Goal: Task Accomplishment & Management: Manage account settings

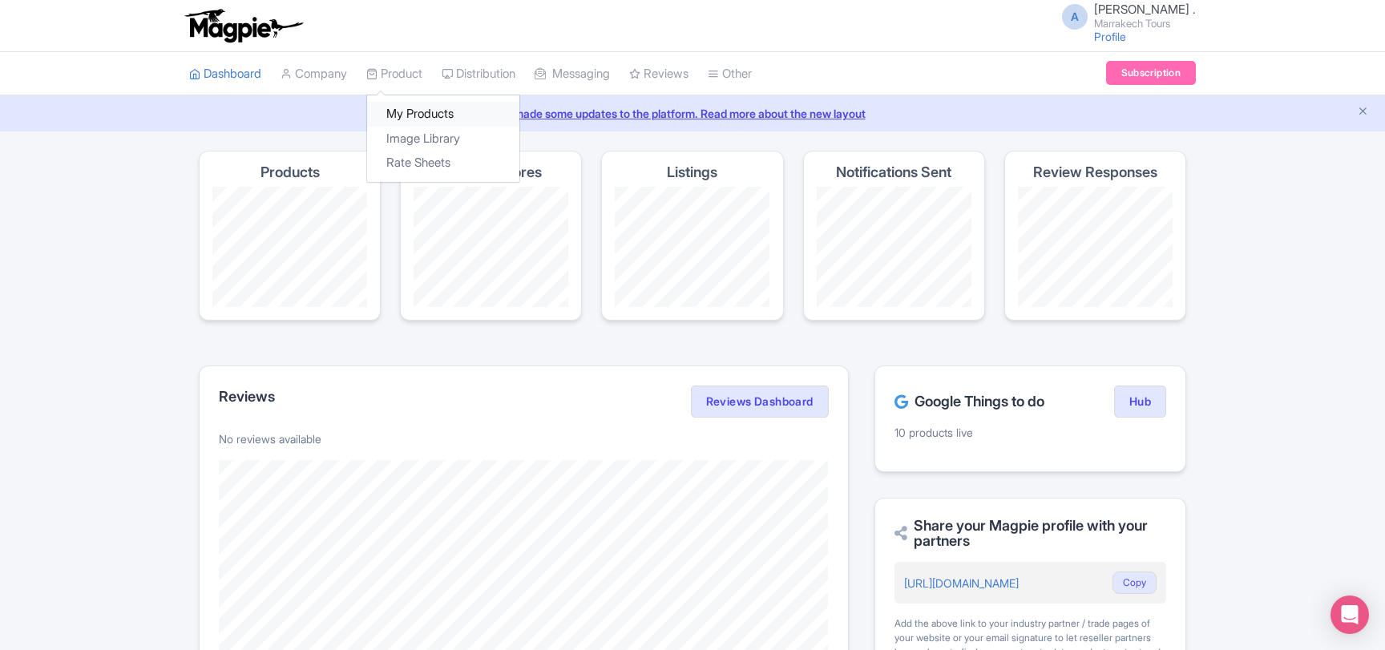
click at [413, 120] on link "My Products" at bounding box center [443, 114] width 152 height 25
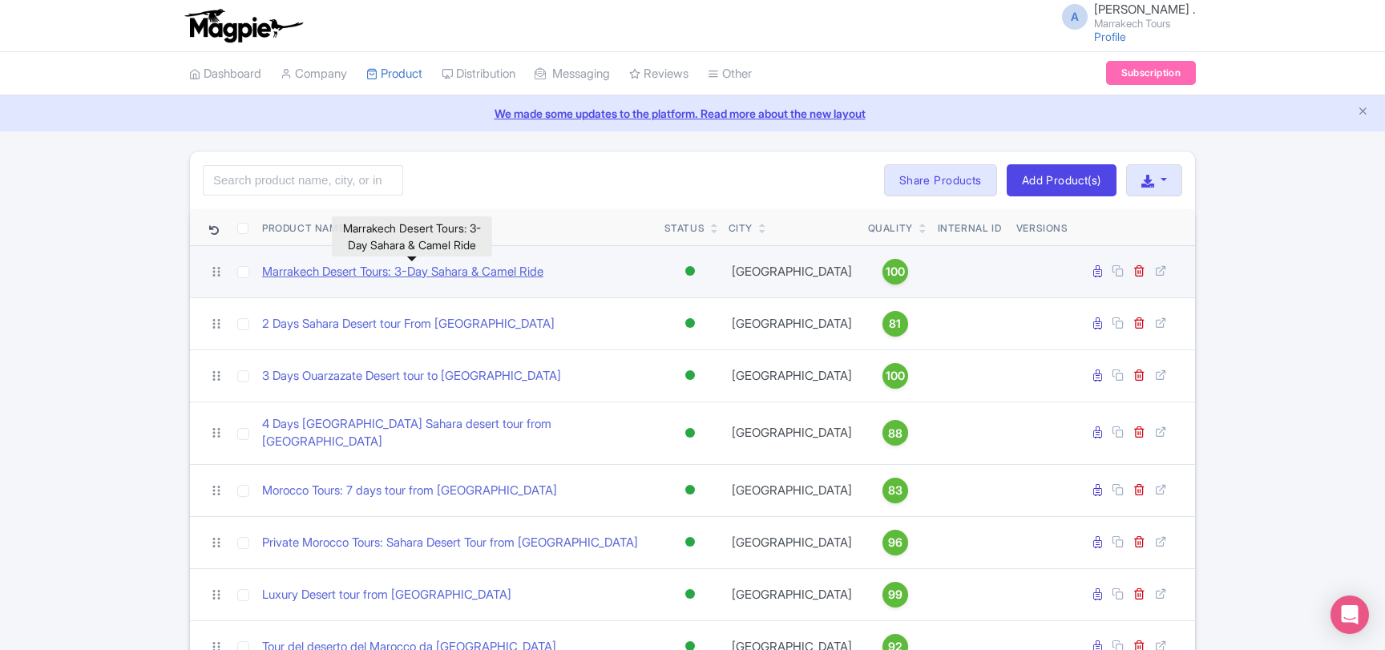
click at [405, 276] on link "Marrakech Desert Tours: 3-Day Sahara & Camel Ride" at bounding box center [402, 272] width 281 height 18
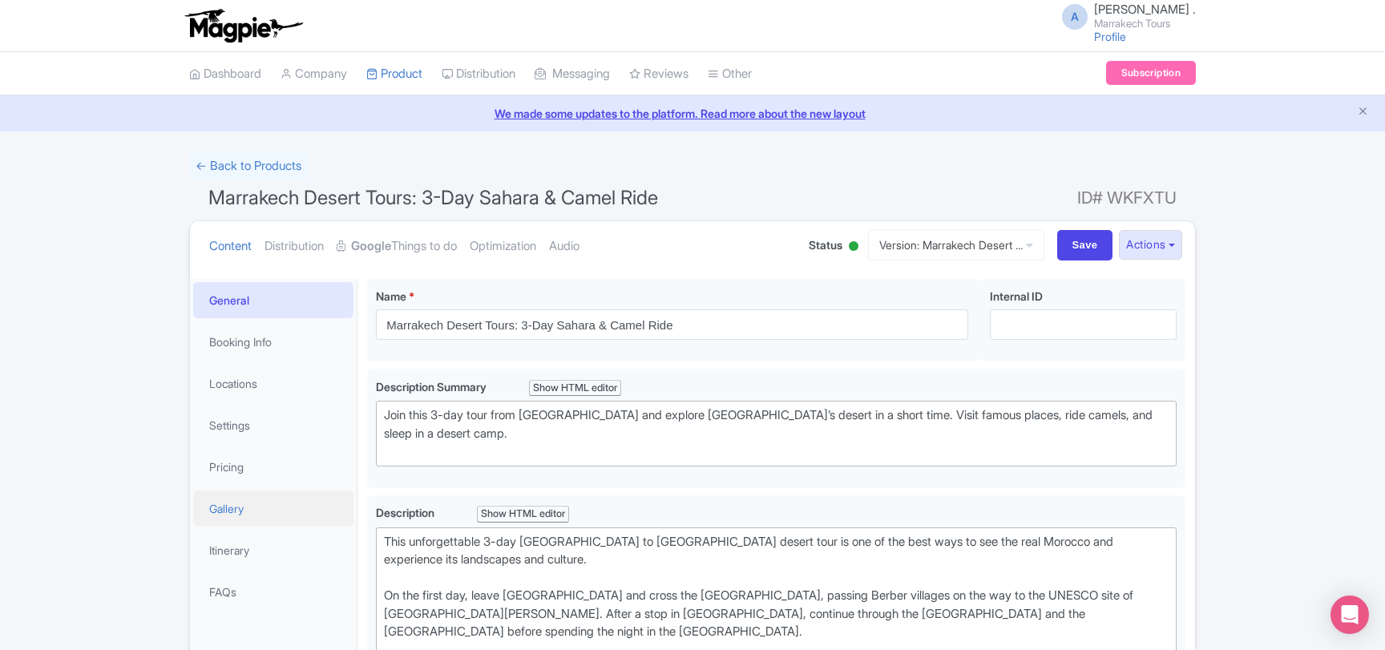
click at [245, 506] on link "Gallery" at bounding box center [273, 508] width 160 height 36
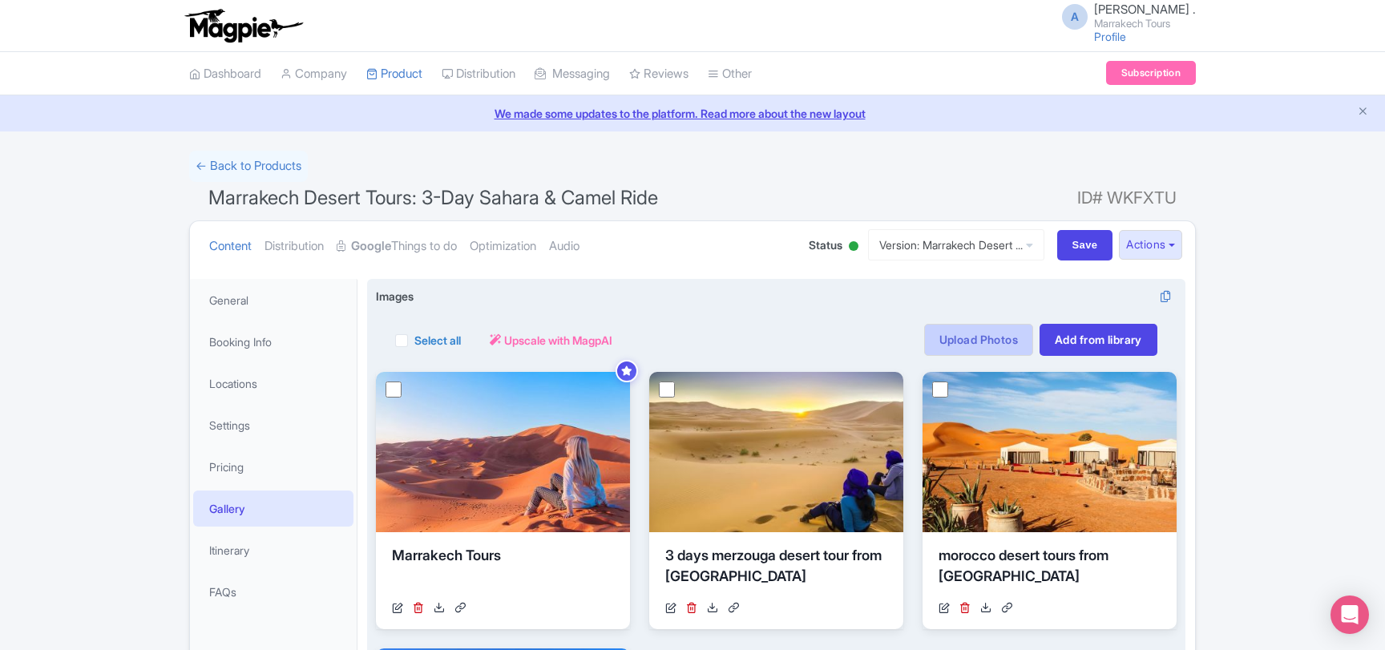
click at [966, 347] on link "Upload Photos" at bounding box center [978, 340] width 109 height 32
click at [1059, 336] on link "Add from library" at bounding box center [1098, 340] width 118 height 32
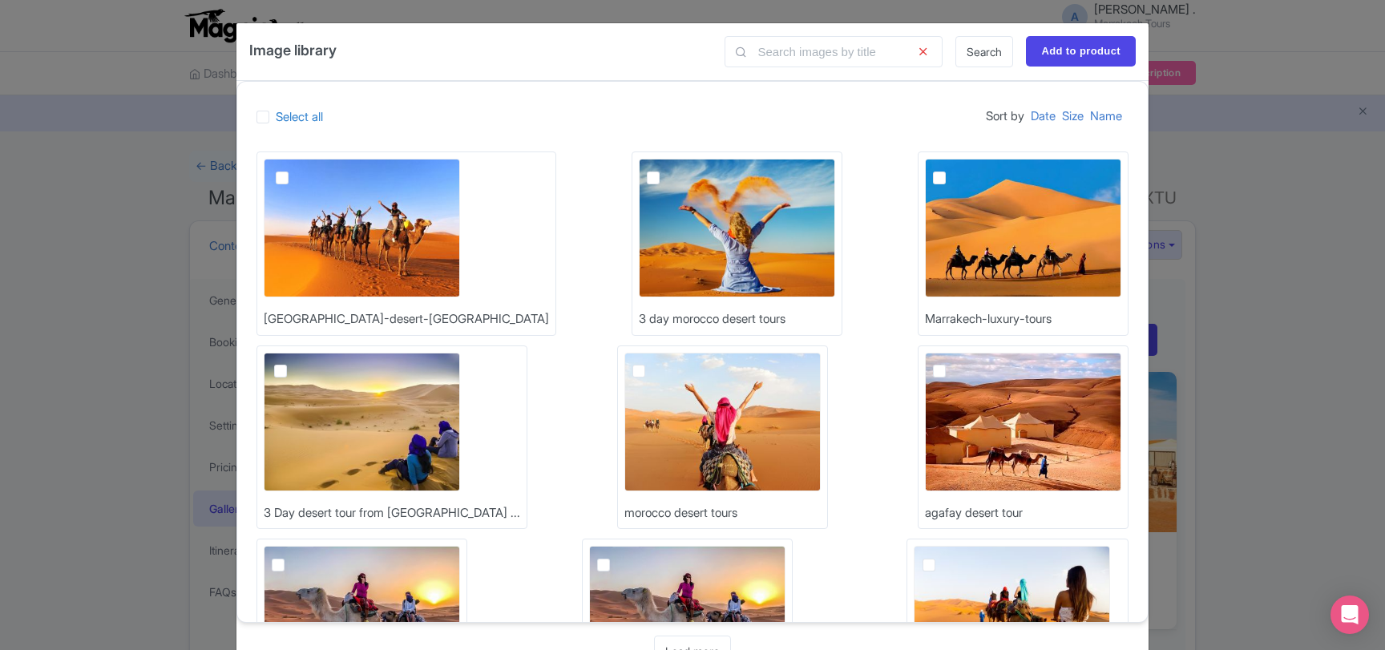
click at [925, 267] on img at bounding box center [1023, 228] width 196 height 139
click at [952, 169] on input "checkbox" at bounding box center [957, 164] width 10 height 10
checkbox input "true"
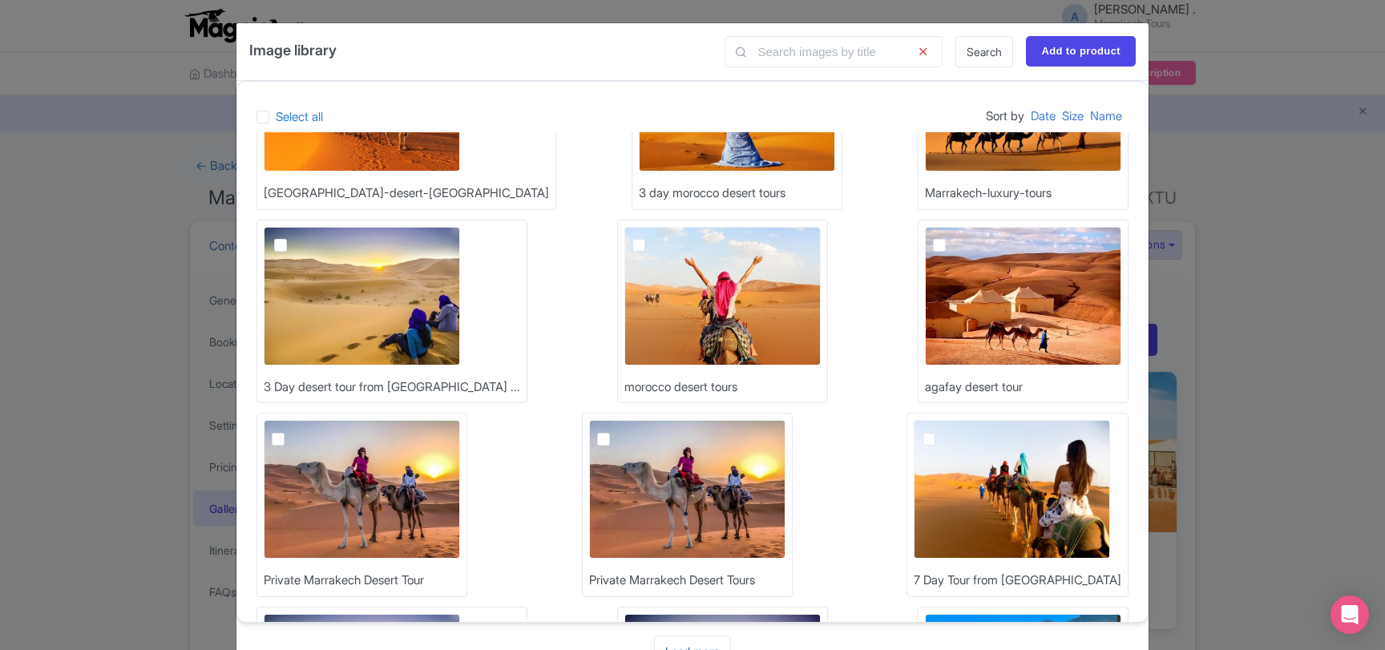
scroll to position [50, 0]
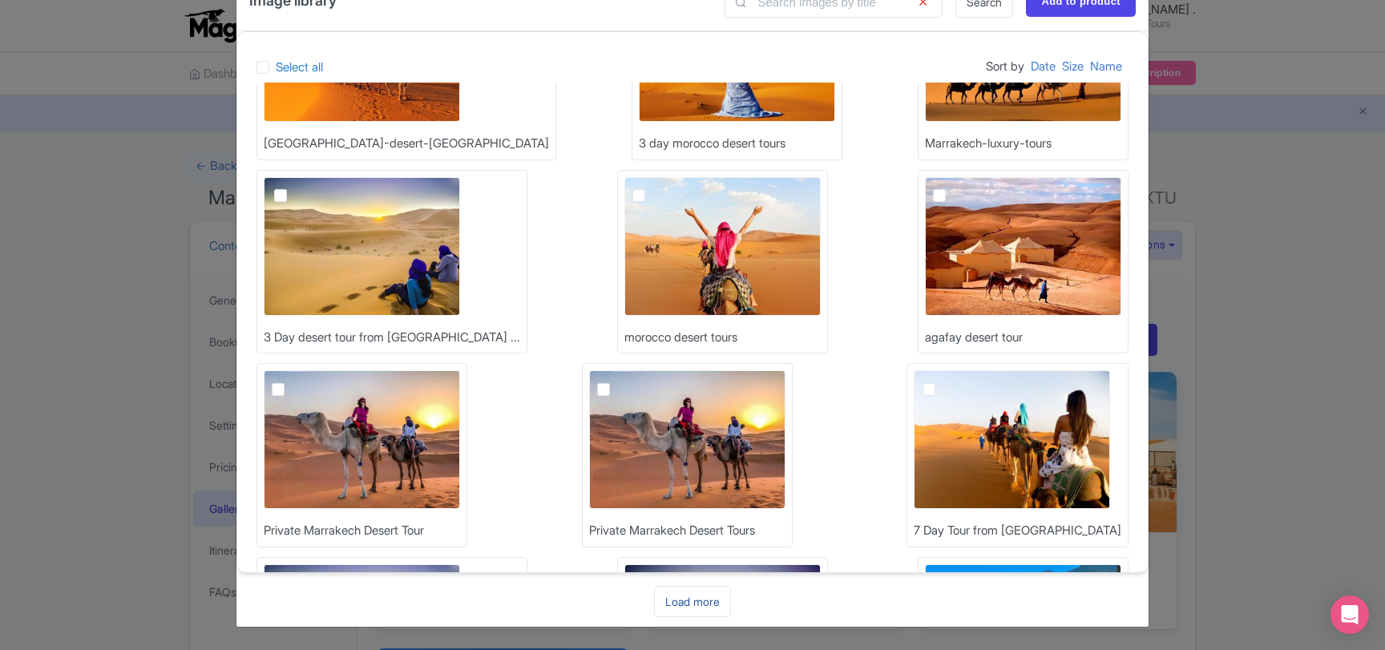
click at [693, 603] on link "Load more" at bounding box center [692, 601] width 77 height 31
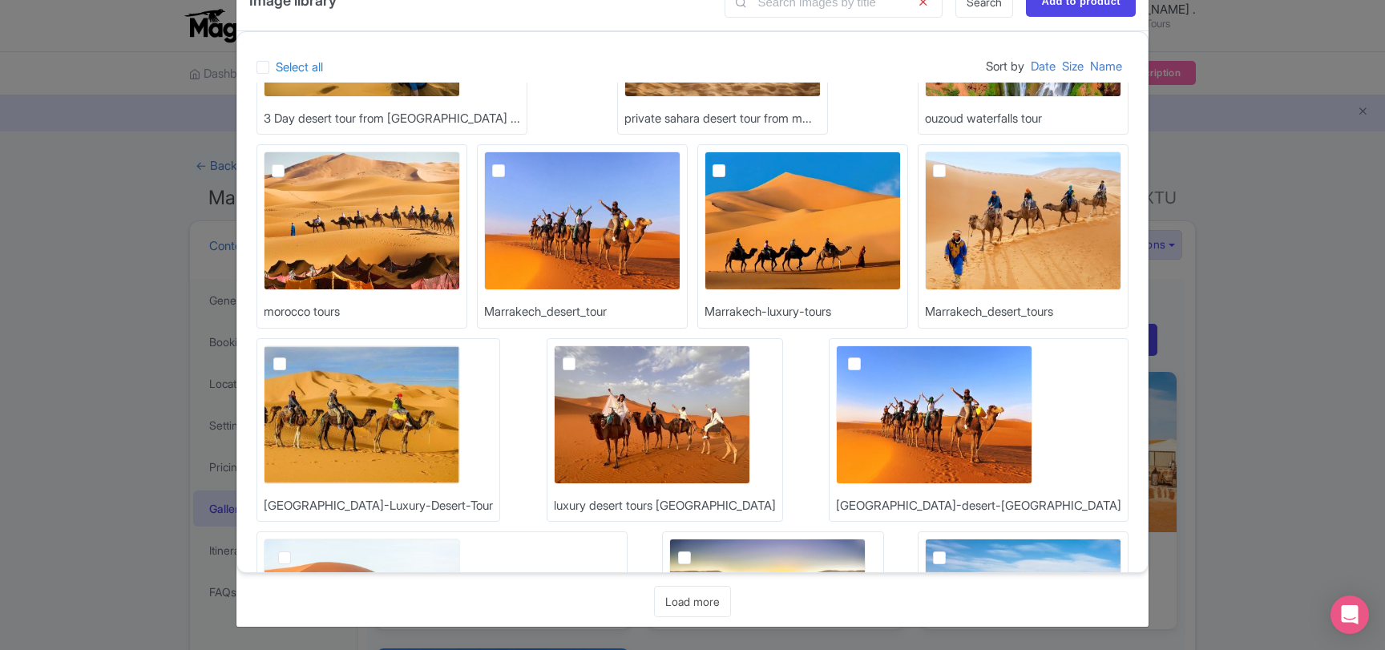
scroll to position [899, 0]
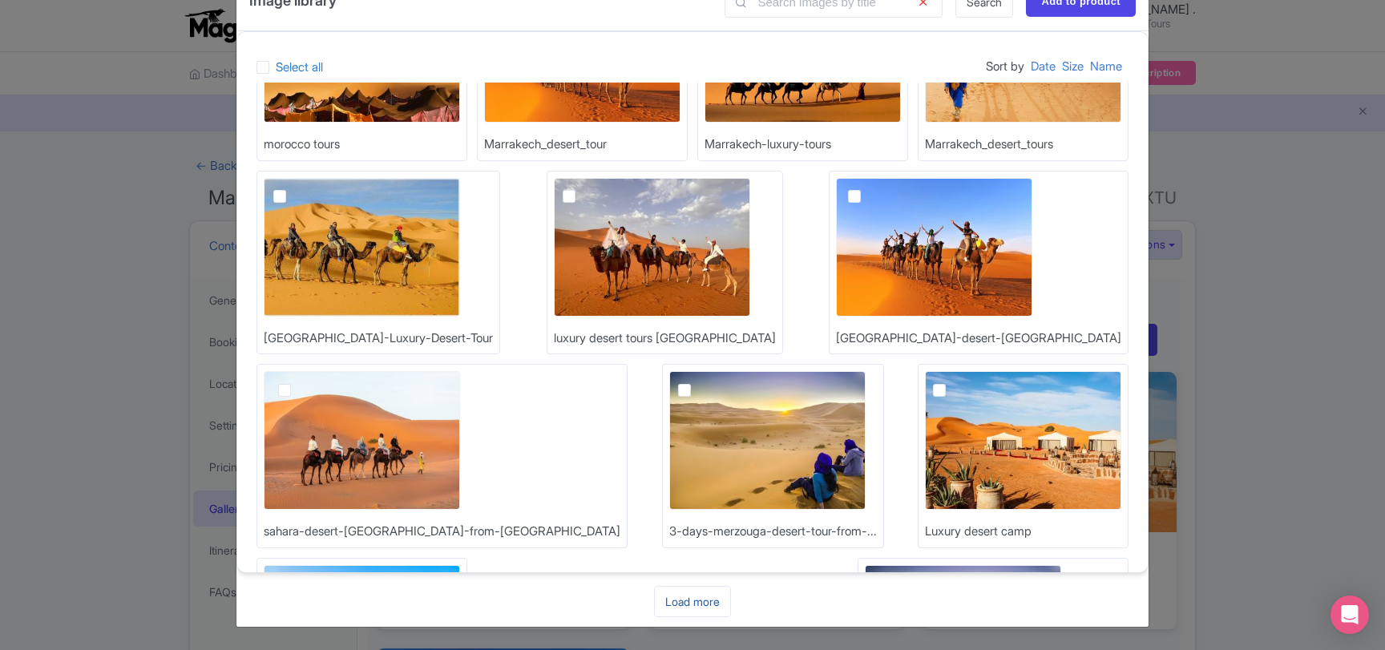
click at [694, 606] on link "Load more" at bounding box center [692, 601] width 77 height 31
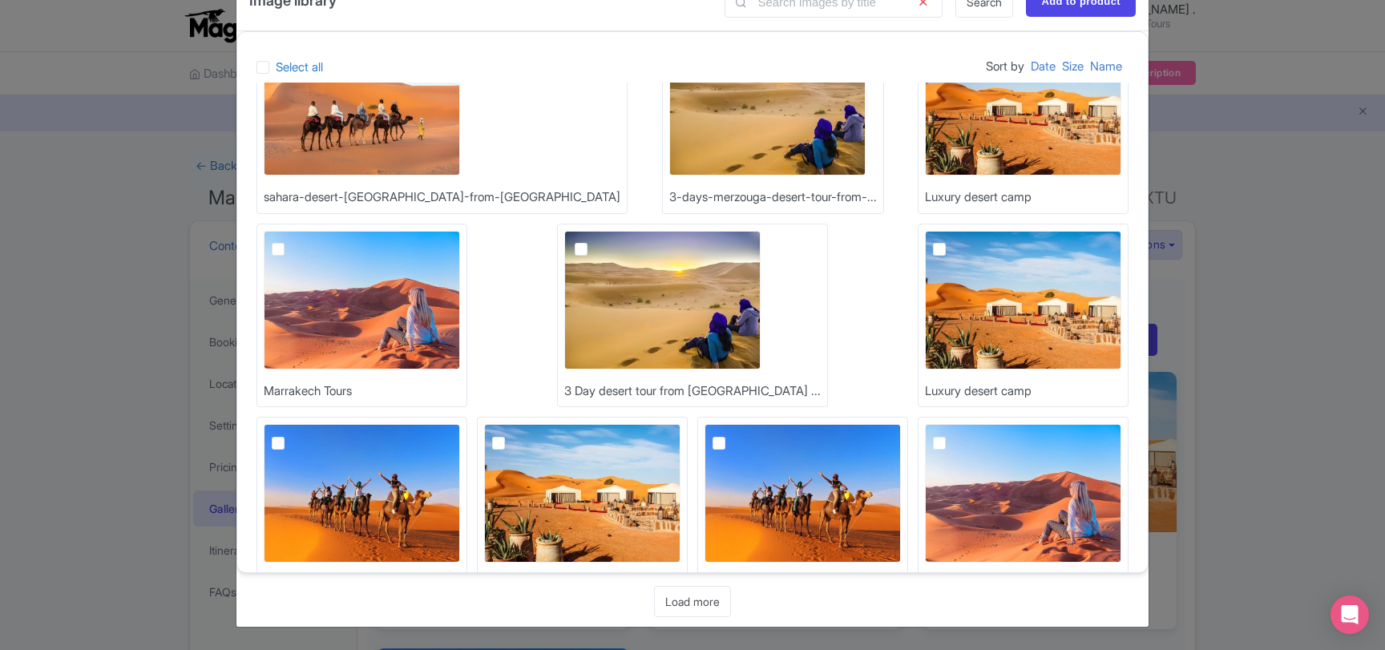
scroll to position [1332, 0]
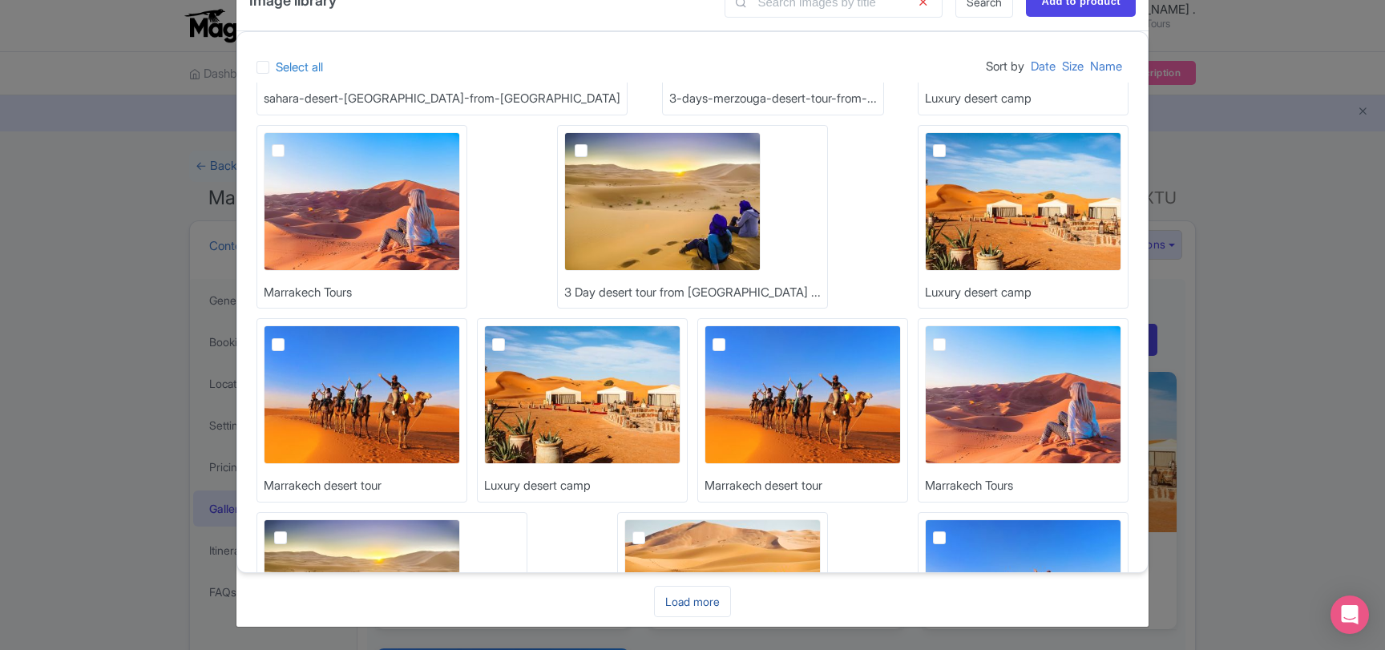
click at [692, 605] on link "Load more" at bounding box center [692, 601] width 77 height 31
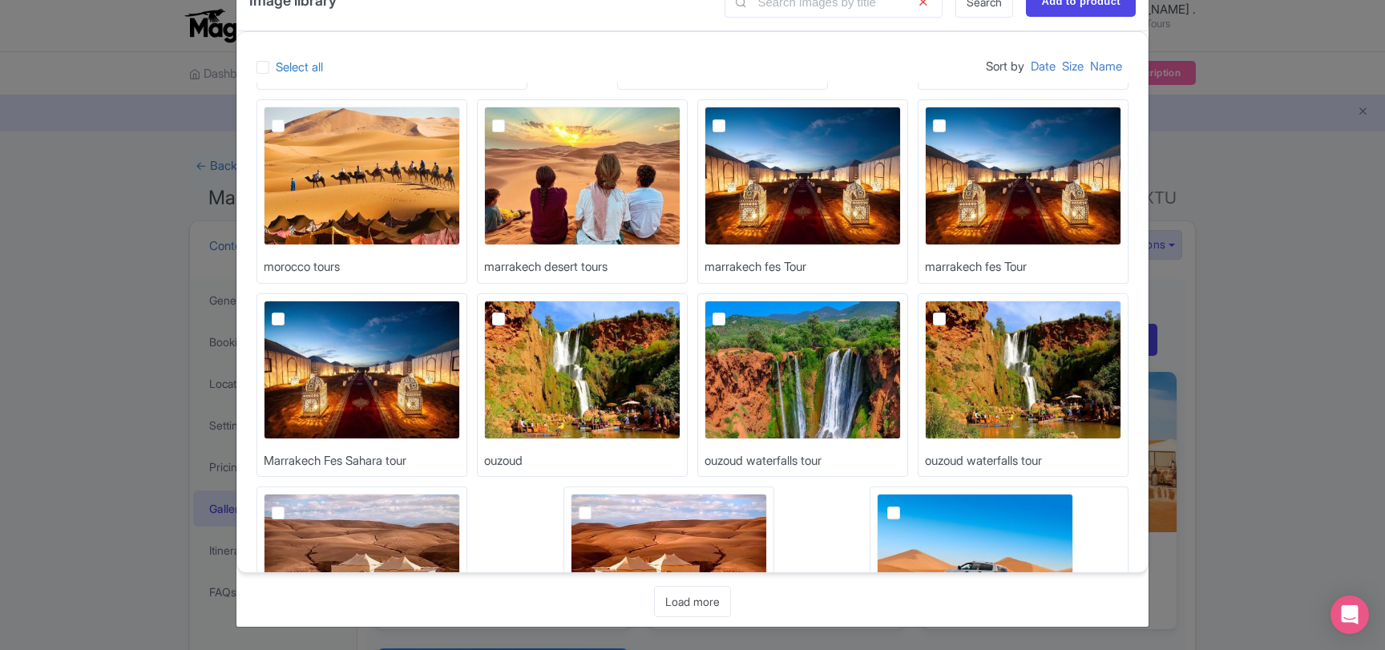
scroll to position [2024, 0]
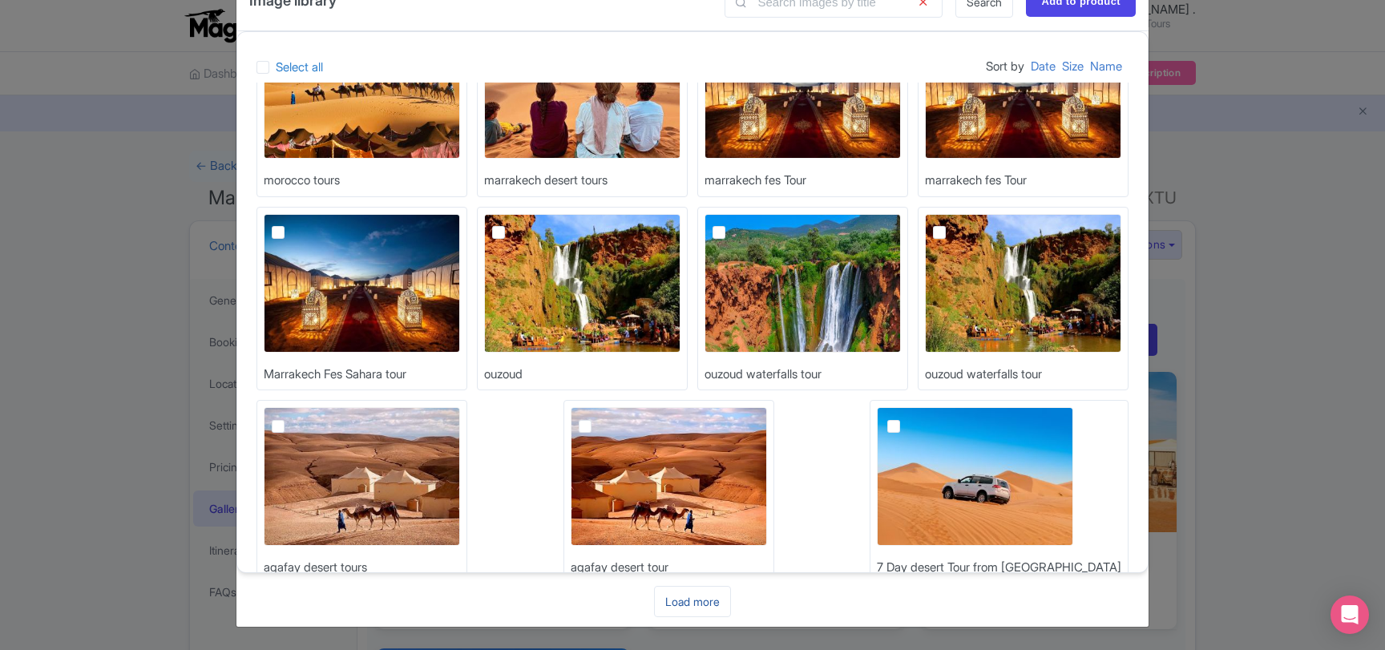
click at [691, 605] on link "Load more" at bounding box center [692, 601] width 77 height 31
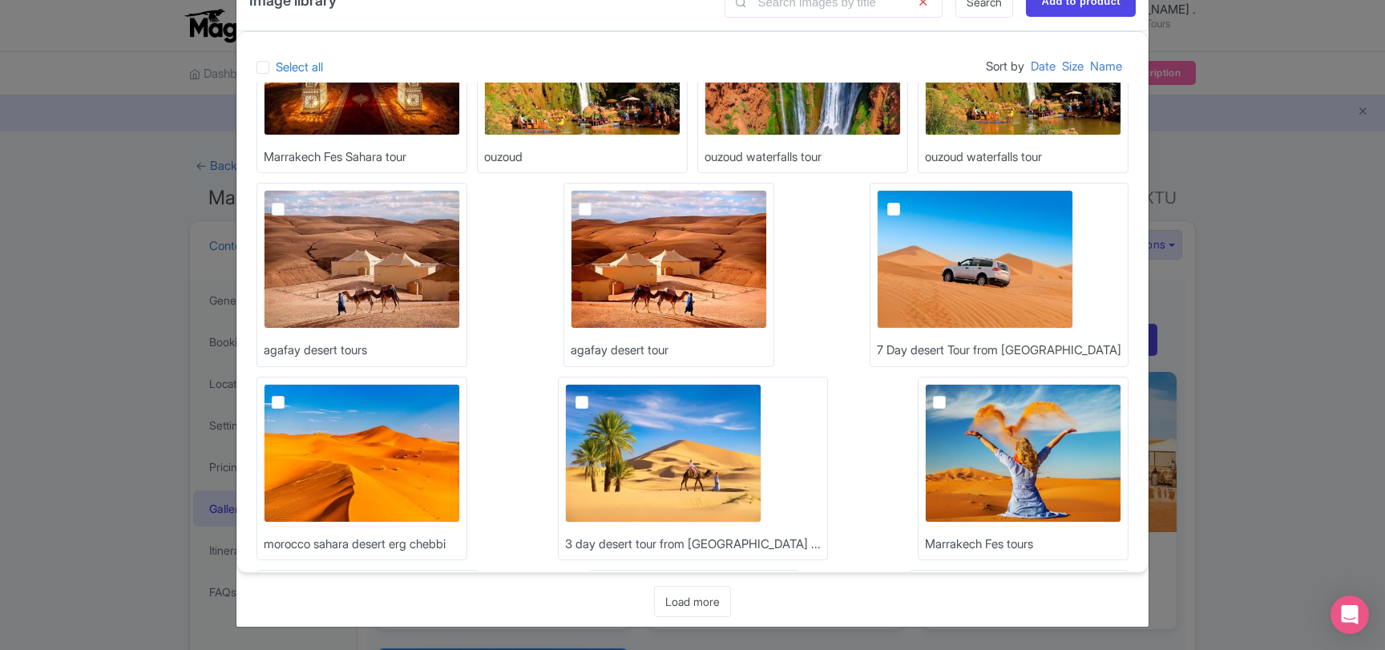
scroll to position [2284, 0]
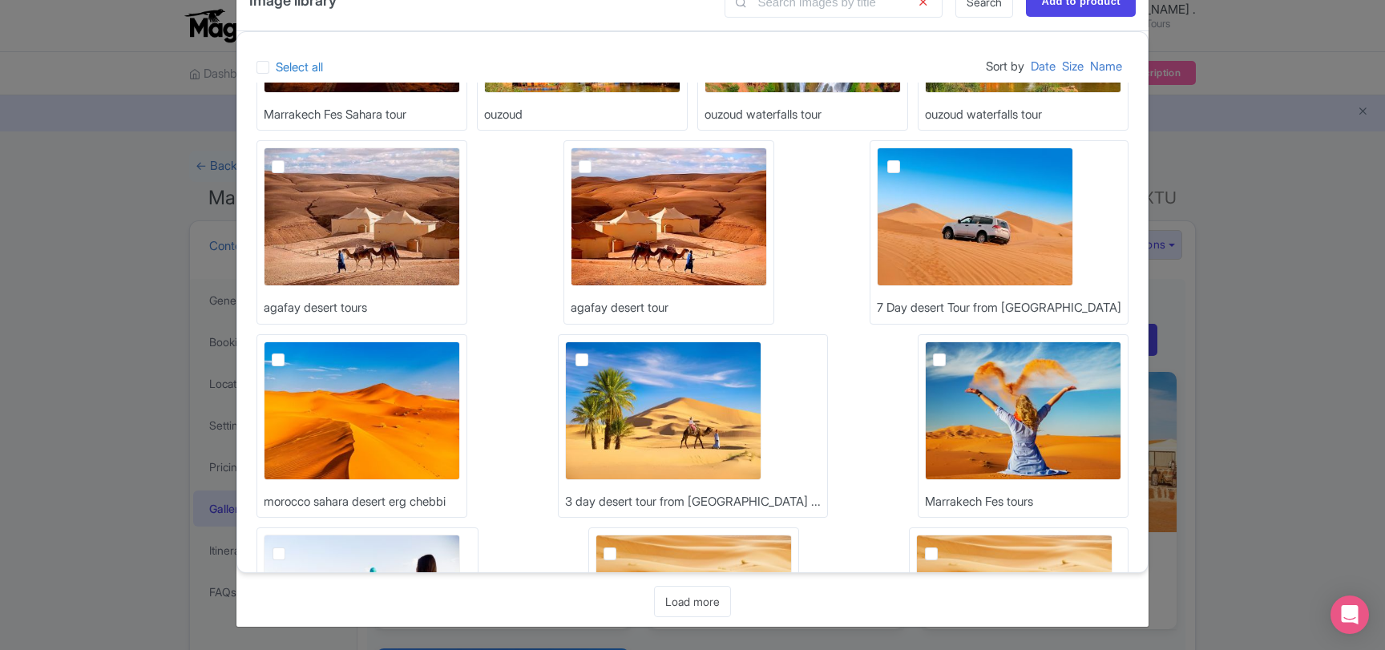
checkbox input "false"
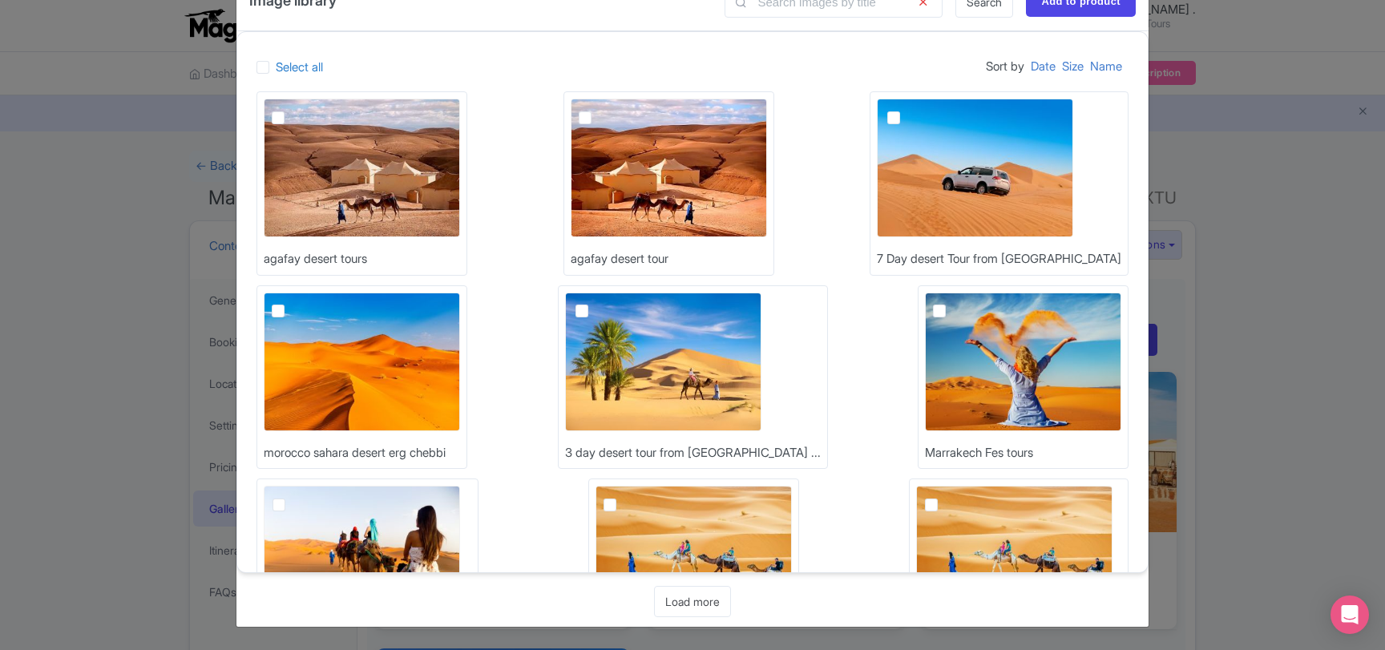
scroll to position [2370, 0]
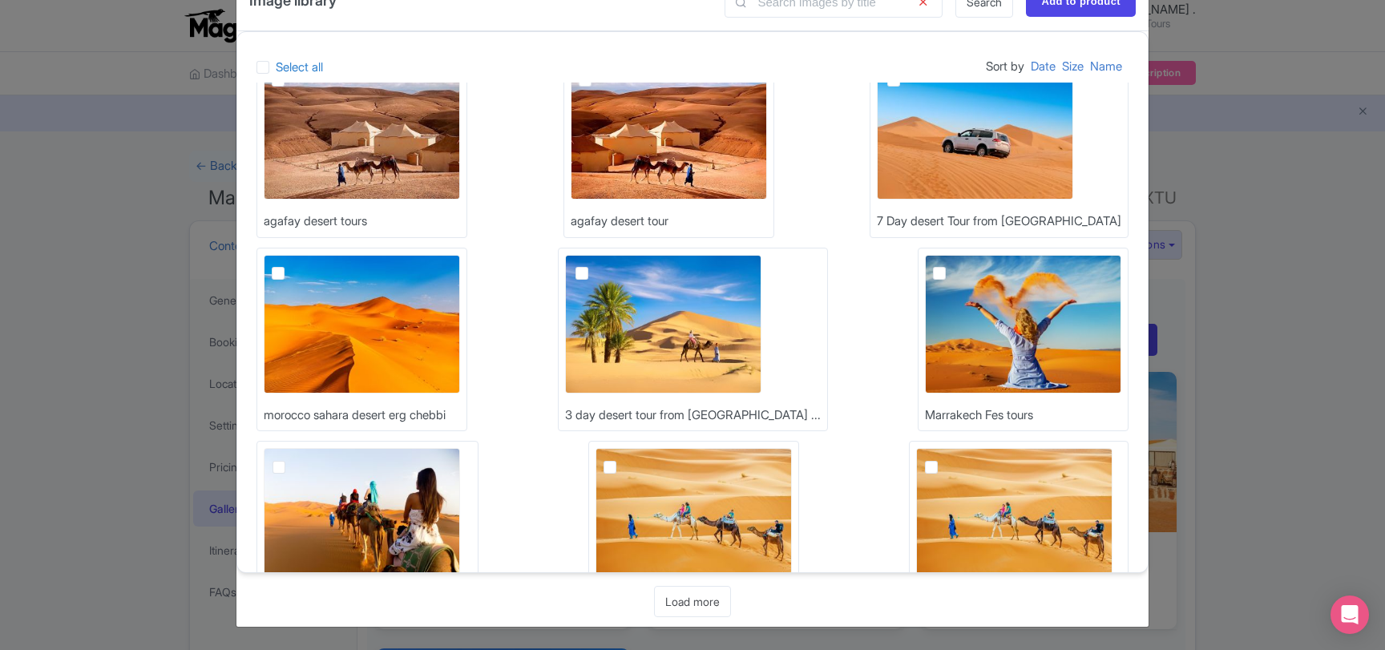
checkbox input "true"
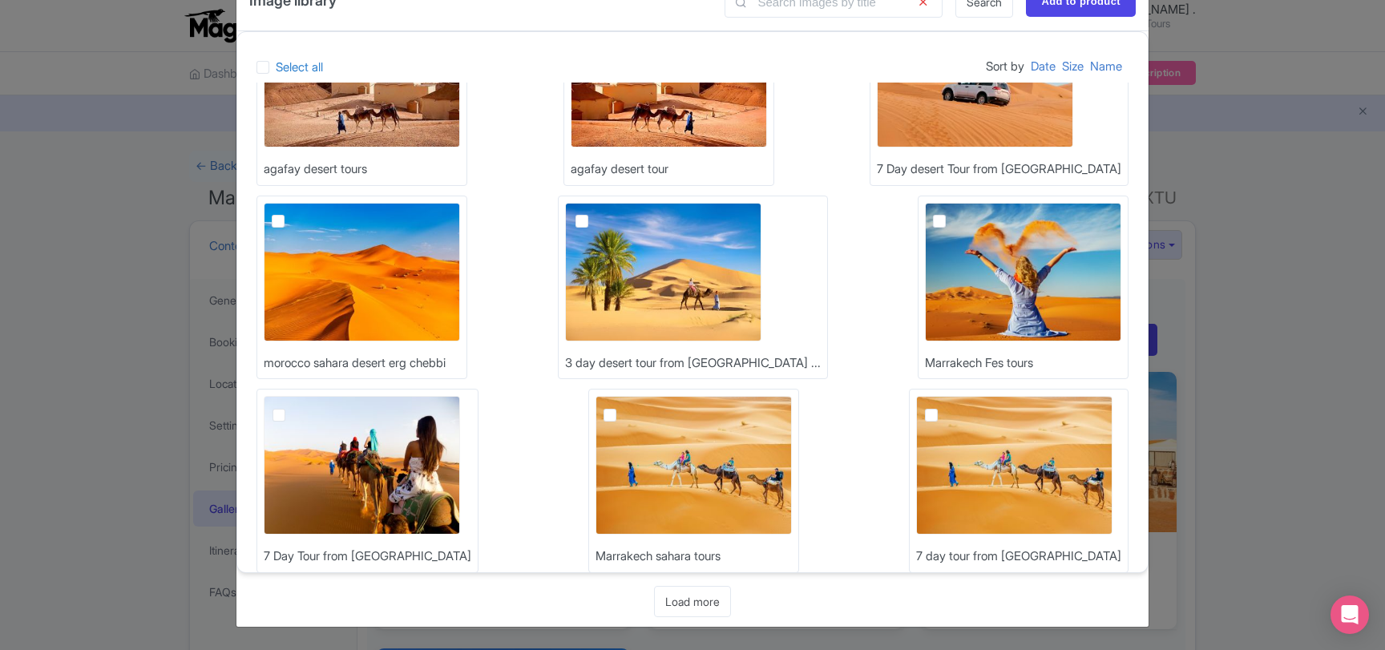
scroll to position [2457, 0]
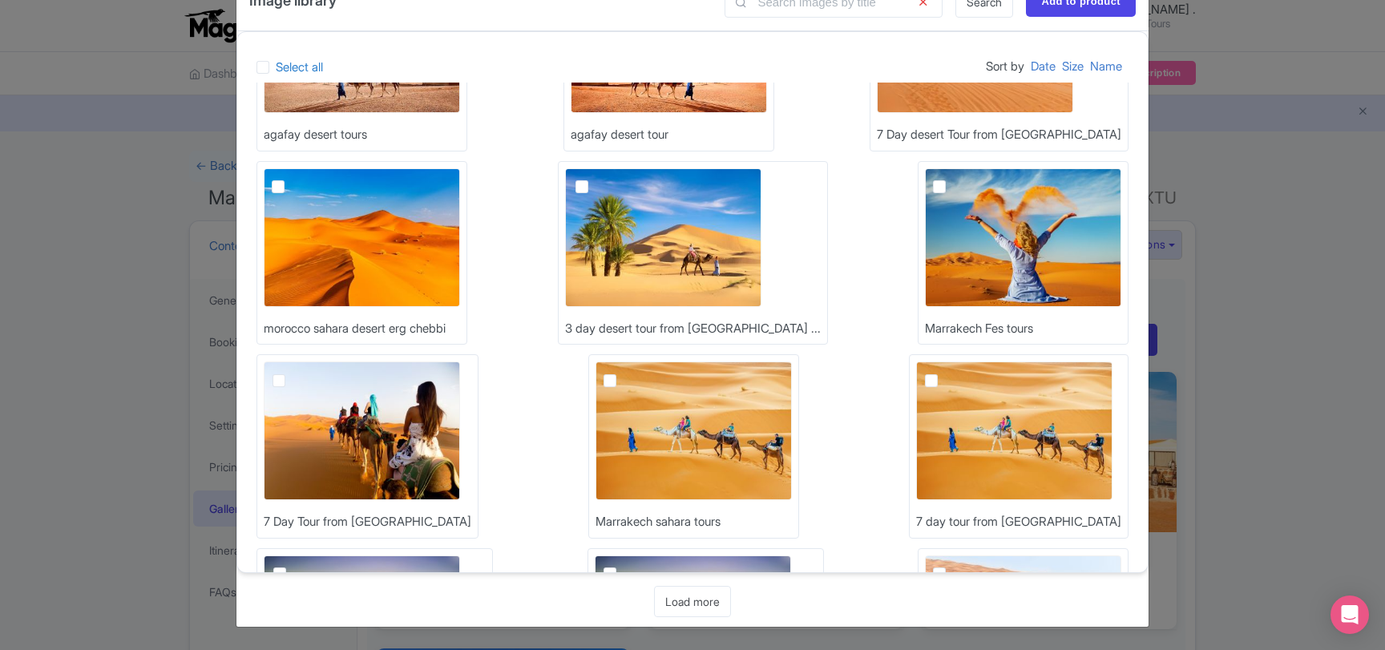
click at [925, 555] on img at bounding box center [1023, 624] width 196 height 139
click at [952, 555] on input "checkbox" at bounding box center [957, 560] width 10 height 10
click at [925, 555] on img at bounding box center [1023, 624] width 196 height 139
click at [952, 555] on input "checkbox" at bounding box center [957, 560] width 10 height 10
checkbox input "false"
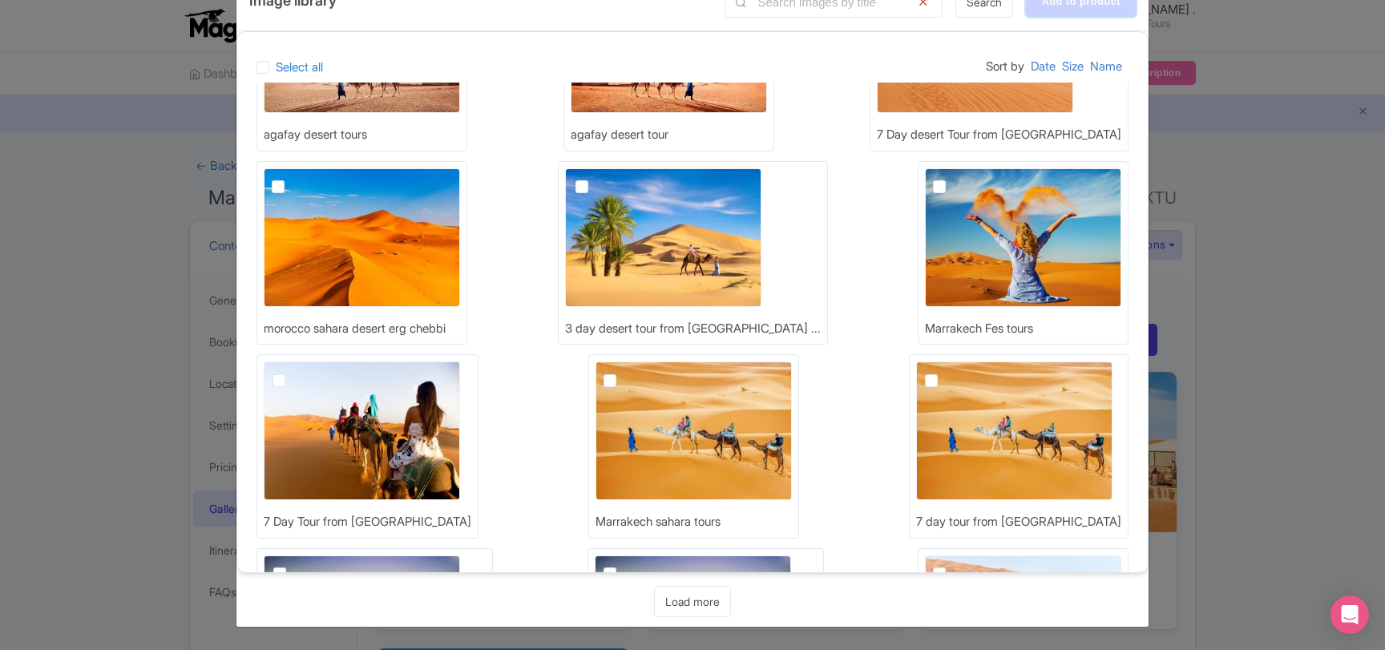
click at [1077, 11] on input "Add to product" at bounding box center [1081, 1] width 110 height 30
type input "Adding..."
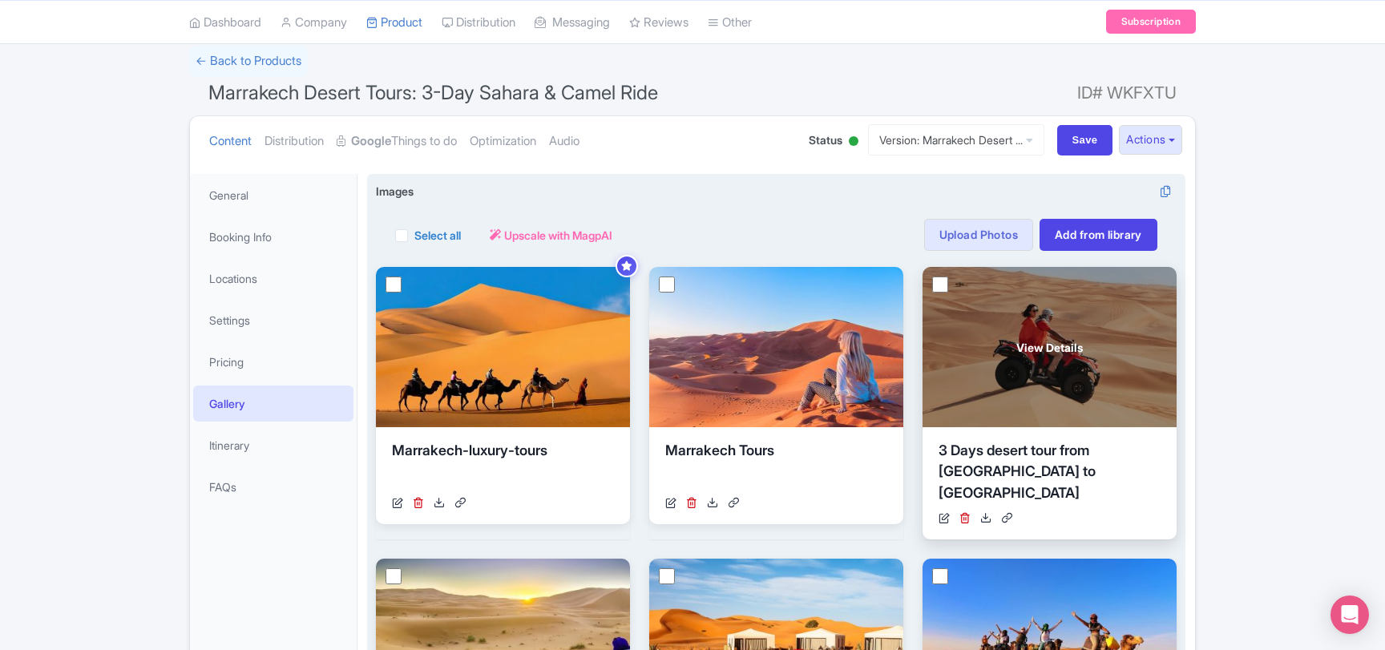
scroll to position [137, 0]
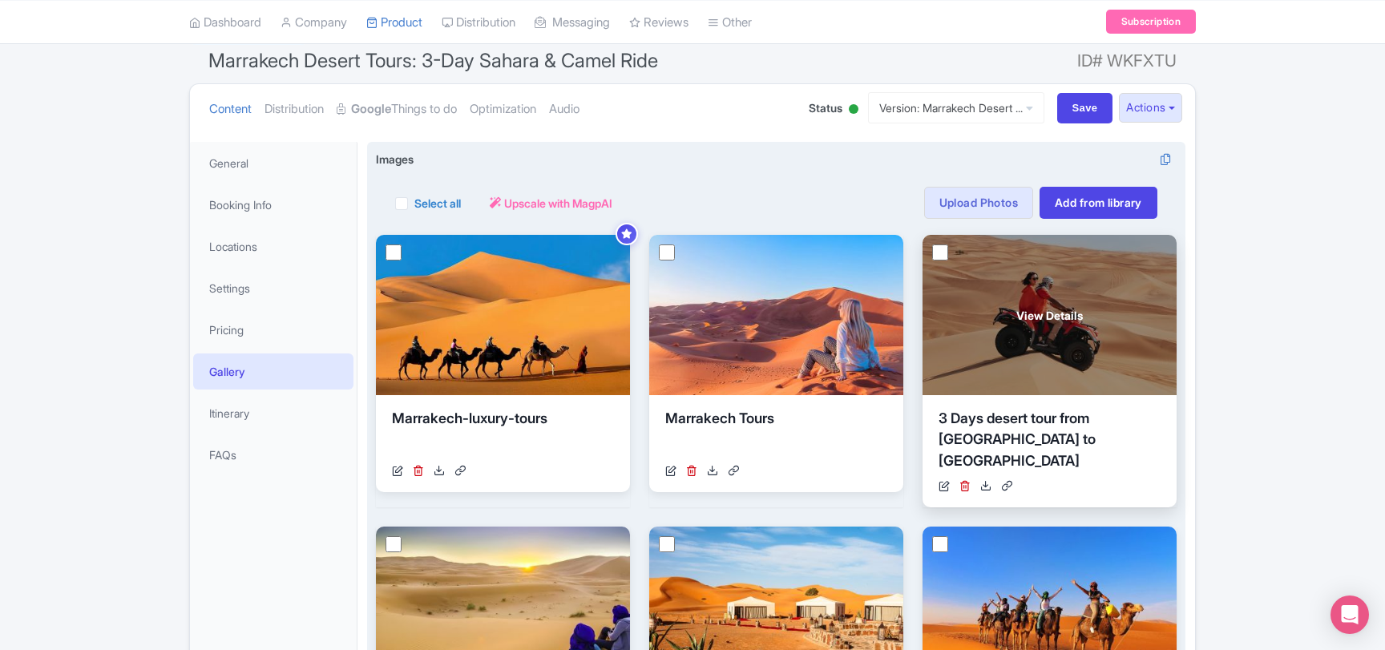
click at [1039, 316] on span "View Details" at bounding box center [1049, 315] width 67 height 17
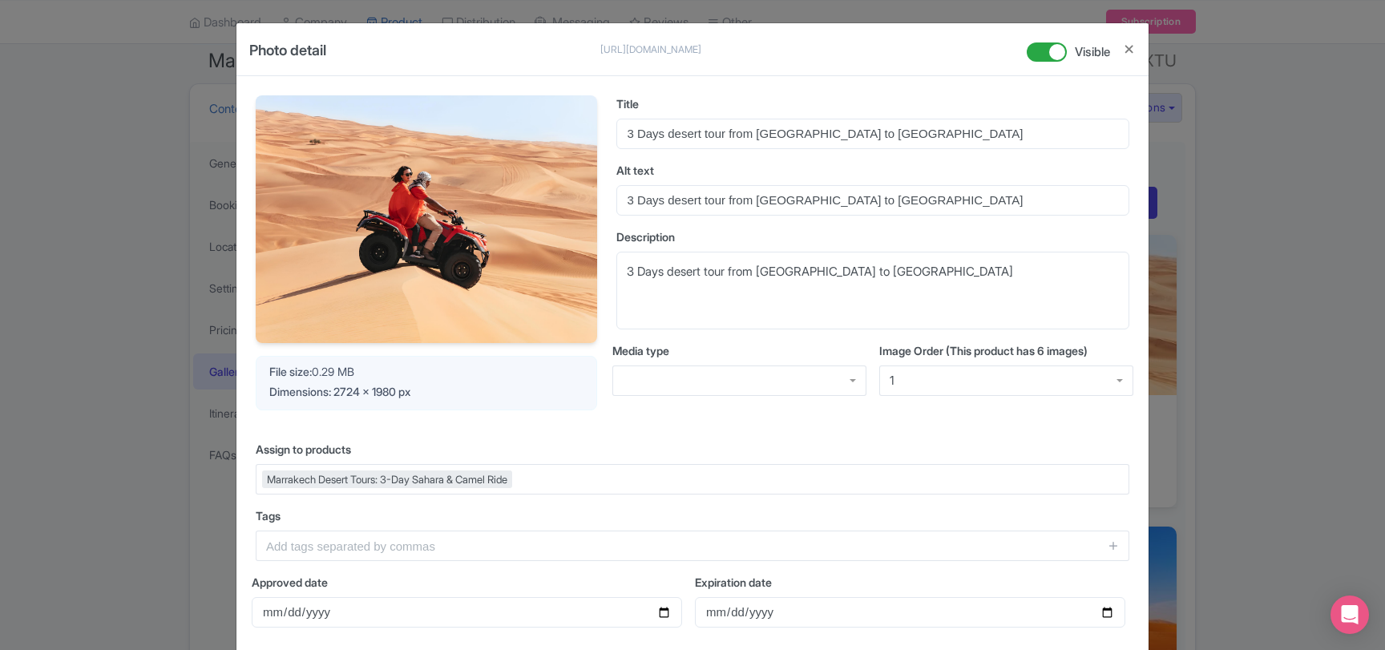
click at [487, 233] on img at bounding box center [426, 219] width 341 height 248
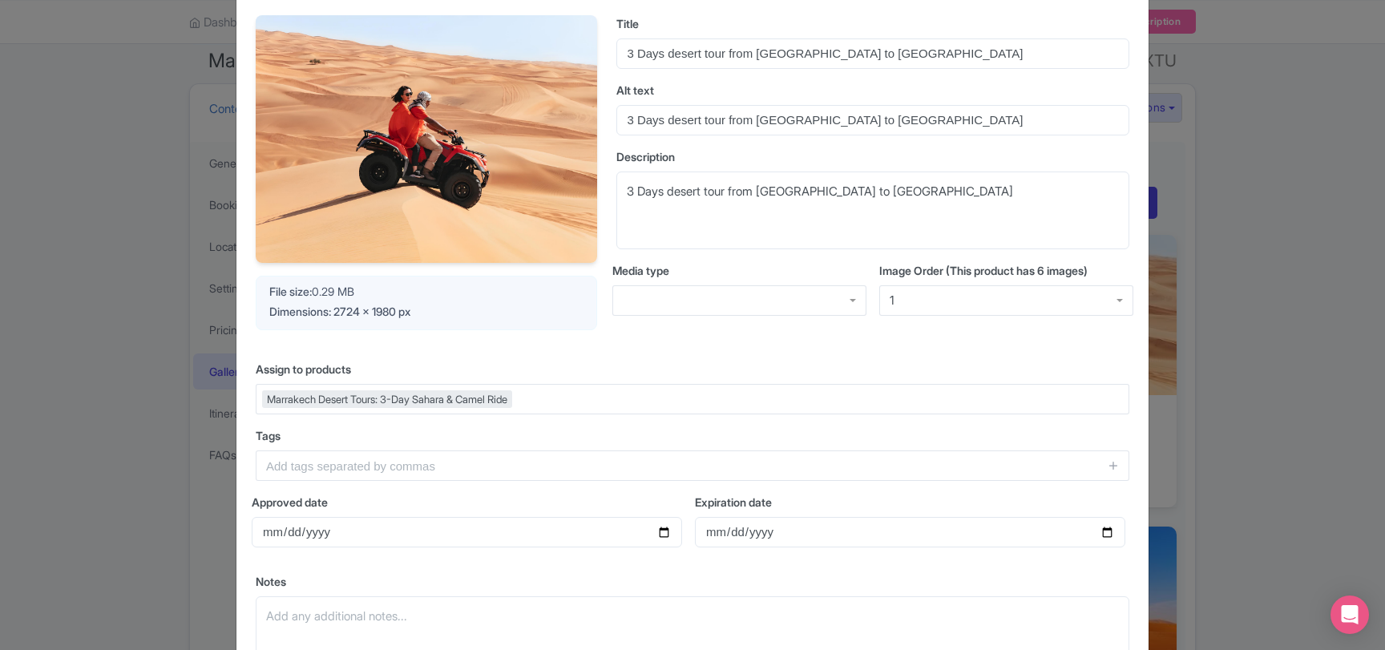
scroll to position [0, 0]
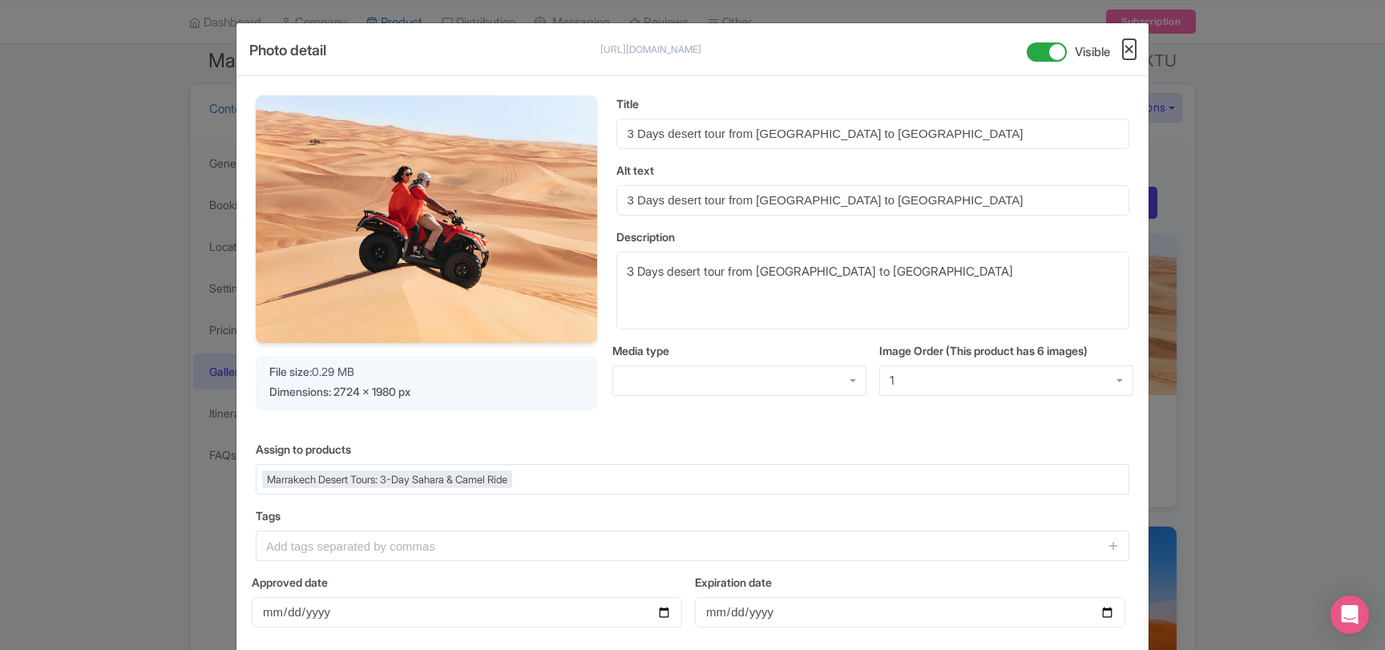
click at [1132, 47] on button "Close" at bounding box center [1129, 49] width 13 height 20
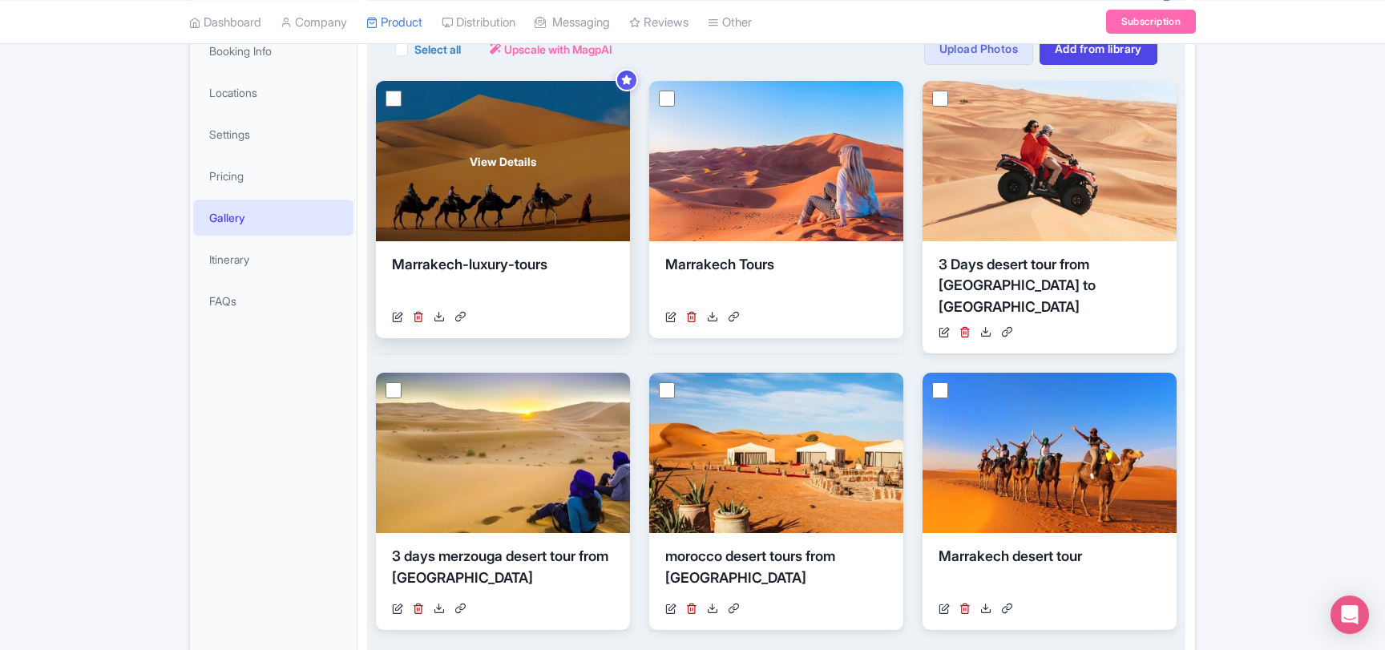
scroll to position [310, 0]
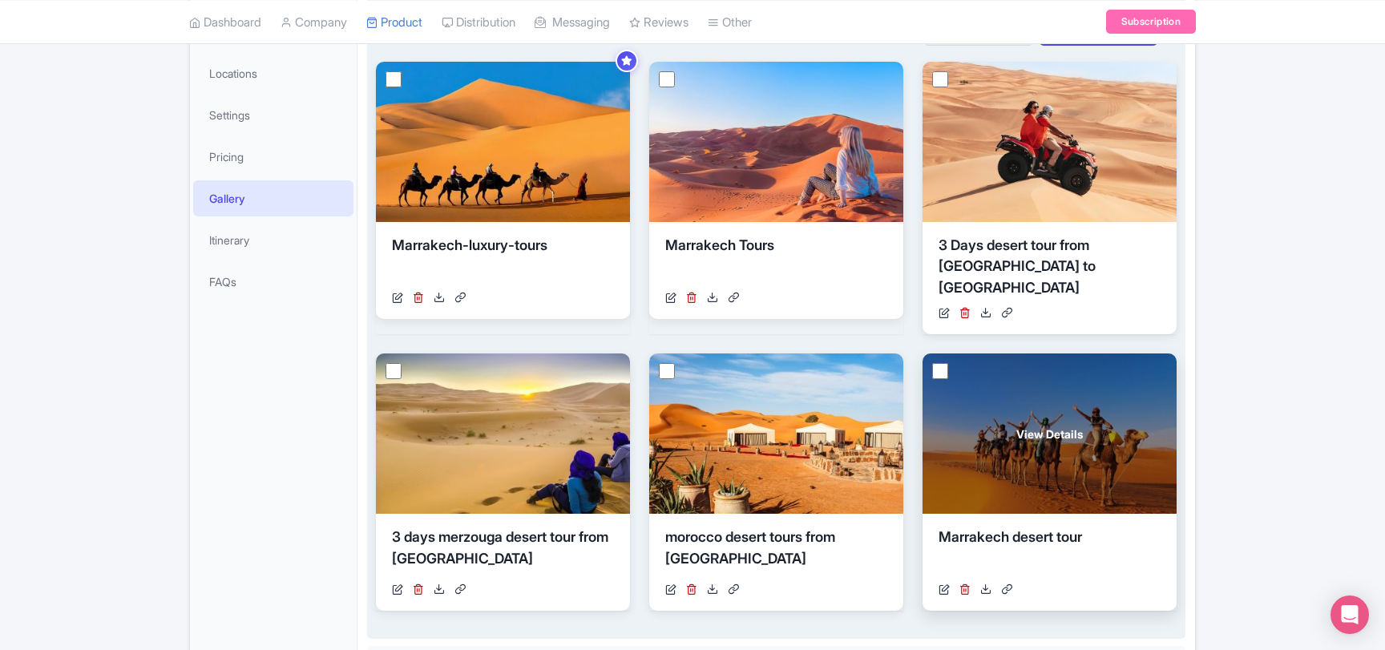
click at [1044, 454] on div "View Details" at bounding box center [1049, 433] width 254 height 160
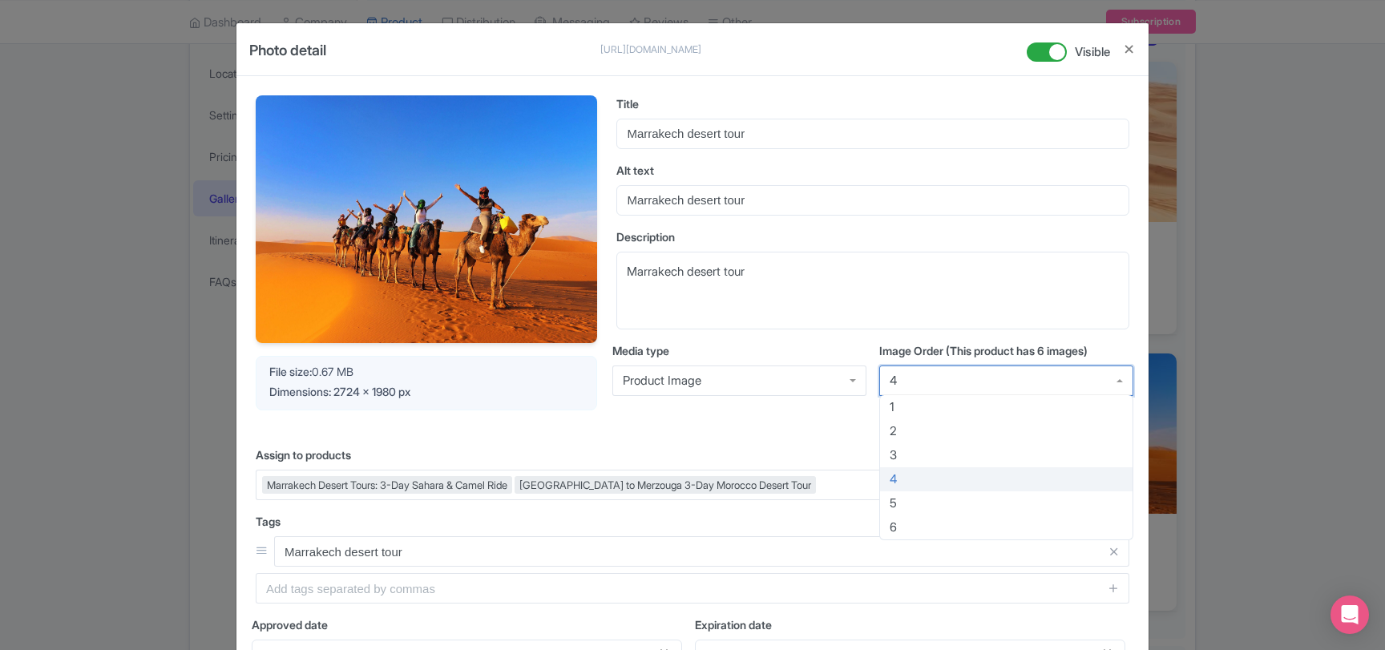
click at [918, 381] on div "4" at bounding box center [1006, 380] width 254 height 30
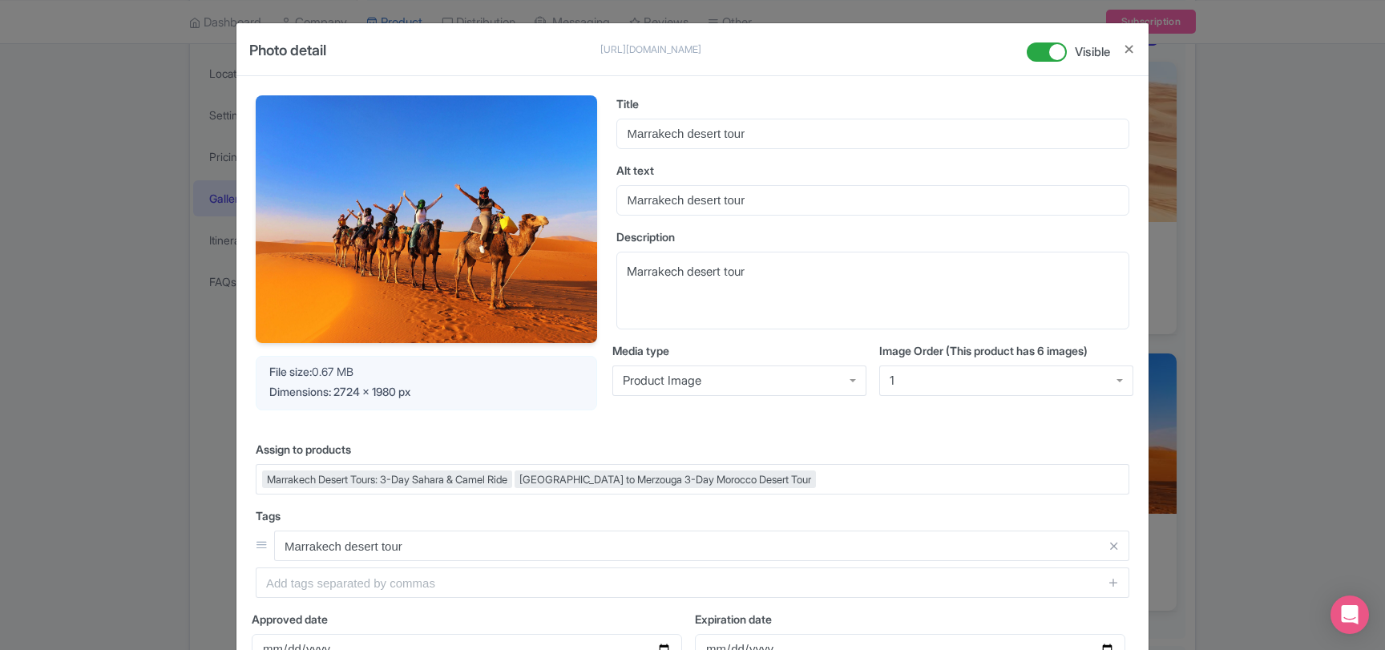
click at [911, 405] on div "Image Order (This product has 6 images) 1 1 1 2 3 4 5 6" at bounding box center [1006, 375] width 254 height 67
click at [1127, 50] on button "Close" at bounding box center [1129, 49] width 13 height 20
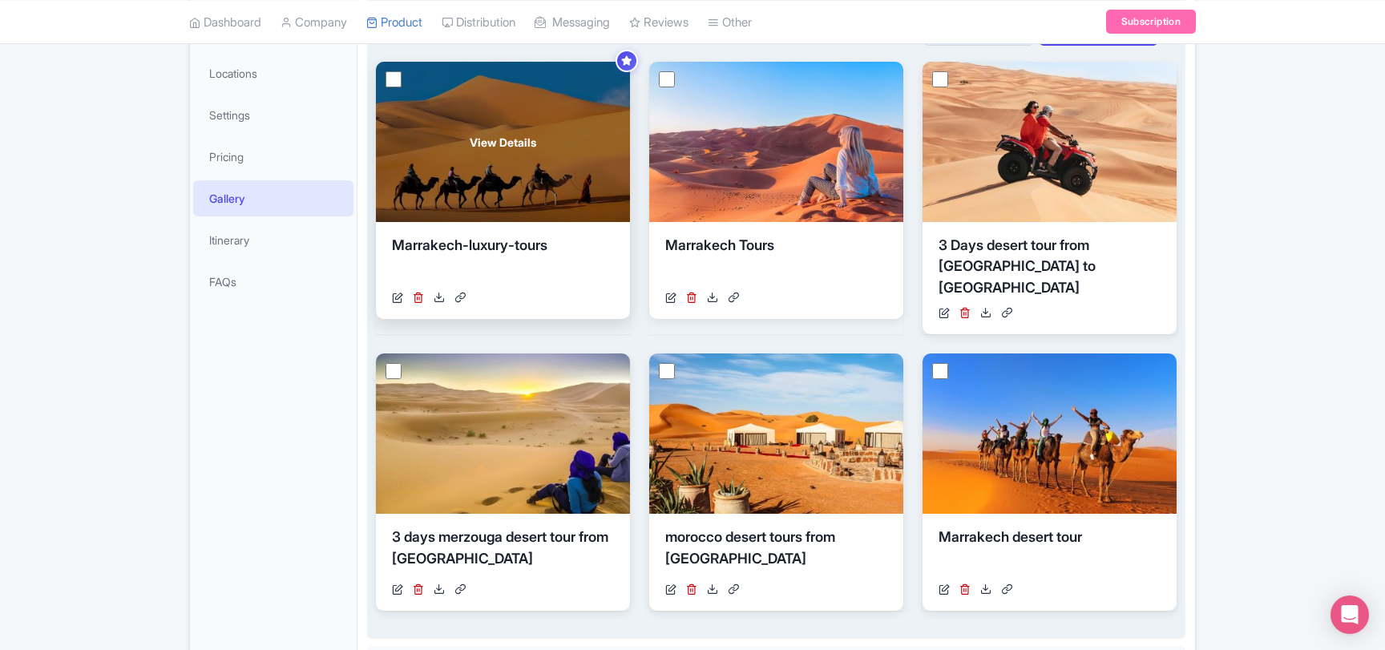
click at [561, 166] on div "View Details" at bounding box center [503, 142] width 254 height 160
click at [535, 212] on div "View Details" at bounding box center [503, 142] width 254 height 160
click at [510, 139] on span "View Details" at bounding box center [503, 142] width 67 height 17
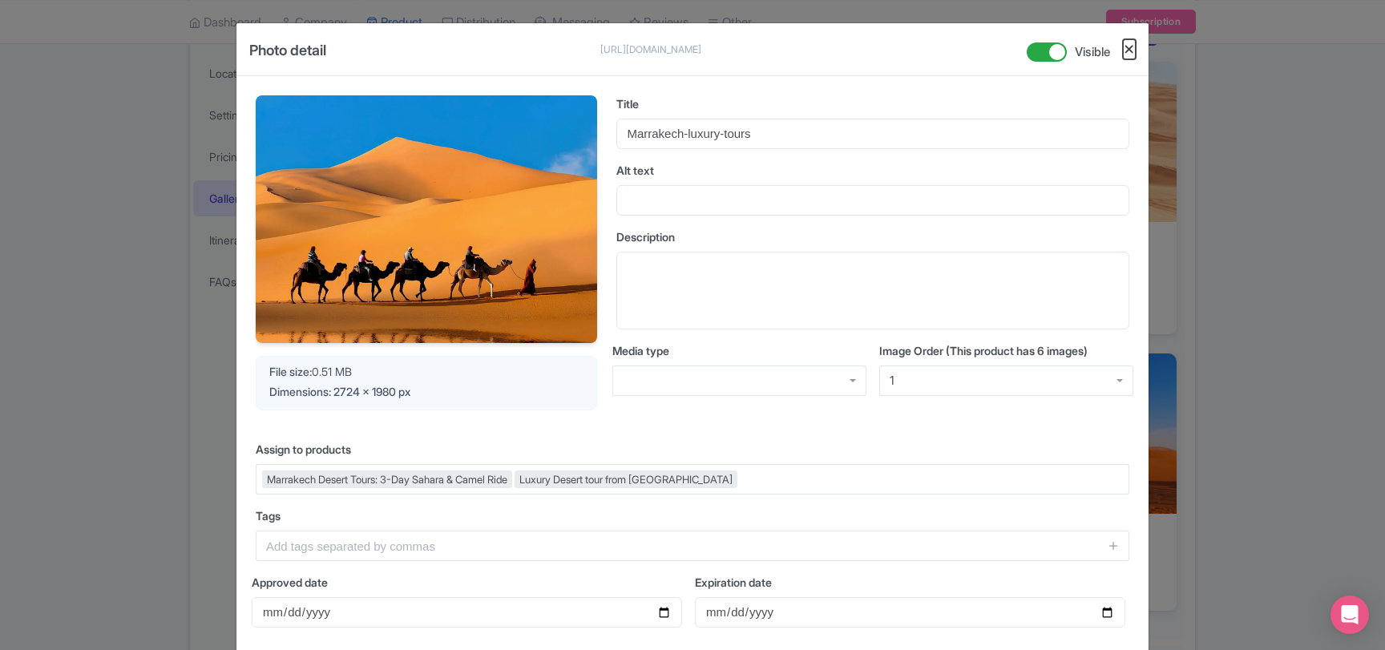
click at [1132, 50] on button "Close" at bounding box center [1129, 49] width 13 height 20
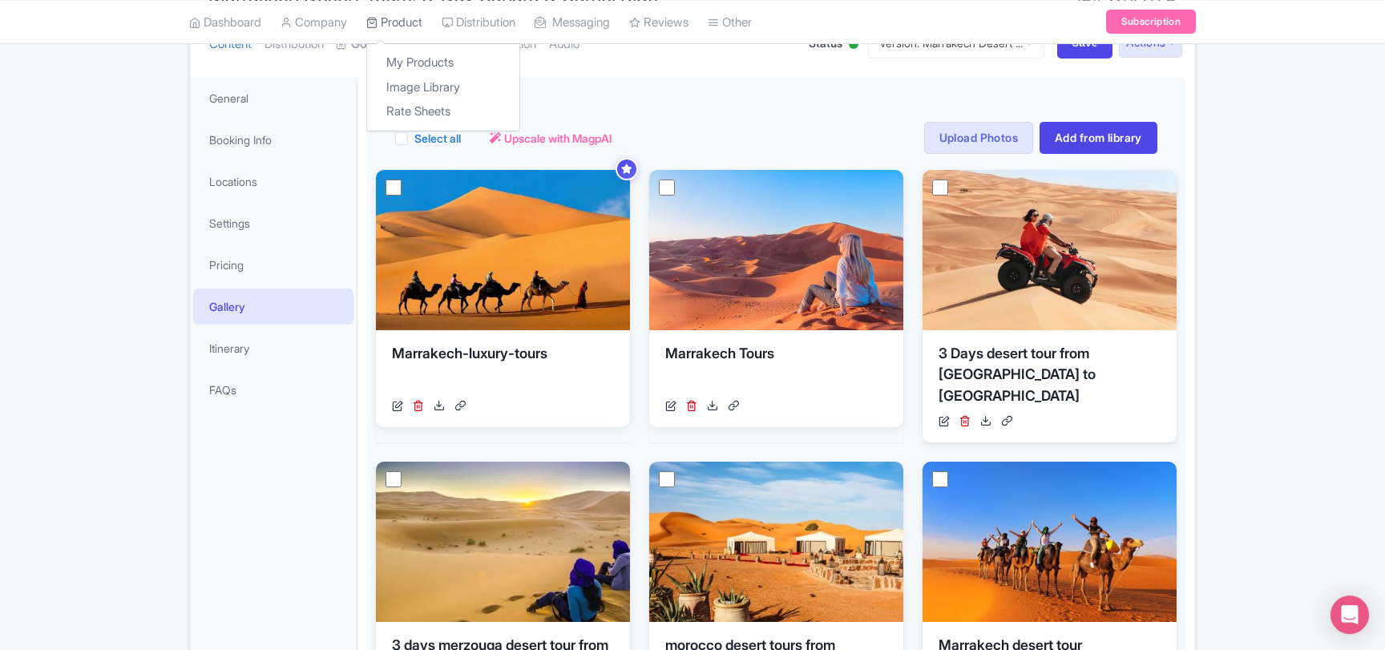
scroll to position [137, 0]
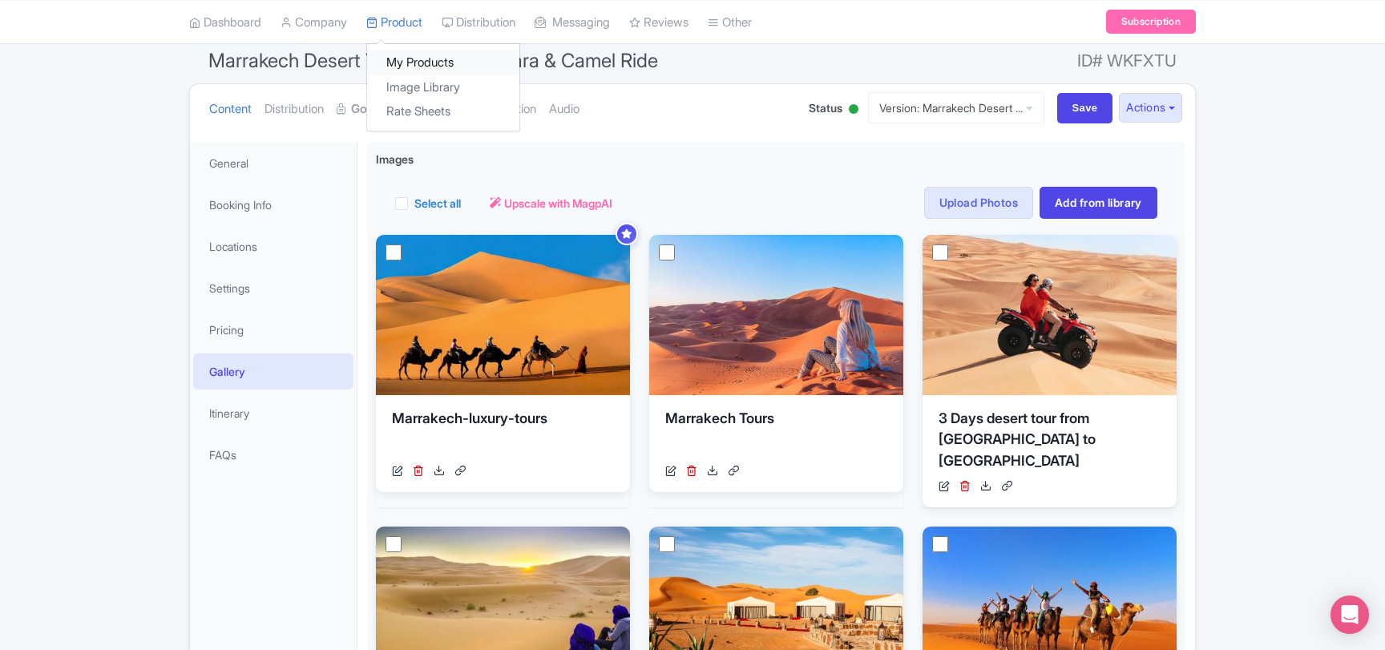
click at [413, 64] on link "My Products" at bounding box center [443, 62] width 152 height 25
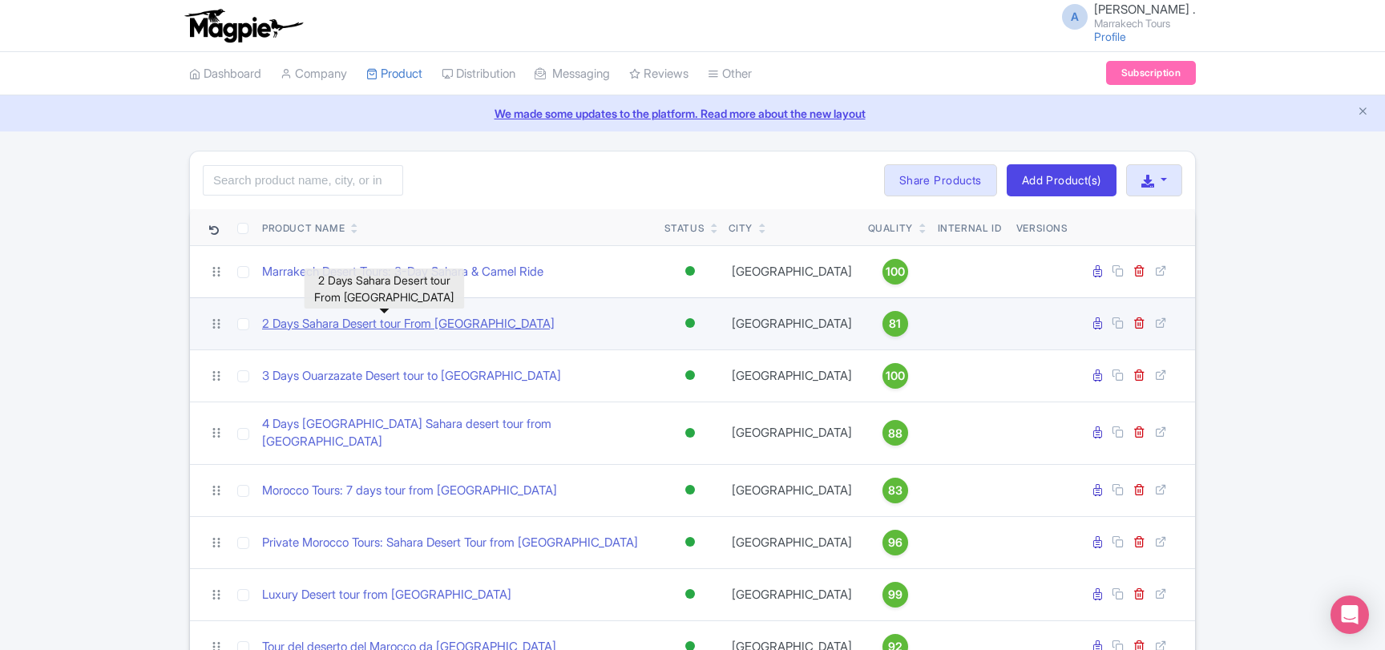
click at [418, 325] on link "2 Days Sahara Desert tour From [GEOGRAPHIC_DATA]" at bounding box center [408, 324] width 292 height 18
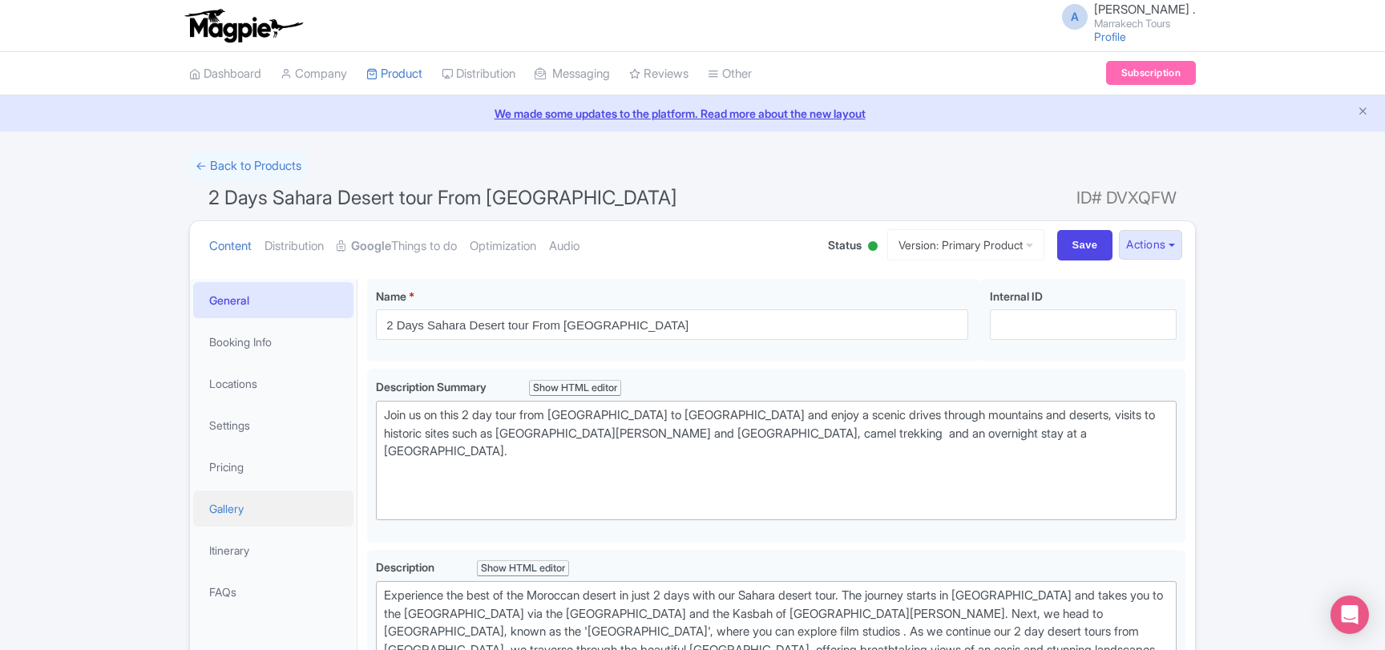
click at [245, 509] on link "Gallery" at bounding box center [273, 508] width 160 height 36
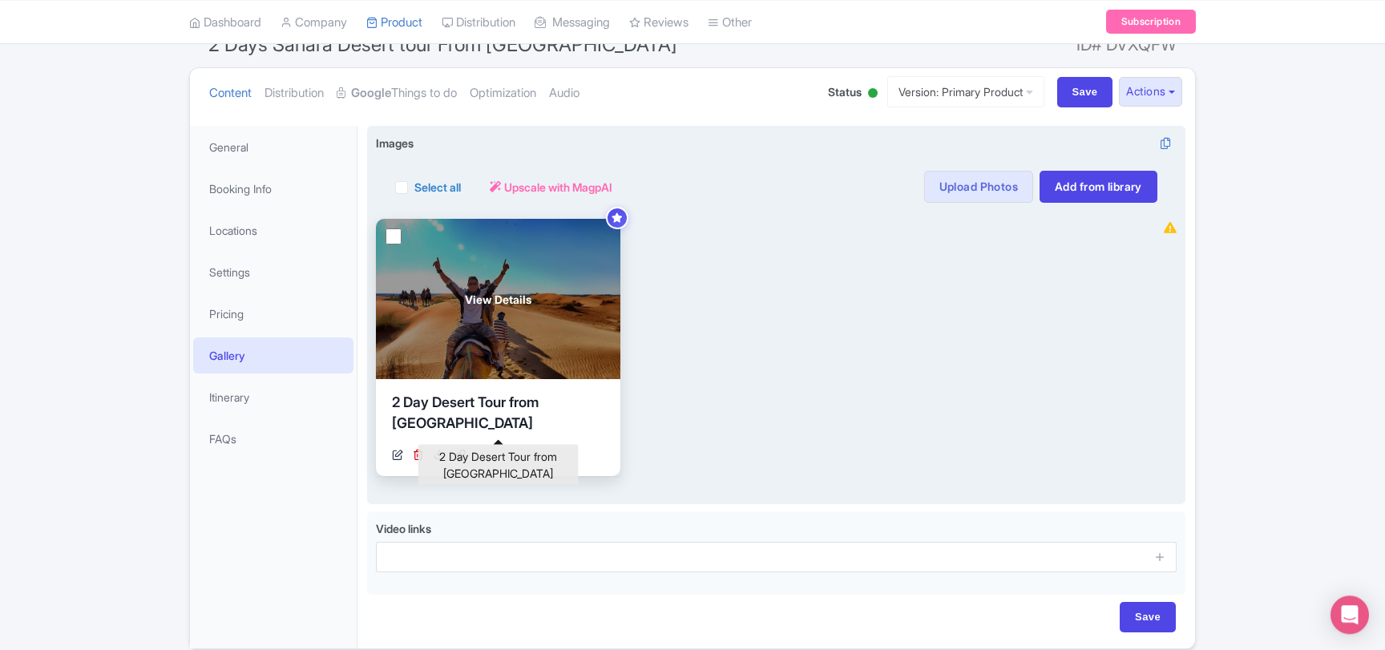
scroll to position [173, 0]
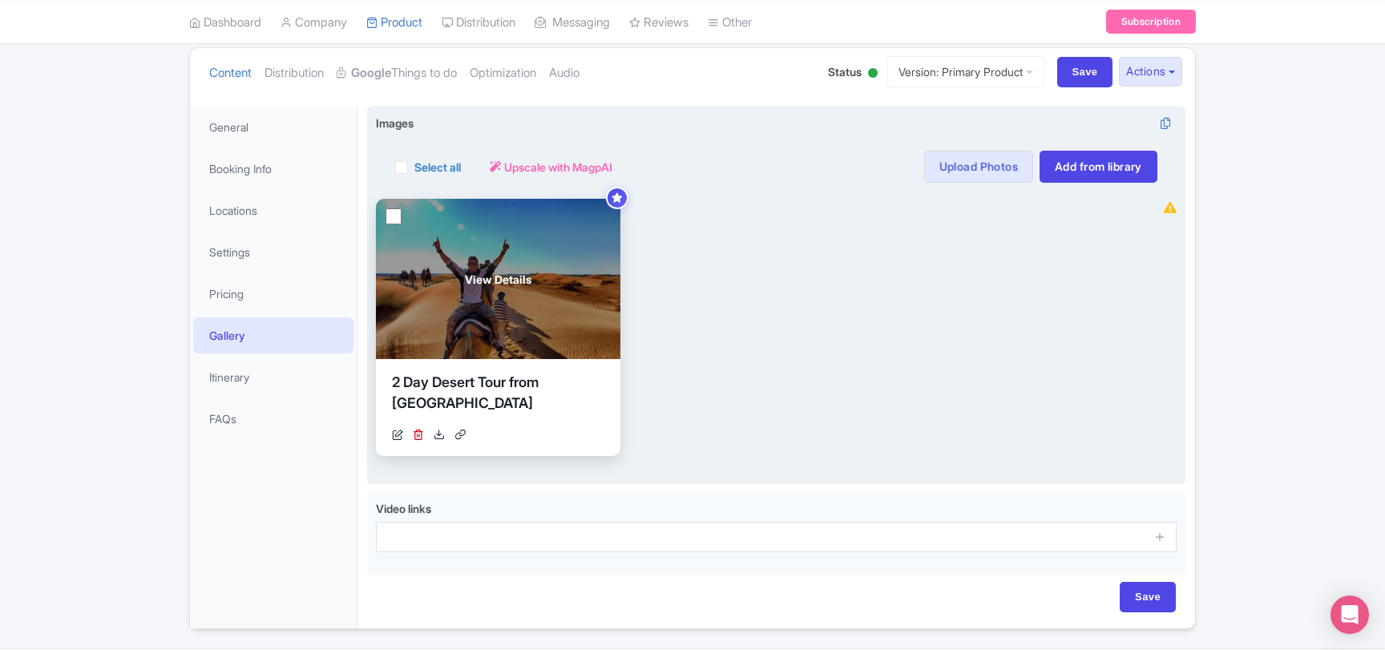
click at [502, 271] on span "View Details" at bounding box center [498, 279] width 67 height 17
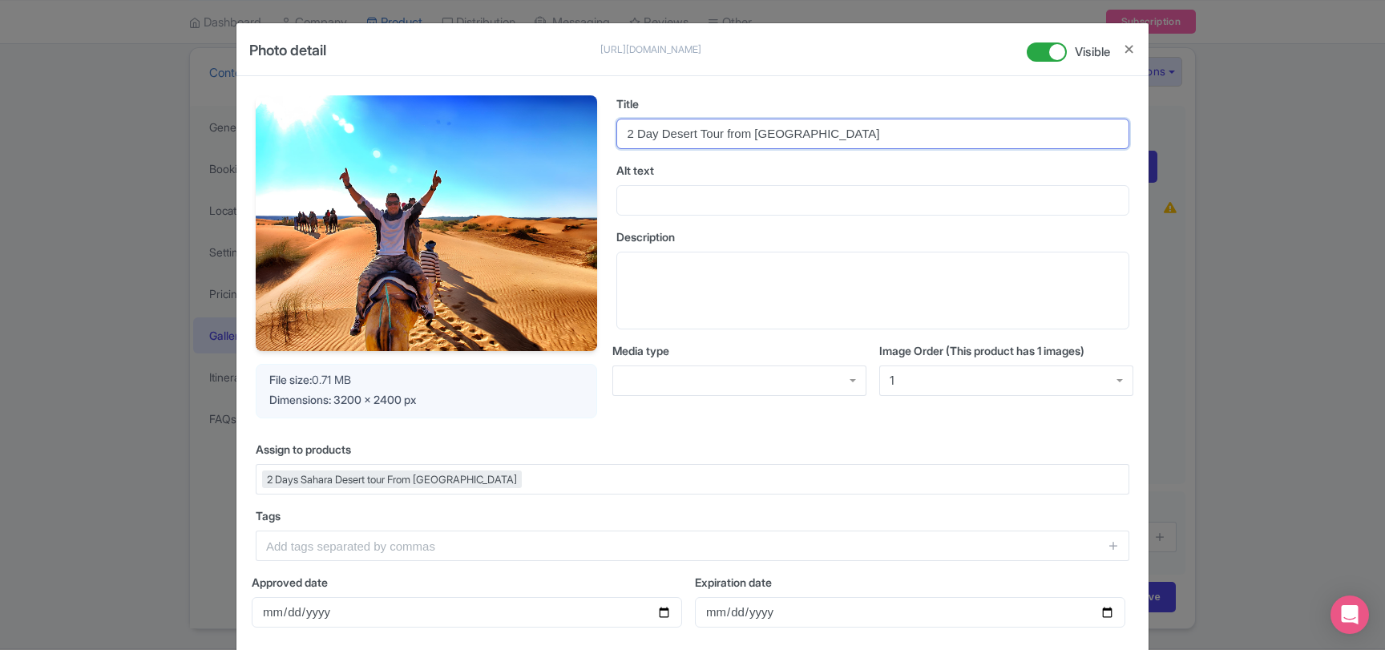
click at [777, 138] on input "2 Day Desert Tour from Marrakech" at bounding box center [872, 134] width 513 height 30
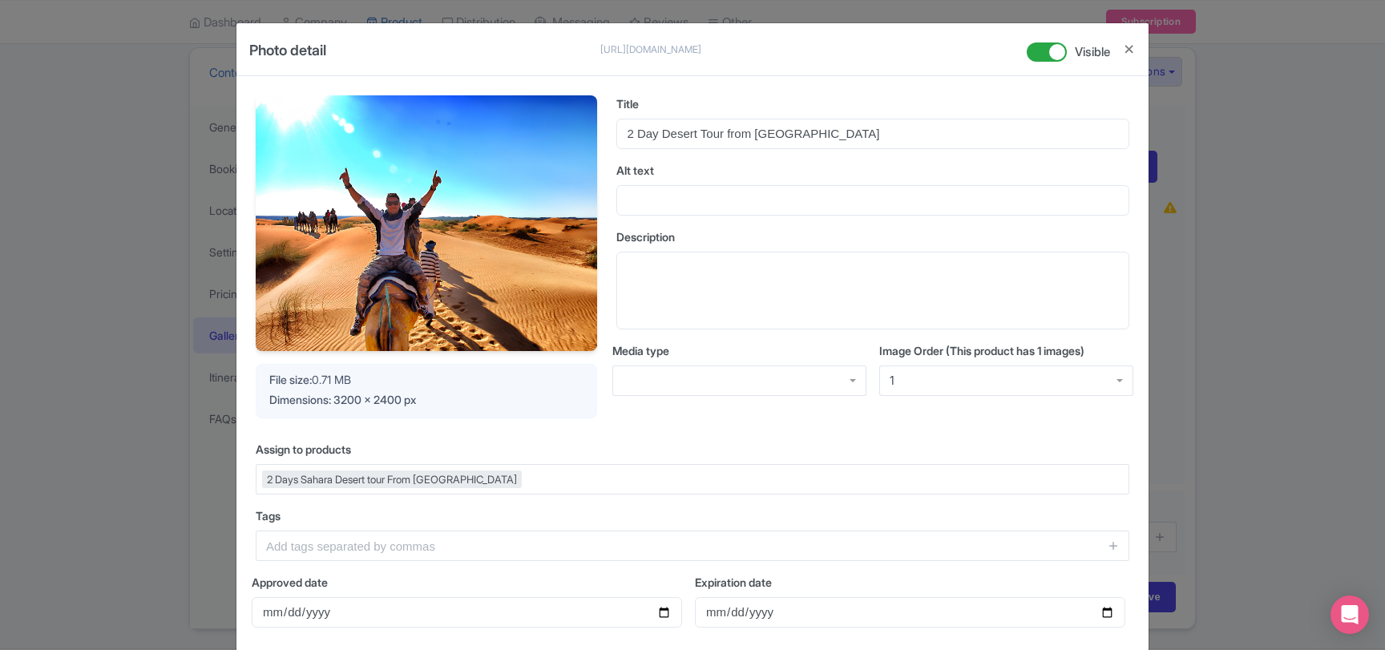
click at [105, 159] on div "Photo detail https://res.cloudinary.com/hfyvkoyi1/image/upload/v1718022213/i6gk…" at bounding box center [692, 325] width 1385 height 650
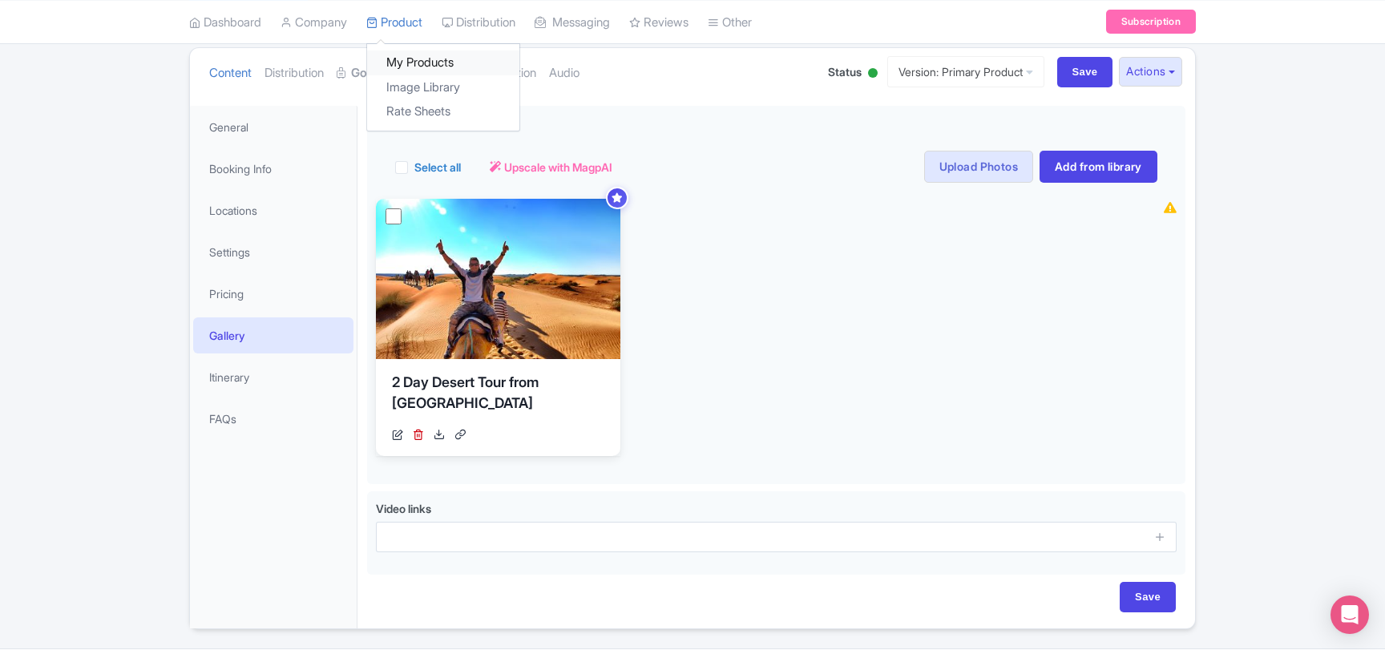
click at [417, 55] on link "My Products" at bounding box center [443, 62] width 152 height 25
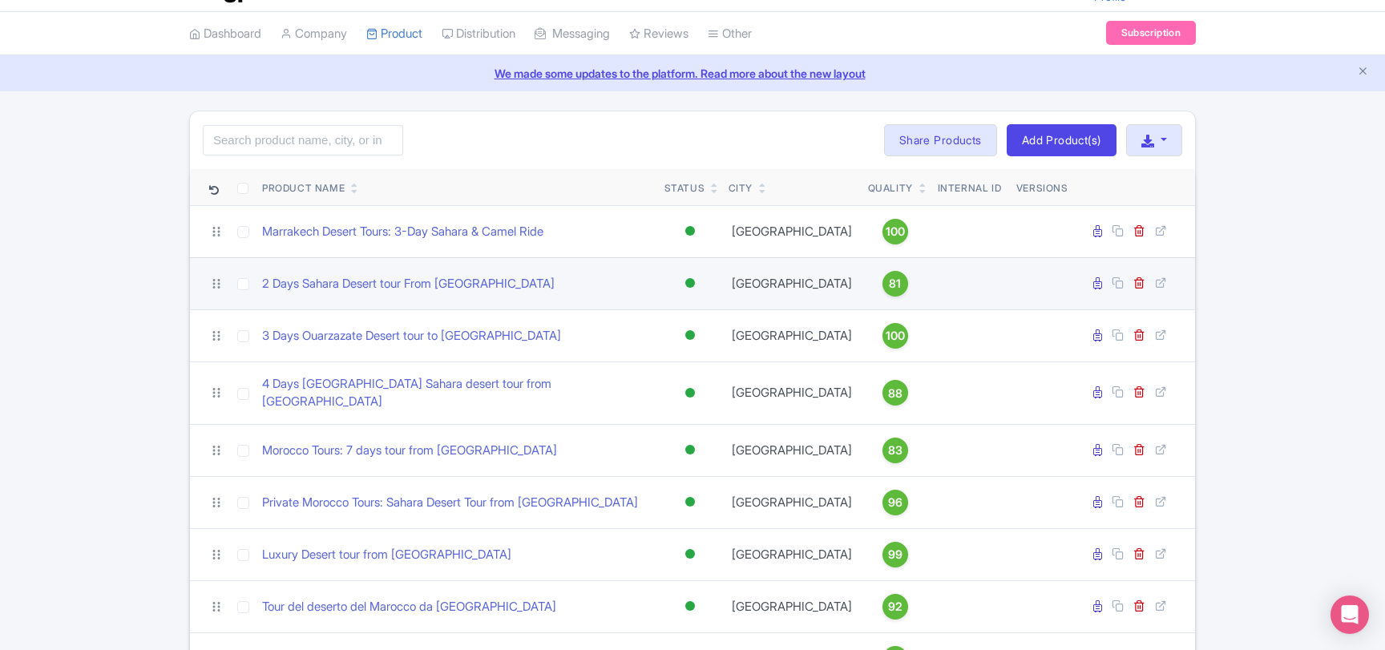
scroll to position [87, 0]
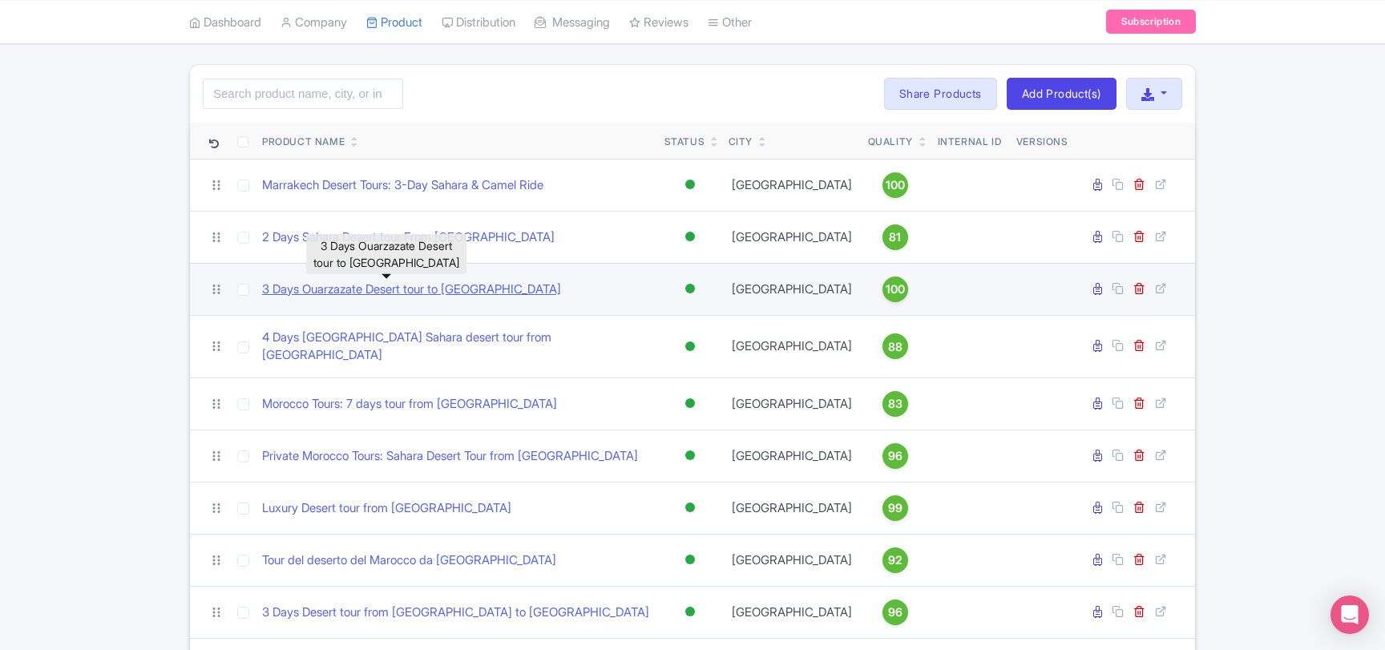
click at [426, 292] on link "3 Days Ouarzazate Desert tour to [GEOGRAPHIC_DATA]" at bounding box center [411, 289] width 299 height 18
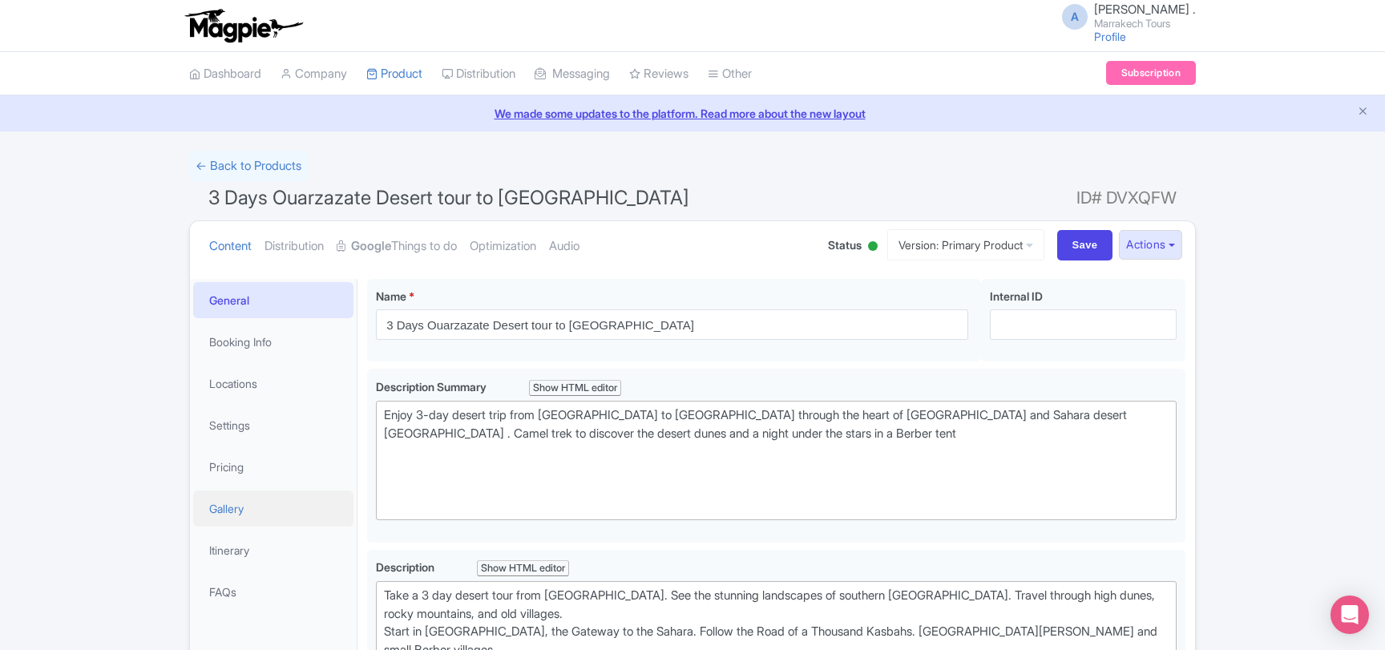
click at [231, 506] on link "Gallery" at bounding box center [273, 508] width 160 height 36
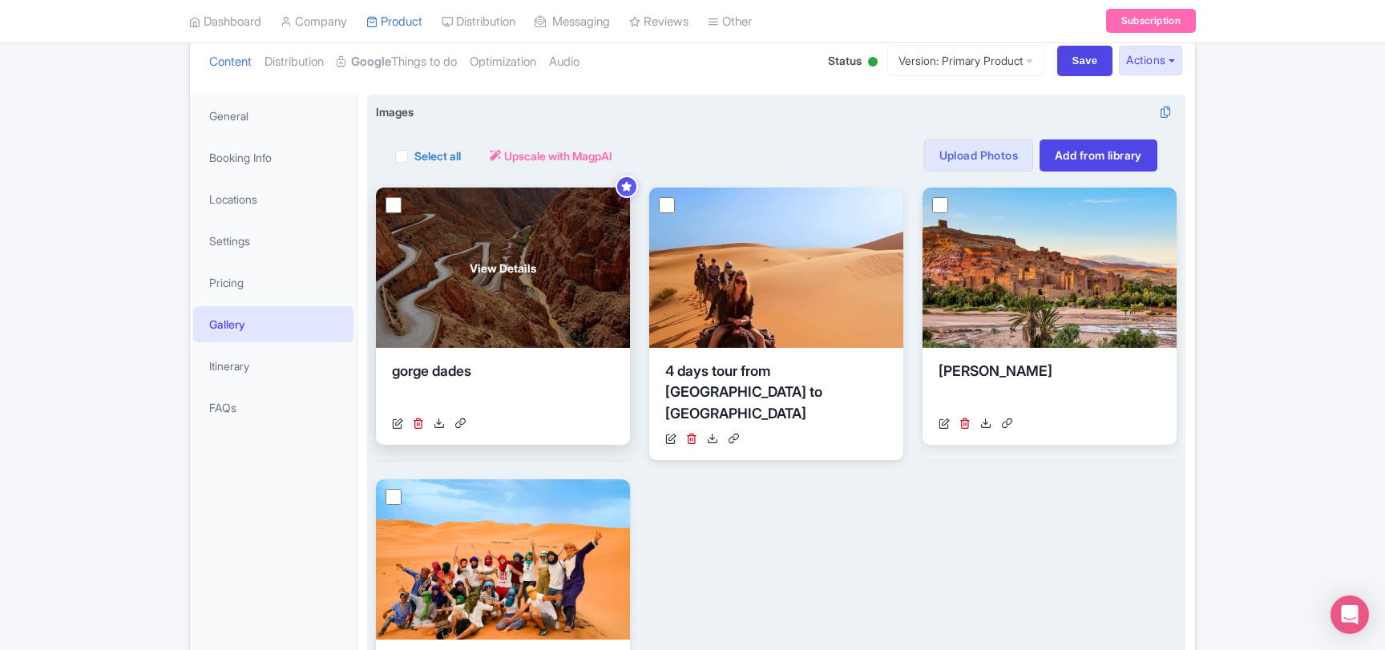
scroll to position [65, 0]
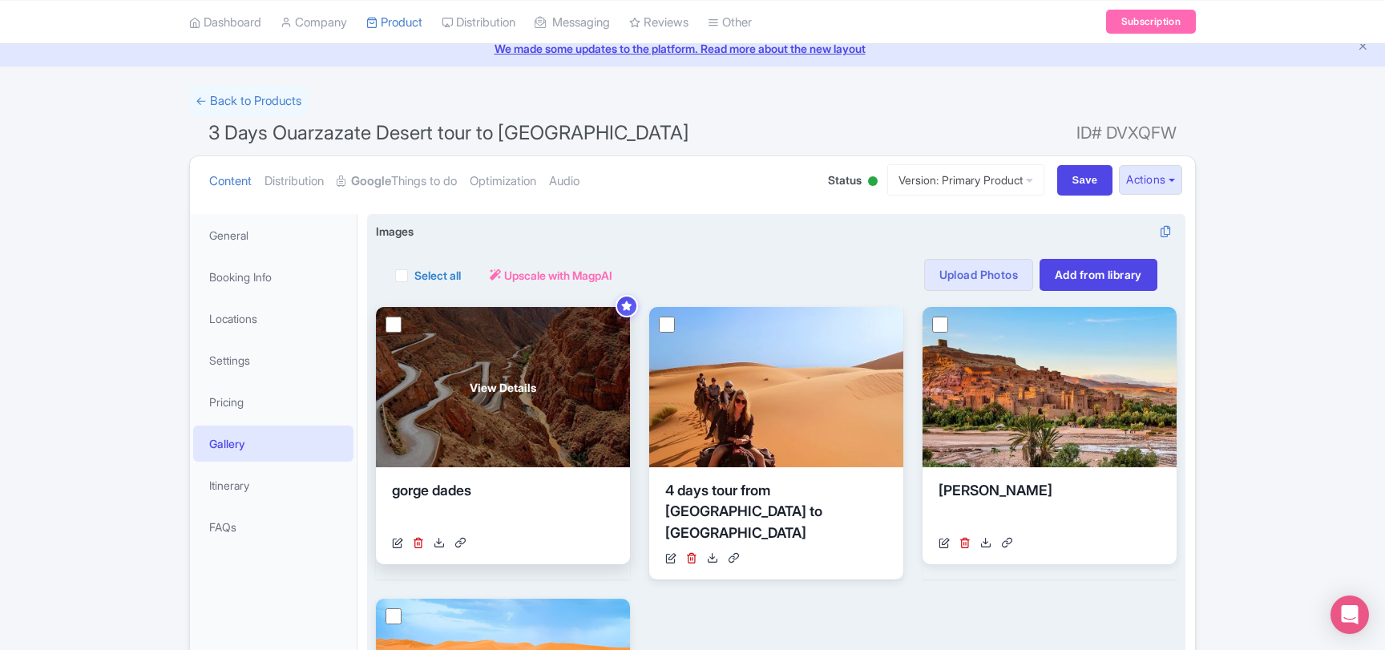
click at [491, 384] on span "View Details" at bounding box center [503, 387] width 67 height 17
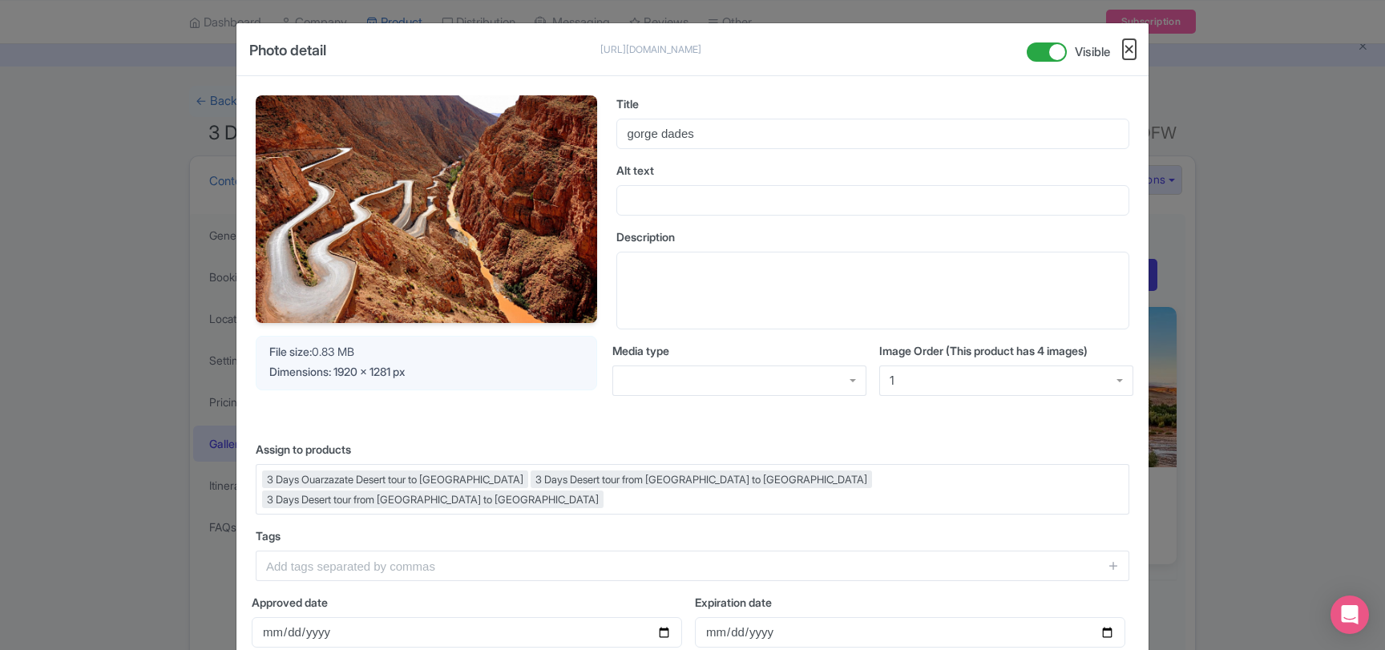
click at [1131, 48] on button "Close" at bounding box center [1129, 49] width 13 height 20
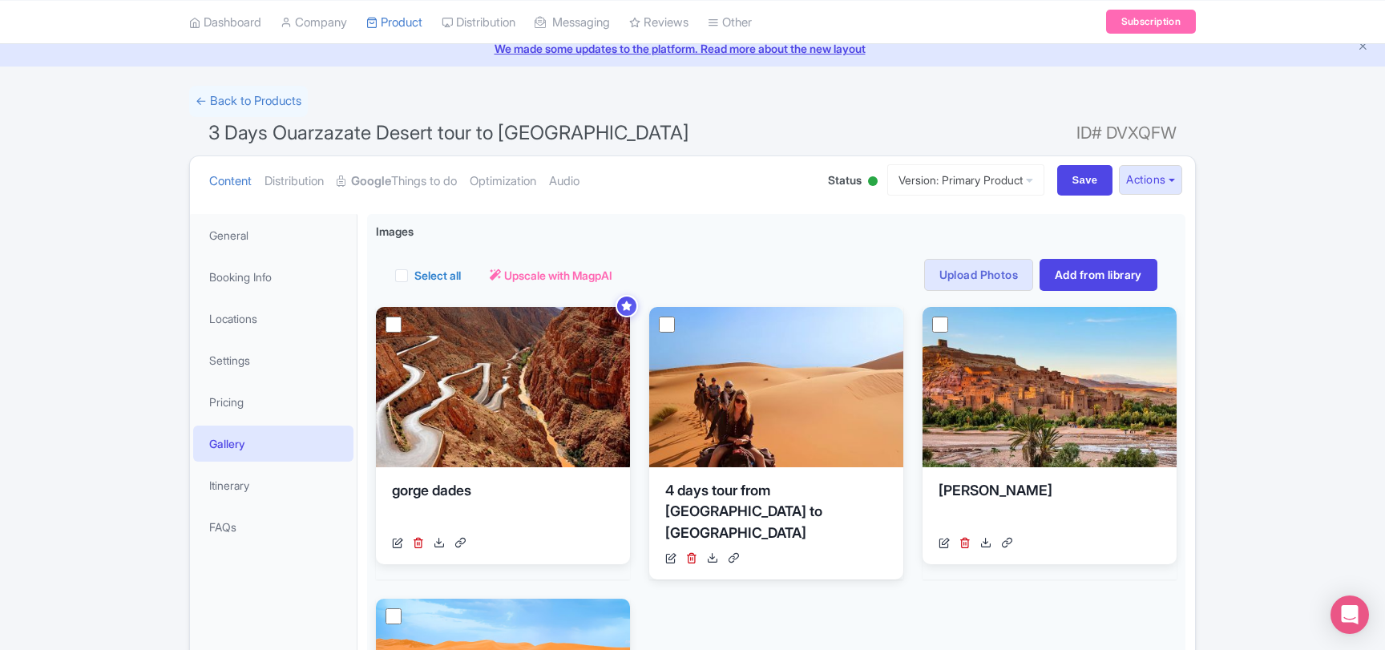
click at [260, 447] on link "Gallery" at bounding box center [273, 443] width 160 height 36
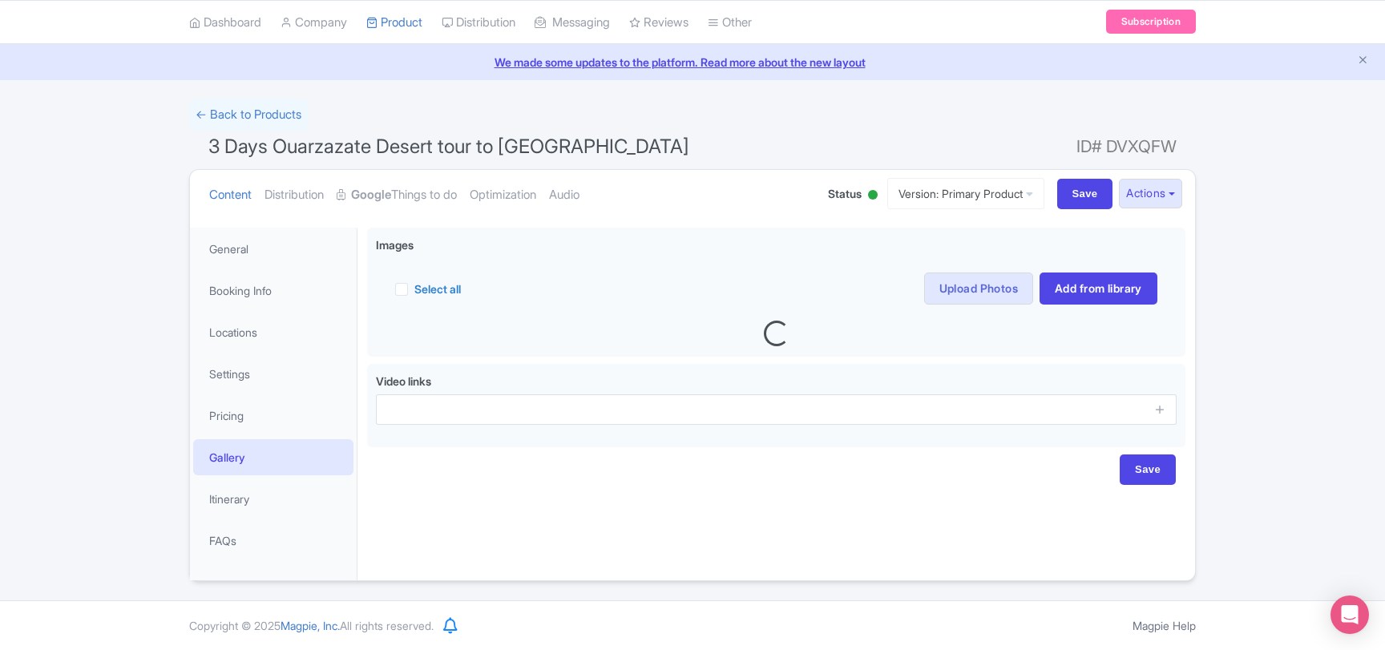
scroll to position [50, 0]
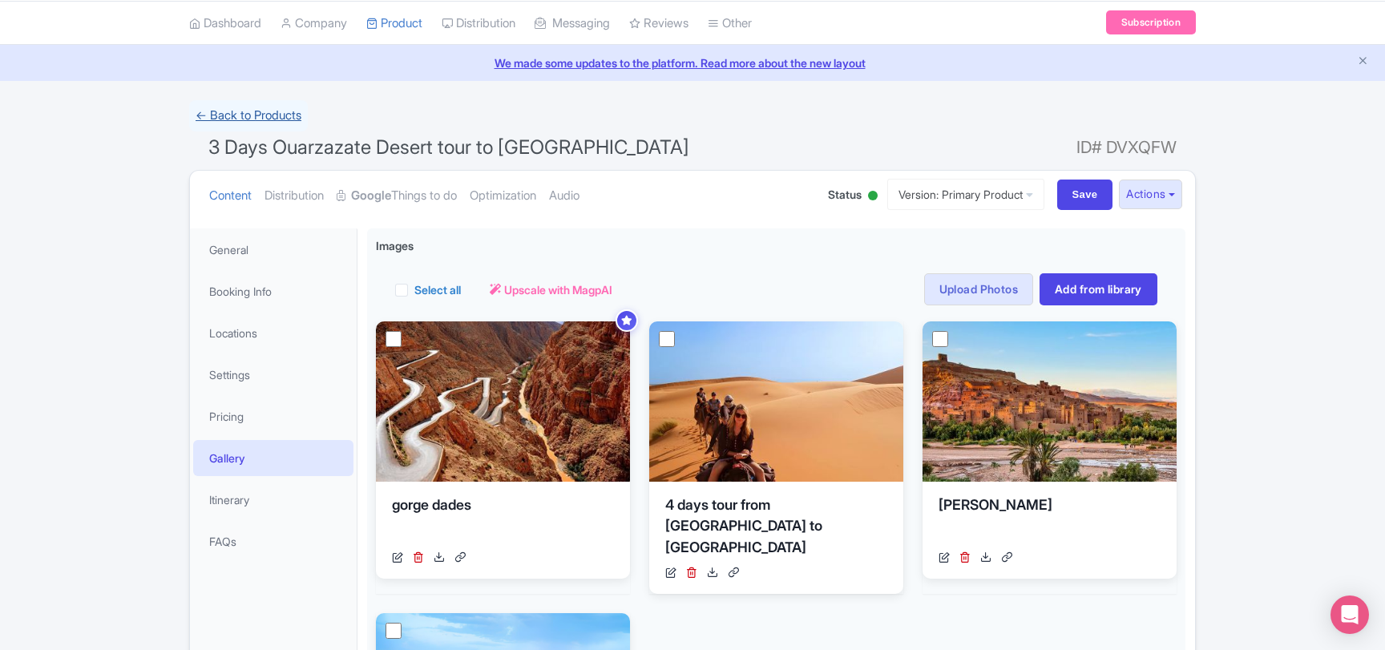
click at [281, 119] on link "← Back to Products" at bounding box center [248, 115] width 119 height 31
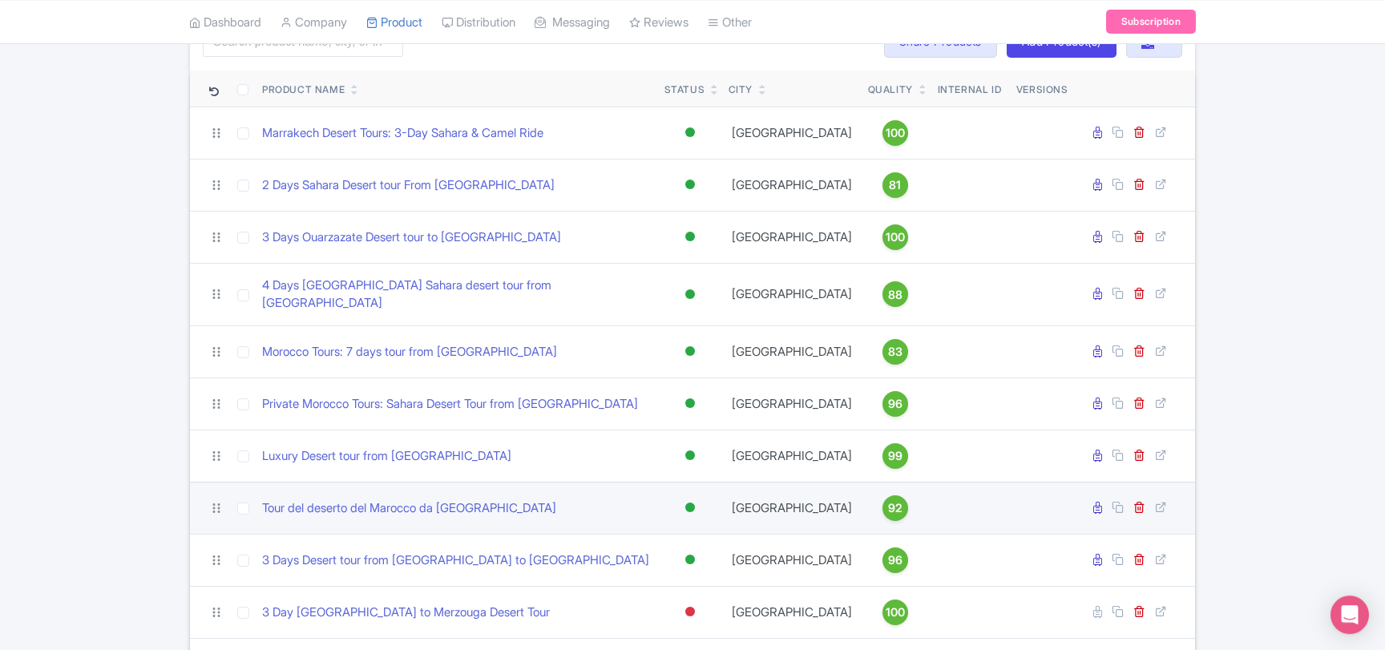
scroll to position [173, 0]
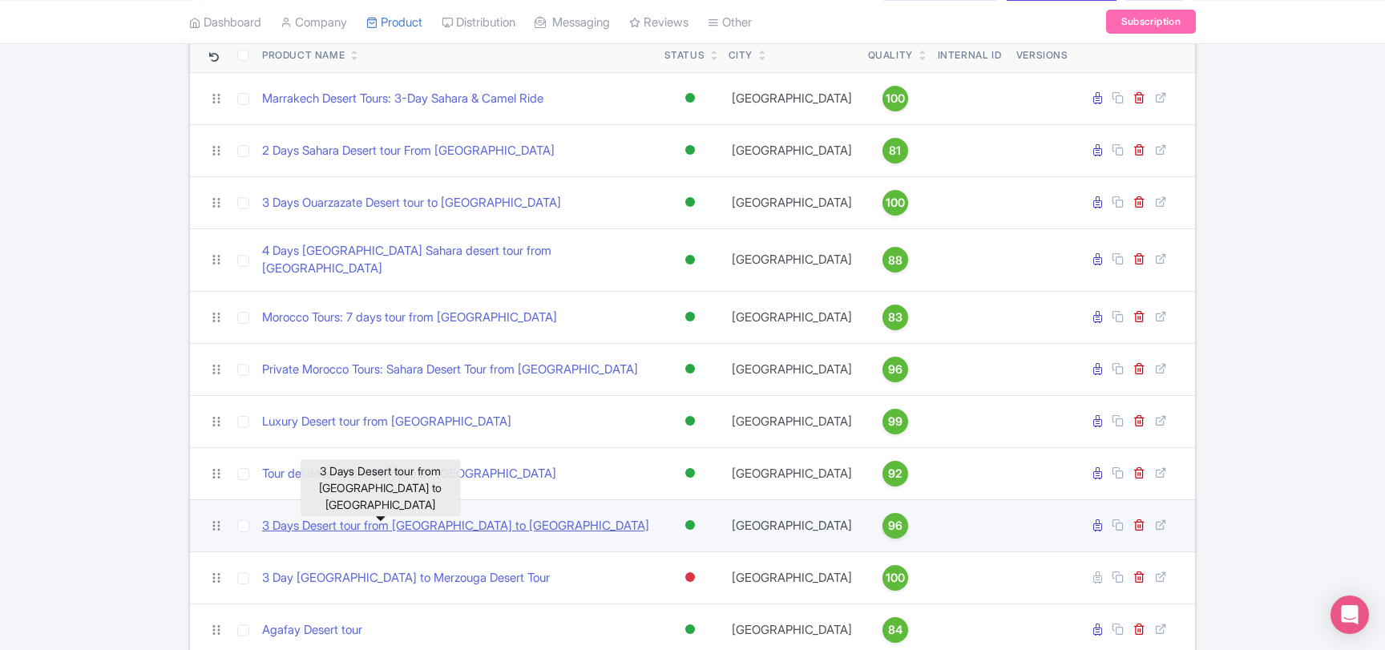
click at [444, 517] on link "3 Days Desert tour from [GEOGRAPHIC_DATA] to [GEOGRAPHIC_DATA]" at bounding box center [455, 526] width 387 height 18
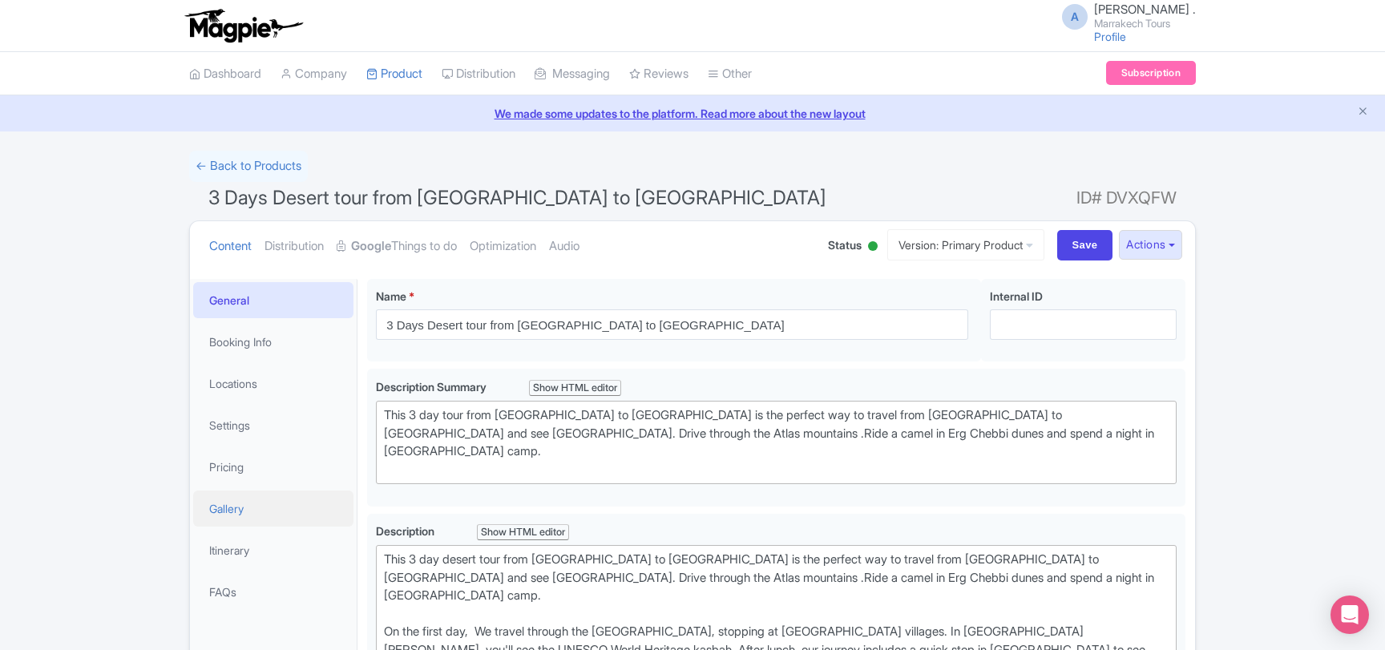
click at [239, 498] on link "Gallery" at bounding box center [273, 508] width 160 height 36
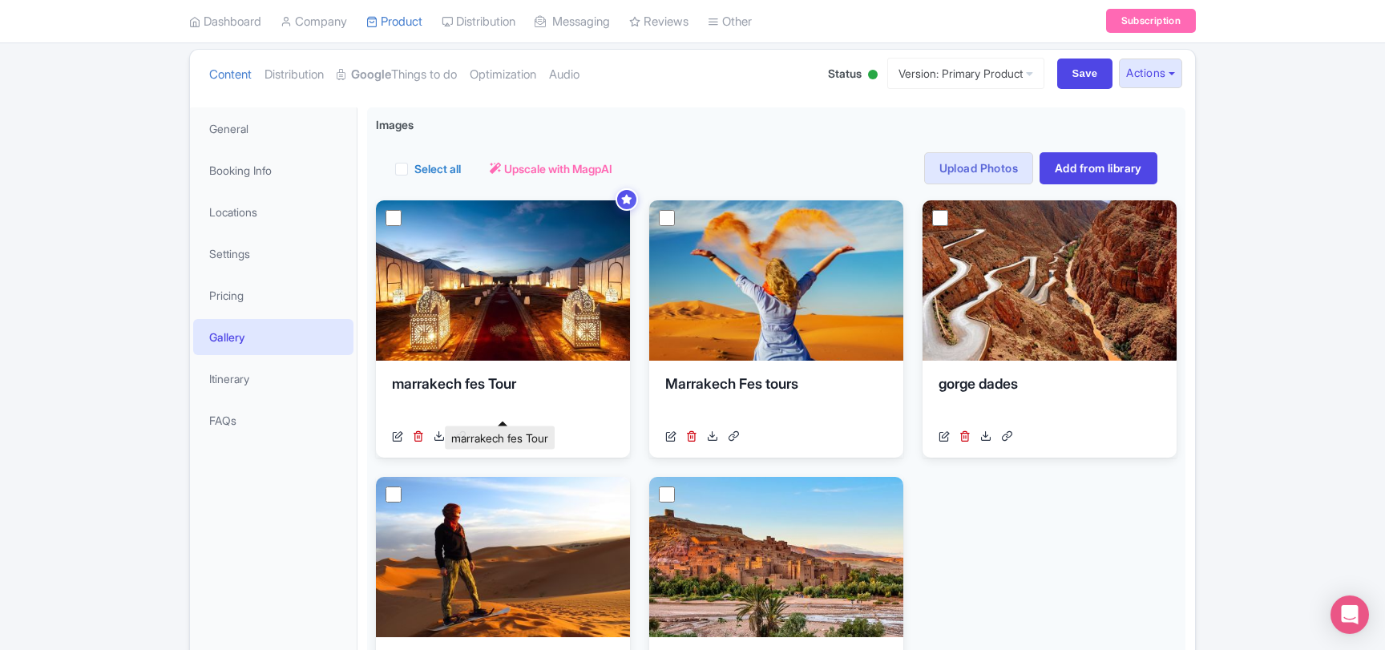
scroll to position [173, 0]
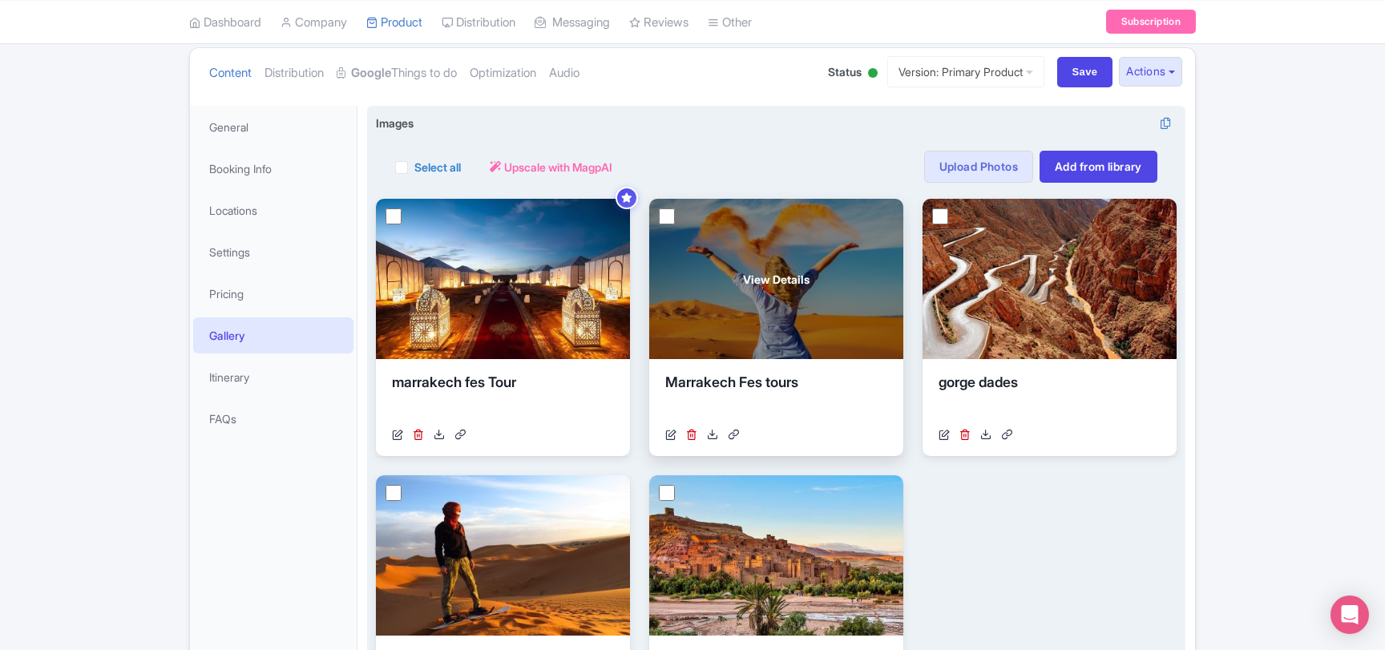
click at [764, 283] on span "View Details" at bounding box center [776, 279] width 67 height 17
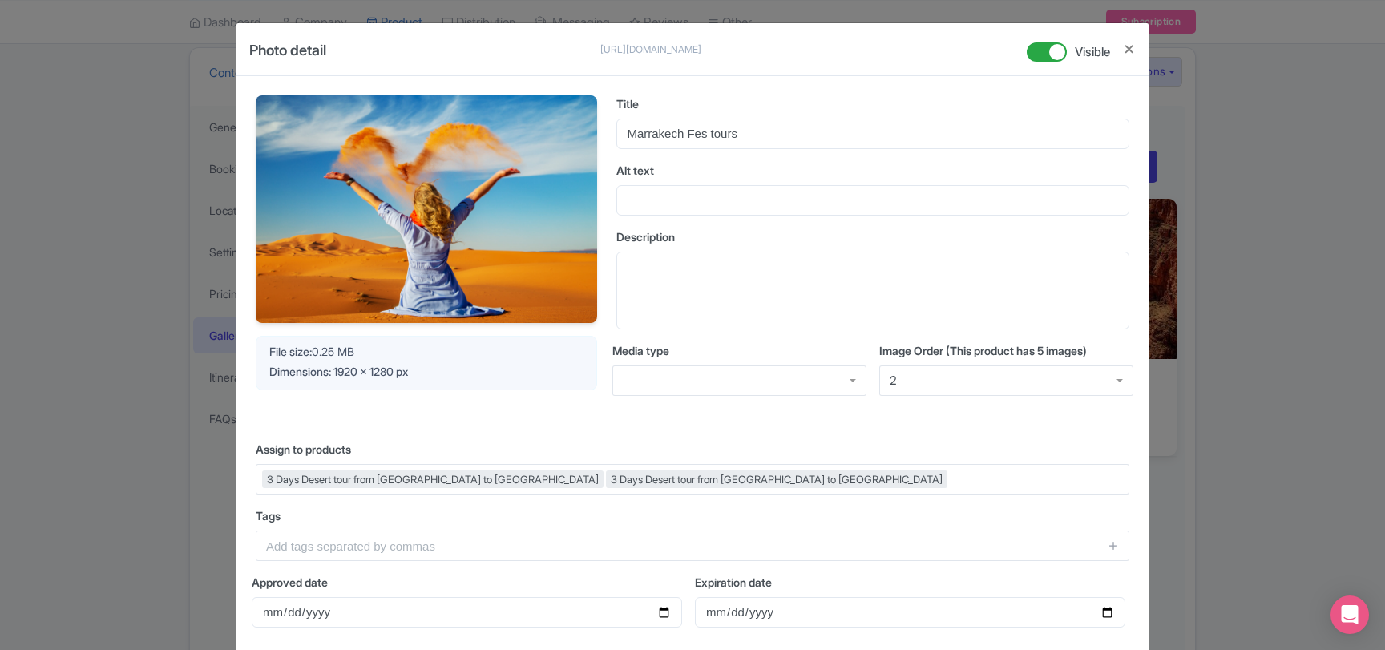
scroll to position [87, 0]
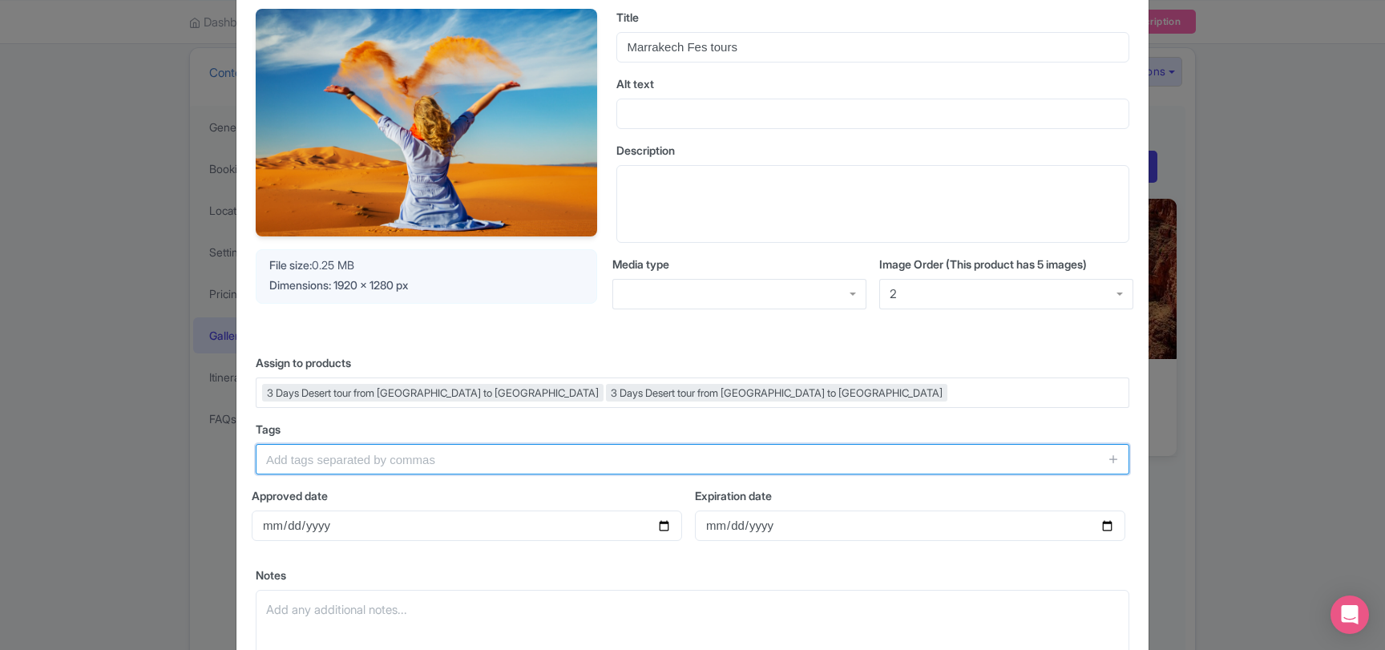
click at [342, 462] on input "text" at bounding box center [692, 459] width 873 height 30
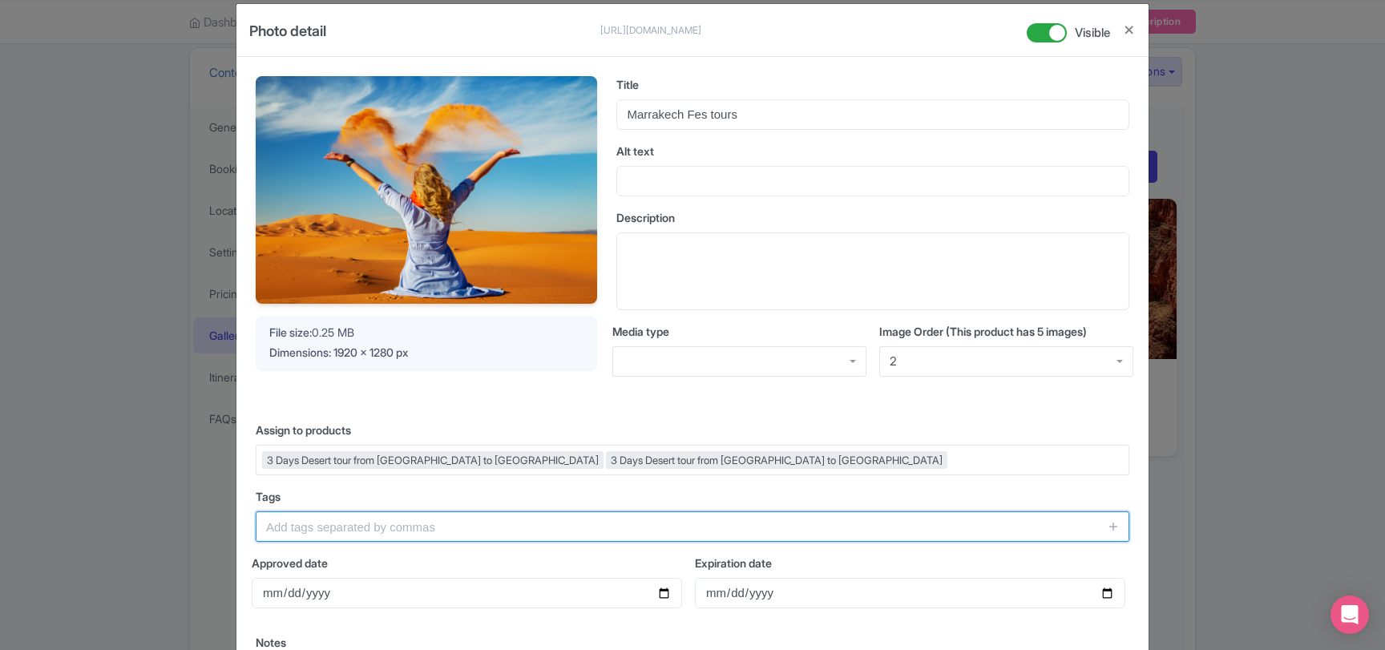
scroll to position [0, 0]
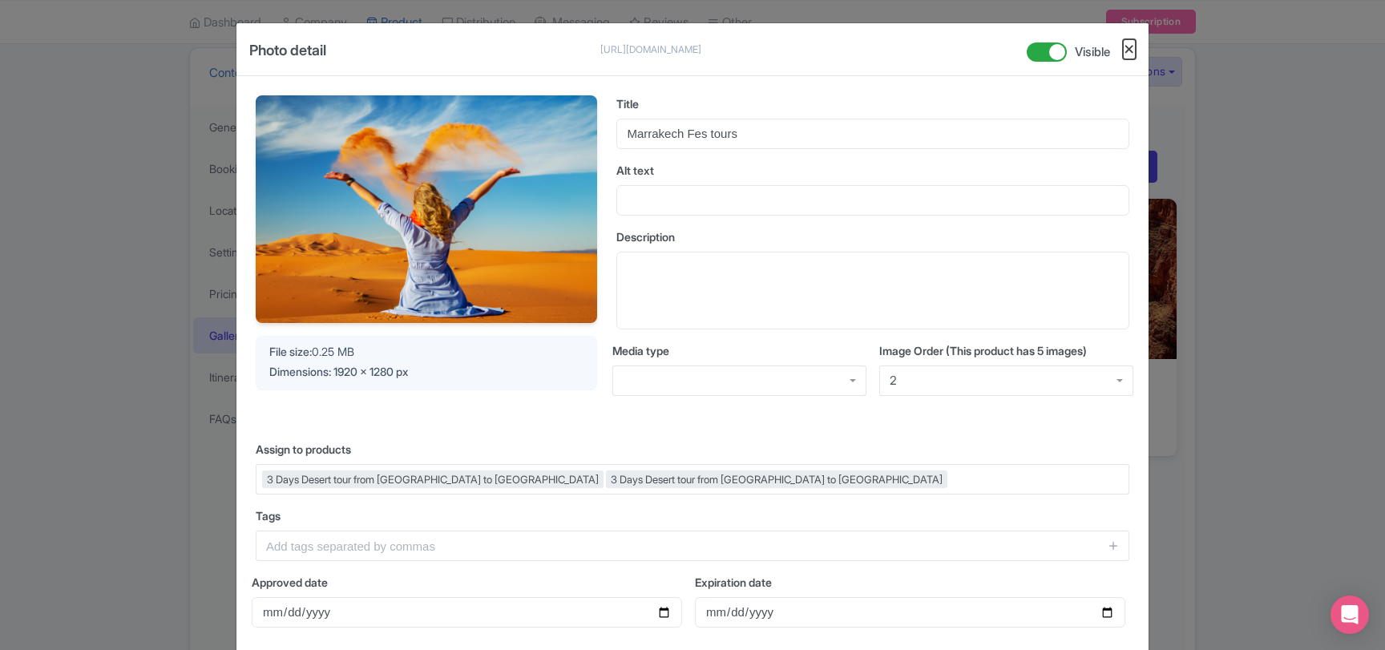
click at [1130, 50] on button "Close" at bounding box center [1129, 49] width 13 height 20
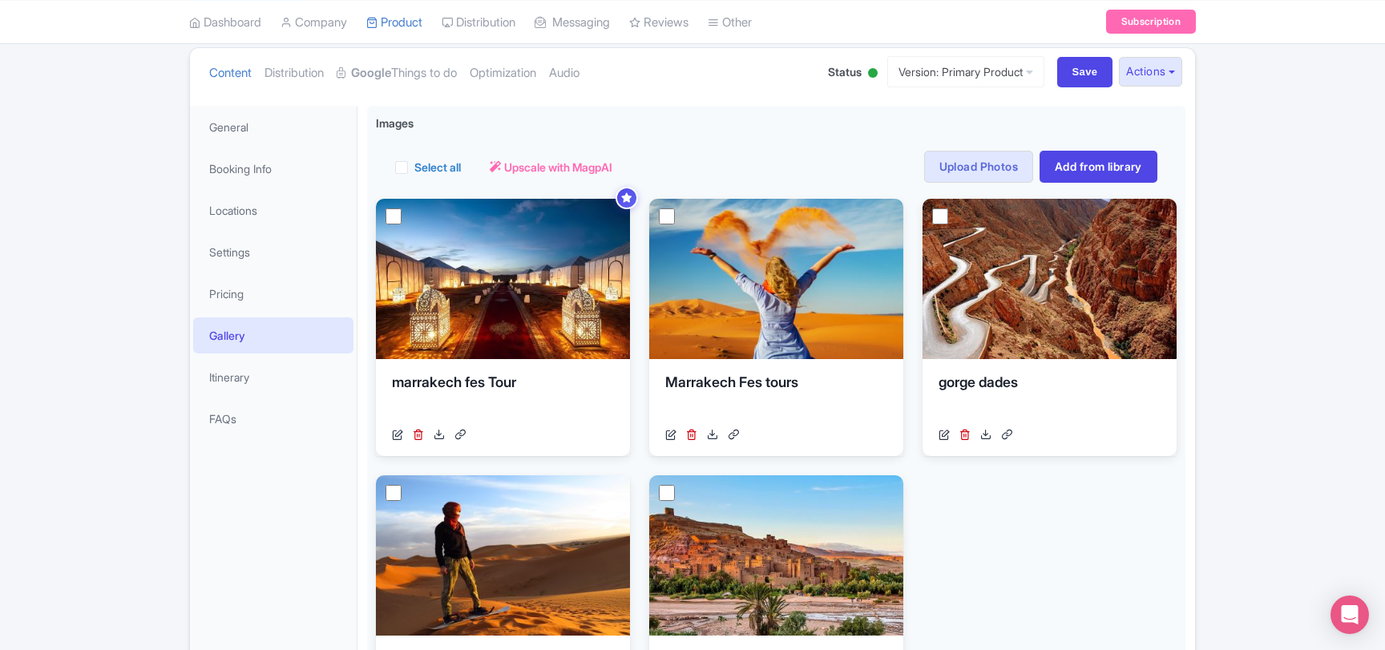
click at [260, 329] on link "Gallery" at bounding box center [273, 335] width 160 height 36
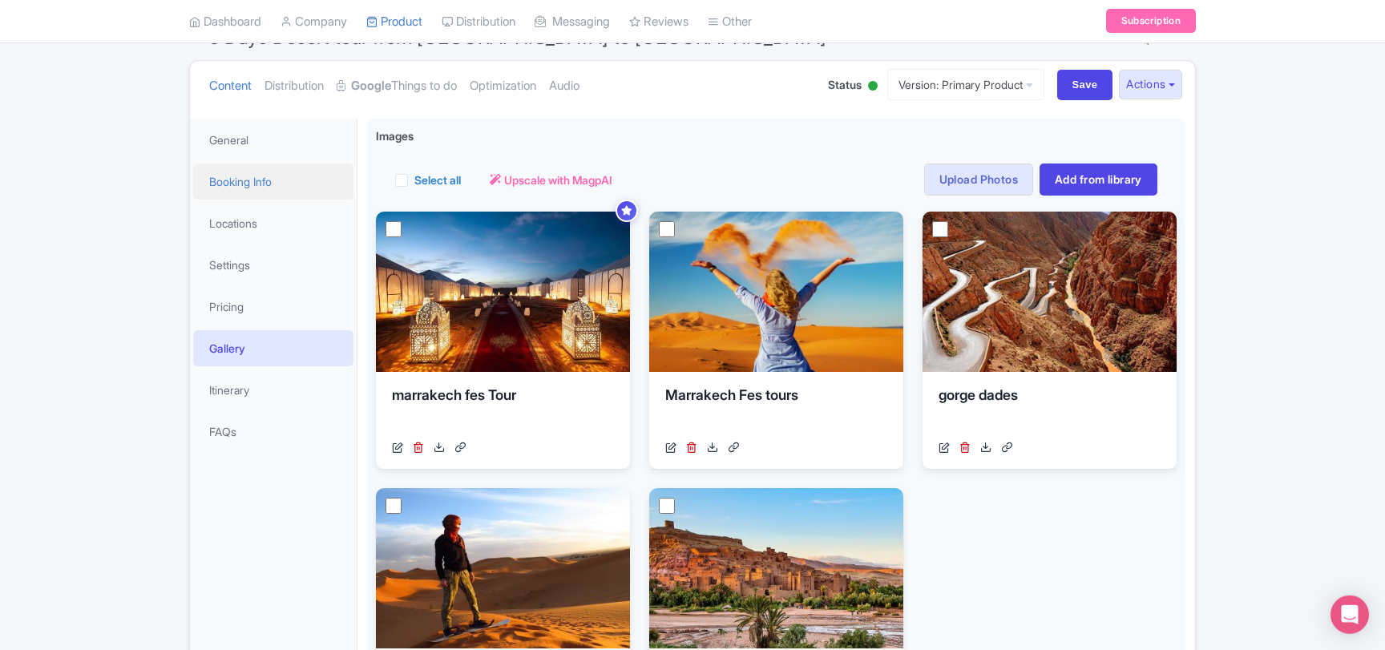
scroll to position [224, 0]
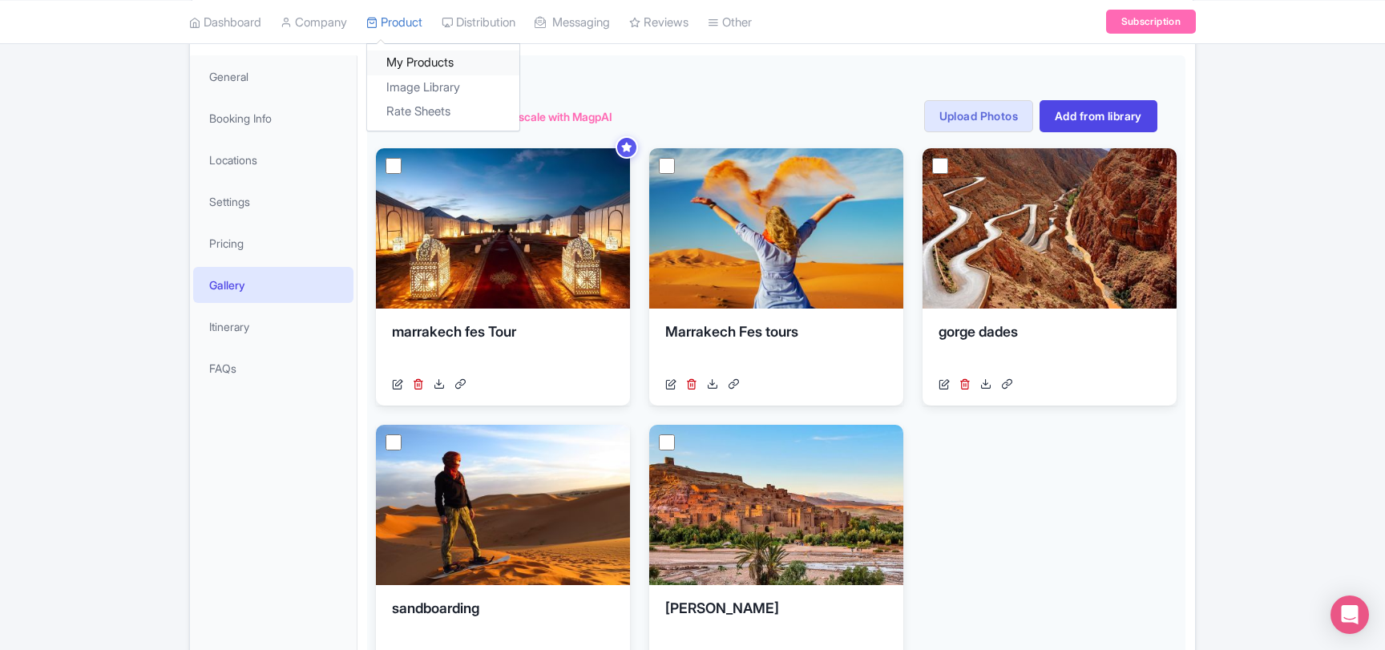
click at [413, 56] on link "My Products" at bounding box center [443, 62] width 152 height 25
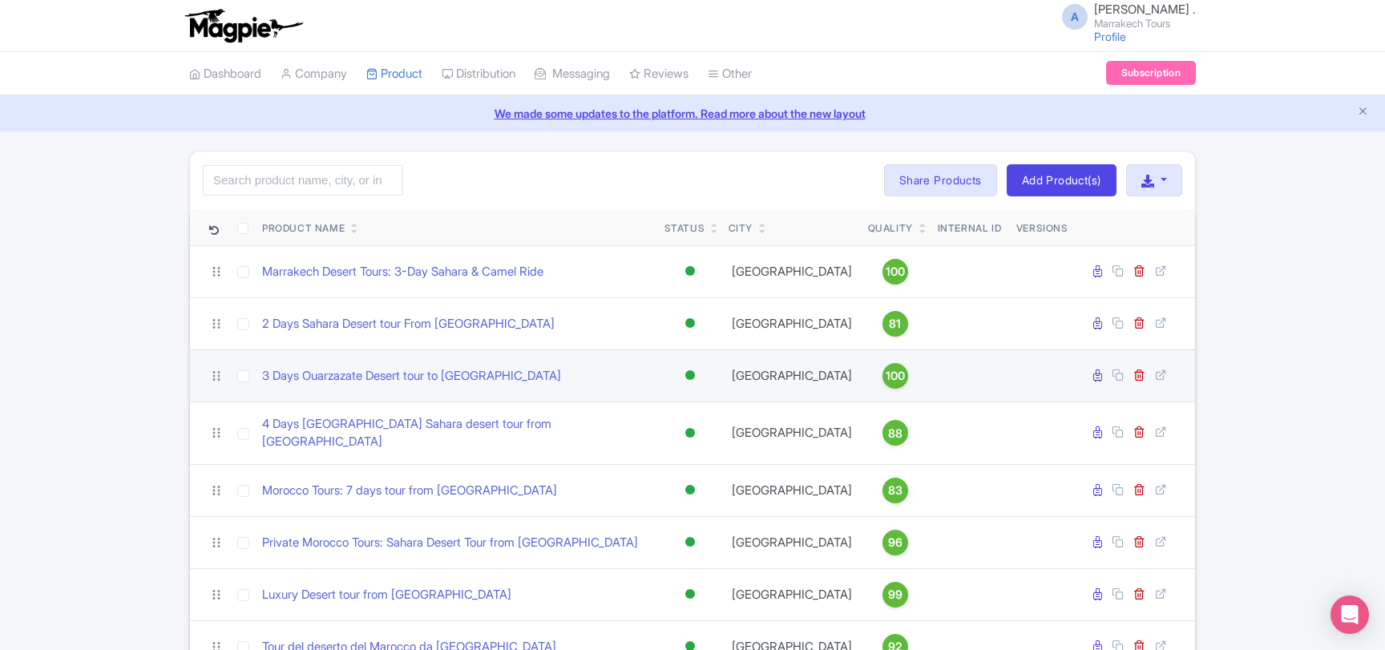
scroll to position [87, 0]
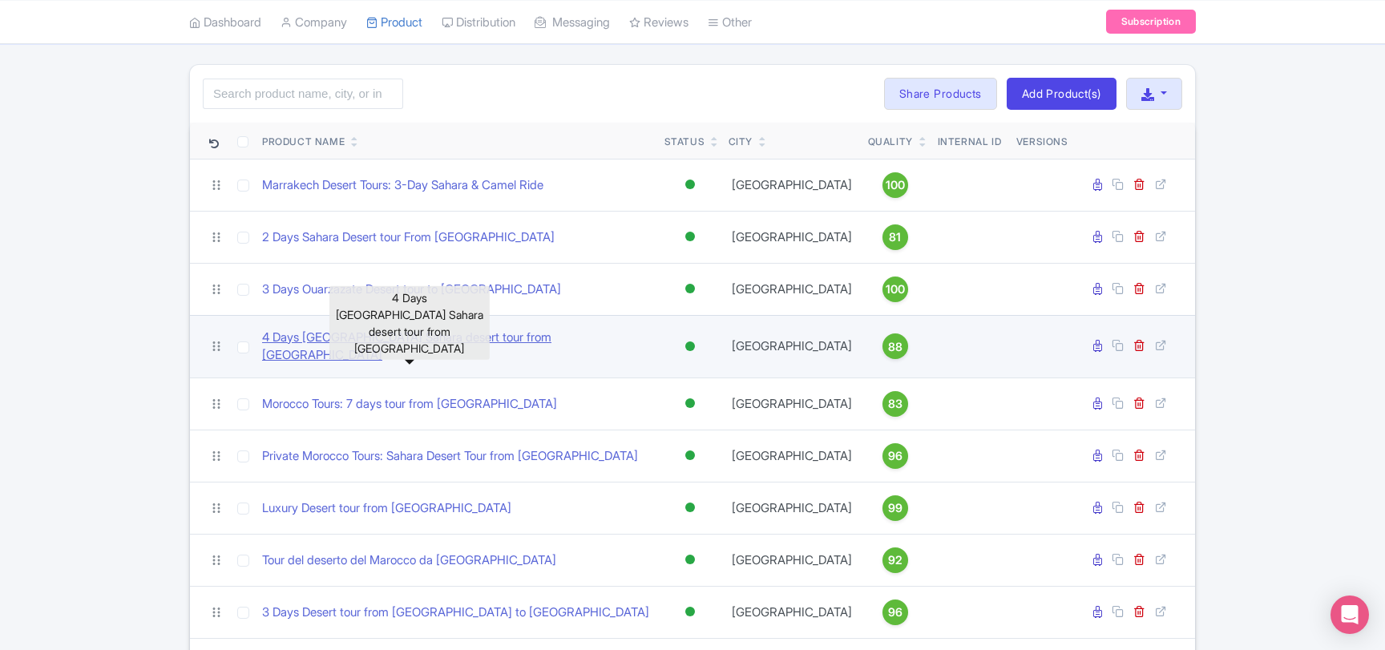
click at [367, 339] on link "4 Days [GEOGRAPHIC_DATA] Sahara desert tour from [GEOGRAPHIC_DATA]" at bounding box center [456, 347] width 389 height 36
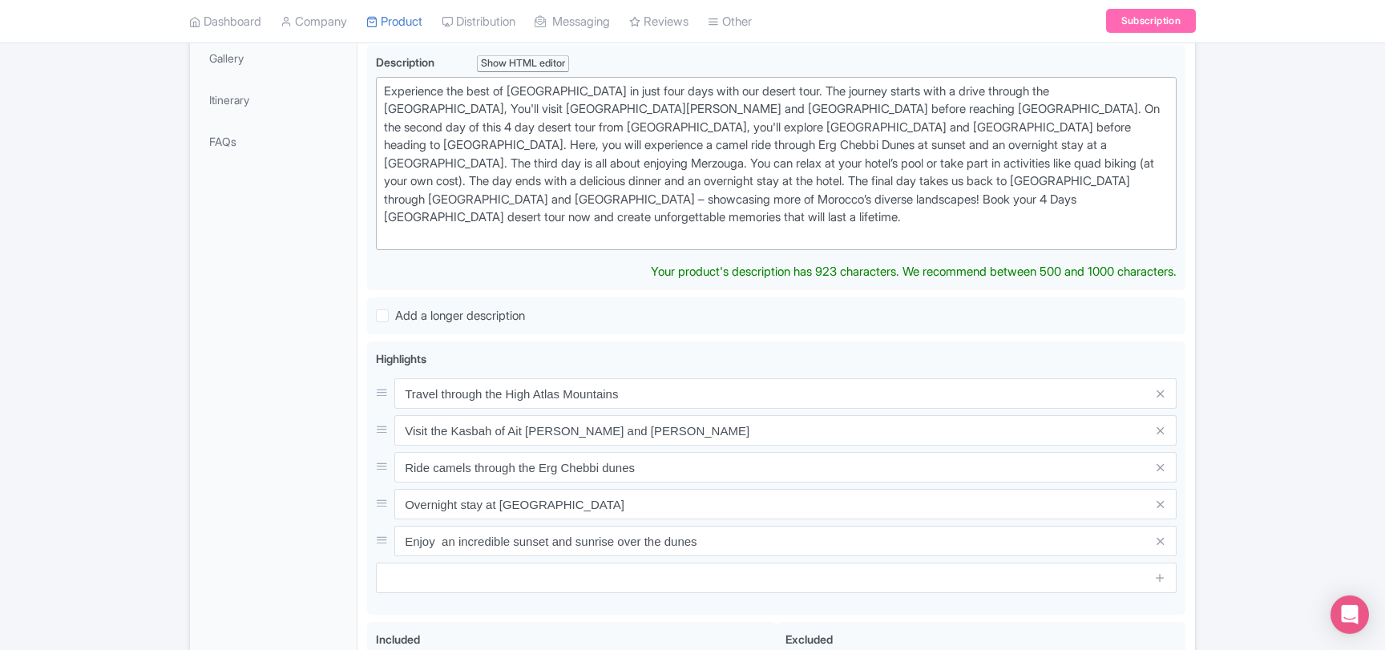
scroll to position [606, 0]
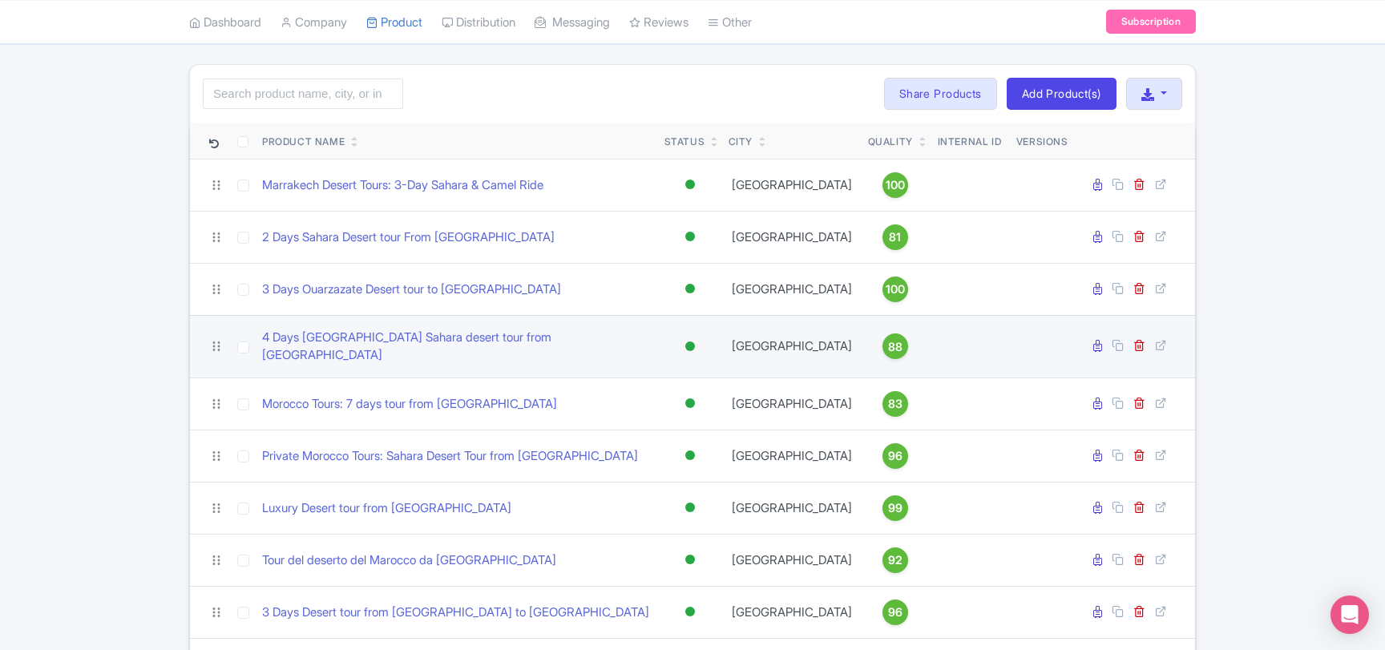
scroll to position [173, 0]
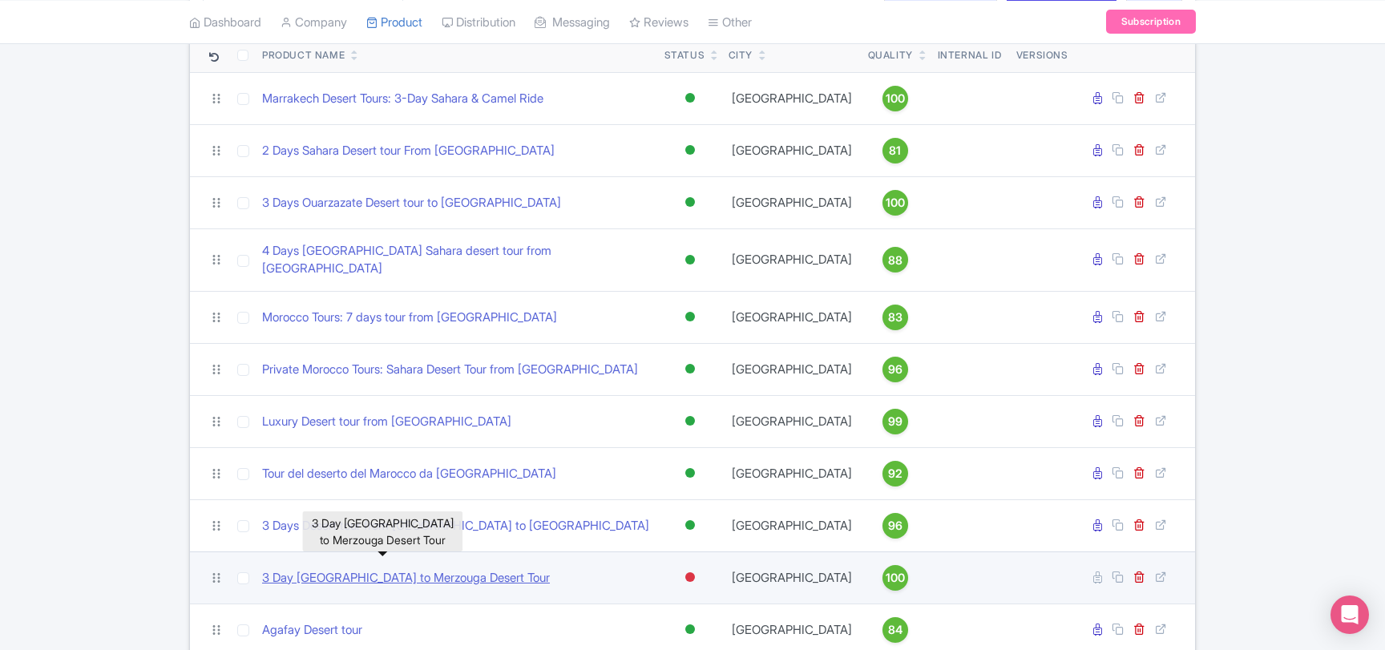
click at [454, 569] on link "3 Day [GEOGRAPHIC_DATA] to Merzouga Desert Tour" at bounding box center [406, 578] width 288 height 18
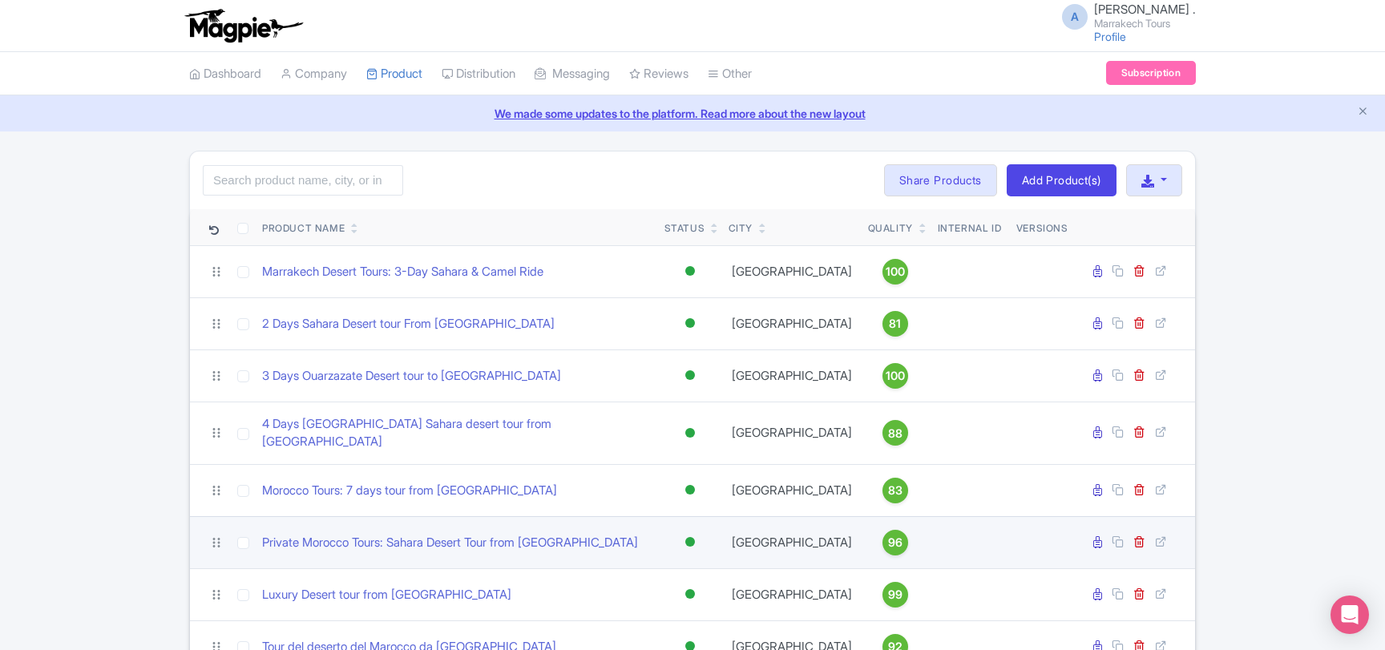
scroll to position [173, 0]
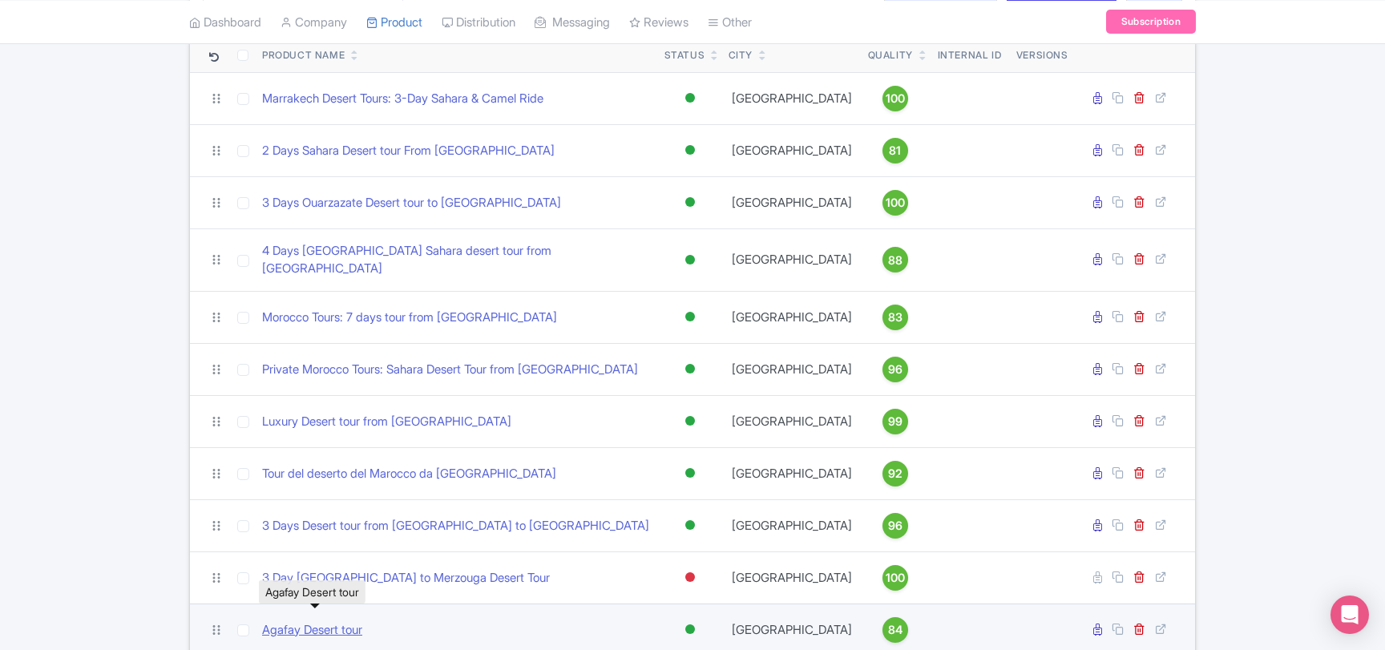
click at [341, 621] on link "Agafay Desert tour" at bounding box center [312, 630] width 100 height 18
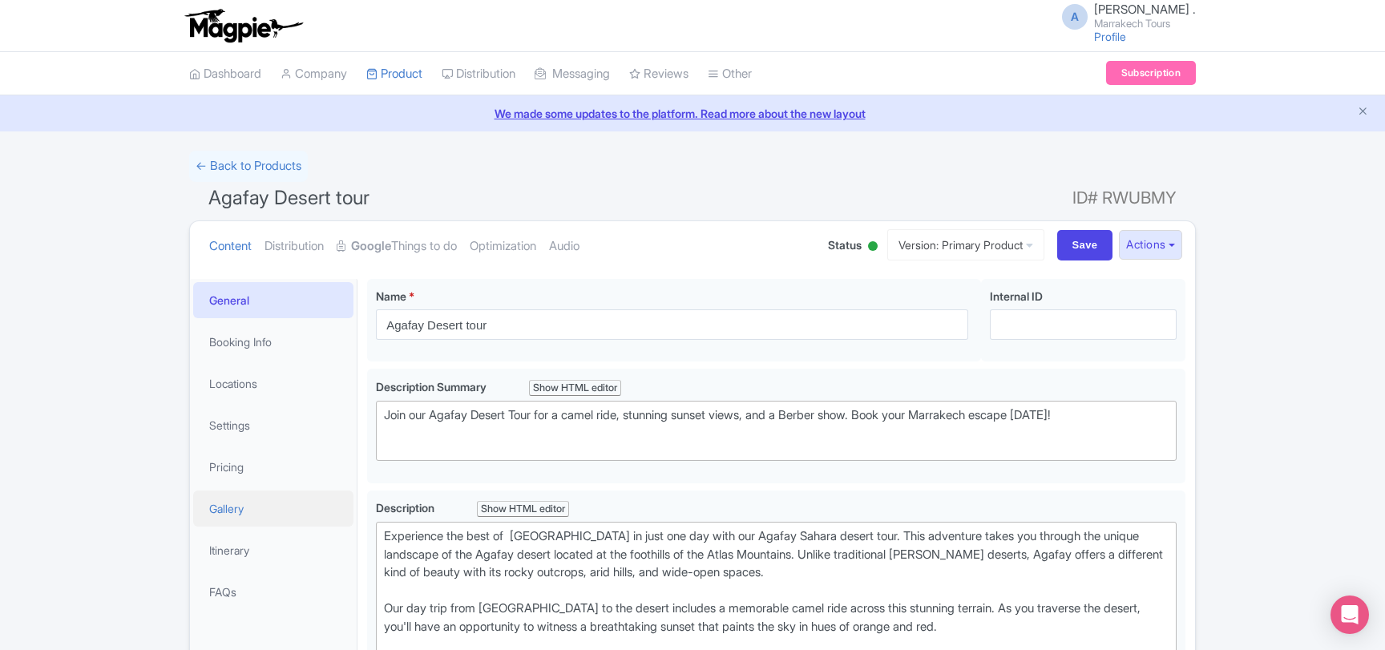
click at [260, 514] on link "Gallery" at bounding box center [273, 508] width 160 height 36
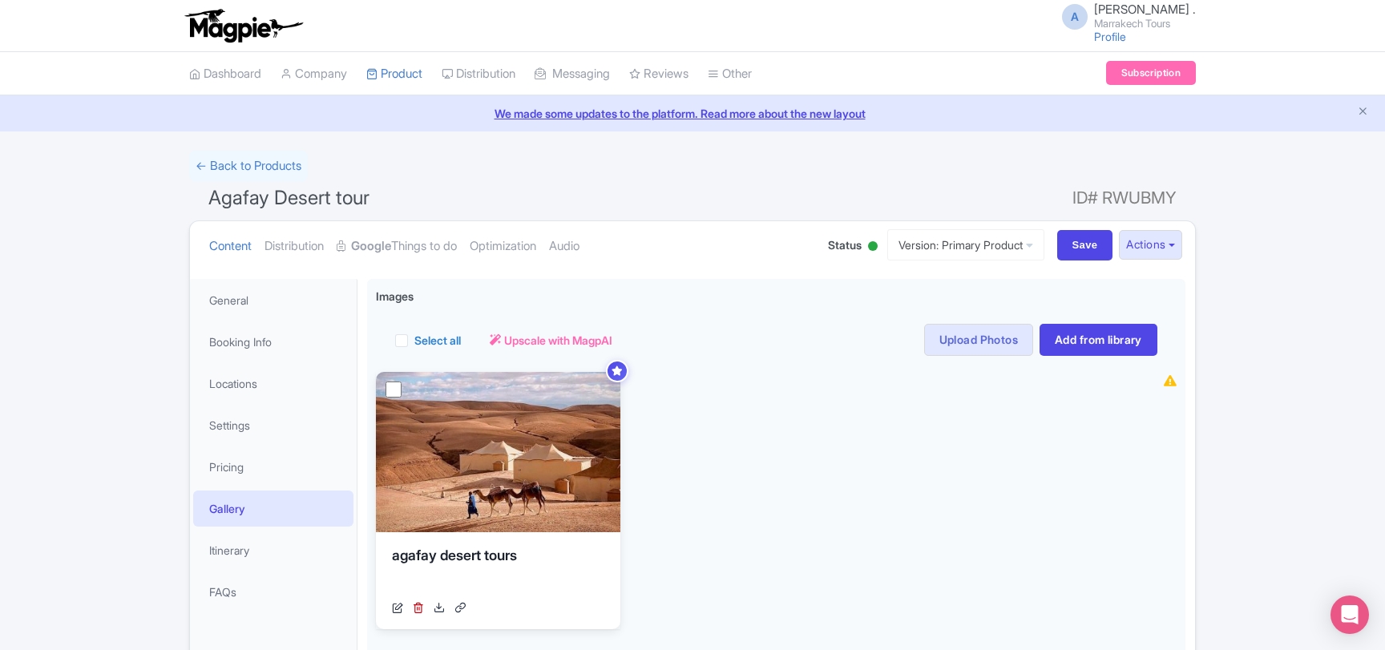
click at [1248, 478] on div "← Back to Products Agafay Desert tour ID# RWUBMY Content Distribution Google Th…" at bounding box center [692, 476] width 1385 height 651
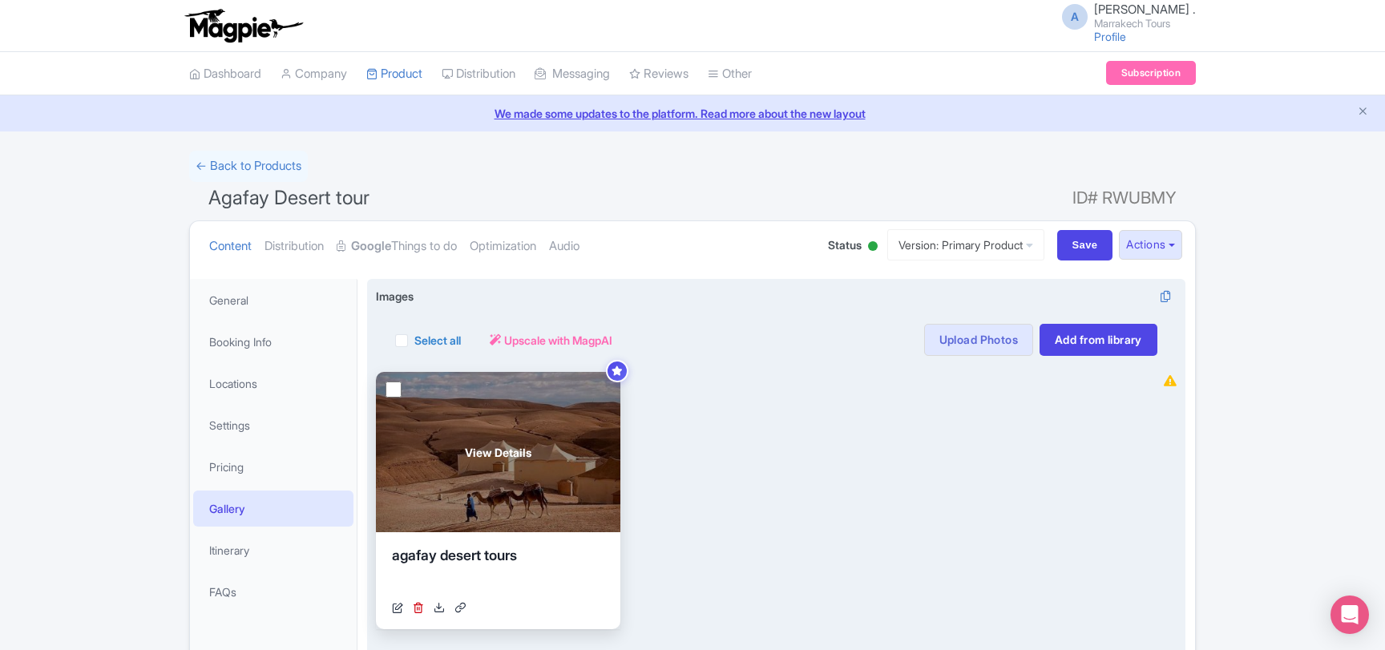
click at [481, 448] on span "View Details" at bounding box center [498, 452] width 67 height 17
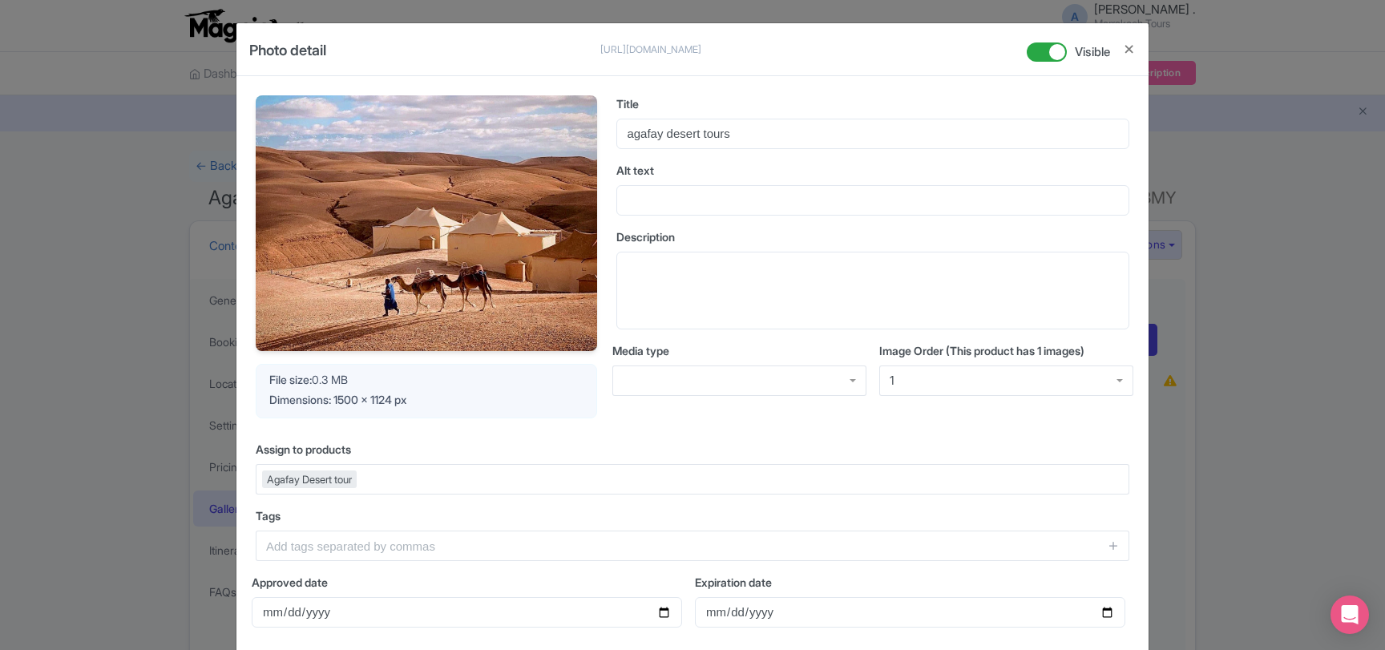
click at [1230, 411] on div "Photo detail [URL][DOMAIN_NAME] [URL][DOMAIN_NAME] Visible Your Image is being …" at bounding box center [692, 325] width 1385 height 650
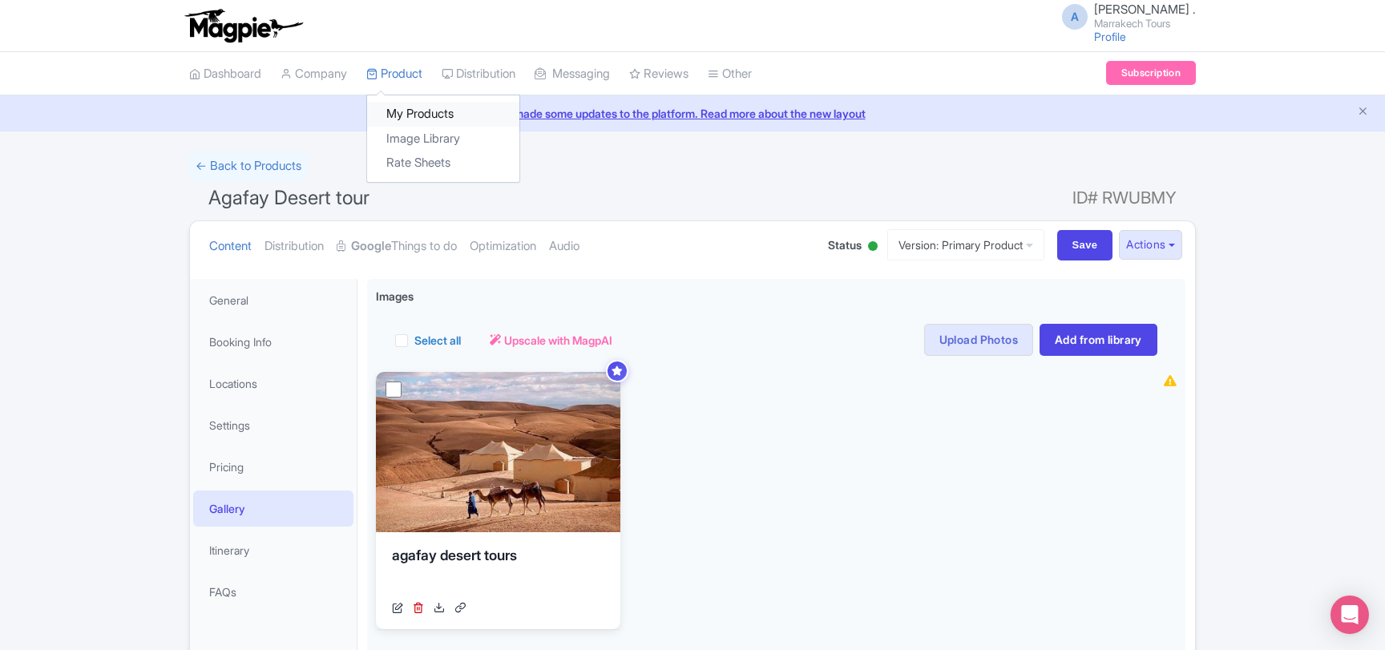
click at [421, 115] on link "My Products" at bounding box center [443, 114] width 152 height 25
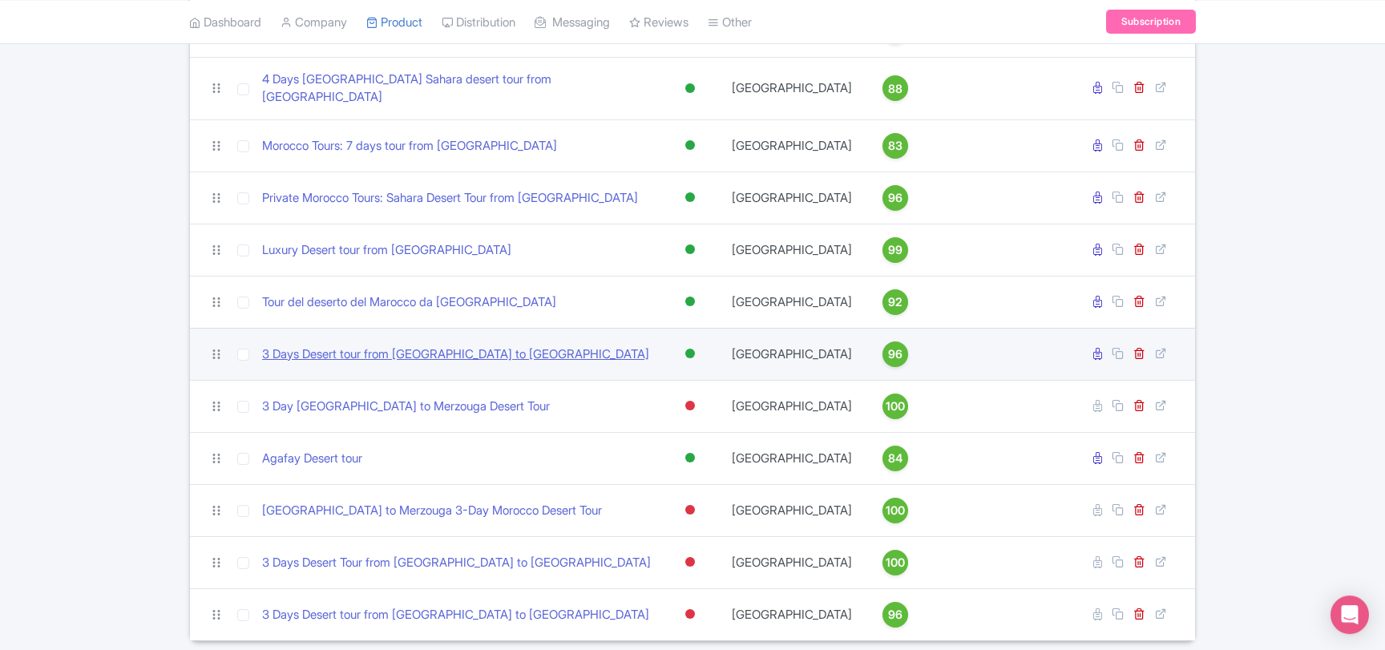
scroll to position [346, 0]
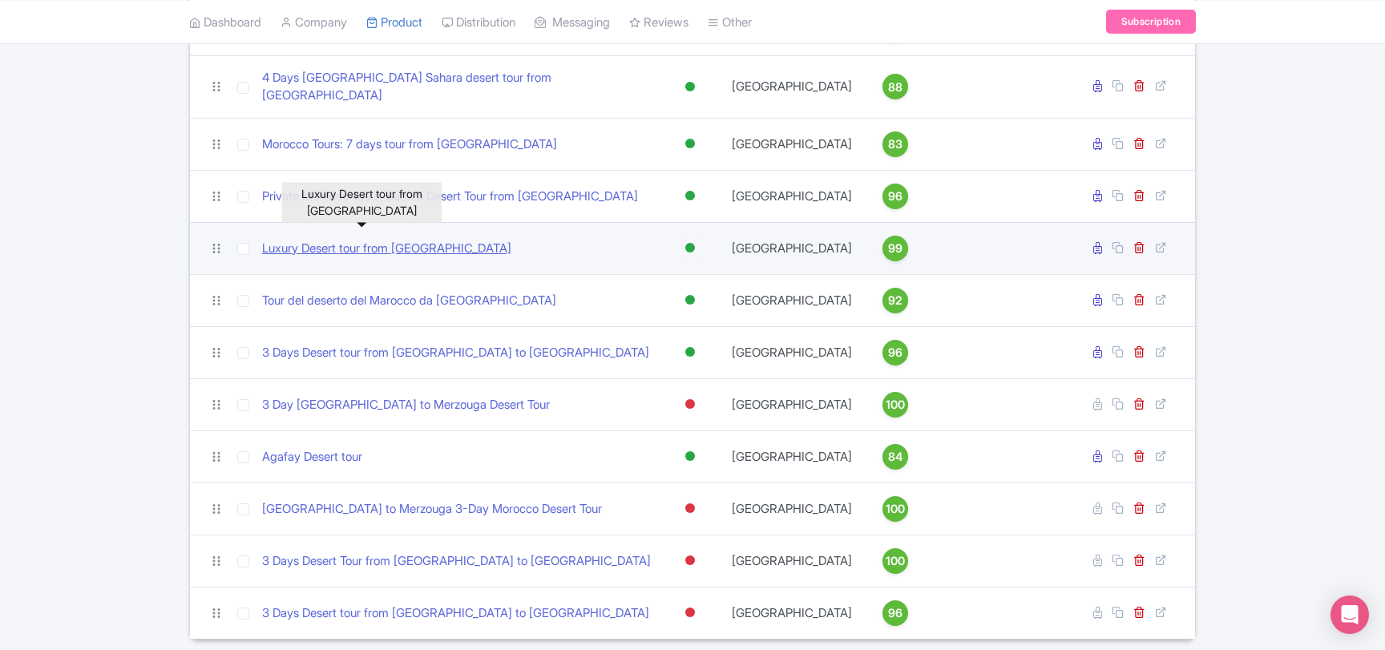
click at [373, 240] on link "Luxury Desert tour from [GEOGRAPHIC_DATA]" at bounding box center [386, 249] width 249 height 18
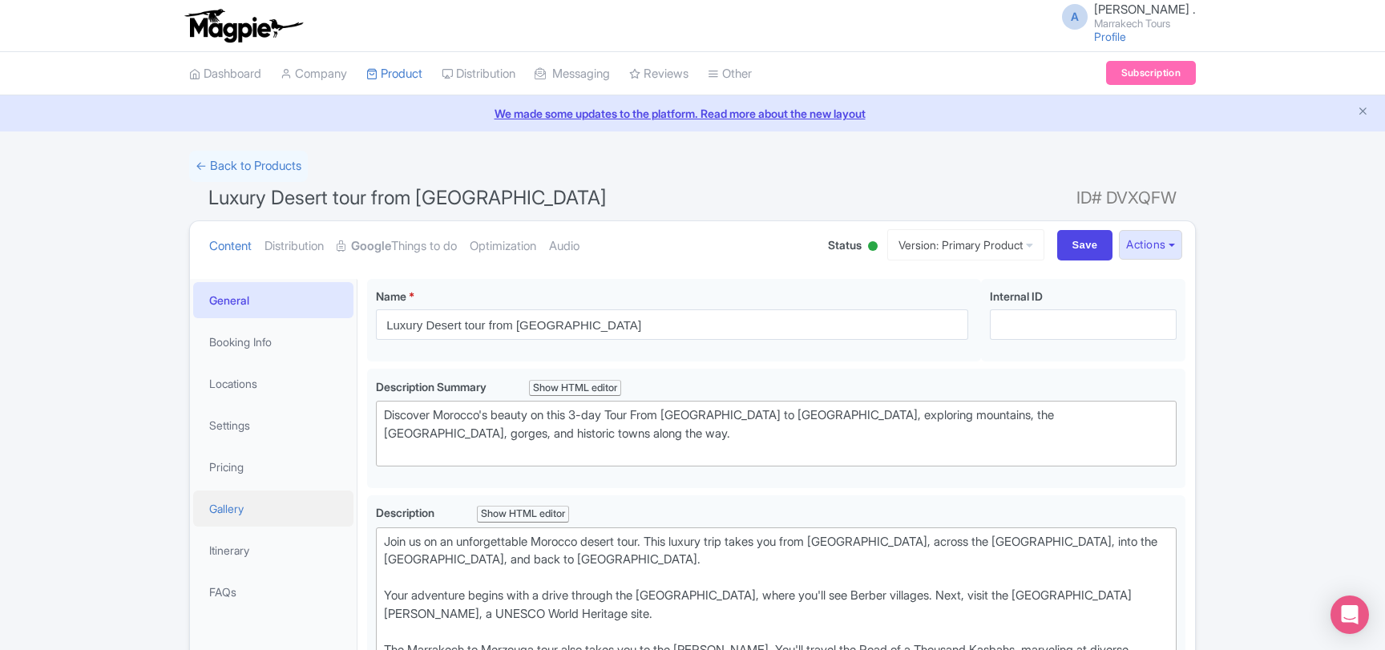
click at [229, 512] on link "Gallery" at bounding box center [273, 508] width 160 height 36
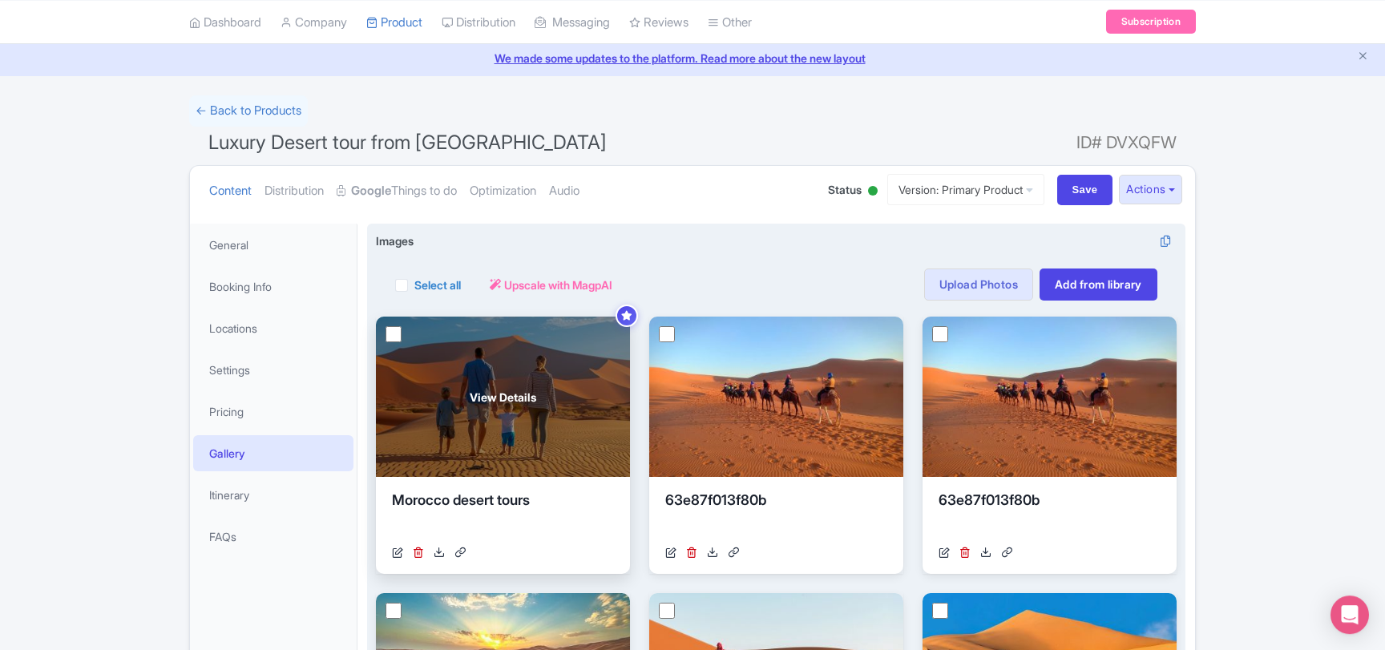
scroll to position [87, 0]
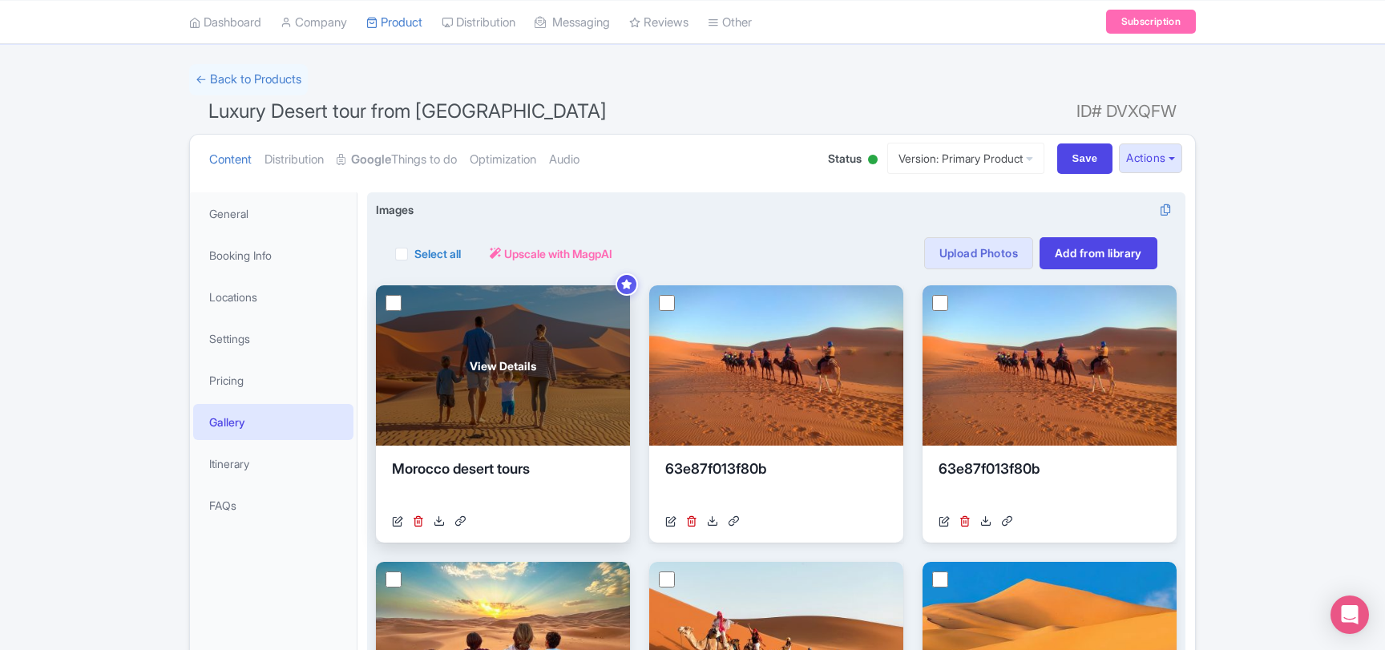
click at [498, 364] on span "View Details" at bounding box center [503, 365] width 67 height 17
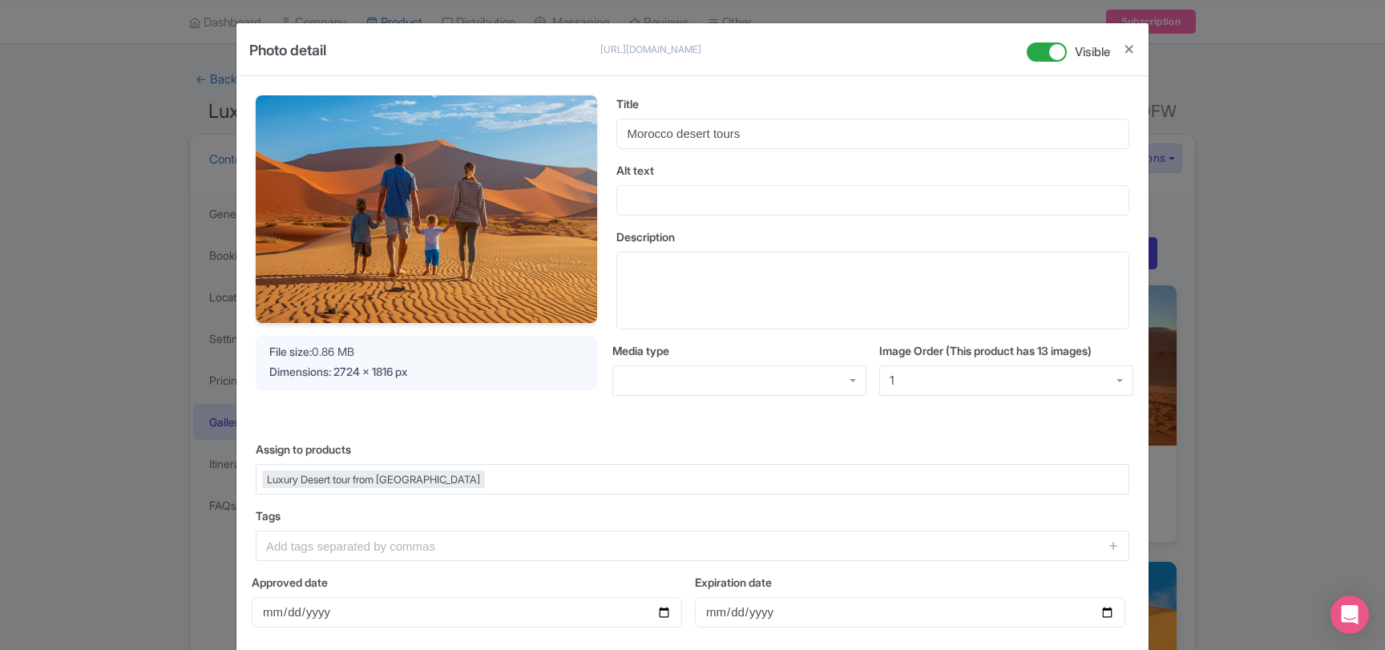
click at [1191, 329] on div "Photo detail https://res.cloudinary.com/hfyvkoyi1/image/upload/v1757680708/txpj…" at bounding box center [692, 325] width 1385 height 650
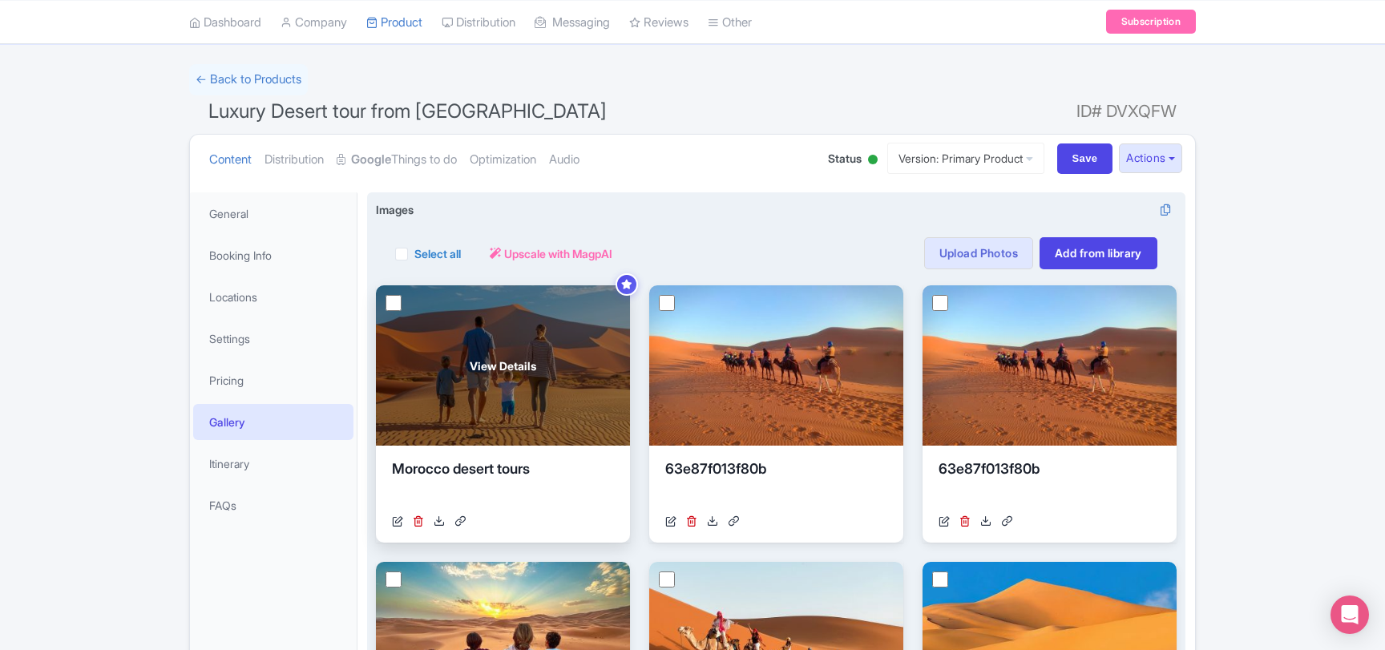
click at [516, 366] on span "View Details" at bounding box center [503, 365] width 67 height 17
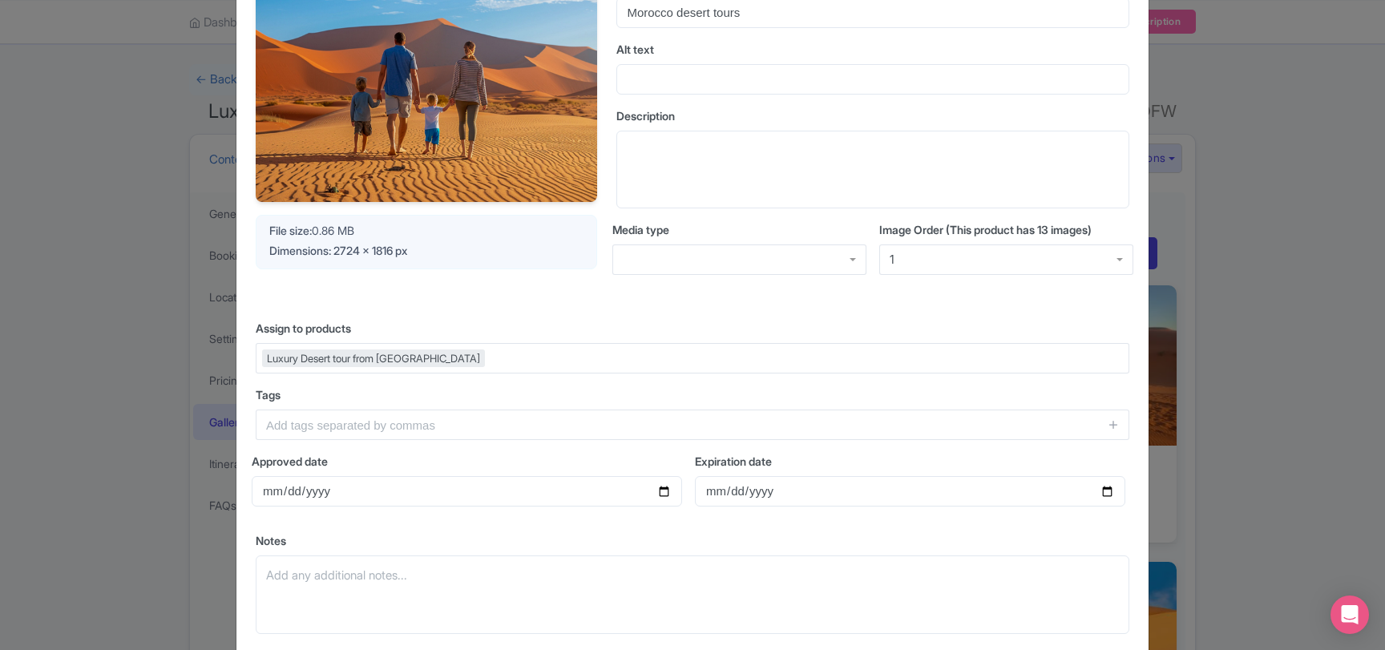
scroll to position [0, 0]
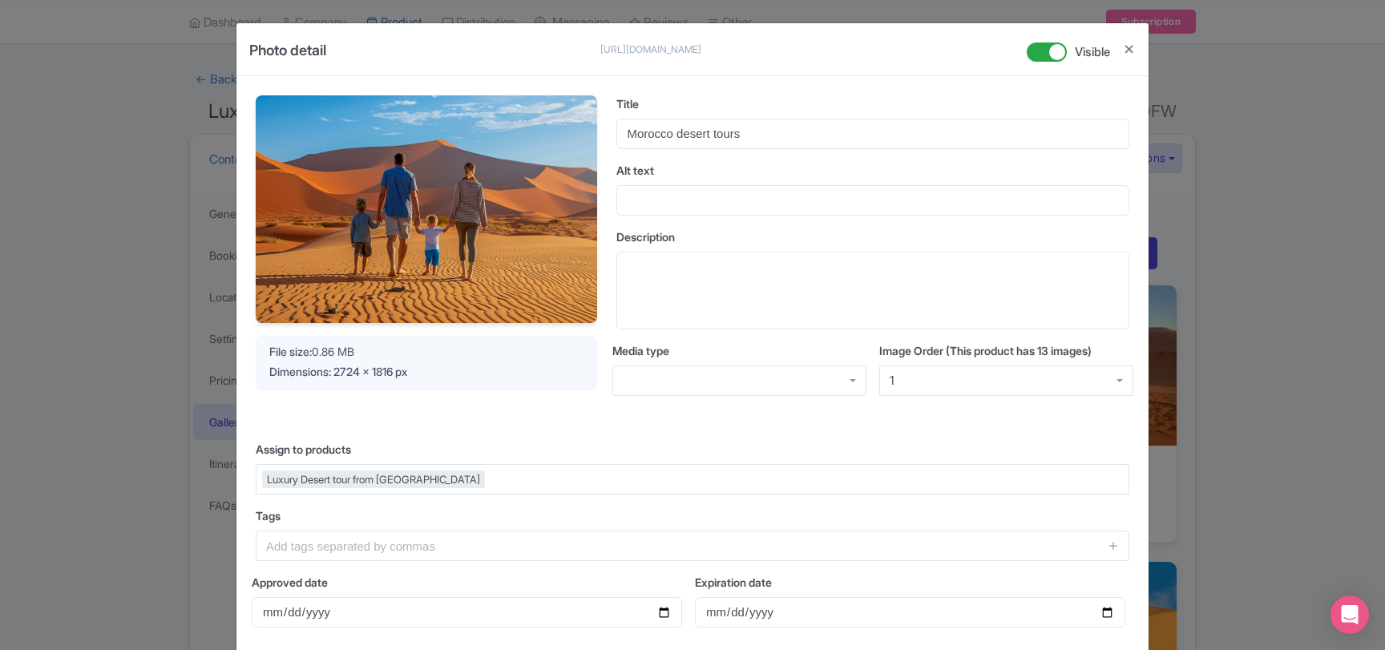
click at [1321, 244] on div "Photo detail https://res.cloudinary.com/hfyvkoyi1/image/upload/v1757680708/txpj…" at bounding box center [692, 325] width 1385 height 650
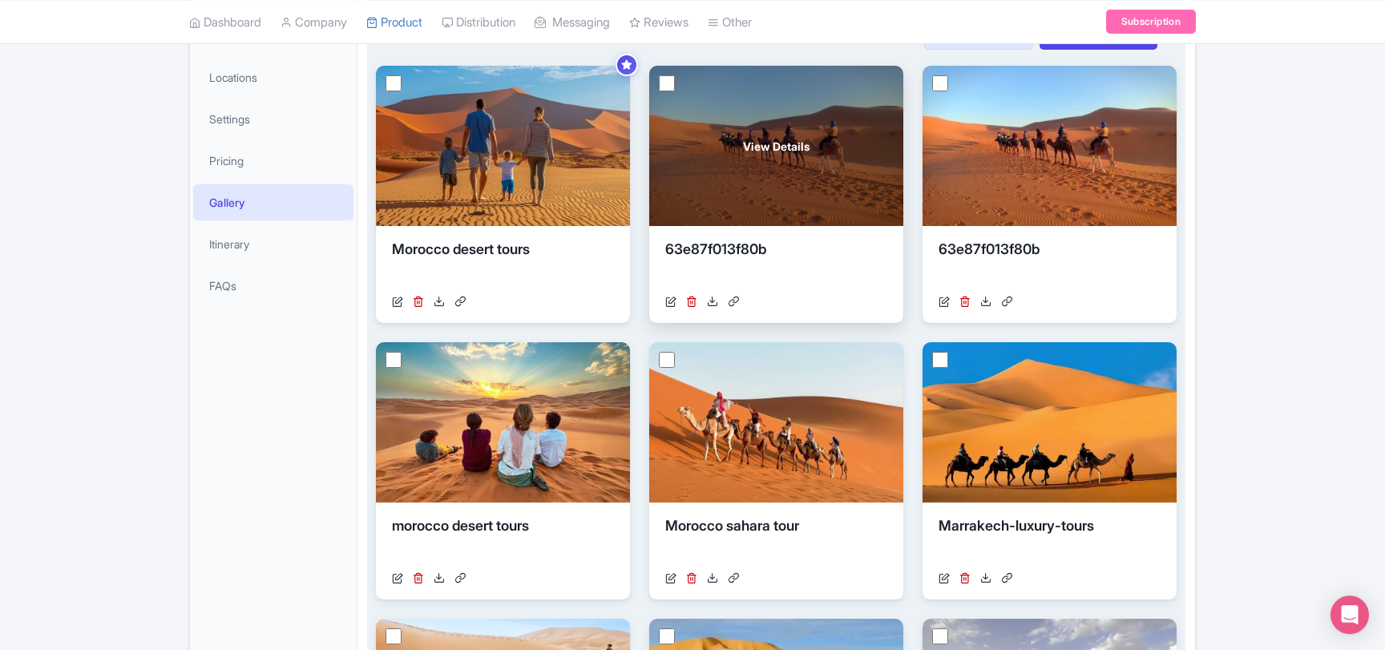
scroll to position [346, 0]
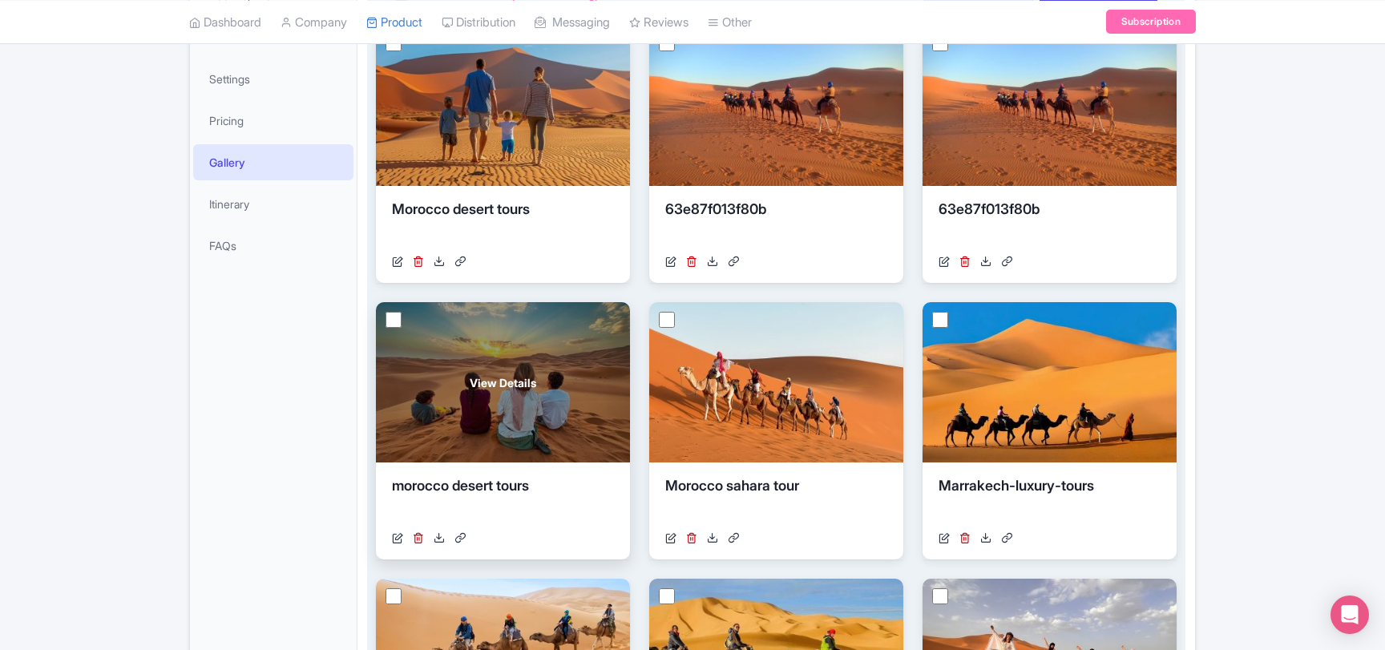
click at [510, 382] on span "View Details" at bounding box center [503, 382] width 67 height 17
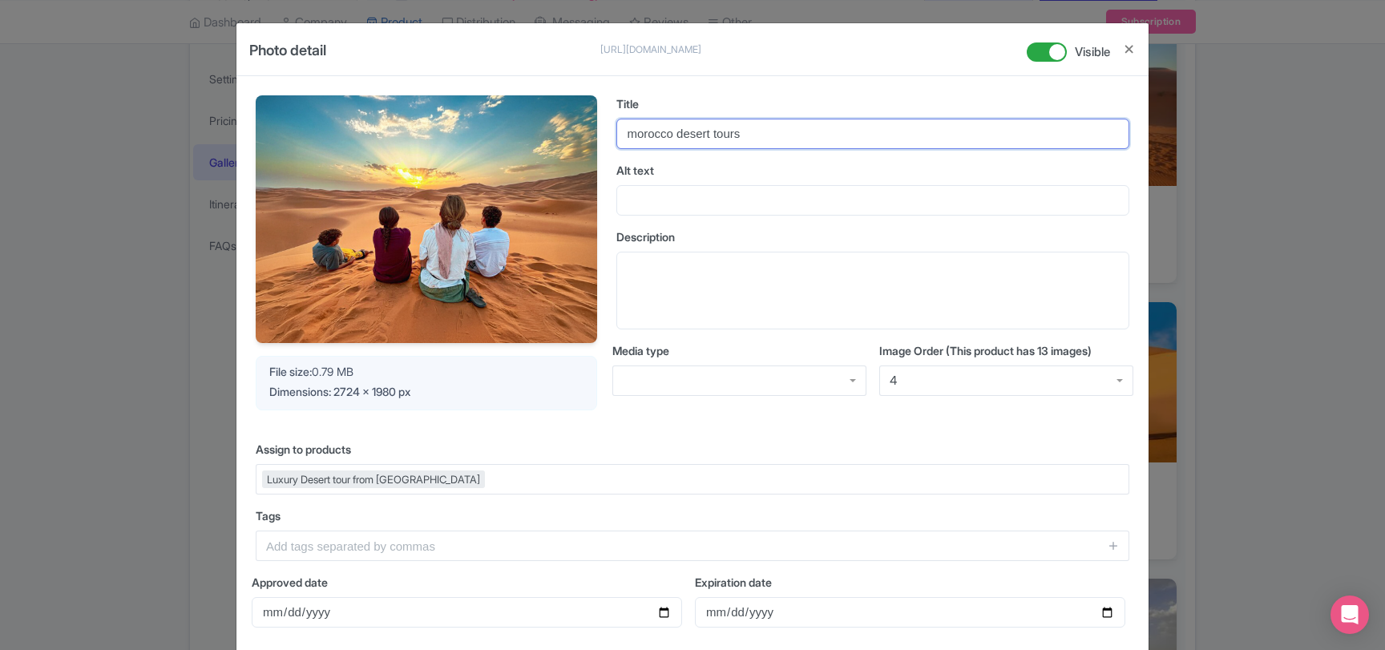
click at [643, 135] on input "morocco desert tours" at bounding box center [872, 134] width 513 height 30
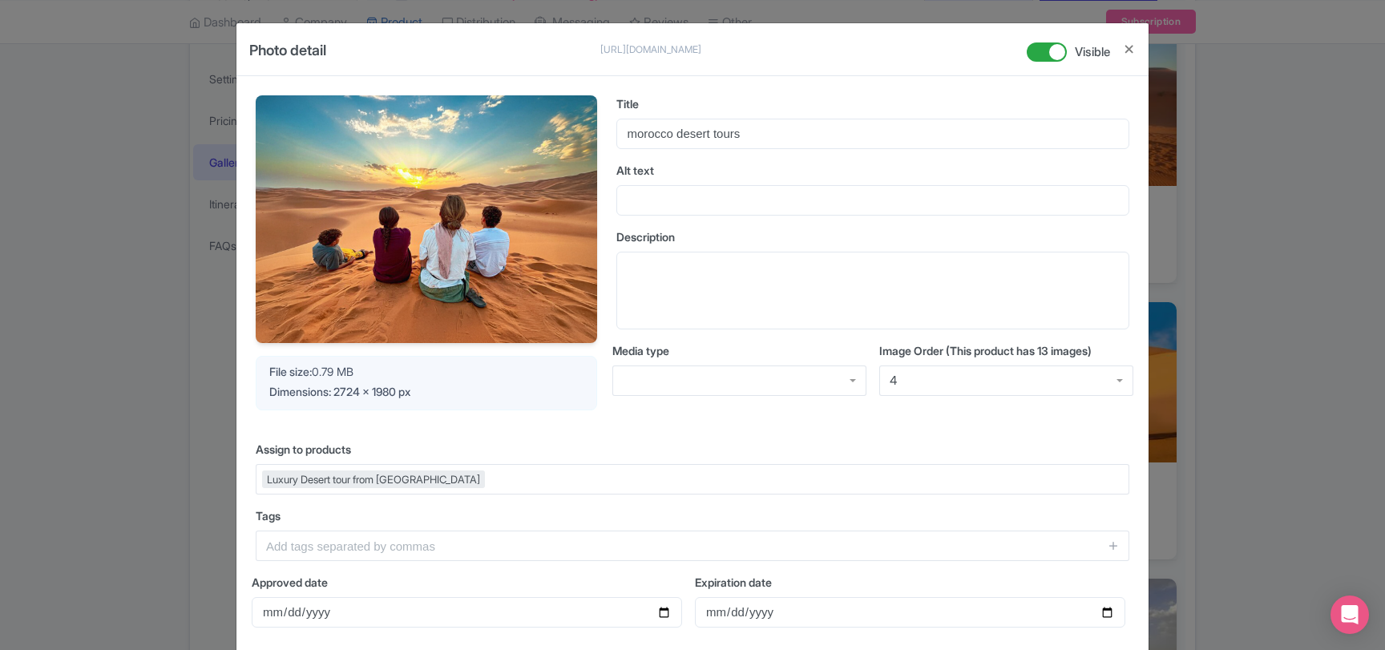
click at [242, 80] on div "Your Image is being upscaled File size: 0.79 MB Dimensions: 2724 x 1980 px Titl…" at bounding box center [692, 432] width 912 height 712
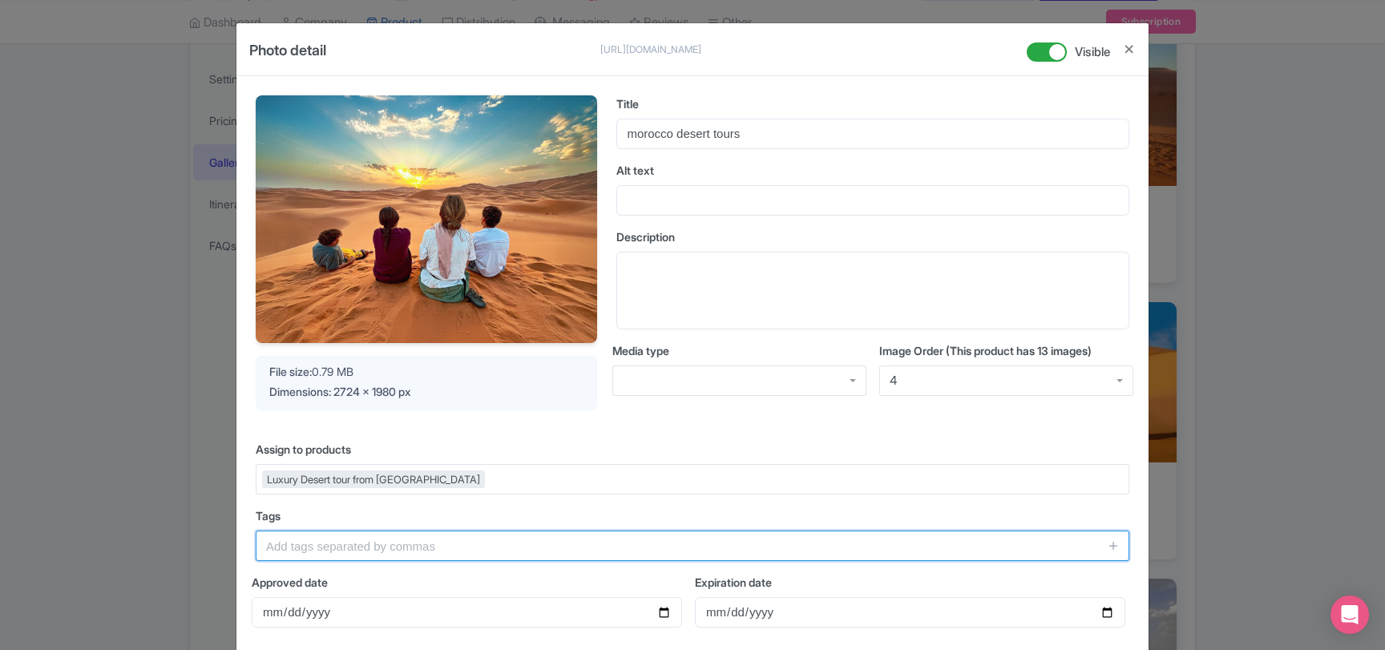
click at [401, 548] on input "text" at bounding box center [692, 545] width 873 height 30
paste input "Morocco, Sahara Desert, Sunset, Family Tour, Marrakech Desert Tours, Luxury Des…"
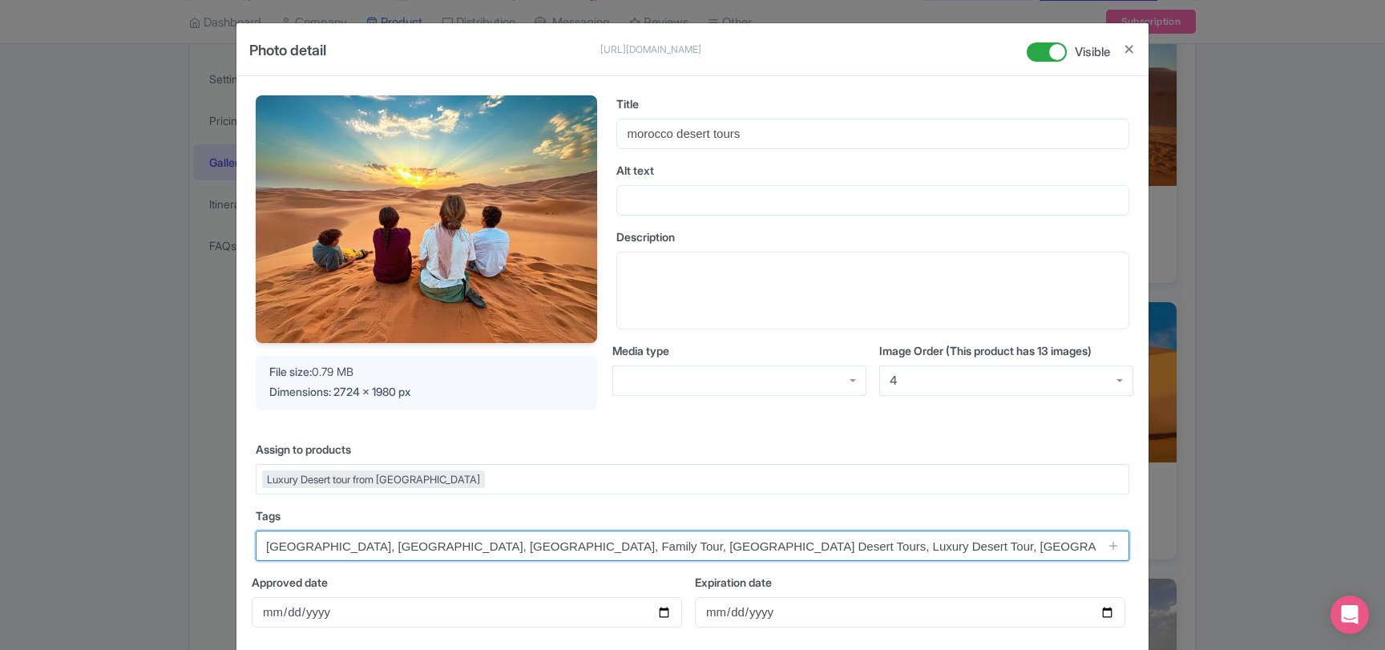
click at [466, 548] on input "Morocco, Sahara Desert, Sunset, Family Tour, Marrakech Desert Tours, Luxury Des…" at bounding box center [692, 545] width 873 height 30
type input "Morocco, Sahara Desert, Sunset, MarrakechTour, Marrakech Desert Tours, Luxury D…"
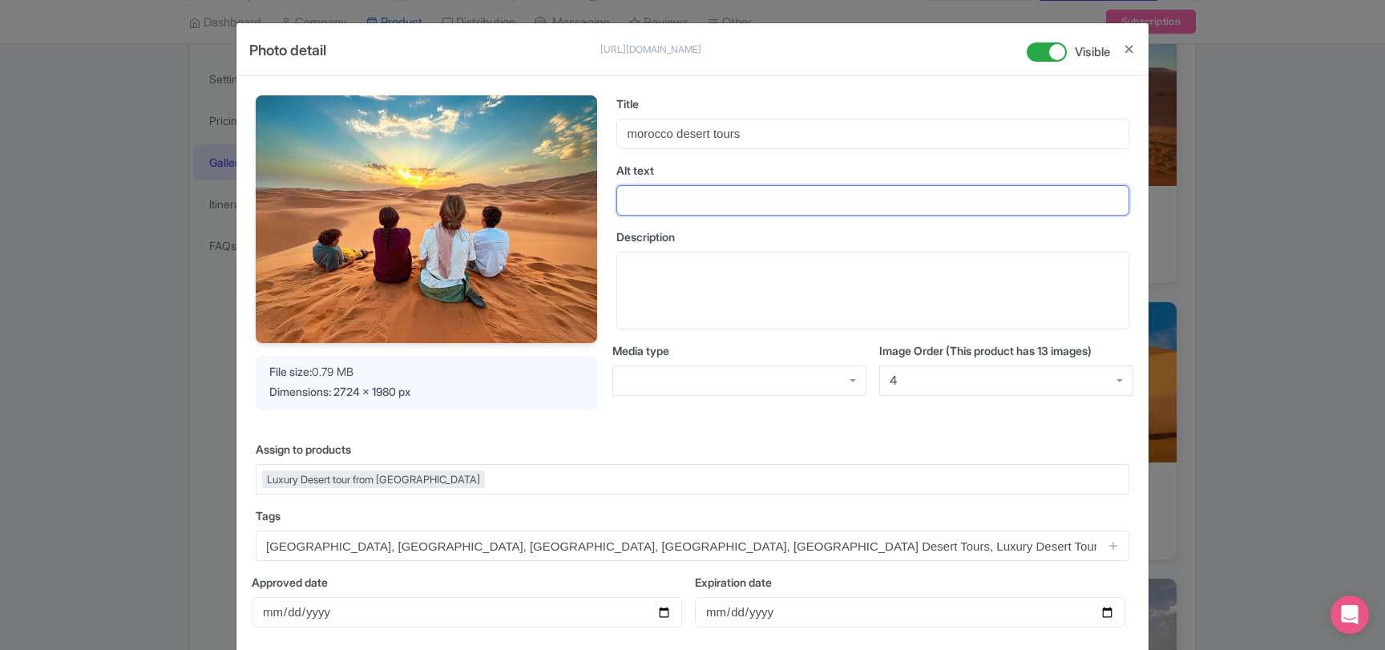
click at [656, 195] on input "Alt text" at bounding box center [872, 200] width 513 height 30
paste input "Family sitting on sand dunes in Morocco desert at sunset"
type input "Family sitting on sand dunes in Morocco desert at sunset"
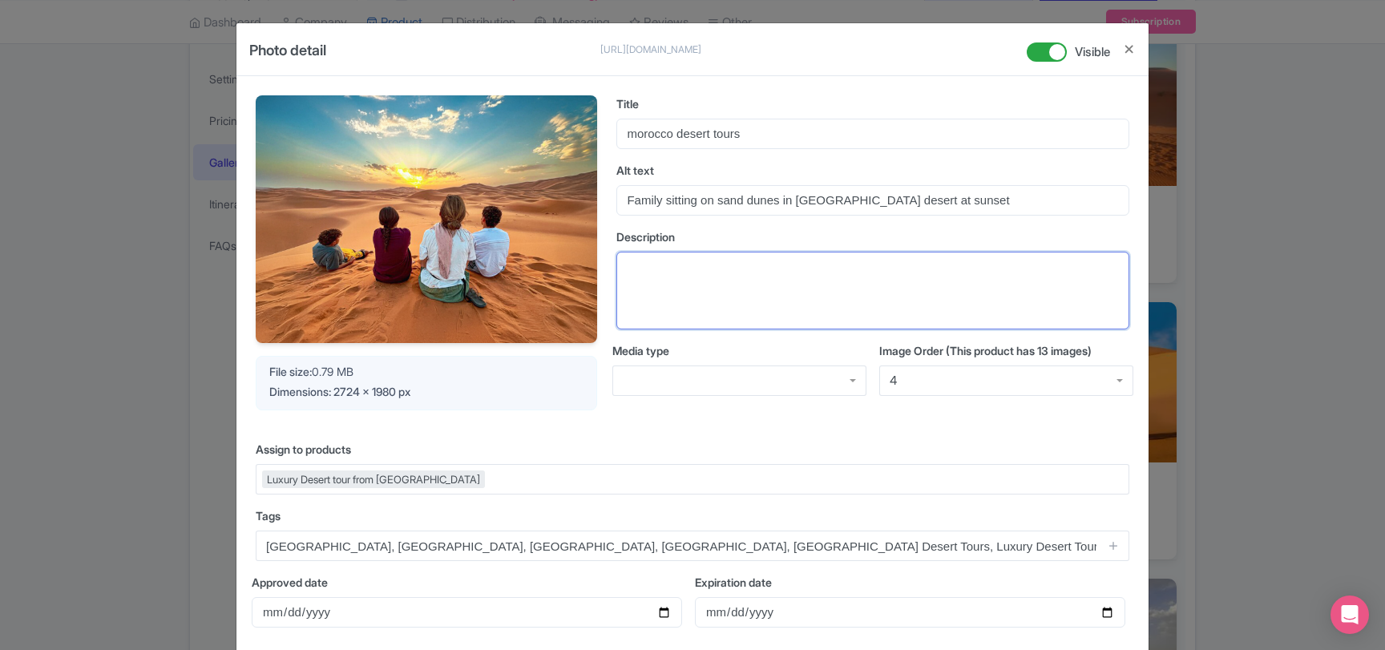
click at [680, 285] on textarea "Description" at bounding box center [872, 291] width 513 height 79
paste textarea "A family enjoys a peaceful sunset over the golden sand dunes of [GEOGRAPHIC_DAT…"
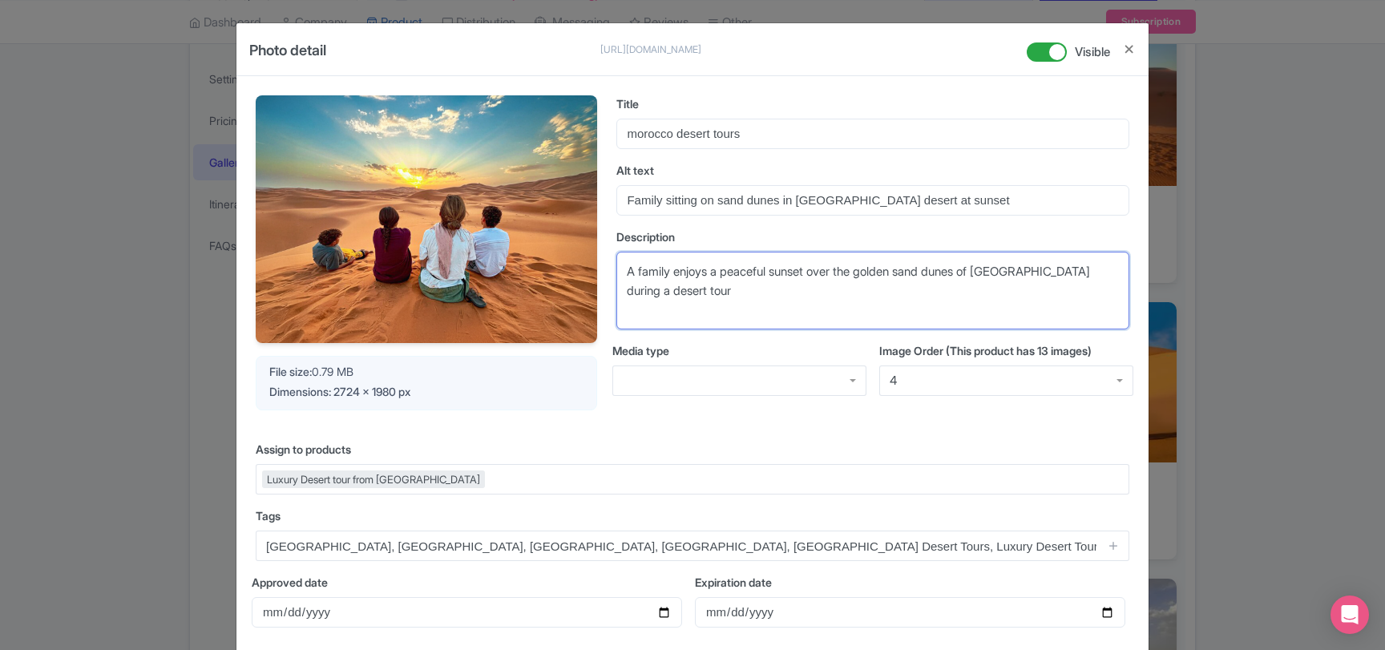
type textarea "A family enjoys a peaceful sunset over the golden sand dunes of [GEOGRAPHIC_DAT…"
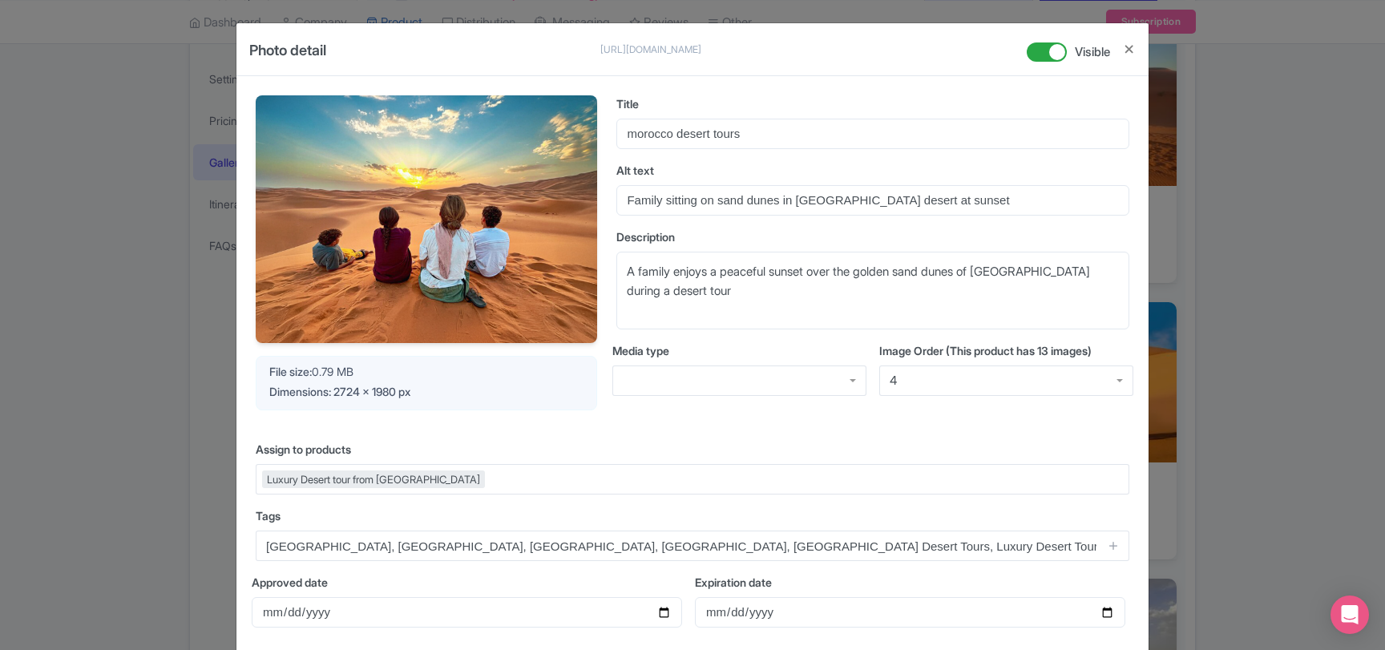
click at [906, 380] on div "4" at bounding box center [1006, 380] width 254 height 30
click at [903, 406] on div "Image Order (This product has 13 images) 1 1 1 2 3 4 5 6 7 8 9 10 11 12 13" at bounding box center [1006, 375] width 254 height 67
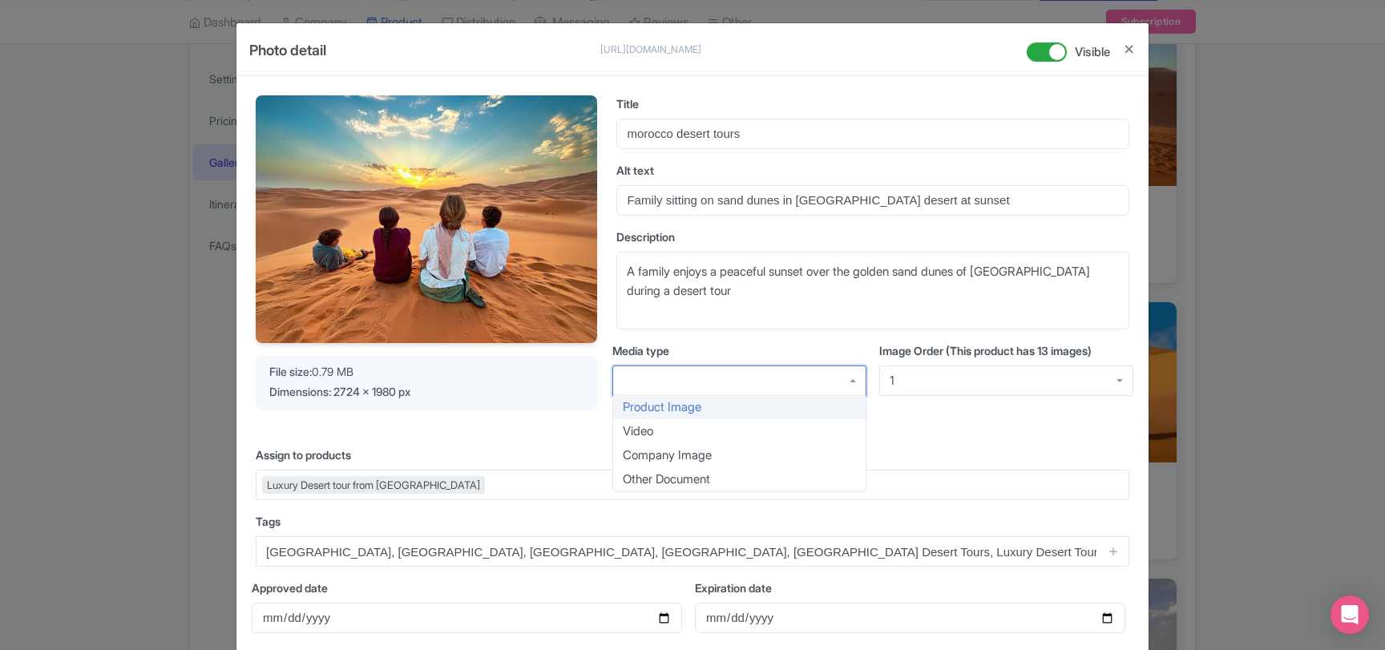
click at [846, 382] on div at bounding box center [739, 380] width 254 height 30
click at [706, 345] on label "Media type" at bounding box center [739, 350] width 254 height 17
click at [626, 373] on input "Media type" at bounding box center [624, 380] width 3 height 14
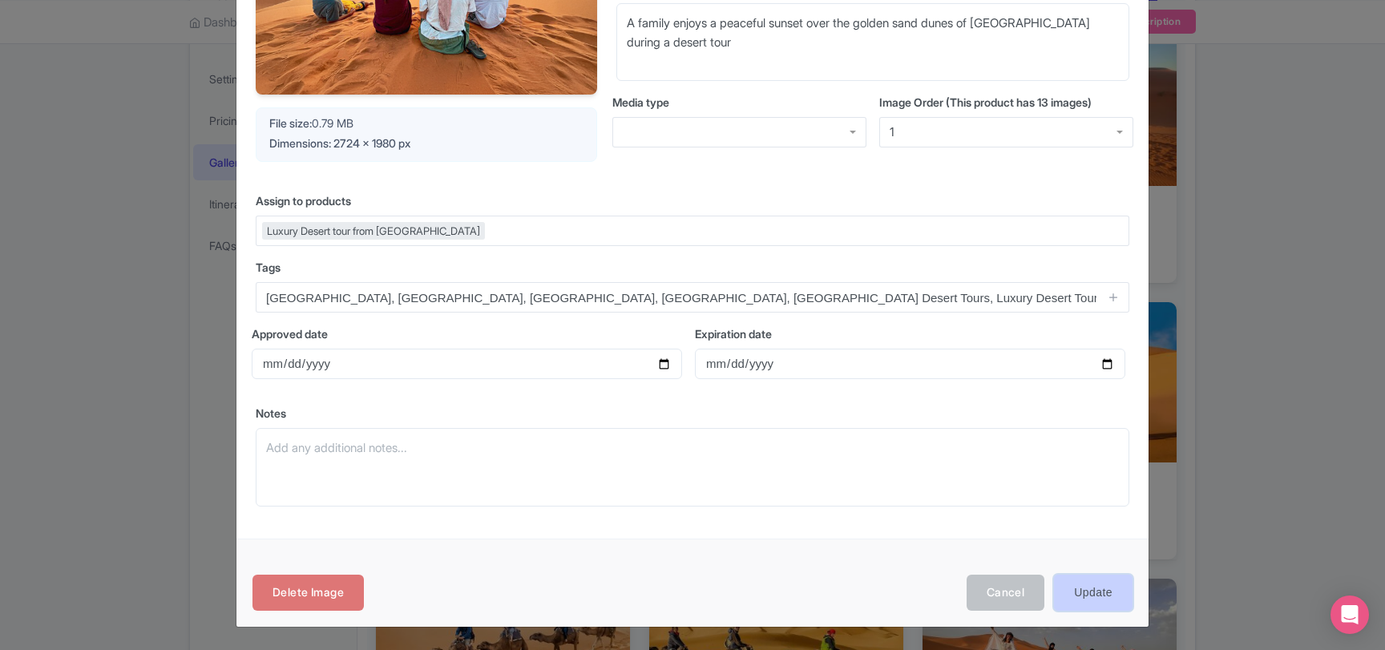
scroll to position [248, 0]
click at [1102, 595] on input "Update" at bounding box center [1093, 593] width 79 height 36
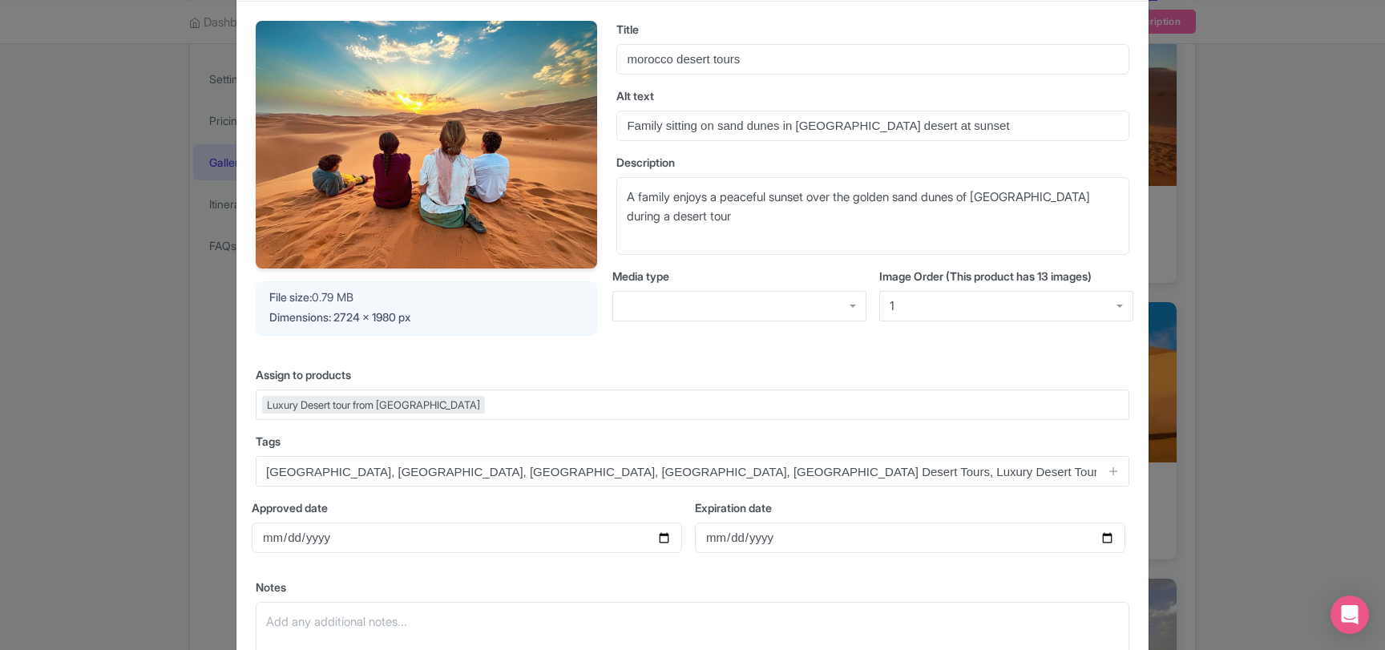
scroll to position [21, 0]
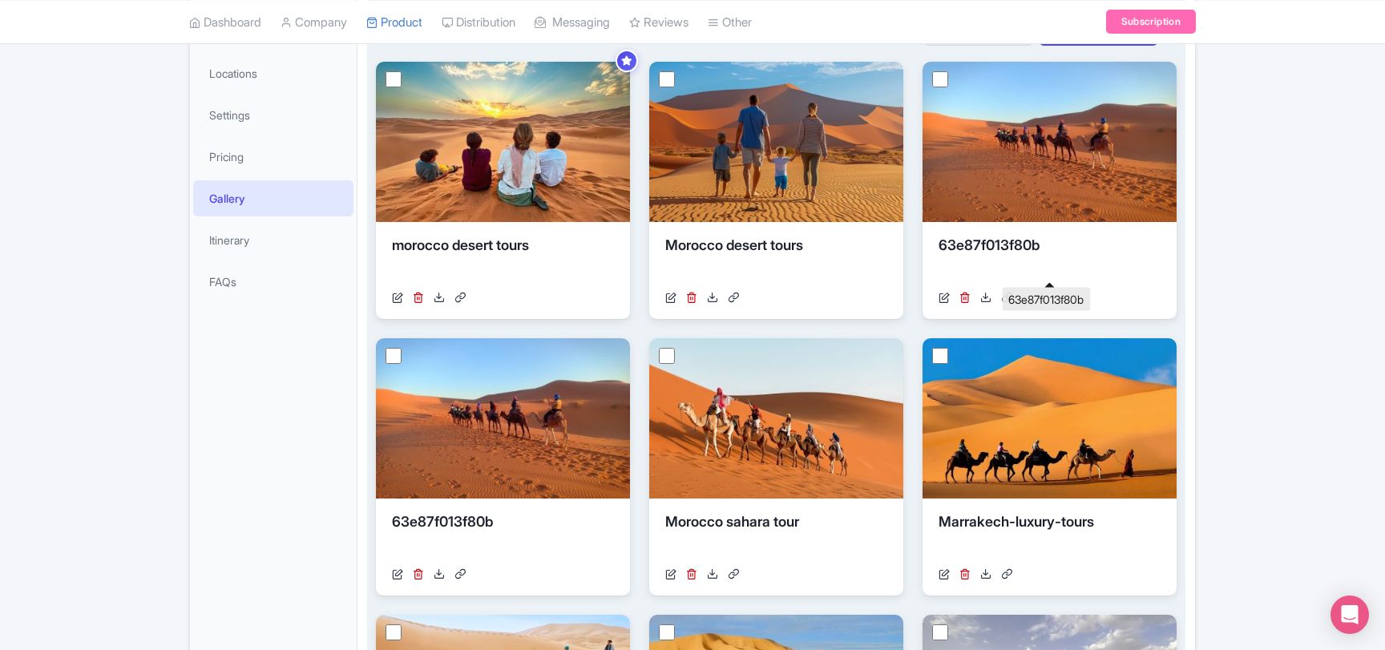
scroll to position [50, 0]
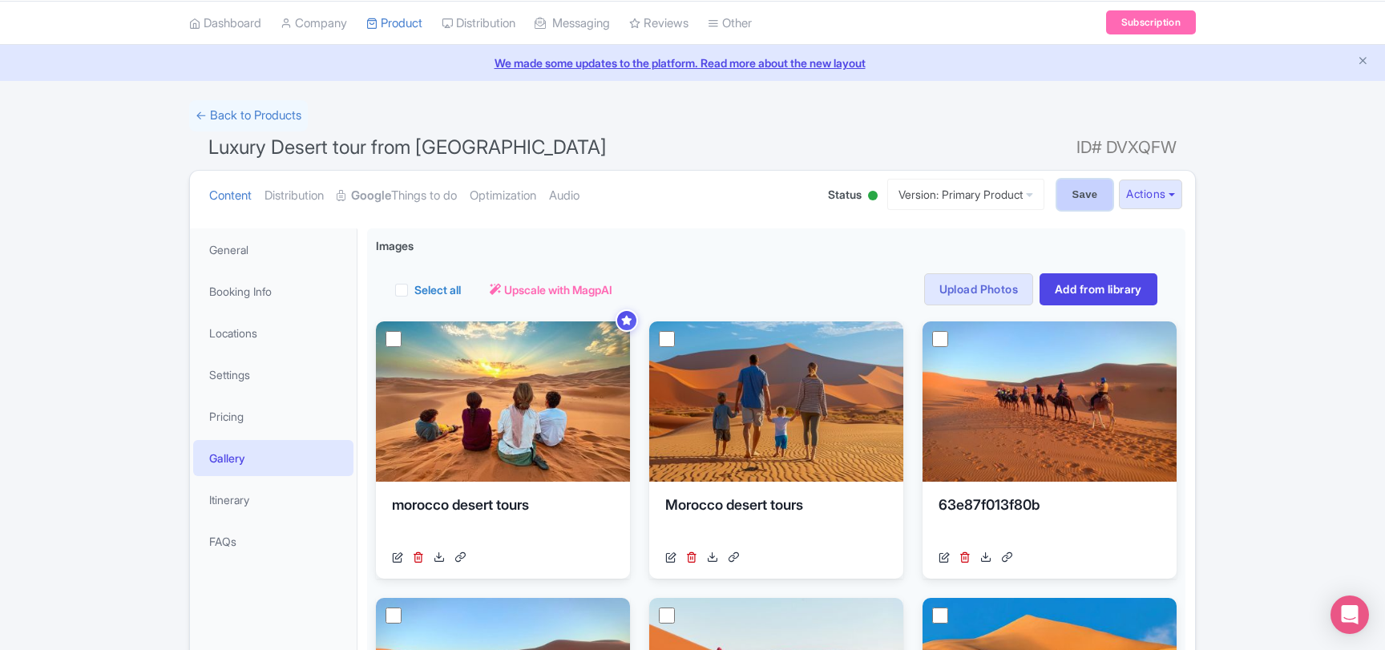
click at [1071, 197] on input "Save" at bounding box center [1085, 194] width 56 height 30
type input "Saving..."
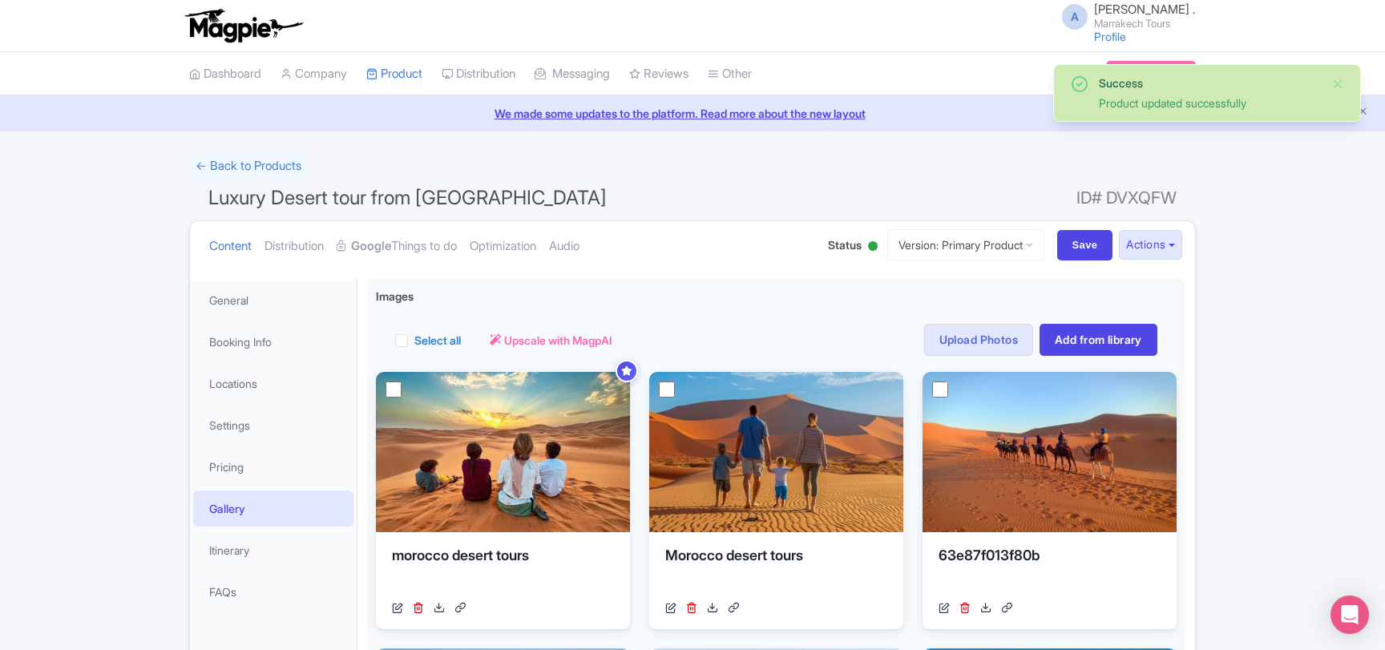
scroll to position [50, 0]
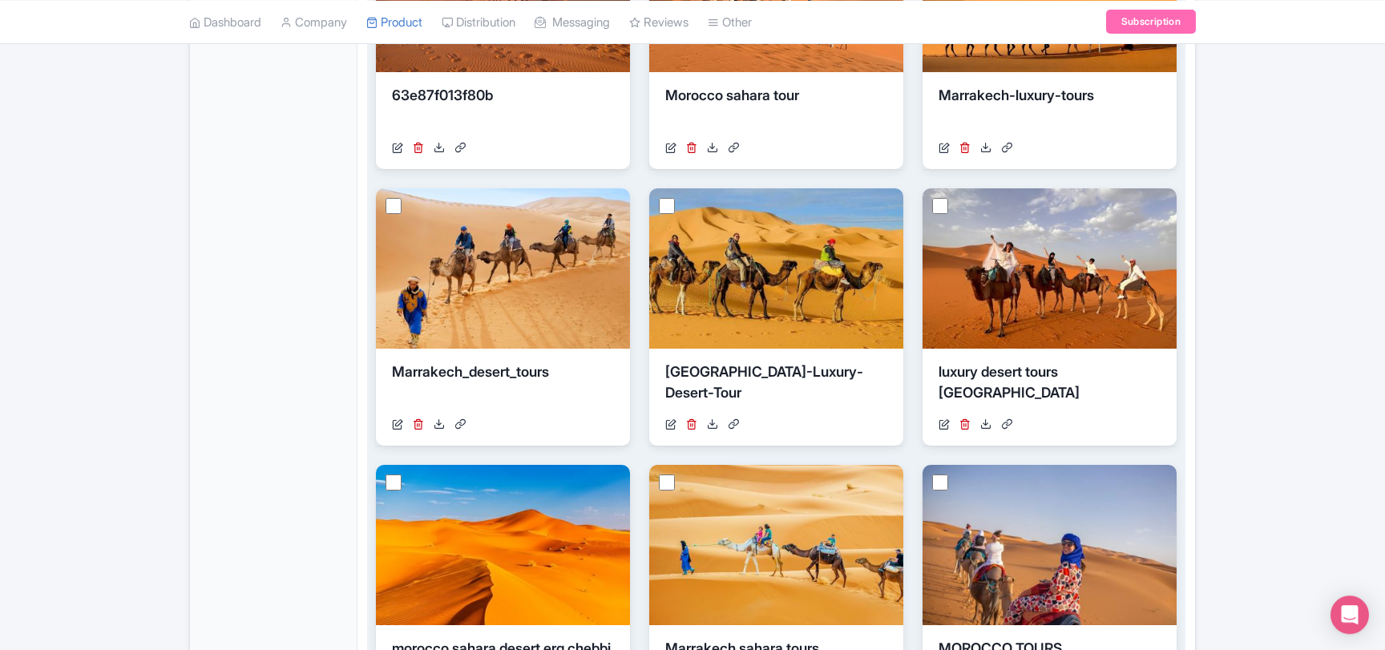
scroll to position [829, 0]
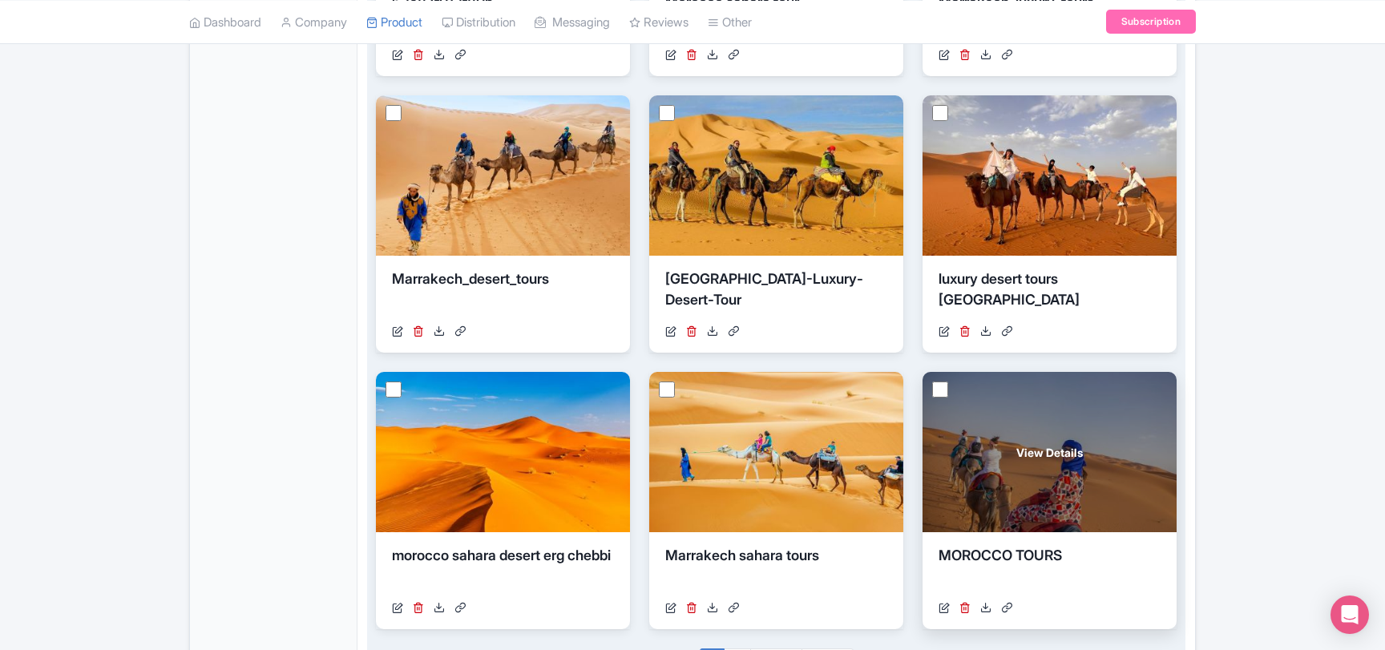
click at [969, 470] on div "View Details" at bounding box center [1049, 452] width 254 height 160
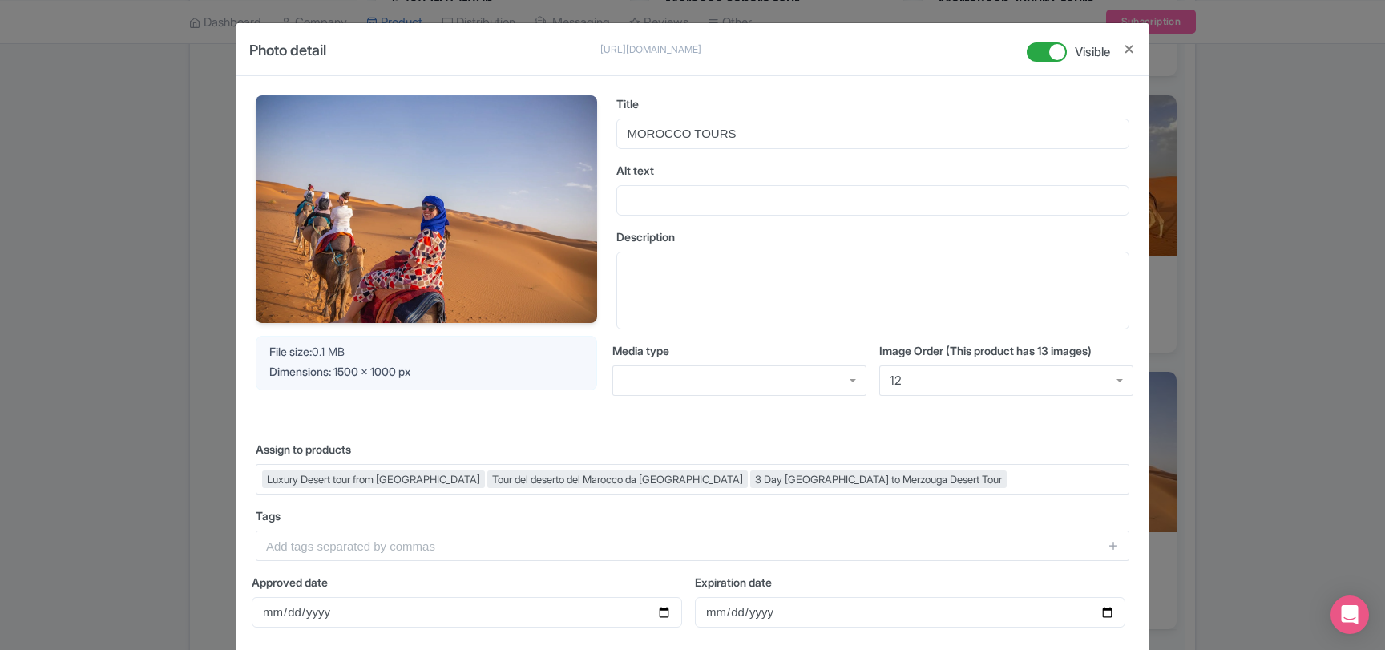
click at [1230, 319] on div "Photo detail [URL][DOMAIN_NAME] [URL][DOMAIN_NAME] Visible Your Image is being …" at bounding box center [692, 325] width 1385 height 650
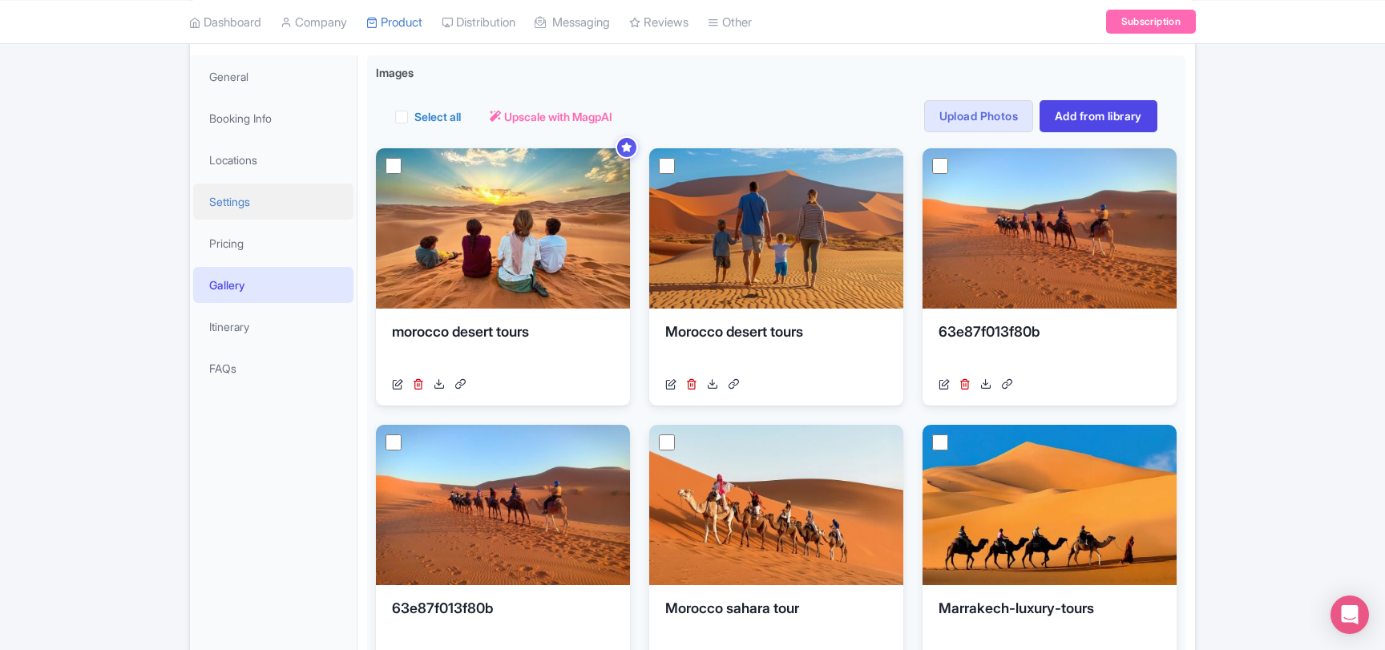
scroll to position [0, 0]
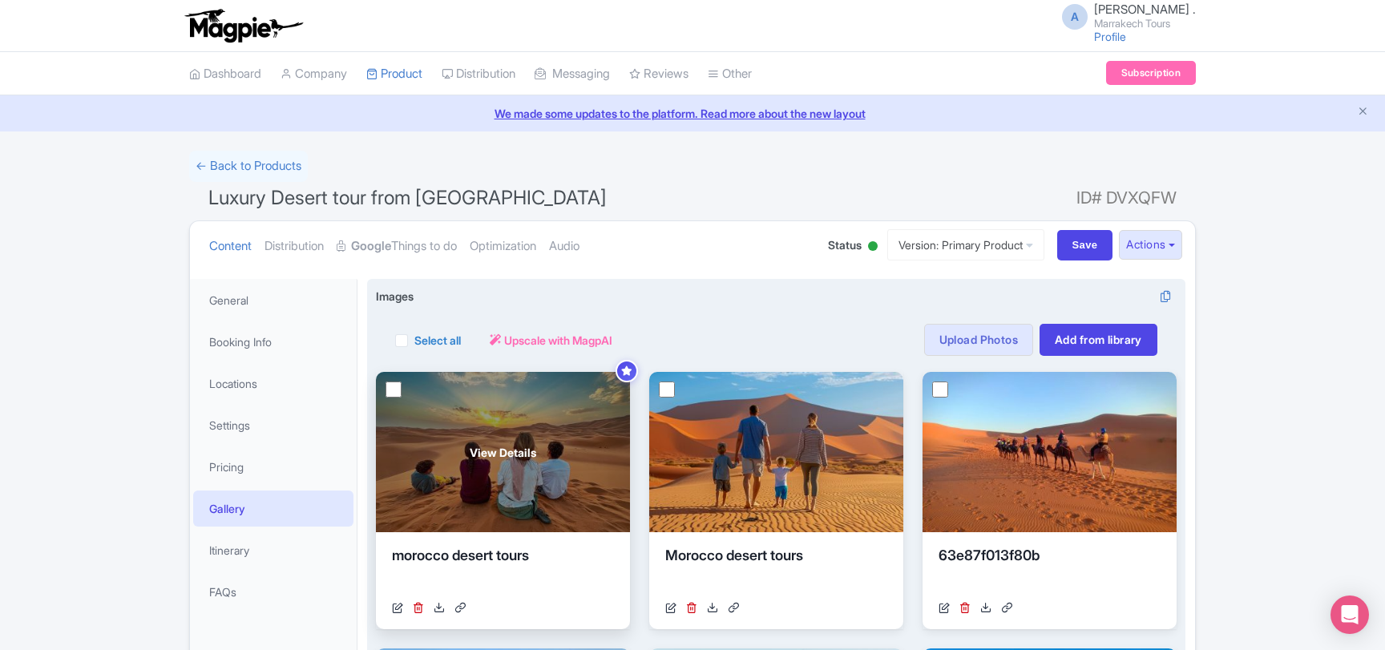
click at [510, 454] on span "View Details" at bounding box center [503, 452] width 67 height 17
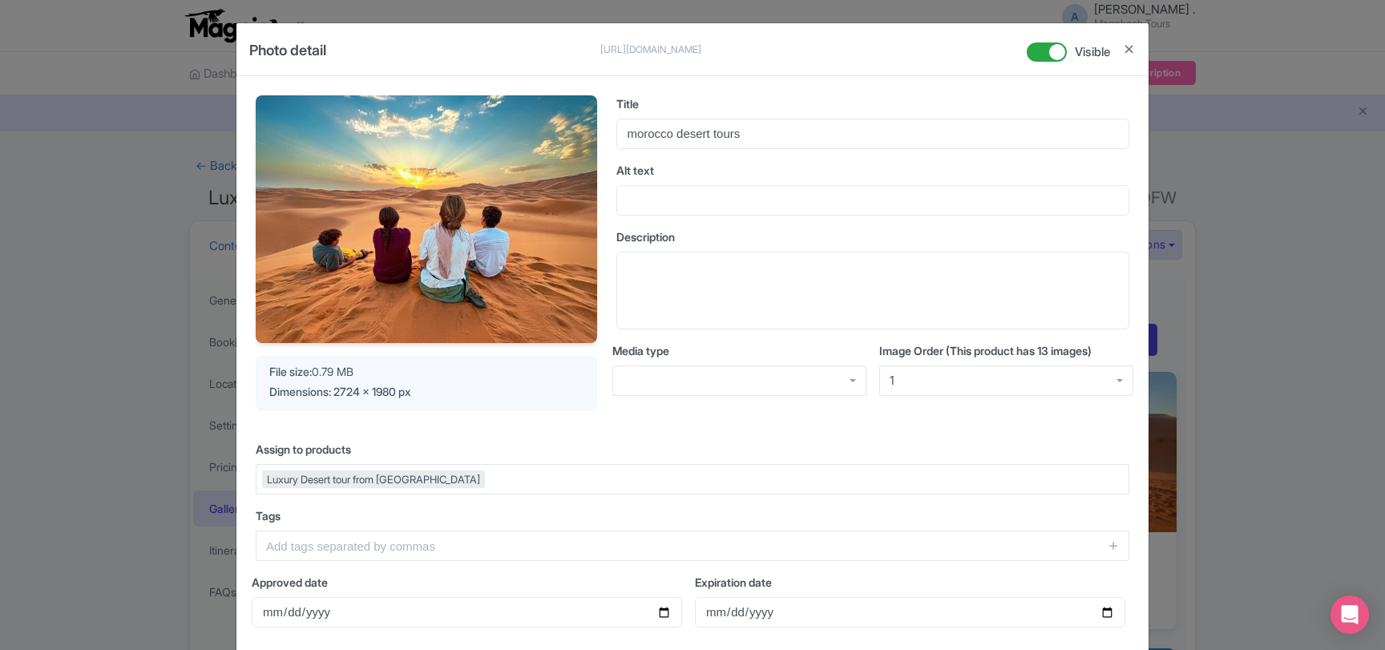
click at [1219, 377] on div "Photo detail [URL][DOMAIN_NAME] [URL][DOMAIN_NAME] Visible Your Image is being …" at bounding box center [692, 325] width 1385 height 650
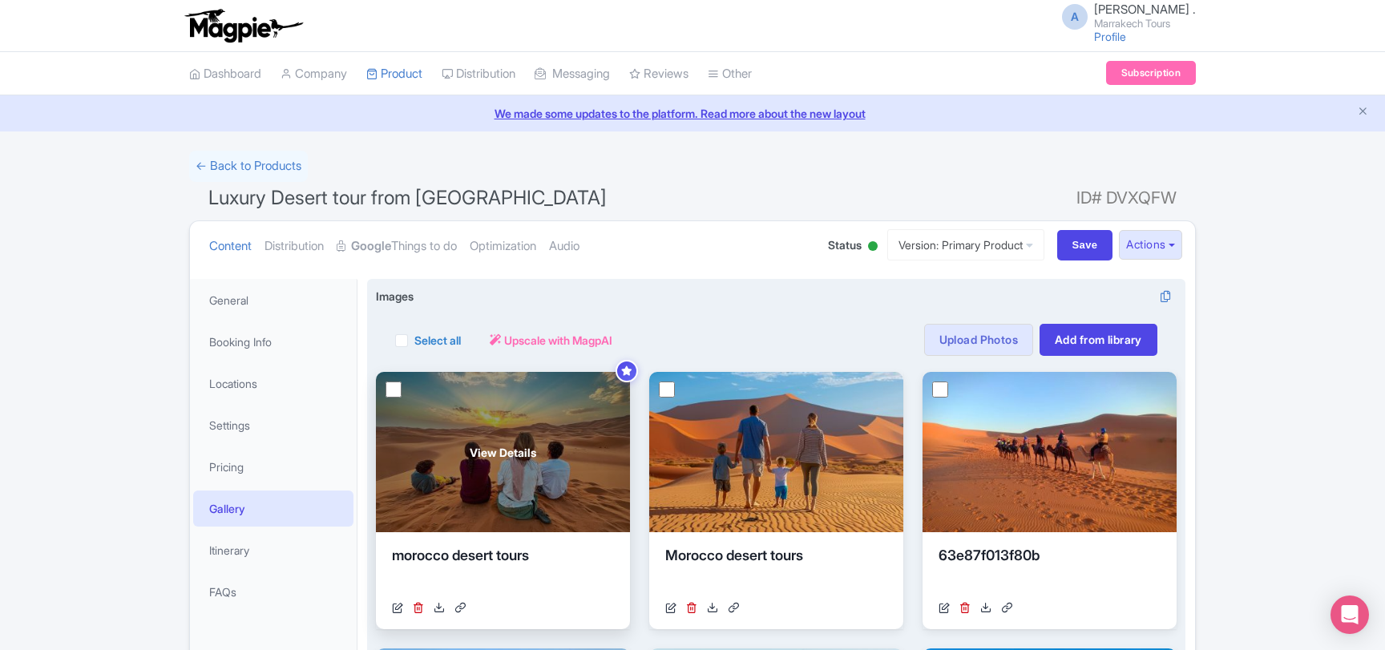
click at [487, 447] on span "View Details" at bounding box center [503, 452] width 67 height 17
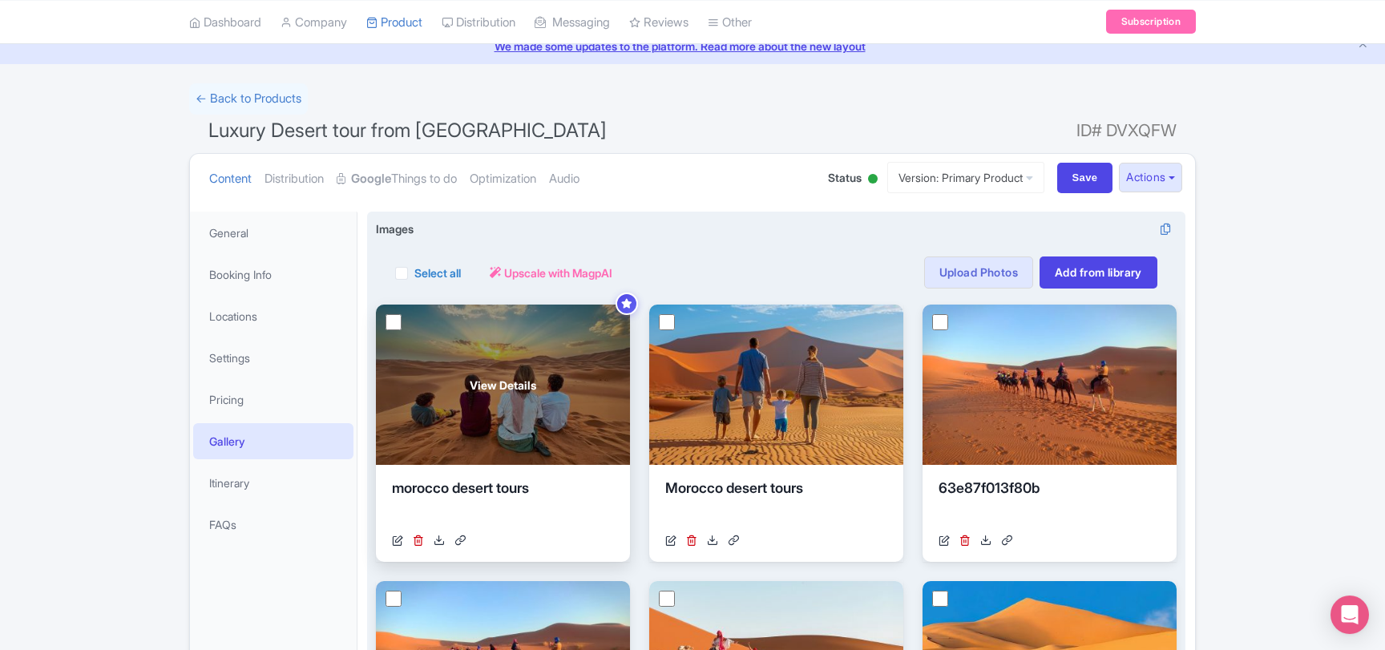
scroll to position [173, 0]
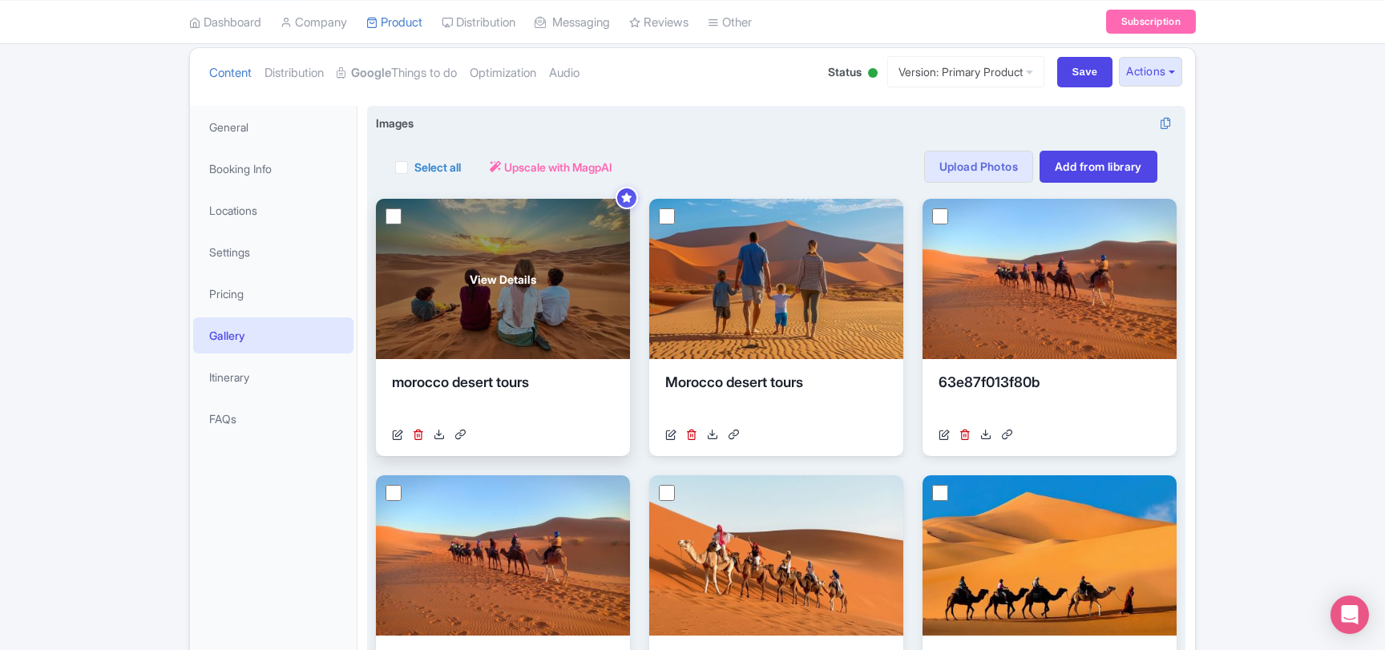
click at [502, 278] on span "View Details" at bounding box center [503, 279] width 67 height 17
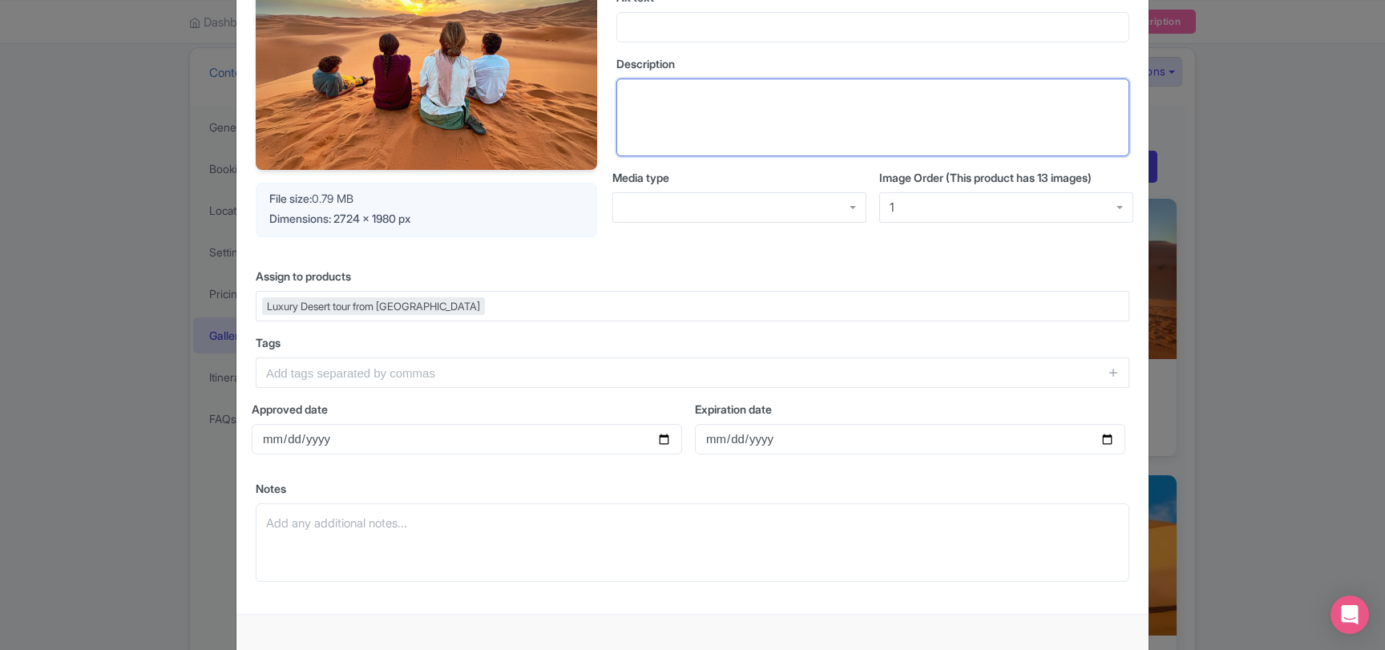
click at [672, 112] on textarea "Description" at bounding box center [872, 118] width 513 height 79
paste textarea "A family enjoys a peaceful sunset over the golden sand dunes of [GEOGRAPHIC_DAT…"
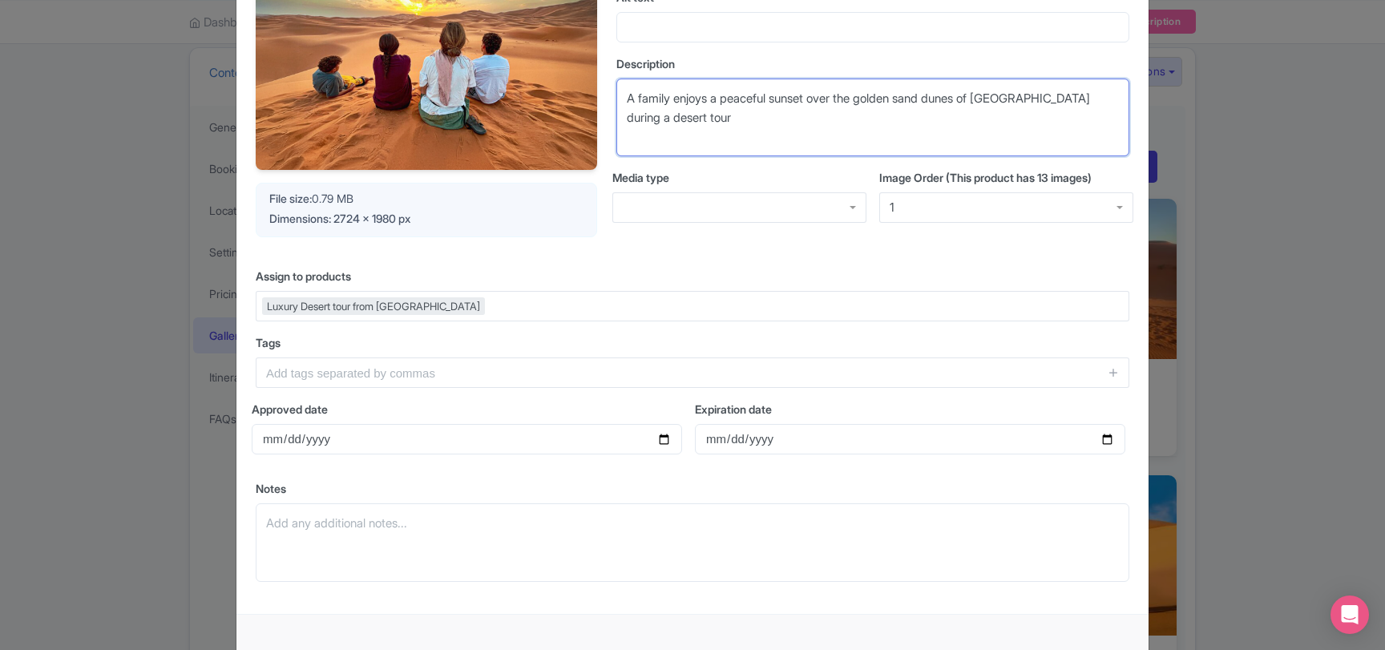
type textarea "A family enjoys a peaceful sunset over the golden sand dunes of [GEOGRAPHIC_DAT…"
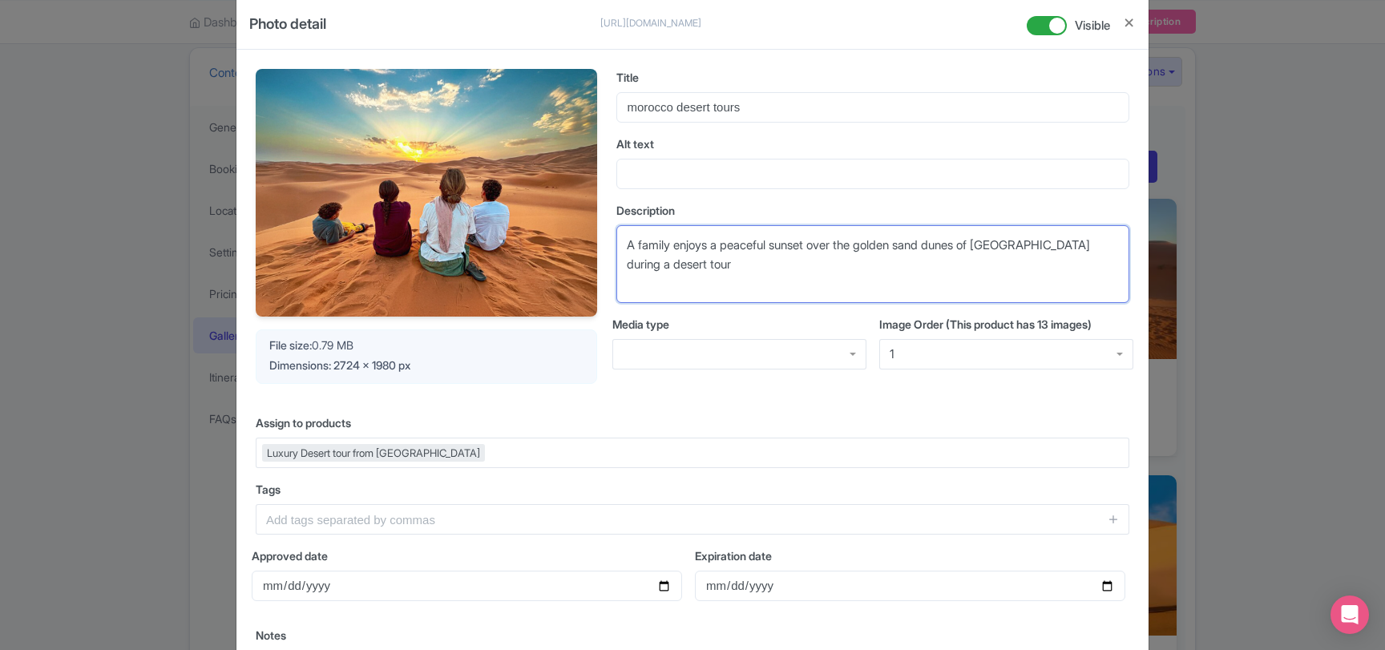
scroll to position [0, 0]
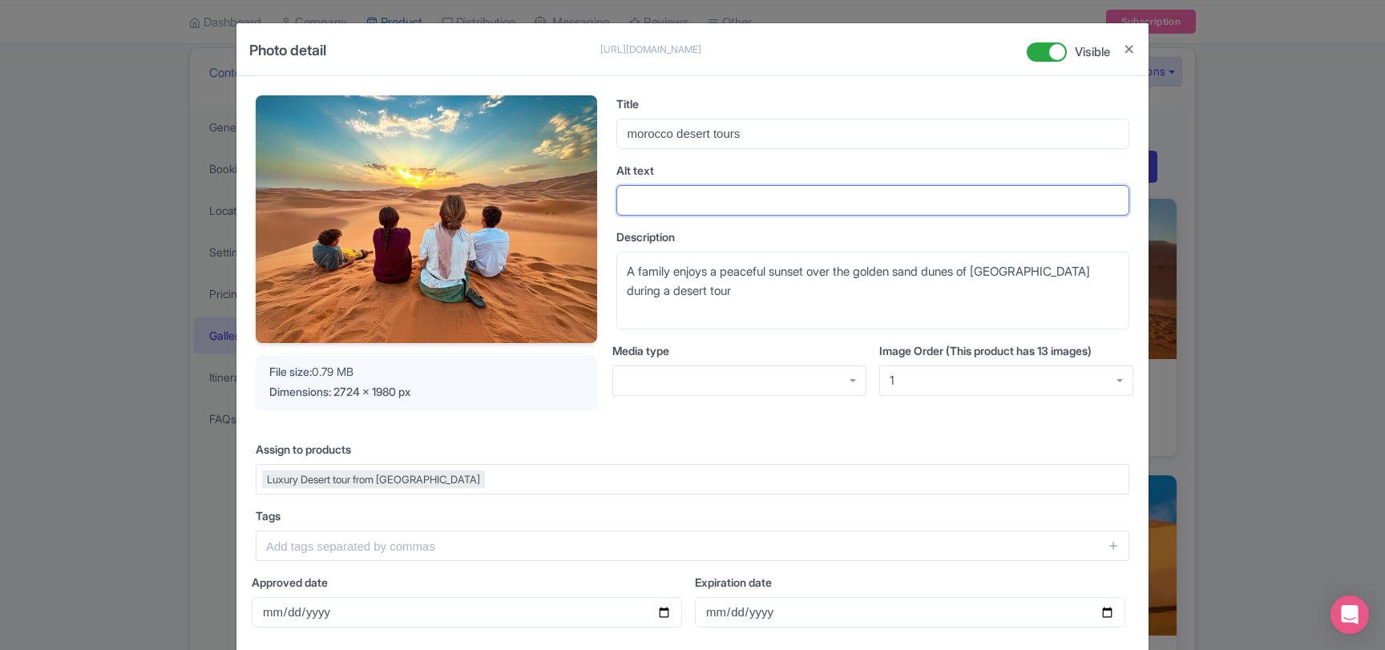
click at [665, 204] on input "Alt text" at bounding box center [872, 200] width 513 height 30
paste input "Family sitting on sand dunes in [GEOGRAPHIC_DATA] desert at sunset"
type input "Family sitting on sand dunes in [GEOGRAPHIC_DATA] desert at sunset"
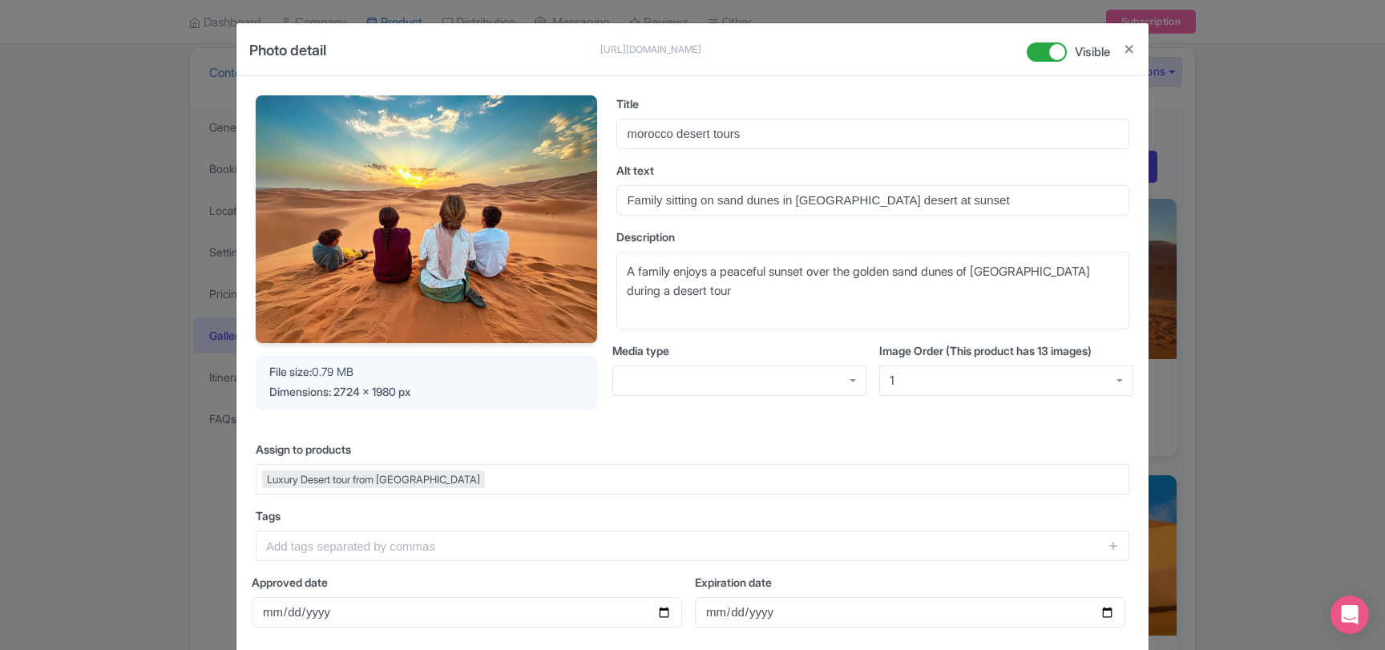
click at [654, 430] on div "Your Image is being upscaled File size: 0.79 MB Dimensions: 2724 x 1980 px Titl…" at bounding box center [692, 432] width 912 height 712
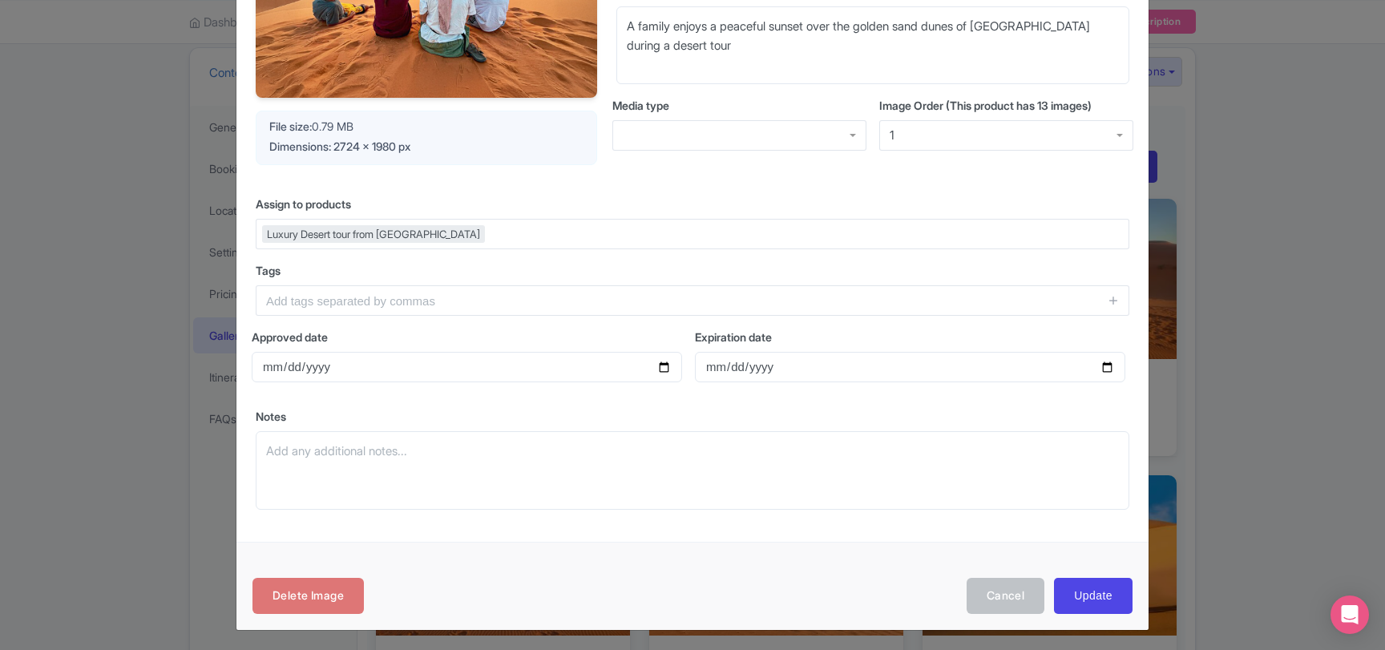
scroll to position [248, 0]
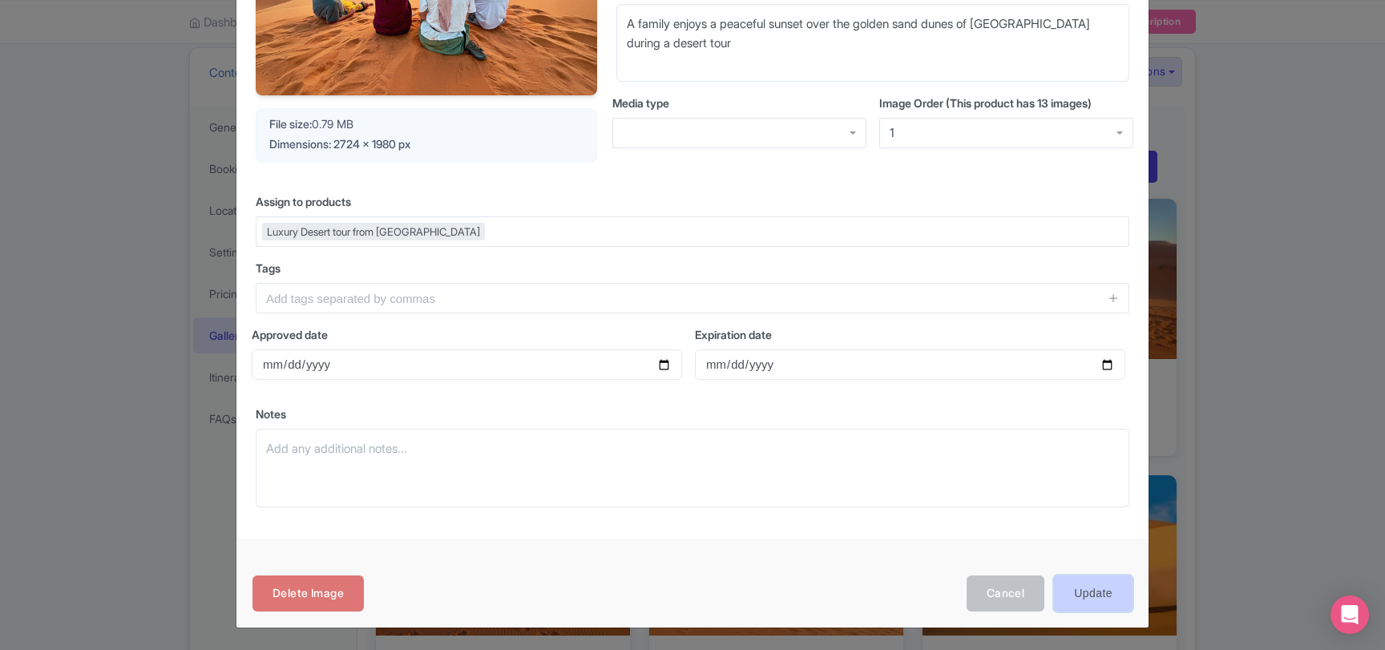
click at [1081, 595] on input "Update" at bounding box center [1093, 593] width 79 height 36
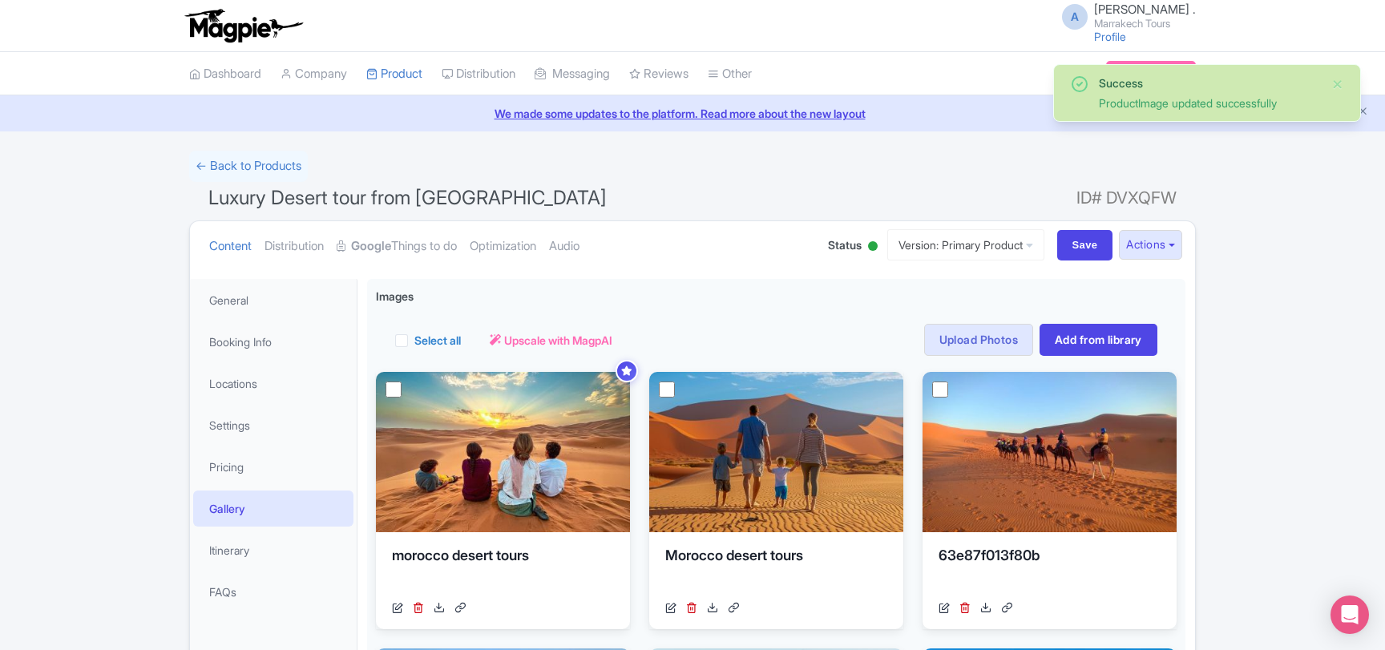
scroll to position [50, 0]
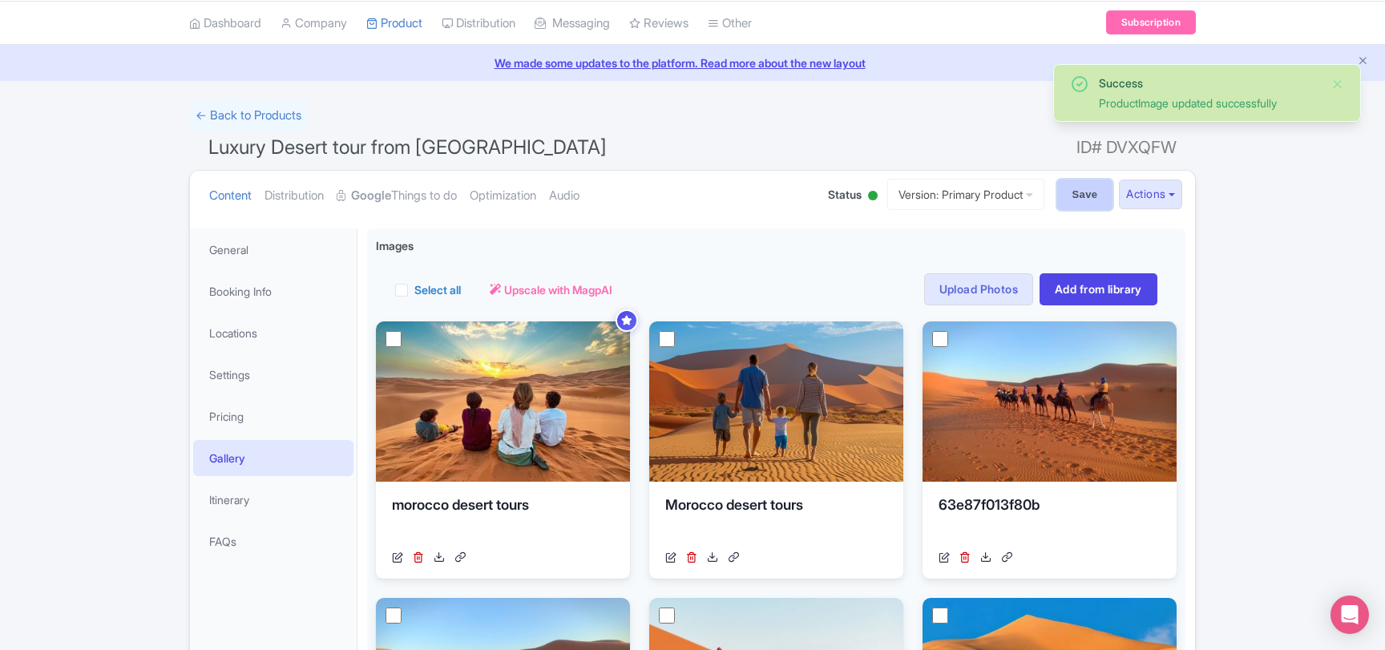
click at [1067, 192] on input "Save" at bounding box center [1085, 194] width 56 height 30
type input "Saving..."
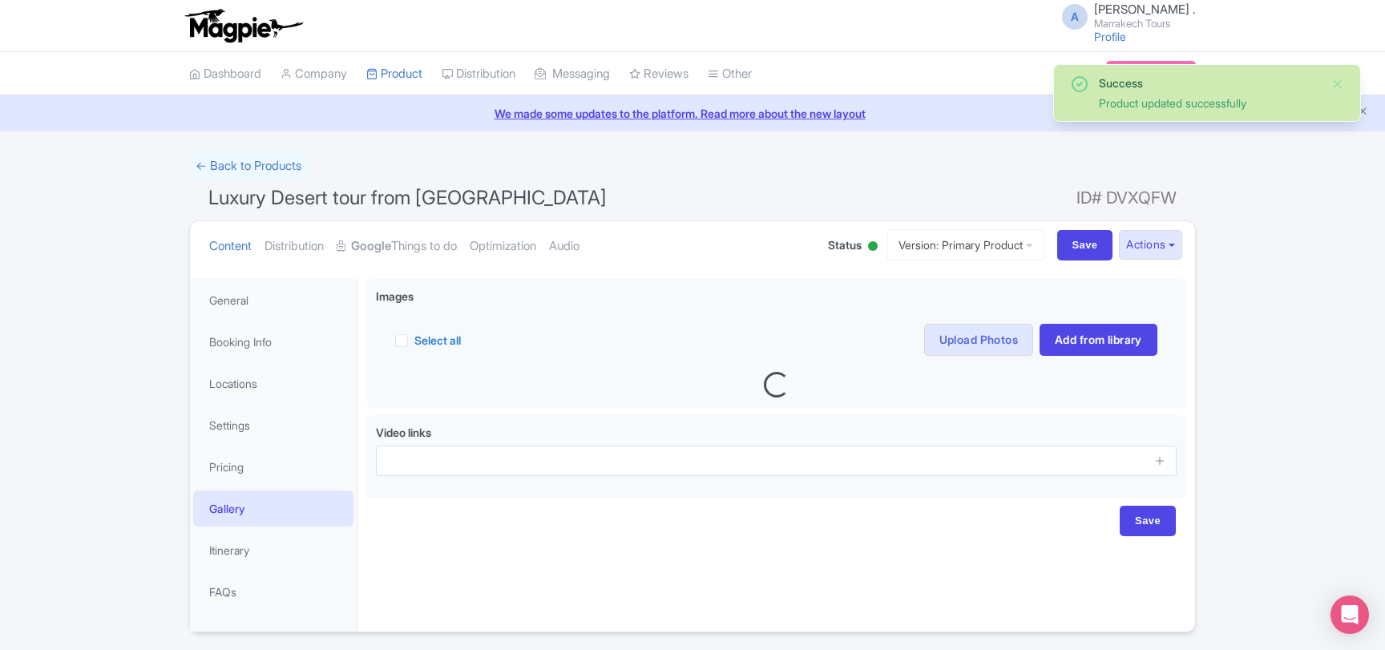
scroll to position [50, 0]
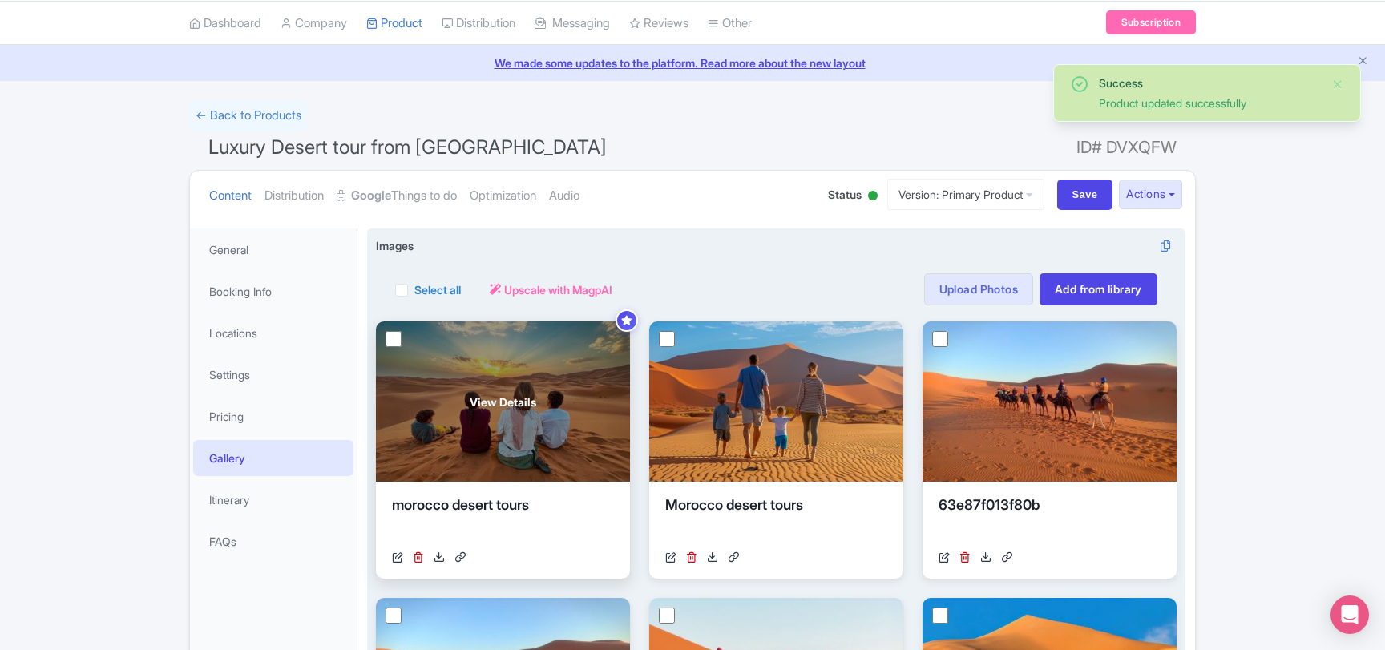
click at [483, 398] on span "View Details" at bounding box center [503, 401] width 67 height 17
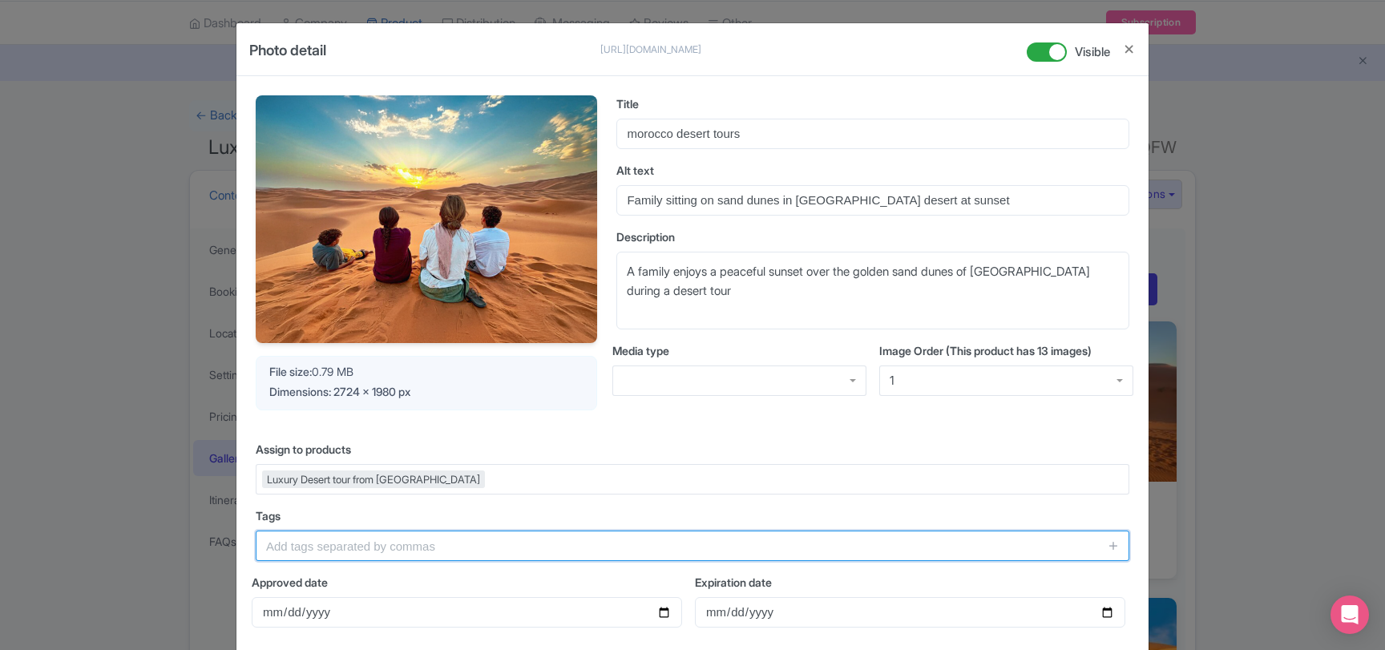
click at [320, 545] on input "text" at bounding box center [692, 545] width 873 height 30
paste input "Morocco, Sahara Desert, Sunset, Family Tour, Marrakech Desert Tours, Luxury Des…"
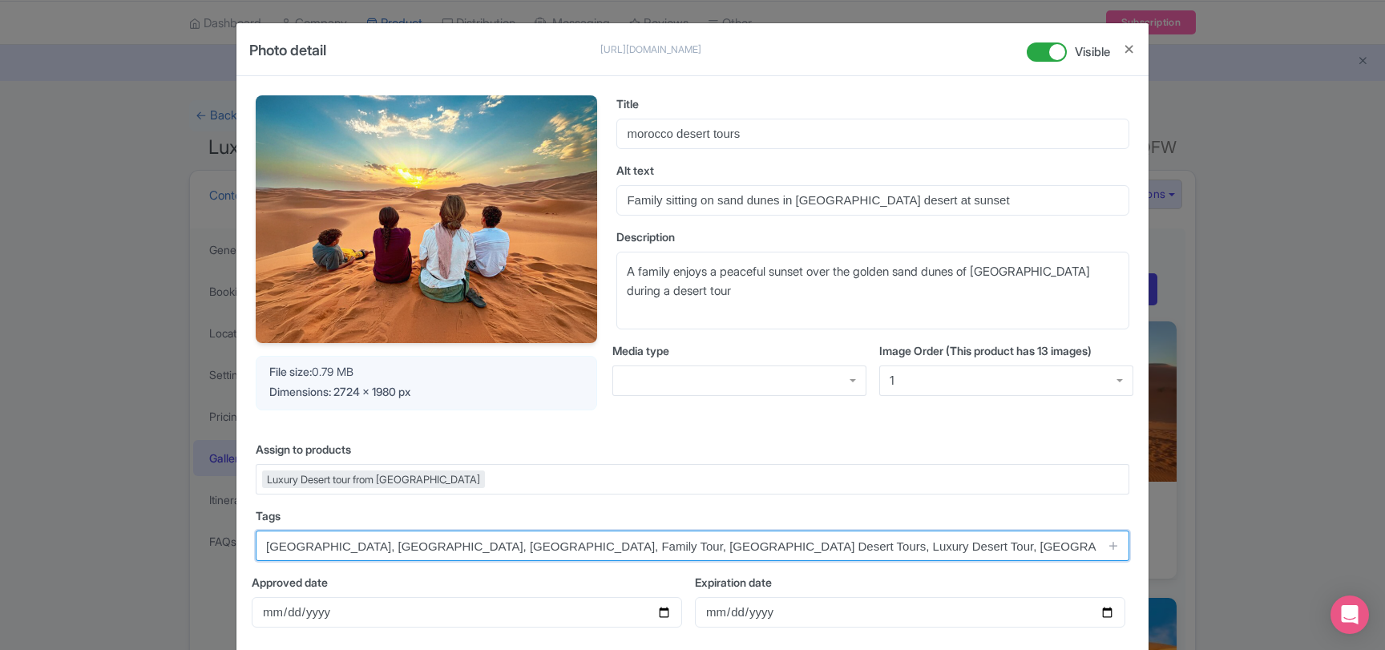
click at [764, 546] on input "Morocco, Sahara Desert, Sunset, Family Tour, Marrakech Desert Tours, Luxury Des…" at bounding box center [692, 545] width 873 height 30
click at [464, 545] on input "Morocco, Sahara Desert, Sunset, Family Tour, Marrakech Desert Tours, Luxury Des…" at bounding box center [692, 545] width 873 height 30
type input "[GEOGRAPHIC_DATA], [GEOGRAPHIC_DATA], [GEOGRAPHIC_DATA], [GEOGRAPHIC_DATA] Tour…"
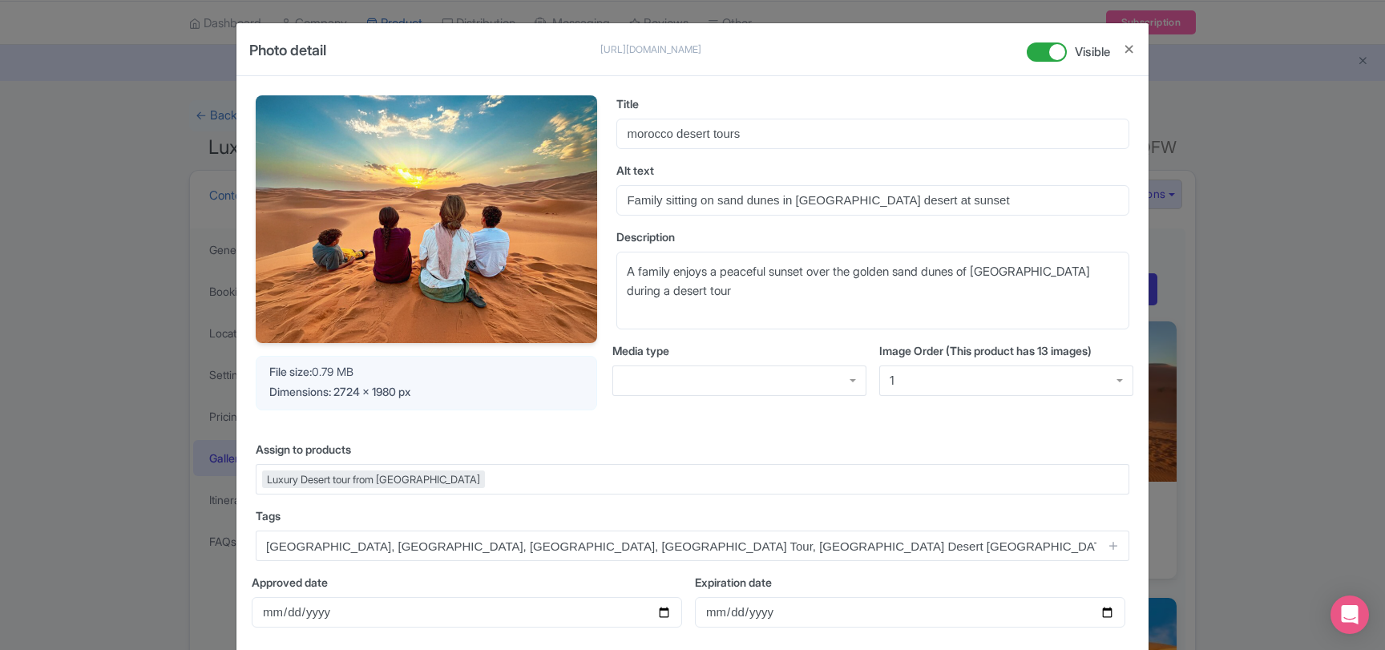
click at [958, 506] on div "Your Image is being upscaled File size: 0.79 MB Dimensions: 2724 x 1980 px Titl…" at bounding box center [692, 432] width 912 height 712
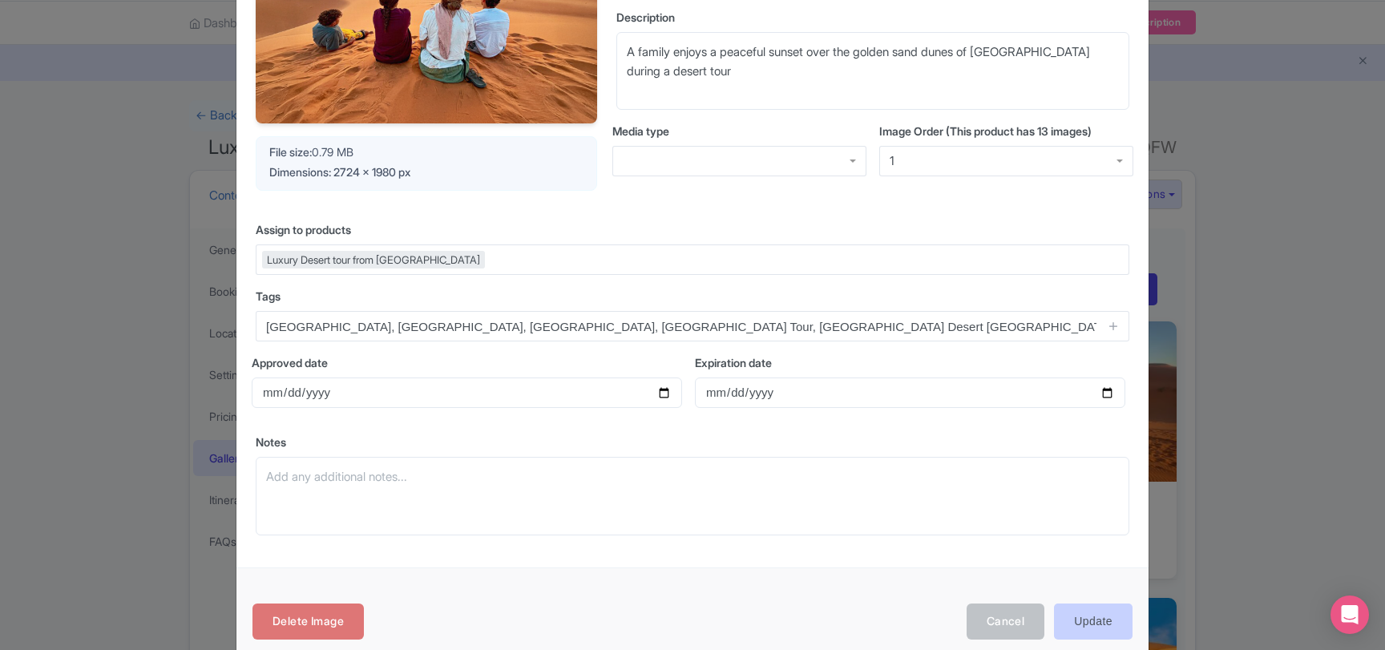
scroll to position [248, 0]
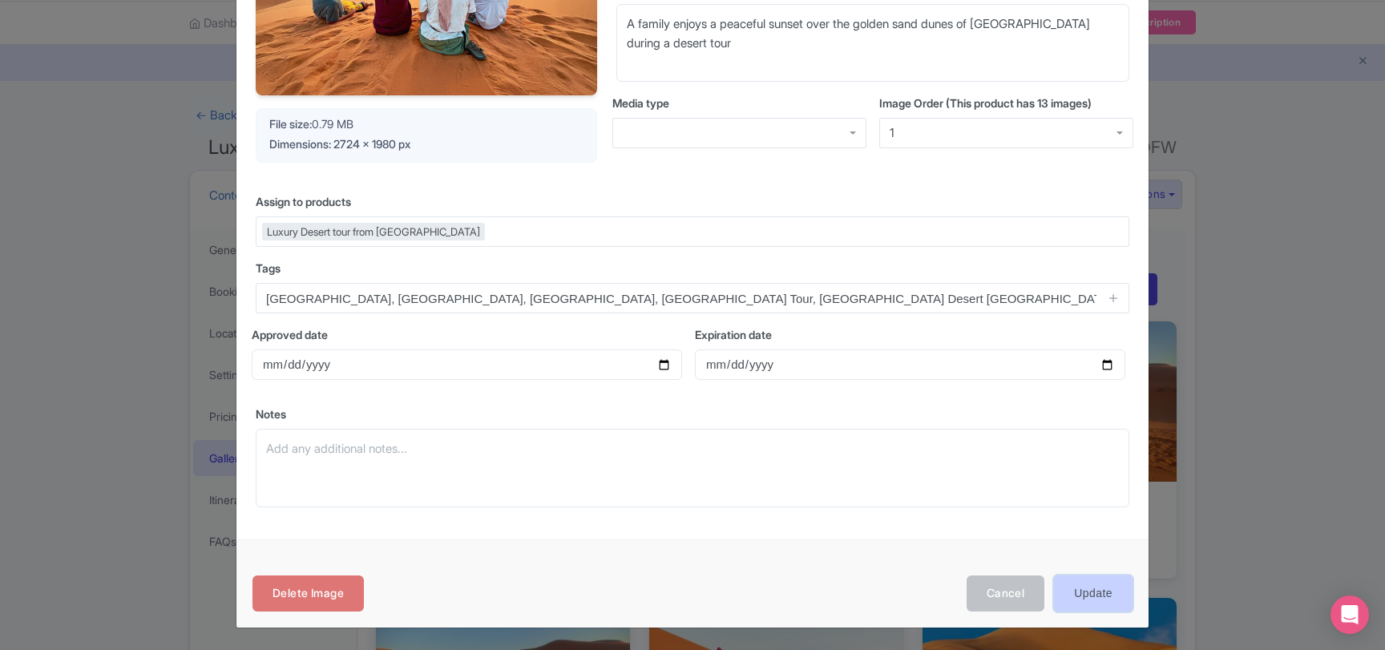
click at [1079, 596] on input "Update" at bounding box center [1093, 593] width 79 height 36
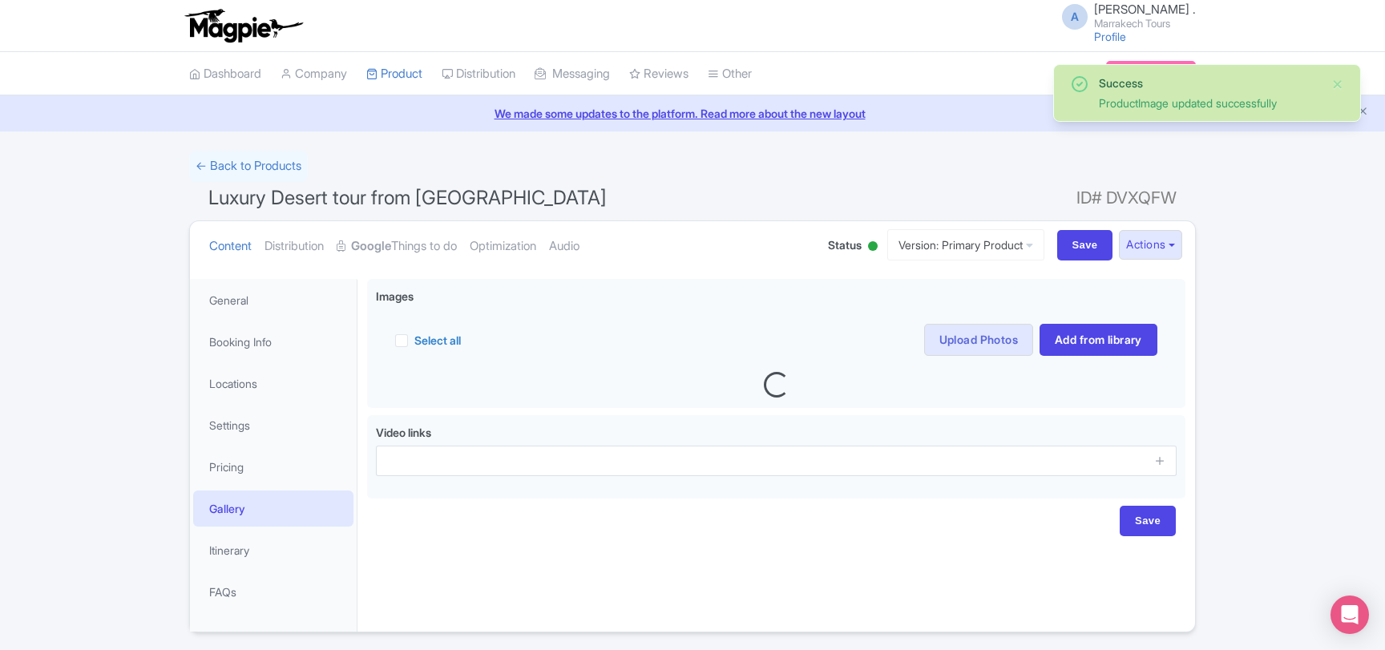
scroll to position [50, 0]
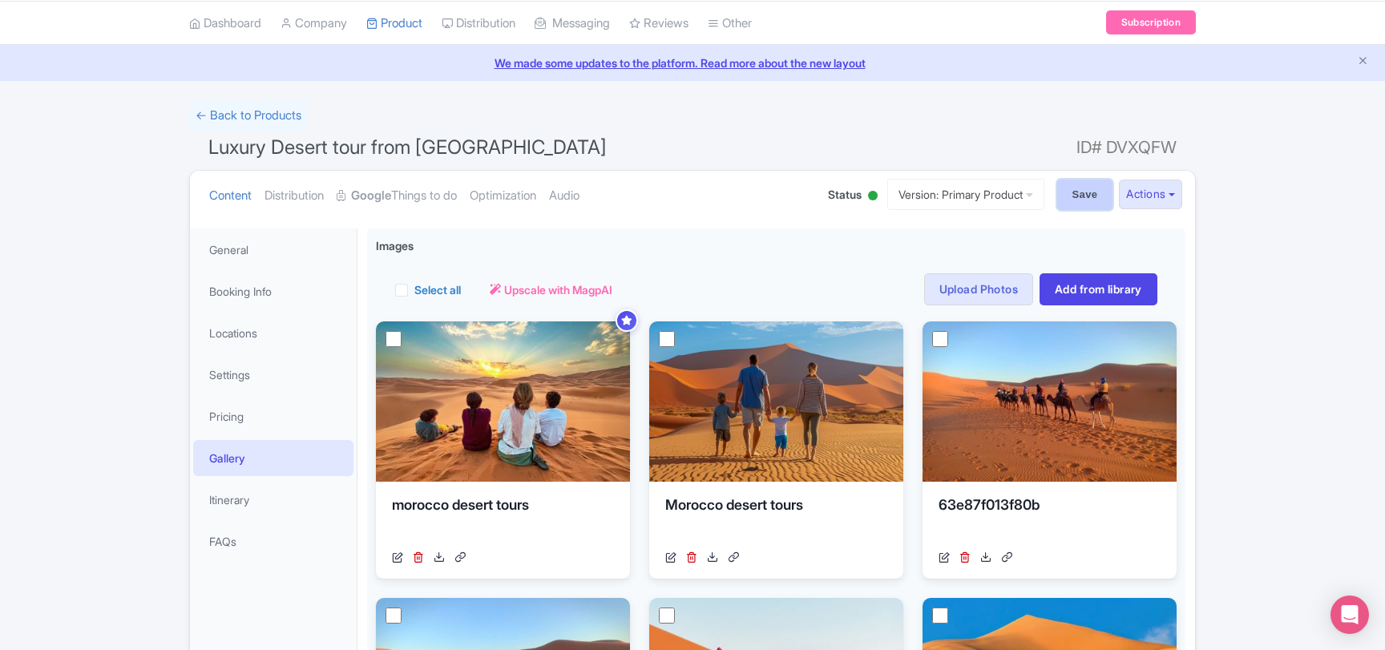
click at [1071, 197] on input "Save" at bounding box center [1085, 194] width 56 height 30
type input "Saving..."
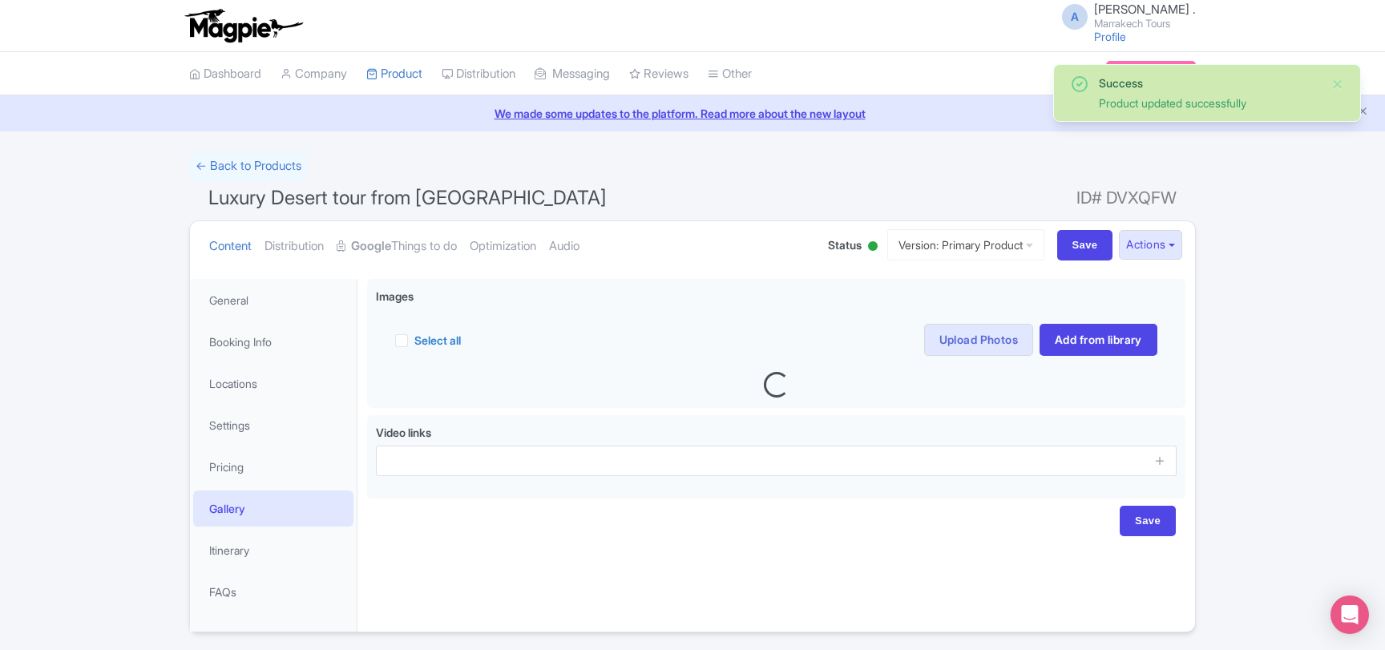
scroll to position [50, 0]
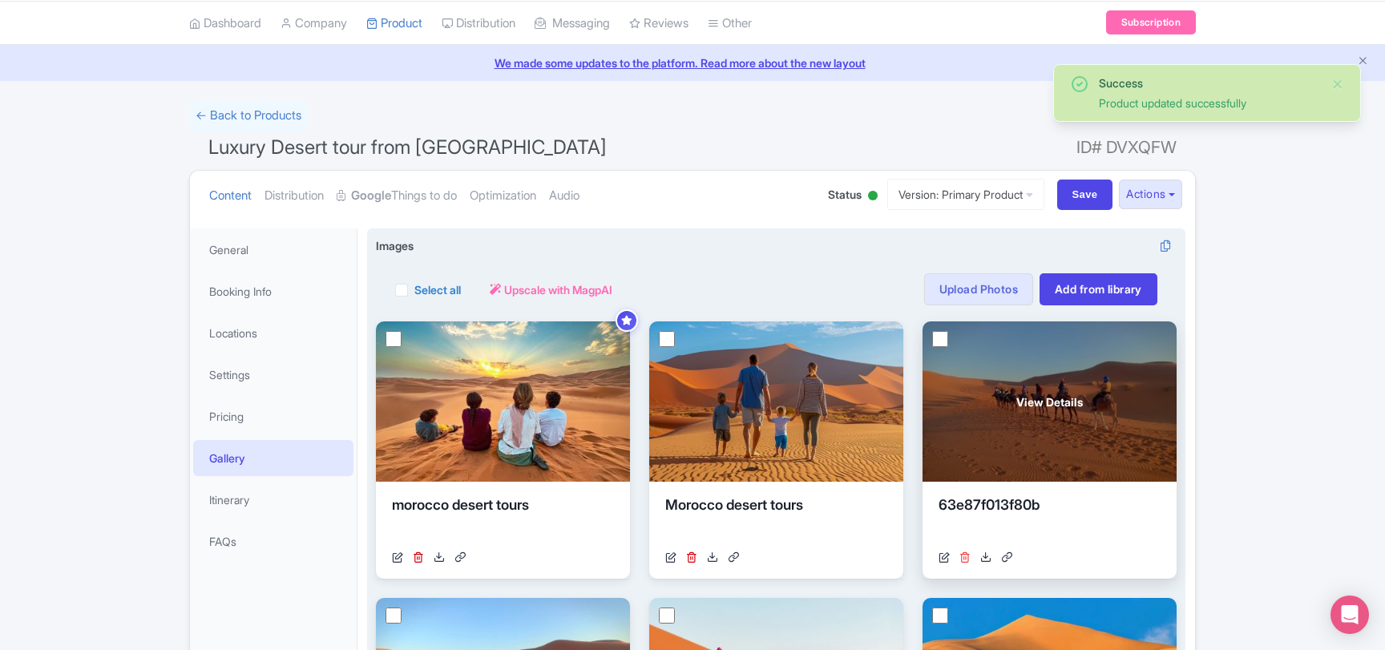
click at [967, 557] on icon at bounding box center [964, 556] width 11 height 11
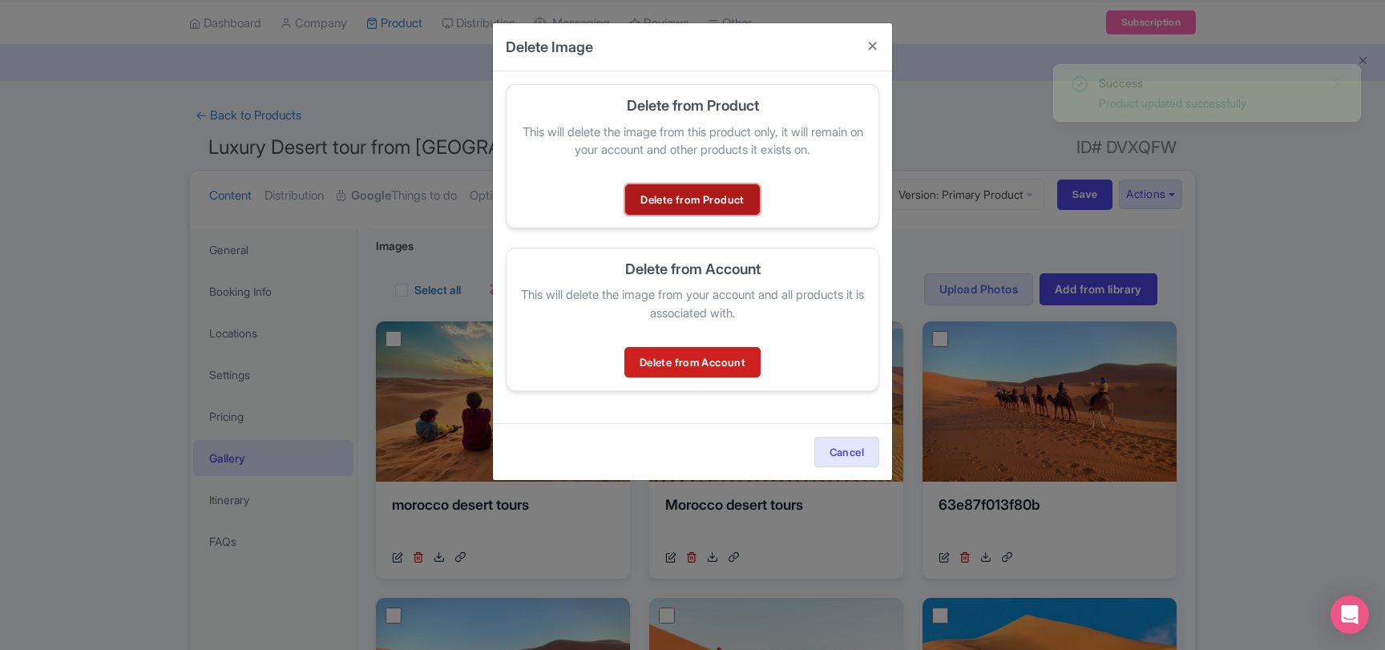
click at [725, 202] on link "Delete from Product" at bounding box center [692, 199] width 134 height 30
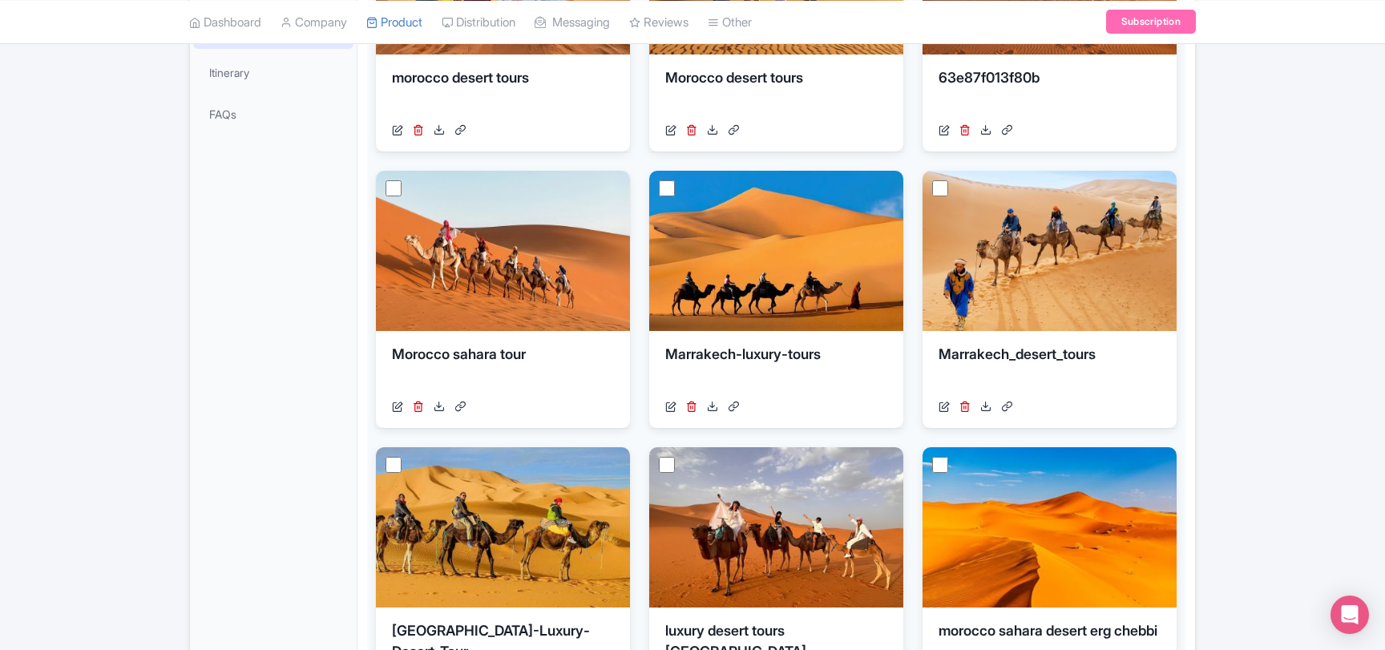
scroll to position [50, 0]
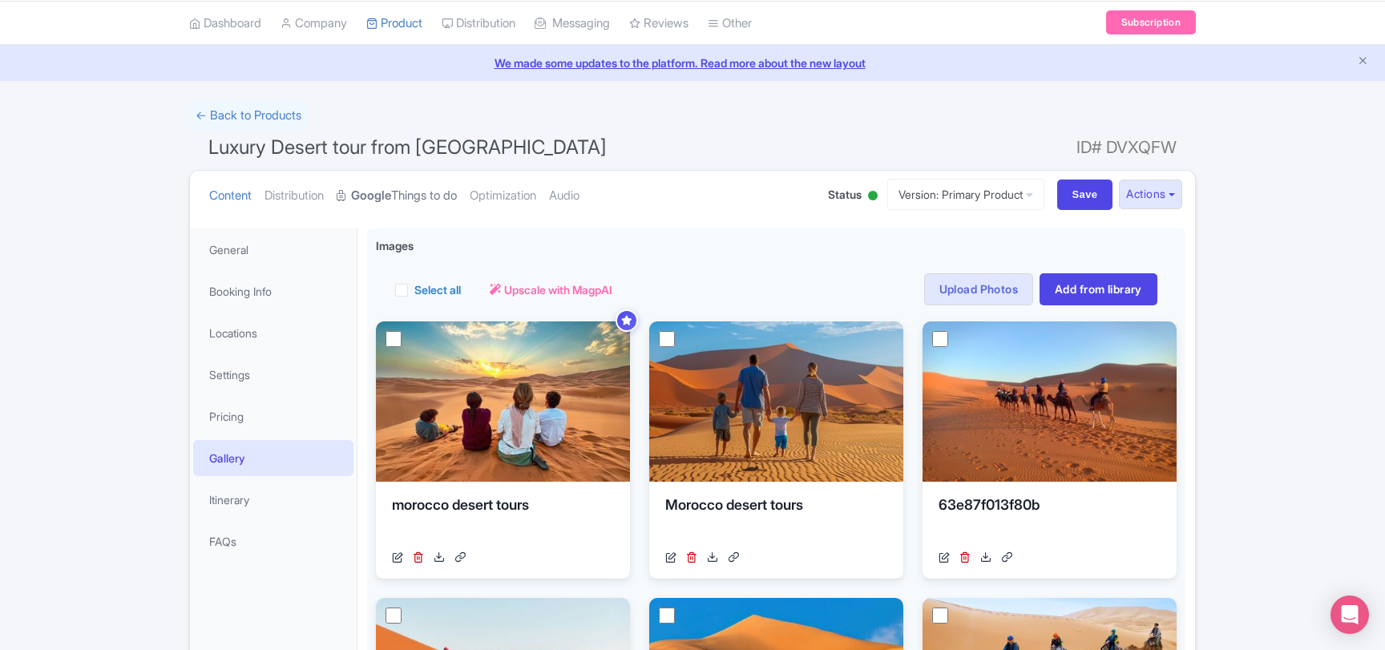
click at [430, 196] on link "Google Things to do" at bounding box center [397, 196] width 120 height 50
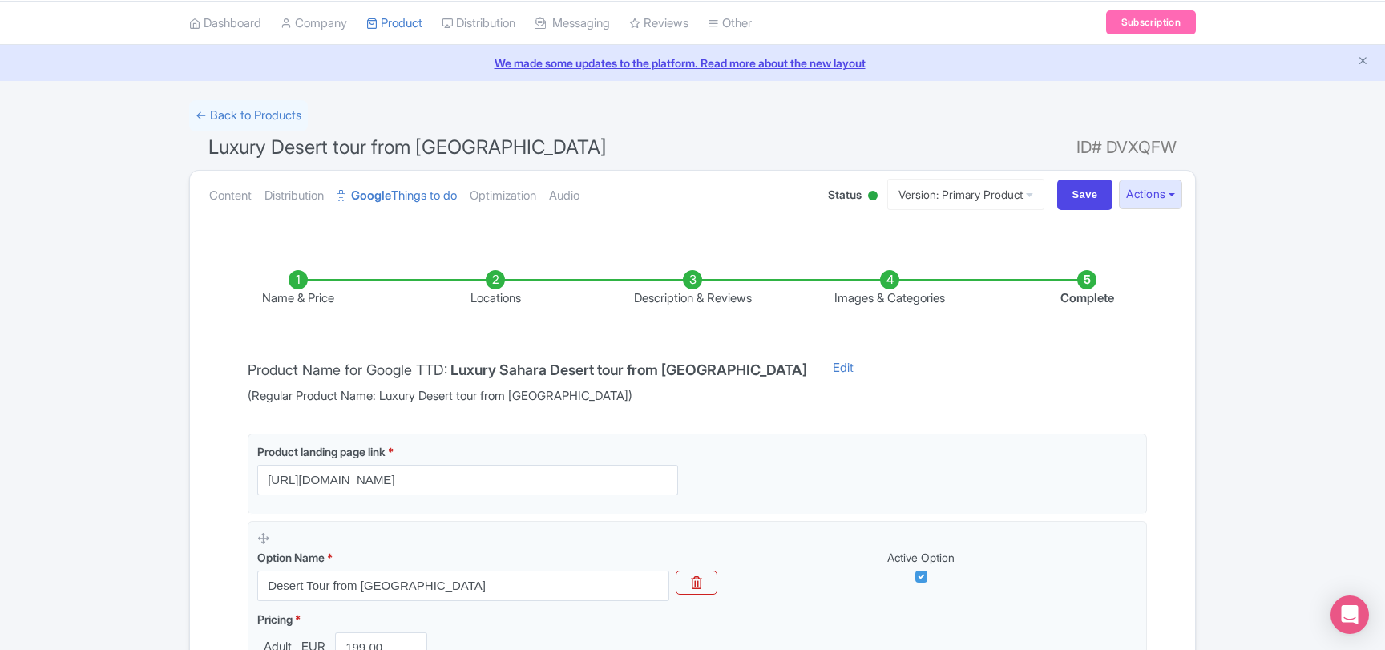
click at [676, 292] on li "Description & Reviews" at bounding box center [692, 289] width 197 height 38
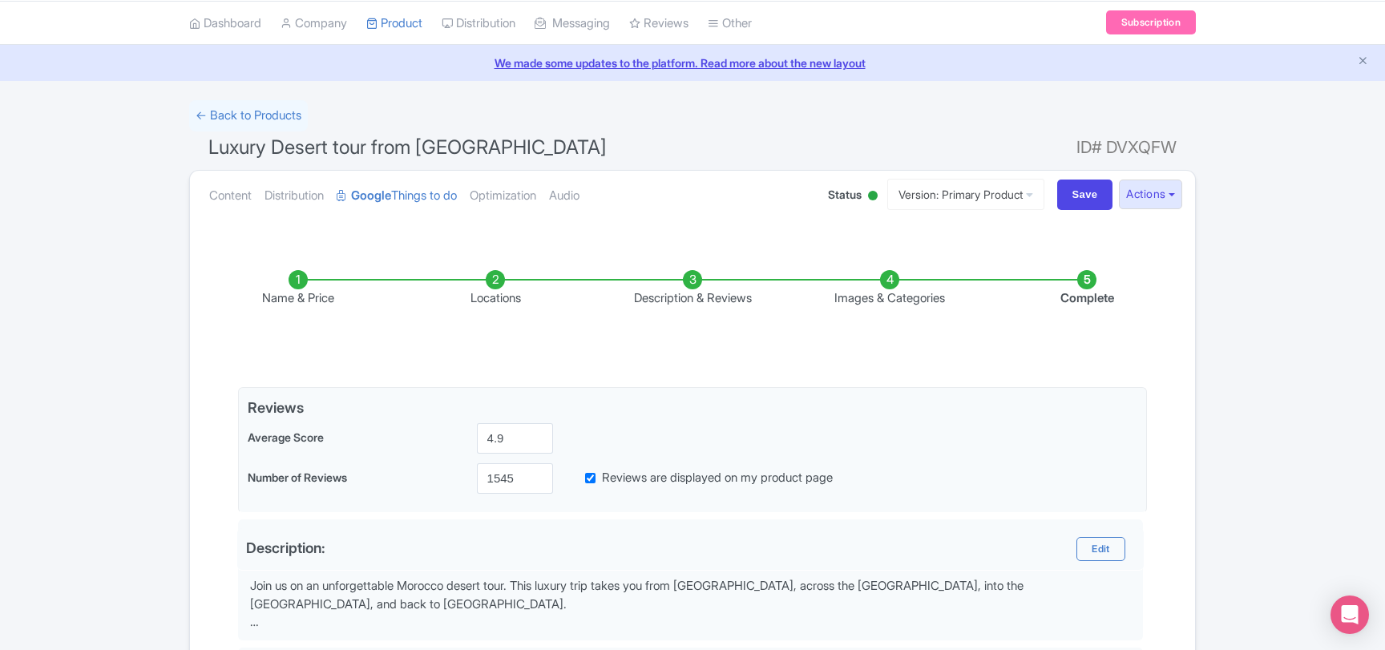
click at [855, 291] on li "Images & Categories" at bounding box center [889, 289] width 197 height 38
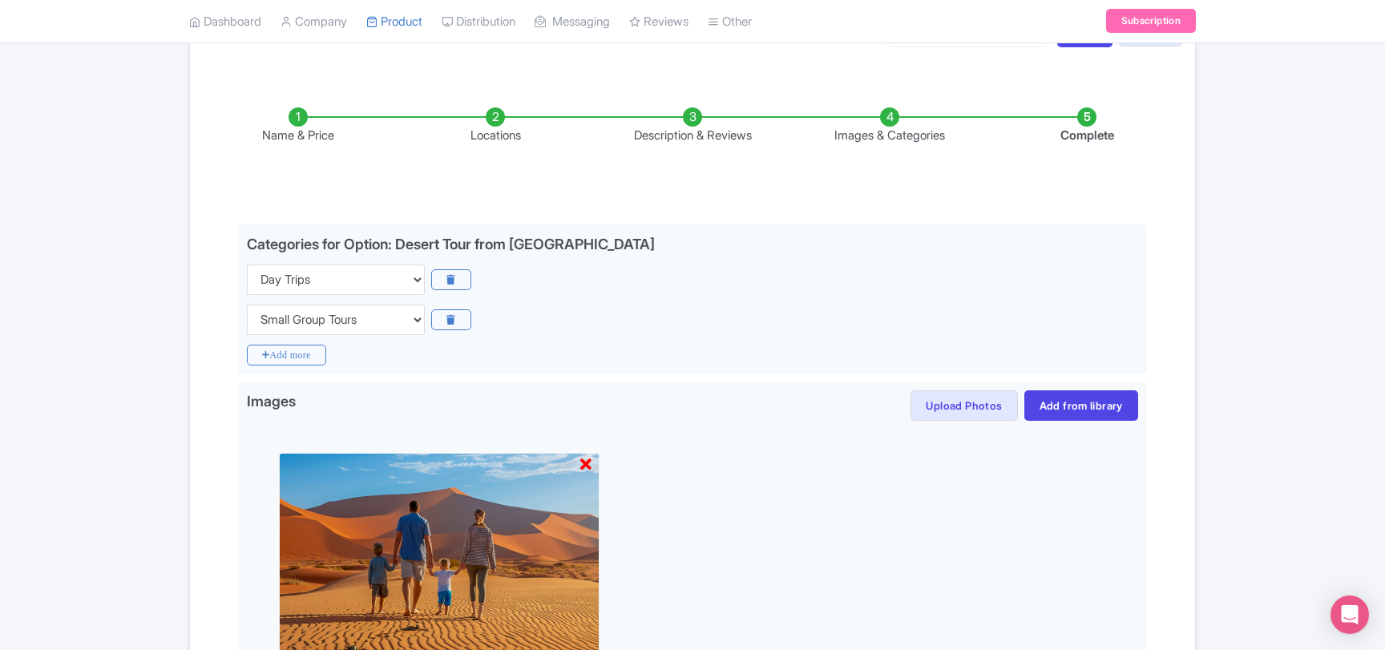
scroll to position [310, 0]
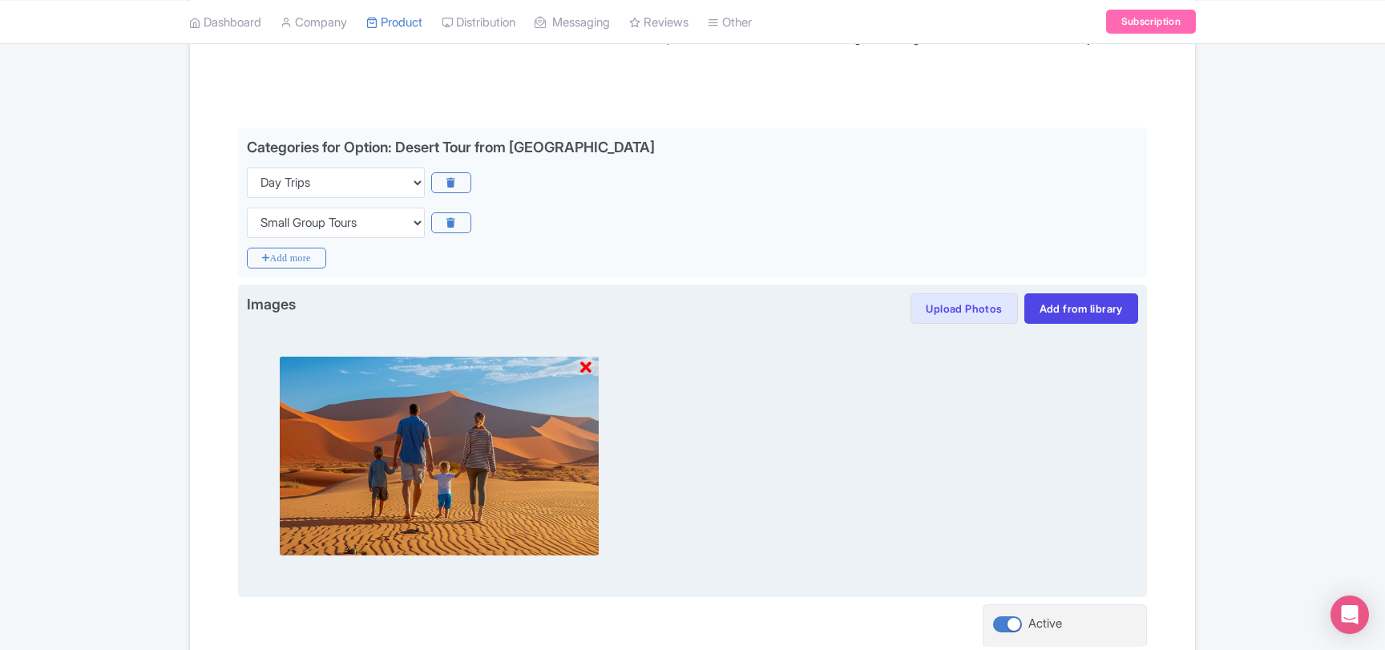
click at [583, 367] on icon at bounding box center [585, 368] width 11 height 16
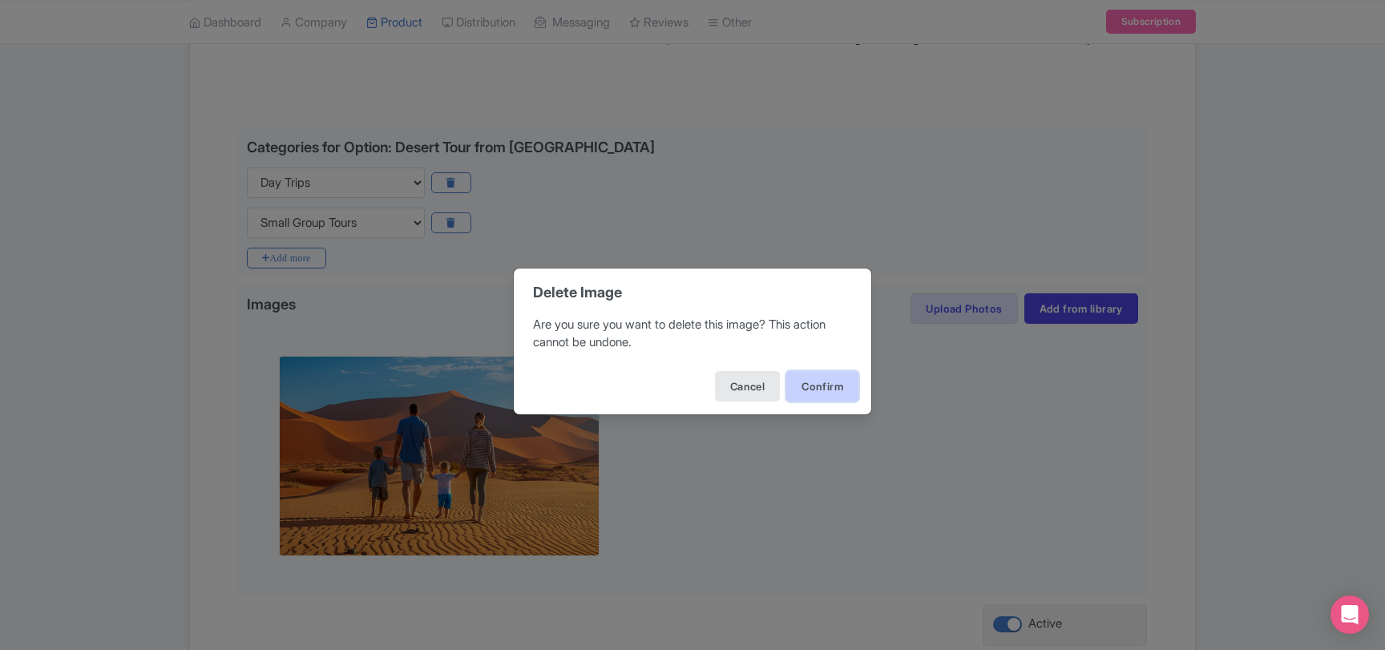
click at [813, 385] on button "Confirm" at bounding box center [822, 386] width 72 height 30
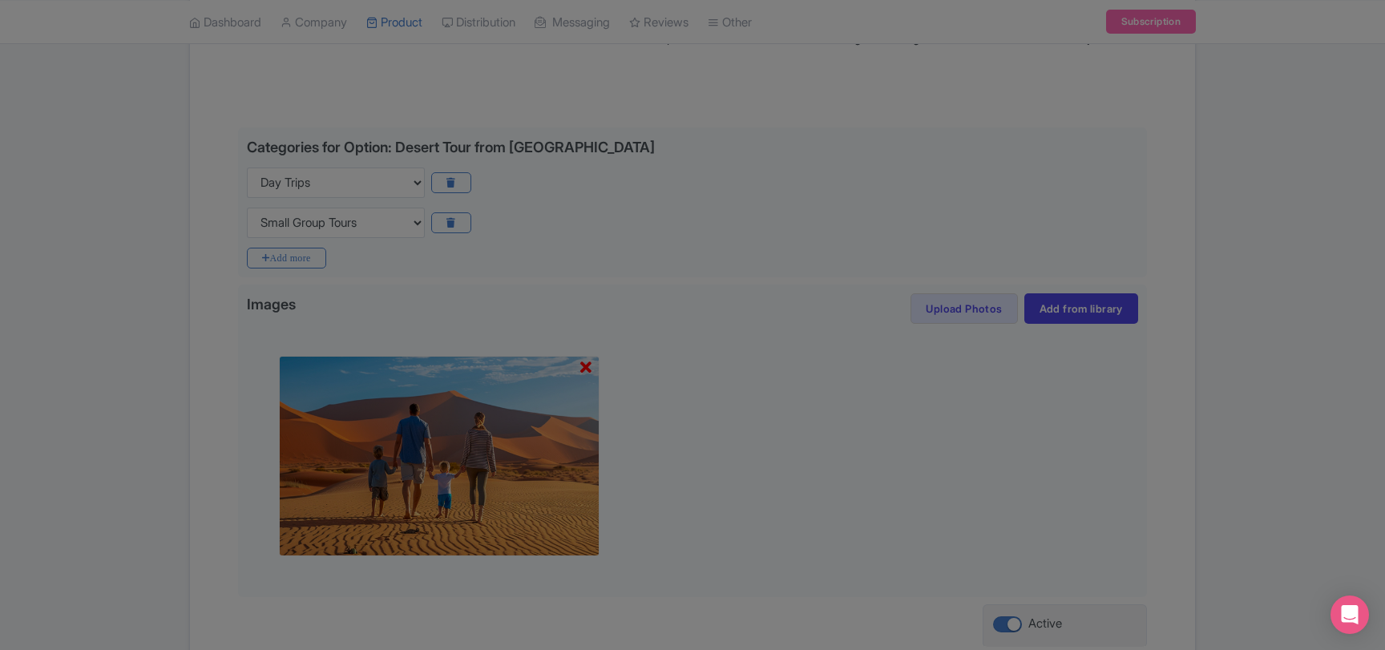
scroll to position [216, 0]
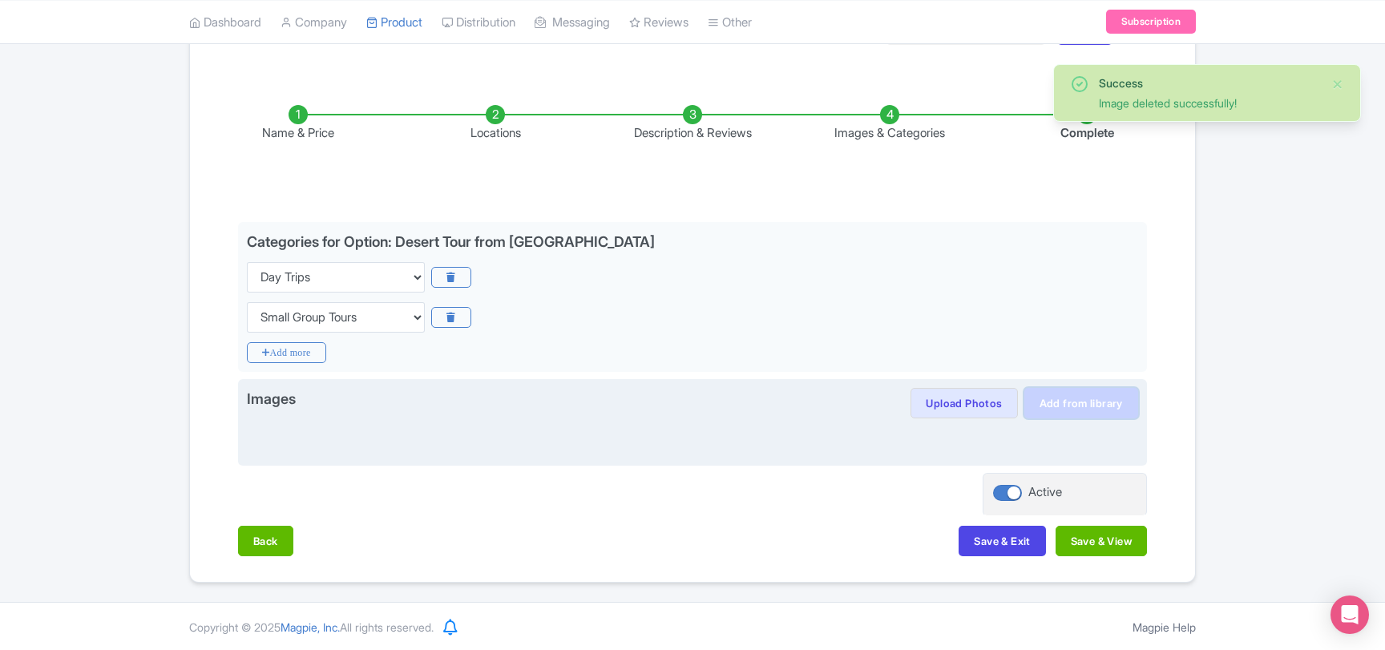
click at [1067, 404] on link "Add from library" at bounding box center [1081, 403] width 114 height 30
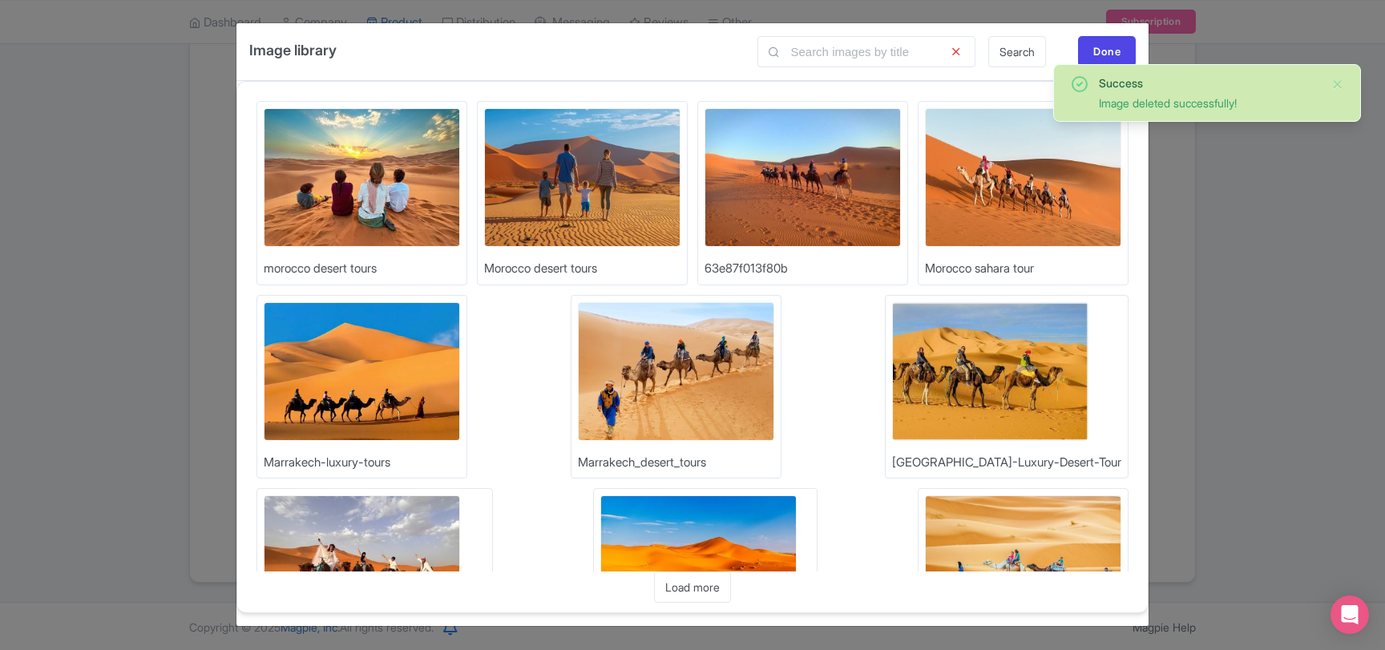
click at [401, 206] on img at bounding box center [362, 177] width 196 height 139
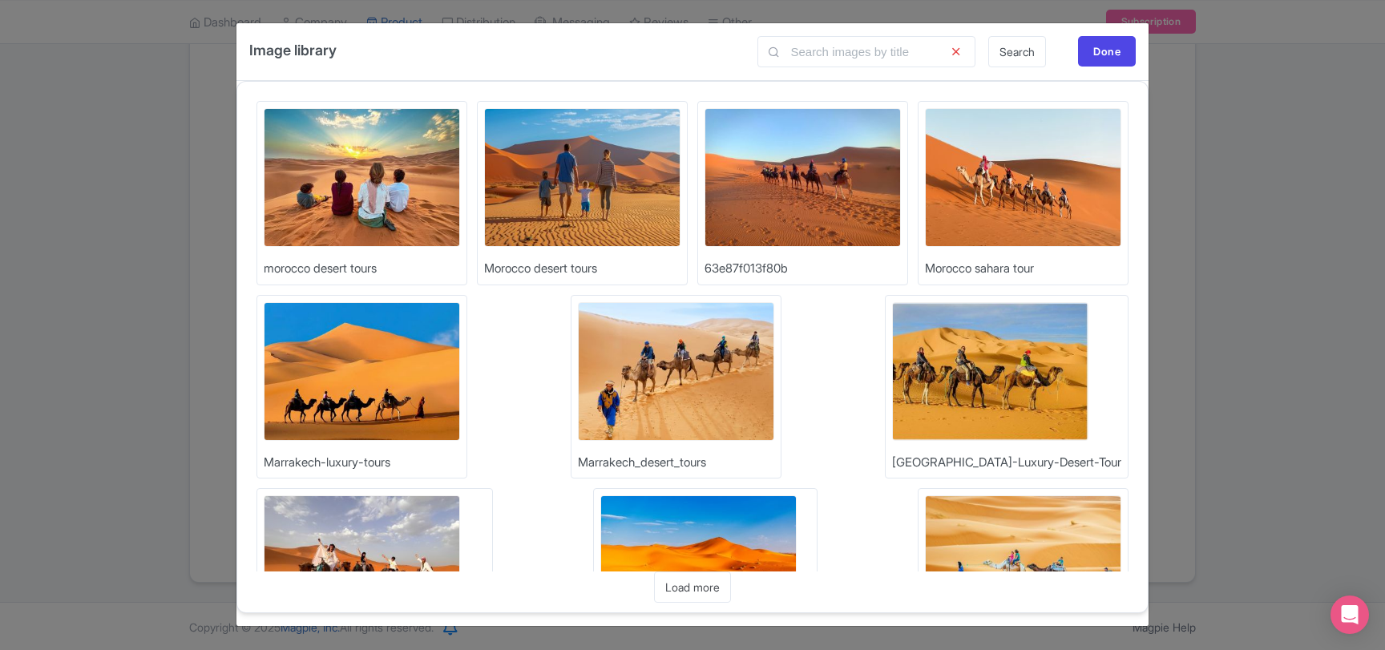
click at [394, 210] on img at bounding box center [362, 177] width 196 height 139
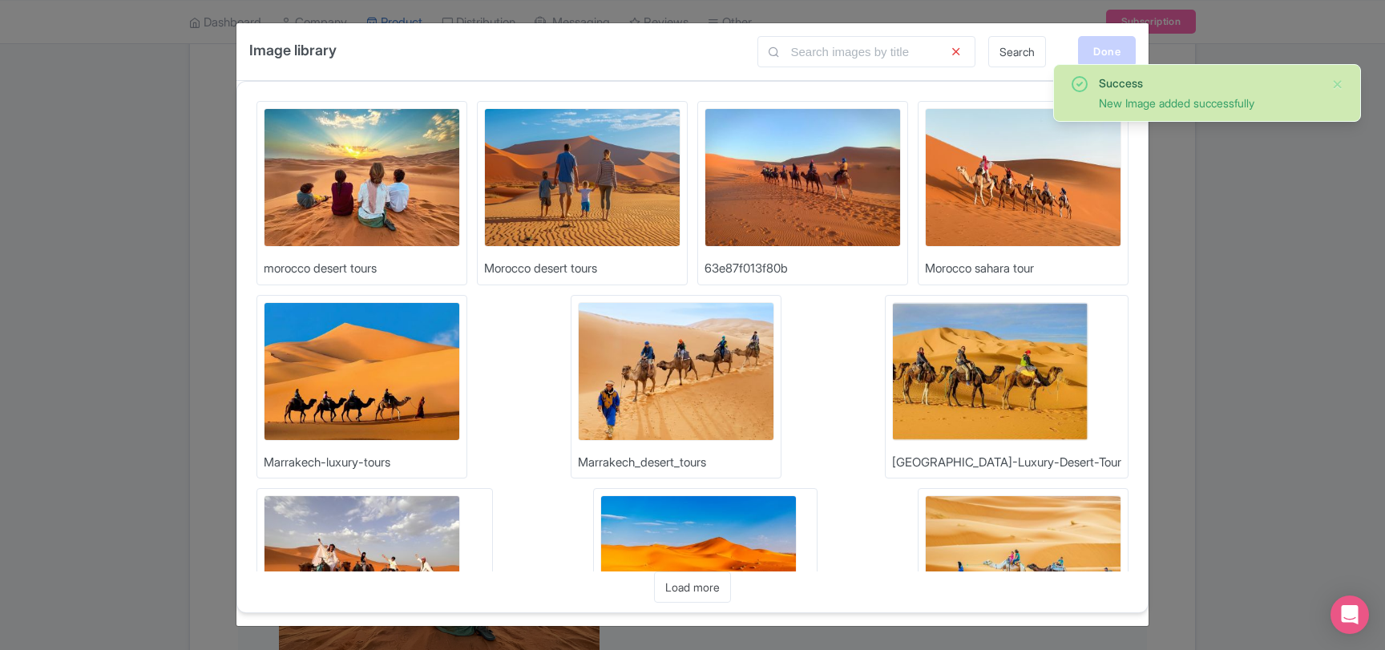
click at [1094, 54] on div "Done" at bounding box center [1107, 51] width 58 height 30
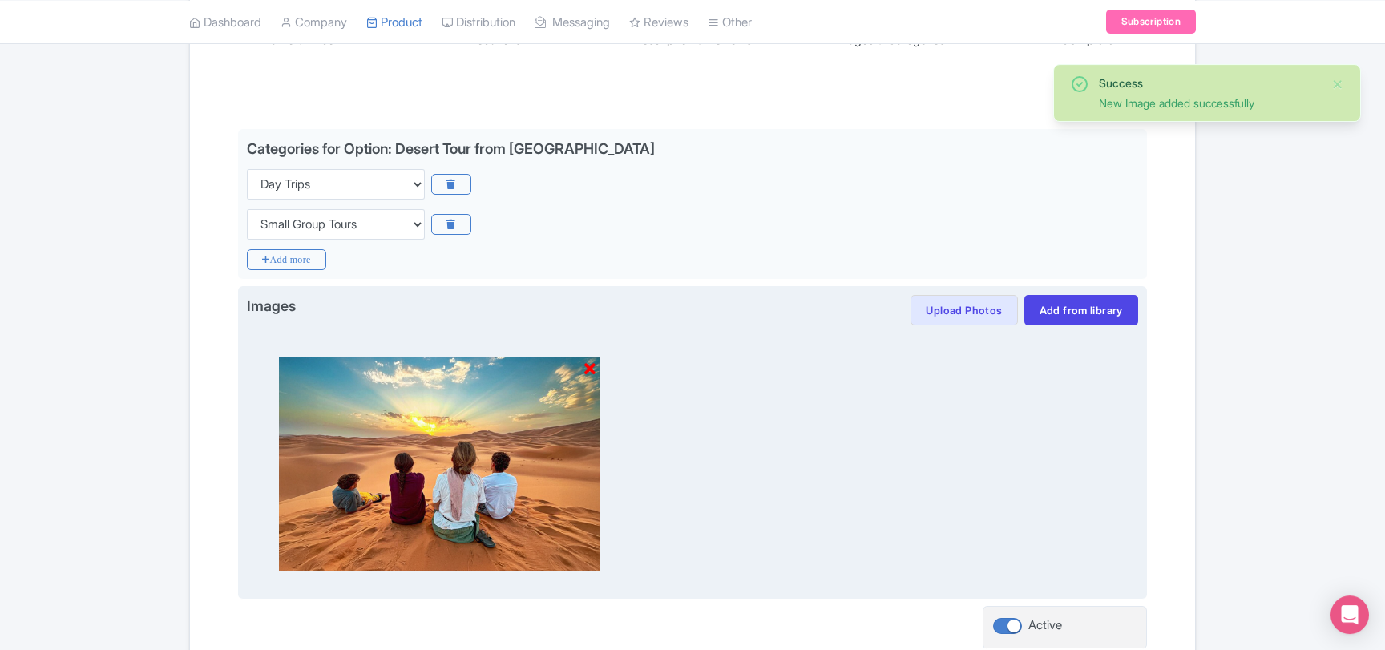
scroll to position [389, 0]
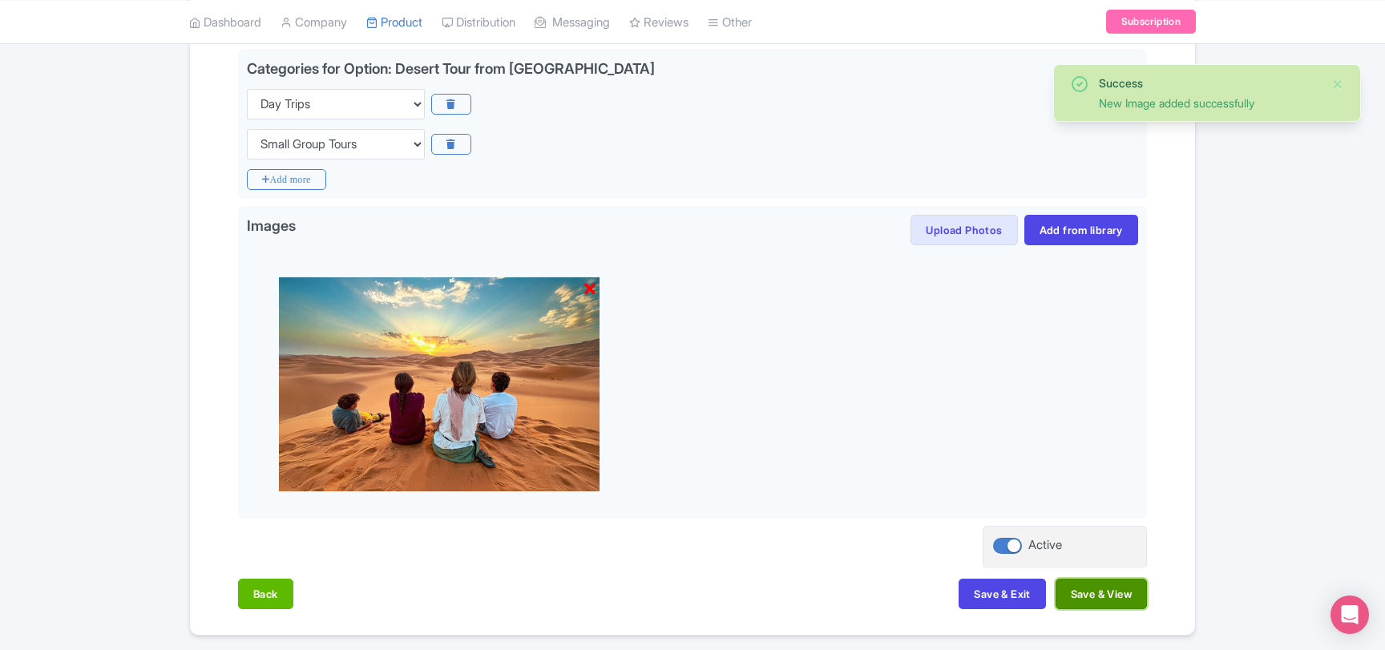
click at [1091, 594] on button "Save & View" at bounding box center [1100, 594] width 91 height 30
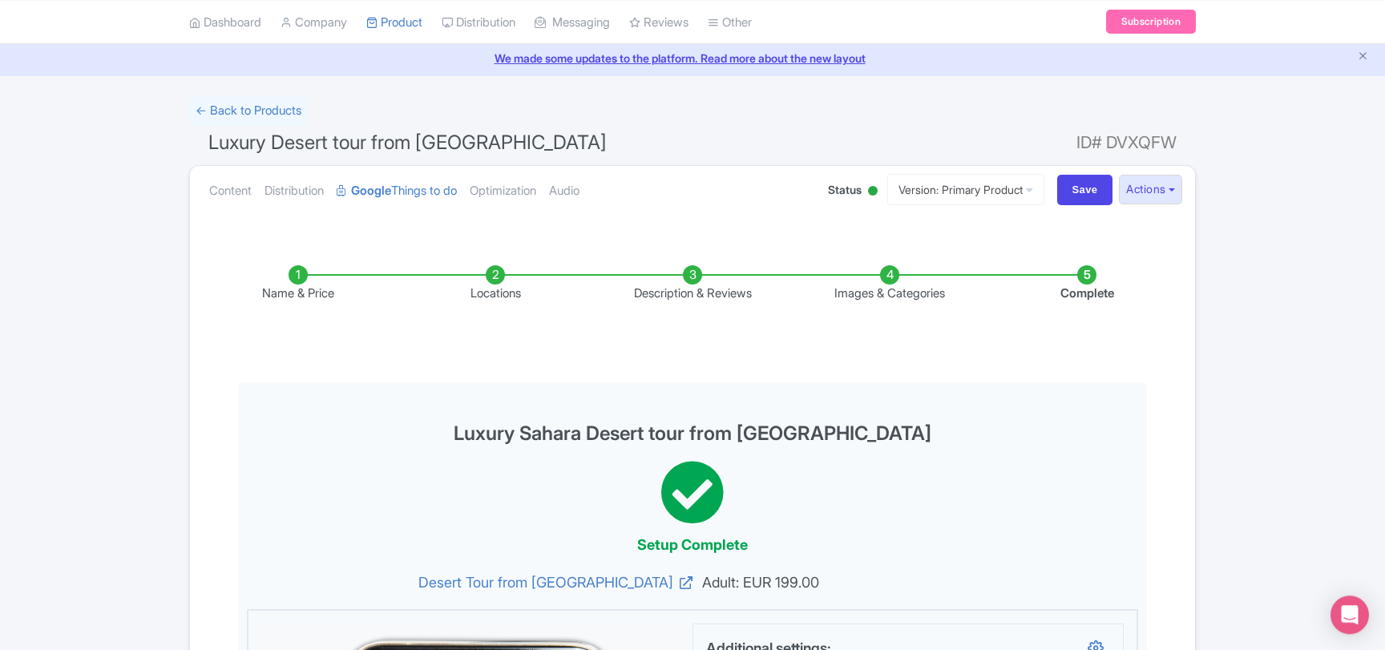
scroll to position [0, 0]
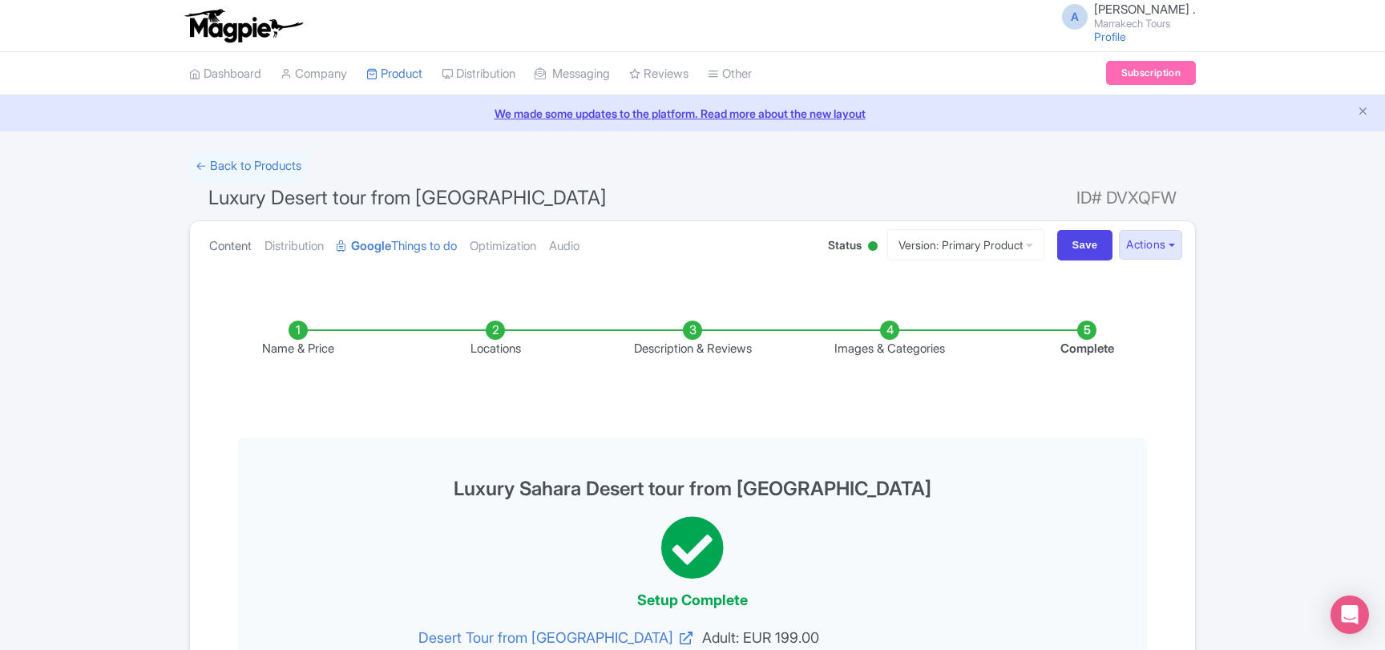
click at [239, 251] on link "Content" at bounding box center [230, 246] width 42 height 50
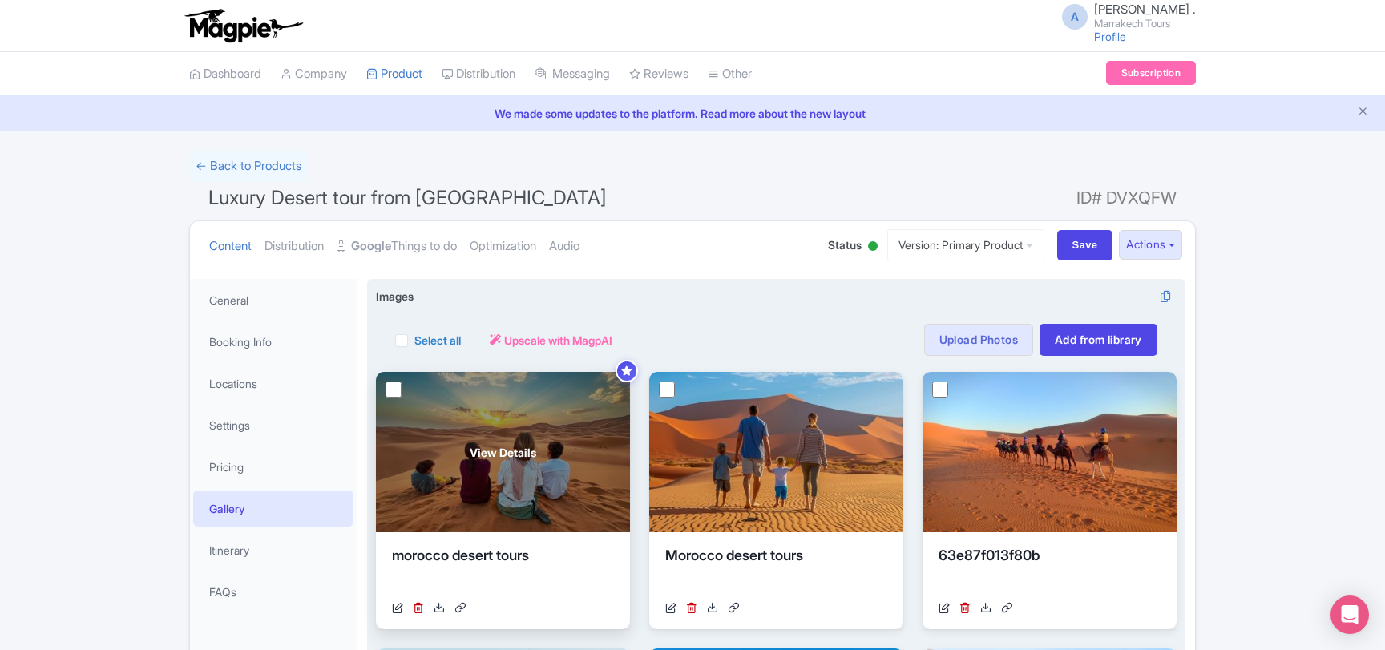
click at [492, 446] on span "View Details" at bounding box center [503, 452] width 67 height 17
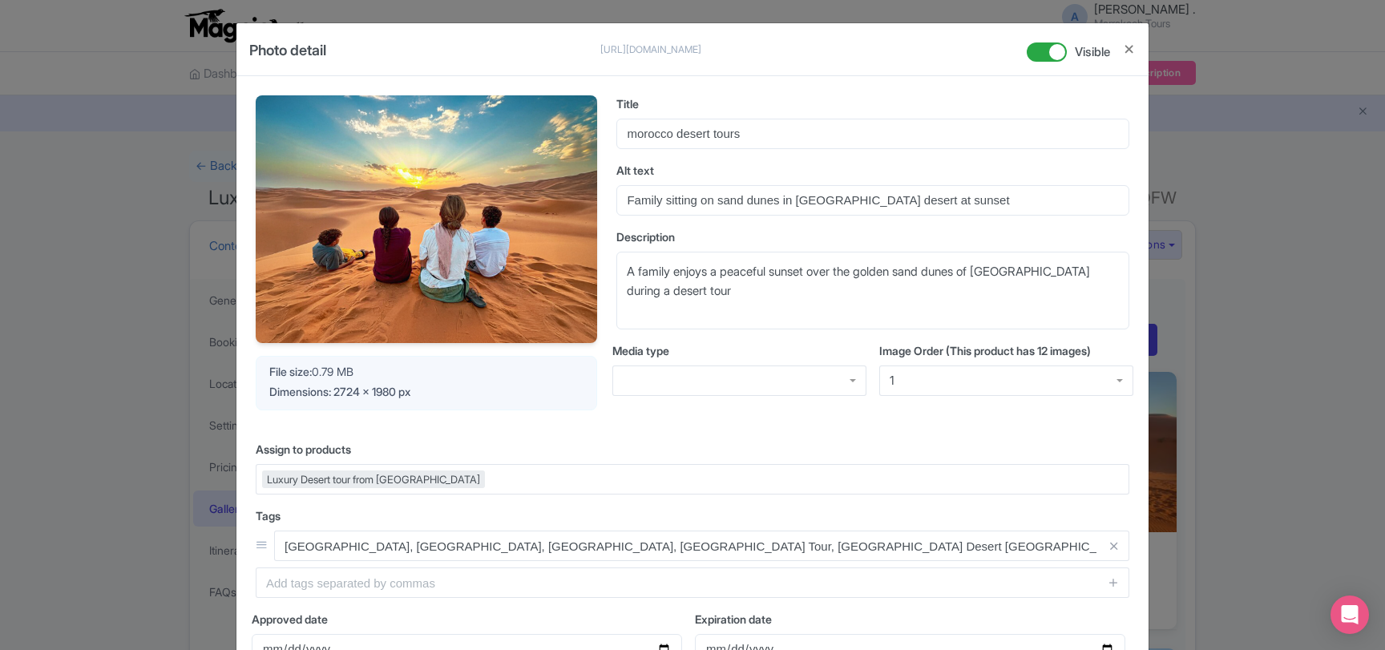
click at [451, 167] on img at bounding box center [426, 219] width 341 height 248
click at [1126, 54] on button "Close" at bounding box center [1129, 49] width 13 height 20
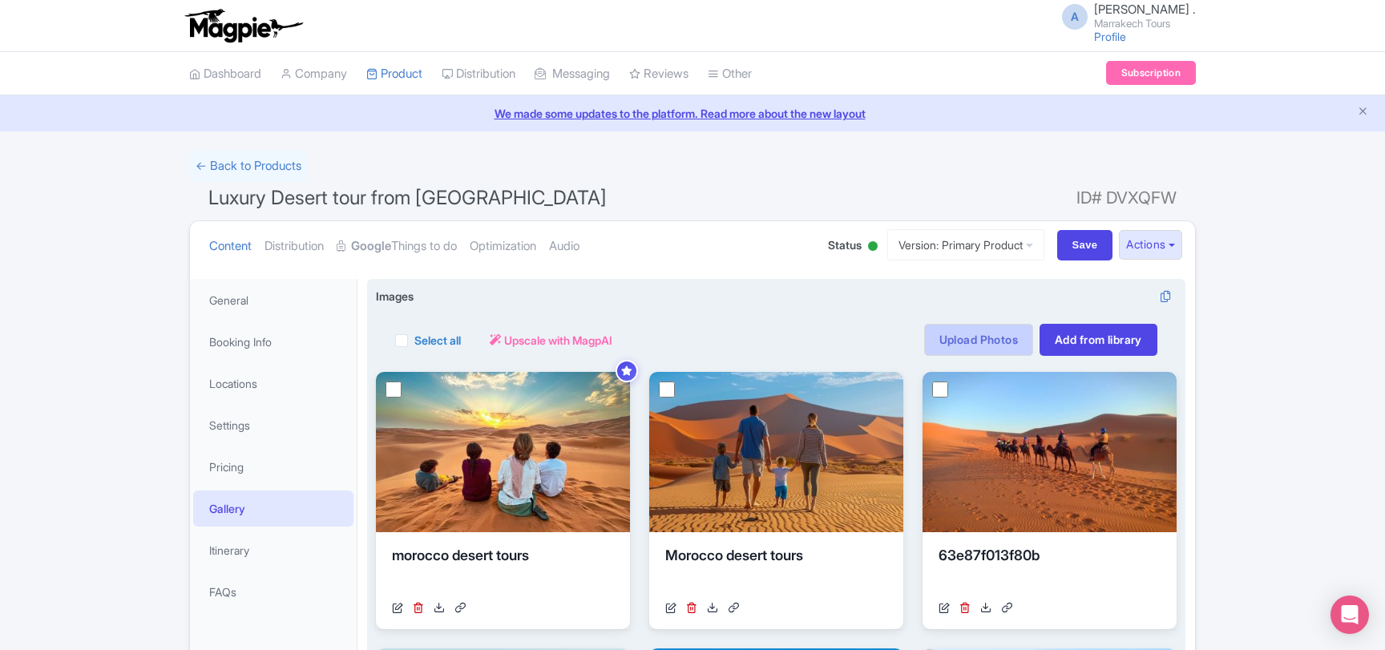
click at [942, 344] on link "Upload Photos" at bounding box center [978, 340] width 109 height 32
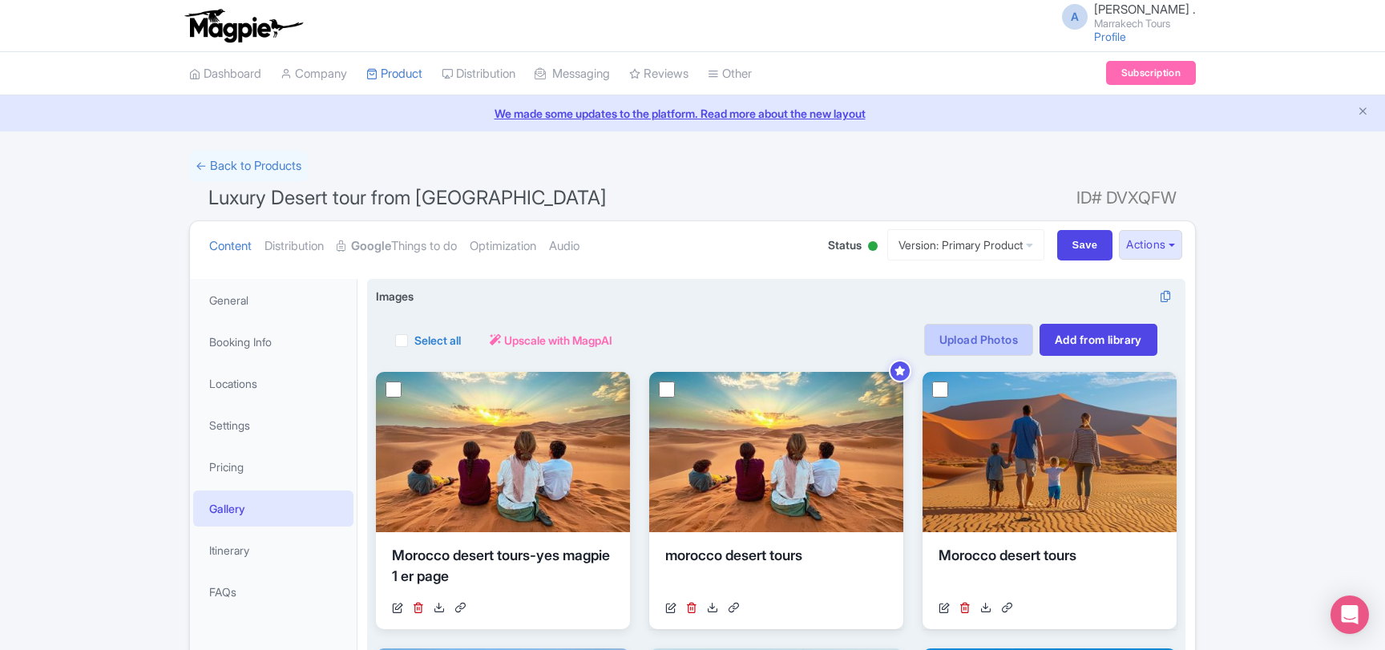
scroll to position [278, 0]
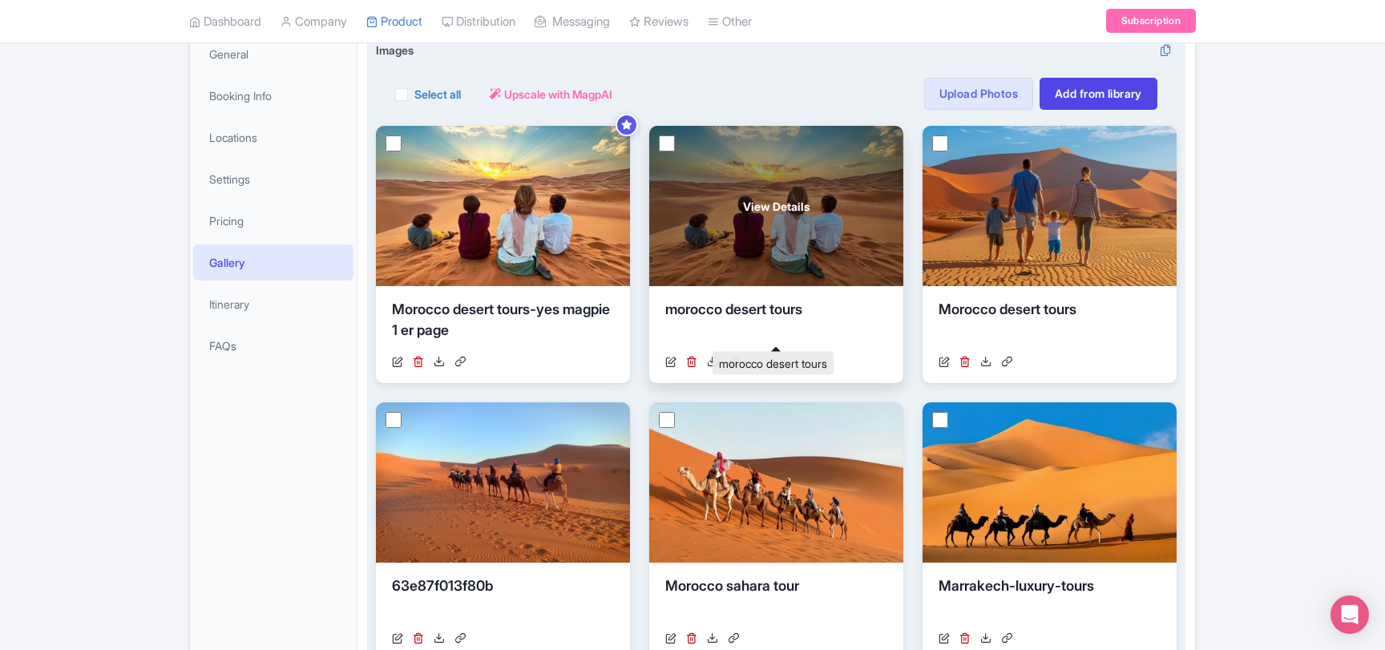
scroll to position [224, 0]
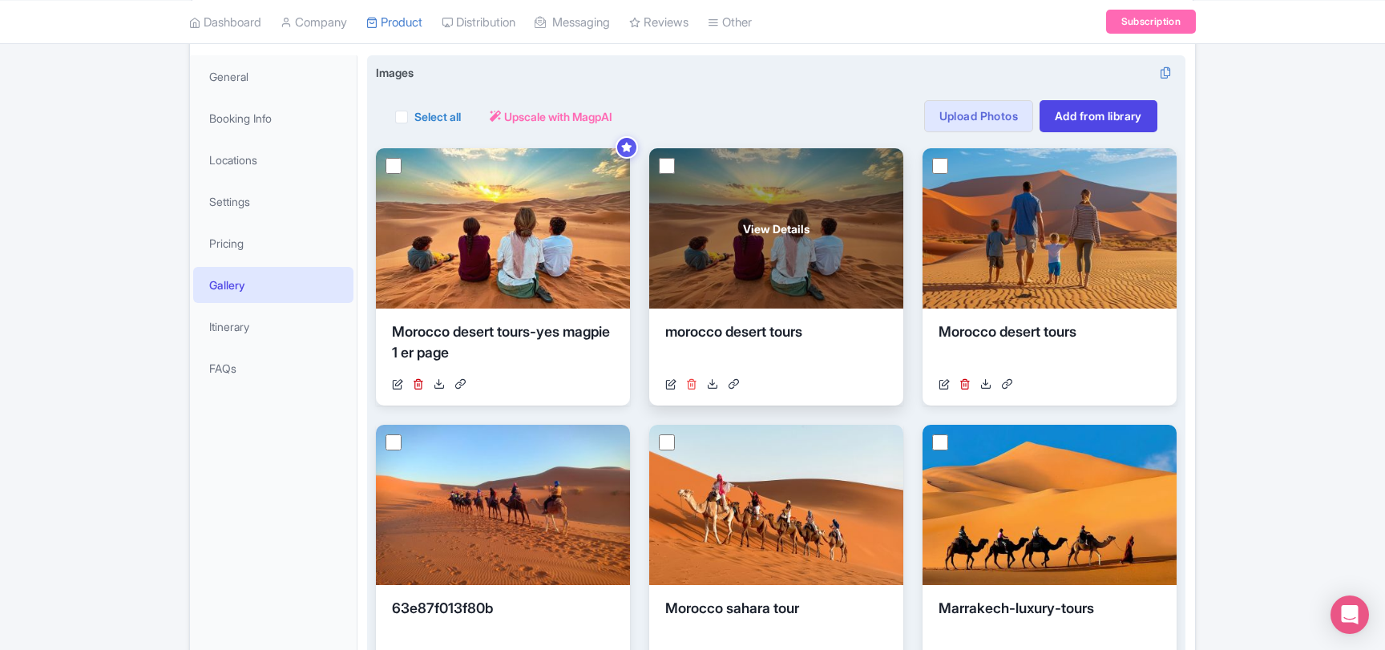
click at [692, 380] on icon at bounding box center [691, 383] width 11 height 11
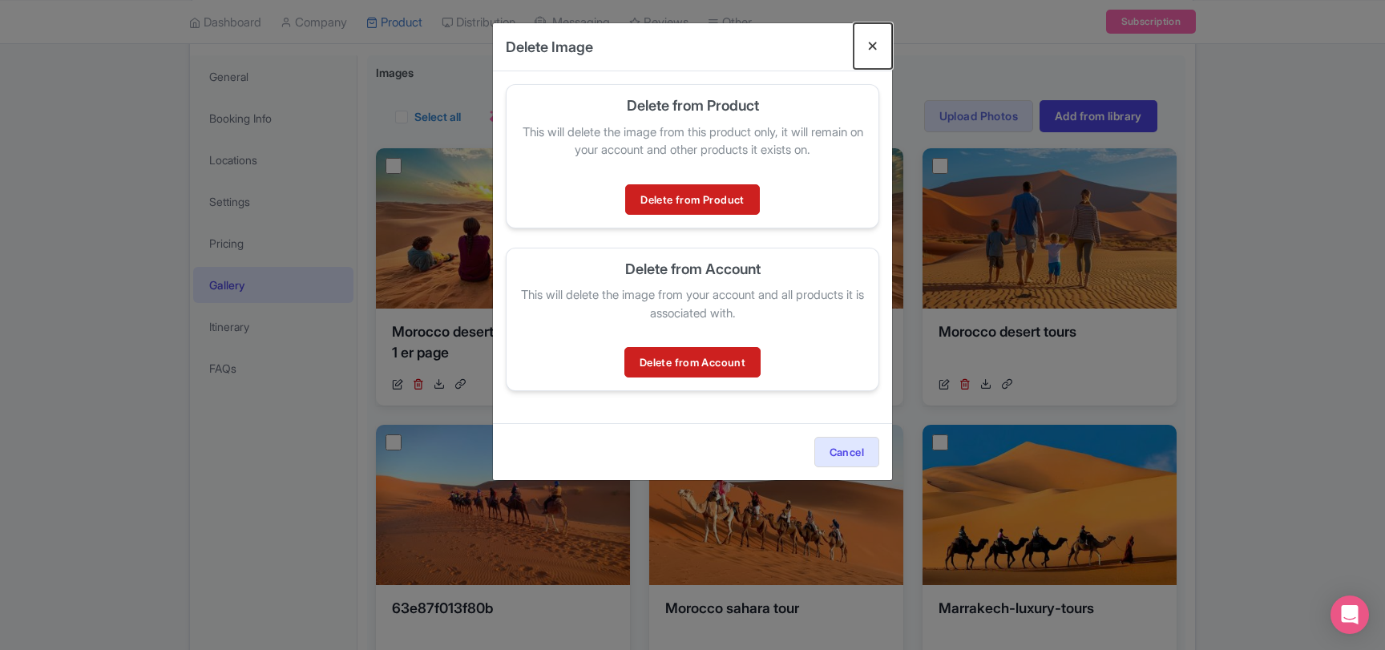
click at [875, 42] on button "Close" at bounding box center [872, 46] width 38 height 46
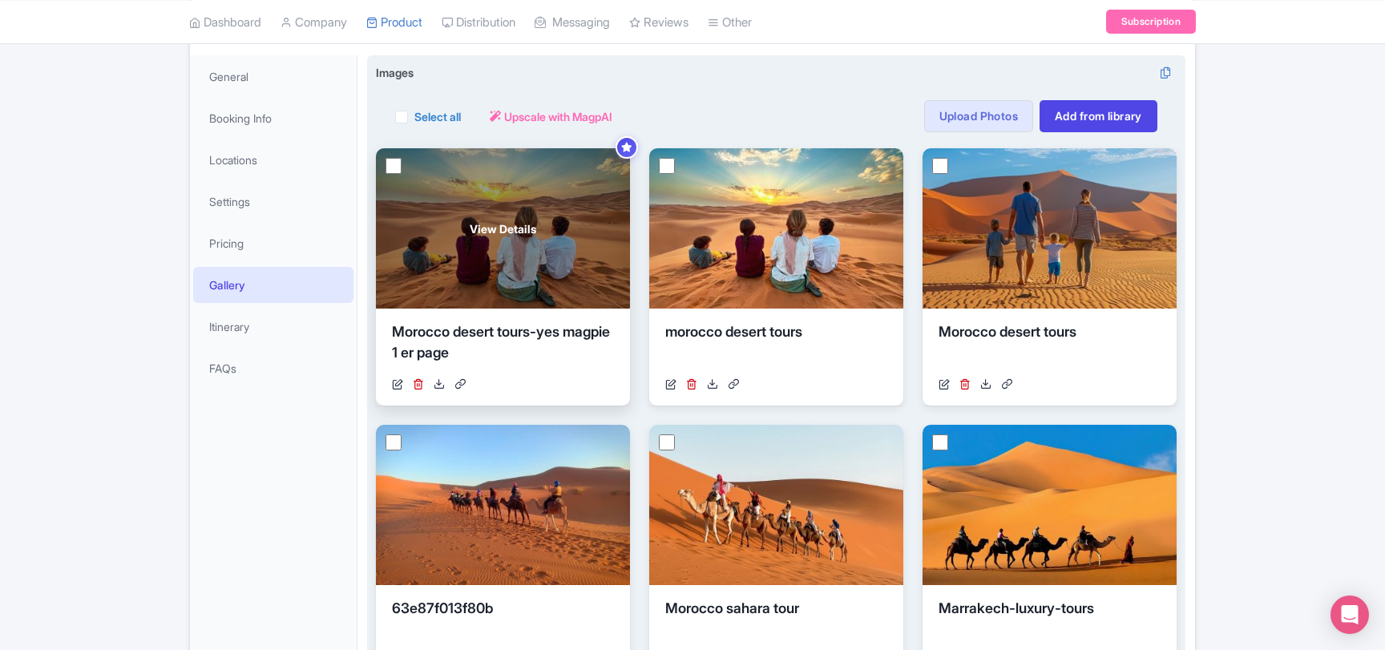
click at [507, 229] on span "View Details" at bounding box center [503, 228] width 67 height 17
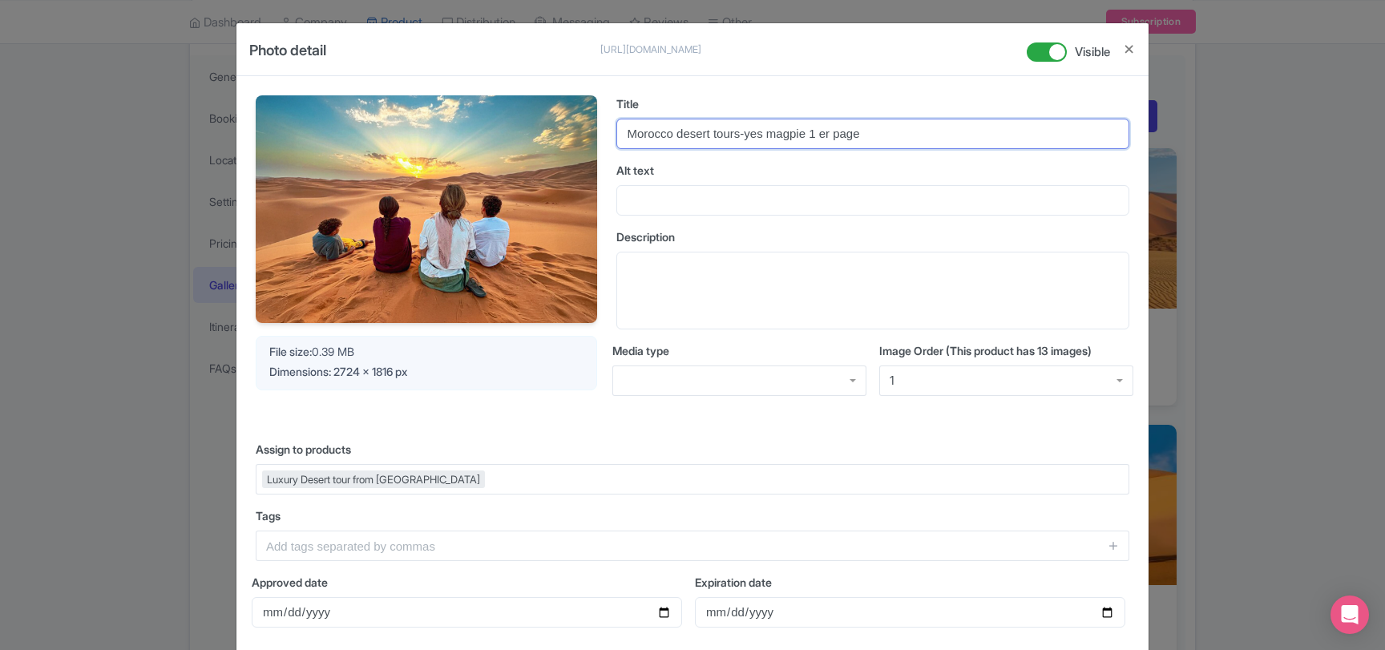
drag, startPoint x: 740, startPoint y: 133, endPoint x: 899, endPoint y: 129, distance: 158.7
click at [899, 129] on input "Morocco desert tours-yes magpie 1 er page" at bounding box center [872, 134] width 513 height 30
type input "Morocco desert tours"
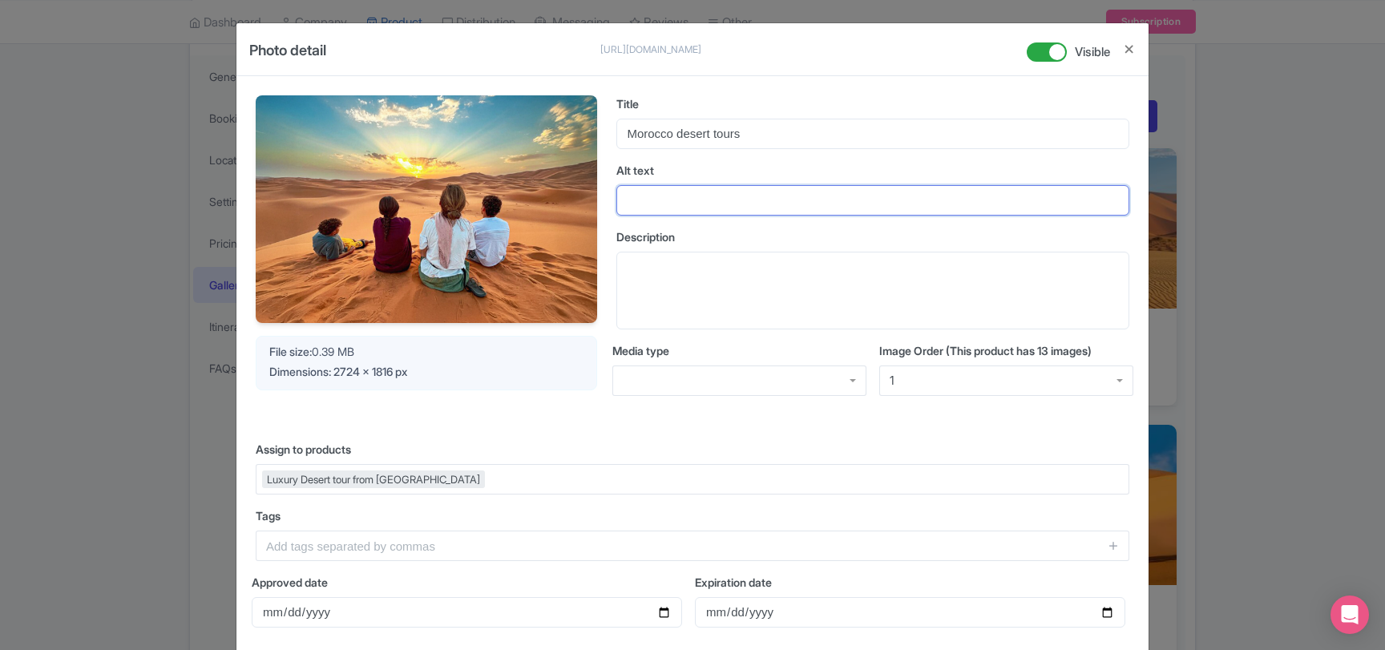
click at [720, 206] on input "Alt text" at bounding box center [872, 200] width 513 height 30
type input "Family sitting on sand dunes in Morocco desert at sunset"
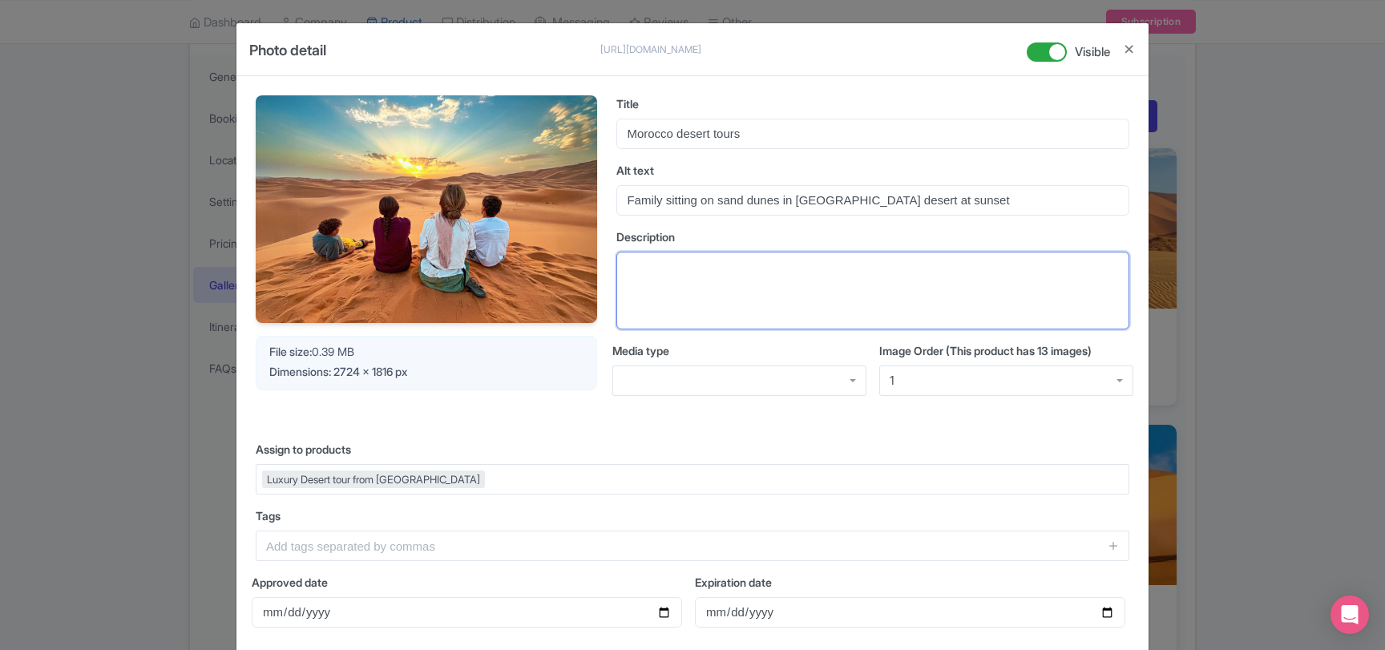
click at [705, 272] on textarea "Description" at bounding box center [872, 291] width 513 height 79
click at [704, 271] on textarea "Description" at bounding box center [872, 291] width 513 height 79
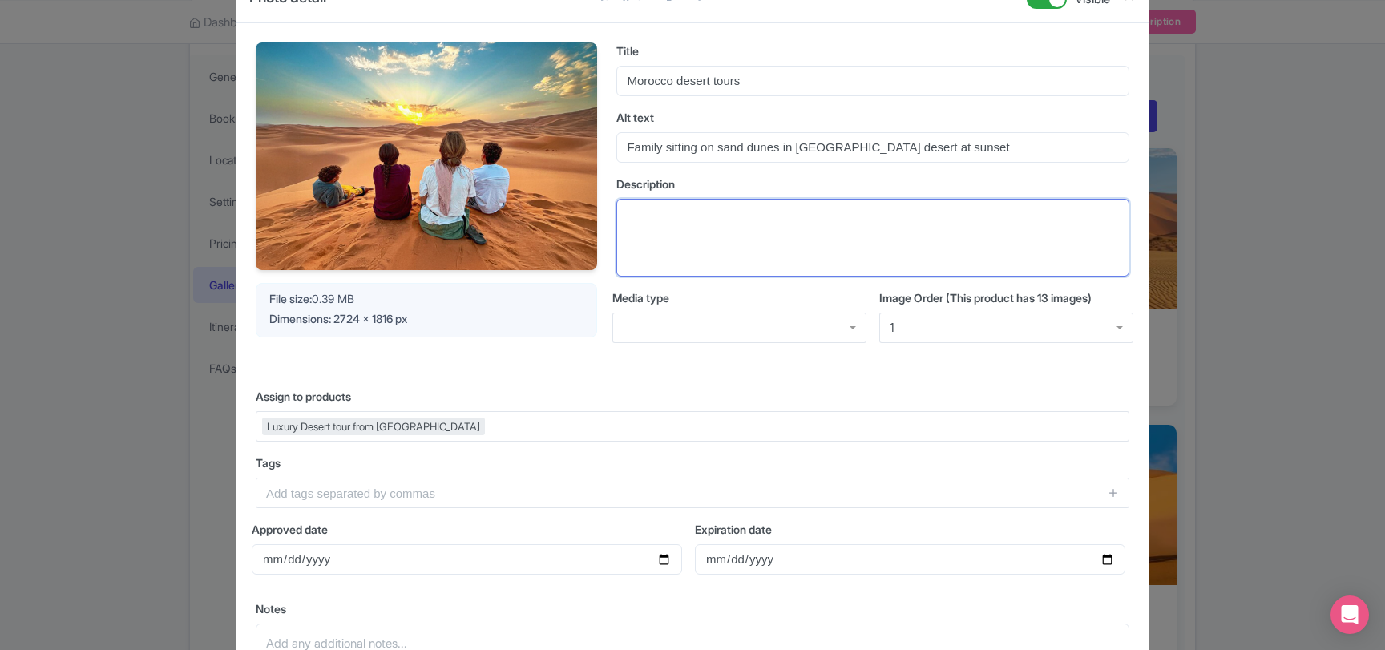
scroll to position [87, 0]
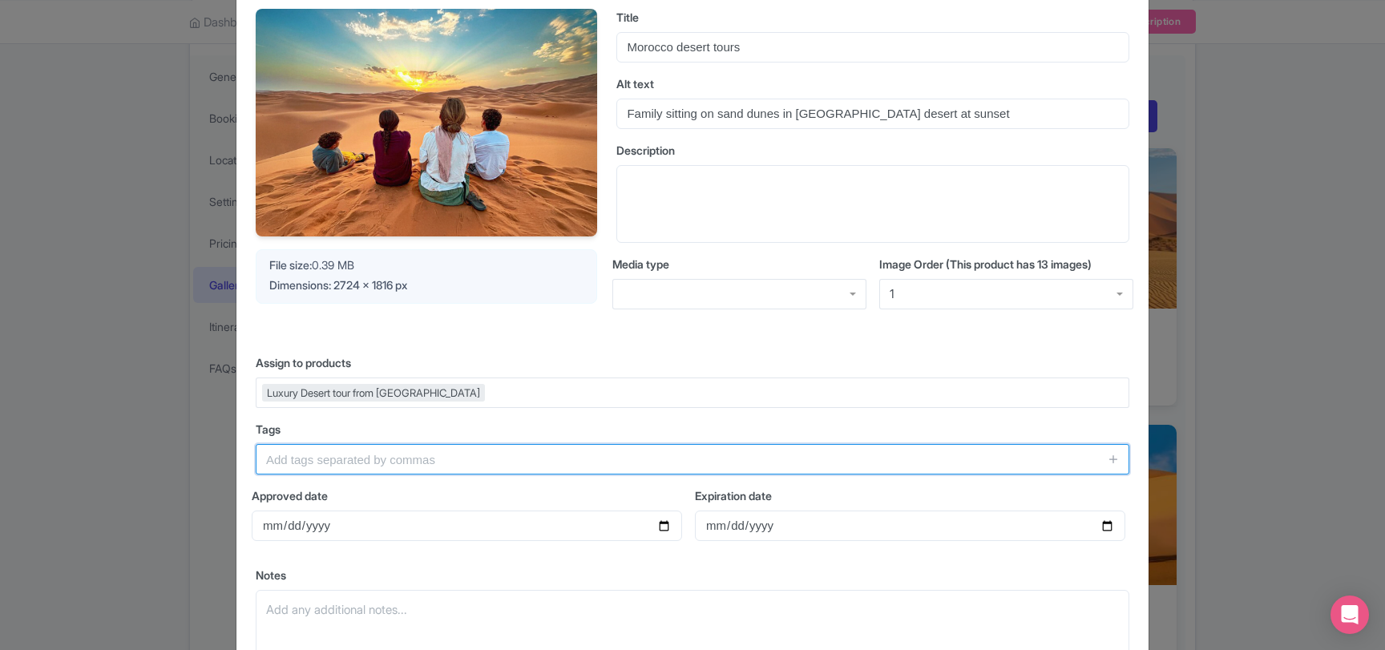
click at [456, 458] on input "text" at bounding box center [692, 459] width 873 height 30
click at [454, 458] on input "text" at bounding box center [692, 459] width 873 height 30
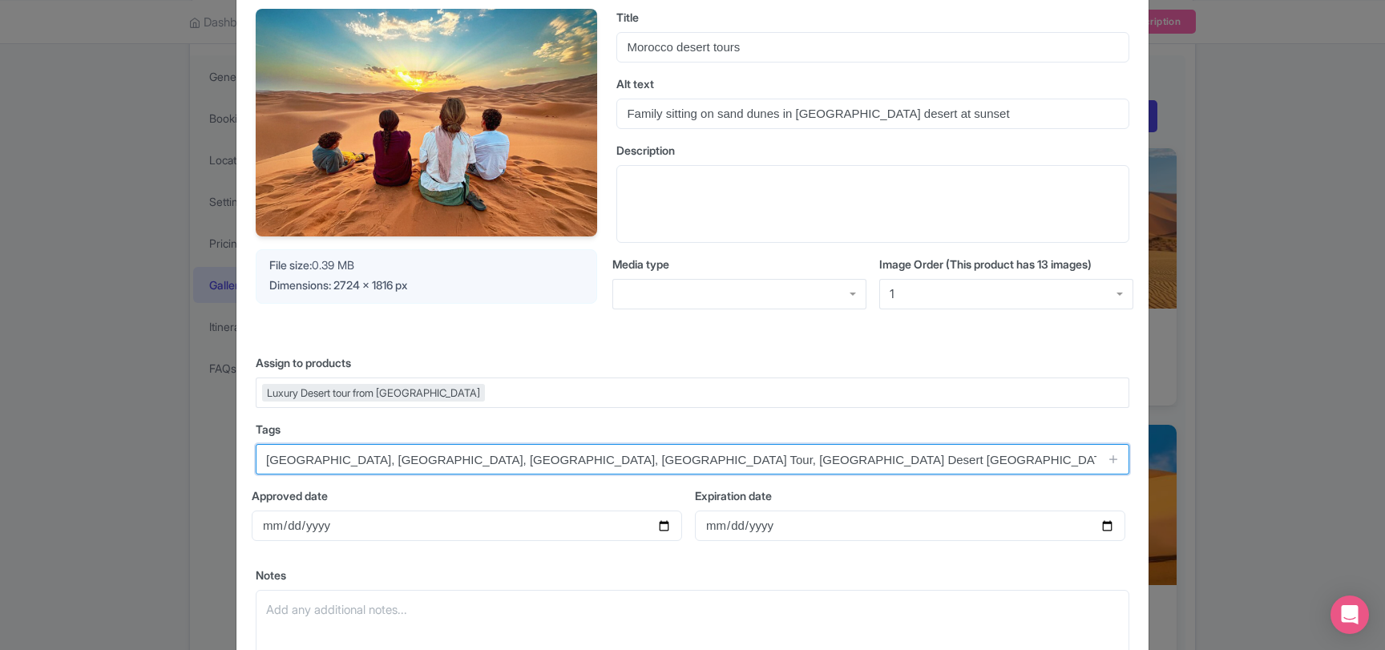
type input "Morocco, Sahara Desert, Sunset, Marrakech Tour, Marrakech Desert Tours, Luxury …"
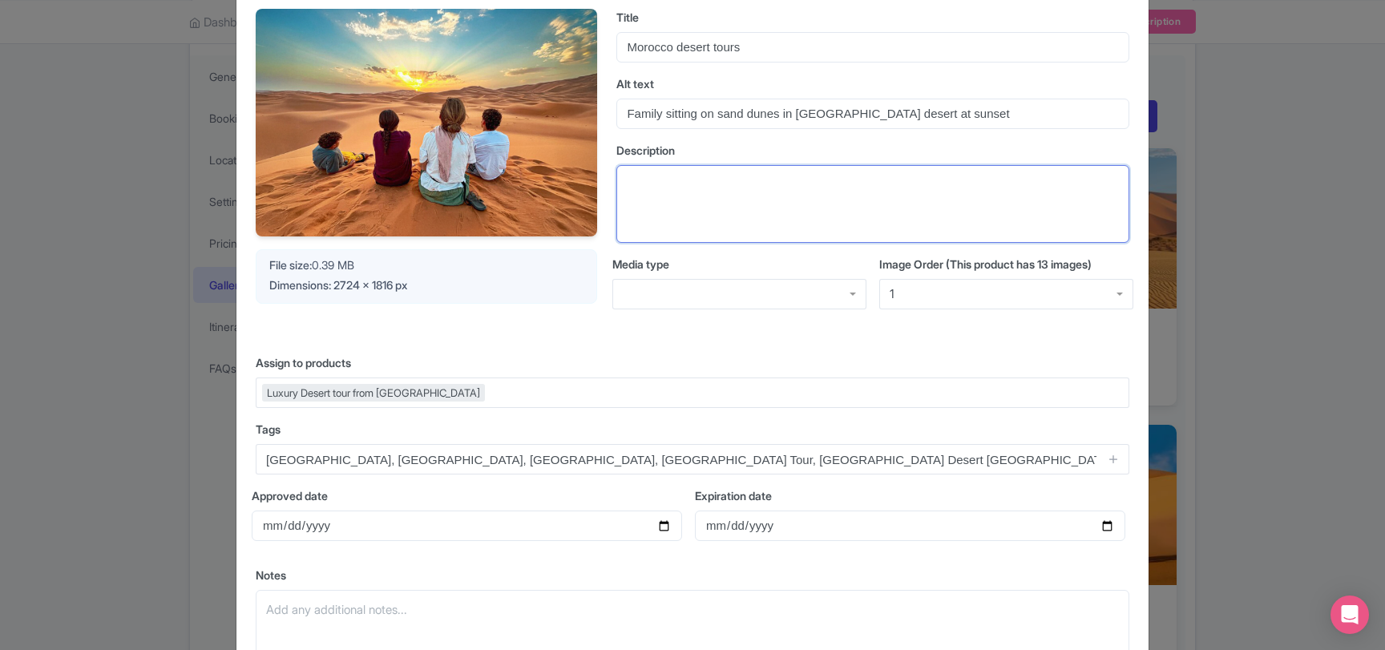
click at [666, 184] on textarea "Description" at bounding box center [872, 204] width 513 height 79
paste textarea "A family enjoys a peaceful sunset over the golden sand dunes of [GEOGRAPHIC_DAT…"
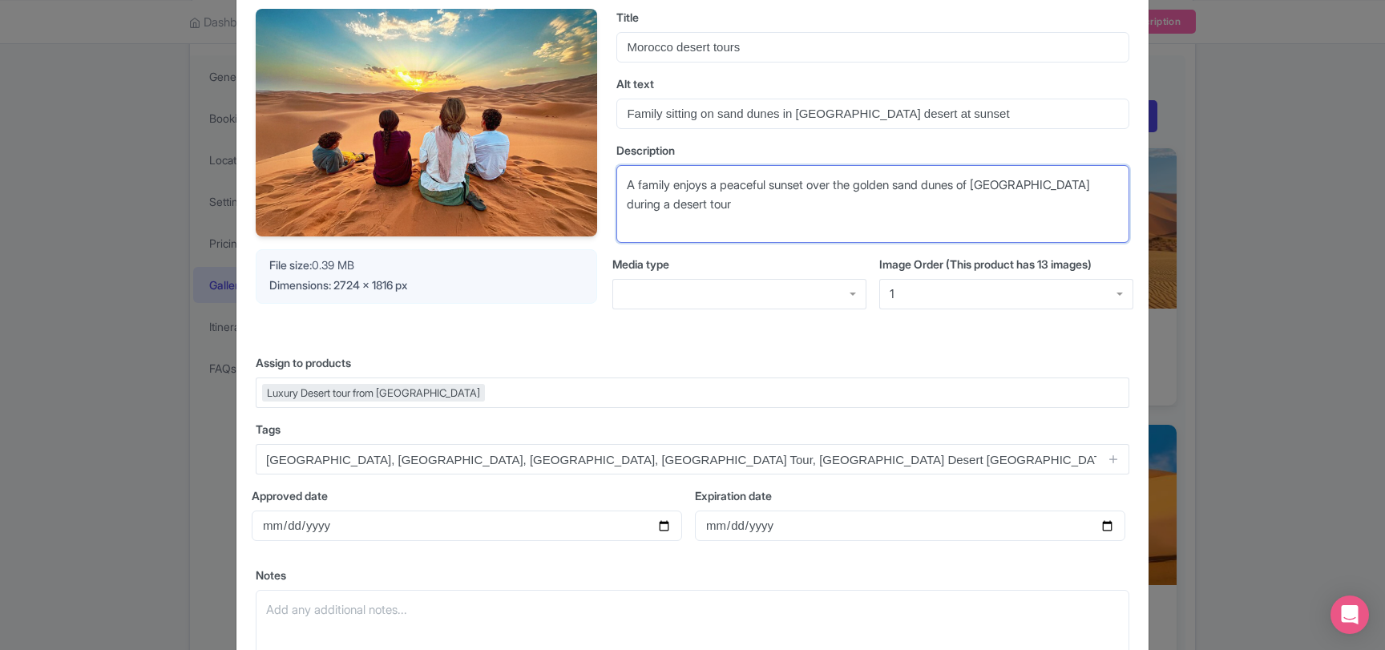
scroll to position [248, 0]
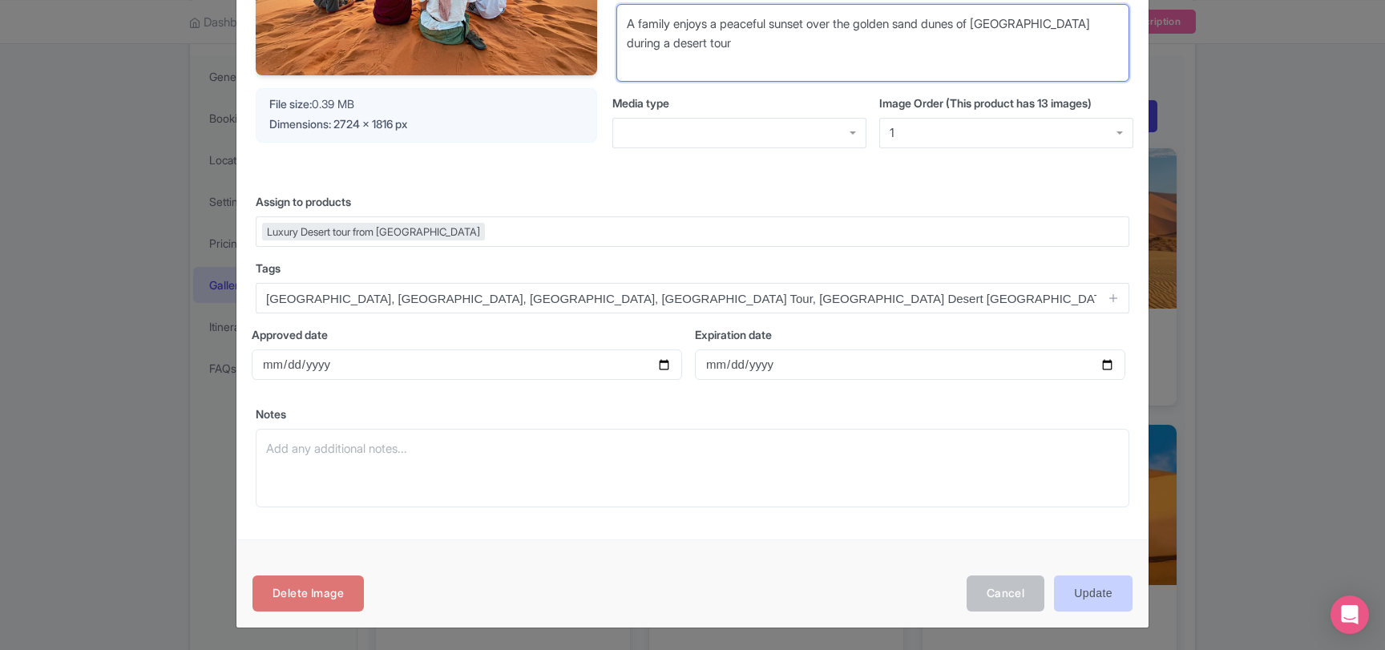
type textarea "A family enjoys a peaceful sunset over the golden sand dunes of Morocco during …"
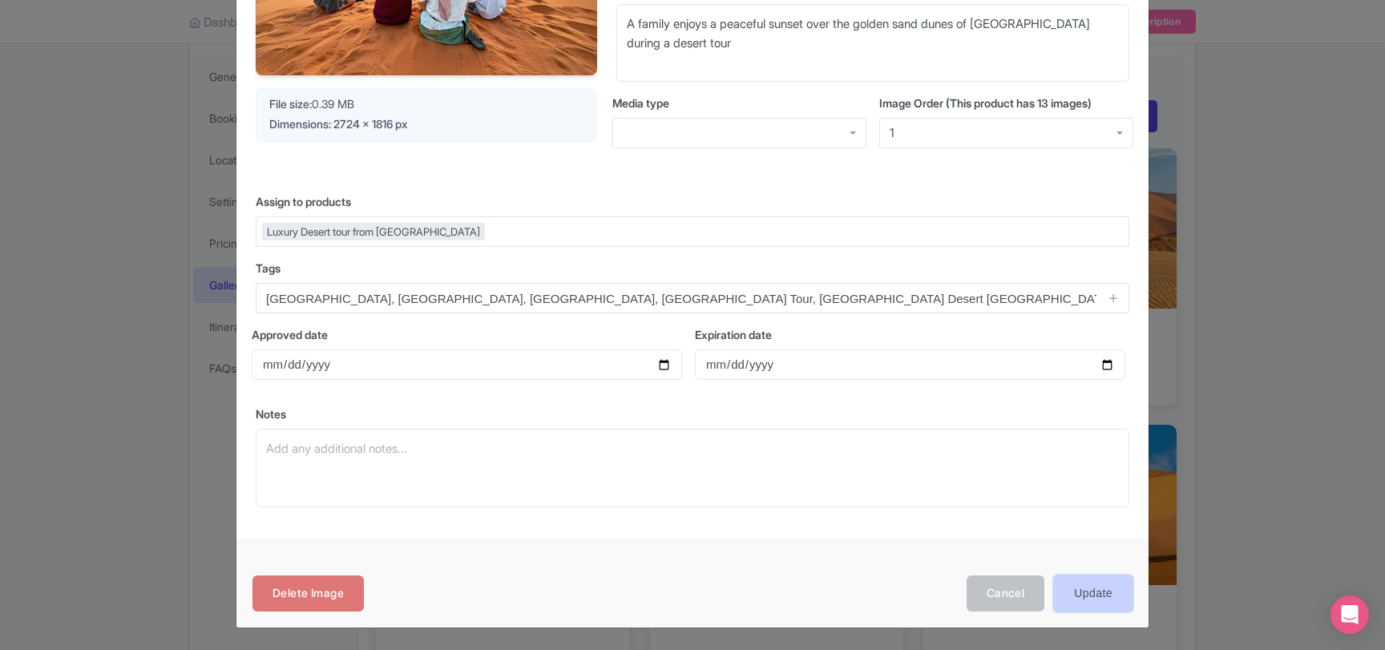
click at [1095, 595] on input "Update" at bounding box center [1093, 593] width 79 height 36
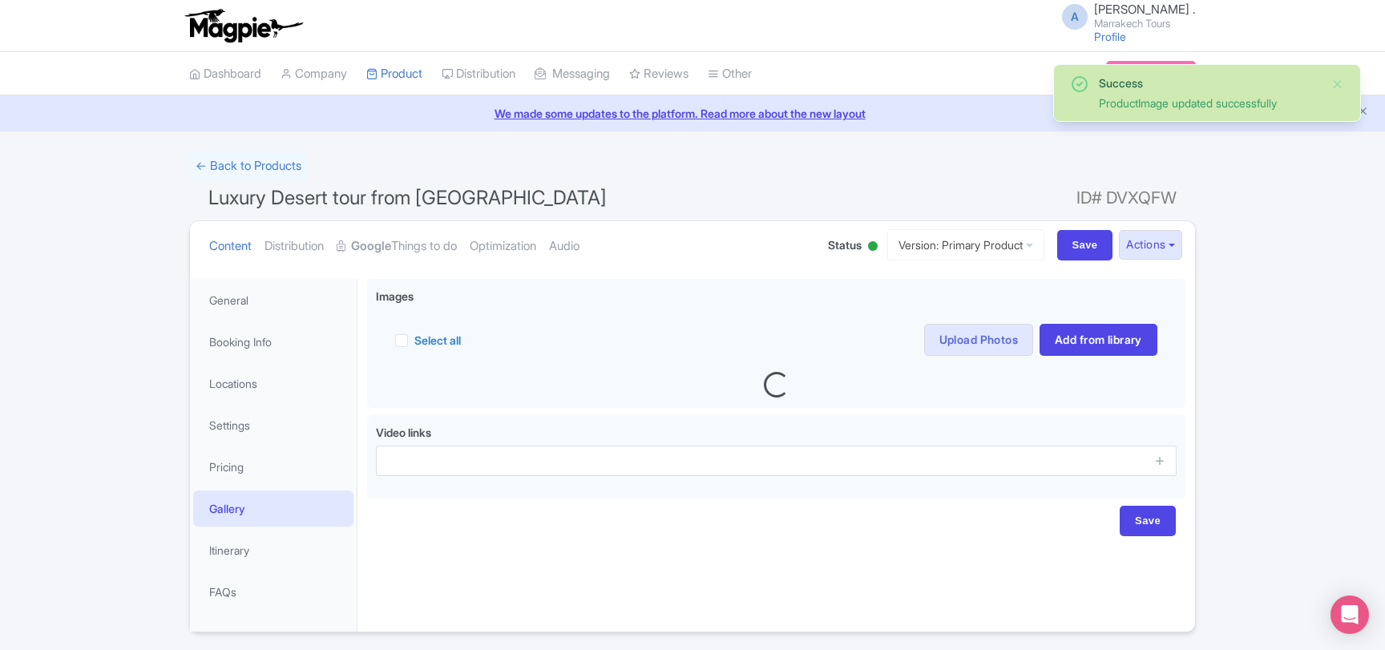
scroll to position [50, 0]
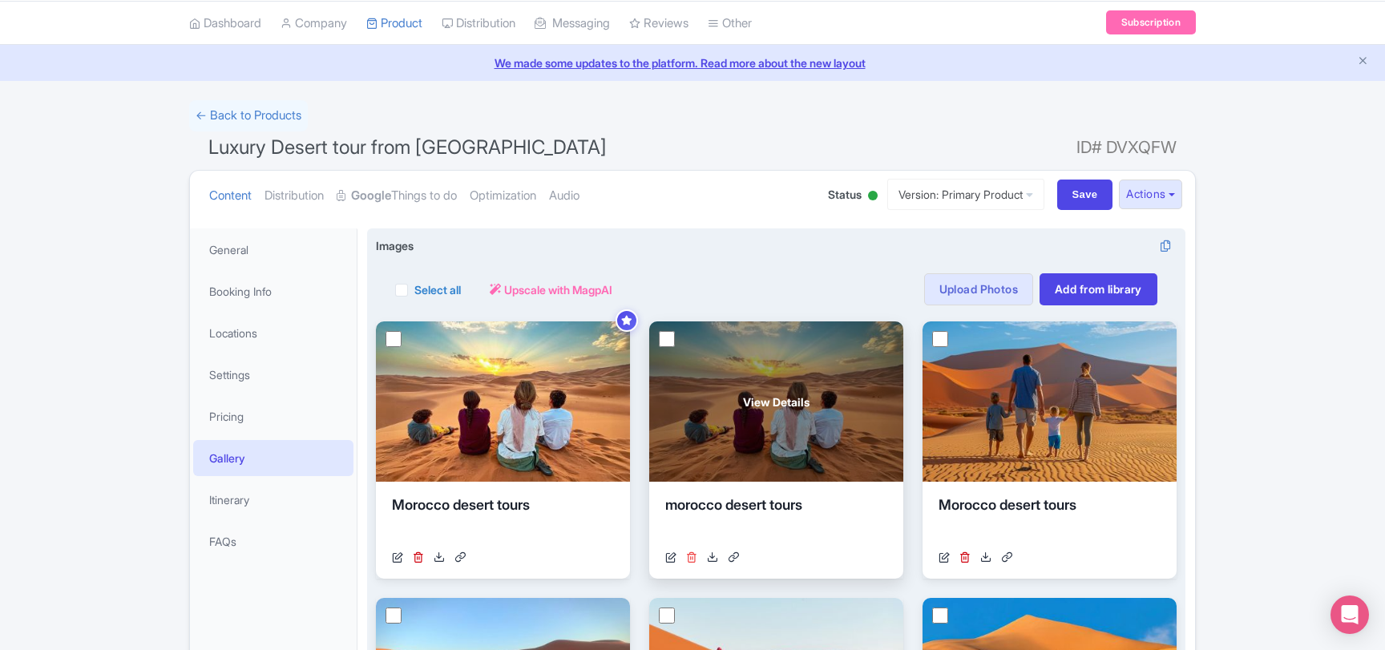
click at [692, 557] on icon at bounding box center [691, 556] width 11 height 11
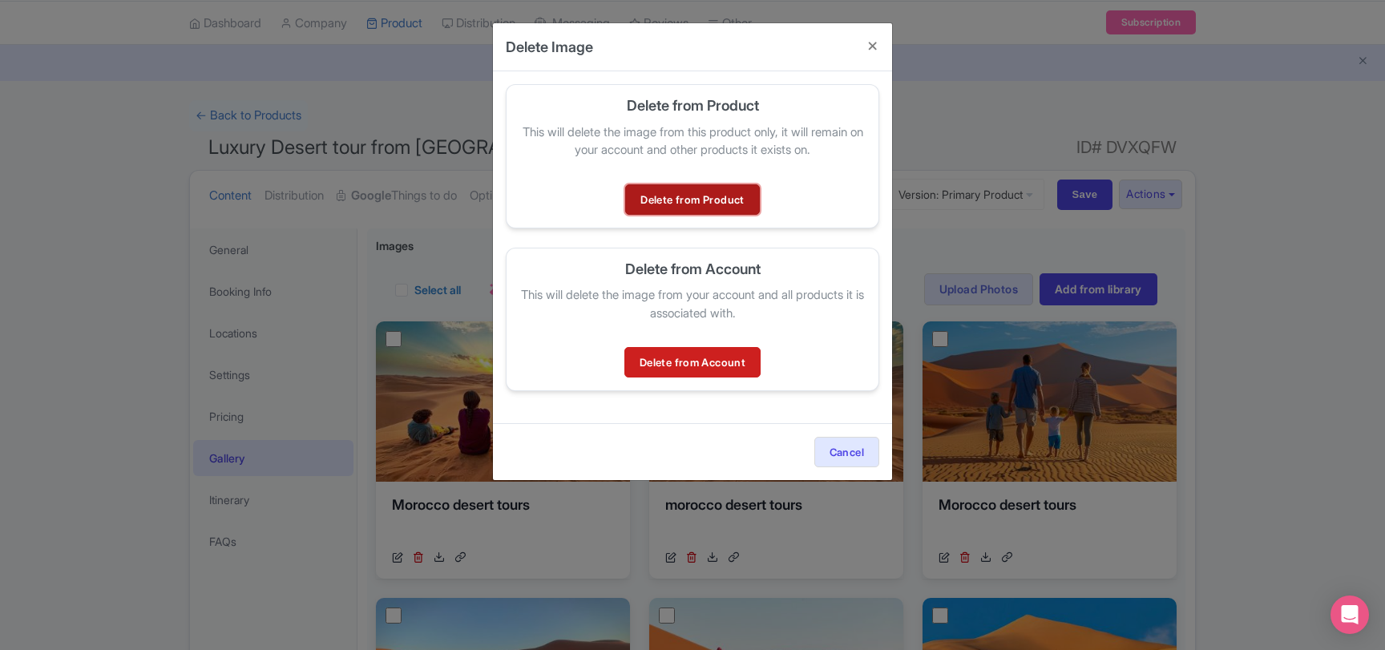
click at [674, 202] on link "Delete from Product" at bounding box center [692, 199] width 134 height 30
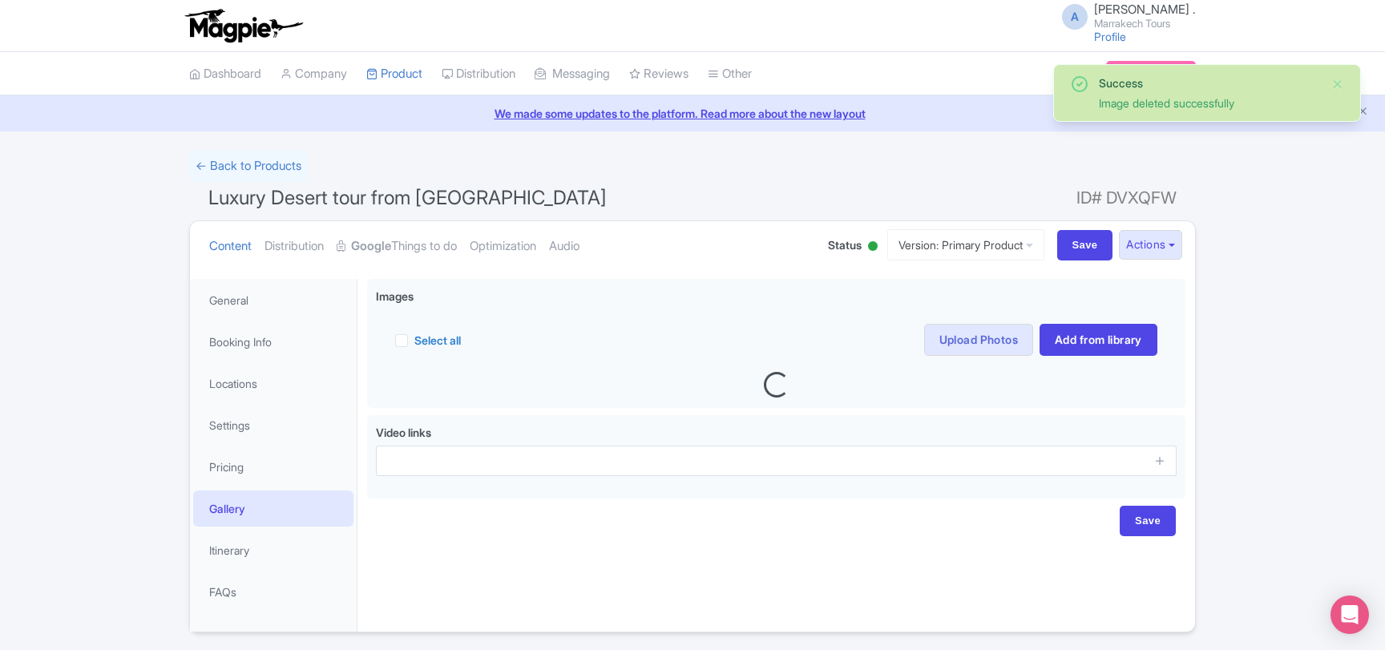
scroll to position [50, 0]
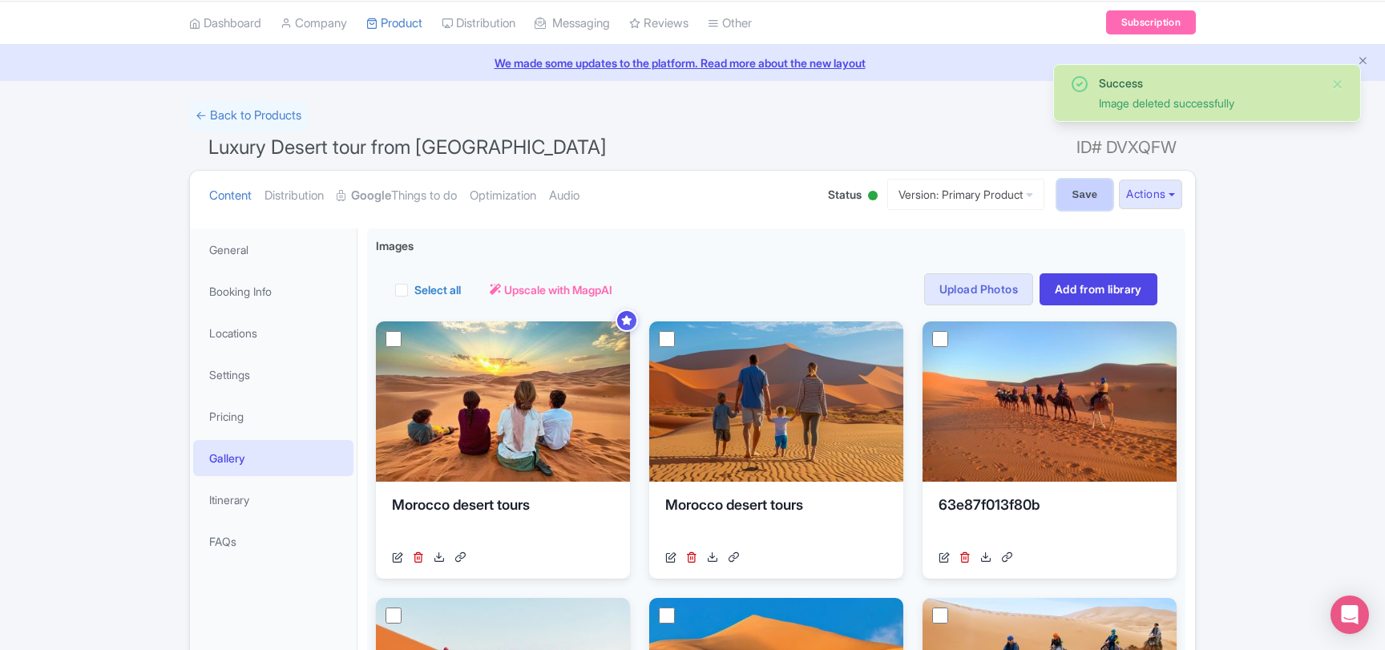
click at [1065, 200] on input "Save" at bounding box center [1085, 194] width 56 height 30
type input "Saving..."
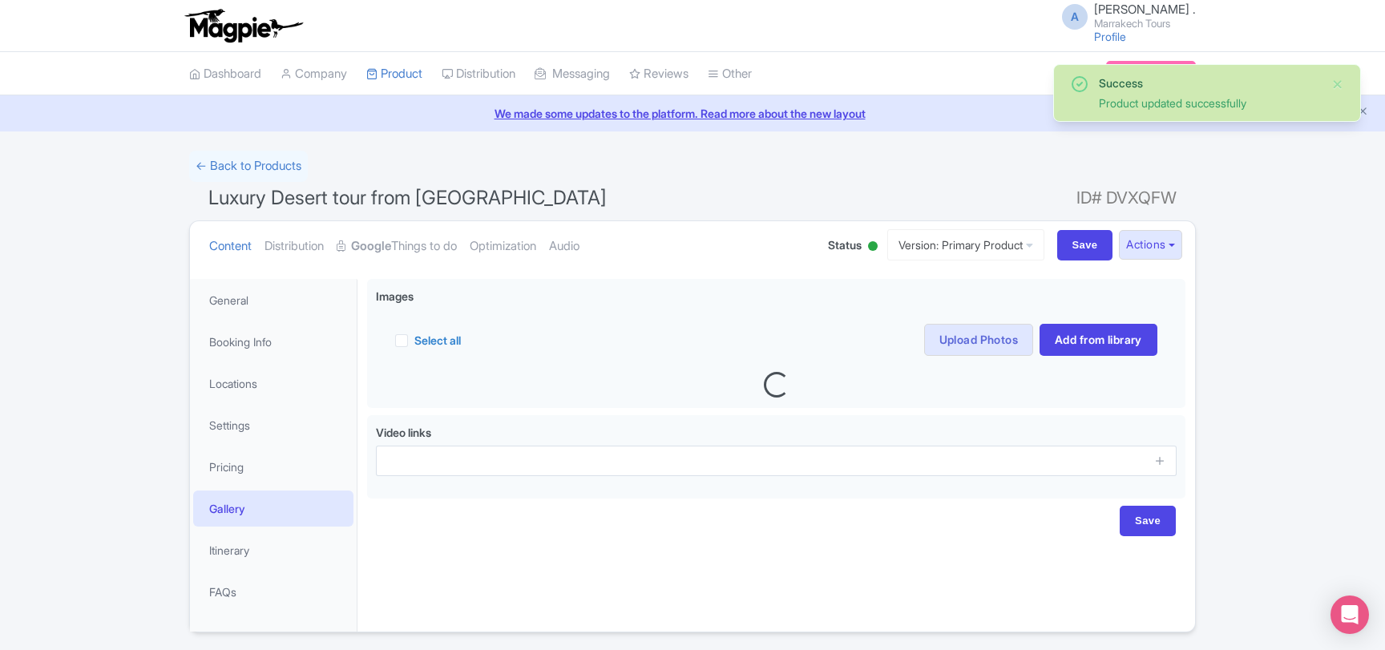
scroll to position [50, 0]
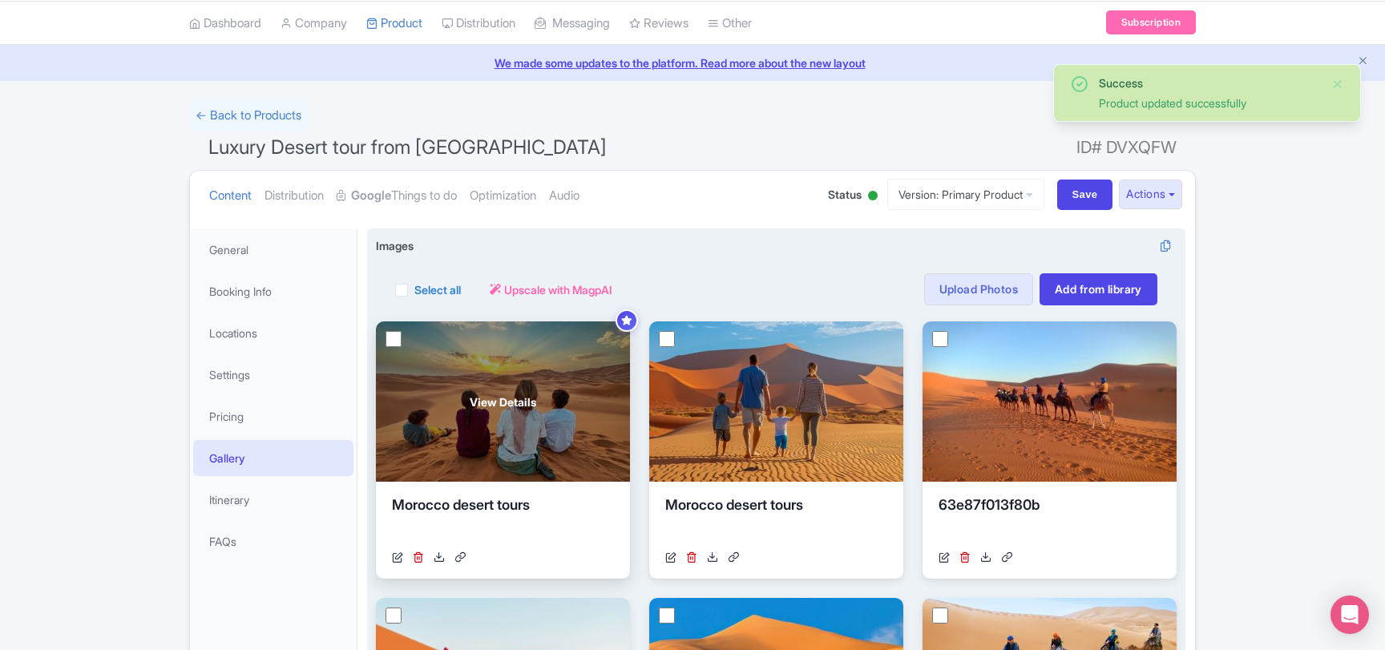
click at [498, 401] on span "View Details" at bounding box center [503, 401] width 67 height 17
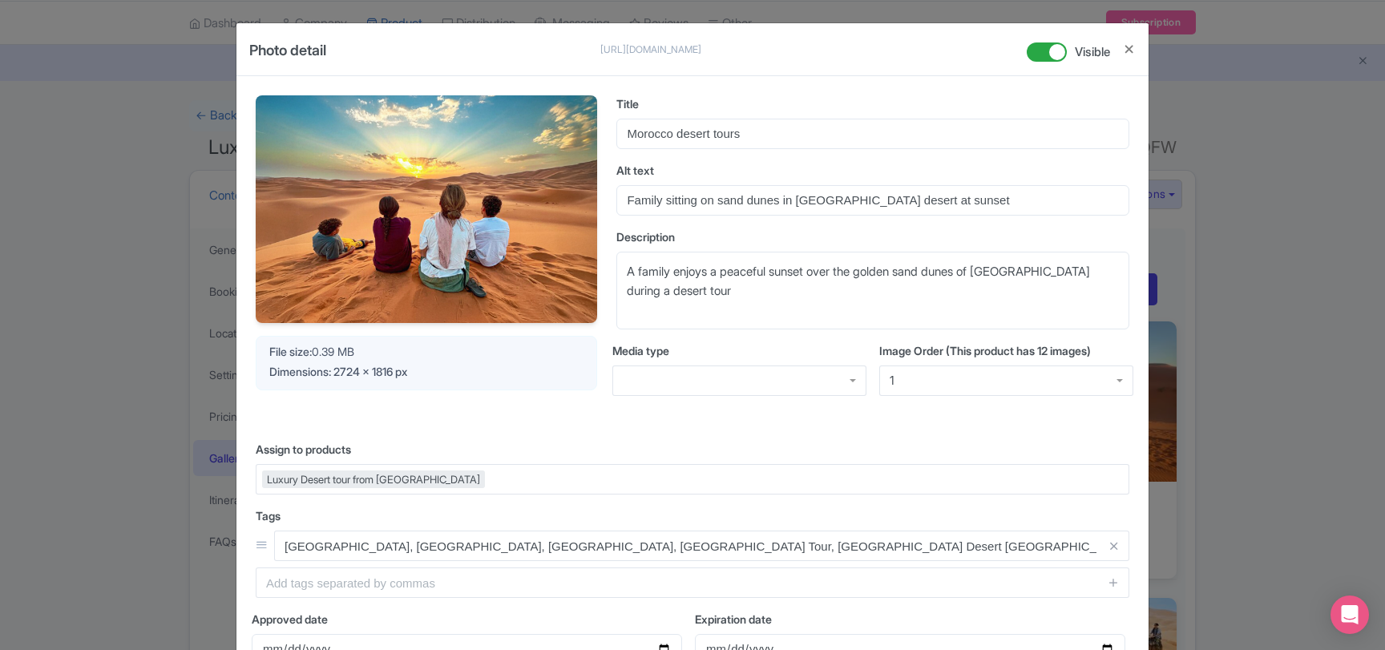
scroll to position [173, 0]
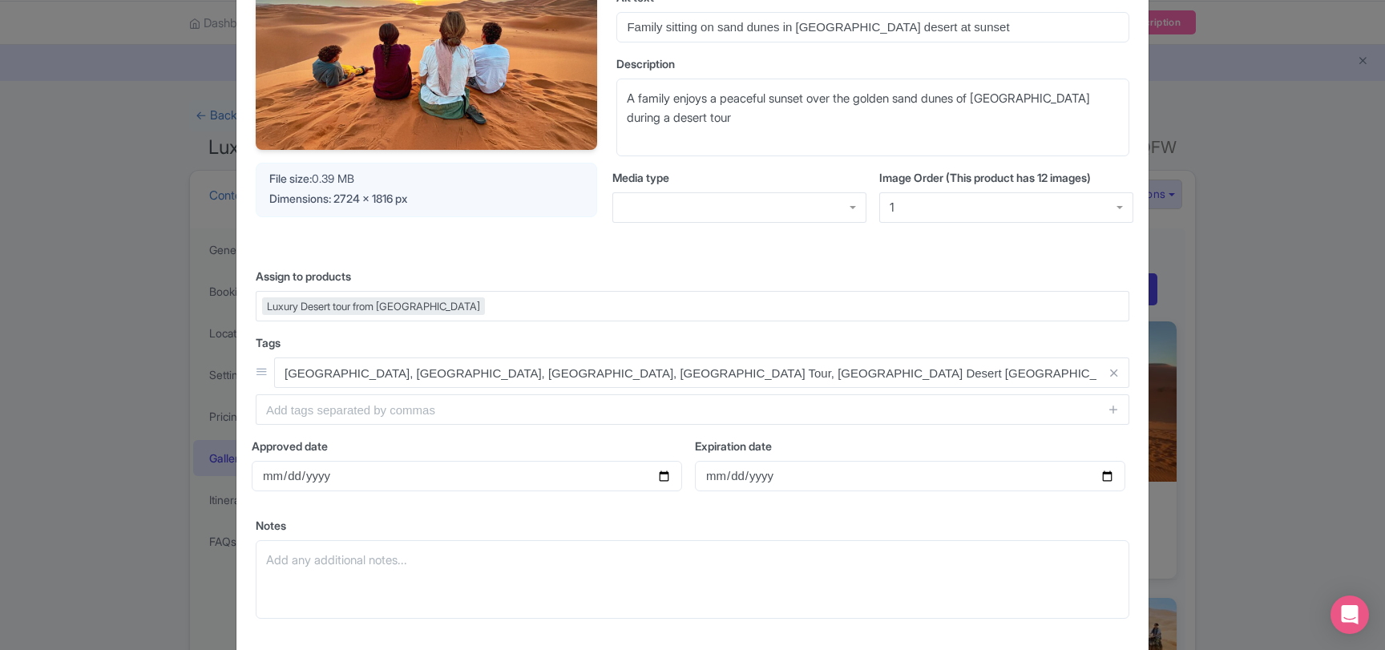
click at [1311, 430] on div "Photo detail [URL][DOMAIN_NAME] [URL][DOMAIN_NAME] Visible Your Image is being …" at bounding box center [692, 325] width 1385 height 650
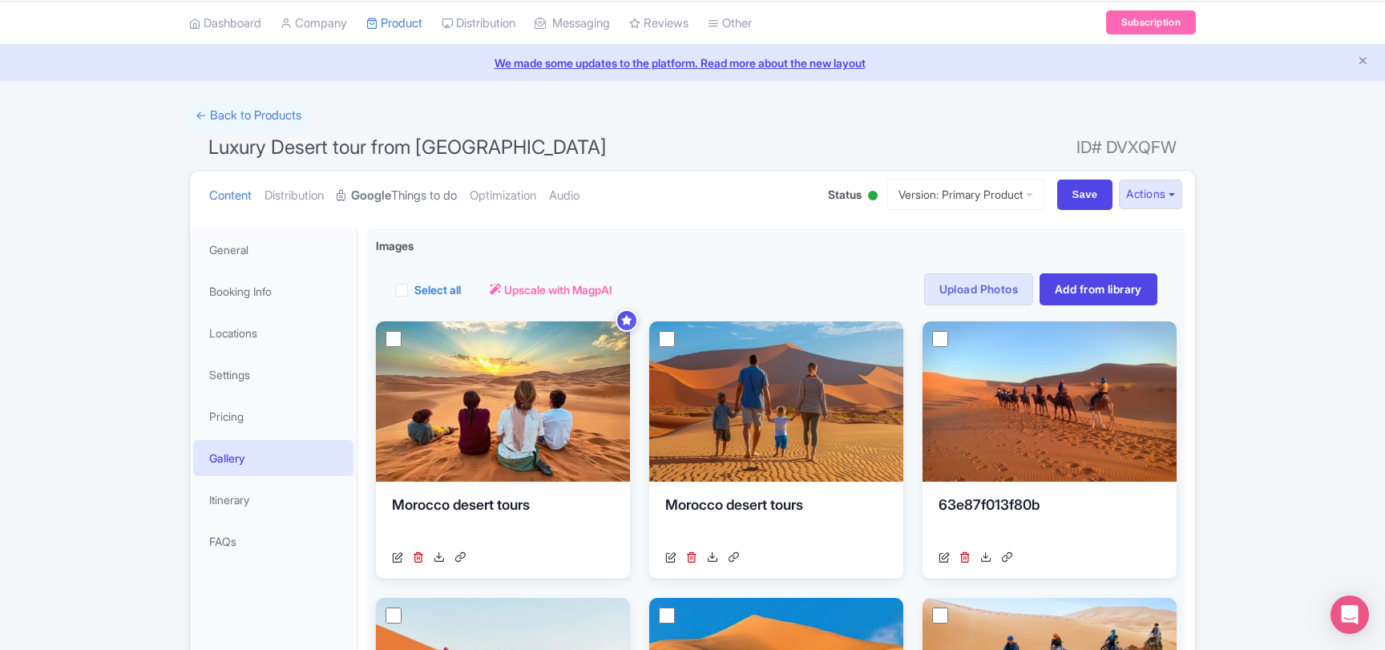
click at [441, 202] on link "Google Things to do" at bounding box center [397, 196] width 120 height 50
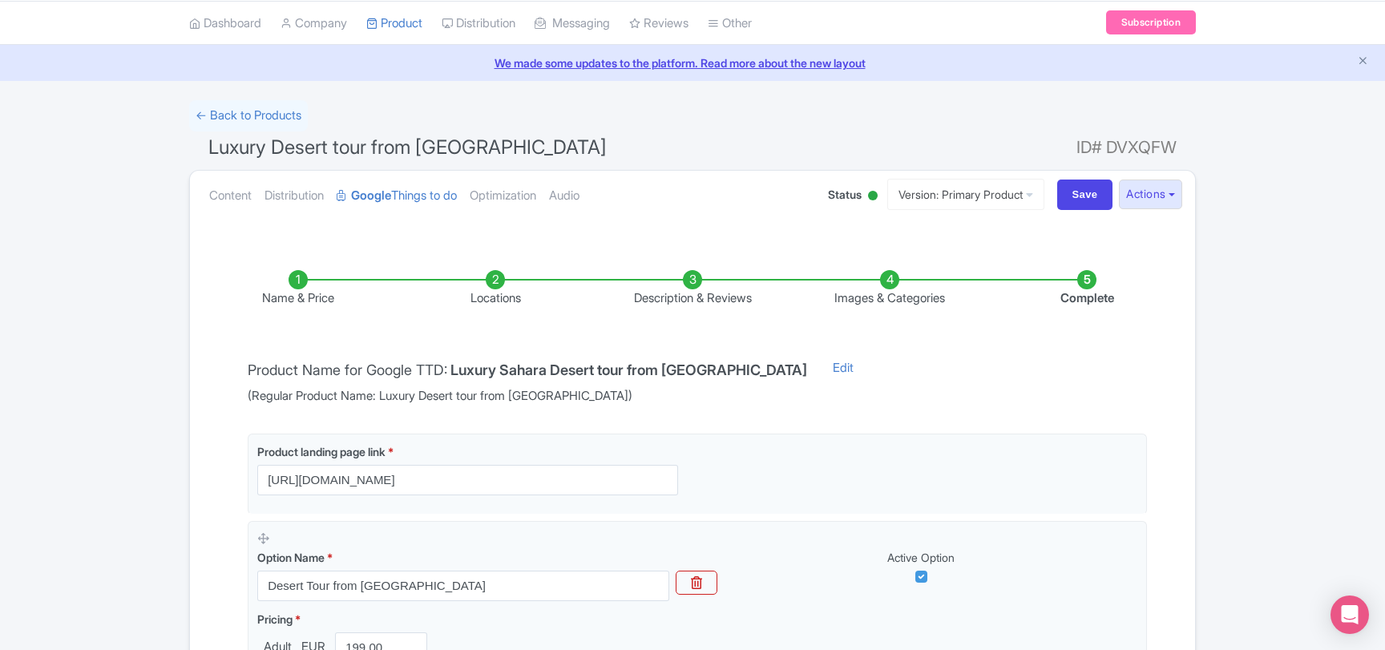
click at [882, 286] on li "Images & Categories" at bounding box center [889, 289] width 197 height 38
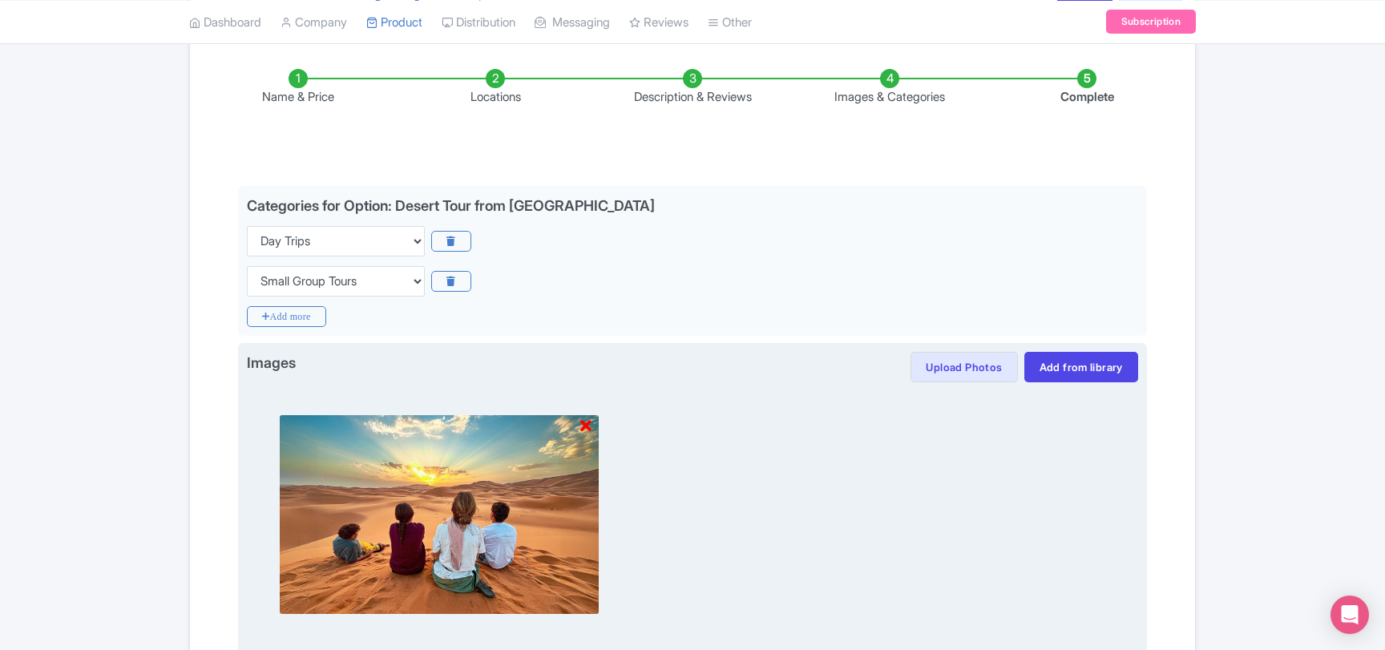
scroll to position [397, 0]
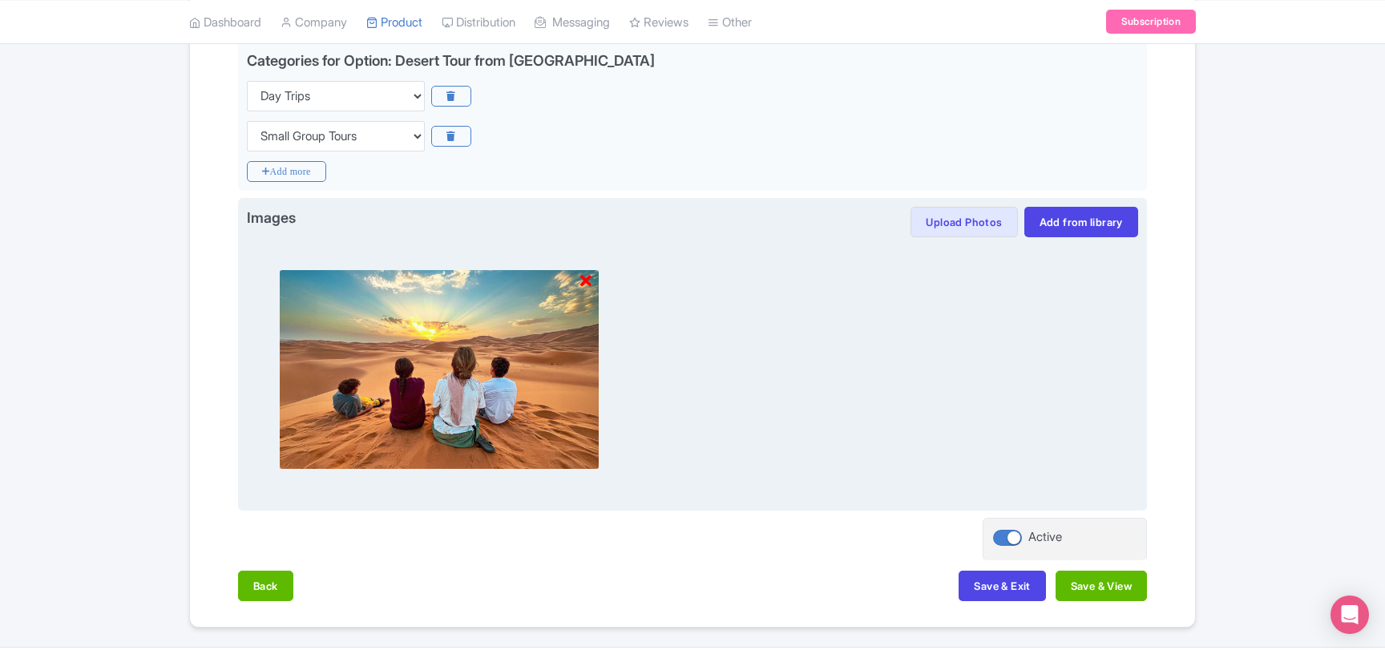
click at [588, 275] on icon at bounding box center [585, 281] width 11 height 16
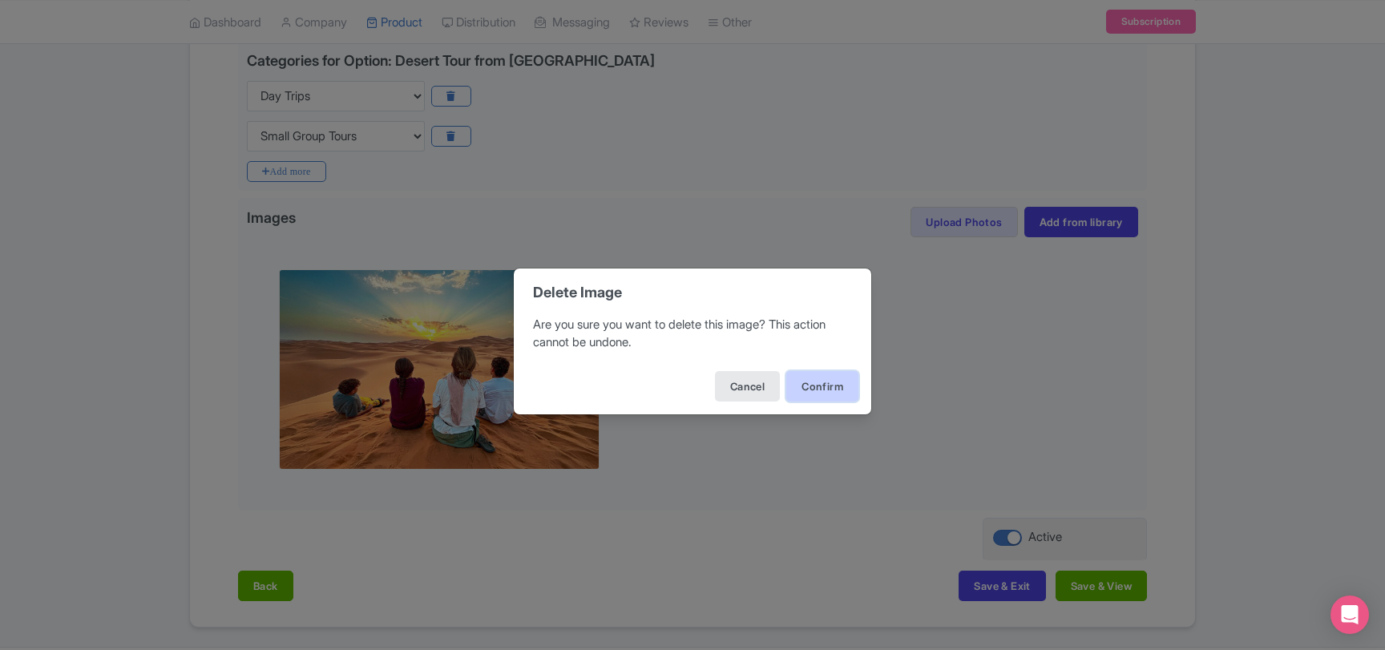
click at [817, 385] on button "Confirm" at bounding box center [822, 386] width 72 height 30
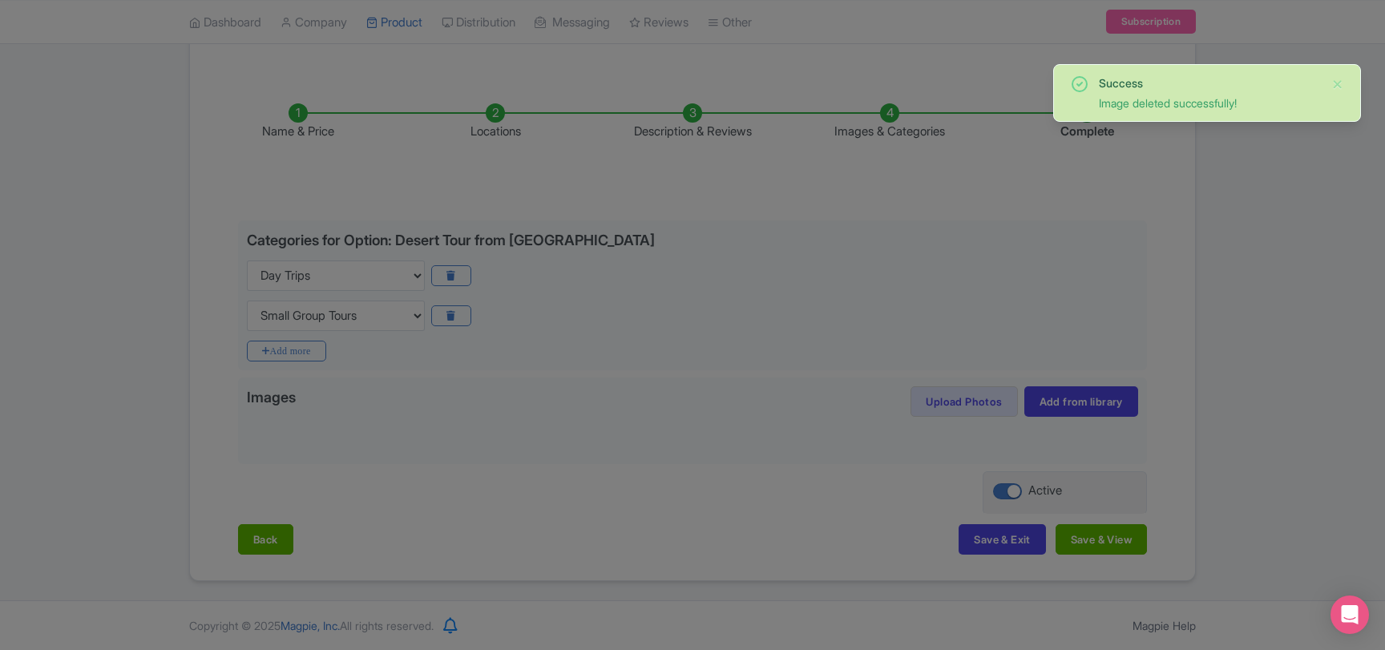
scroll to position [216, 0]
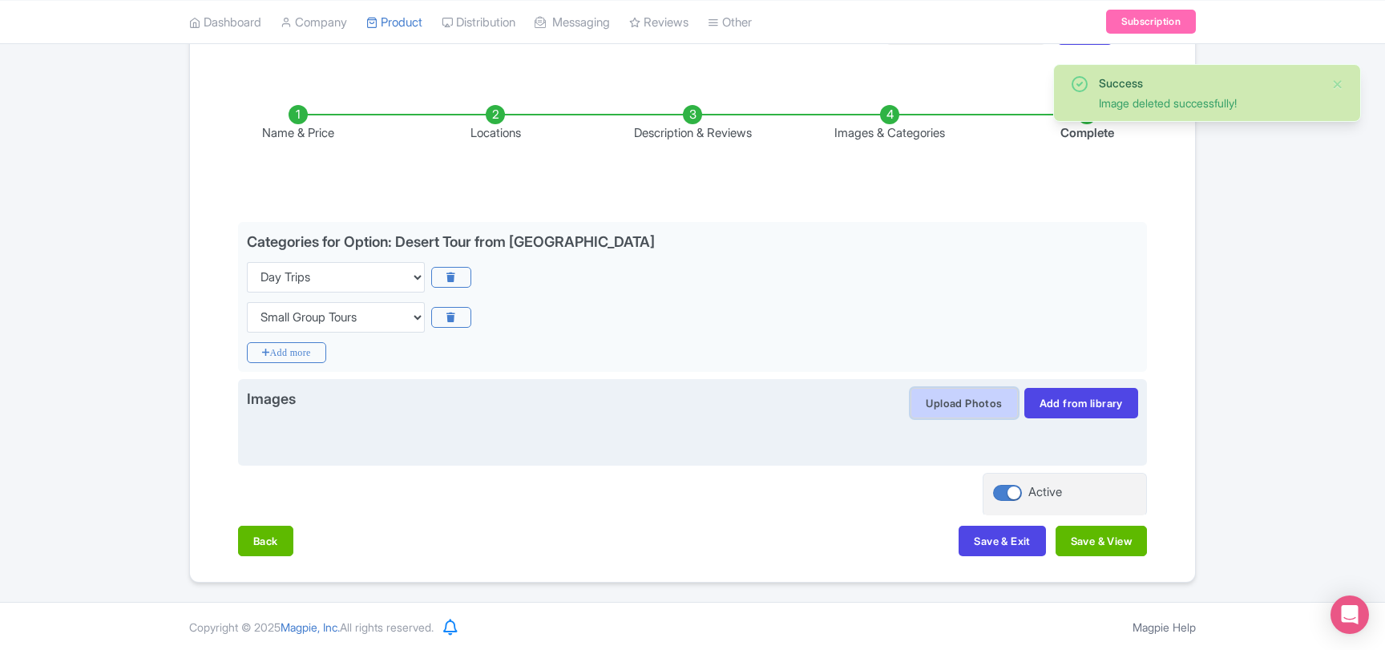
click at [951, 403] on button "Upload Photos" at bounding box center [963, 403] width 107 height 30
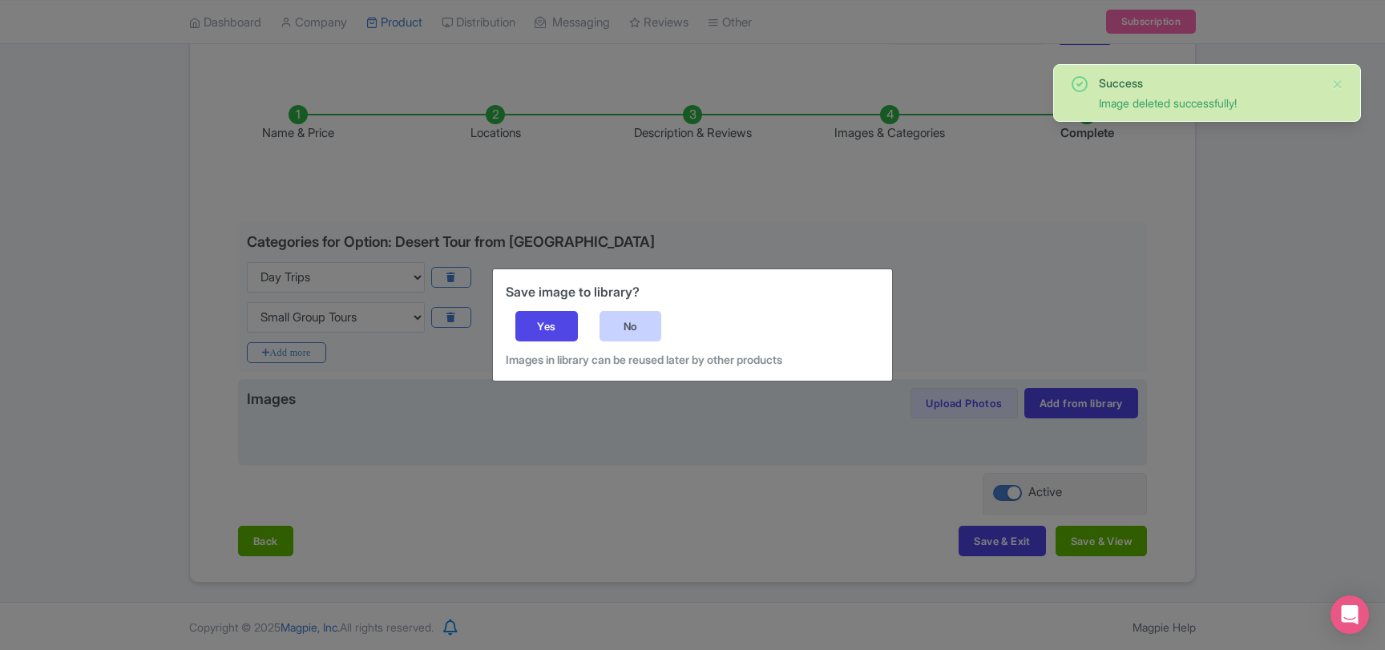
click at [612, 330] on div "No" at bounding box center [630, 326] width 63 height 30
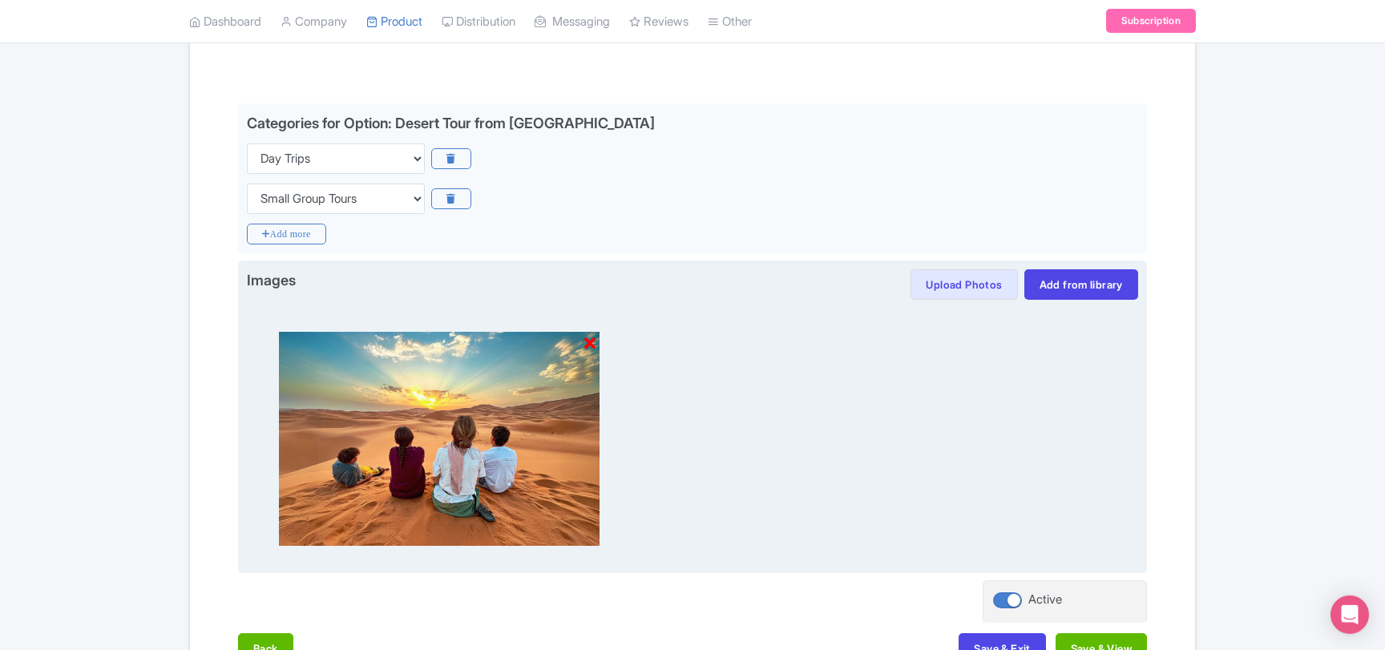
scroll to position [441, 0]
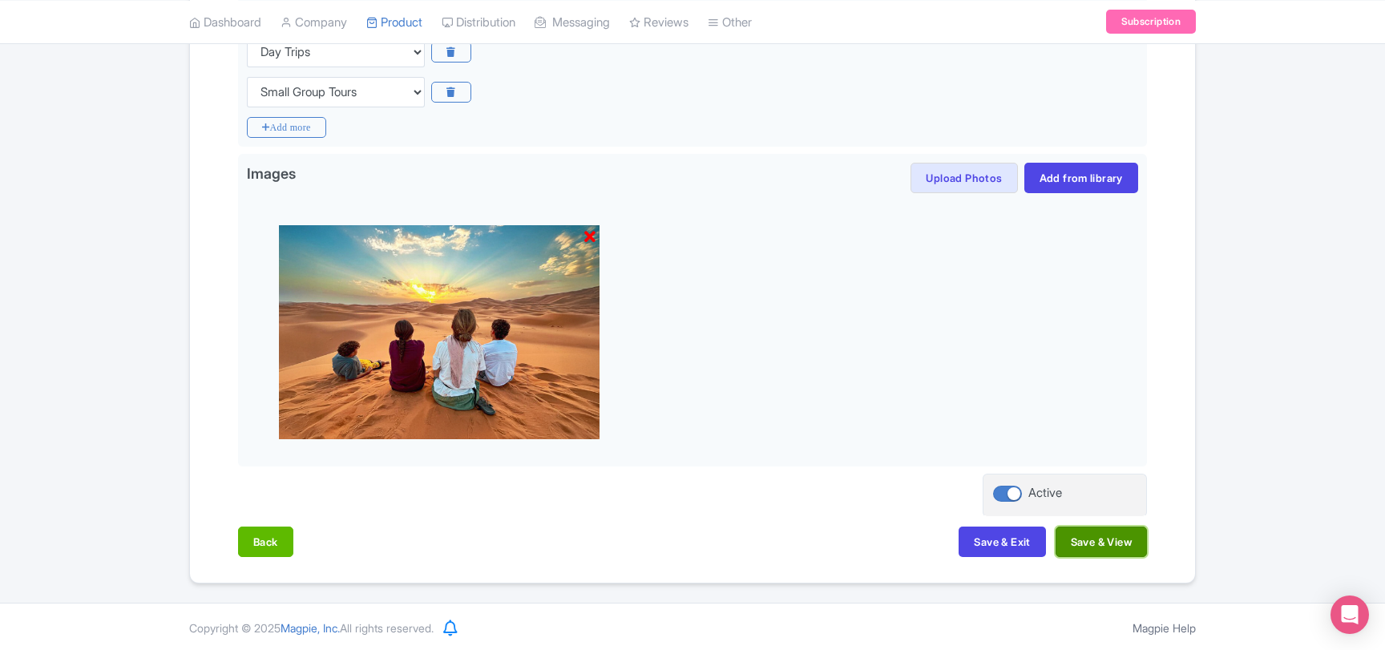
click at [1089, 551] on button "Save & View" at bounding box center [1100, 541] width 91 height 30
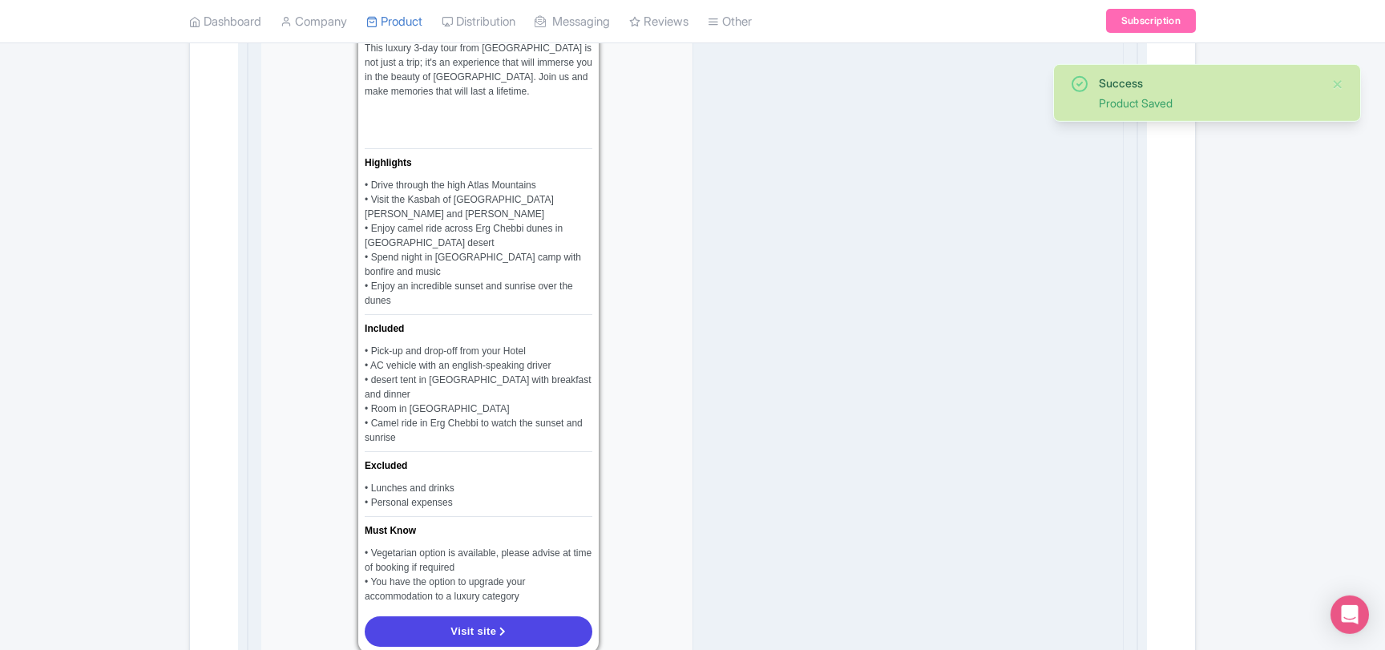
scroll to position [1566, 0]
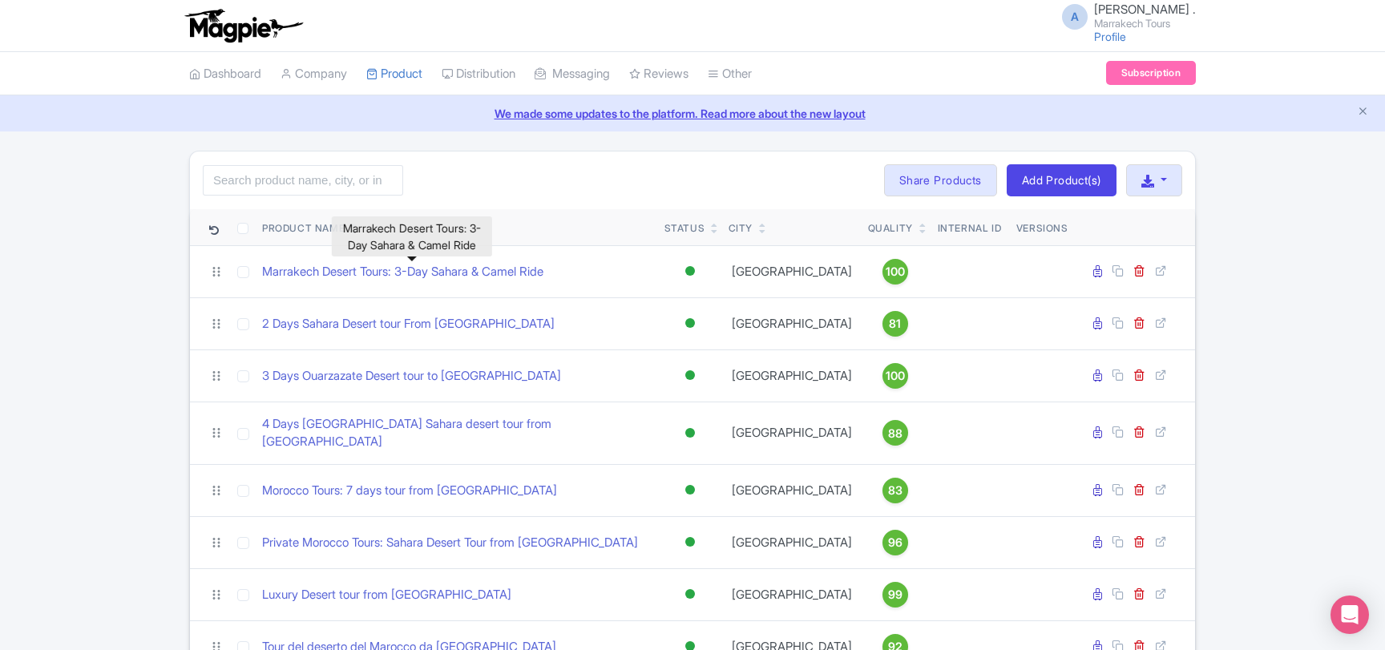
click at [487, 275] on link "Marrakech Desert Tours: 3-Day Sahara & Camel Ride" at bounding box center [402, 272] width 281 height 18
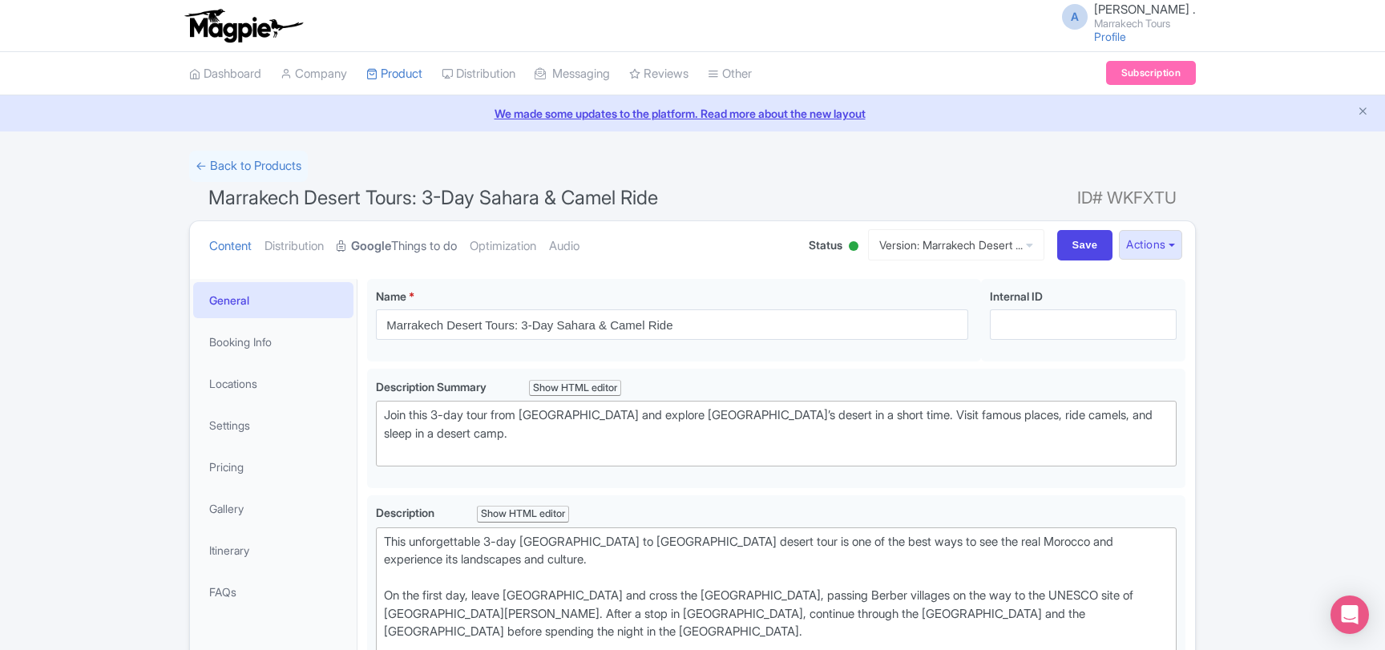
click at [438, 245] on link "Google Things to do" at bounding box center [397, 246] width 120 height 50
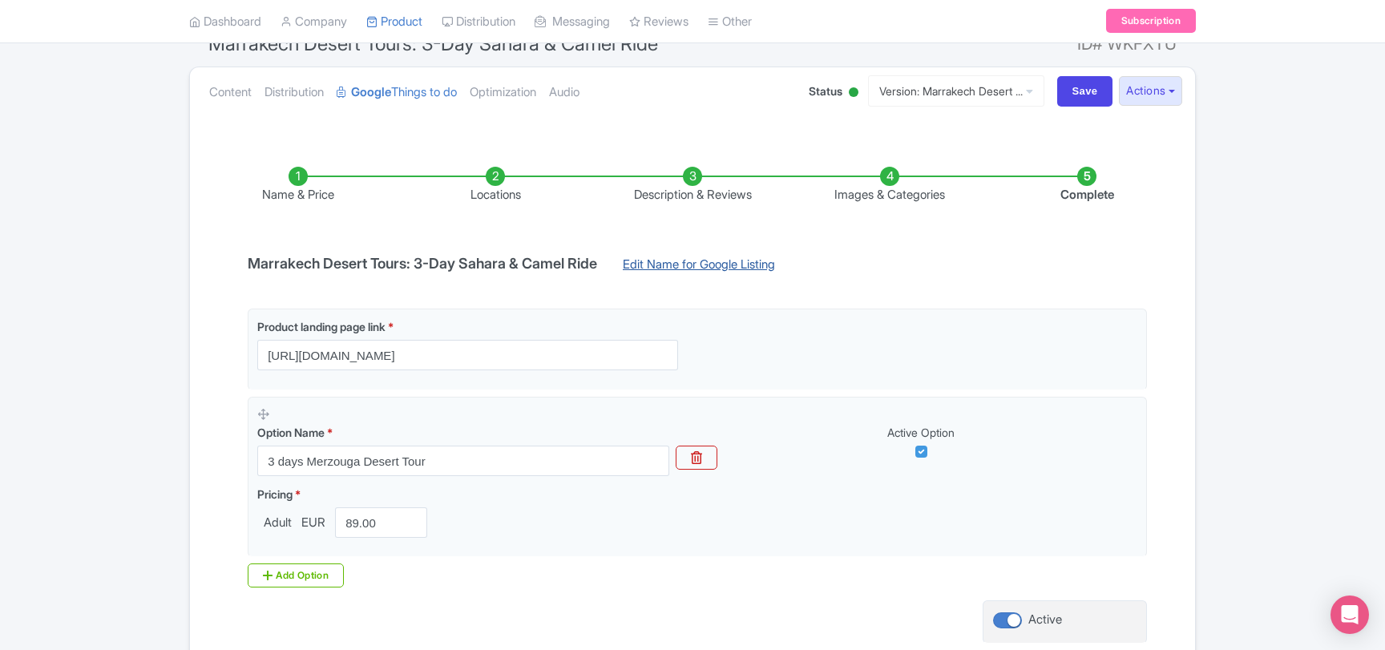
scroll to position [173, 0]
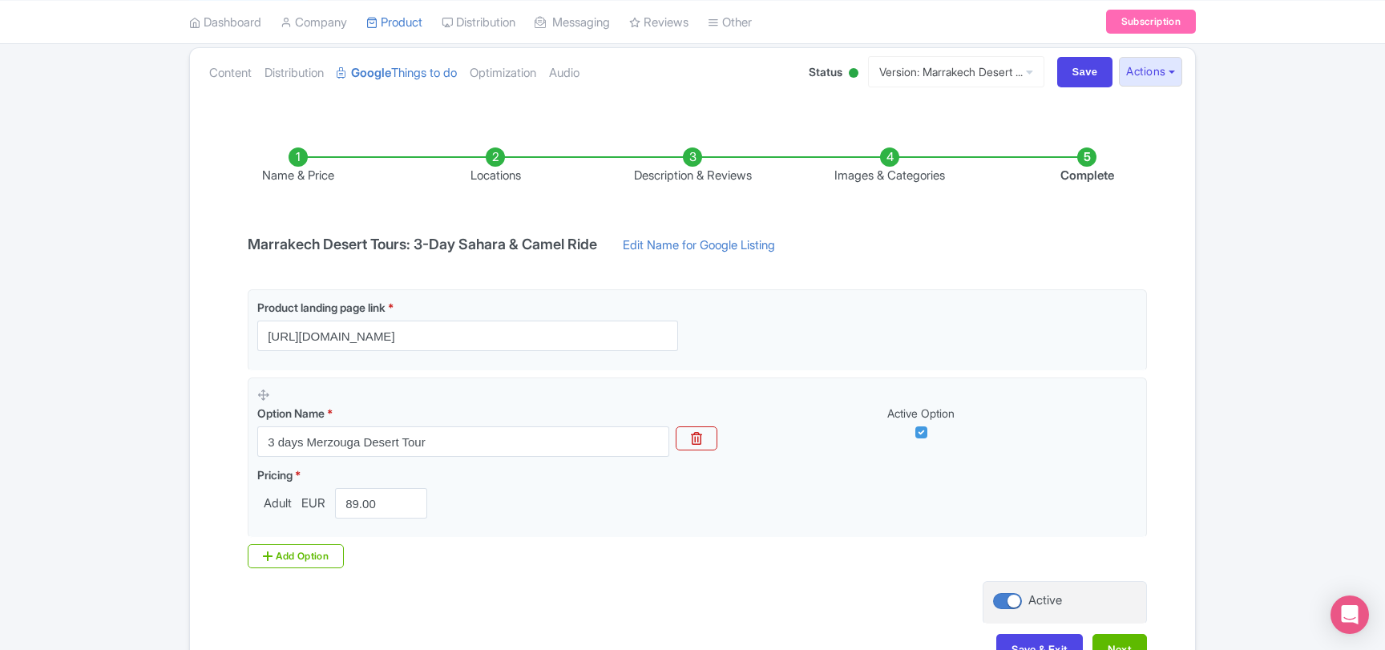
click at [869, 171] on li "Images & Categories" at bounding box center [889, 166] width 197 height 38
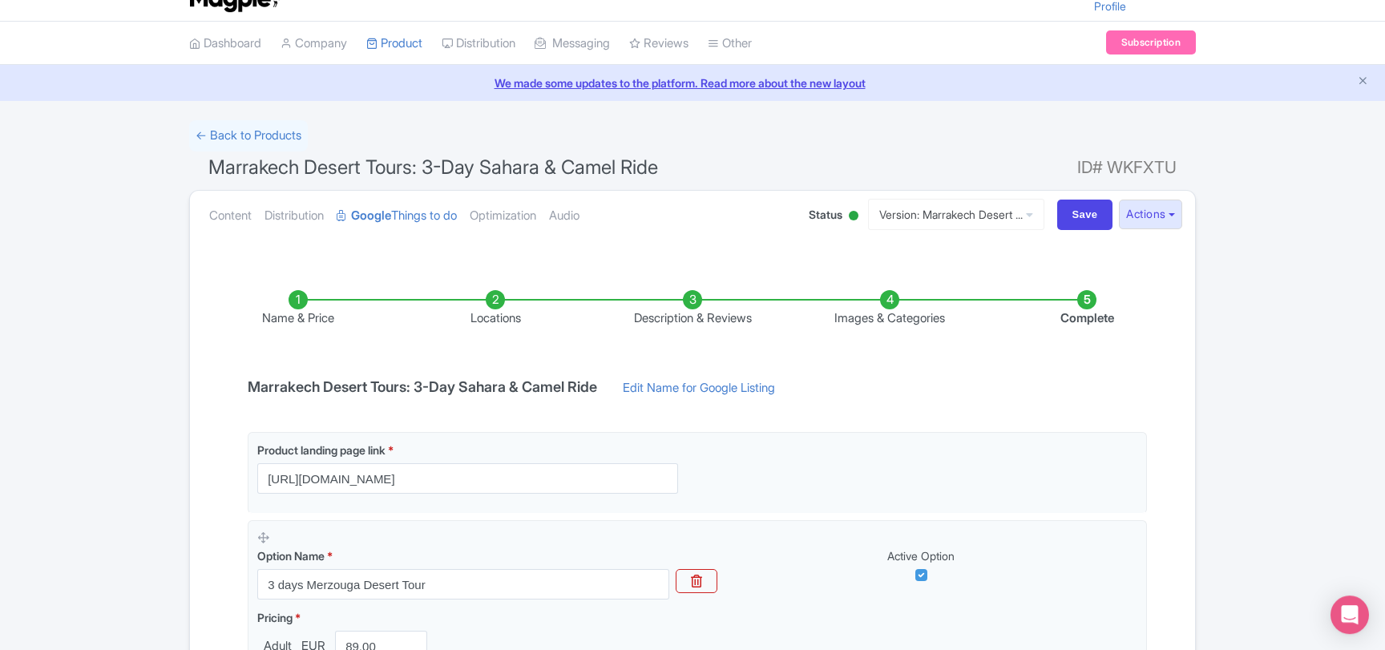
scroll to position [22, 0]
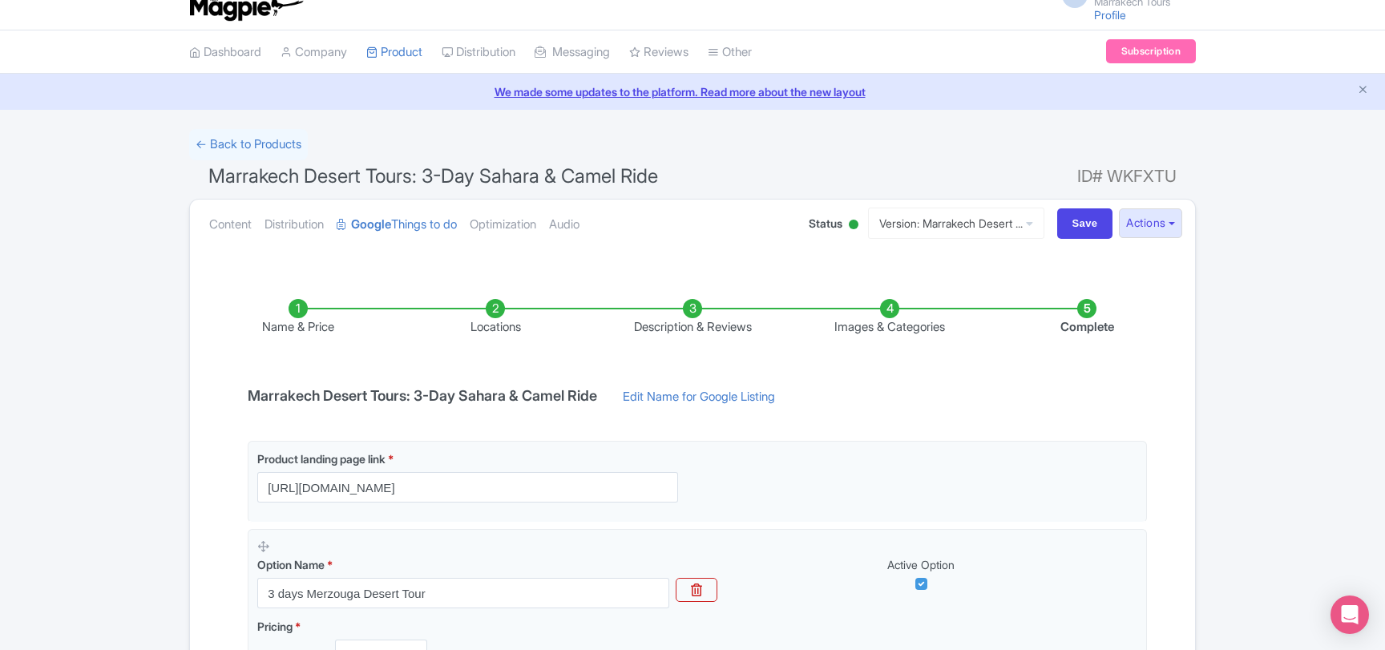
click at [877, 321] on li "Images & Categories" at bounding box center [889, 318] width 197 height 38
click at [407, 87] on link "My Products" at bounding box center [443, 92] width 152 height 25
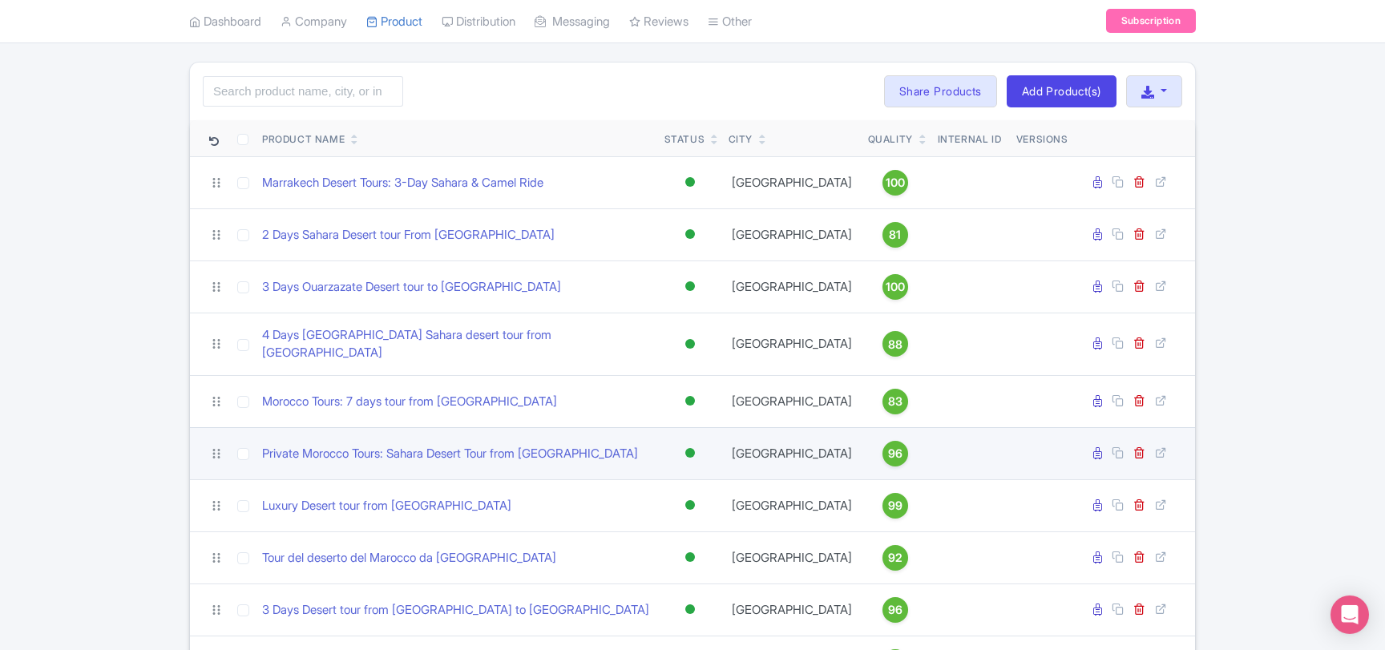
scroll to position [87, 0]
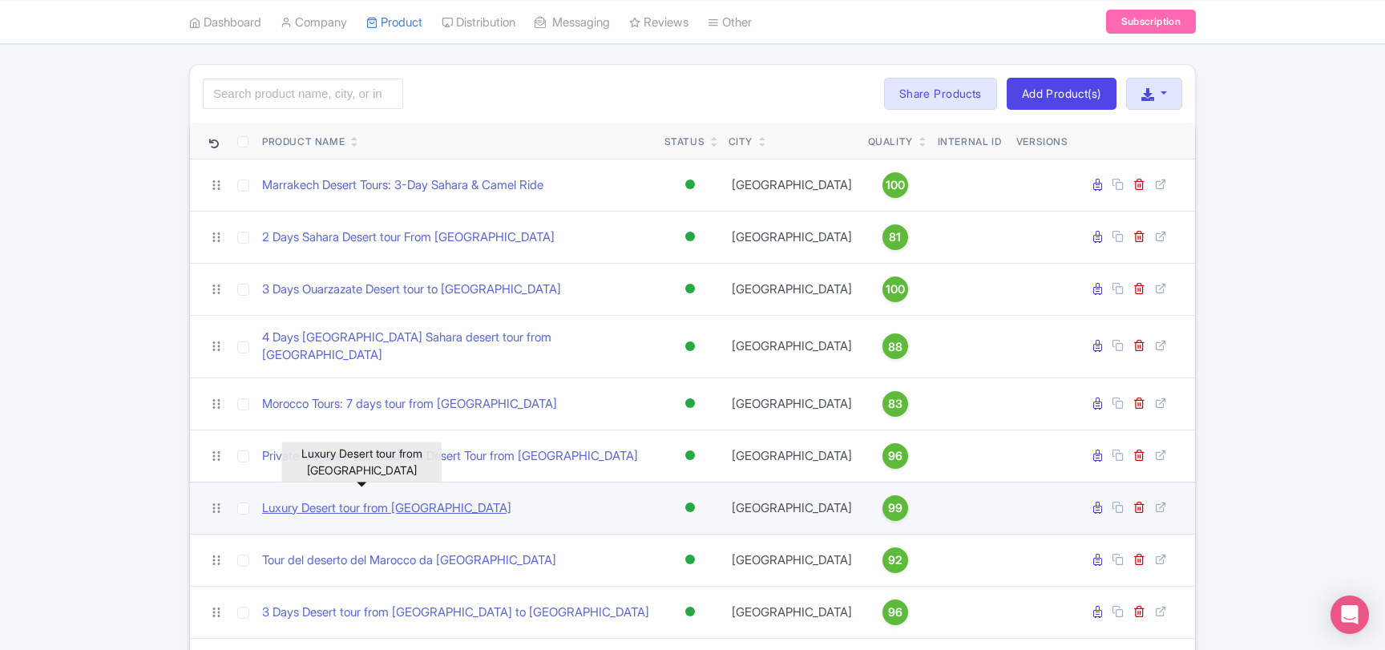
click at [418, 499] on link "Luxury Desert tour from [GEOGRAPHIC_DATA]" at bounding box center [386, 508] width 249 height 18
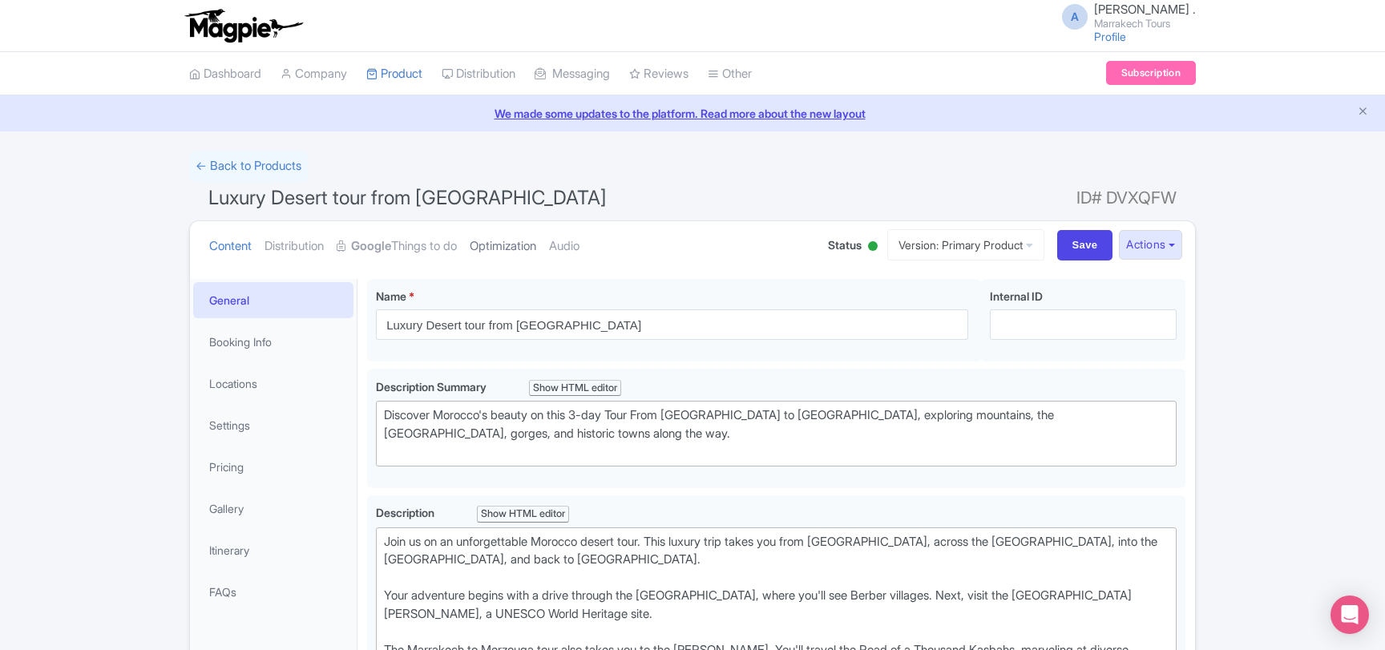
click at [515, 242] on link "Optimization" at bounding box center [503, 246] width 67 height 50
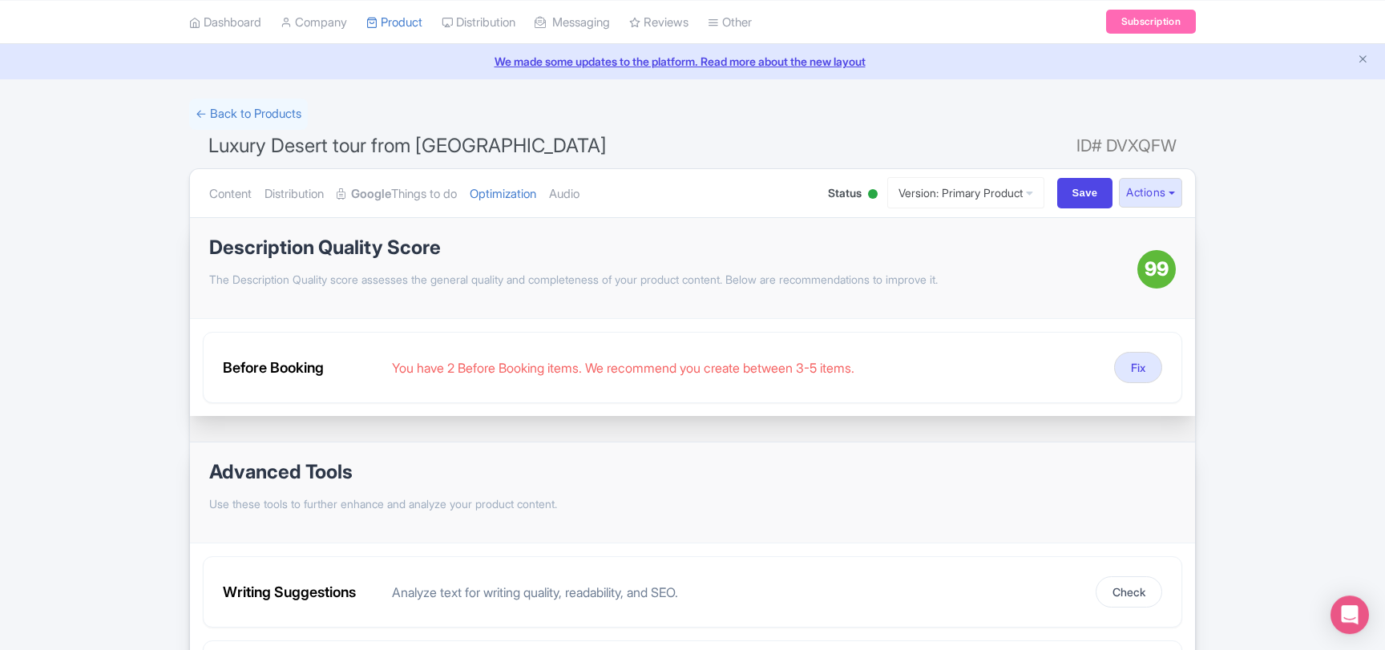
scroll to position [87, 0]
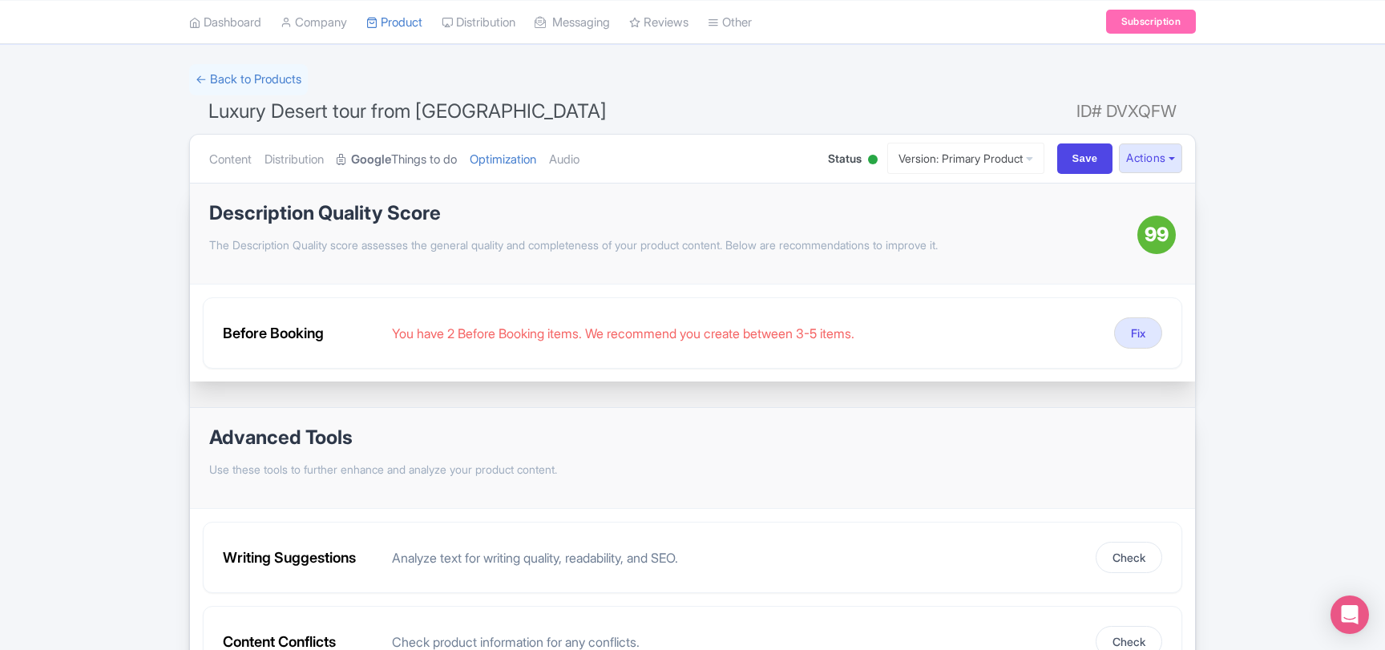
click at [434, 159] on link "Google Things to do" at bounding box center [397, 160] width 120 height 50
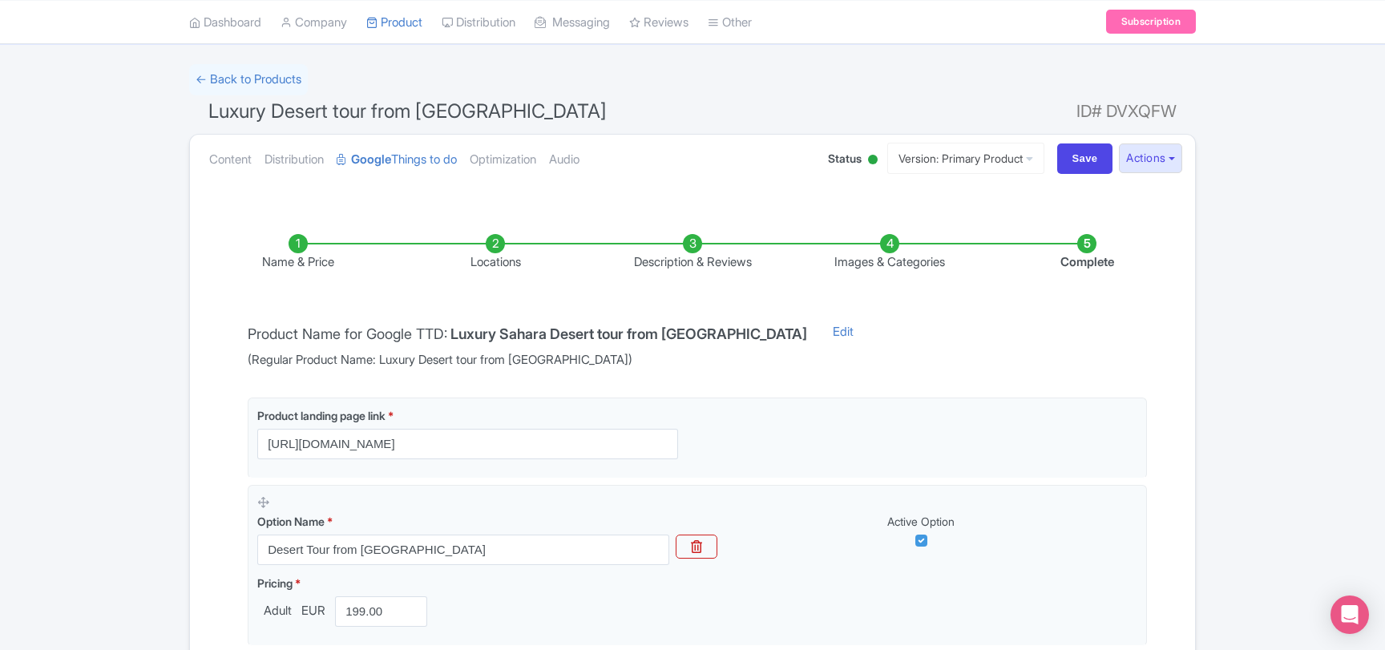
click at [887, 251] on li "Images & Categories" at bounding box center [889, 253] width 197 height 38
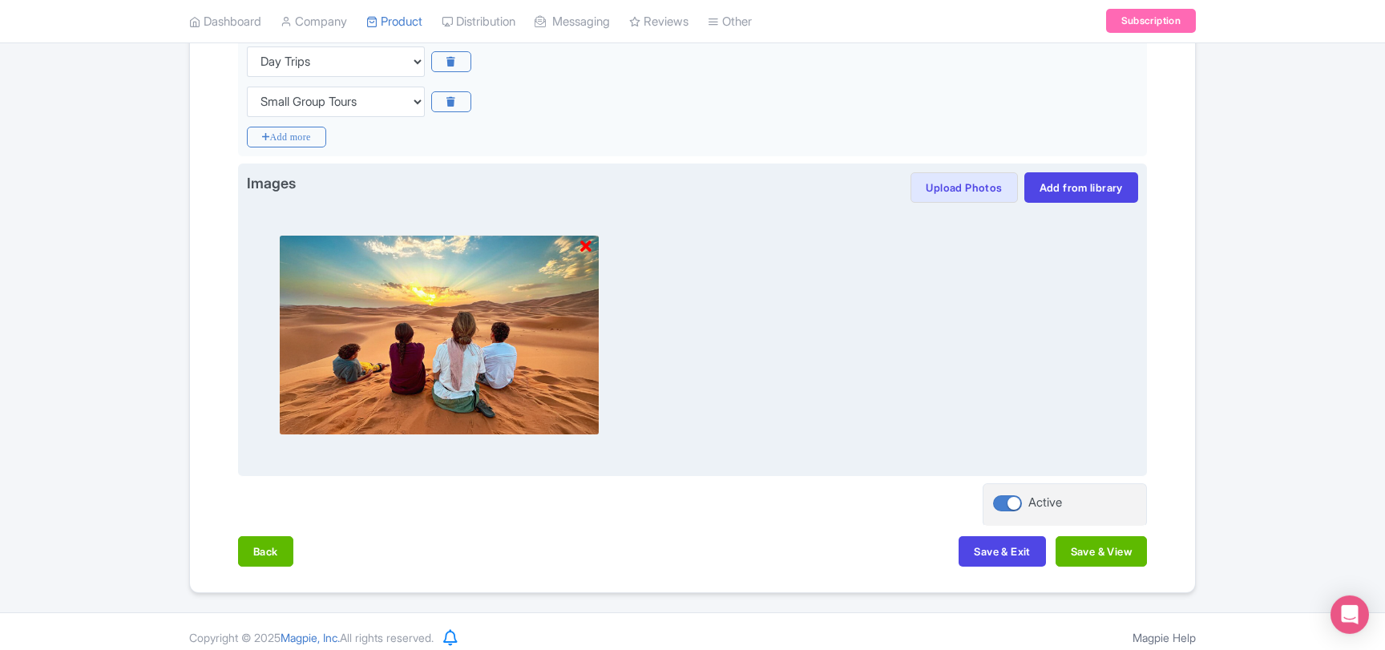
scroll to position [433, 0]
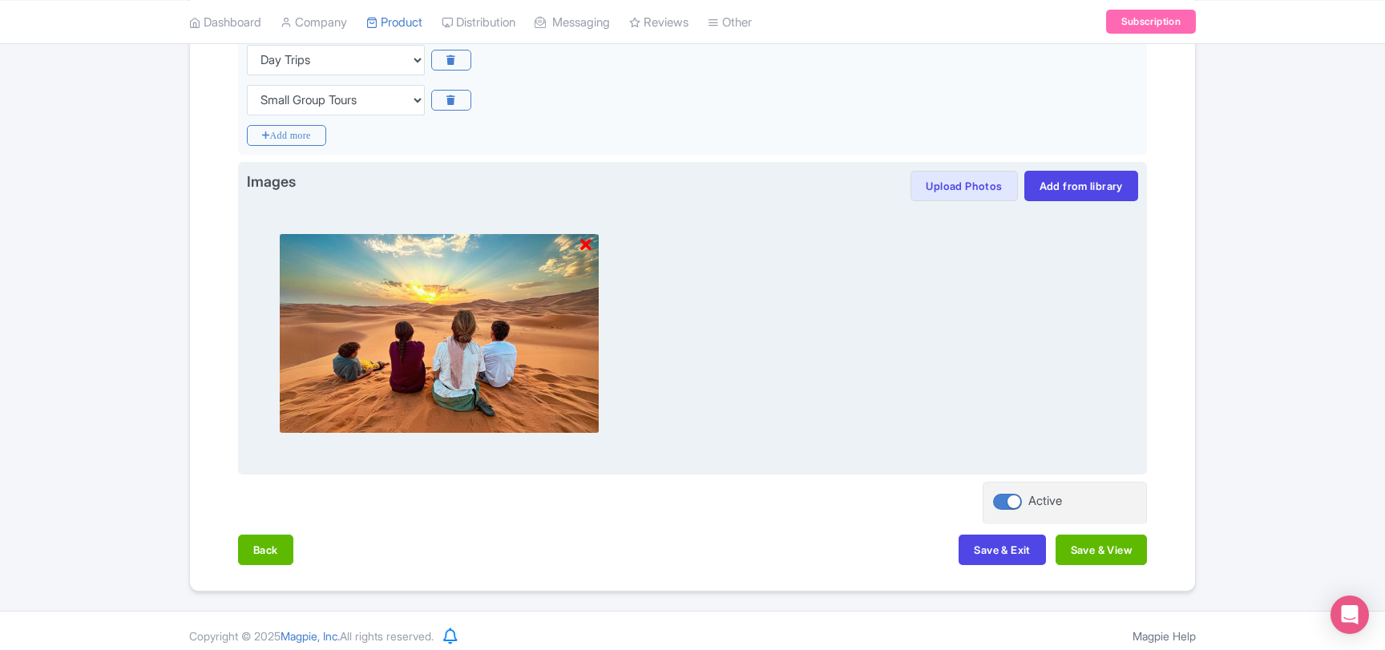
click at [587, 241] on icon at bounding box center [585, 245] width 11 height 16
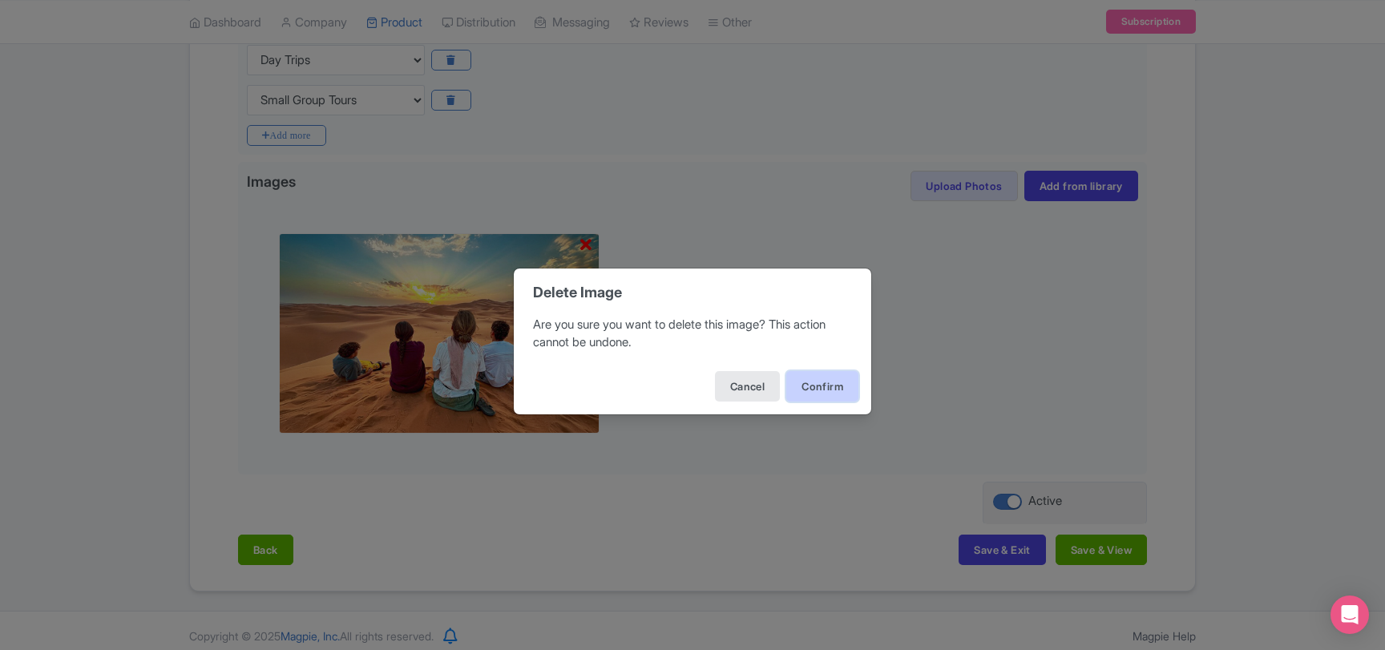
click at [828, 386] on button "Confirm" at bounding box center [822, 386] width 72 height 30
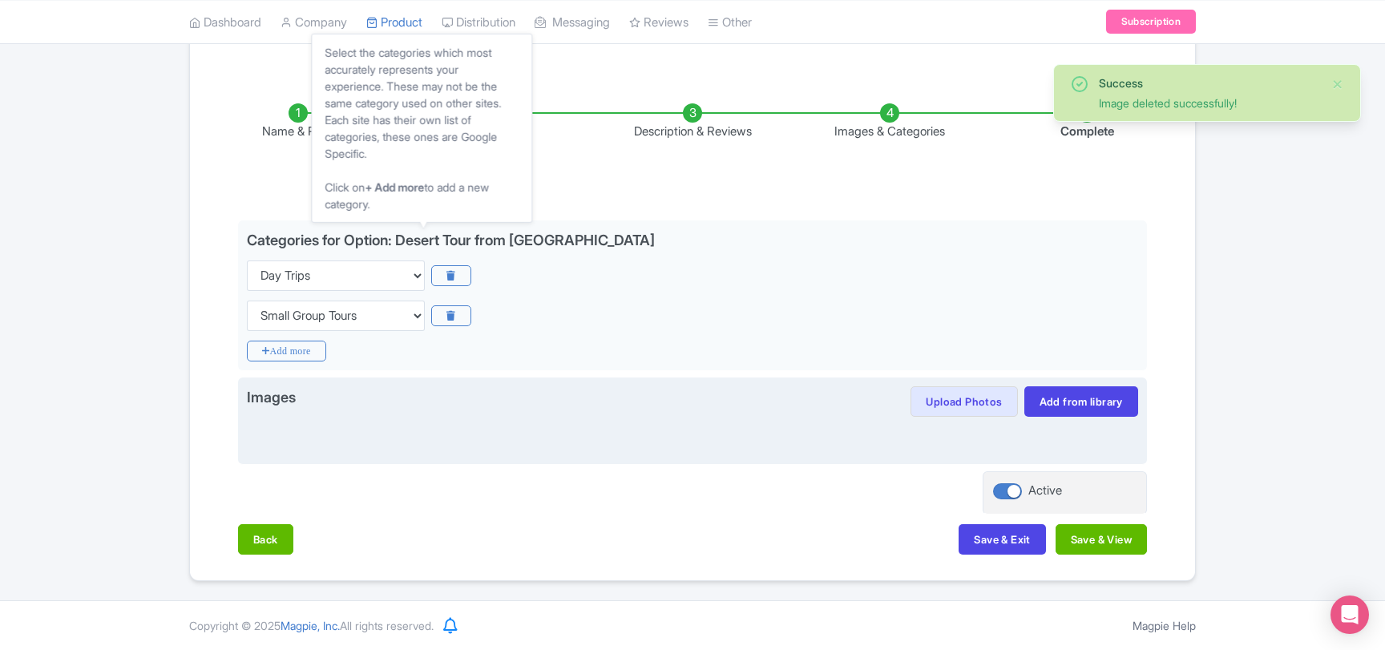
scroll to position [216, 0]
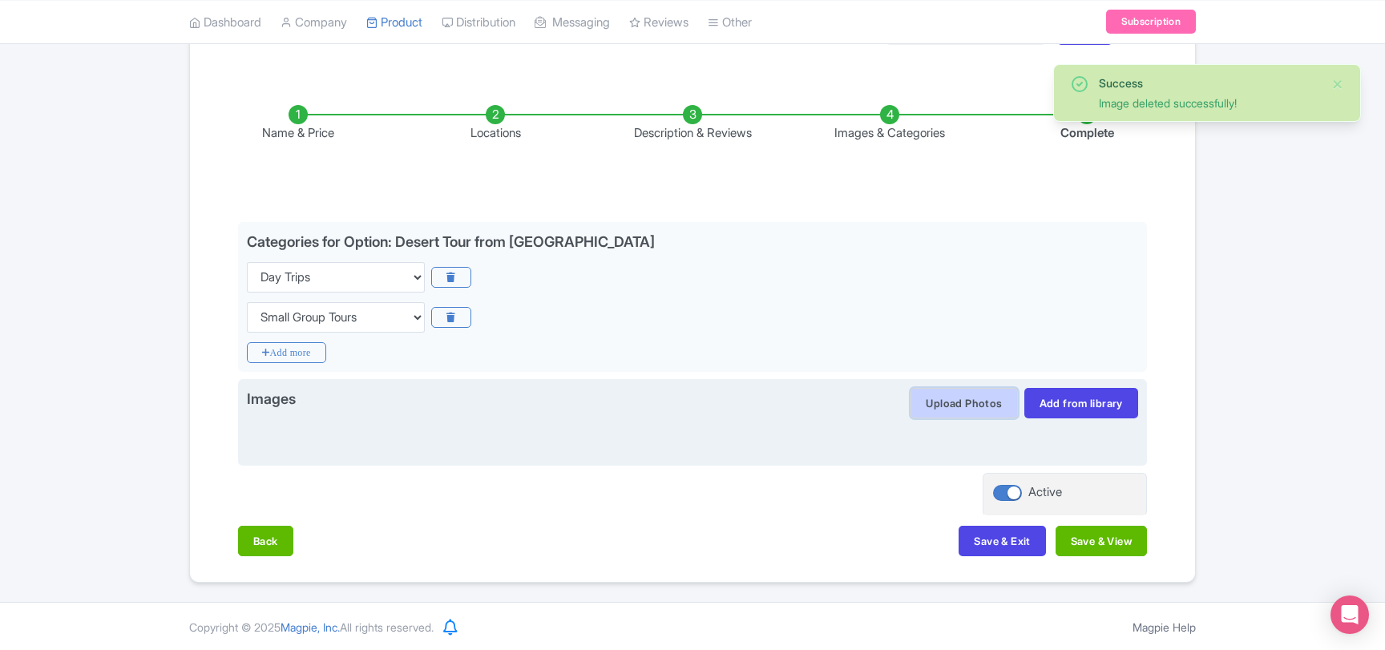
click at [949, 407] on button "Upload Photos" at bounding box center [963, 403] width 107 height 30
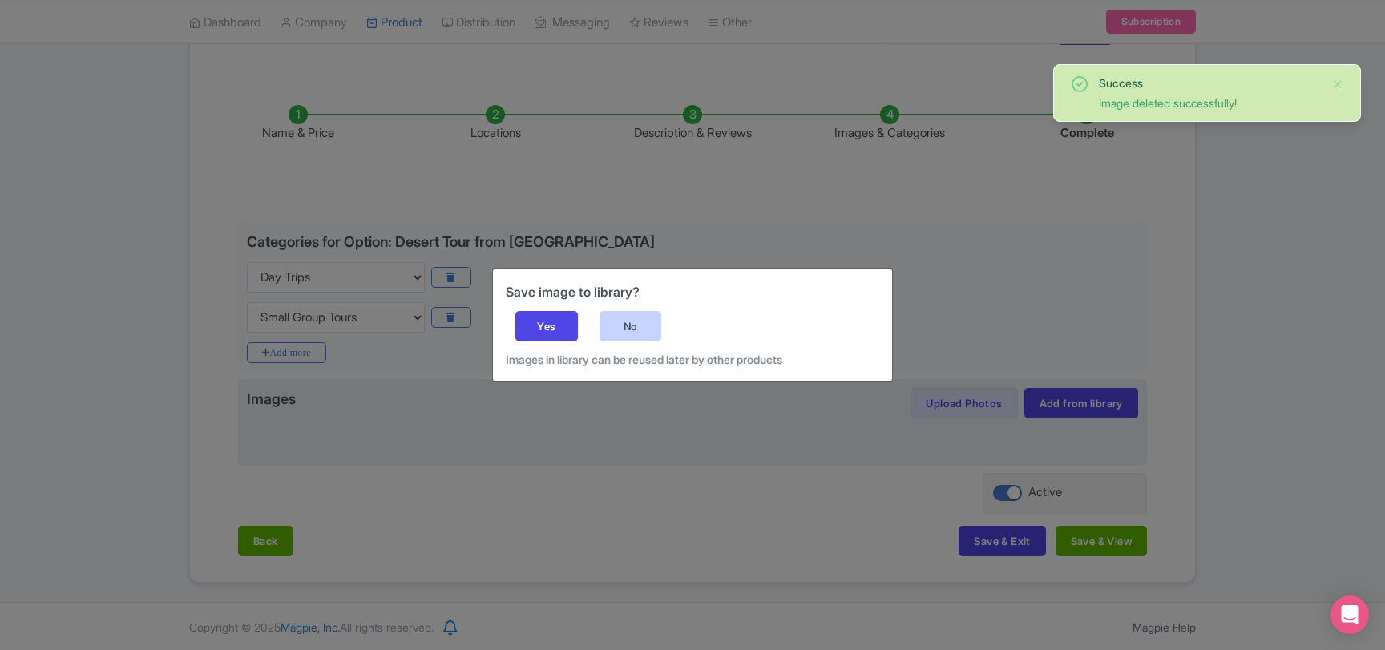
click at [638, 322] on div "No" at bounding box center [630, 326] width 63 height 30
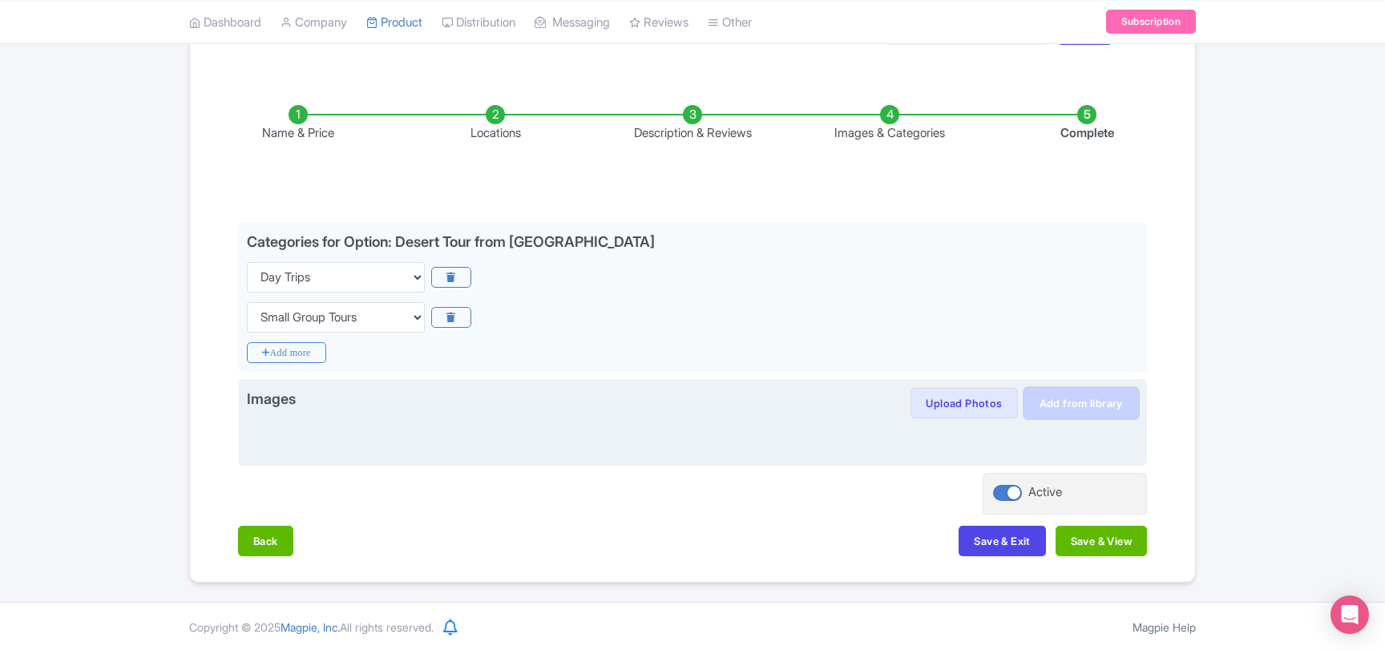
click at [1070, 401] on link "Add from library" at bounding box center [1081, 403] width 114 height 30
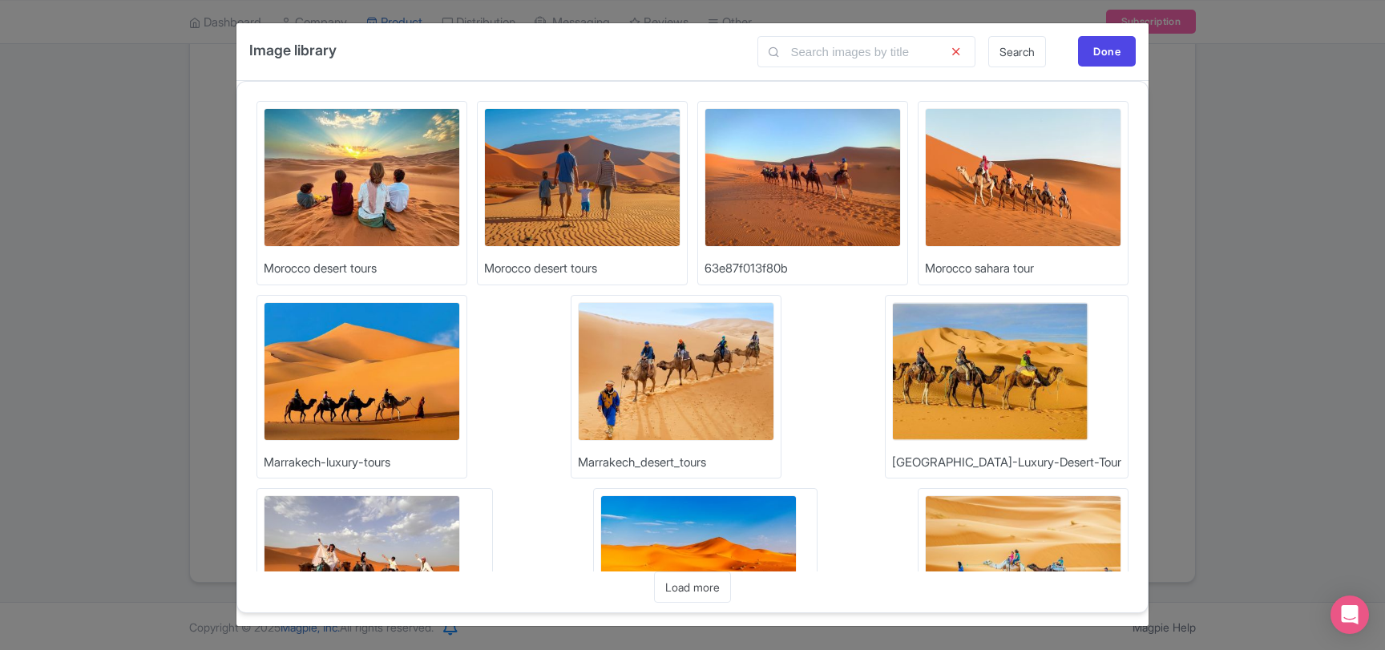
click at [373, 208] on img at bounding box center [362, 177] width 196 height 139
click at [374, 175] on img at bounding box center [362, 177] width 196 height 139
click at [1124, 51] on div "Done" at bounding box center [1107, 51] width 58 height 30
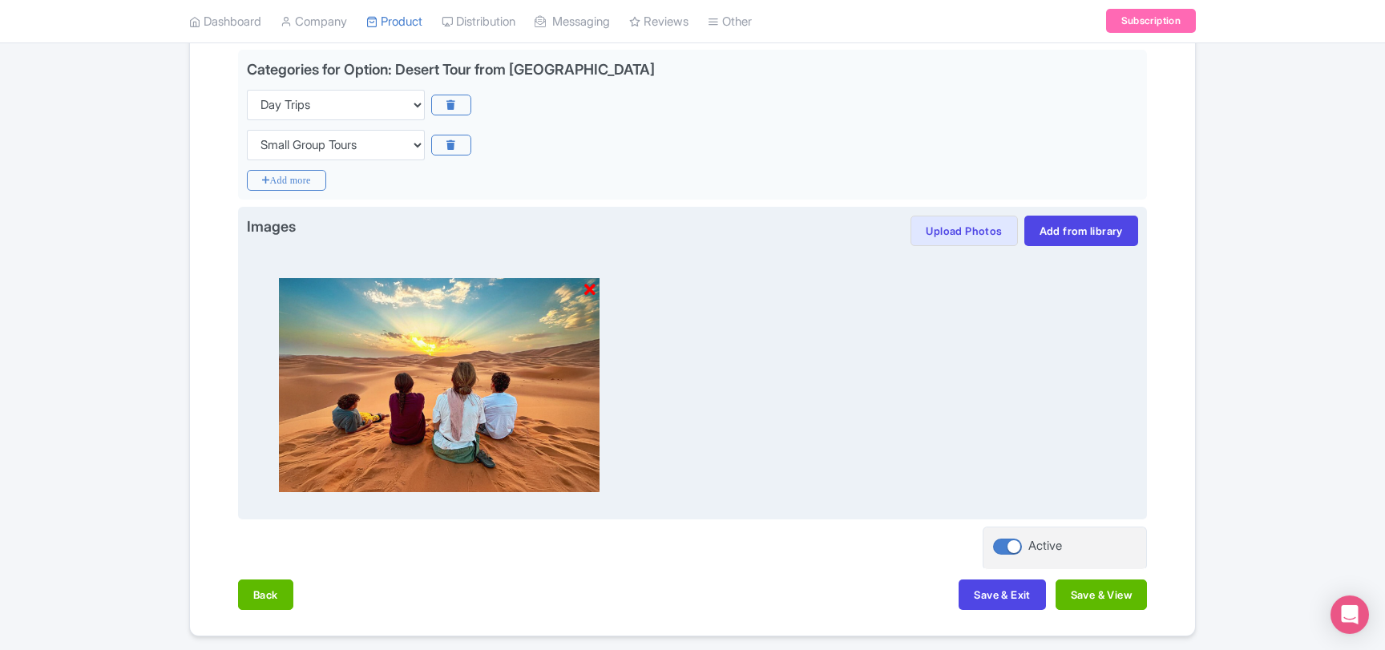
scroll to position [389, 0]
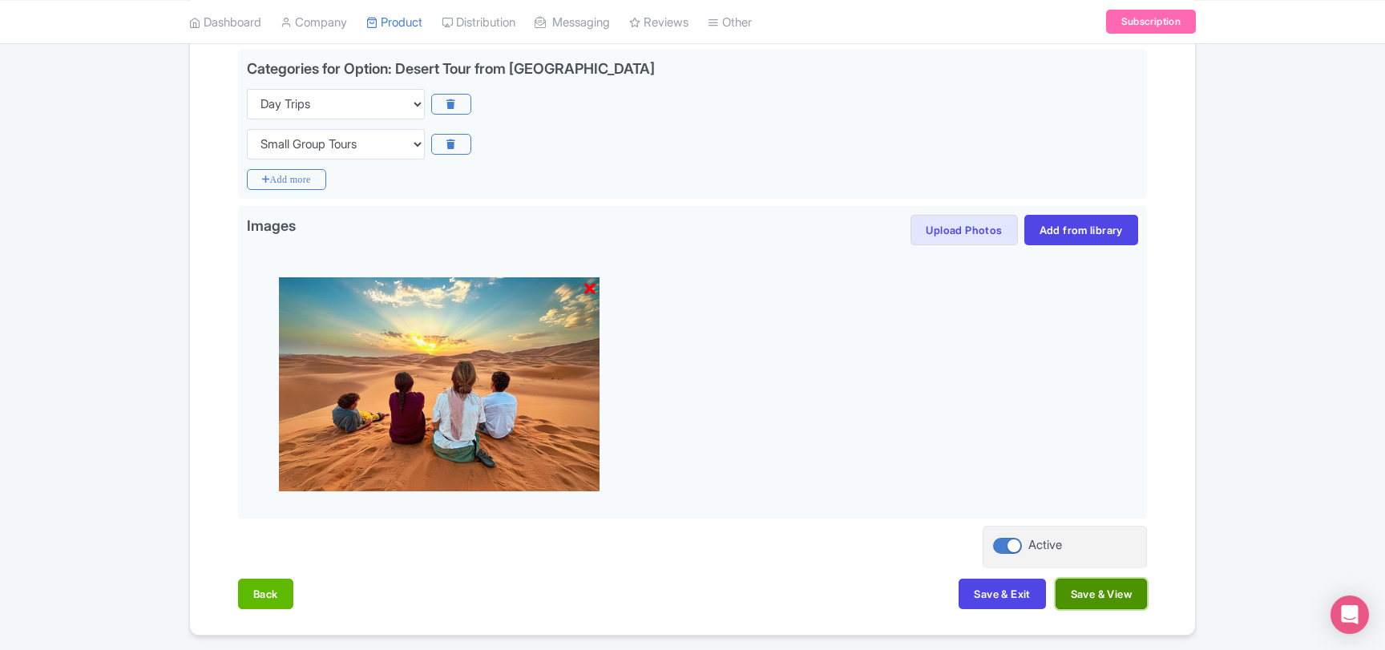
click at [1071, 598] on button "Save & View" at bounding box center [1100, 594] width 91 height 30
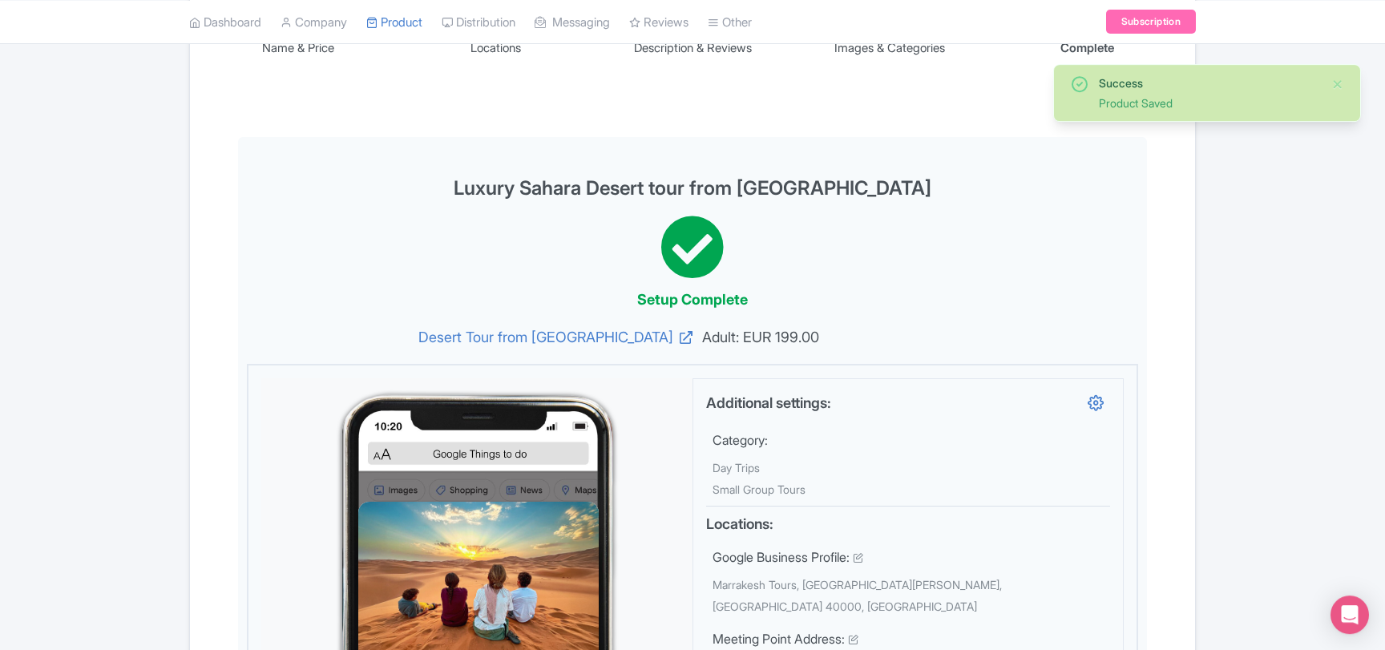
scroll to position [129, 0]
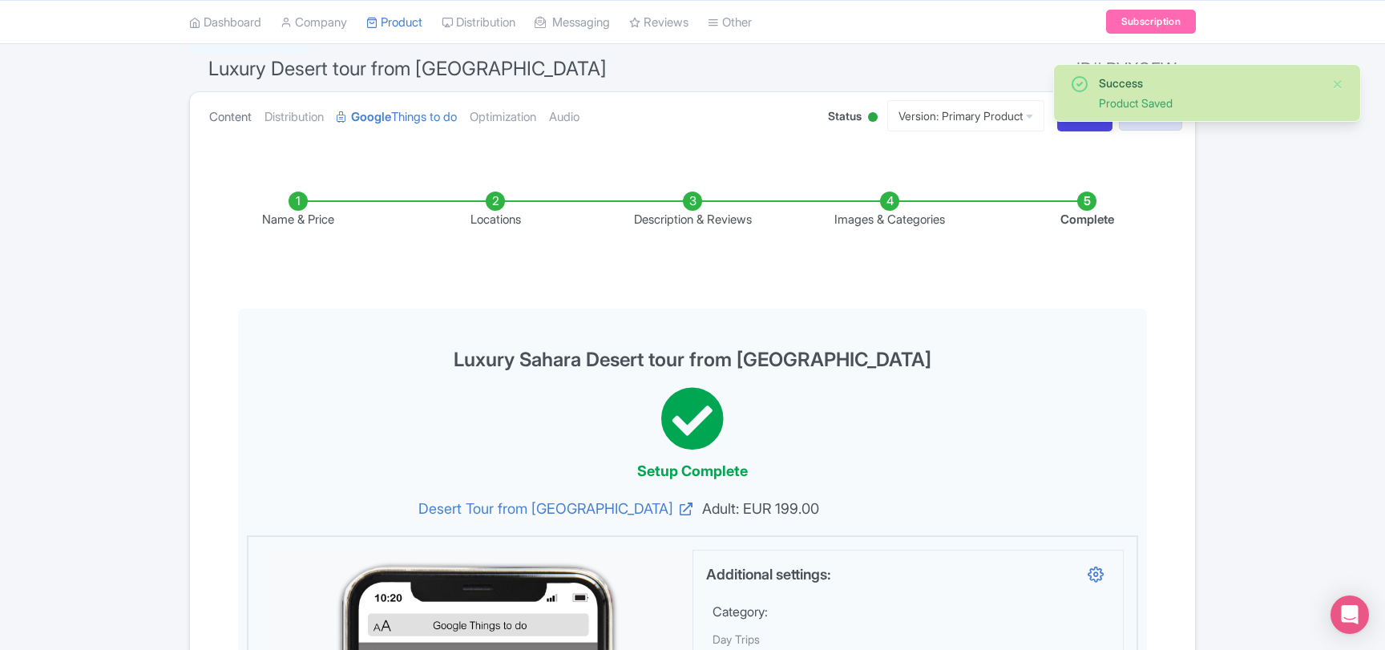
click at [228, 124] on link "Content" at bounding box center [230, 117] width 42 height 50
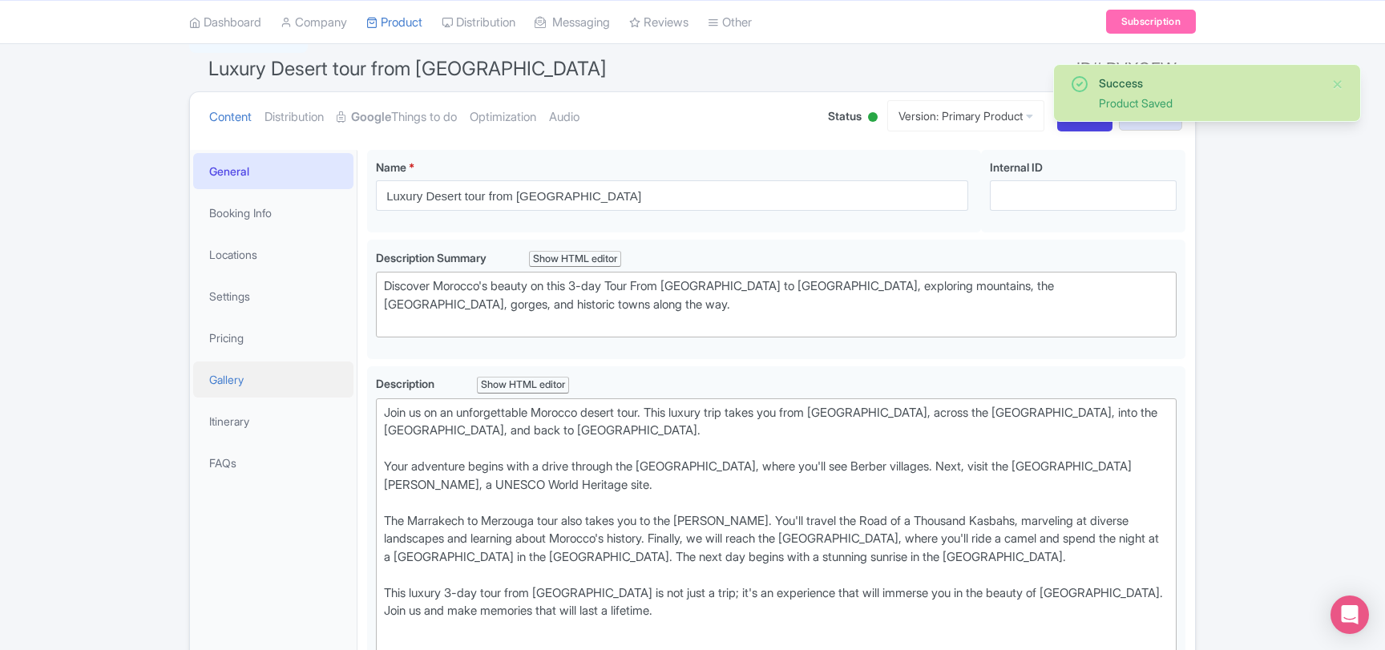
click at [241, 376] on link "Gallery" at bounding box center [273, 379] width 160 height 36
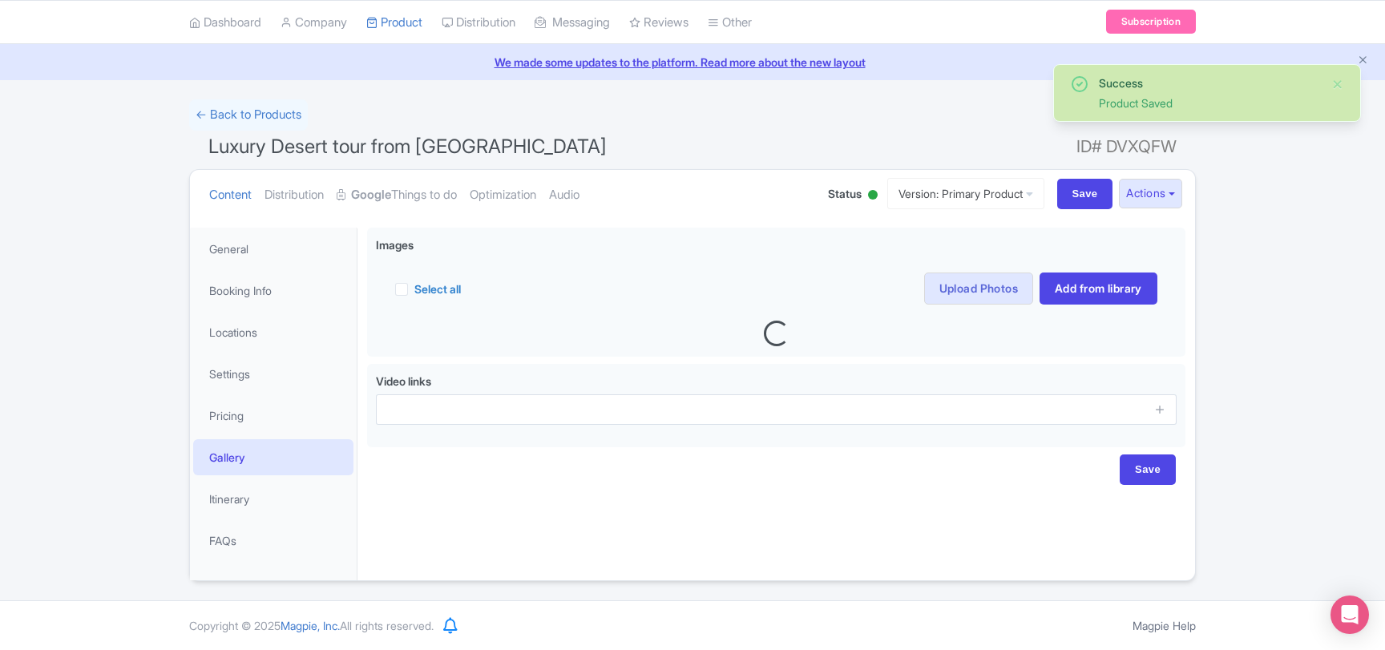
scroll to position [50, 0]
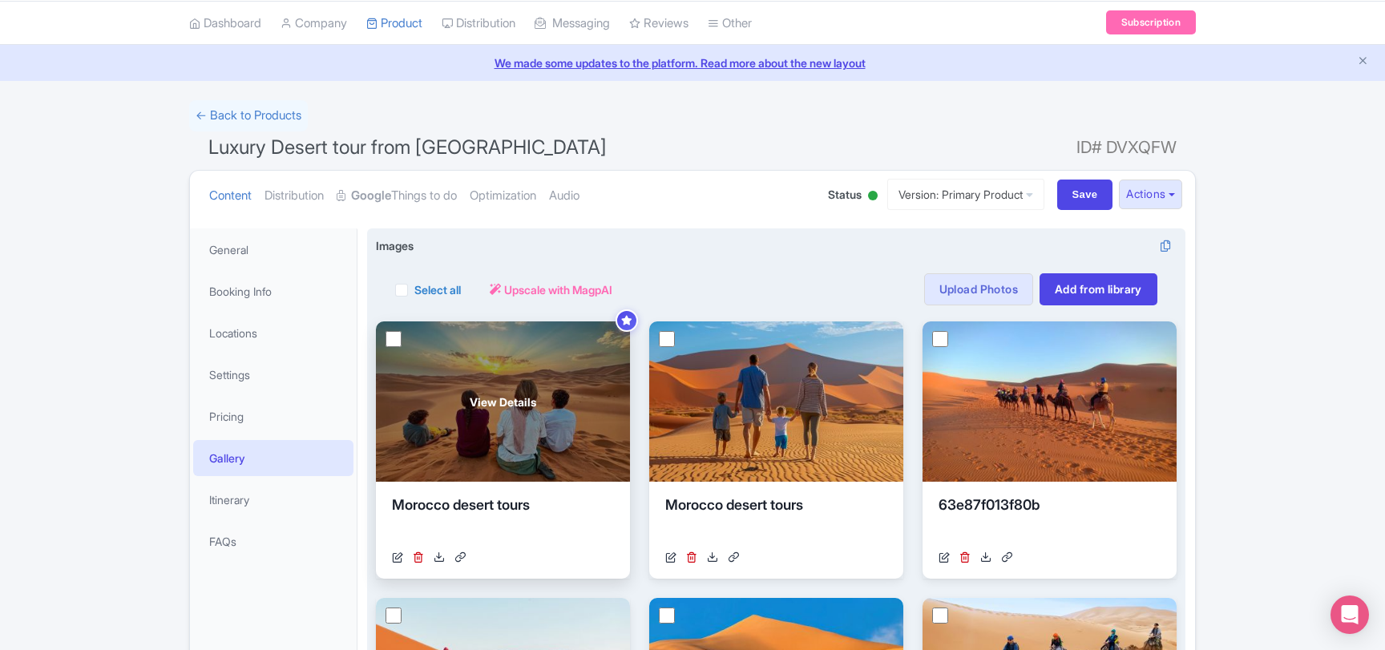
click at [512, 402] on span "View Details" at bounding box center [503, 401] width 67 height 17
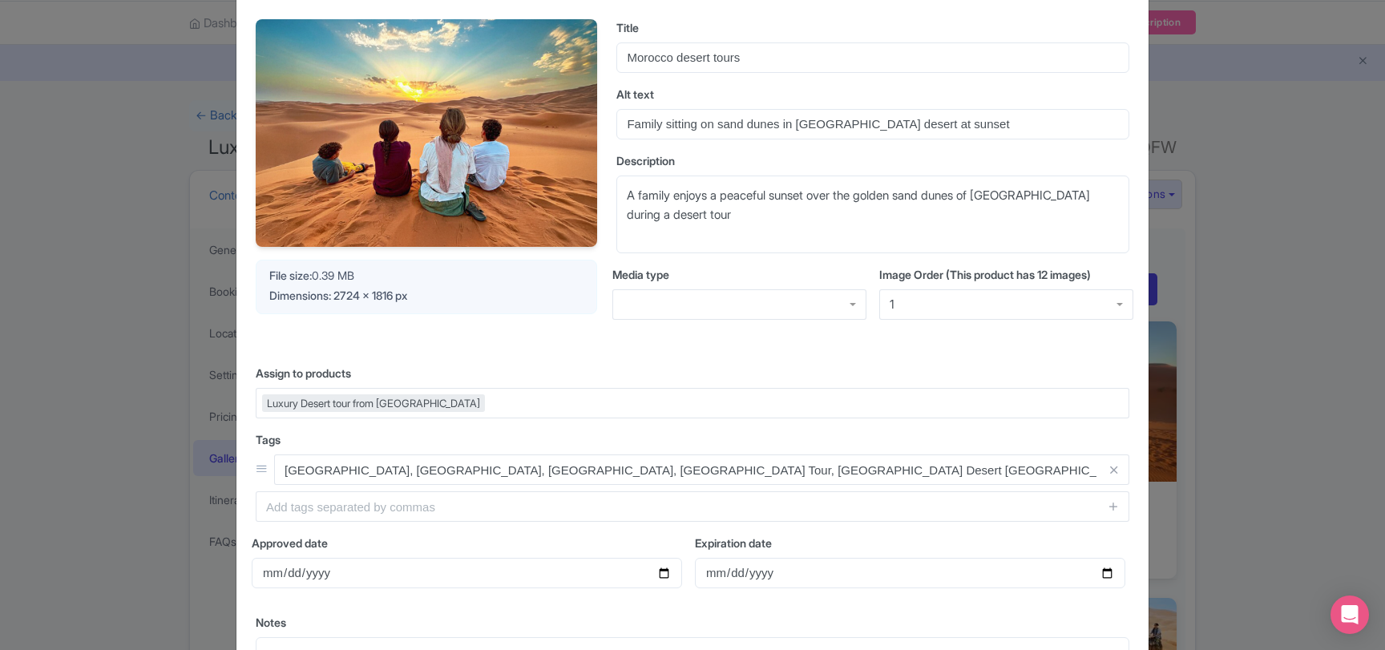
scroll to position [0, 0]
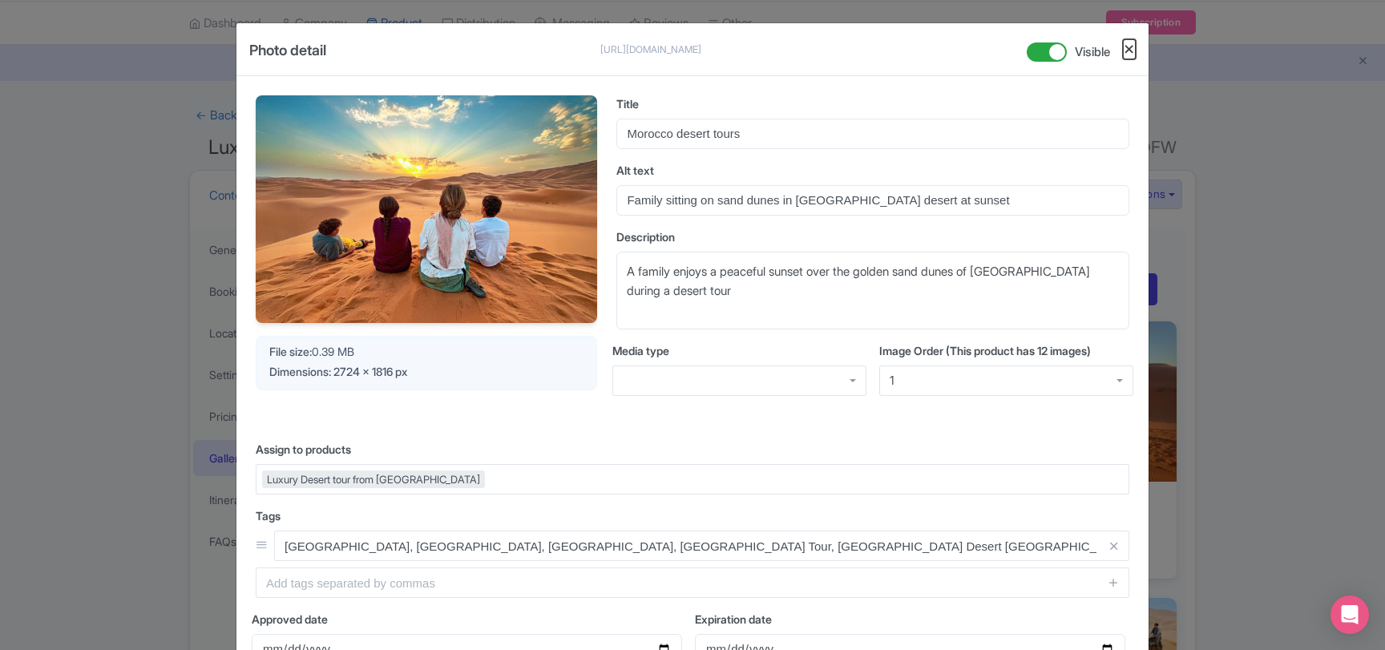
click at [1131, 49] on button "Close" at bounding box center [1129, 49] width 13 height 20
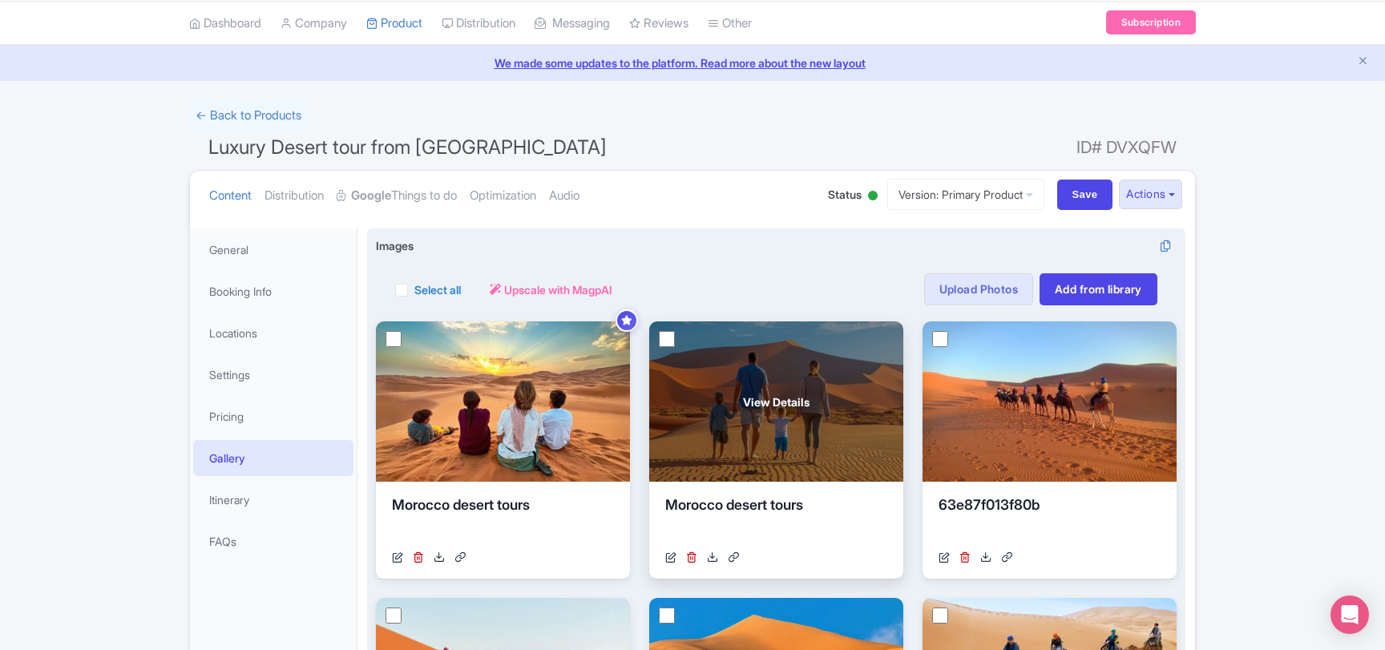
click at [752, 405] on span "View Details" at bounding box center [776, 401] width 67 height 17
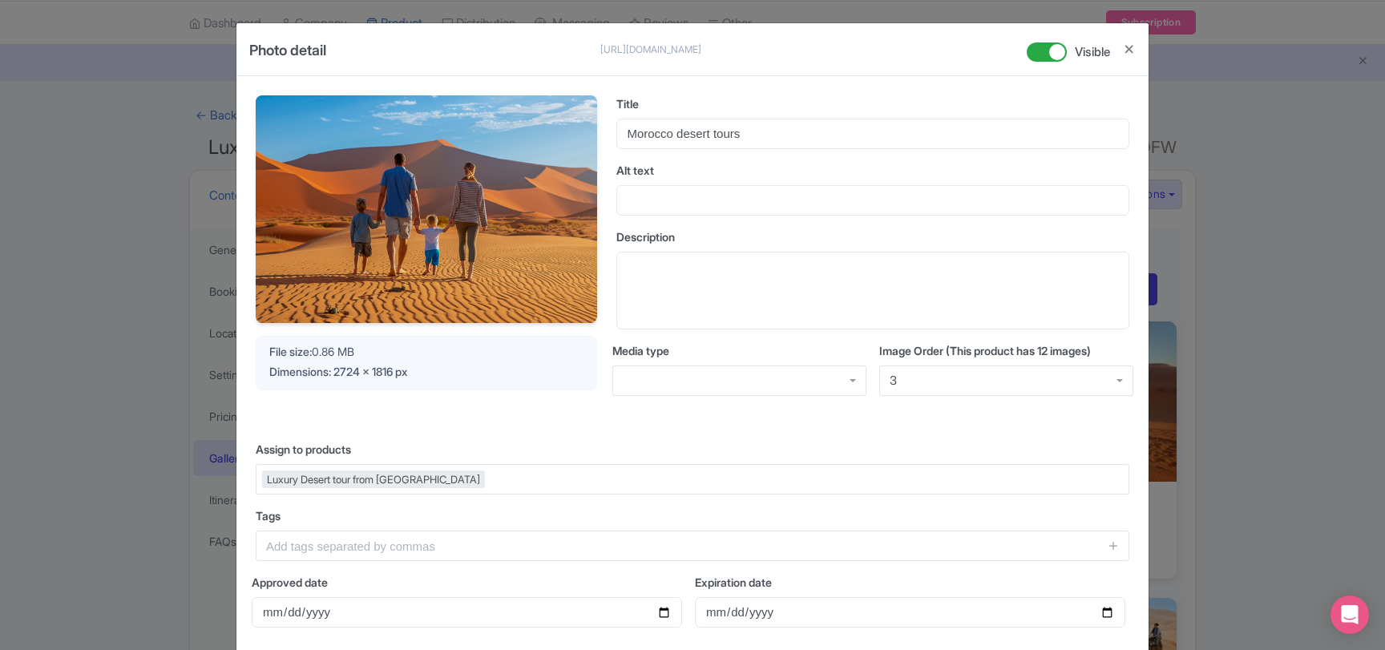
click at [1244, 230] on div "Photo detail https://res.cloudinary.com/hfyvkoyi1/image/upload/v1757680708/txpj…" at bounding box center [692, 325] width 1385 height 650
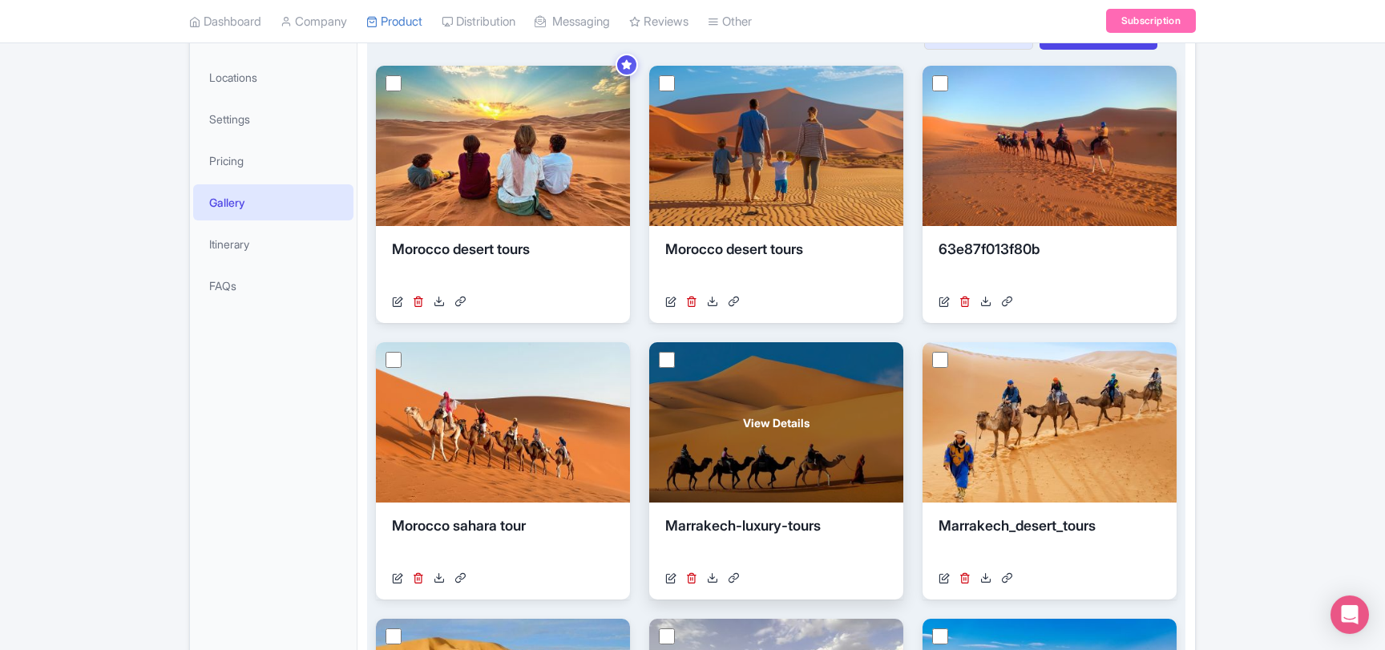
scroll to position [310, 0]
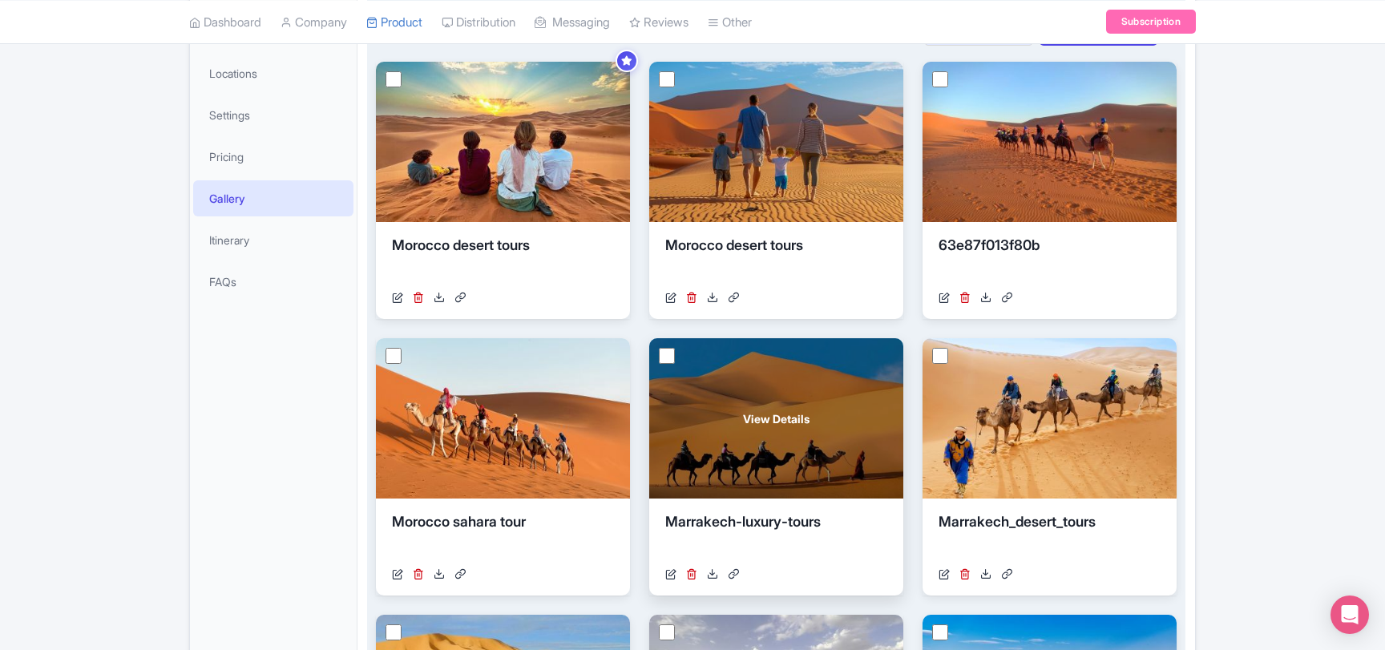
click at [785, 399] on div "View Details" at bounding box center [776, 418] width 254 height 160
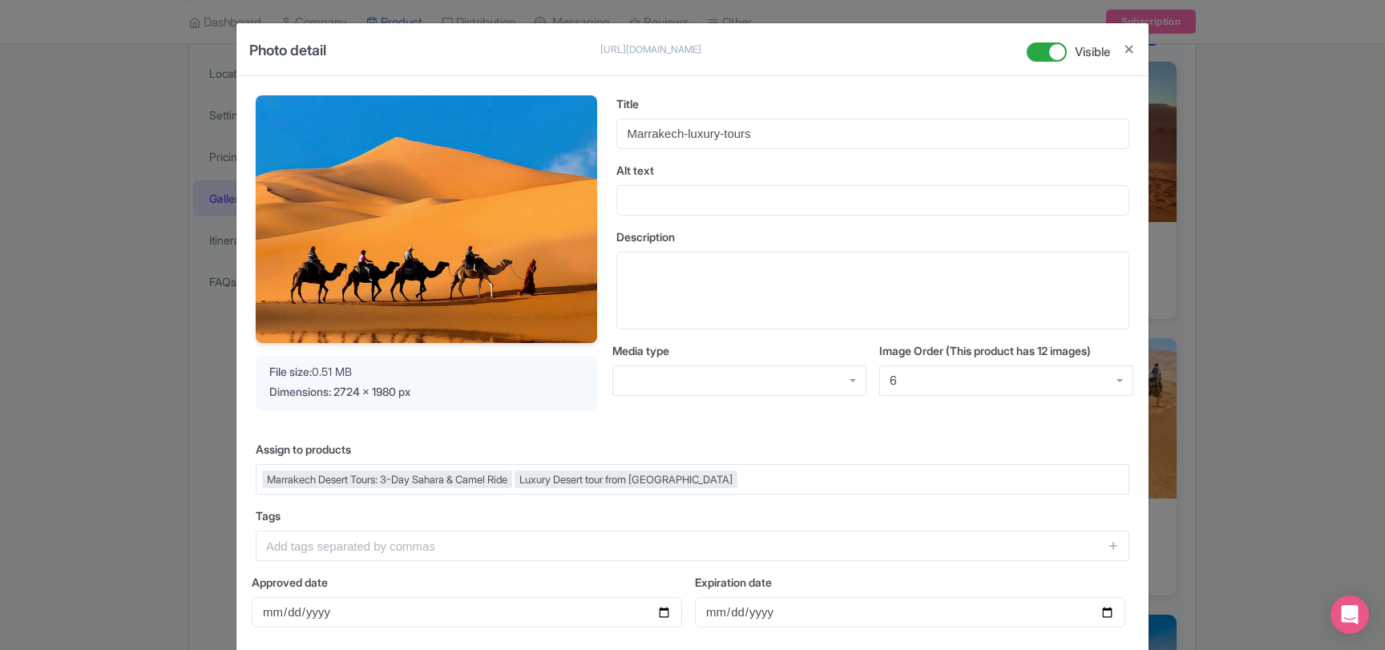
click at [1341, 349] on div "Photo detail https://res.cloudinary.com/hfyvkoyi1/image/upload/v1738607406/fwje…" at bounding box center [692, 325] width 1385 height 650
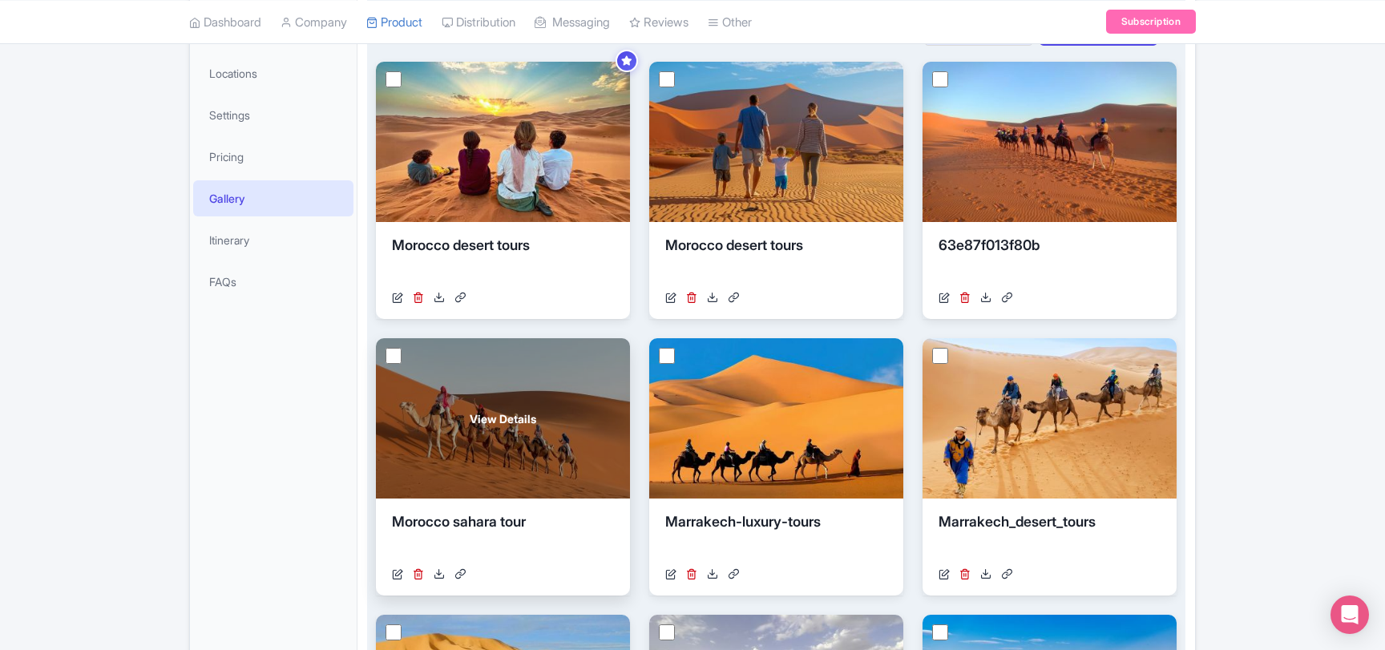
click at [563, 440] on div "View Details" at bounding box center [503, 418] width 254 height 160
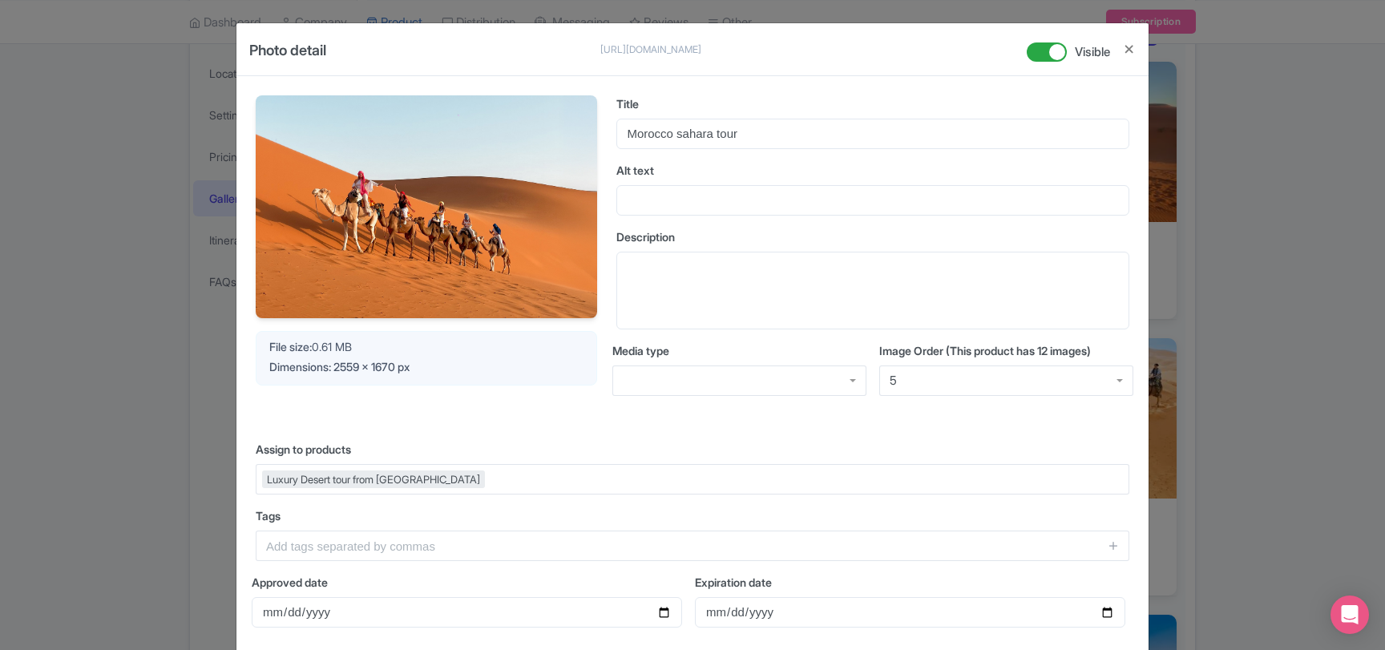
click at [1294, 361] on div "Photo detail https://res.cloudinary.com/hfyvkoyi1/image/upload/v1753229037/rned…" at bounding box center [692, 325] width 1385 height 650
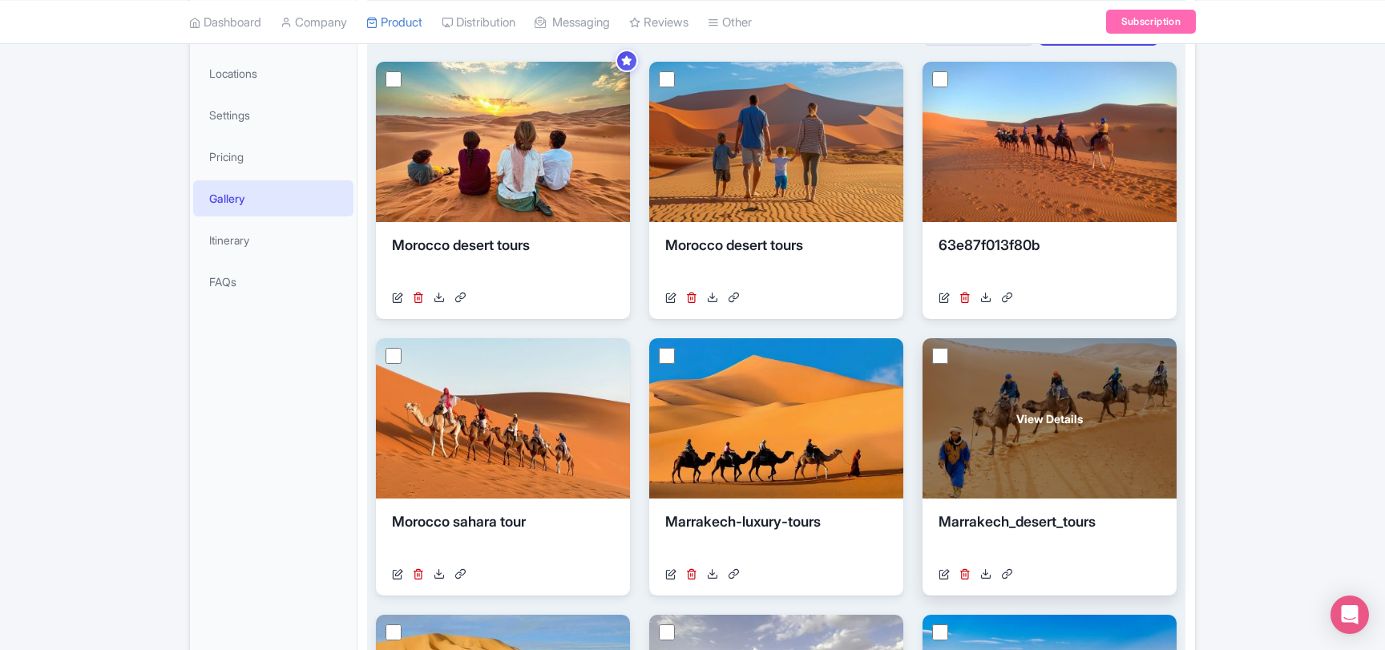
click at [1089, 448] on div "View Details" at bounding box center [1049, 418] width 254 height 160
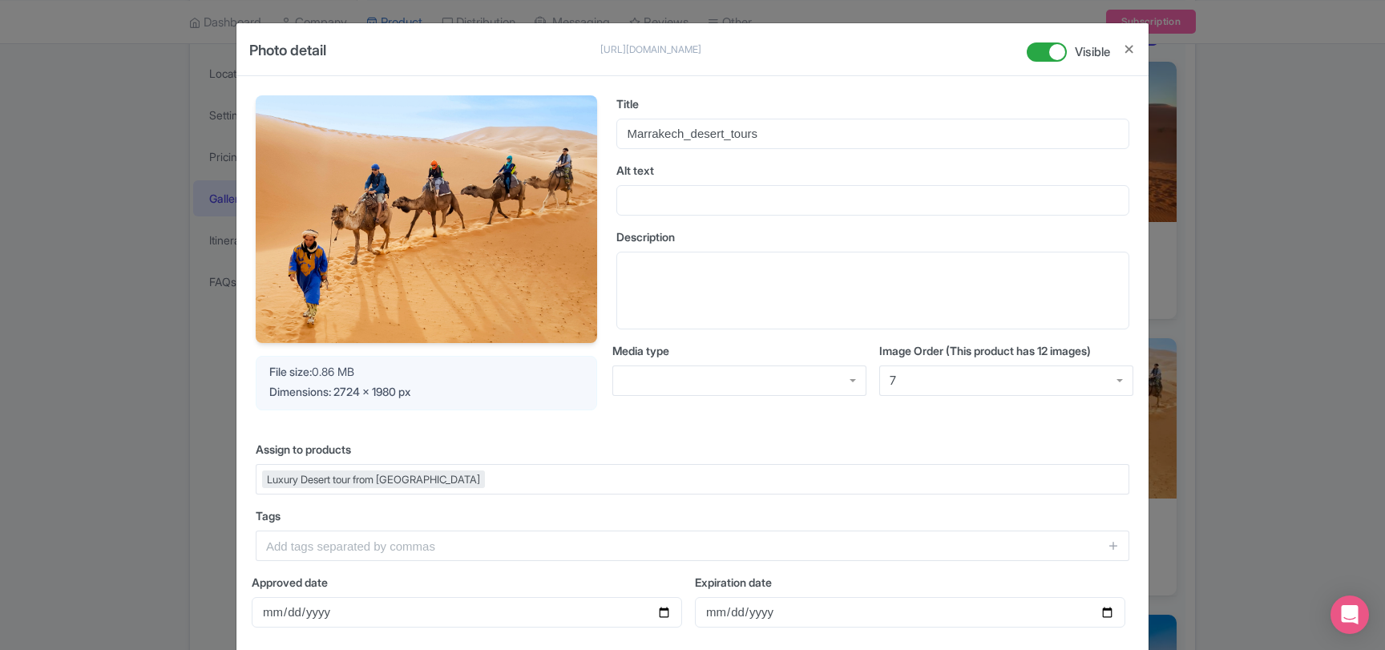
click at [1285, 397] on div "Photo detail https://res.cloudinary.com/hfyvkoyi1/image/upload/v1738342049/hsxz…" at bounding box center [692, 325] width 1385 height 650
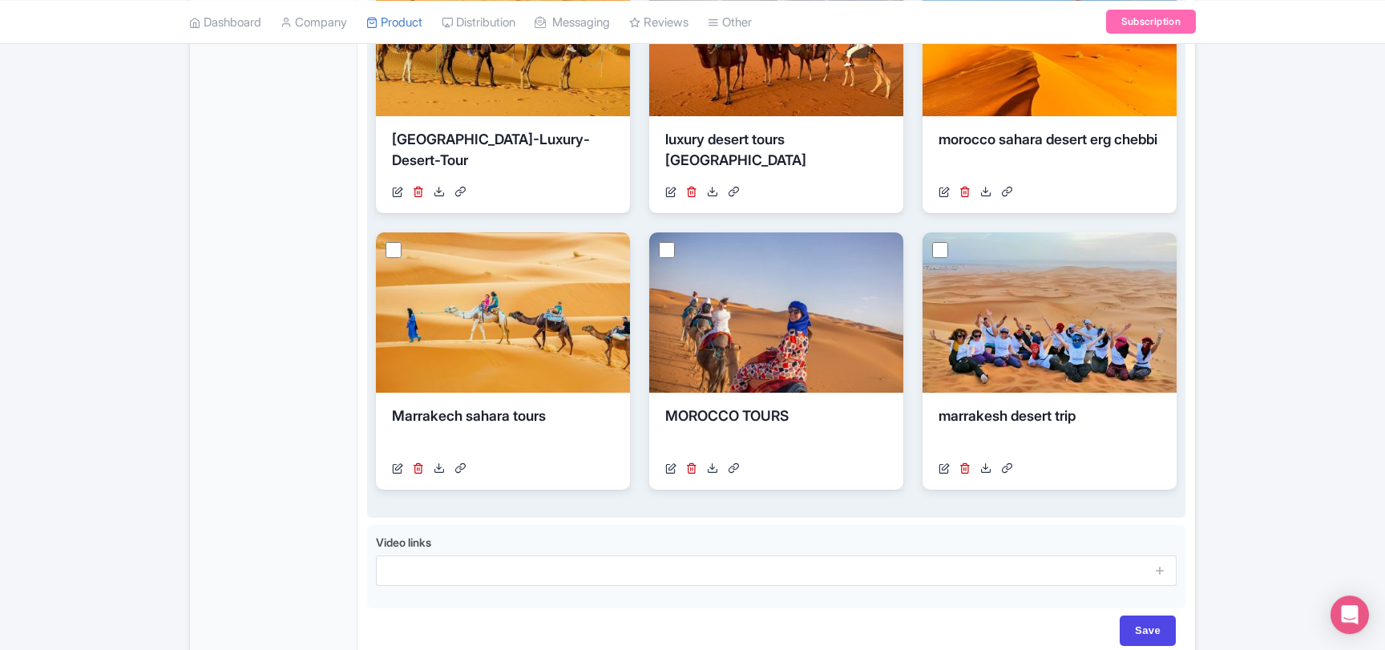
scroll to position [1050, 0]
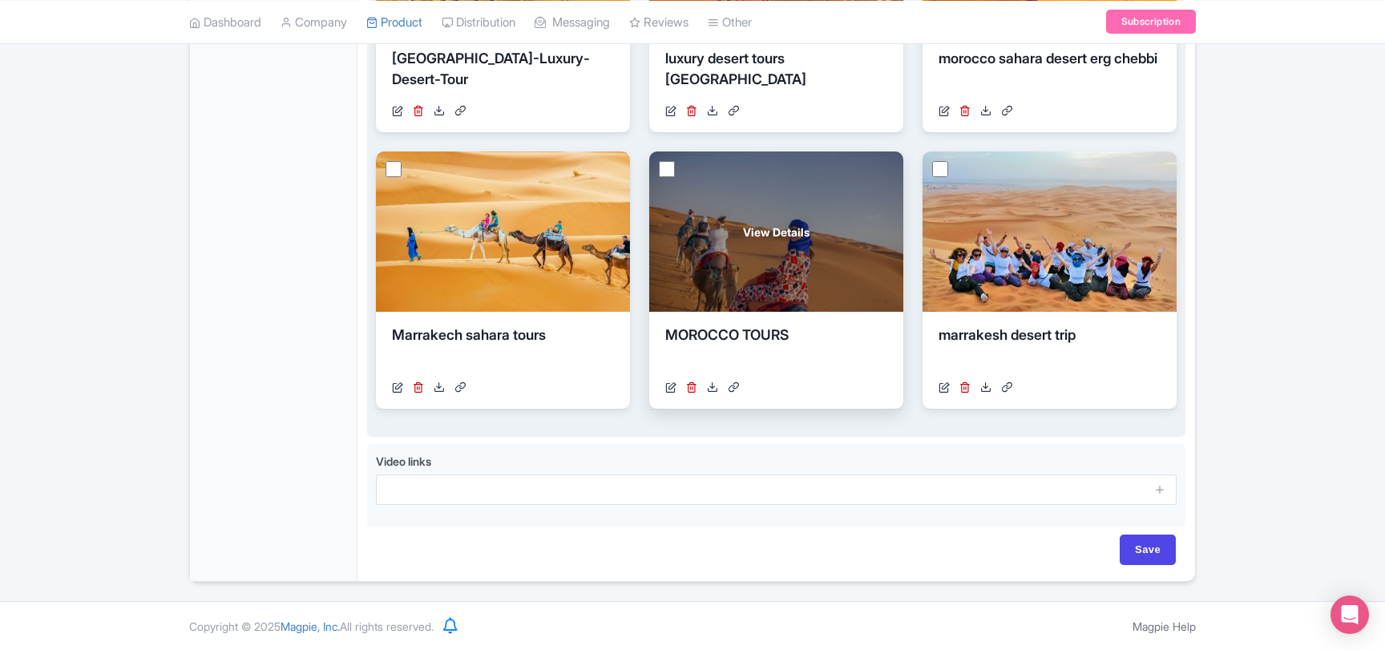
click at [756, 263] on div "View Details" at bounding box center [776, 231] width 254 height 160
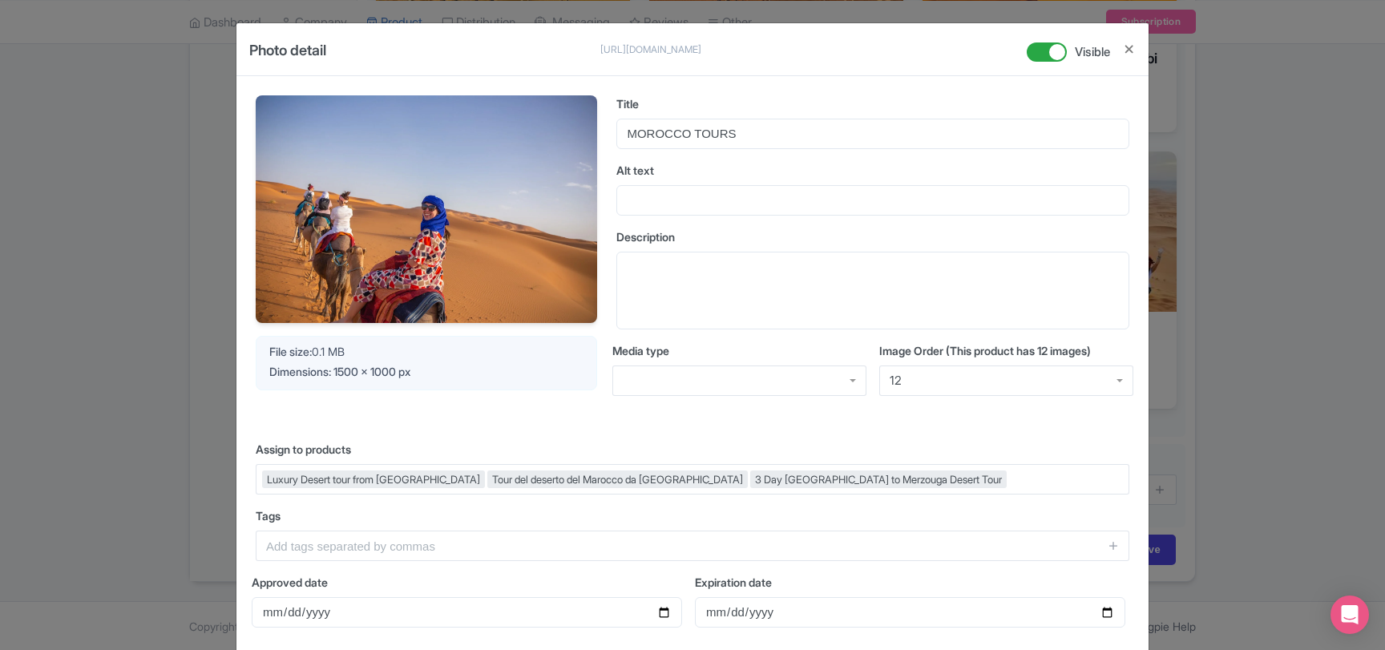
click at [1296, 278] on div "Photo detail https://res.cloudinary.com/hfyvkoyi1/image/upload/v1718200327/uq9n…" at bounding box center [692, 325] width 1385 height 650
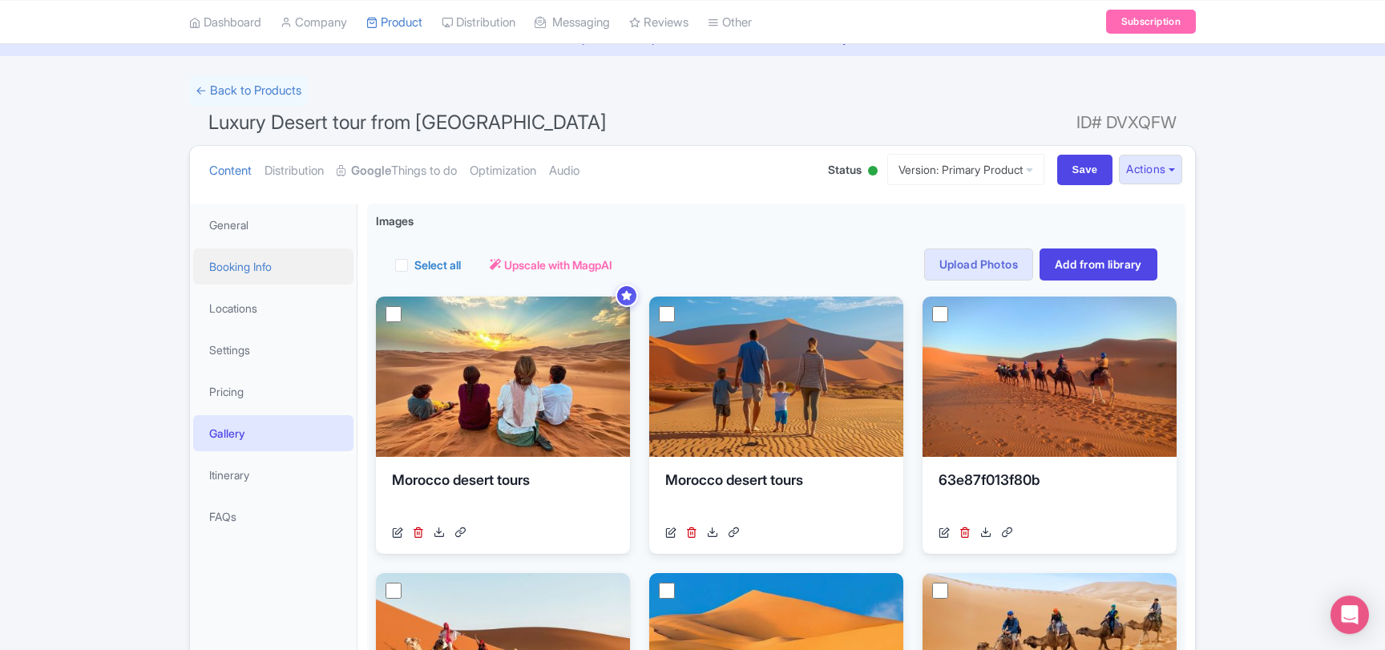
scroll to position [11, 0]
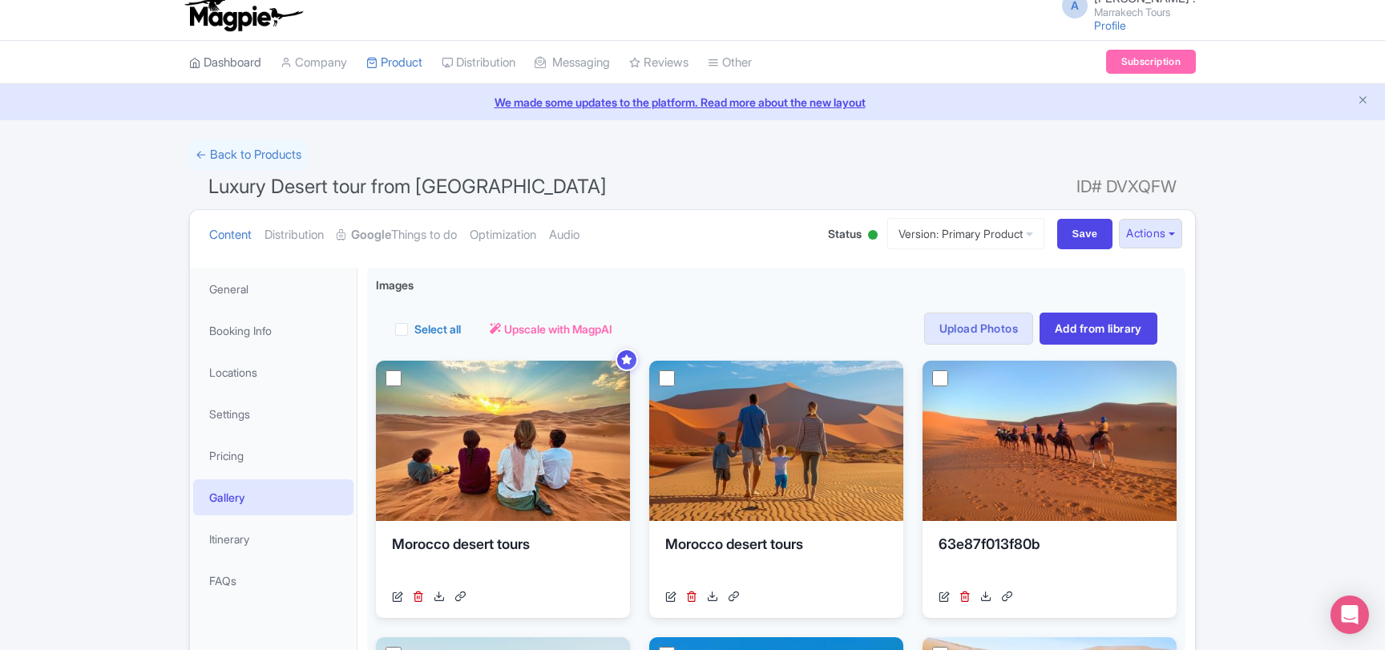
click at [245, 64] on link "Dashboard" at bounding box center [225, 63] width 72 height 44
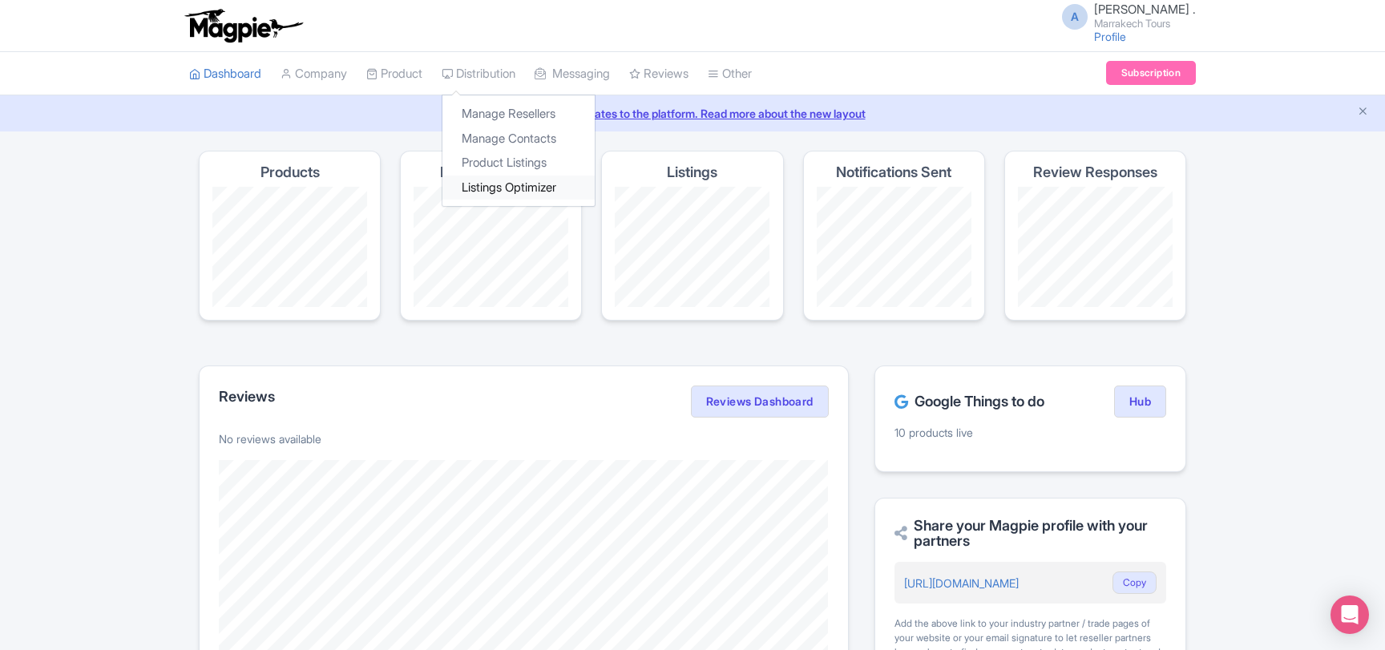
click at [532, 185] on link "Listings Optimizer" at bounding box center [518, 187] width 152 height 25
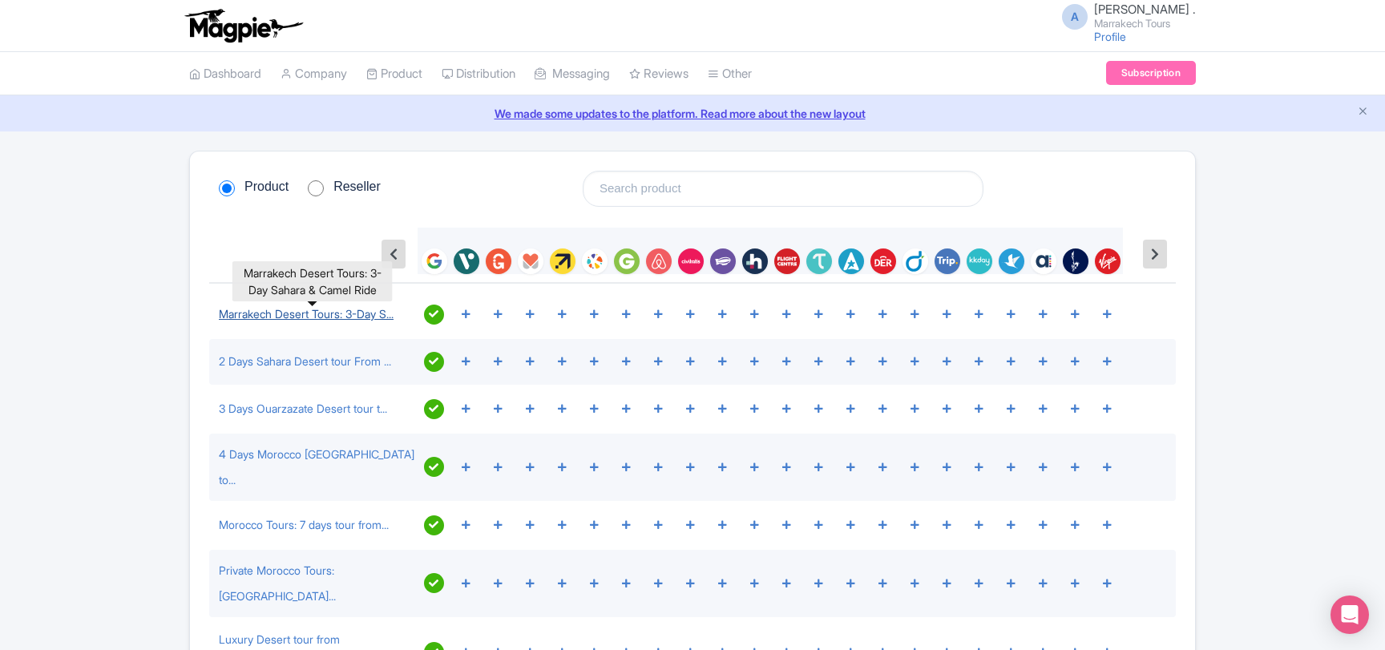
click at [365, 318] on link "Marrakech Desert Tours: 3-Day S..." at bounding box center [306, 314] width 175 height 14
click at [411, 119] on link "My Products" at bounding box center [443, 114] width 152 height 25
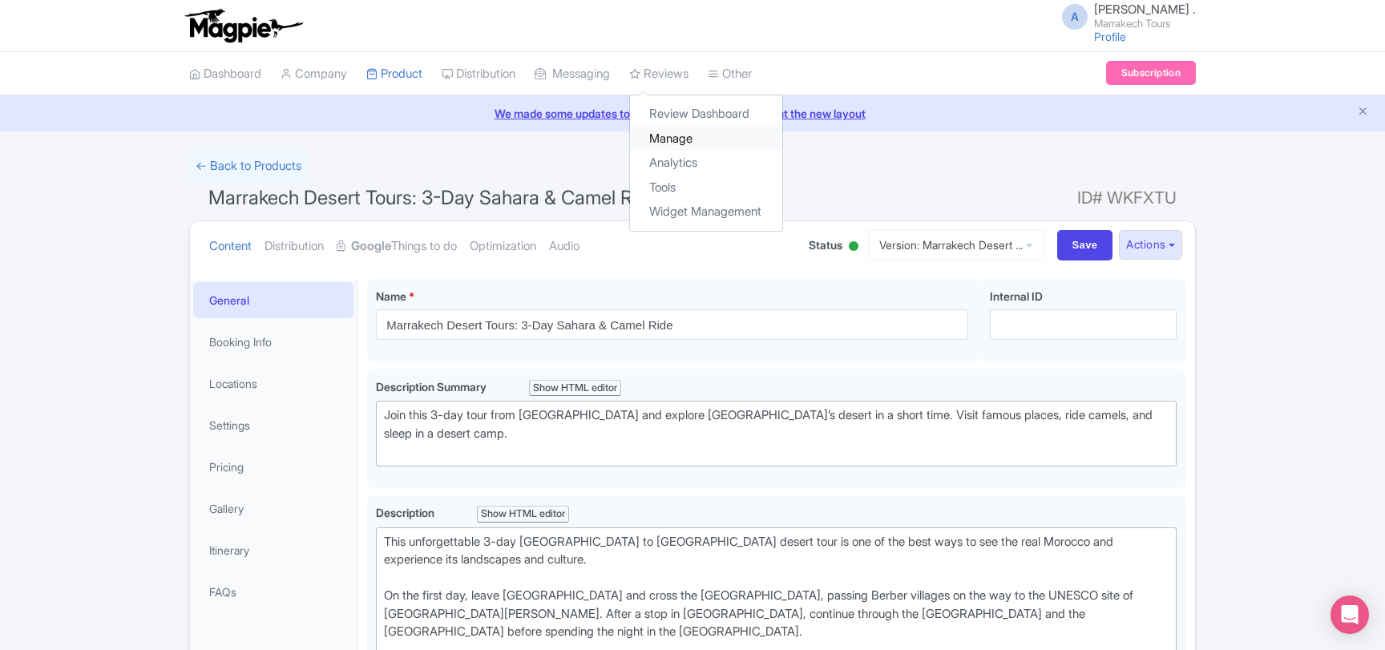
click at [692, 137] on link "Manage" at bounding box center [706, 139] width 152 height 25
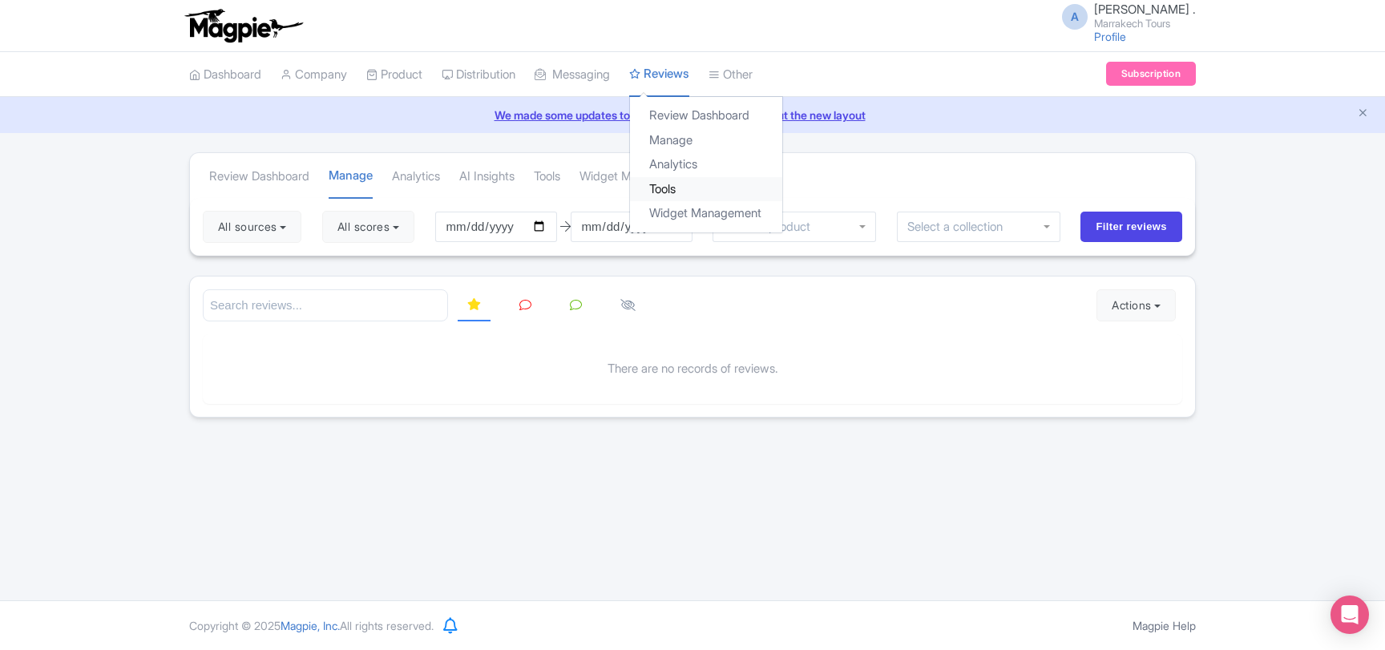
click at [688, 184] on link "Tools" at bounding box center [706, 189] width 152 height 25
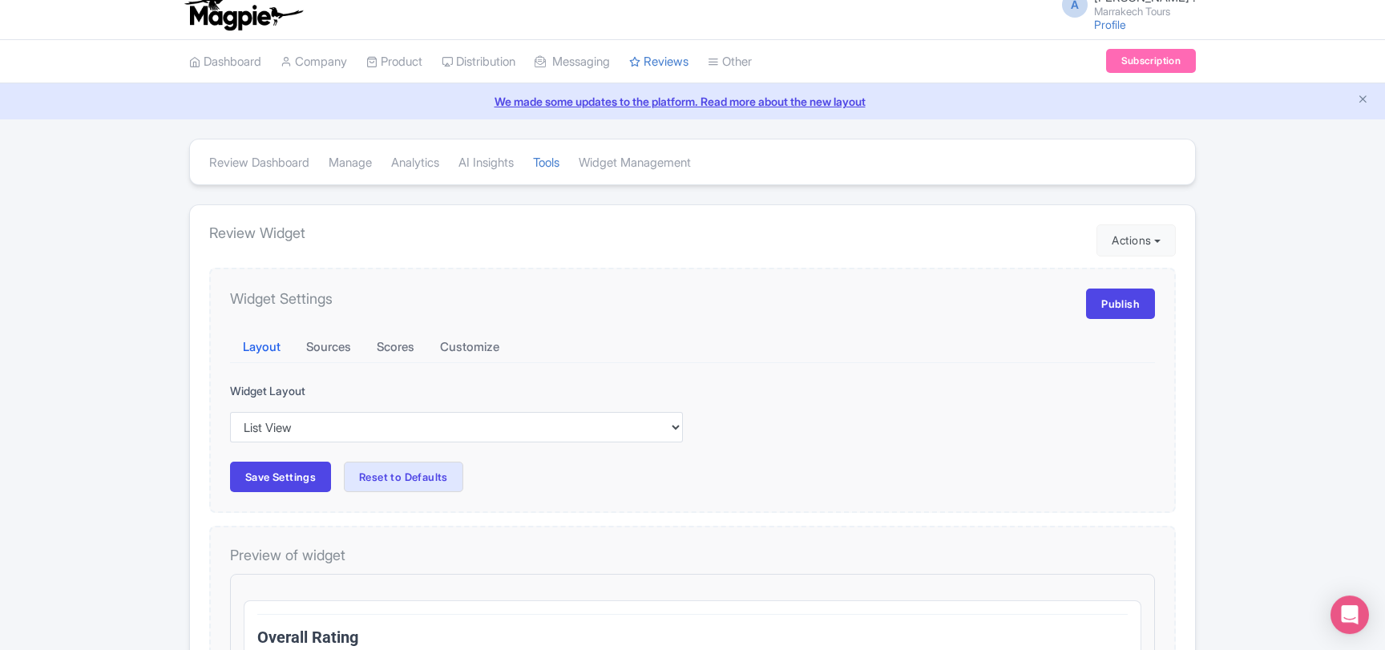
scroll to position [10, 0]
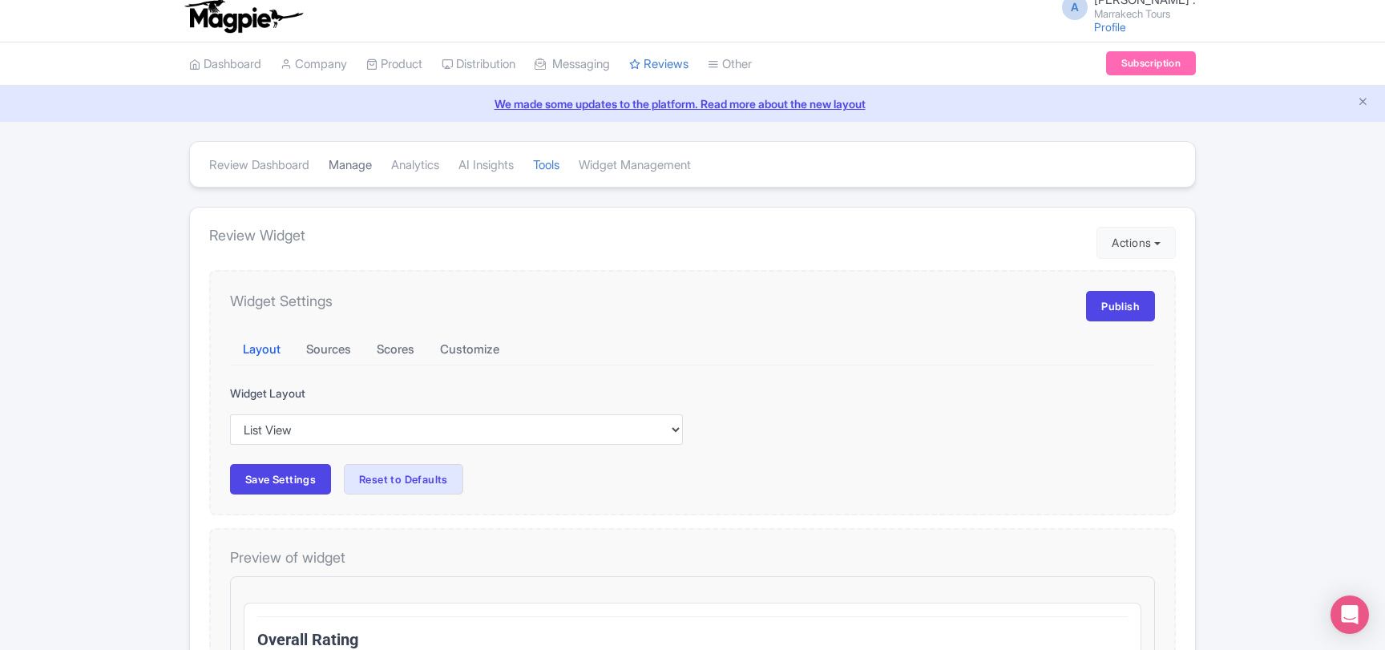
click at [365, 164] on link "Manage" at bounding box center [350, 165] width 43 height 44
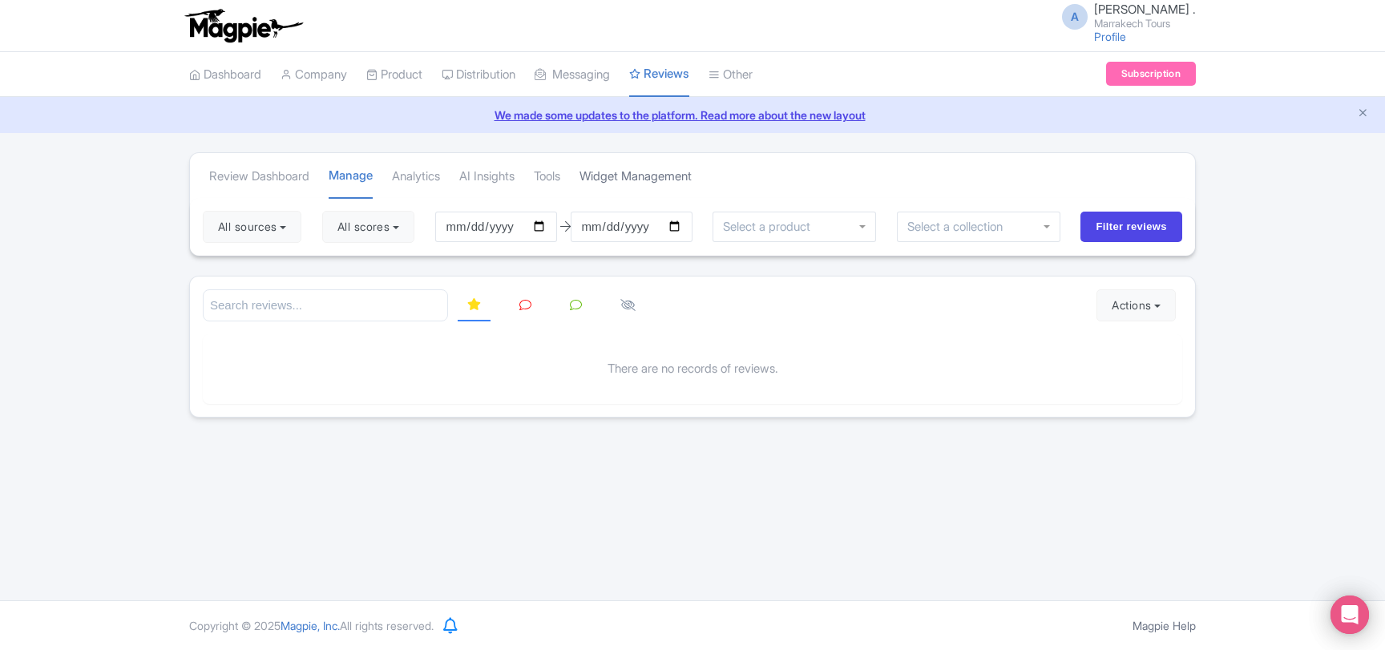
click at [684, 184] on link "Widget Management" at bounding box center [635, 177] width 112 height 44
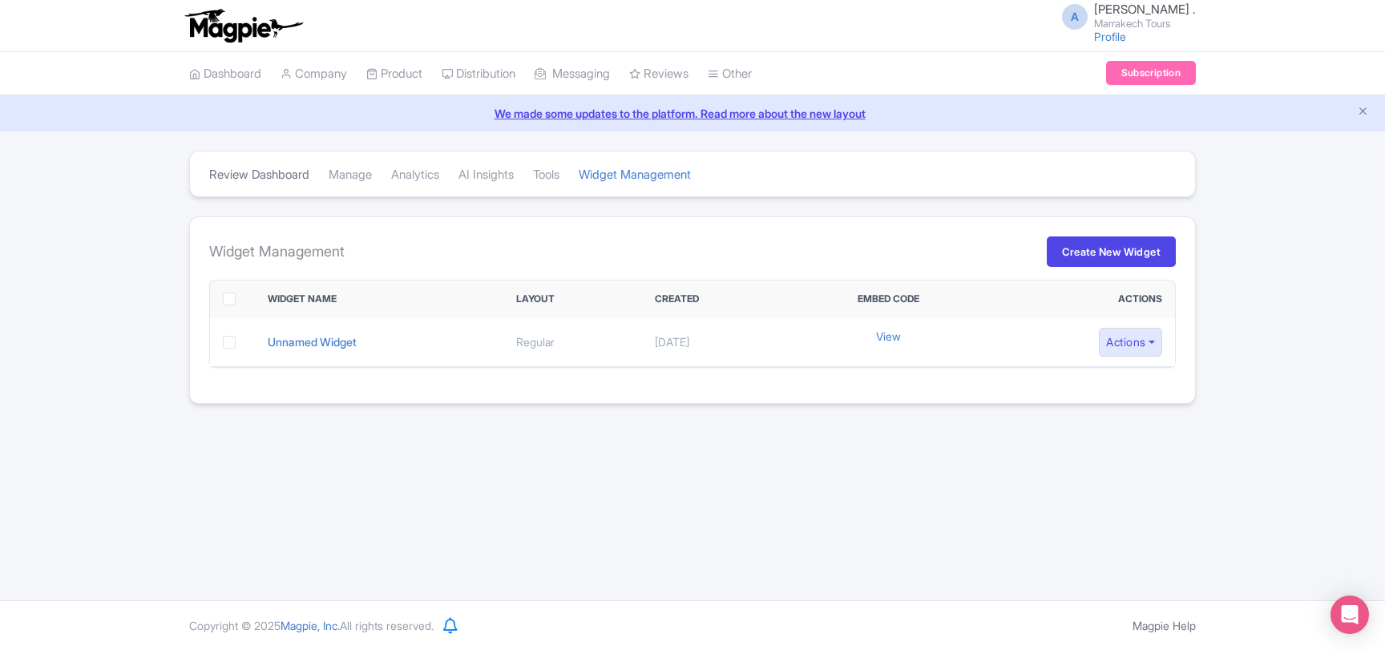
click at [220, 171] on link "Review Dashboard" at bounding box center [259, 175] width 100 height 44
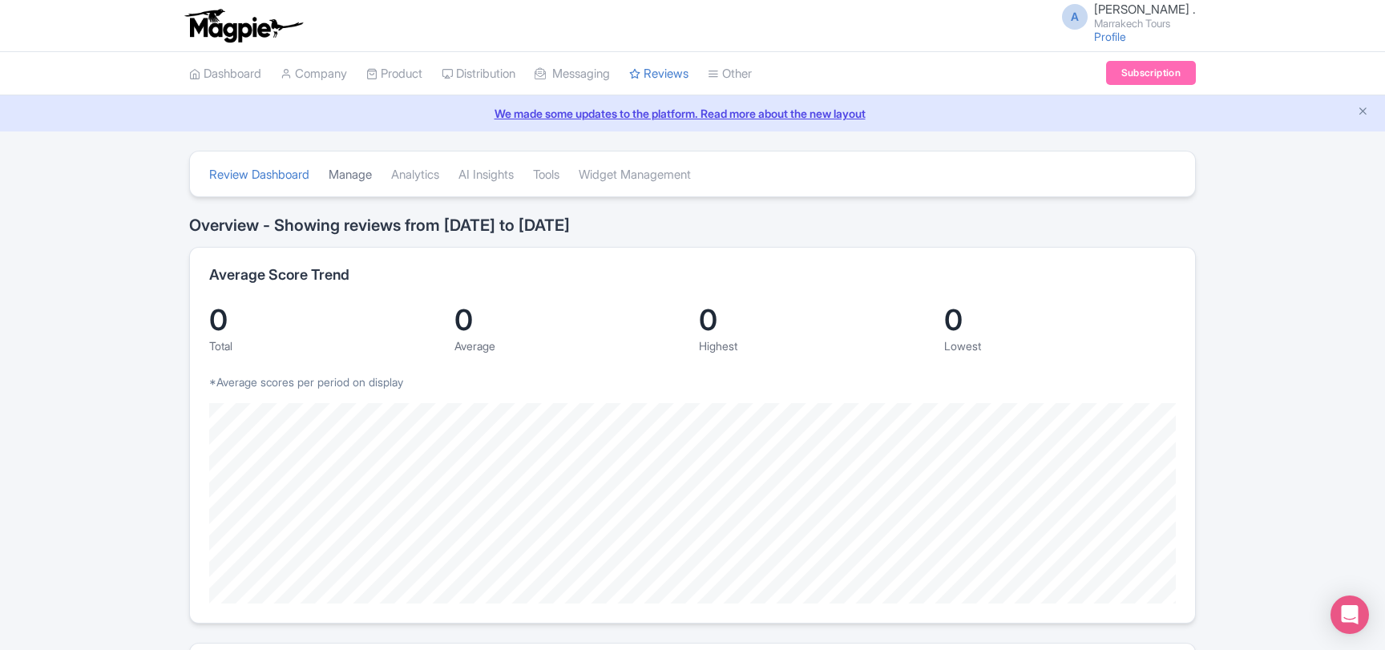
click at [358, 173] on link "Manage" at bounding box center [350, 175] width 43 height 44
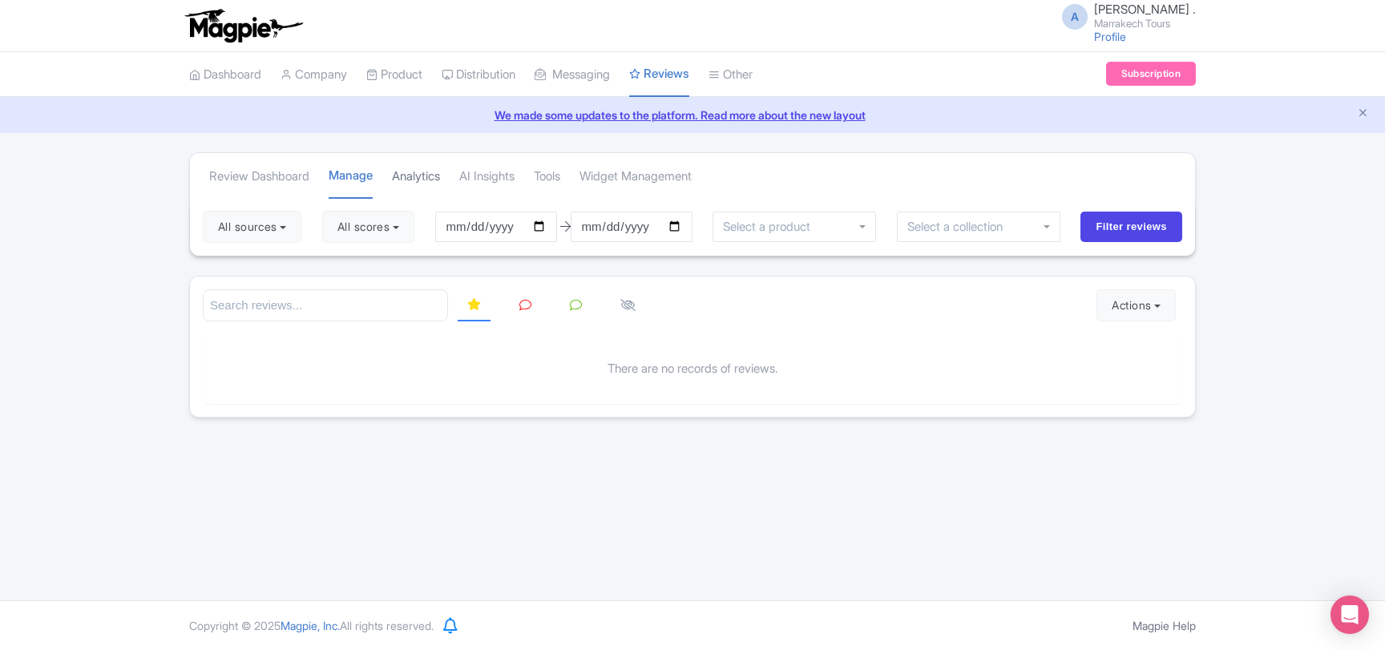
click at [409, 176] on link "Analytics" at bounding box center [416, 177] width 48 height 44
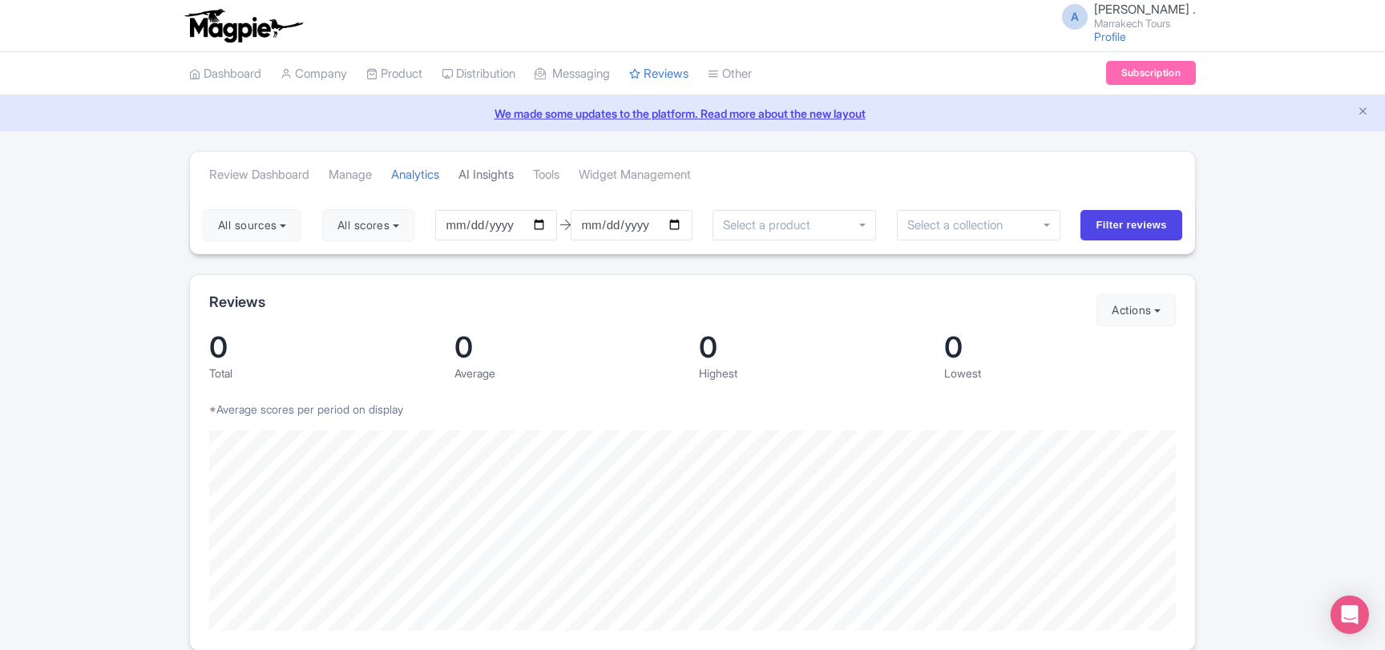
click at [496, 184] on link "AI Insights" at bounding box center [485, 175] width 55 height 44
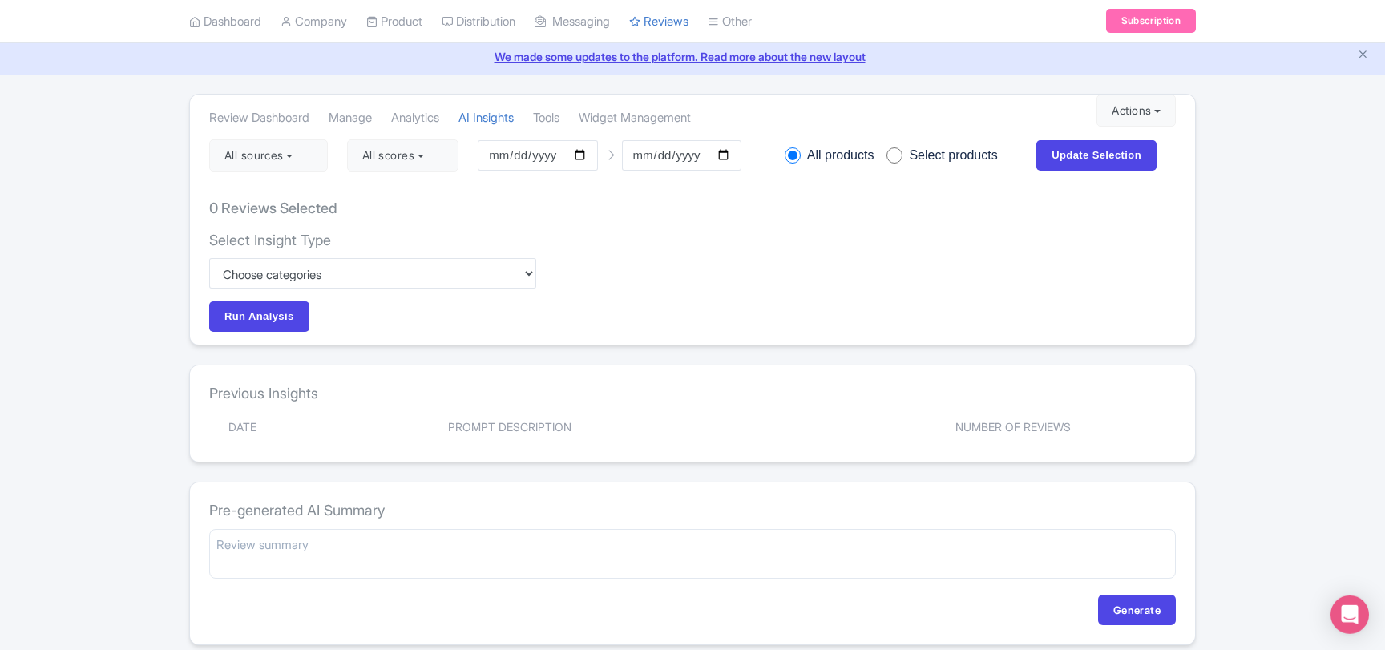
scroll to position [119, 0]
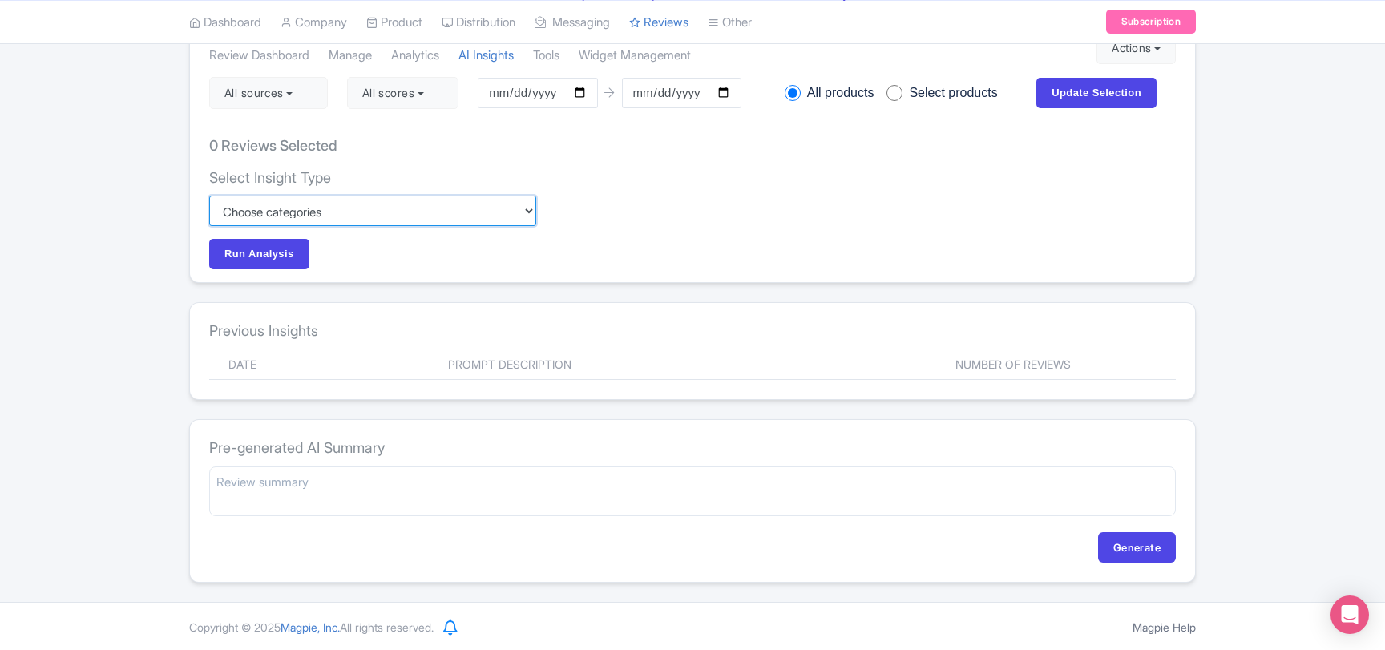
click at [209, 196] on select "Custom Choose categories Staff names - both positive and negative context Probl…" at bounding box center [372, 211] width 327 height 30
drag, startPoint x: 417, startPoint y: 217, endPoint x: 70, endPoint y: 272, distance: 351.2
click at [70, 272] on div "Tool ai * Review Dashboard [GEOGRAPHIC_DATA] Analytics AI Insights Tools Widget…" at bounding box center [692, 306] width 1385 height 551
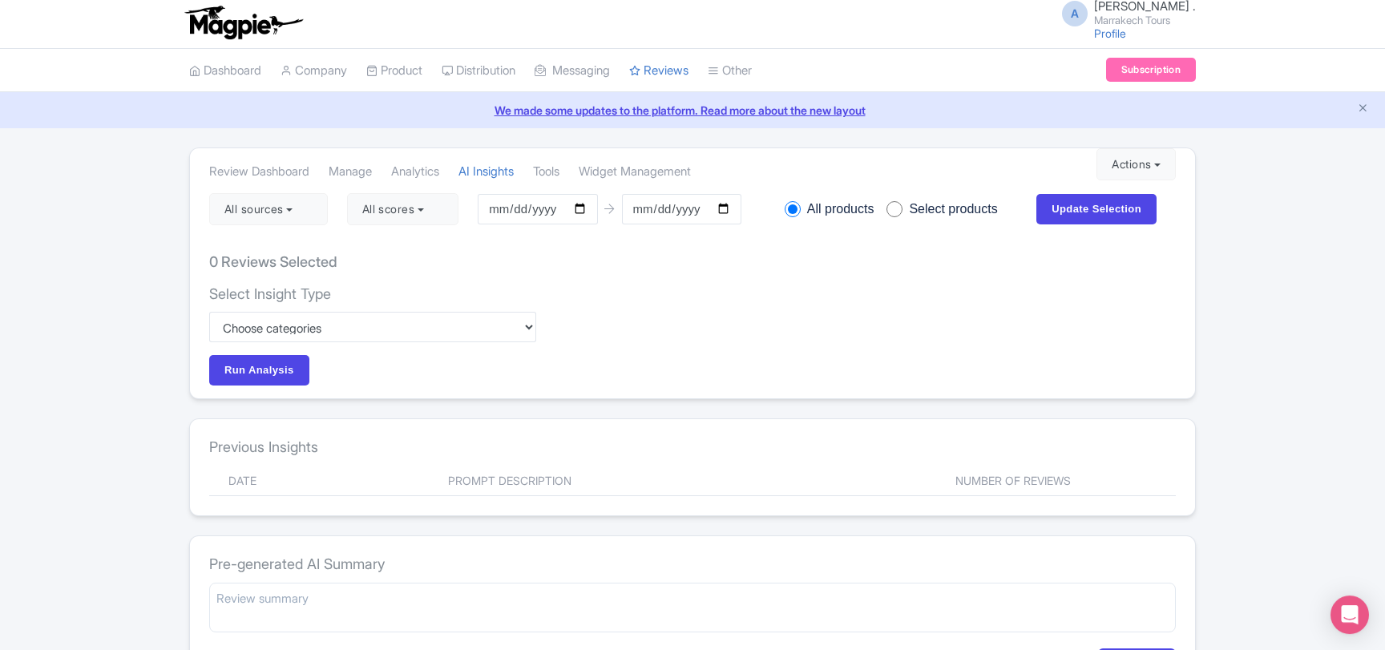
scroll to position [0, 0]
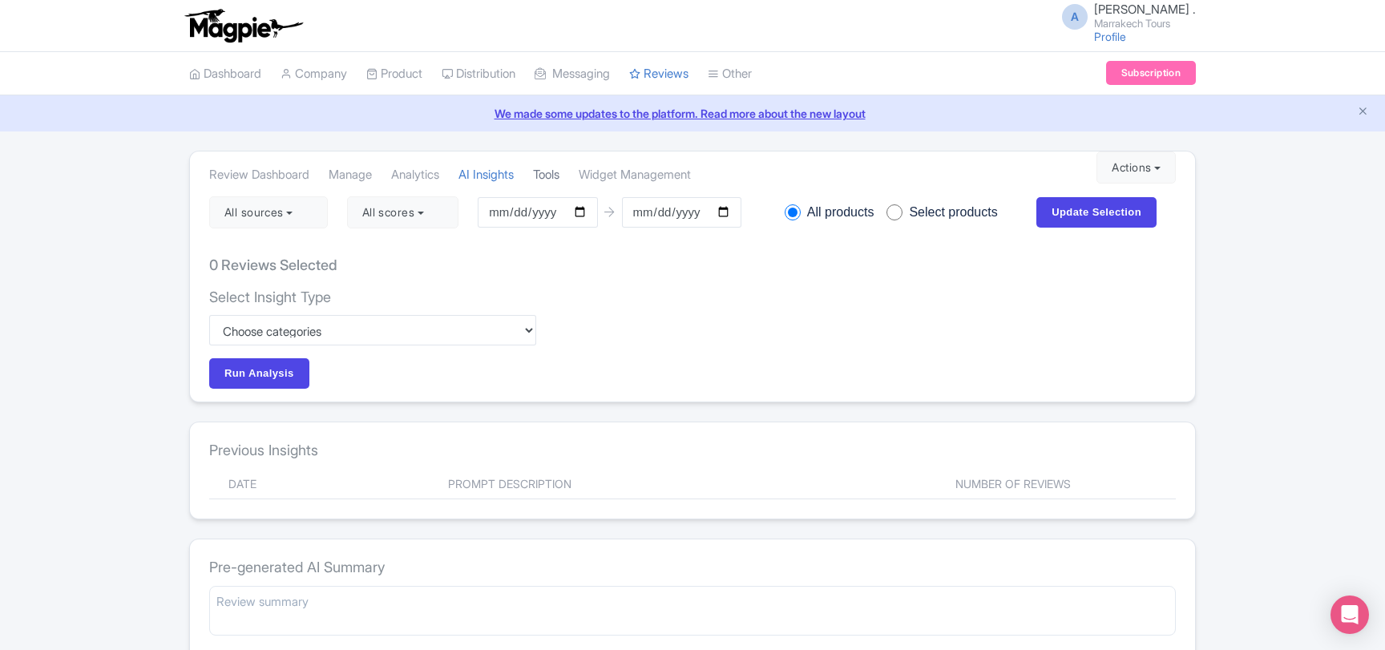
click at [559, 175] on link "Tools" at bounding box center [546, 175] width 26 height 44
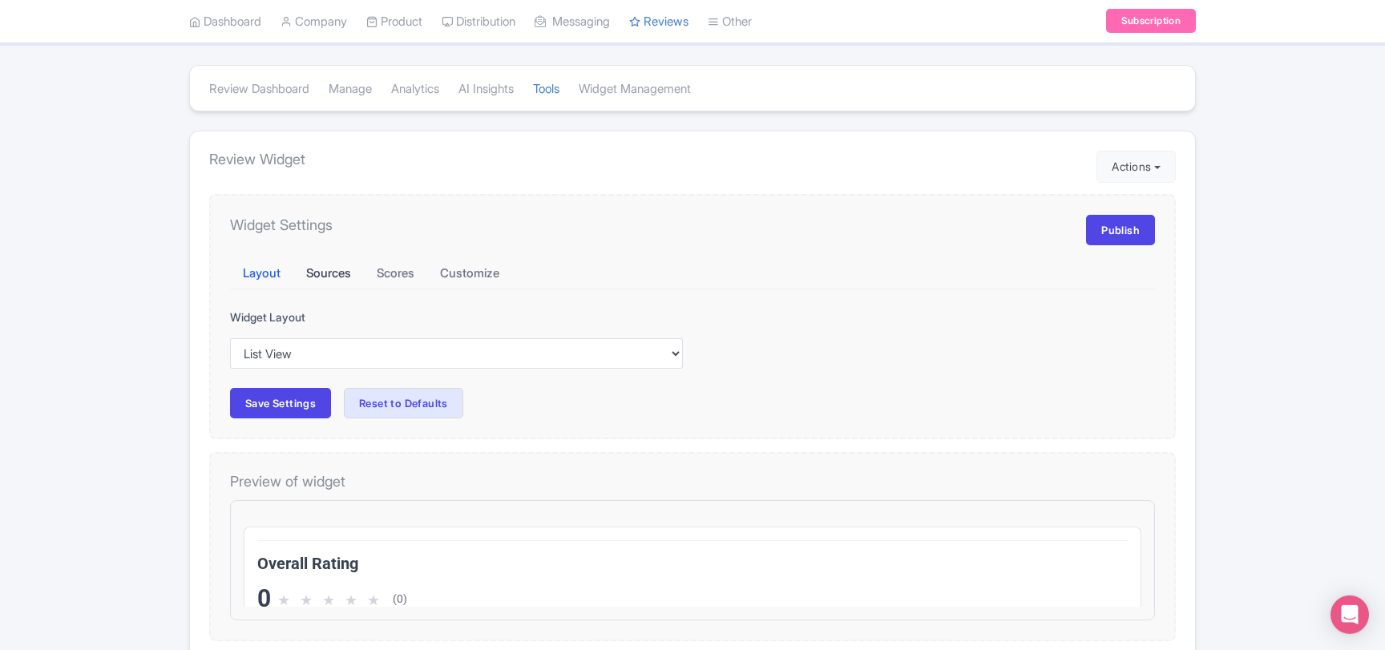
scroll to position [173, 0]
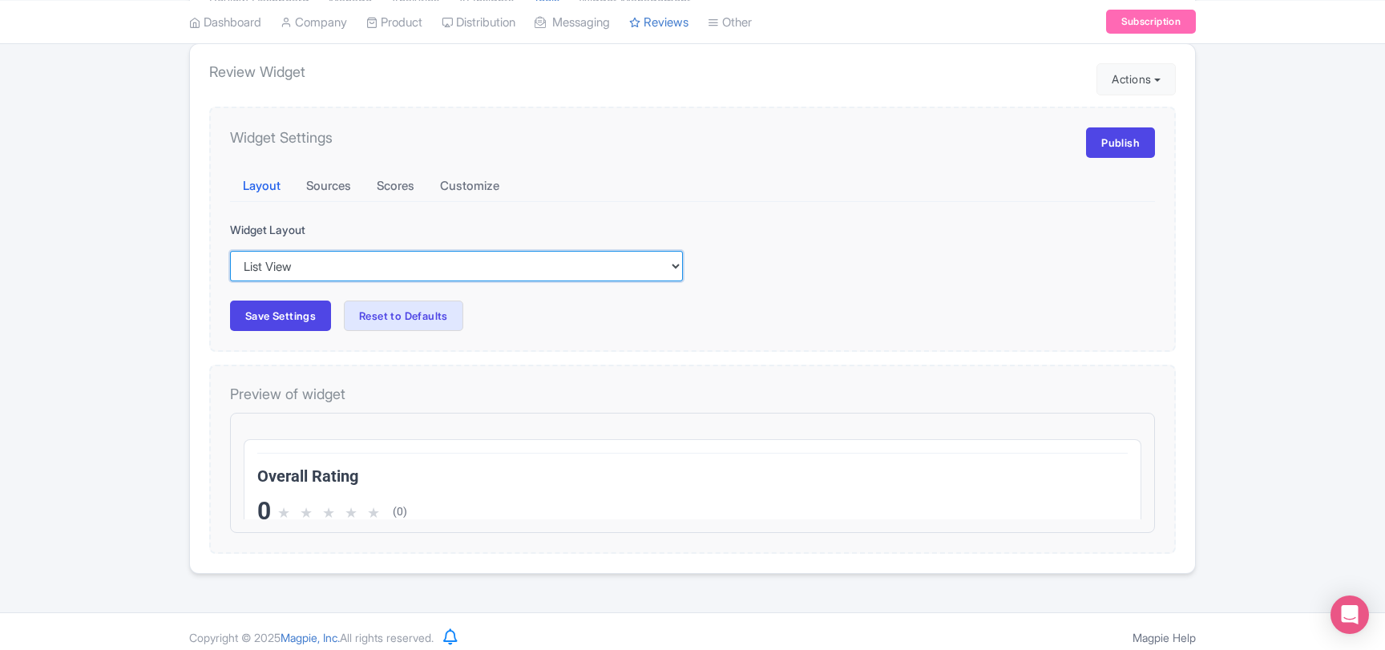
click at [230, 251] on select "Inline View Floating View List View Carousel View" at bounding box center [456, 266] width 453 height 30
click at [321, 271] on select "Inline View Floating View List View Carousel View" at bounding box center [456, 266] width 453 height 30
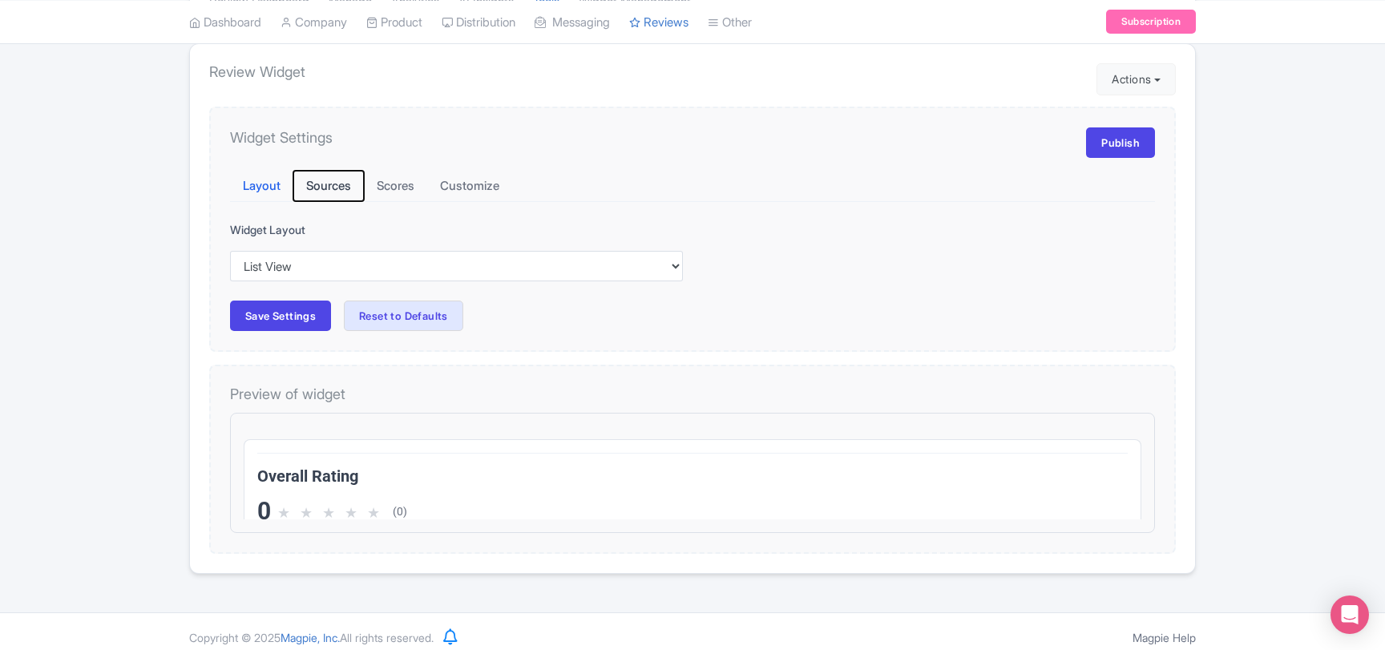
click at [318, 175] on button "Sources" at bounding box center [328, 186] width 71 height 31
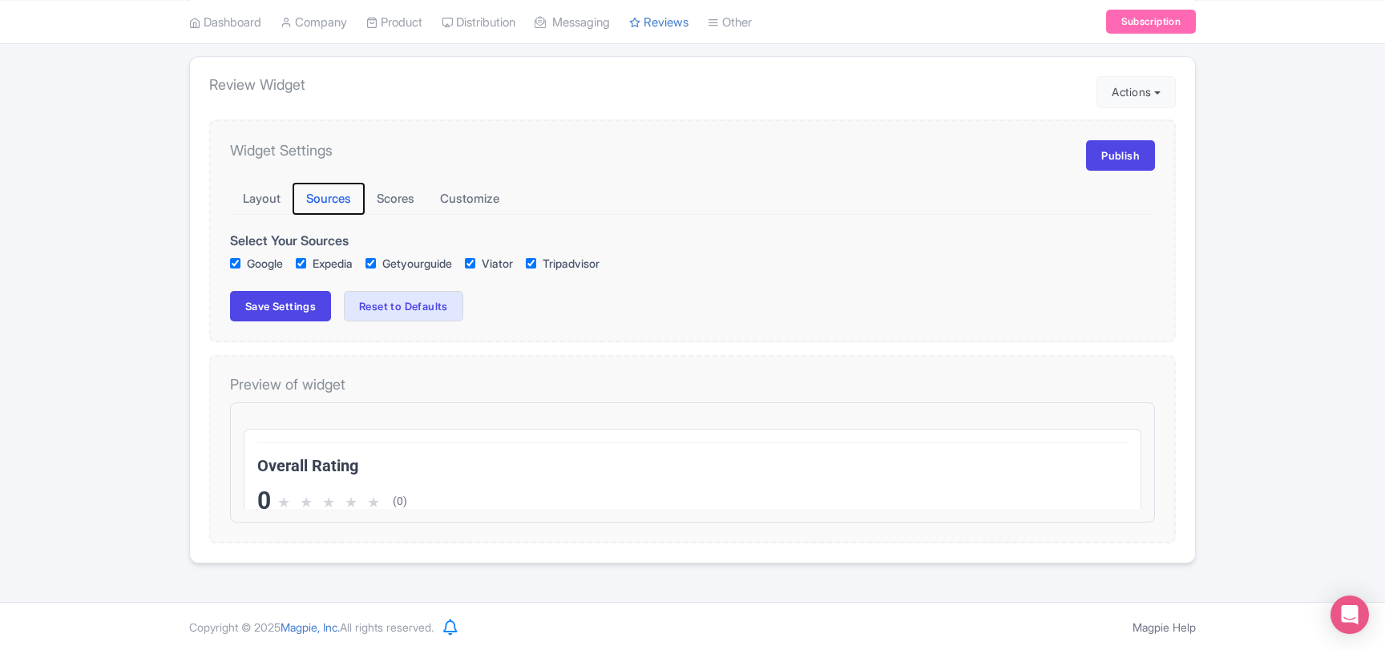
click at [322, 199] on button "Sources" at bounding box center [328, 199] width 71 height 31
click at [409, 200] on button "Scores" at bounding box center [395, 199] width 63 height 31
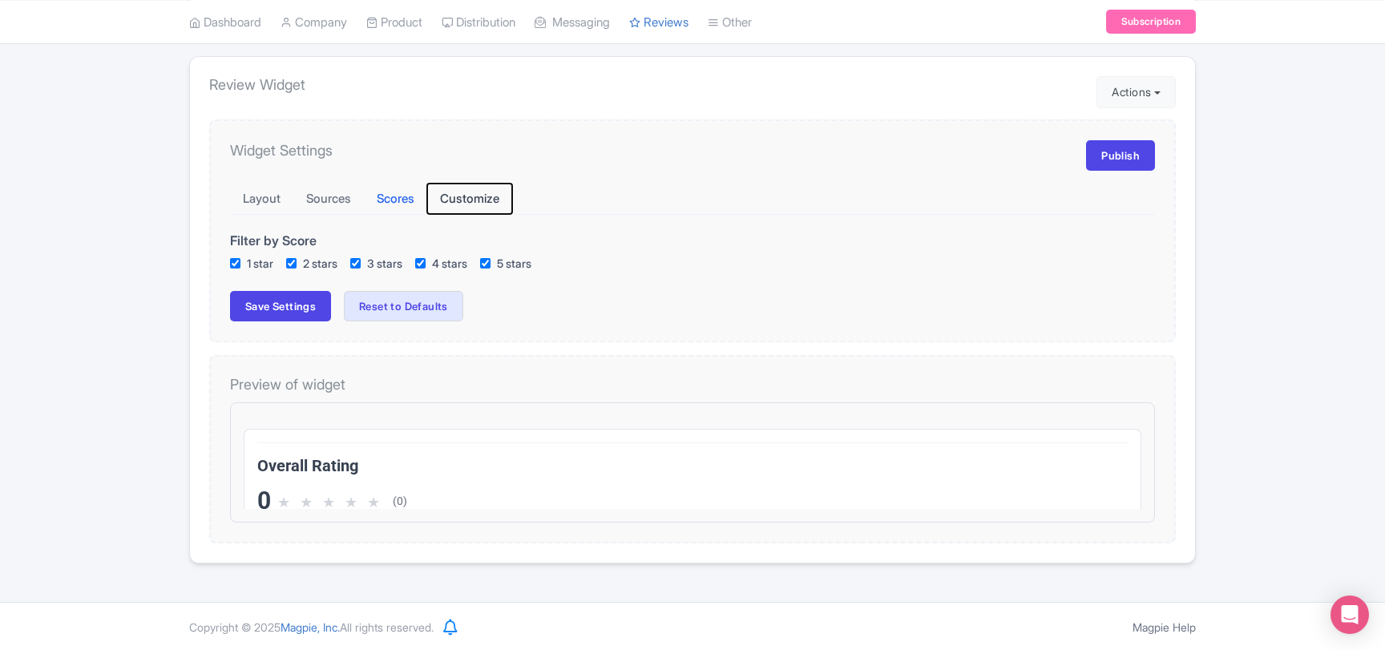
click at [468, 197] on button "Customize" at bounding box center [469, 199] width 85 height 31
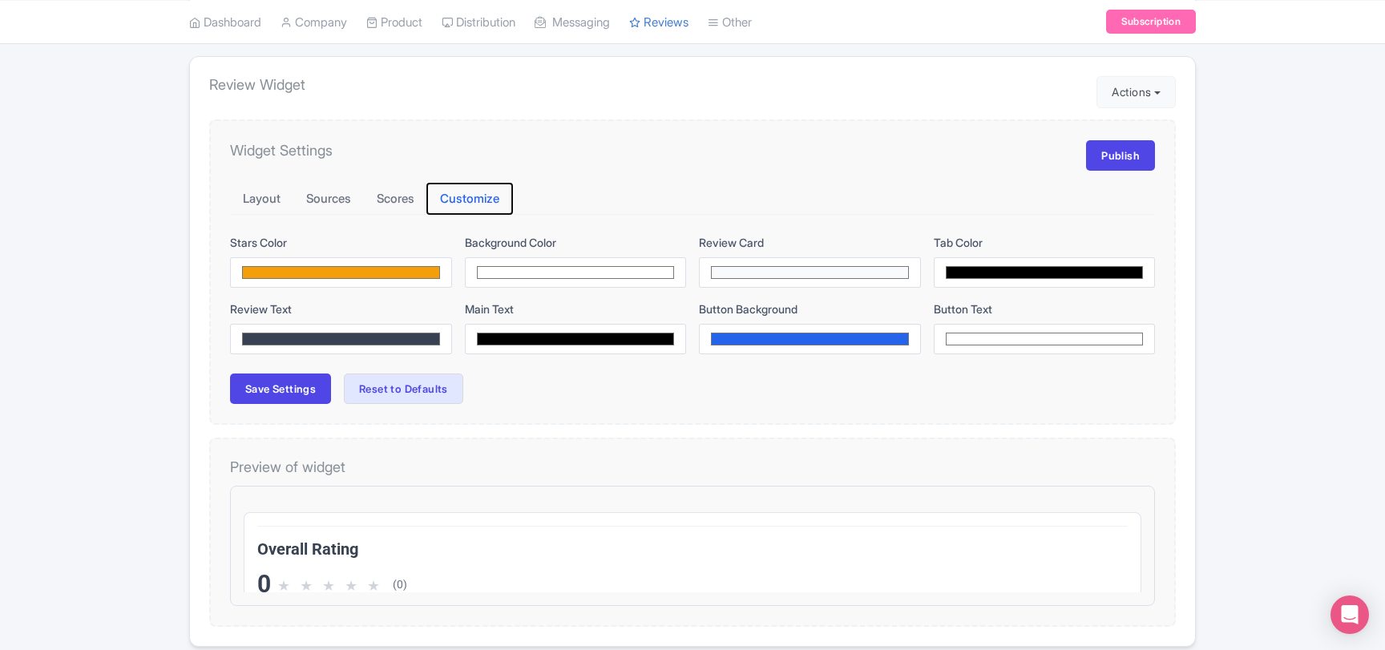
scroll to position [0, 0]
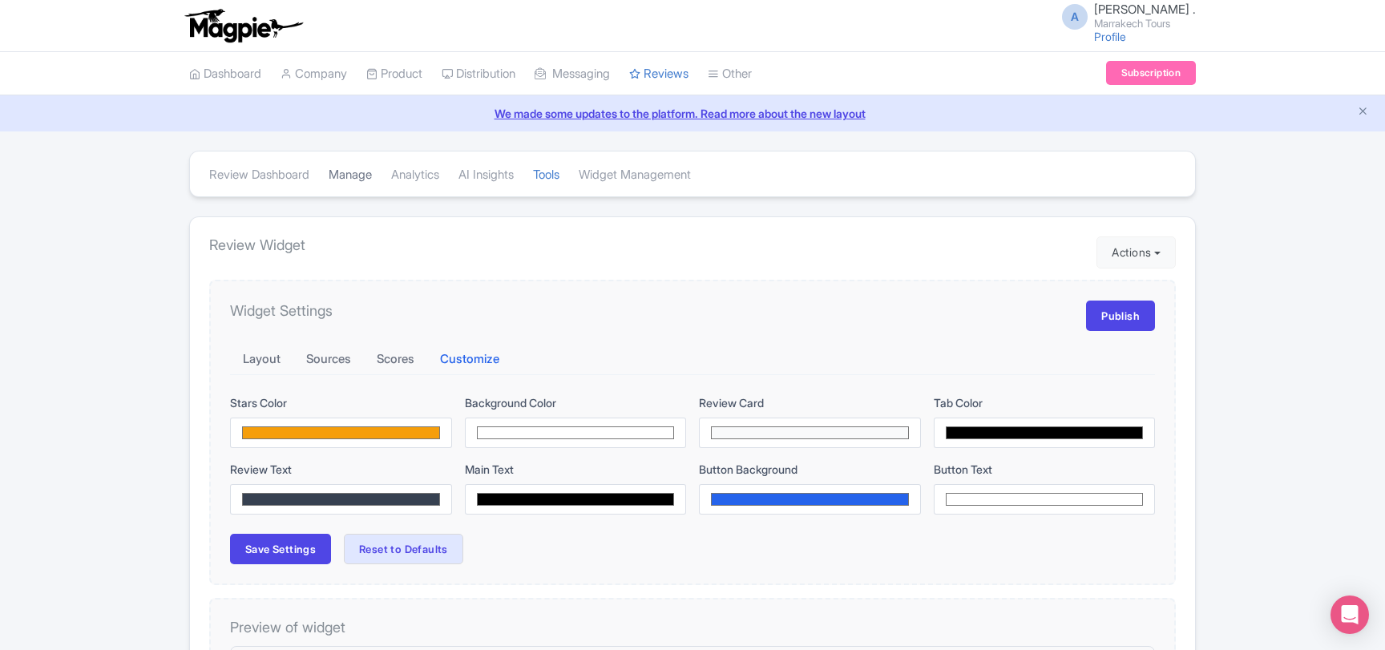
click at [356, 180] on link "Manage" at bounding box center [350, 175] width 43 height 44
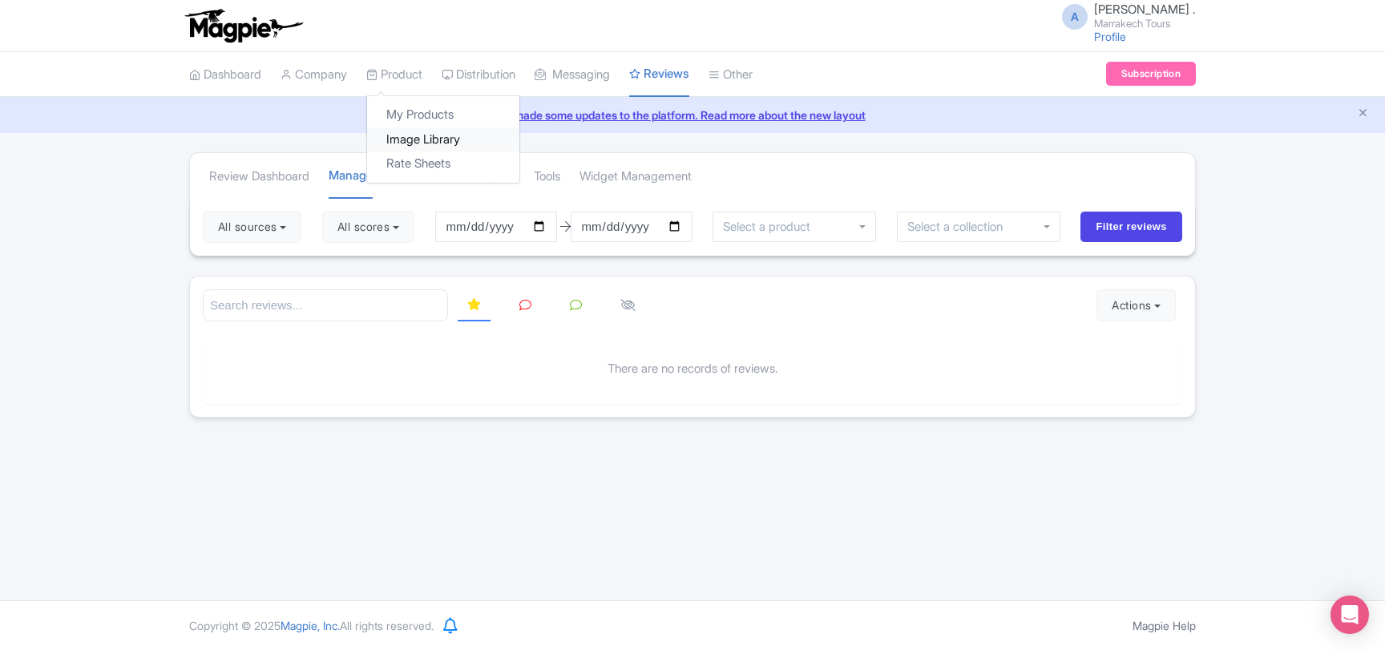
click at [429, 139] on link "Image Library" at bounding box center [443, 139] width 152 height 25
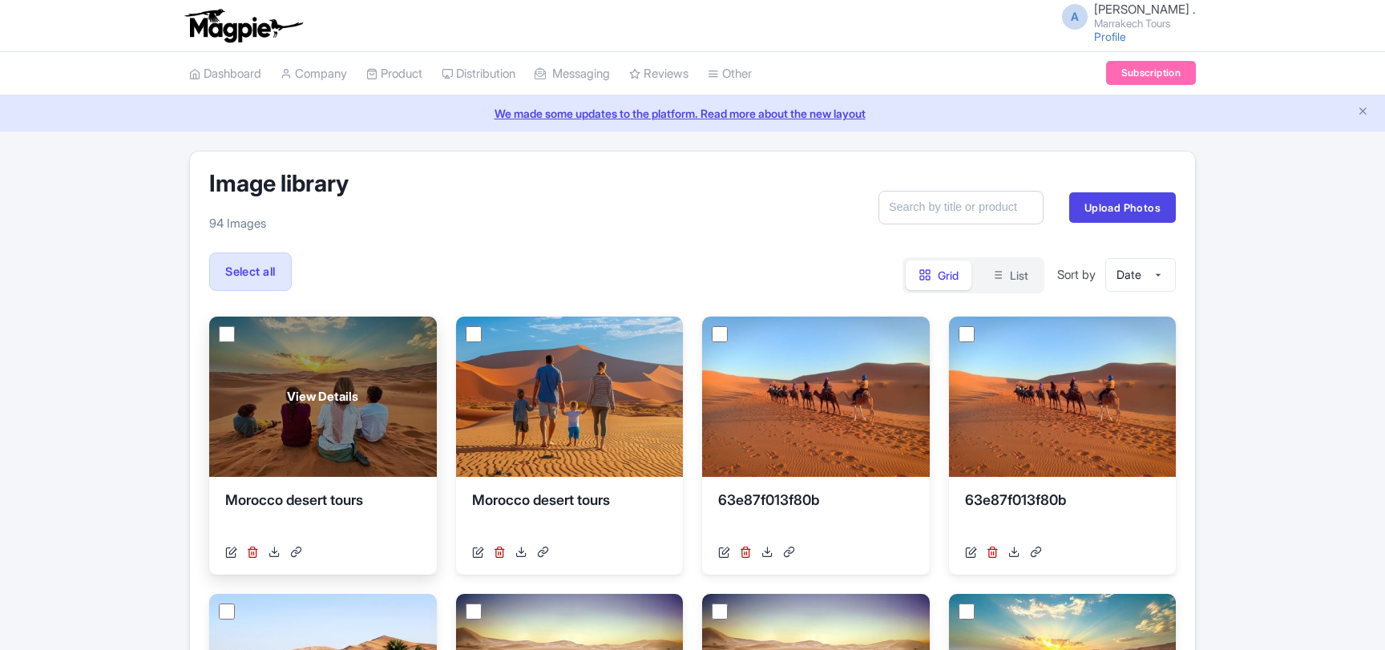
scroll to position [87, 0]
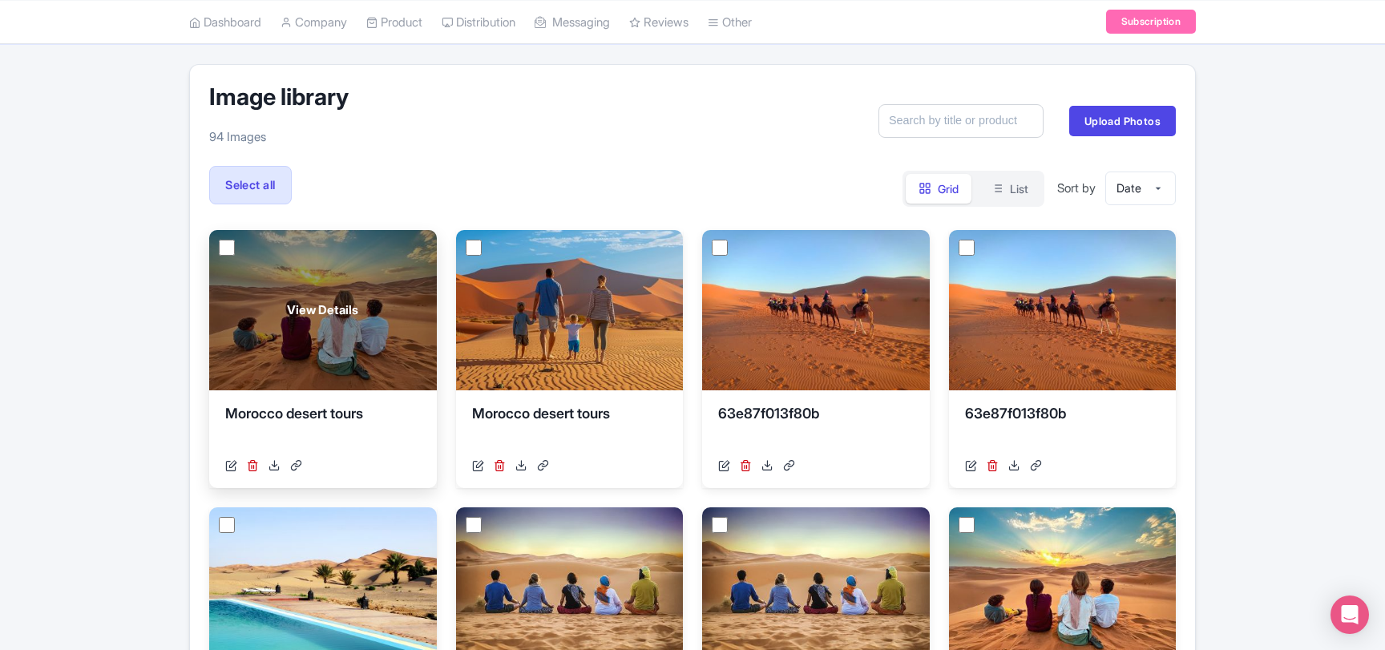
click at [322, 312] on span "View Details" at bounding box center [322, 310] width 71 height 18
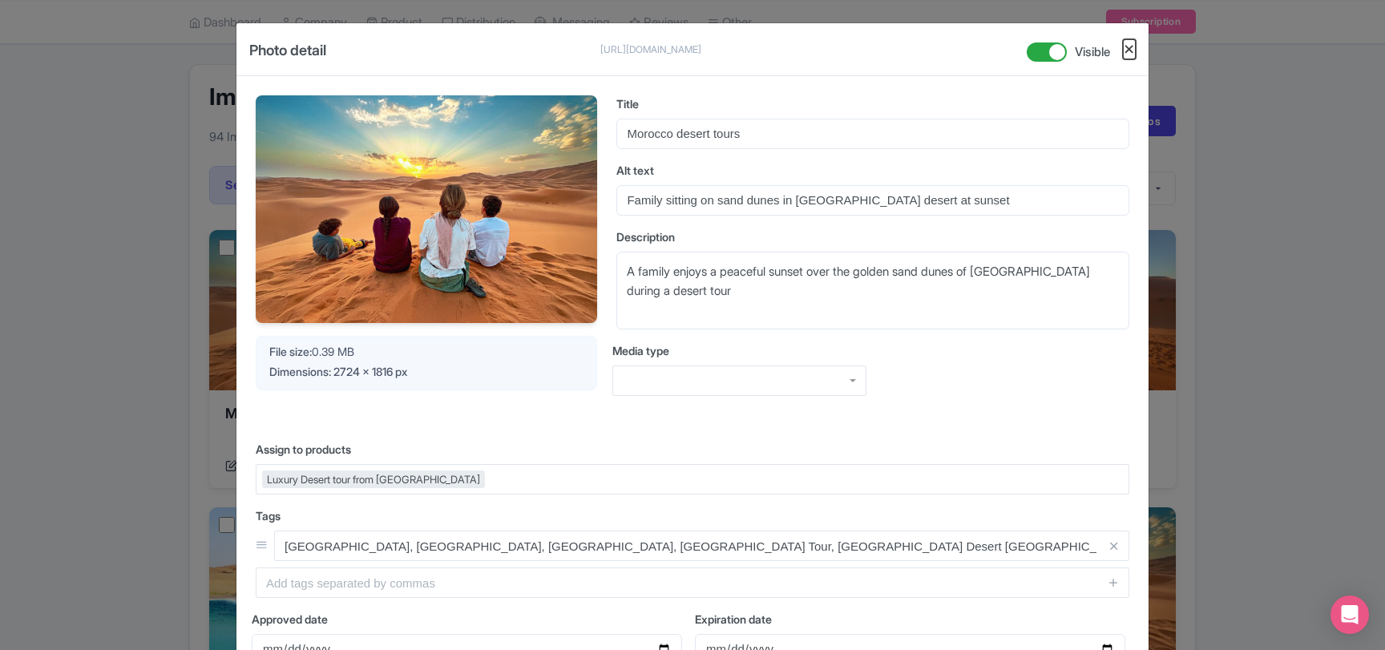
click at [1131, 50] on button "Close" at bounding box center [1129, 49] width 13 height 20
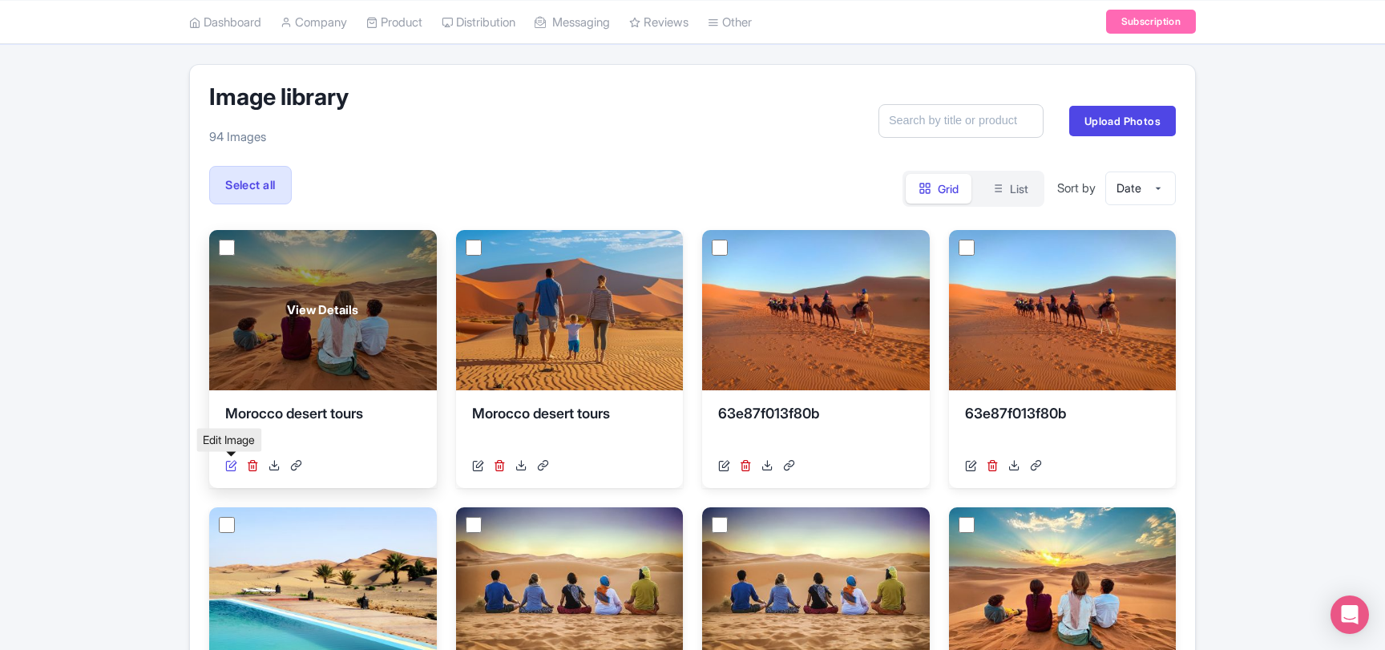
click at [228, 468] on icon at bounding box center [231, 465] width 12 height 12
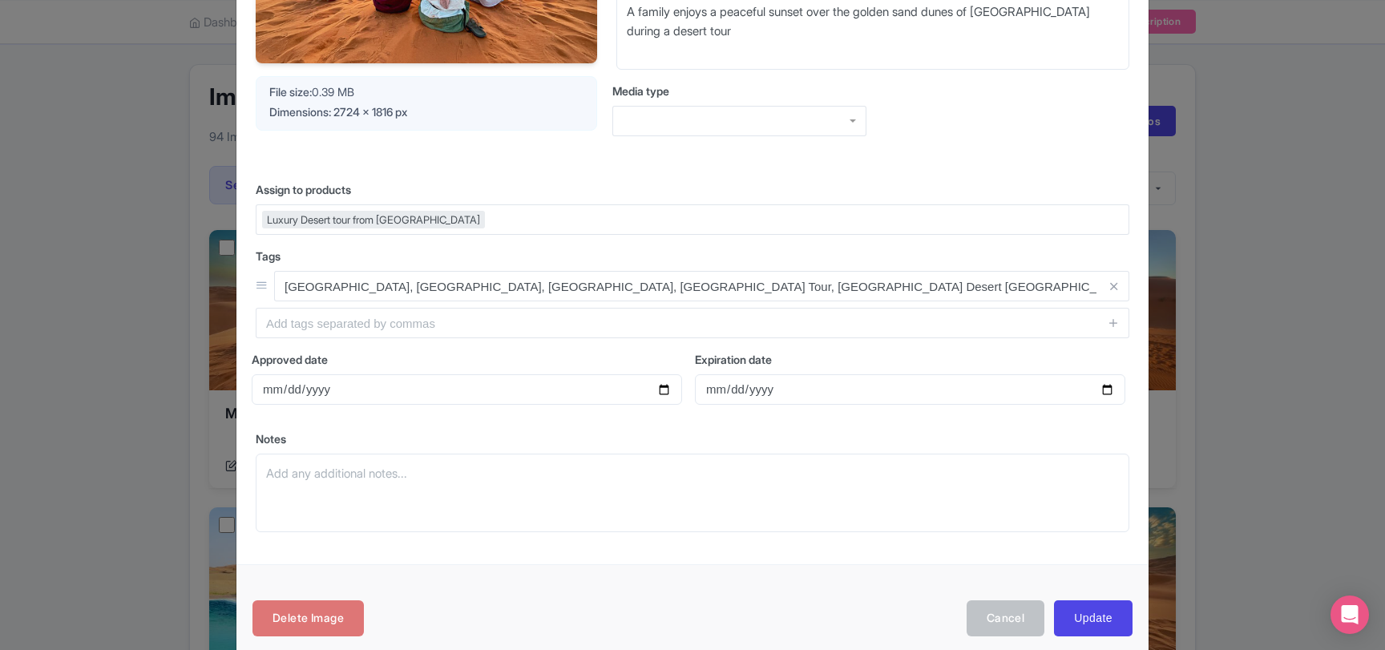
scroll to position [284, 0]
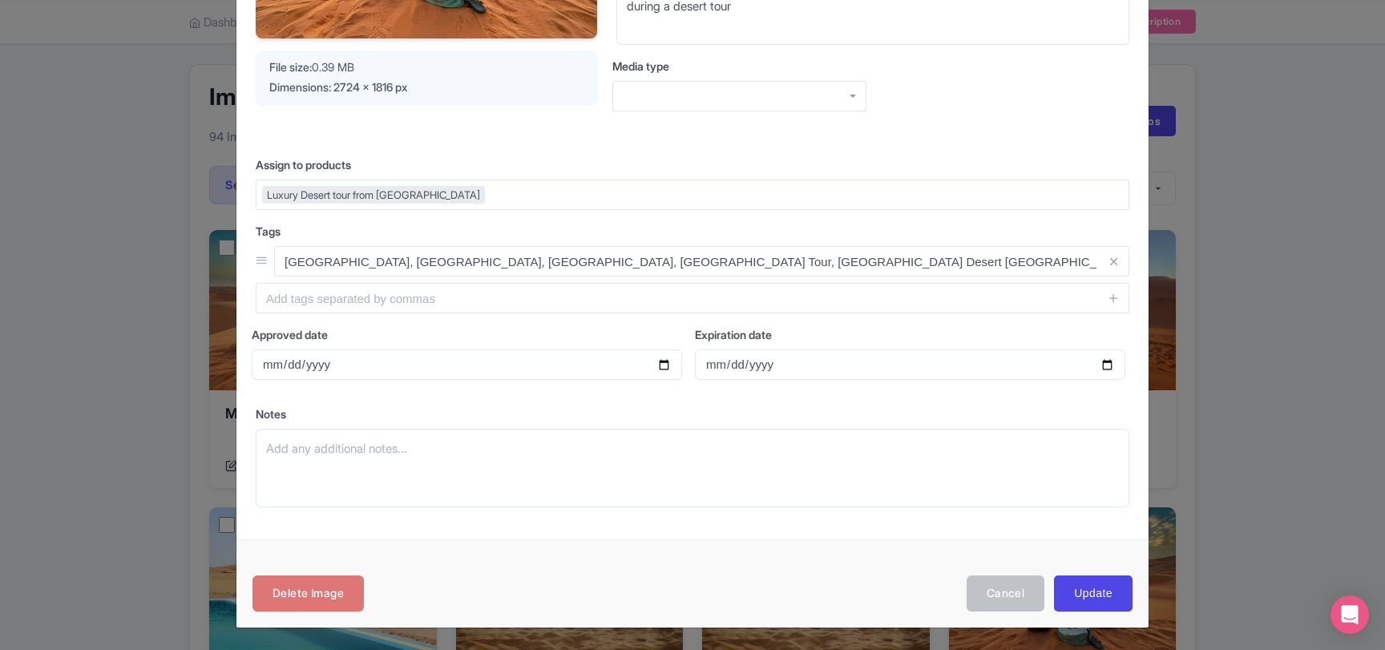
click at [146, 435] on div "Photo detail [URL][DOMAIN_NAME] [URL][DOMAIN_NAME] Visible Your Image is being …" at bounding box center [692, 325] width 1385 height 650
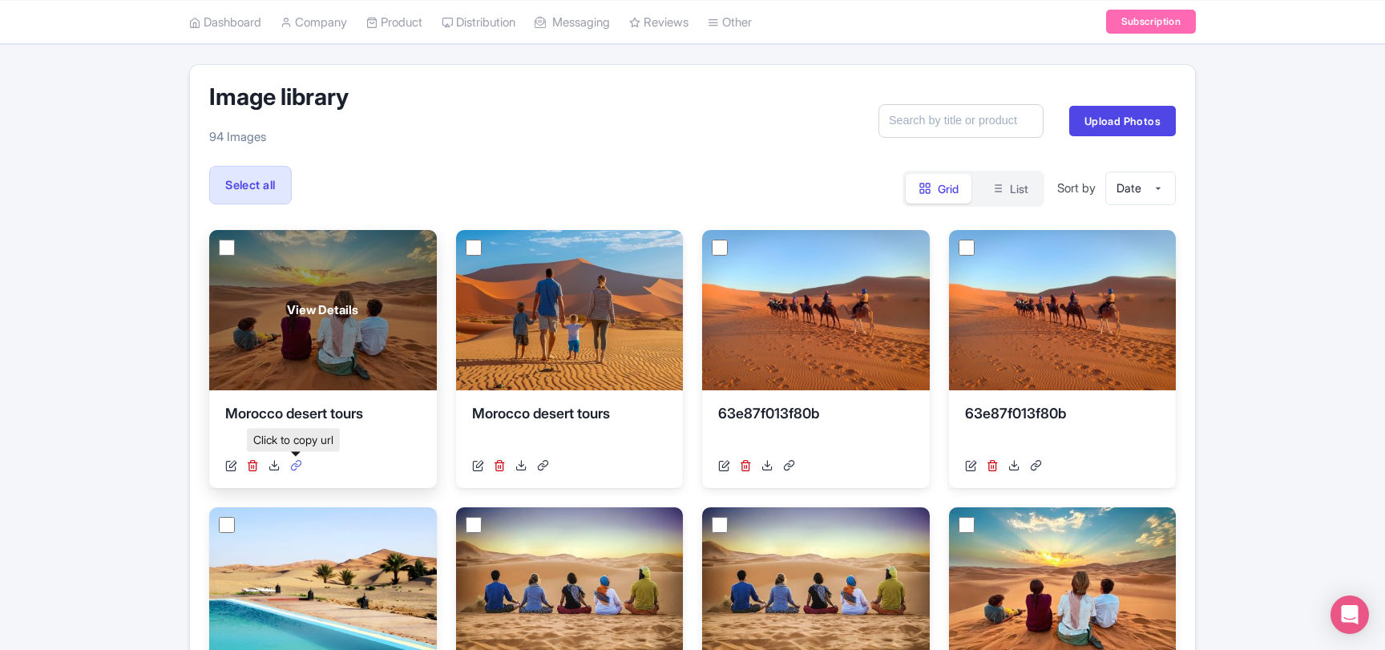
click at [297, 466] on icon at bounding box center [296, 465] width 12 height 12
click at [315, 313] on span "View Details" at bounding box center [322, 310] width 71 height 18
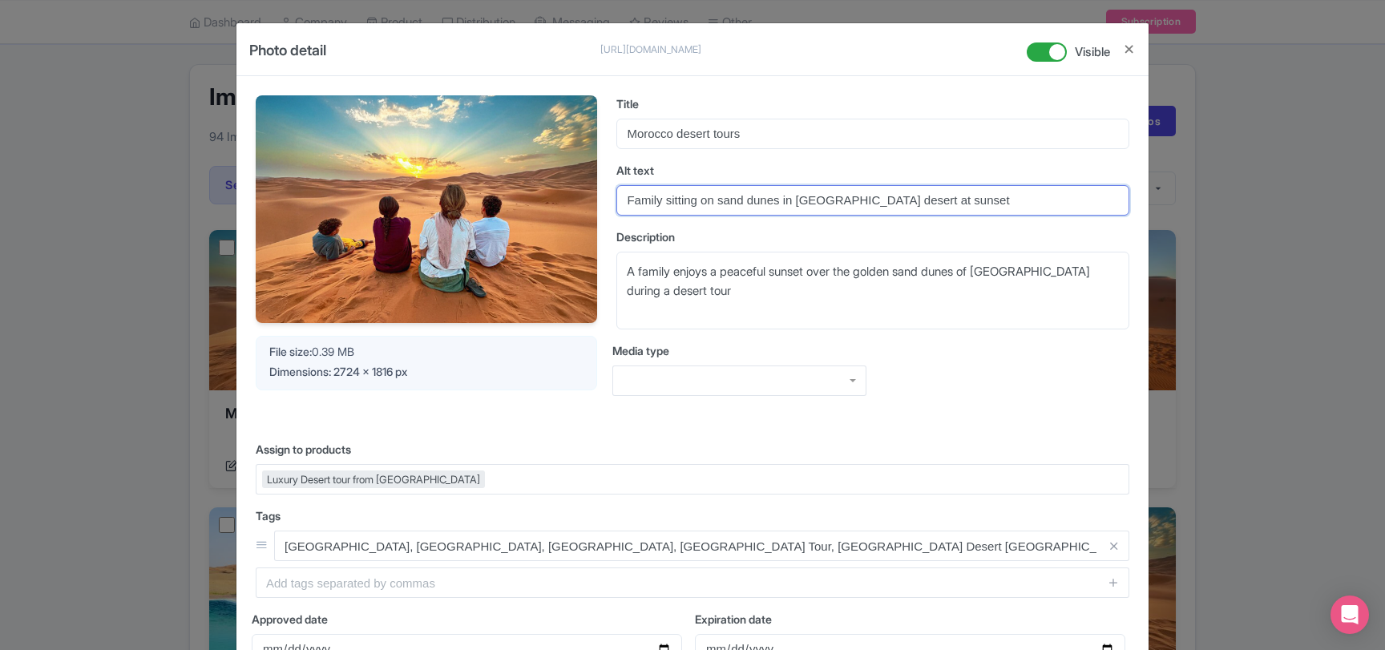
click at [724, 199] on input "Family sitting on sand dunes in [GEOGRAPHIC_DATA] desert at sunset" at bounding box center [872, 200] width 513 height 30
click at [722, 250] on div "Description A family enjoys a peaceful sunset over the golden sand dunes of [GE…" at bounding box center [872, 279] width 513 height 102
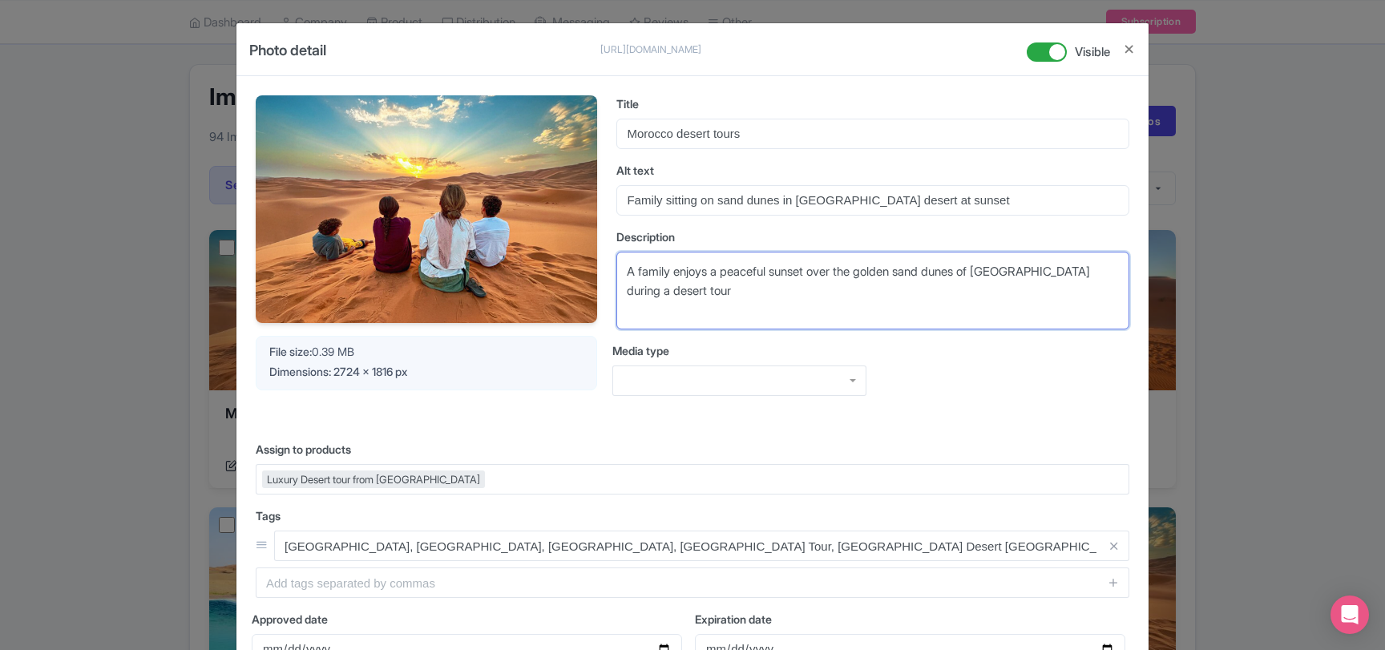
click at [723, 276] on textarea "A family enjoys a peaceful sunset over the golden sand dunes of [GEOGRAPHIC_DAT…" at bounding box center [872, 291] width 513 height 79
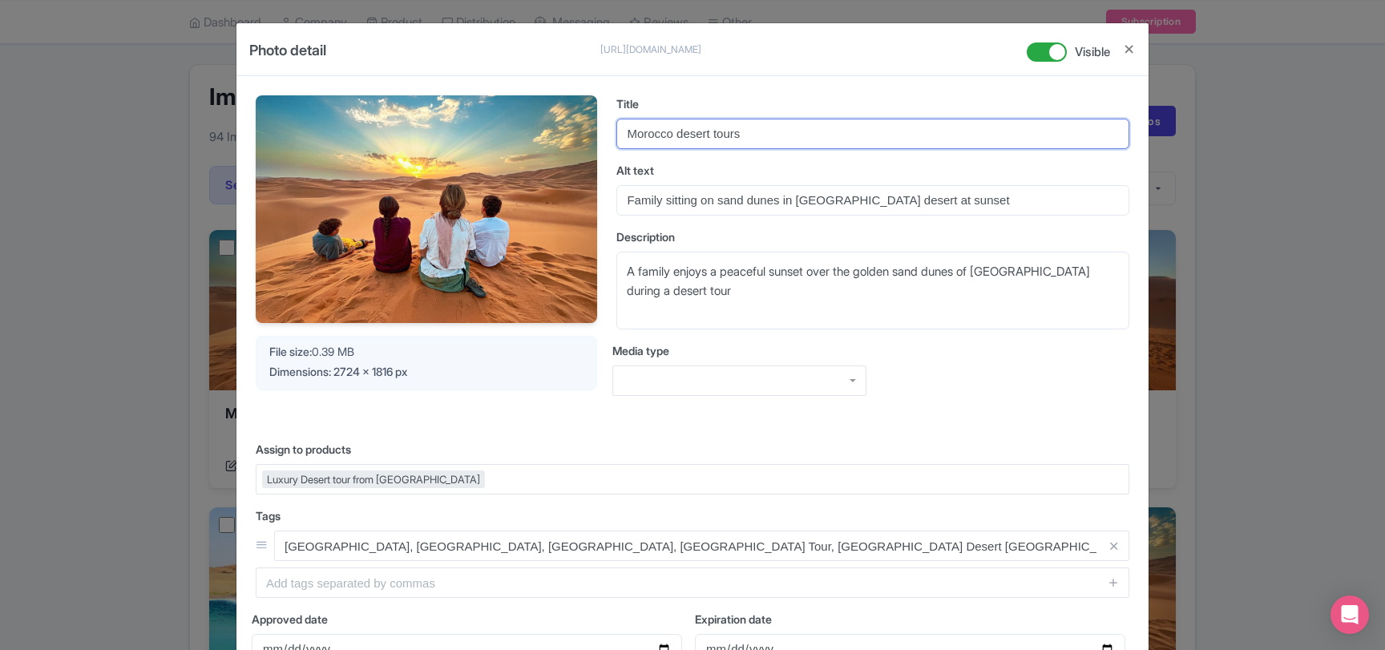
click at [673, 127] on input "Morocco desert tours" at bounding box center [872, 134] width 513 height 30
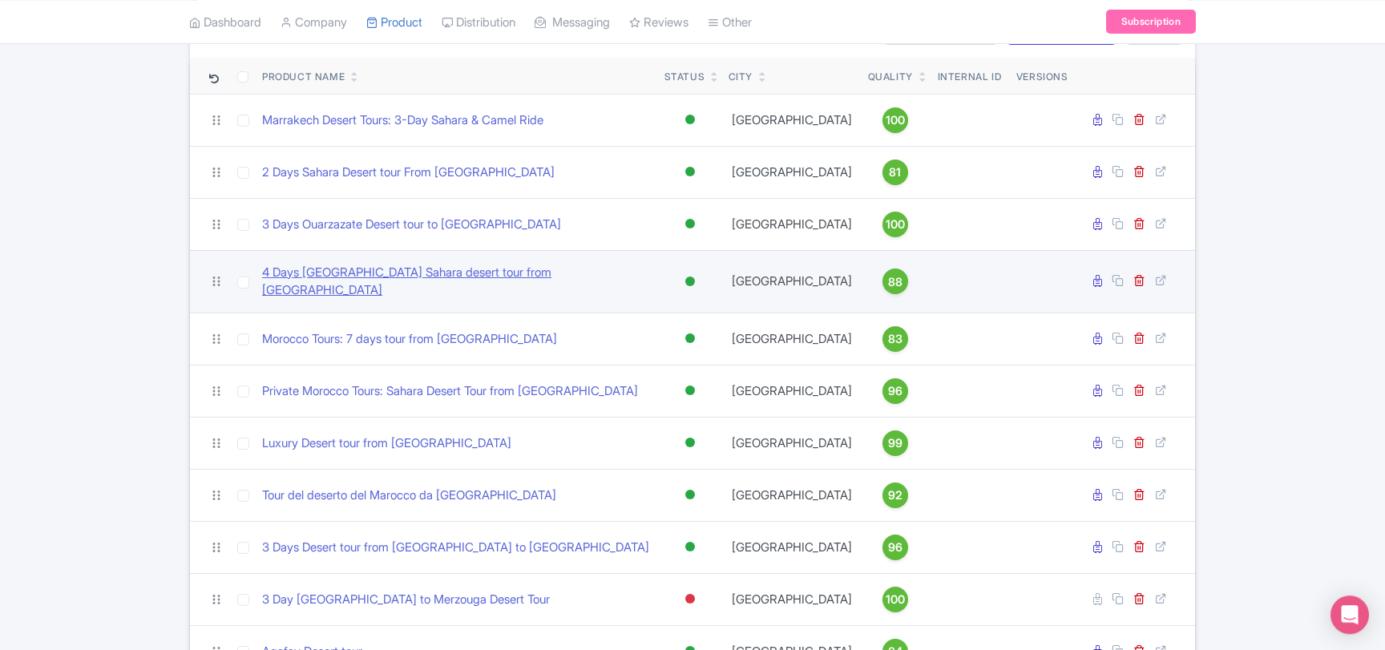
scroll to position [260, 0]
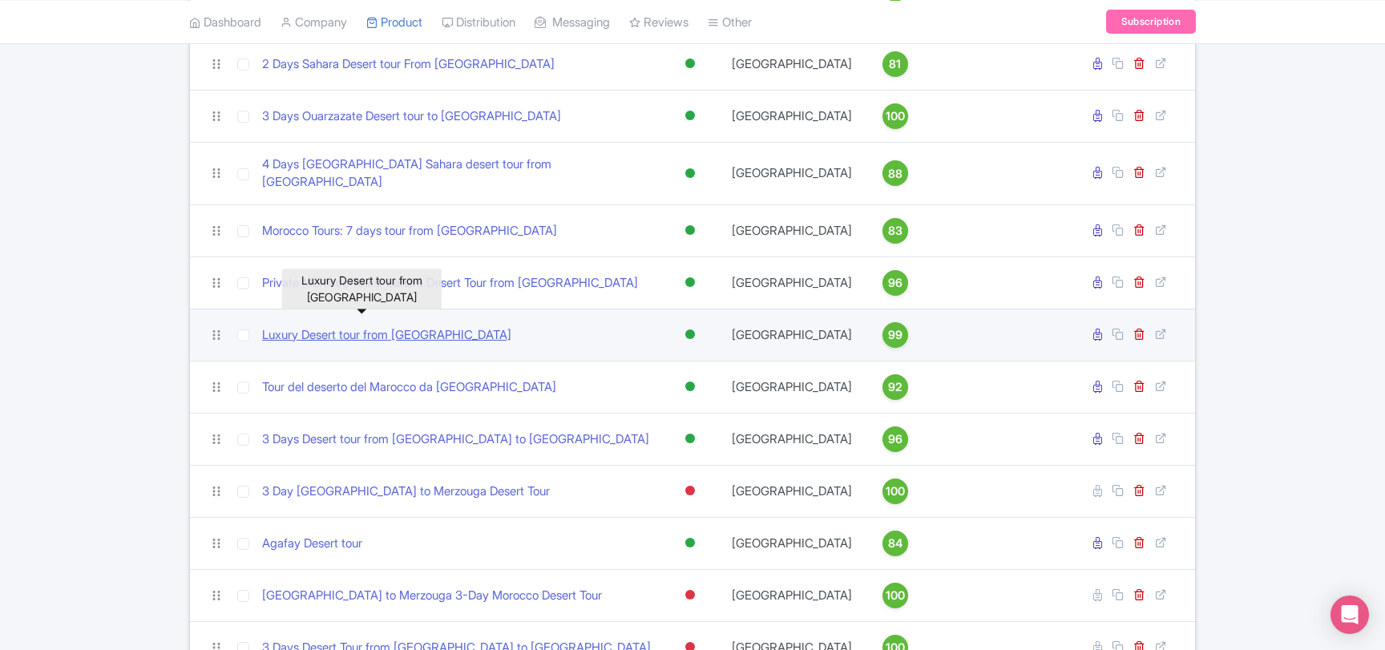
click at [361, 326] on link "Luxury Desert tour from [GEOGRAPHIC_DATA]" at bounding box center [386, 335] width 249 height 18
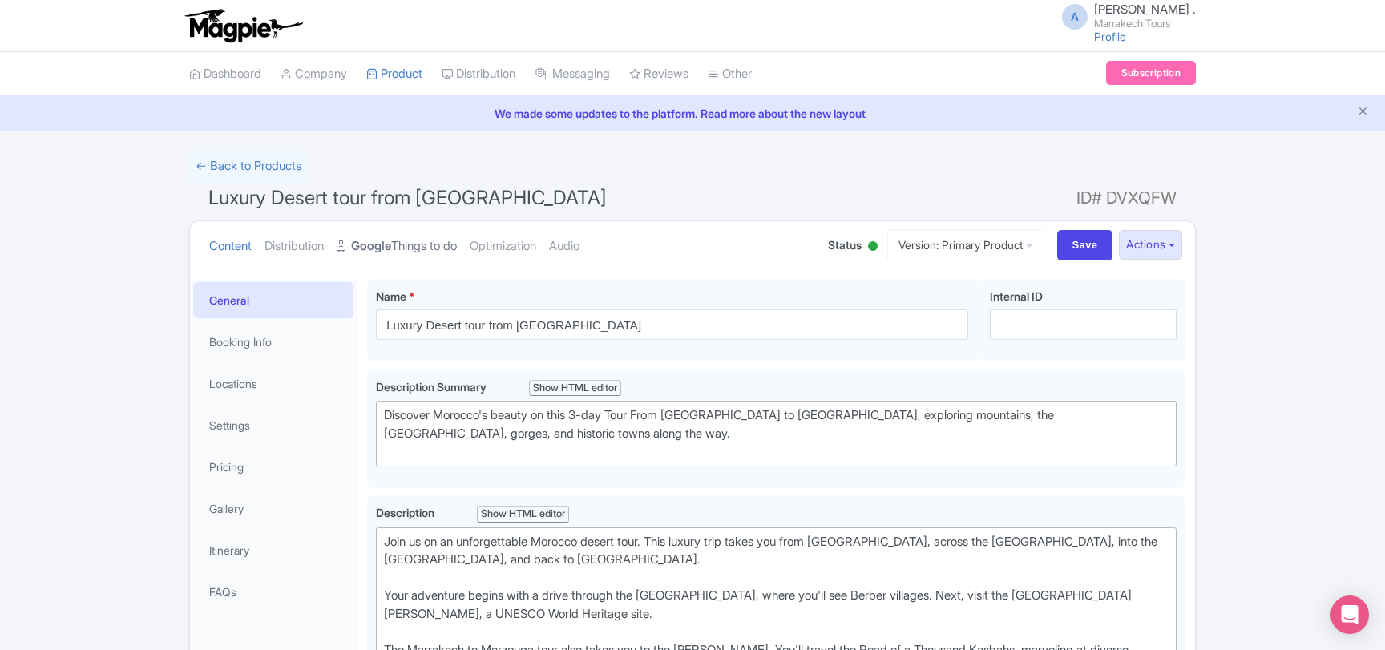
click at [421, 250] on link "Google Things to do" at bounding box center [397, 246] width 120 height 50
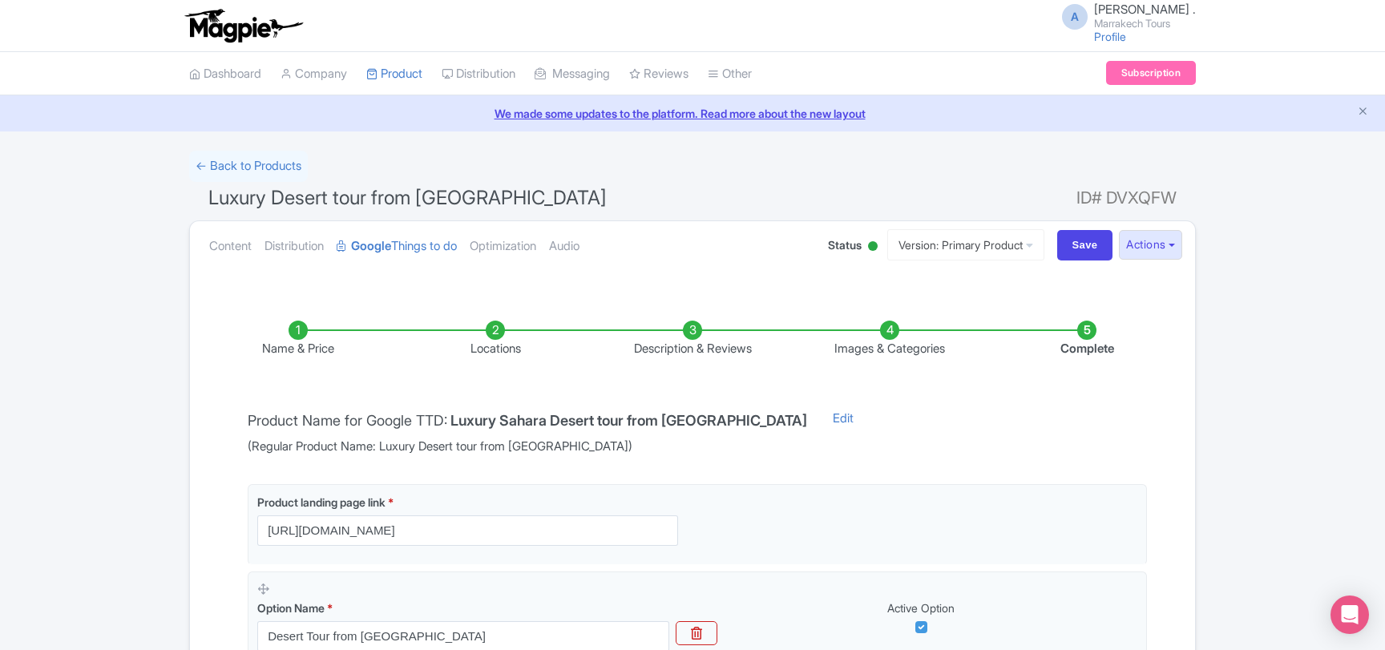
click at [896, 347] on li "Images & Categories" at bounding box center [889, 340] width 197 height 38
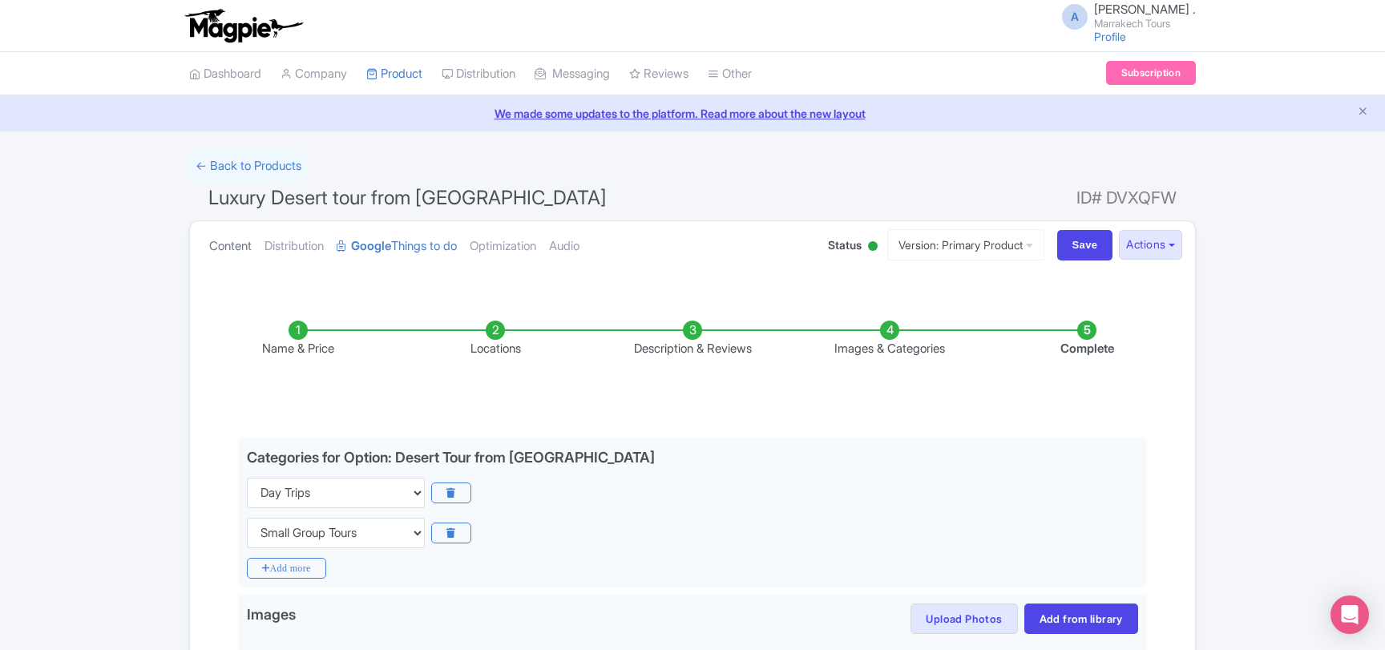
click at [238, 248] on link "Content" at bounding box center [230, 246] width 42 height 50
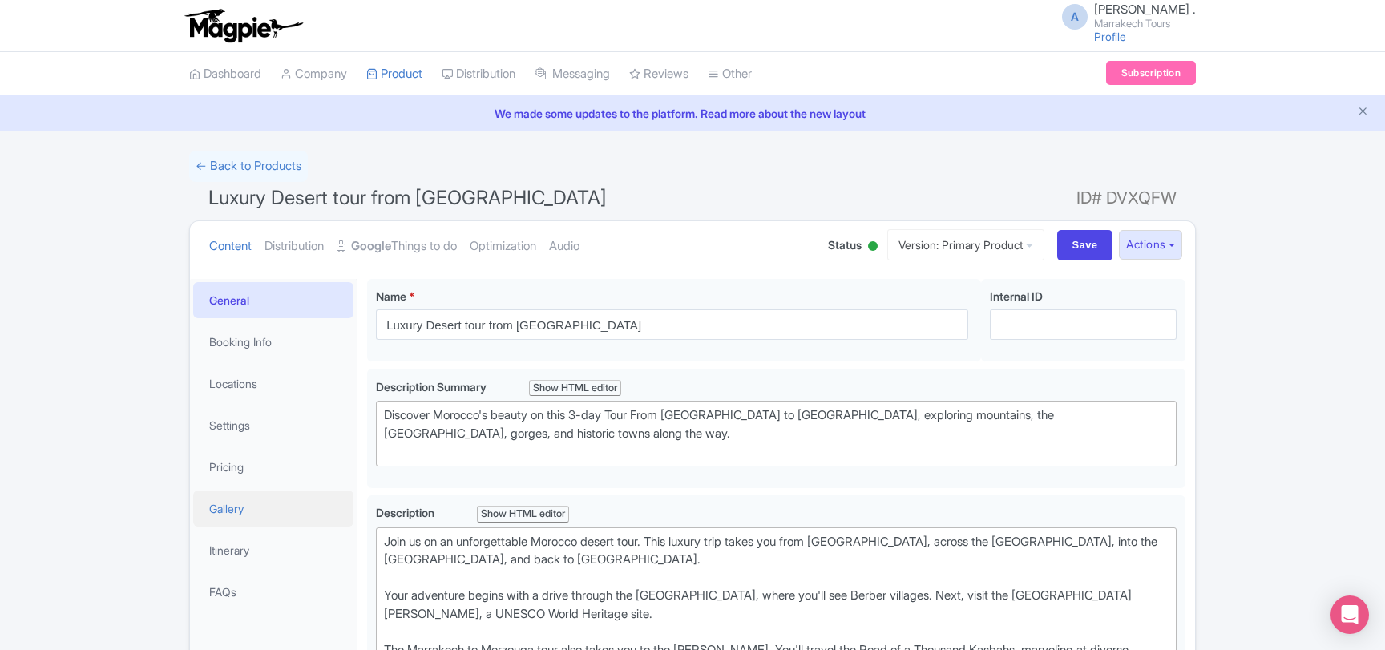
click at [254, 507] on link "Gallery" at bounding box center [273, 508] width 160 height 36
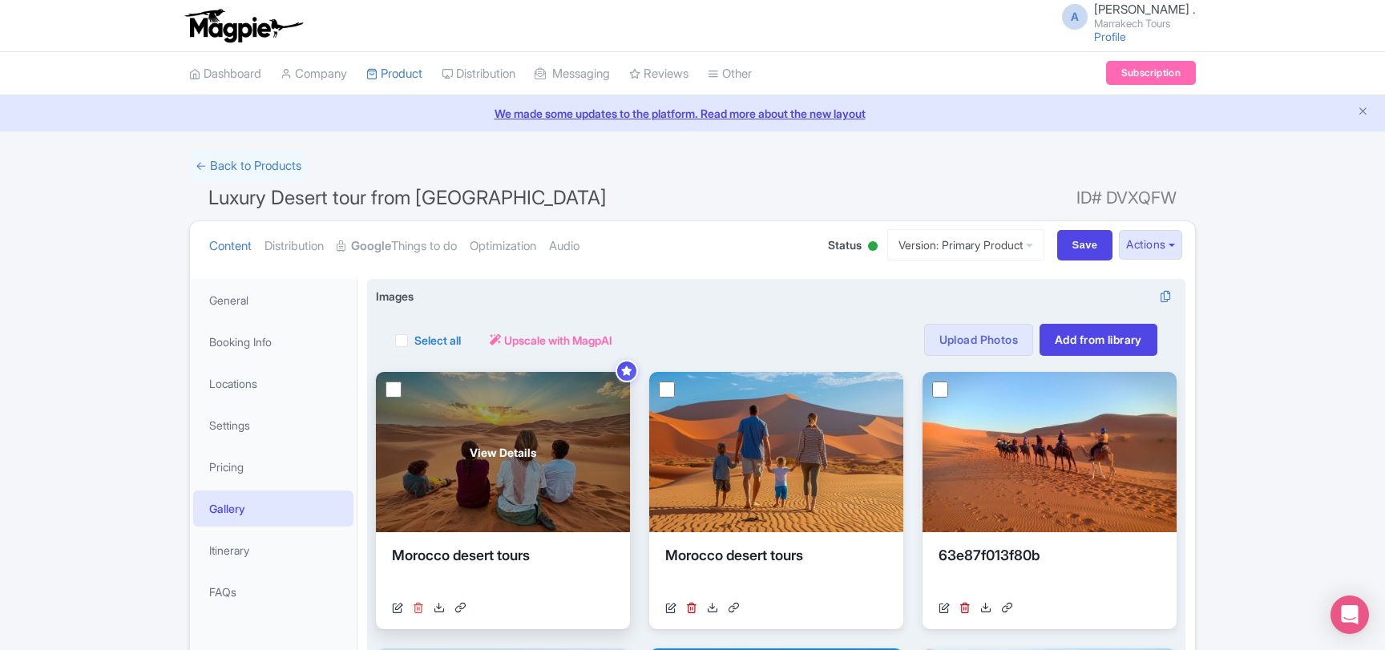
click at [422, 606] on icon at bounding box center [418, 607] width 11 height 11
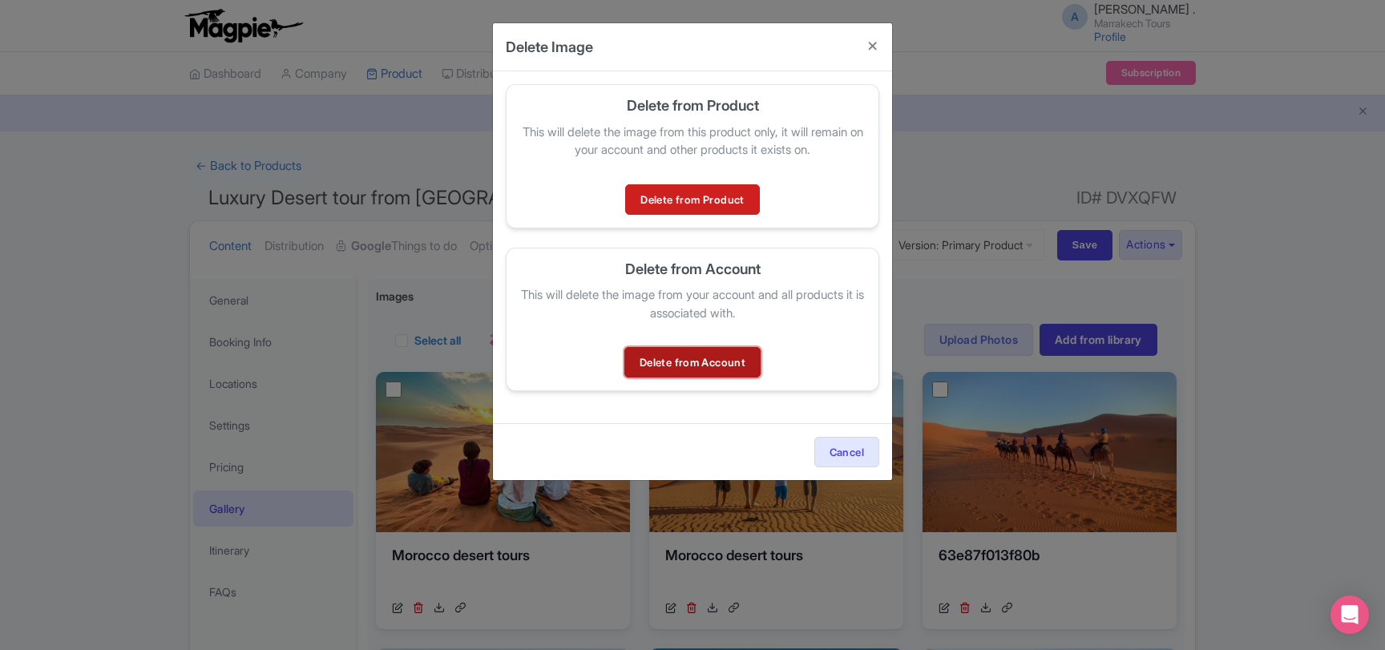
click at [695, 368] on link "Delete from Account" at bounding box center [692, 362] width 136 height 30
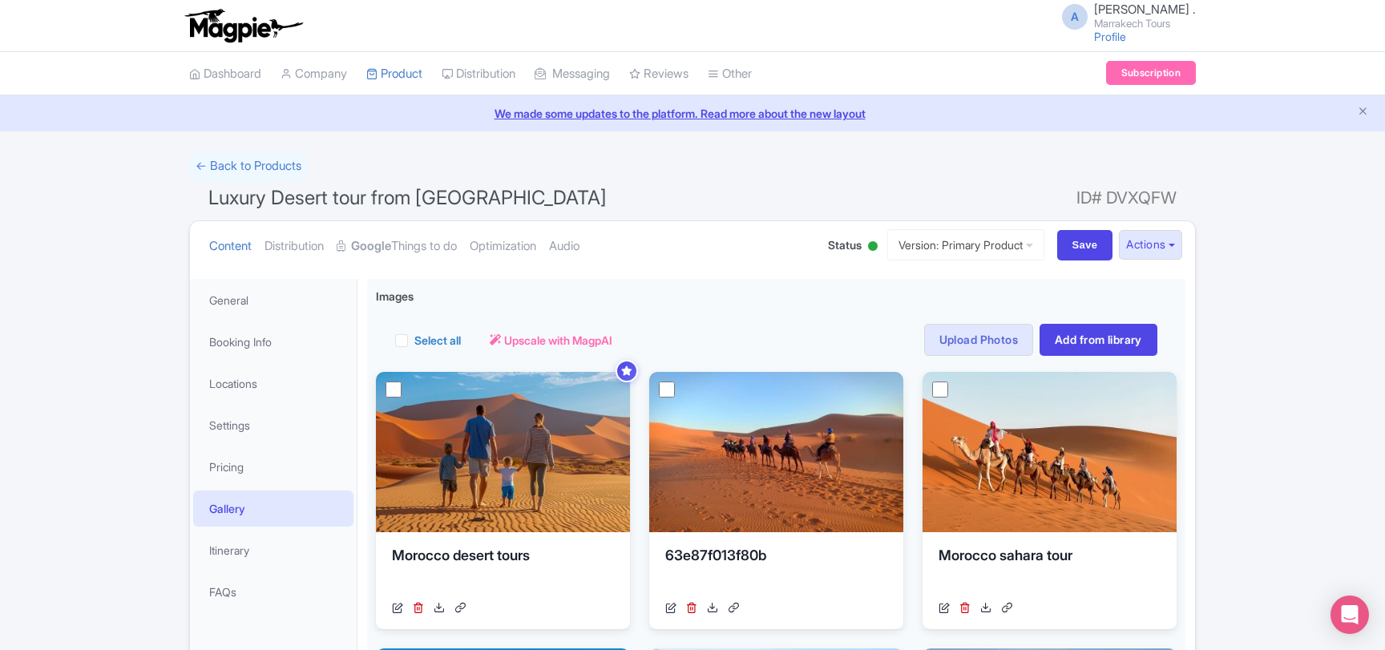
scroll to position [50, 0]
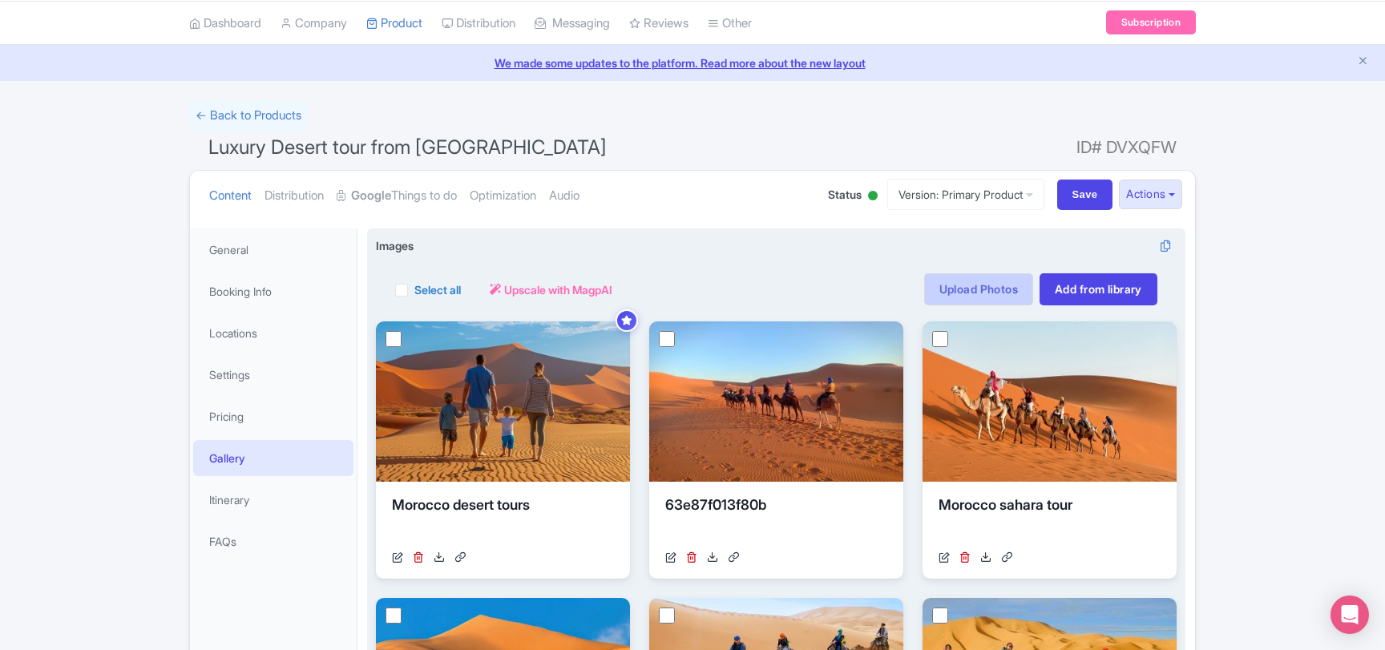
click at [974, 292] on link "Upload Photos" at bounding box center [978, 289] width 109 height 32
click at [1074, 288] on link "Add from library" at bounding box center [1098, 289] width 118 height 32
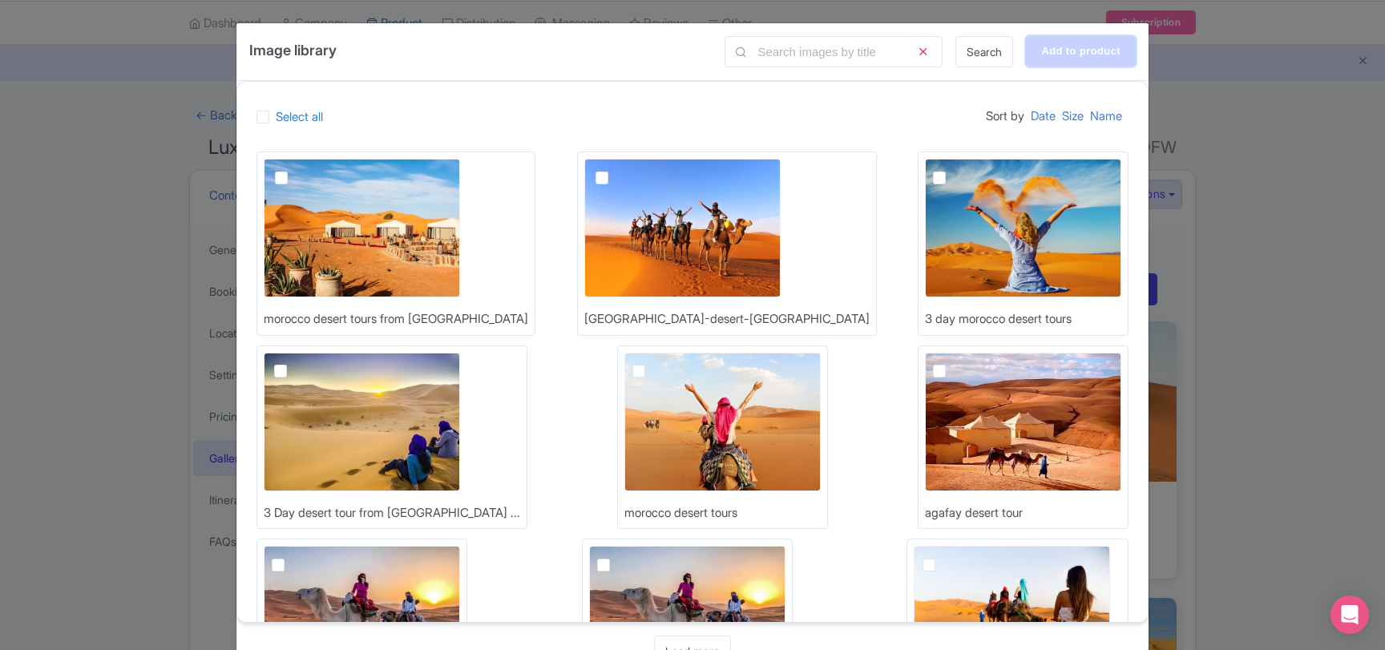
click at [1098, 50] on input "Add to product" at bounding box center [1081, 51] width 110 height 30
type input "Adding..."
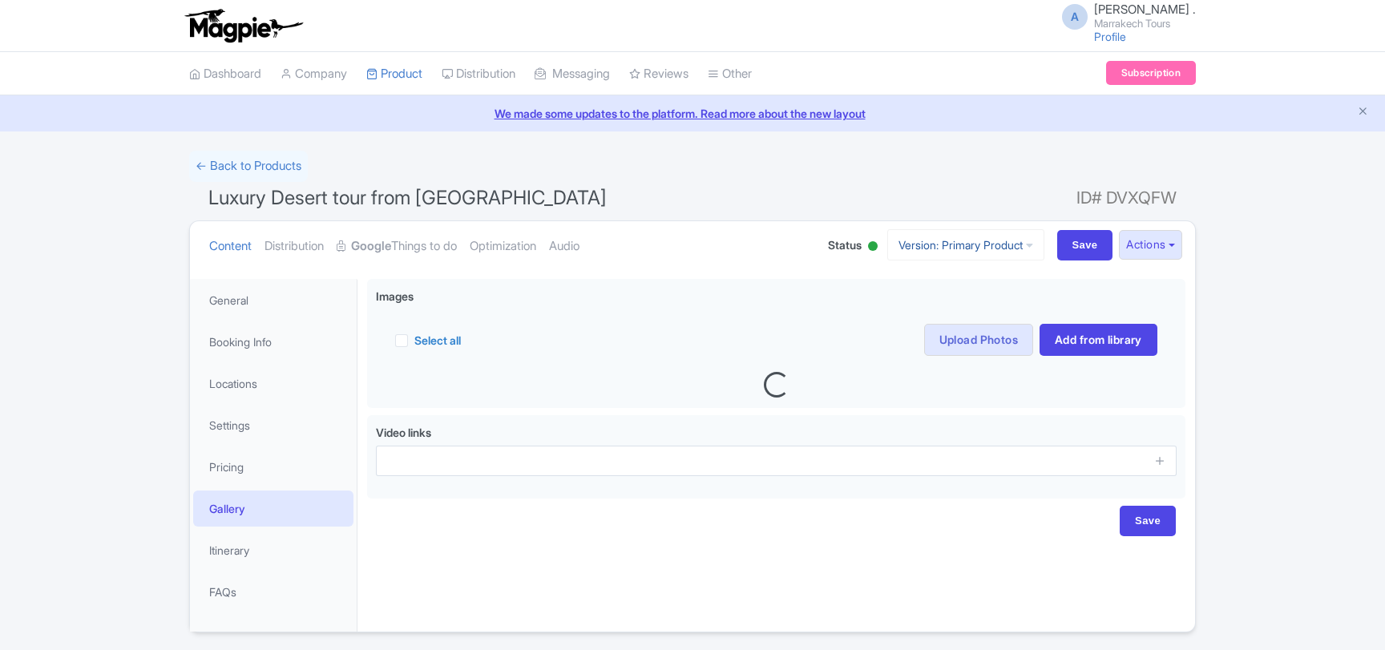
scroll to position [50, 0]
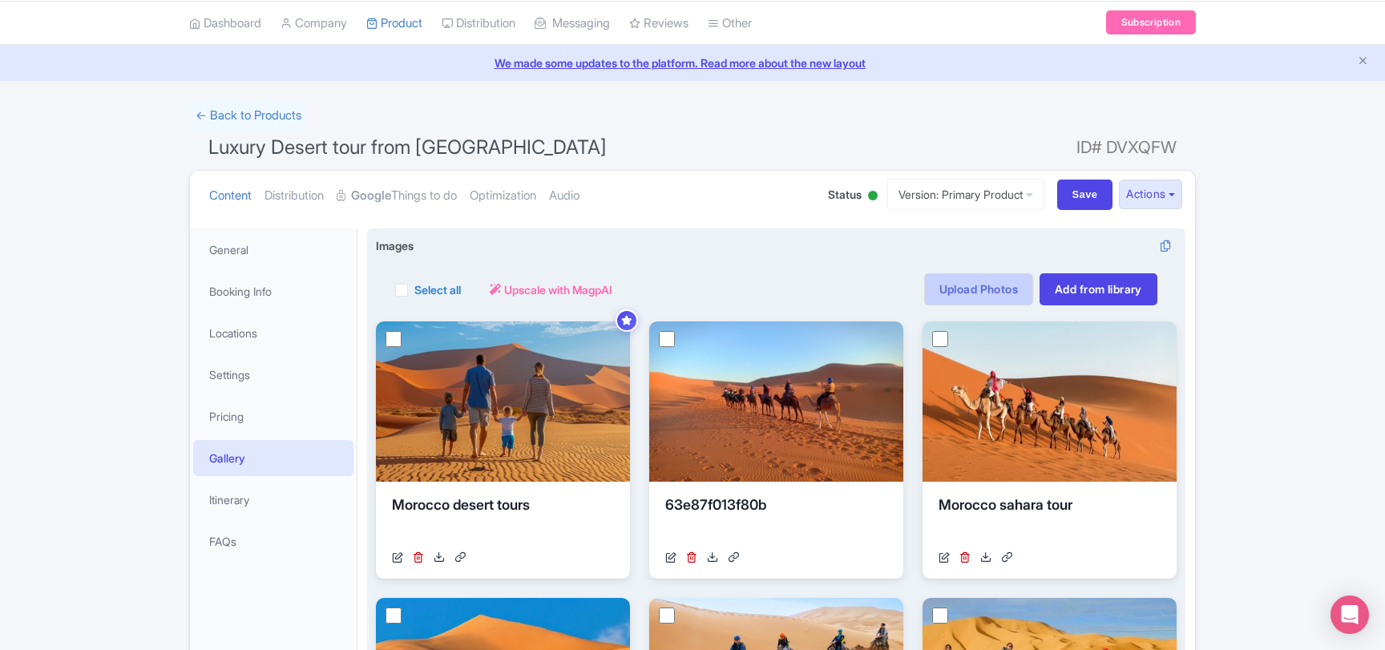
click at [976, 285] on link "Upload Photos" at bounding box center [978, 289] width 109 height 32
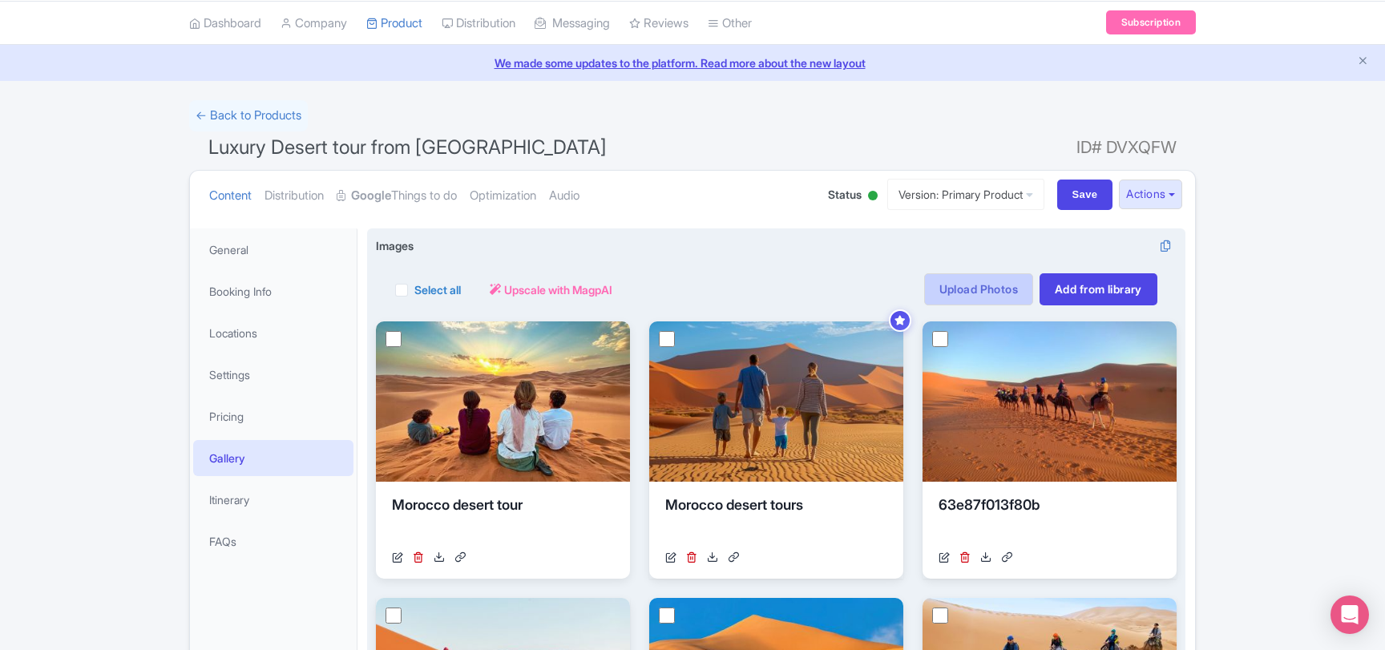
scroll to position [278, 0]
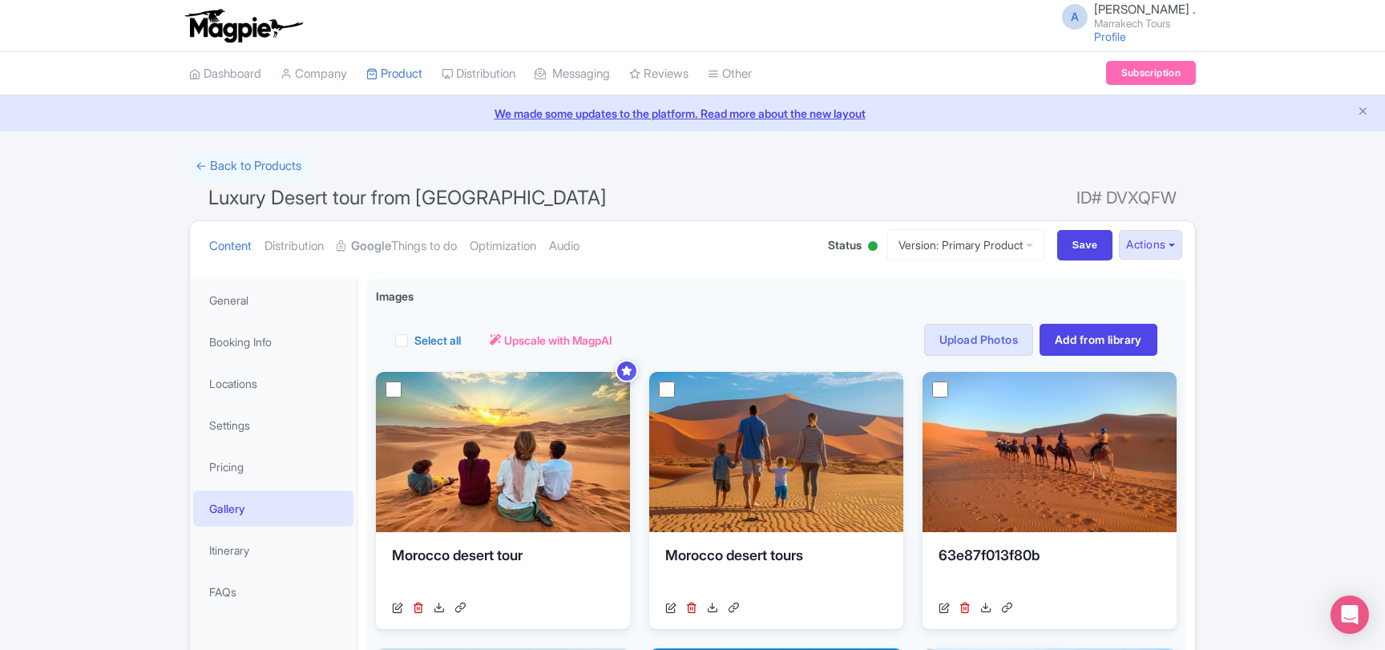
scroll to position [50, 0]
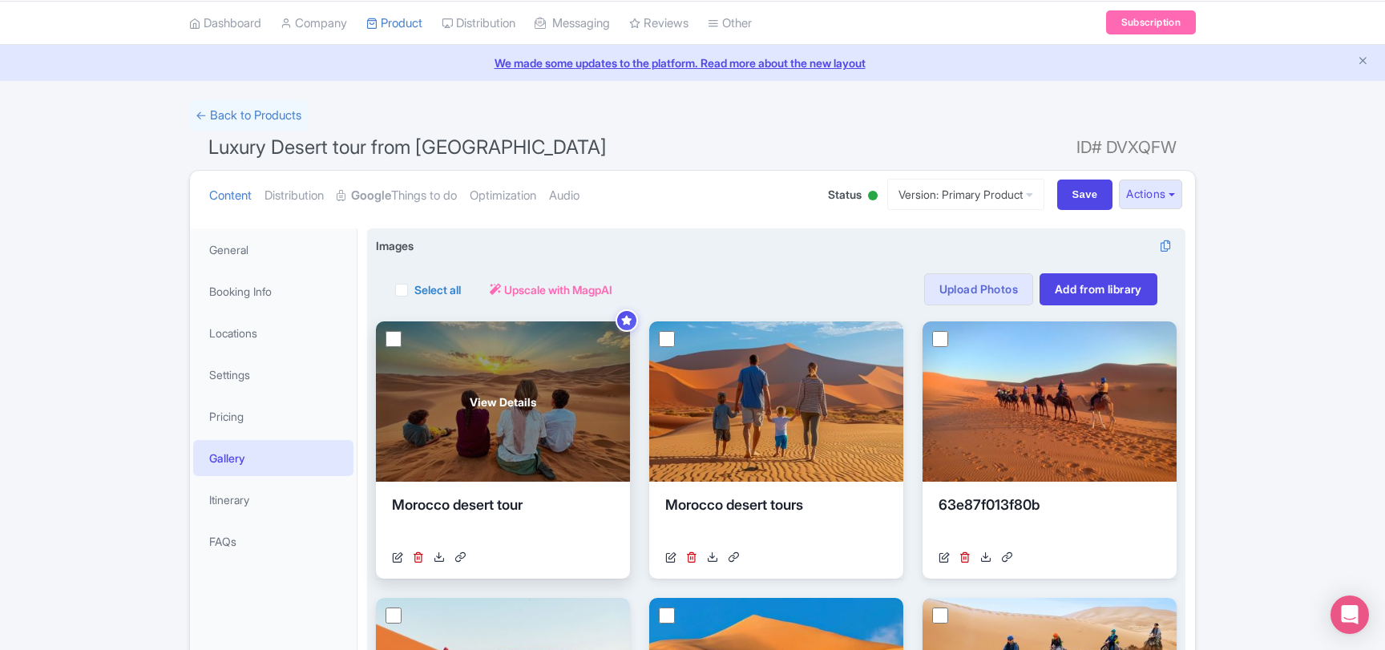
click at [493, 398] on span "View Details" at bounding box center [503, 401] width 67 height 17
click at [490, 401] on span "View Details" at bounding box center [503, 401] width 67 height 17
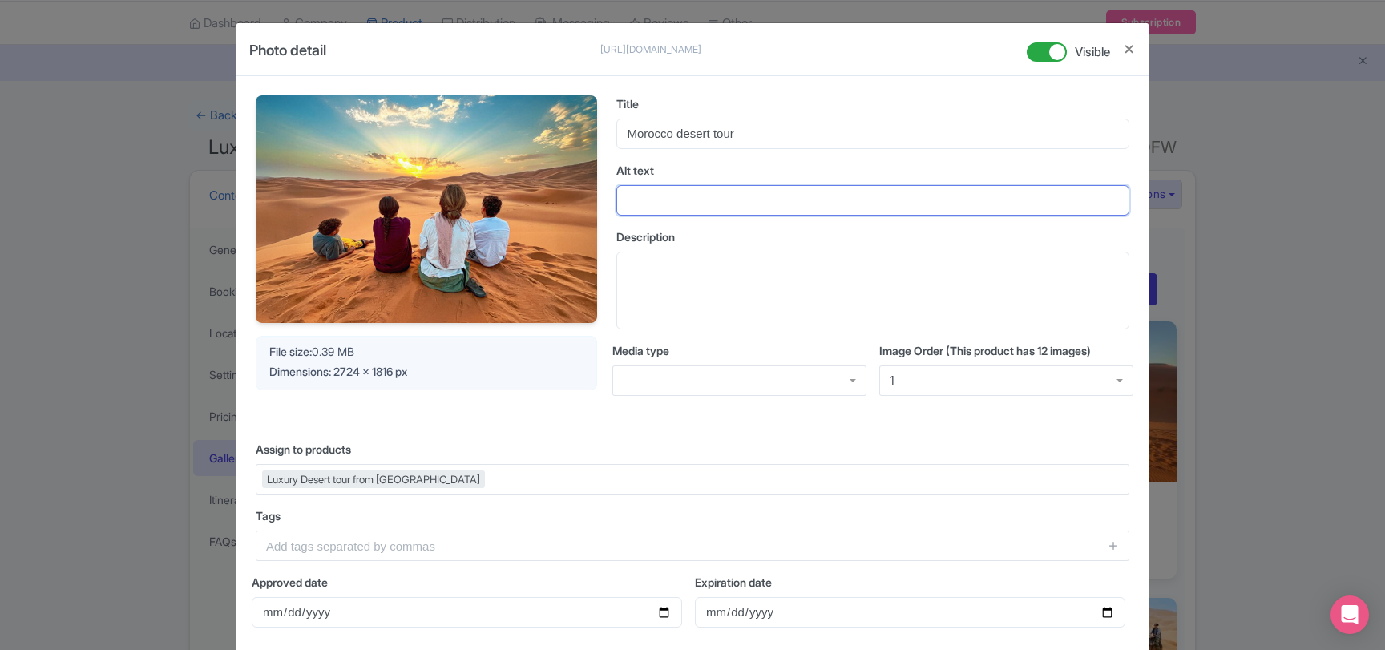
click at [679, 194] on input "Alt text" at bounding box center [872, 200] width 513 height 30
paste input "Family sitting on sand dunes in Morocco desert at sunset"
type input "Family sitting on sand dunes in Morocco desert at sunset"
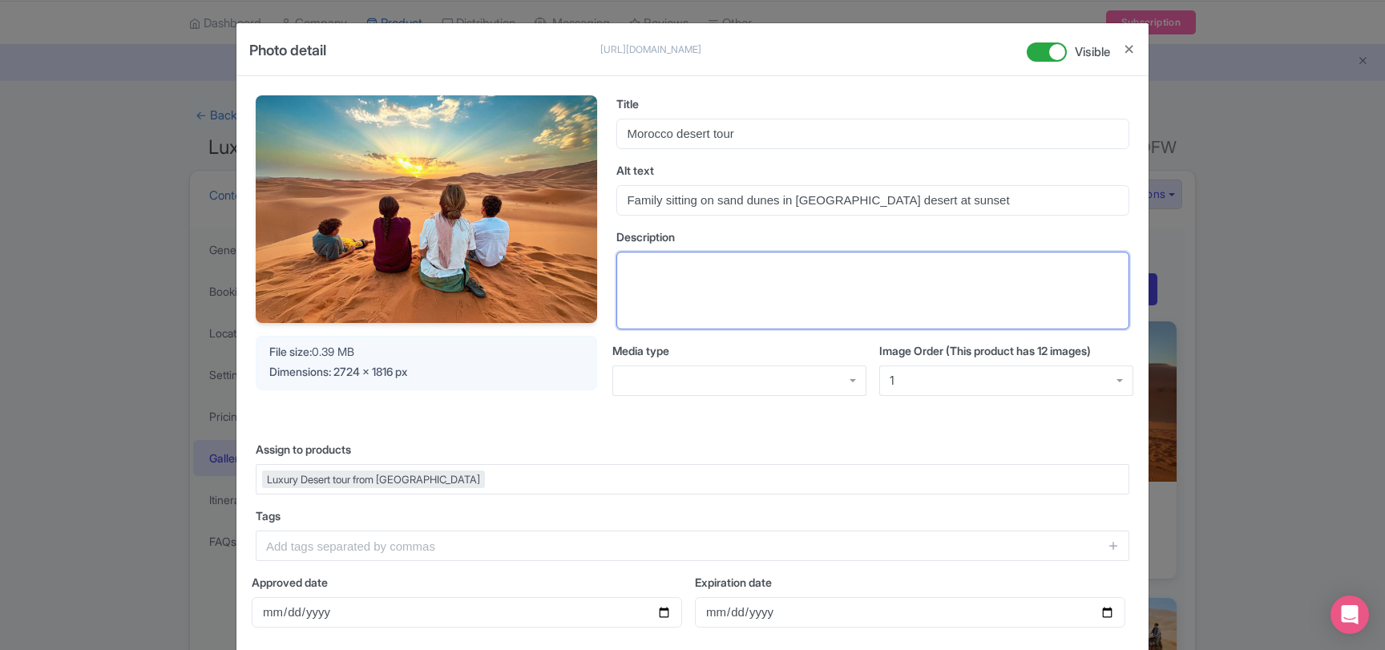
click at [680, 292] on textarea "Description" at bounding box center [872, 291] width 513 height 79
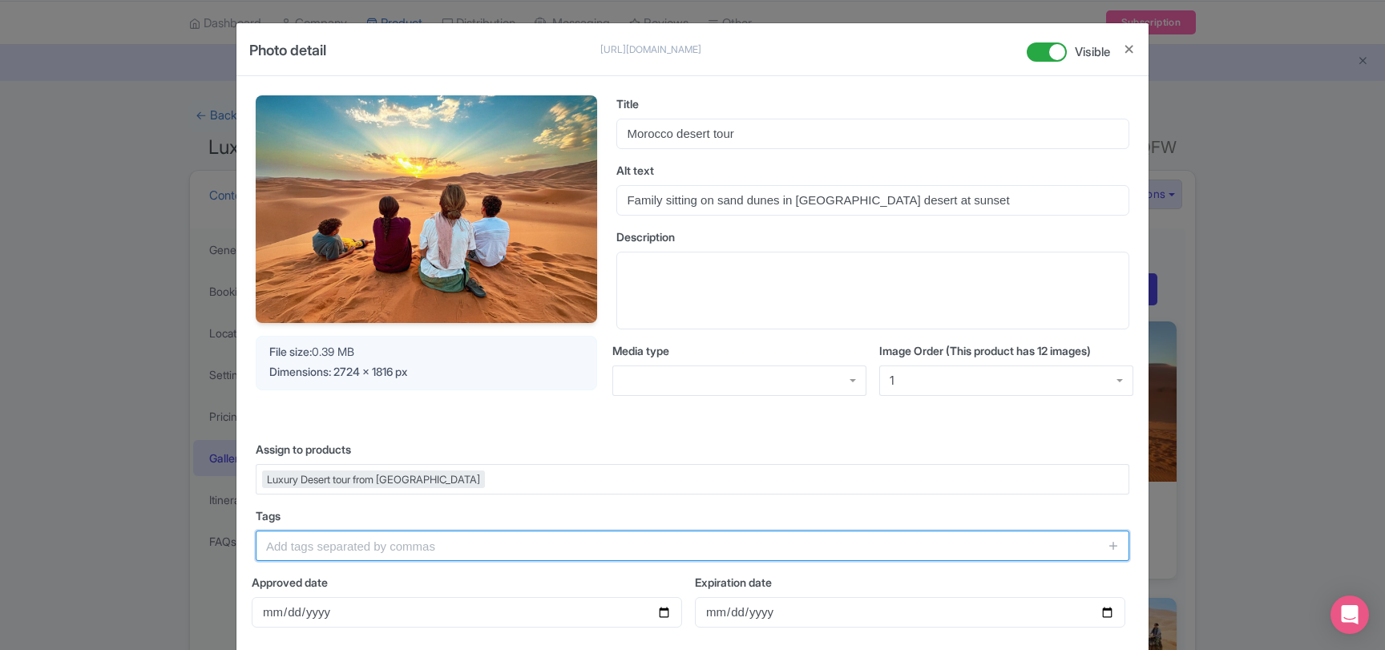
click at [362, 543] on input "text" at bounding box center [692, 545] width 873 height 30
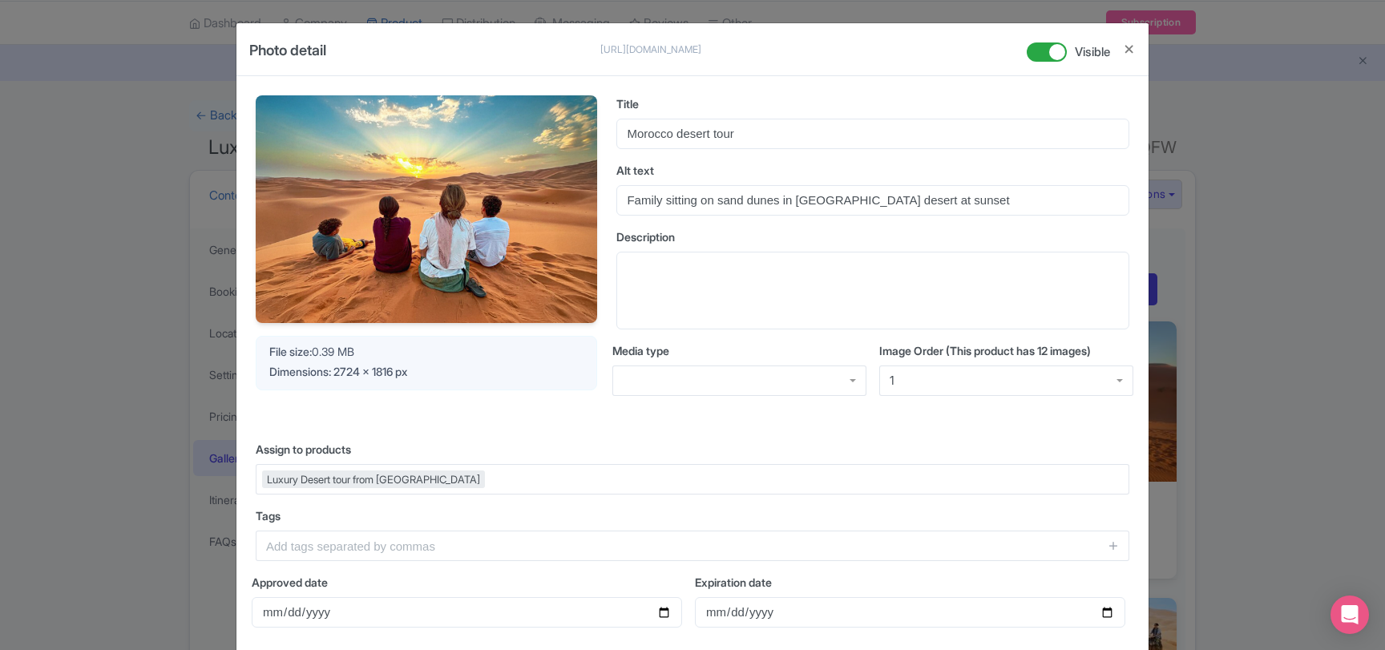
drag, startPoint x: 482, startPoint y: 478, endPoint x: 484, endPoint y: 492, distance: 13.7
click at [482, 478] on div "Luxury Desert tour from [GEOGRAPHIC_DATA]" at bounding box center [692, 479] width 873 height 30
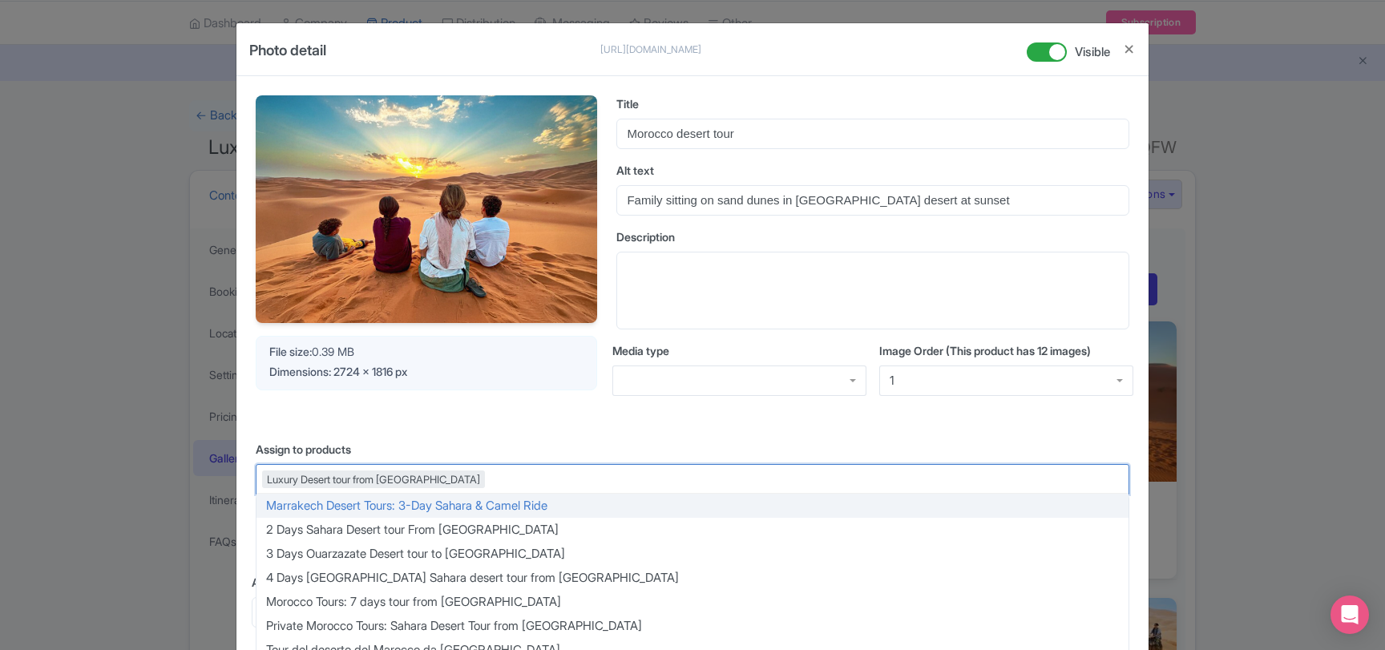
click at [525, 427] on div "Your Image is being upscaled File size: 0.39 MB Dimensions: 2724 x 1816 px Titl…" at bounding box center [692, 432] width 912 height 712
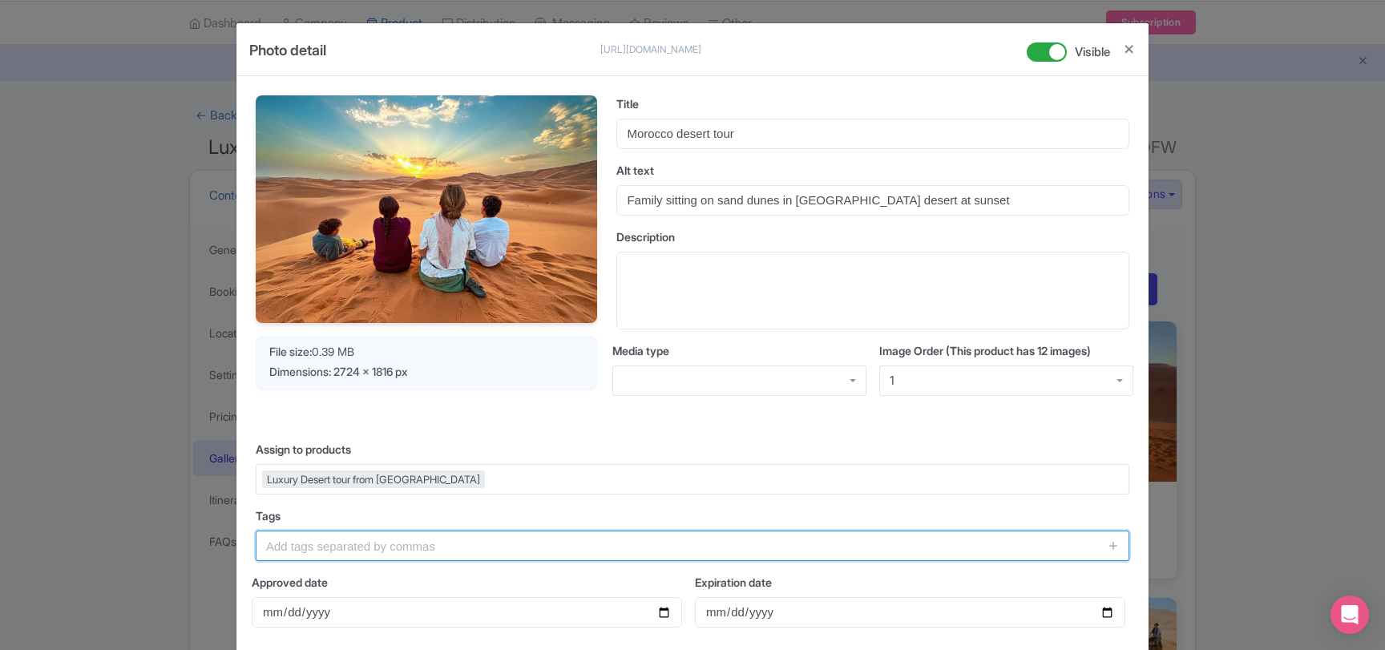
click at [435, 546] on input "text" at bounding box center [692, 545] width 873 height 30
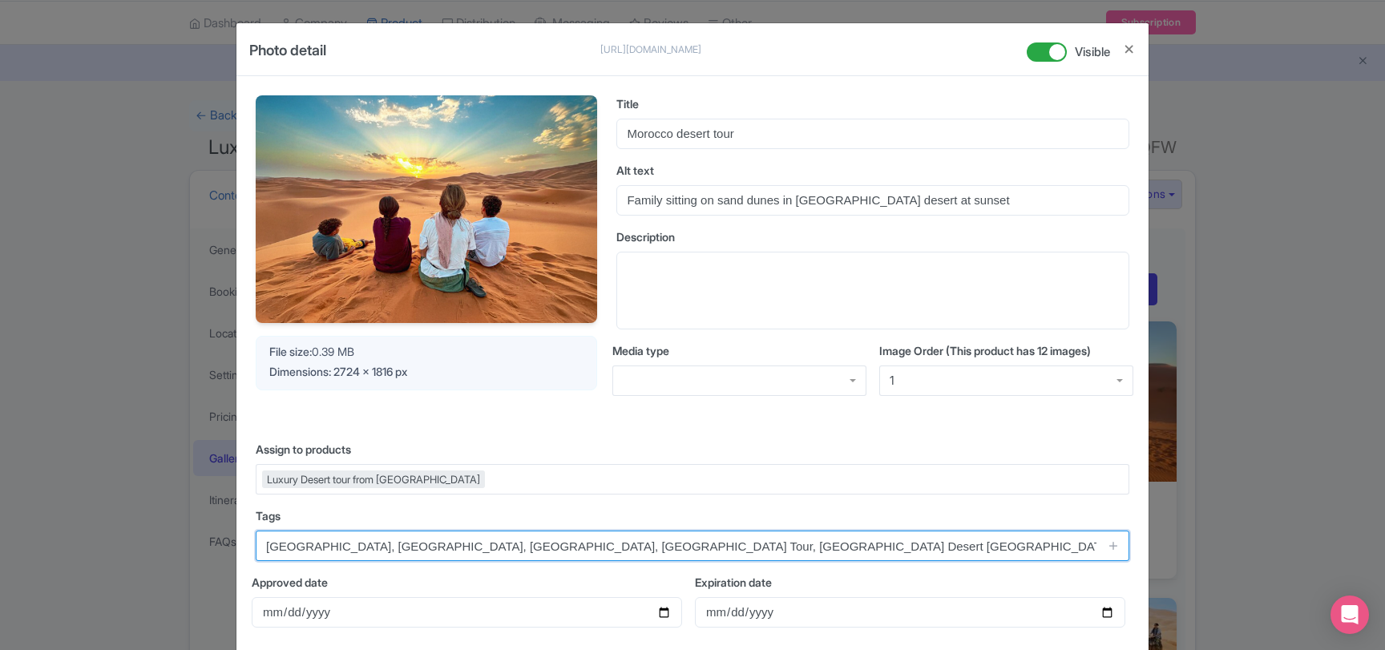
type input "Morocco, Sahara Desert, Sunset, Marrakech Tour, Marrakech Desert Tours, Luxury …"
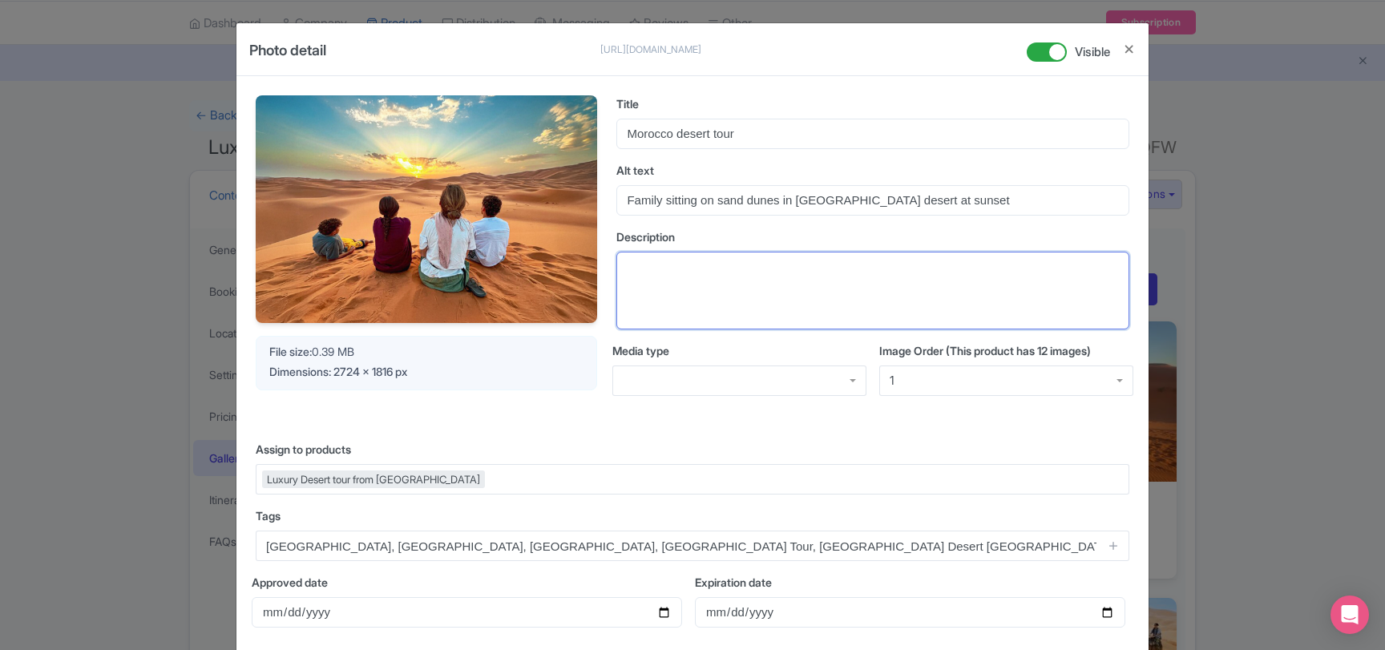
click at [675, 270] on textarea "Description" at bounding box center [872, 291] width 513 height 79
paste textarea "A family enjoys a peaceful sunset over the golden sand dunes of [GEOGRAPHIC_DAT…"
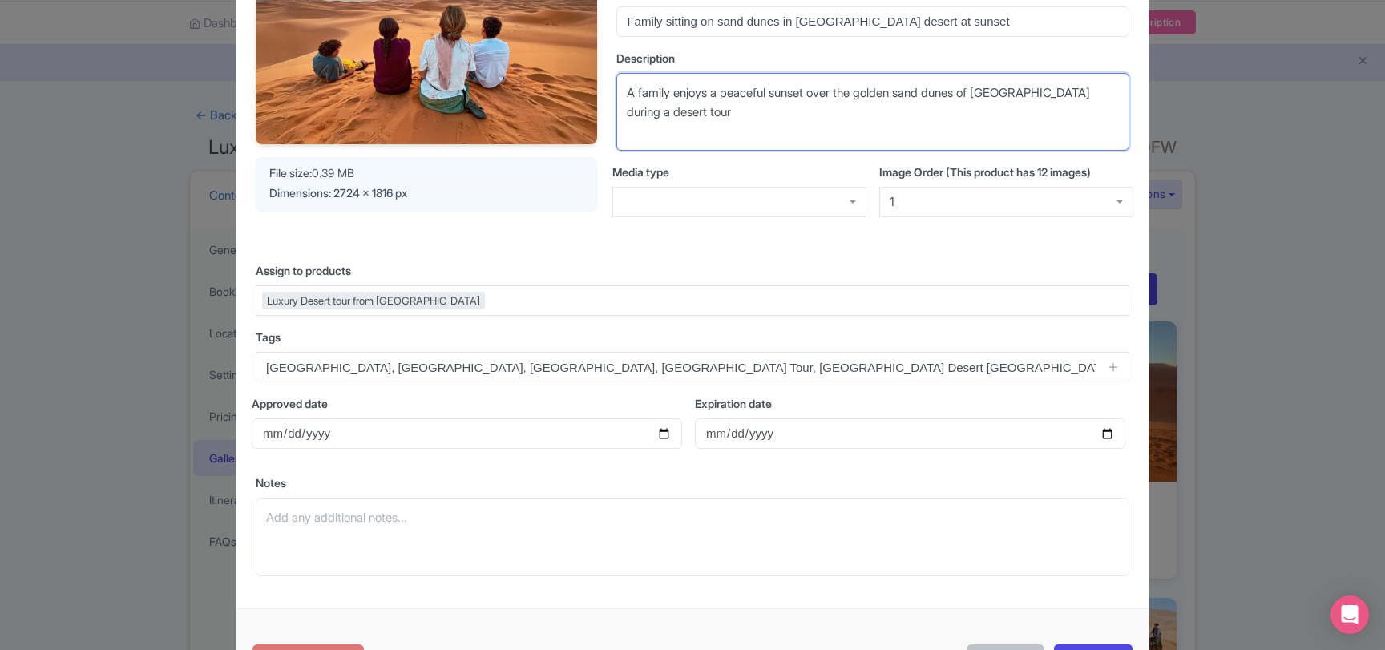
scroll to position [248, 0]
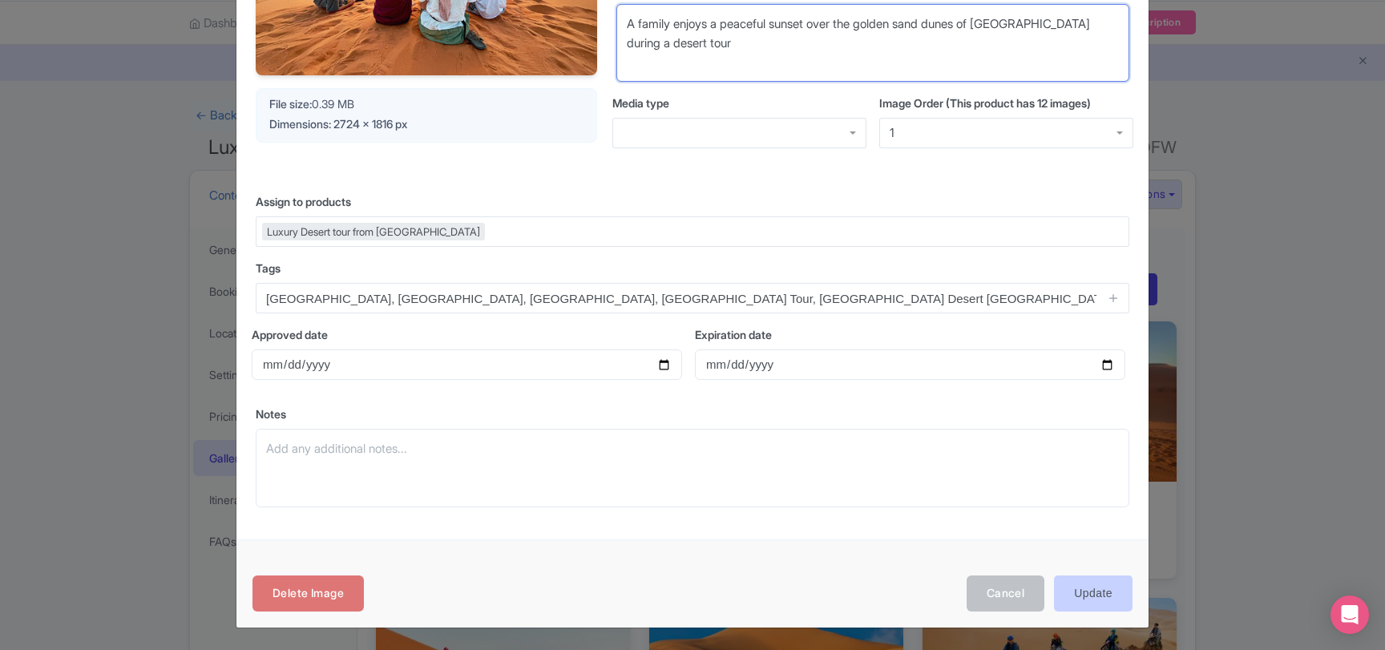
type textarea "A family enjoys a peaceful sunset over the golden sand dunes of [GEOGRAPHIC_DAT…"
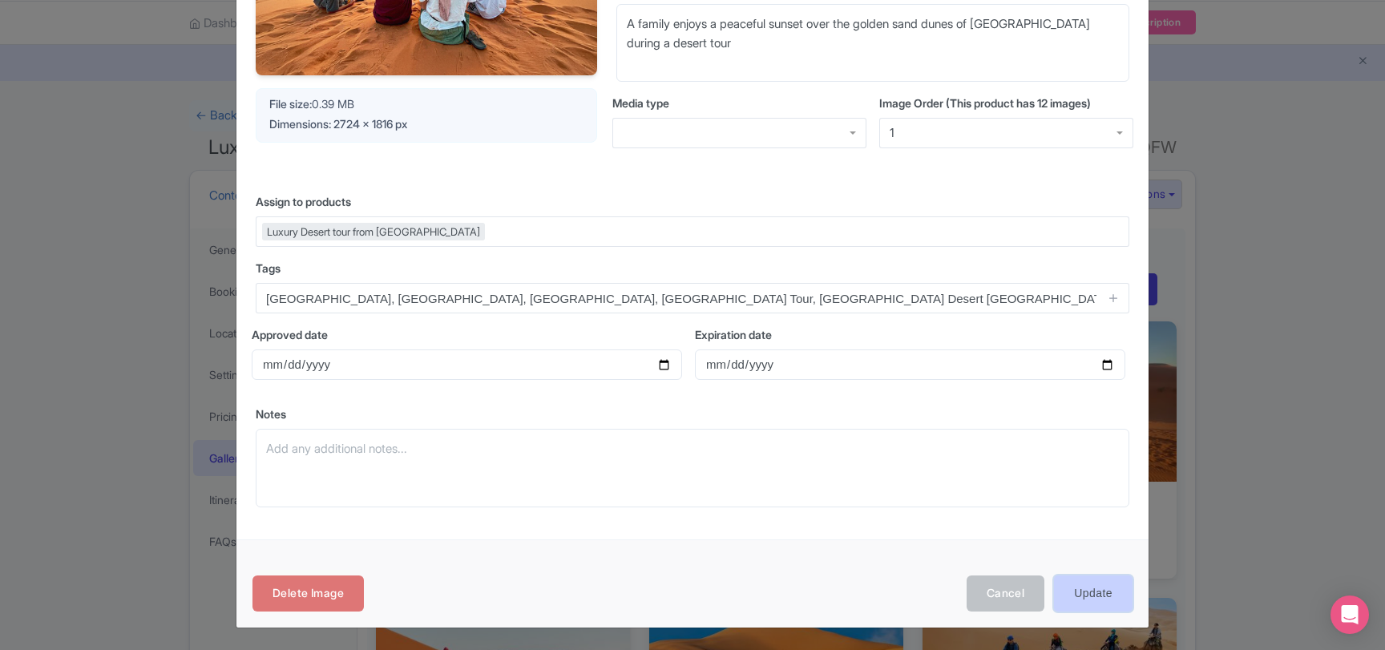
click at [1086, 591] on input "Update" at bounding box center [1093, 593] width 79 height 36
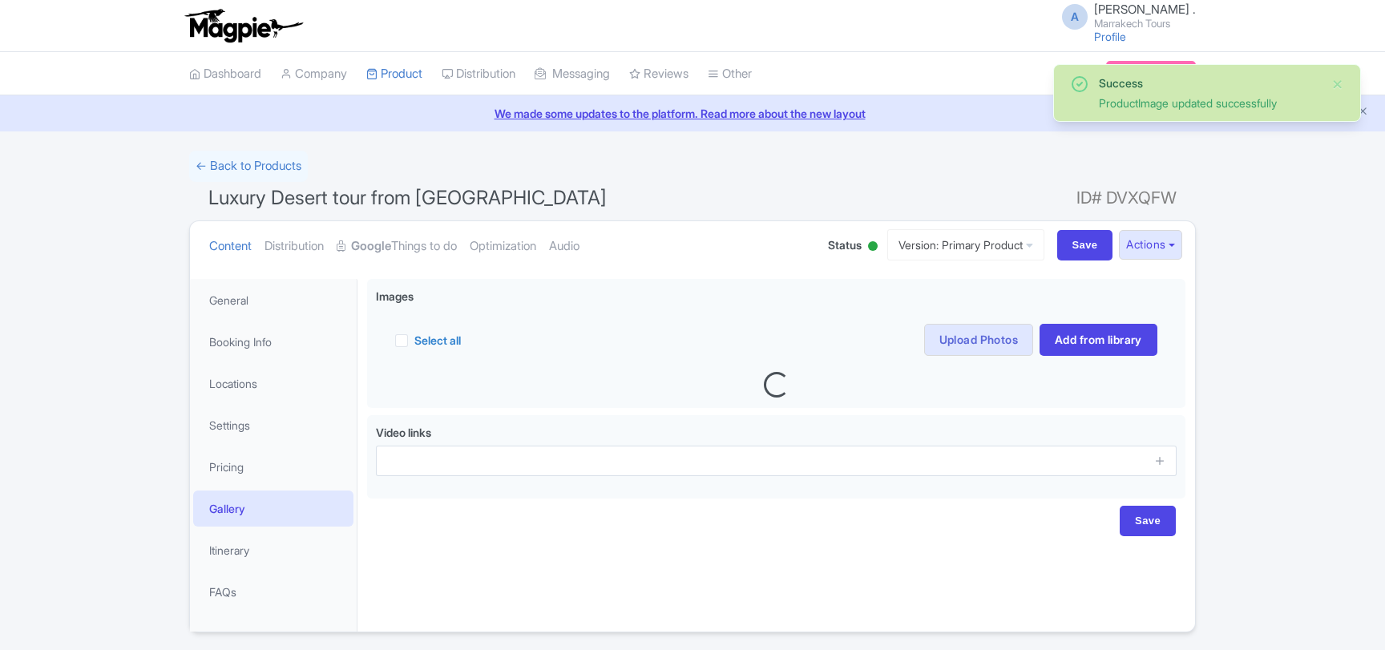
scroll to position [50, 0]
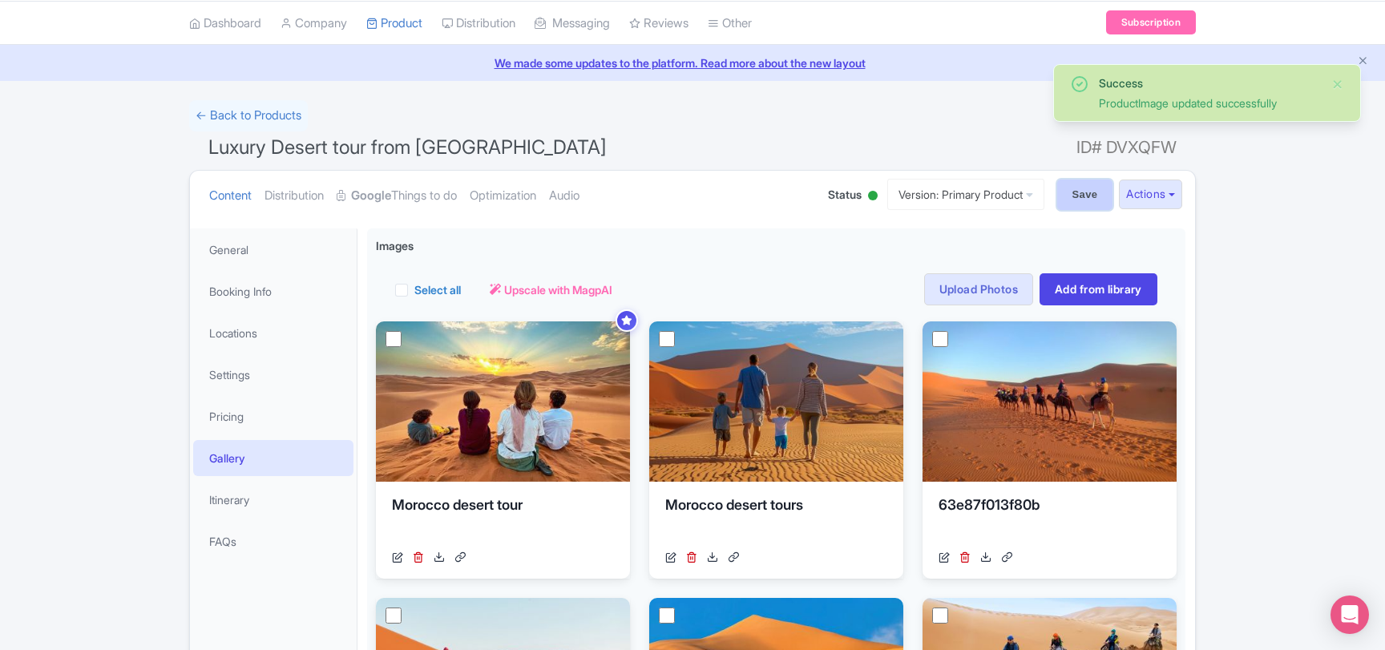
click at [1079, 191] on input "Save" at bounding box center [1085, 194] width 56 height 30
type input "Saving..."
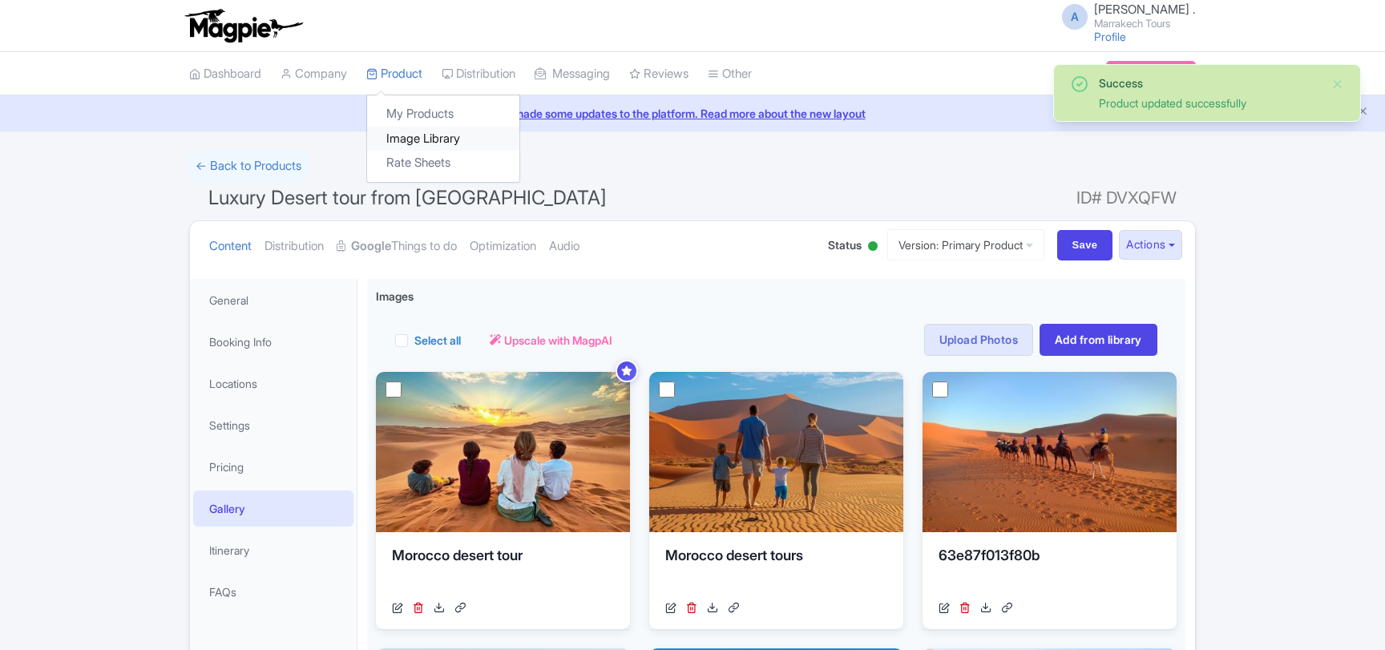
scroll to position [50, 0]
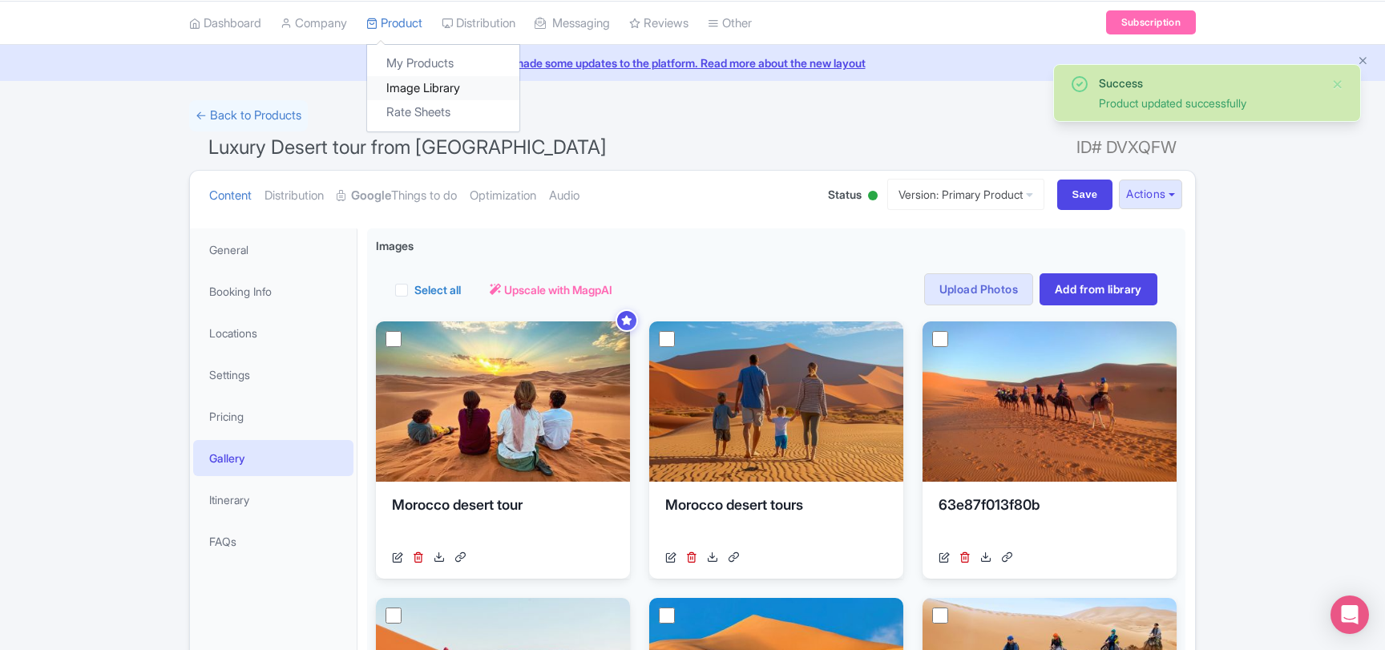
click at [422, 83] on link "Image Library" at bounding box center [443, 88] width 152 height 25
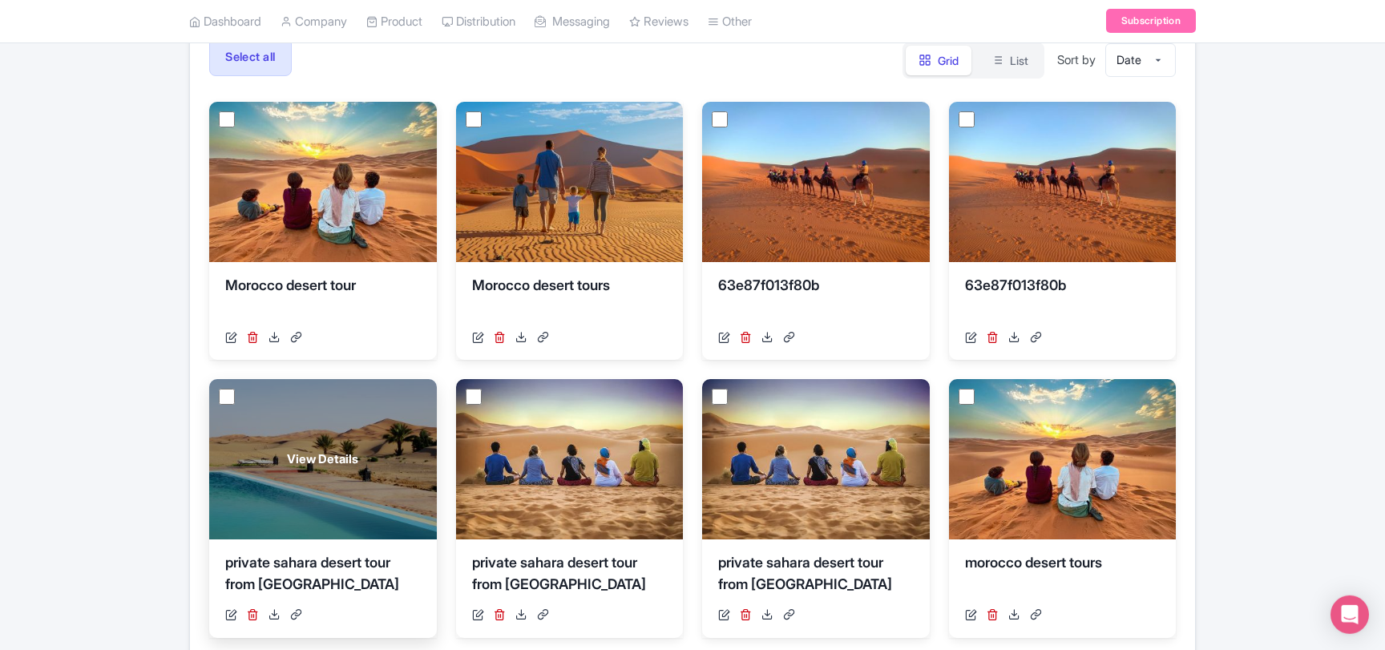
scroll to position [173, 0]
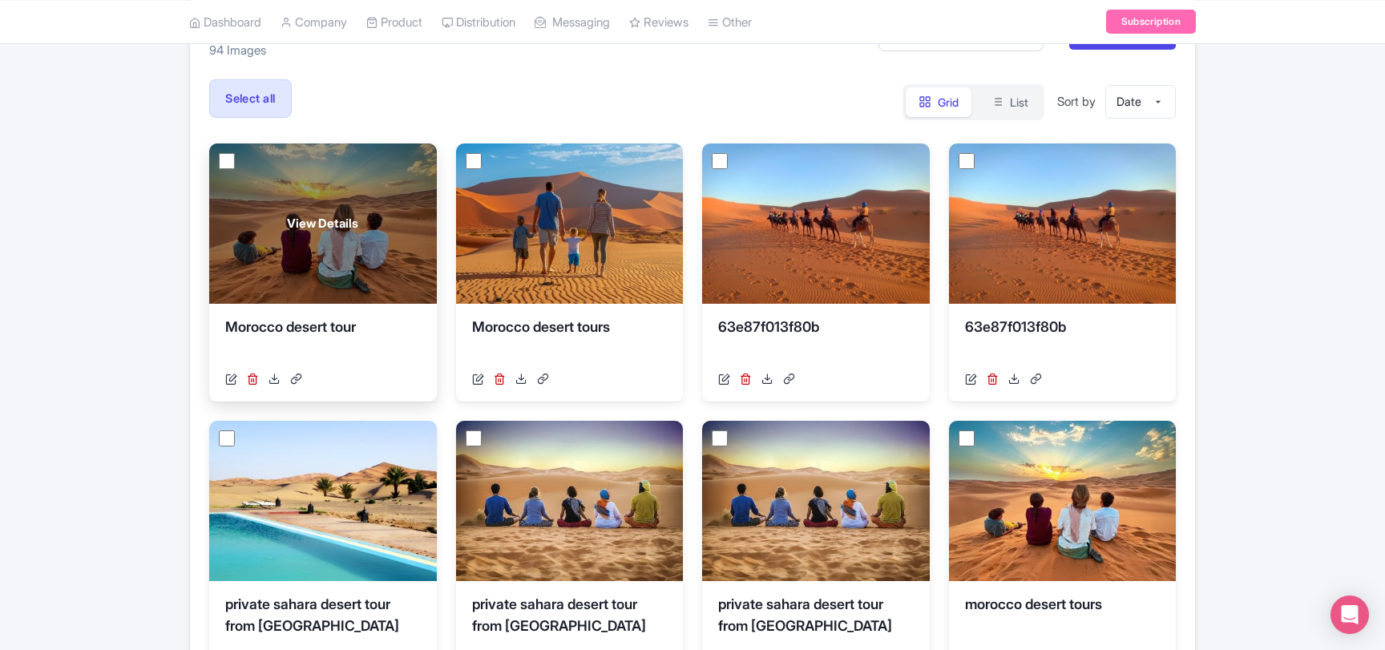
click at [351, 256] on div "View Details" at bounding box center [323, 223] width 228 height 160
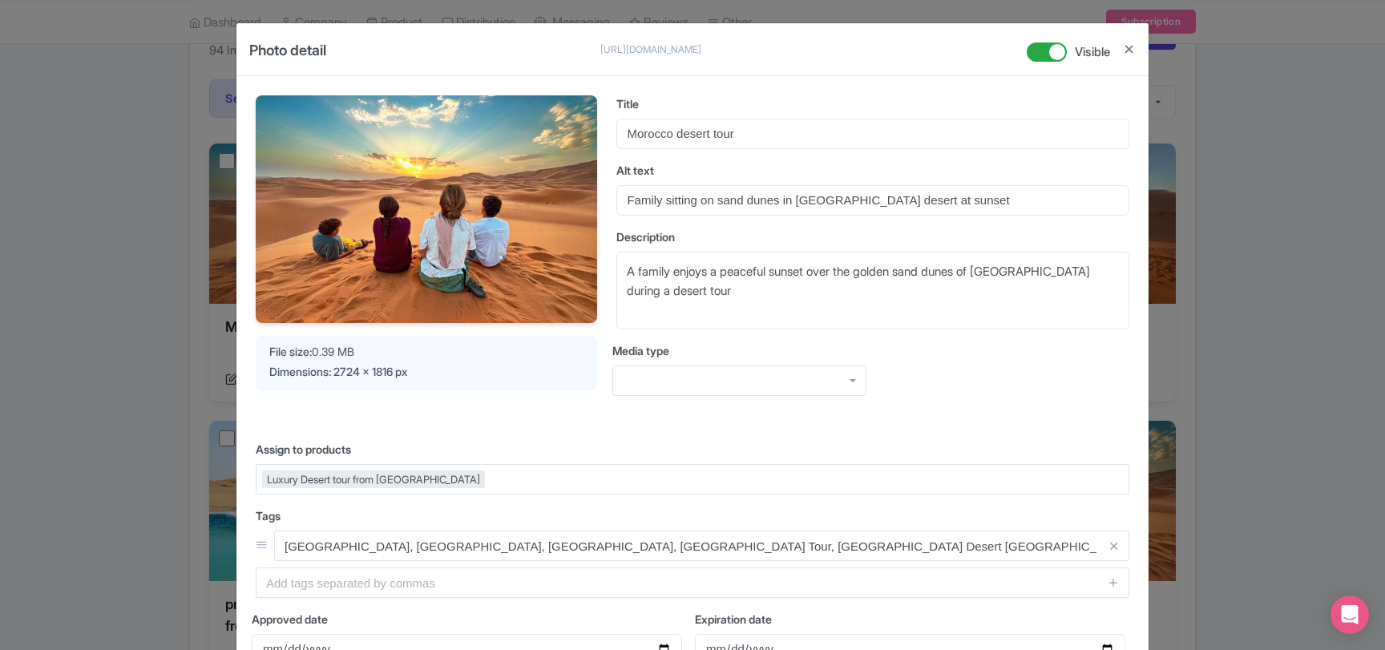
click at [1235, 323] on div "Photo detail https://res.cloudinary.com/hfyvkoyi1/image/upload/v1757866860/Moro…" at bounding box center [692, 325] width 1385 height 650
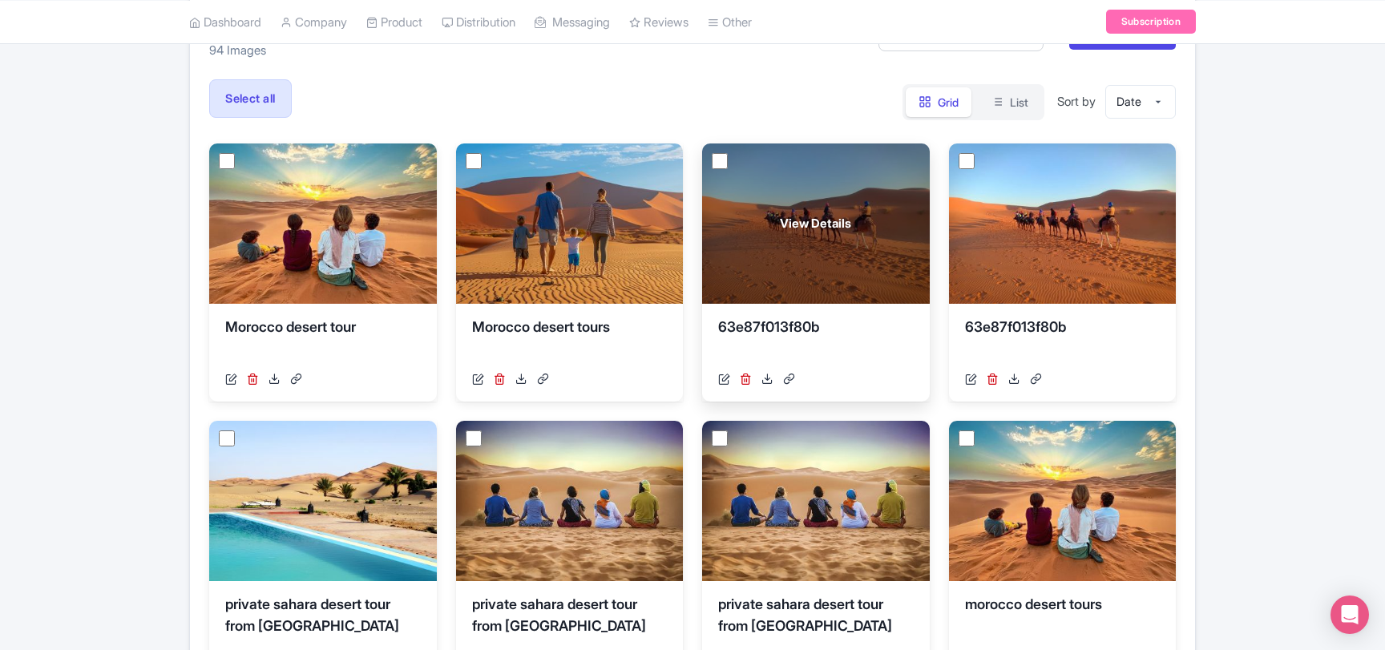
scroll to position [0, 0]
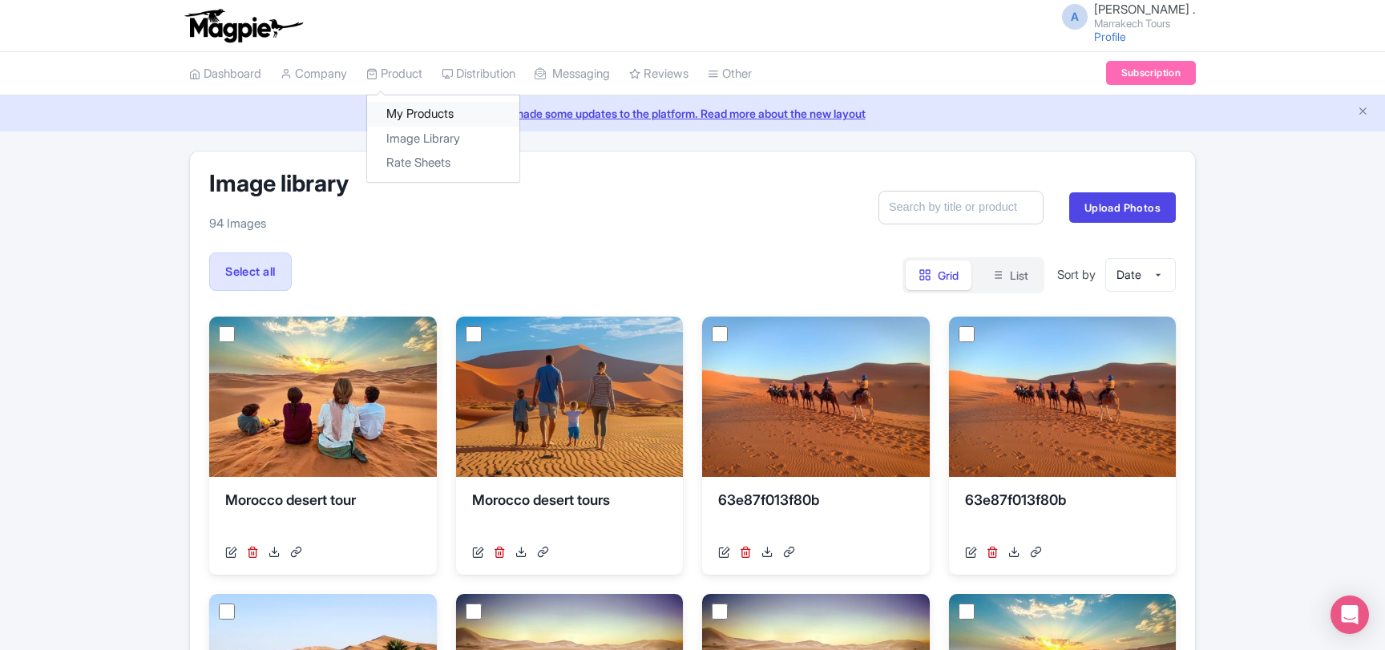
click at [409, 108] on link "My Products" at bounding box center [443, 114] width 152 height 25
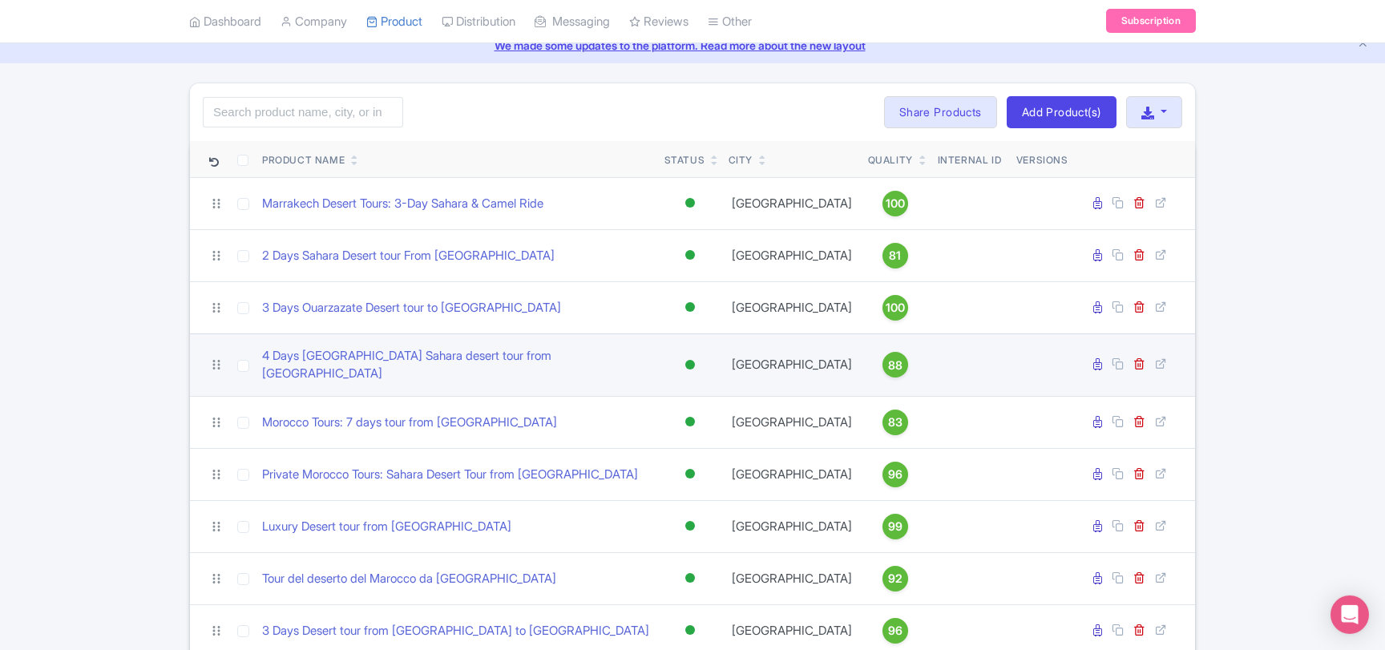
scroll to position [173, 0]
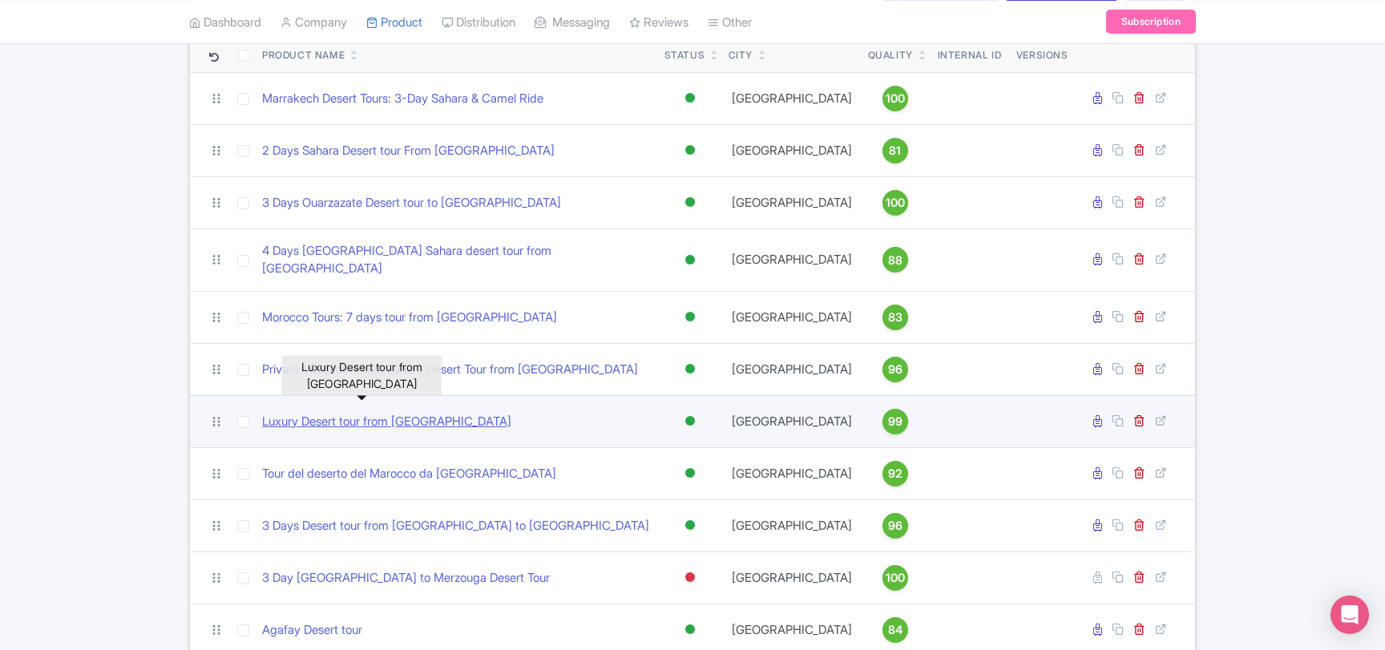
click at [329, 413] on link "Luxury Desert tour from [GEOGRAPHIC_DATA]" at bounding box center [386, 422] width 249 height 18
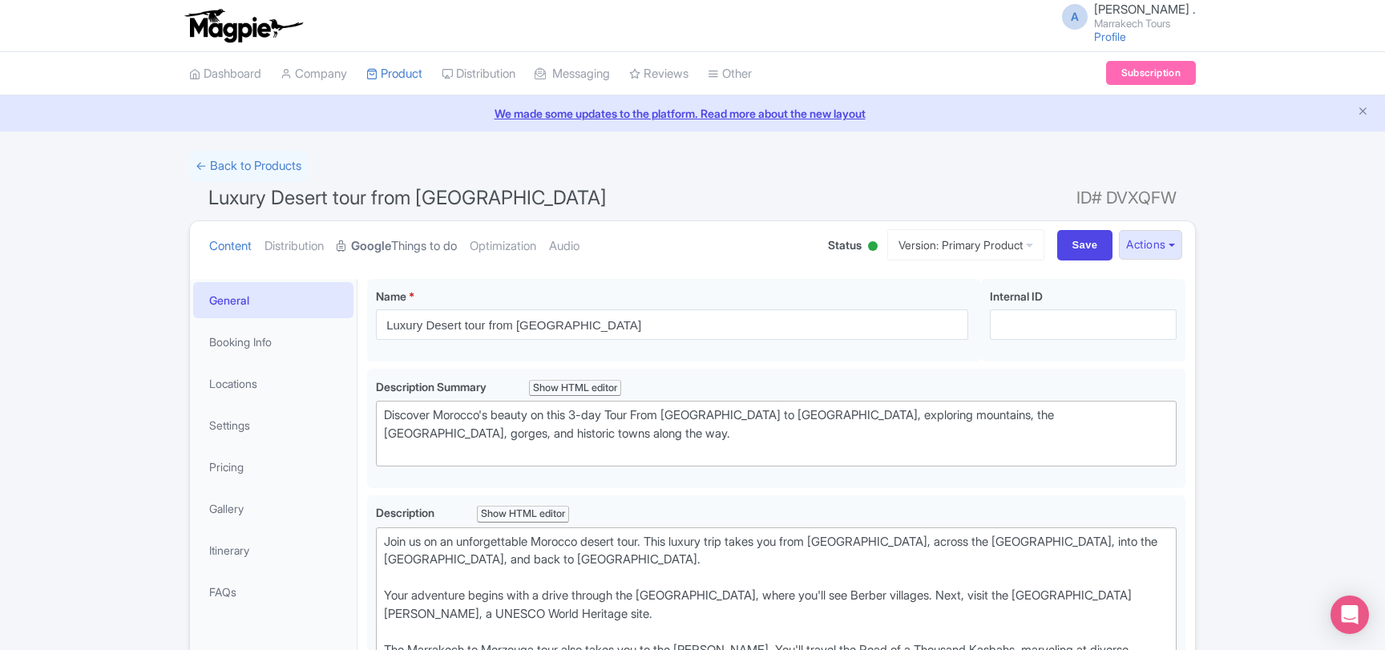
click at [417, 242] on link "Google Things to do" at bounding box center [397, 246] width 120 height 50
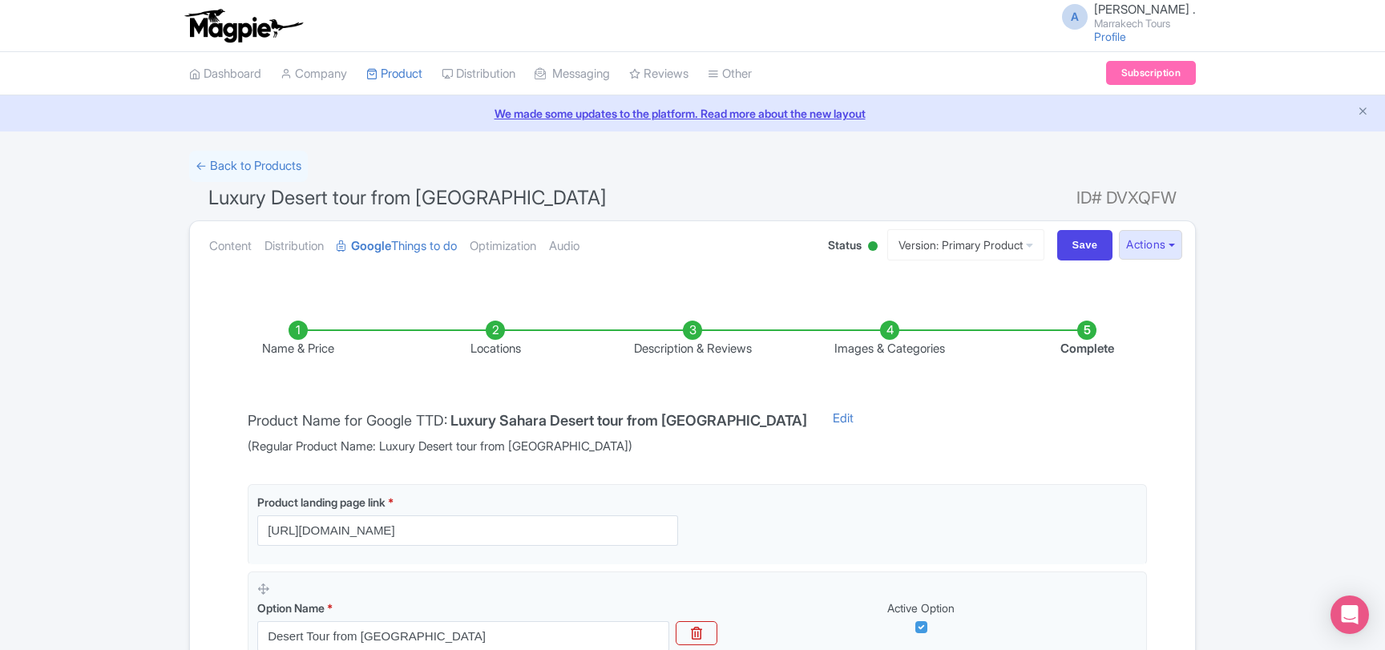
click at [898, 332] on li "Images & Categories" at bounding box center [889, 340] width 197 height 38
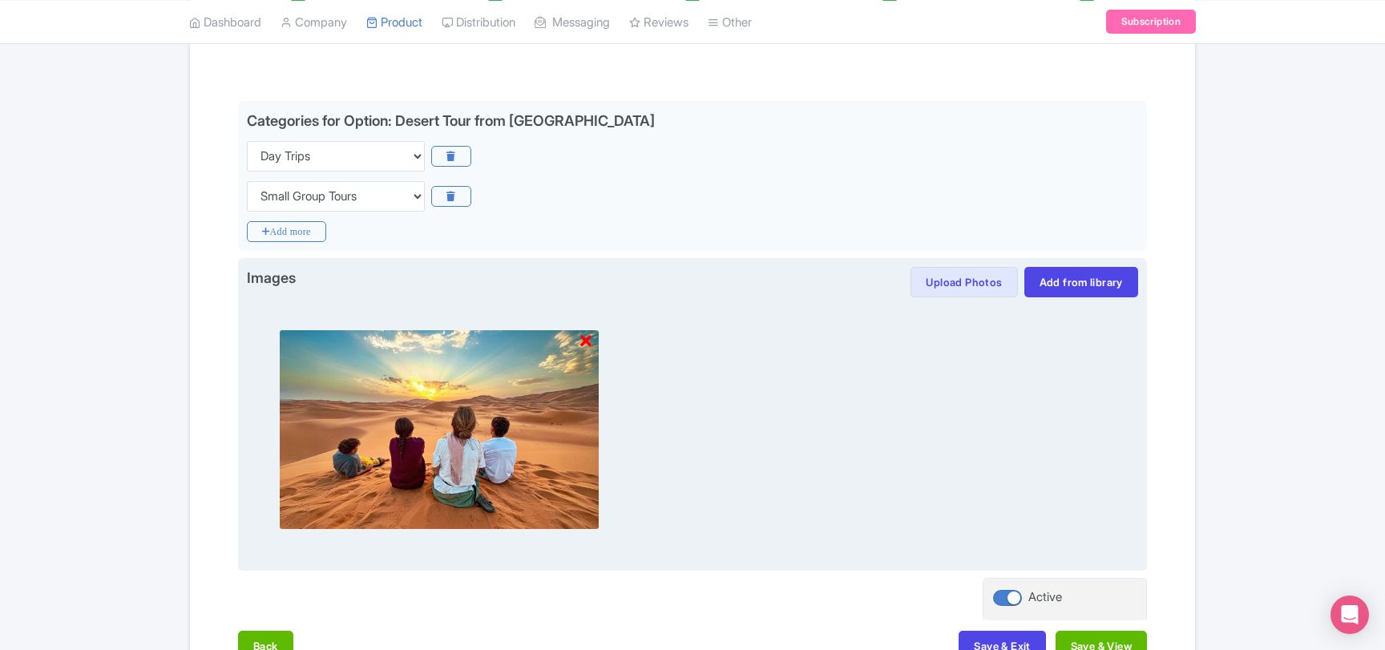
scroll to position [346, 0]
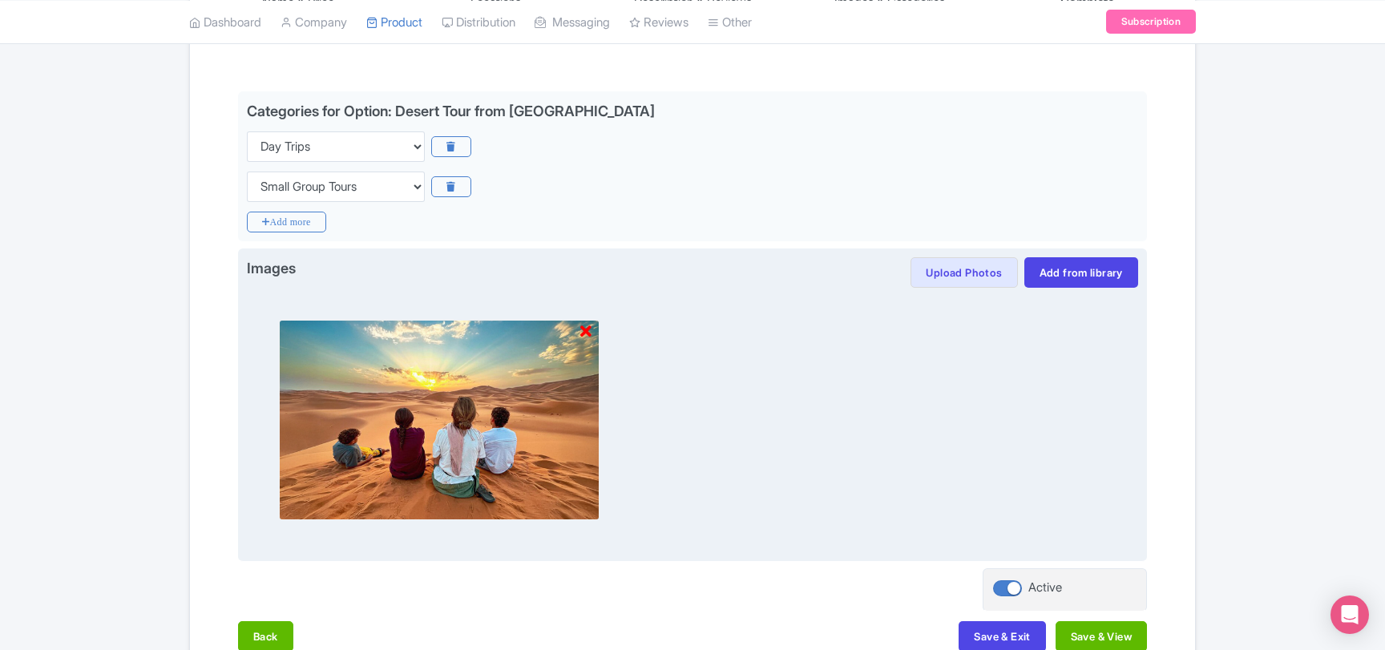
click at [588, 332] on icon at bounding box center [585, 332] width 11 height 16
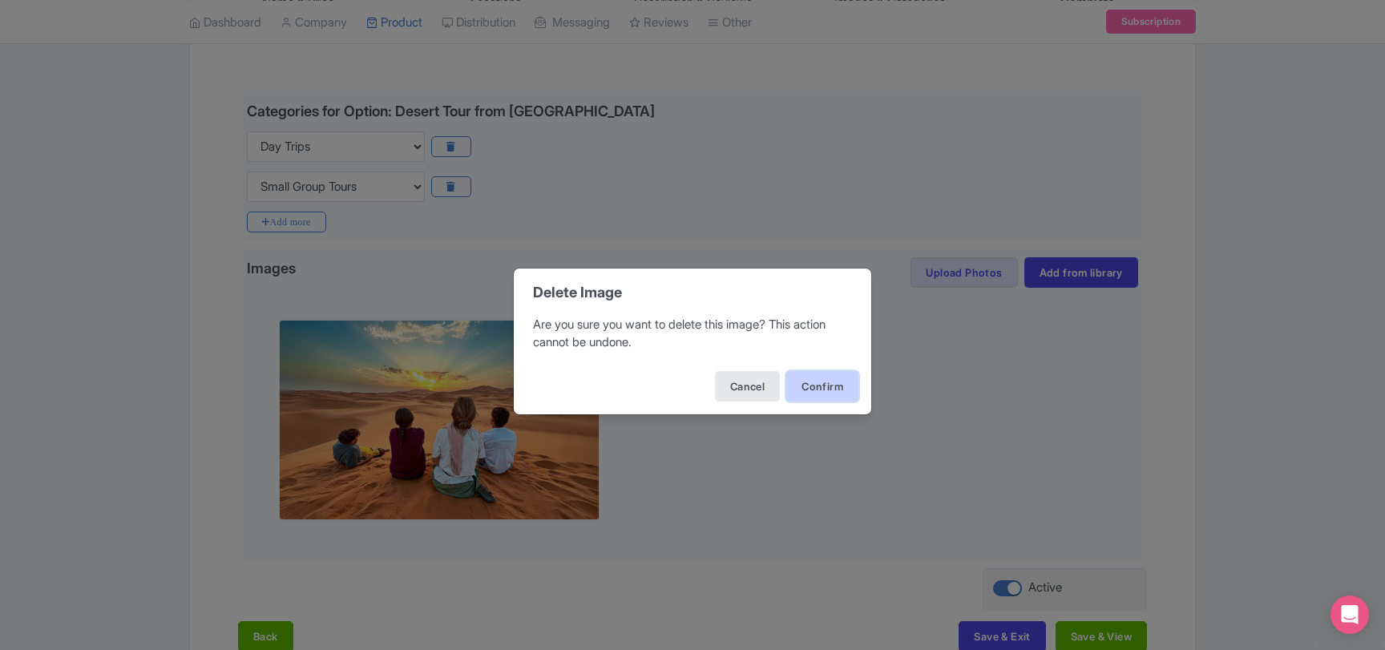
click at [819, 381] on button "Confirm" at bounding box center [822, 386] width 72 height 30
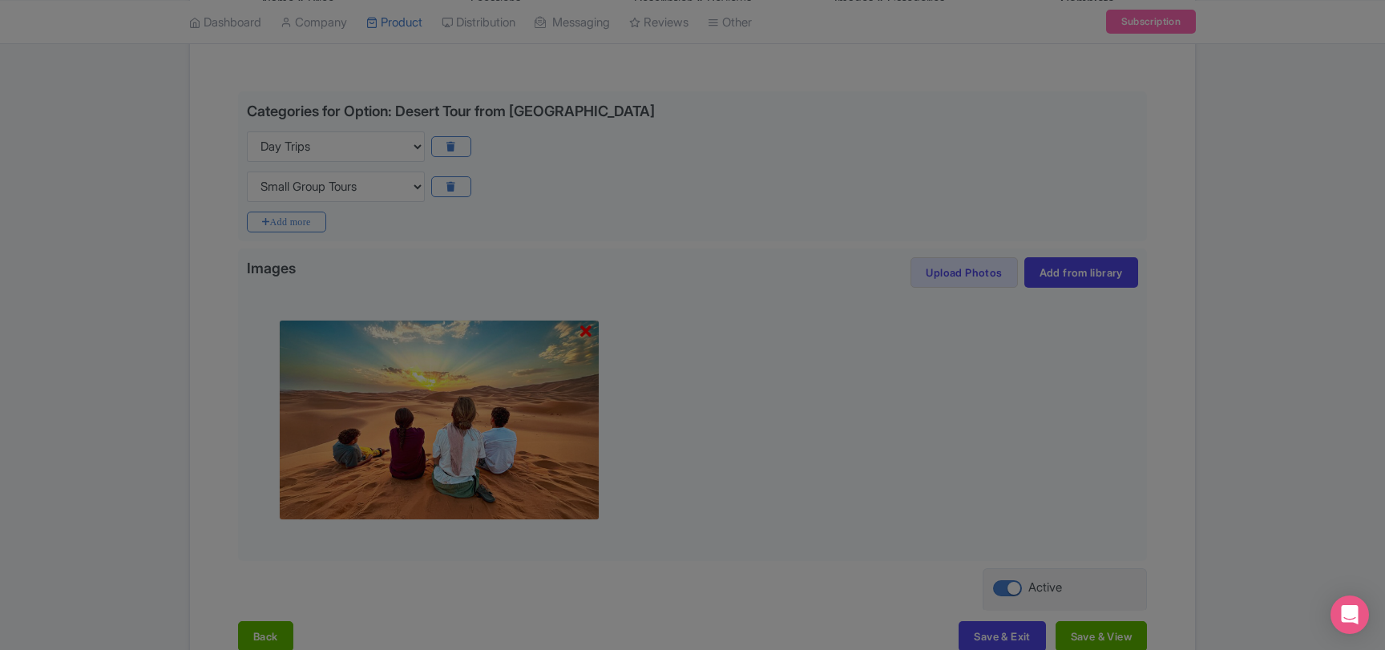
scroll to position [216, 0]
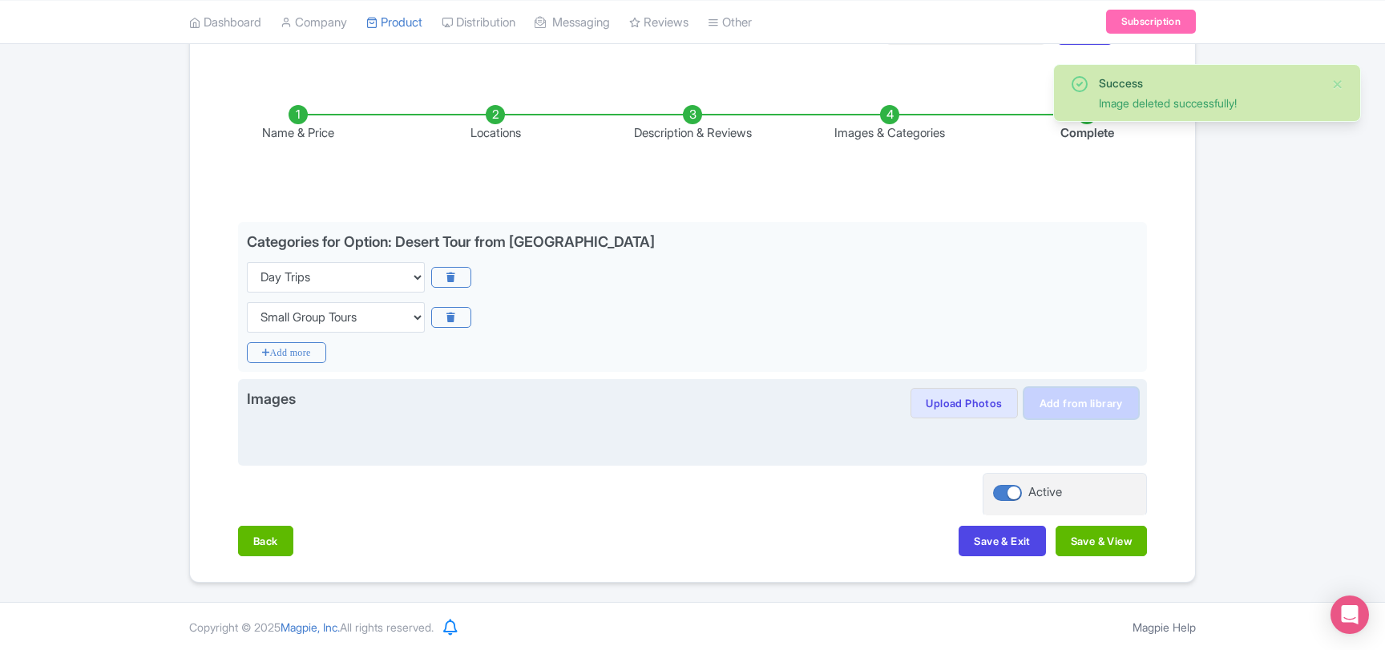
click at [1066, 398] on link "Add from library" at bounding box center [1081, 403] width 114 height 30
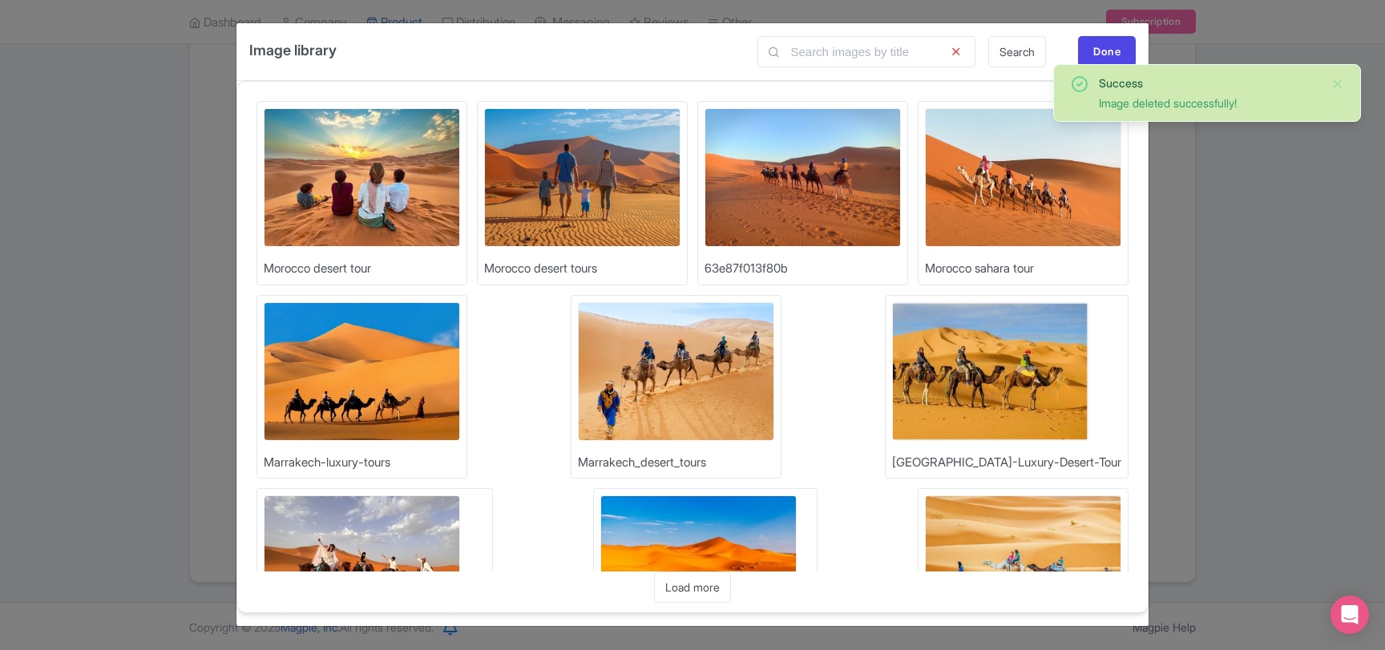
click at [361, 179] on img at bounding box center [362, 177] width 196 height 139
click at [1108, 51] on div "Done" at bounding box center [1107, 51] width 58 height 30
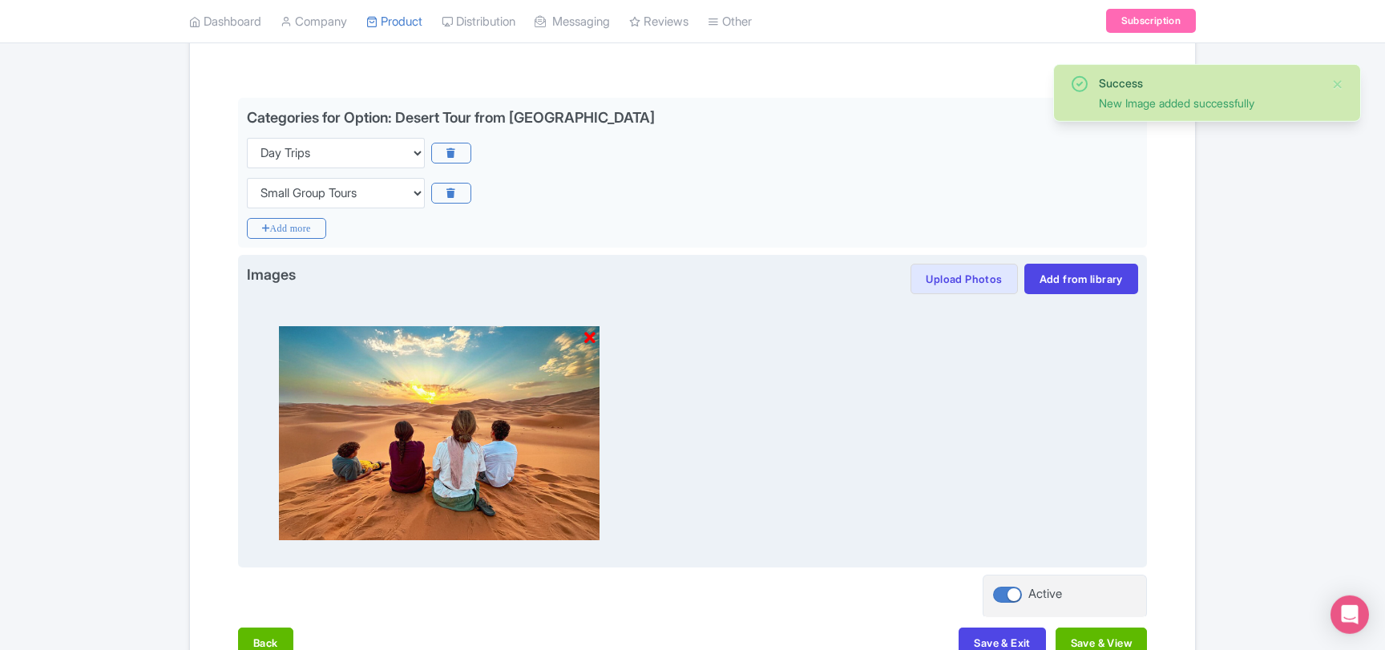
scroll to position [441, 0]
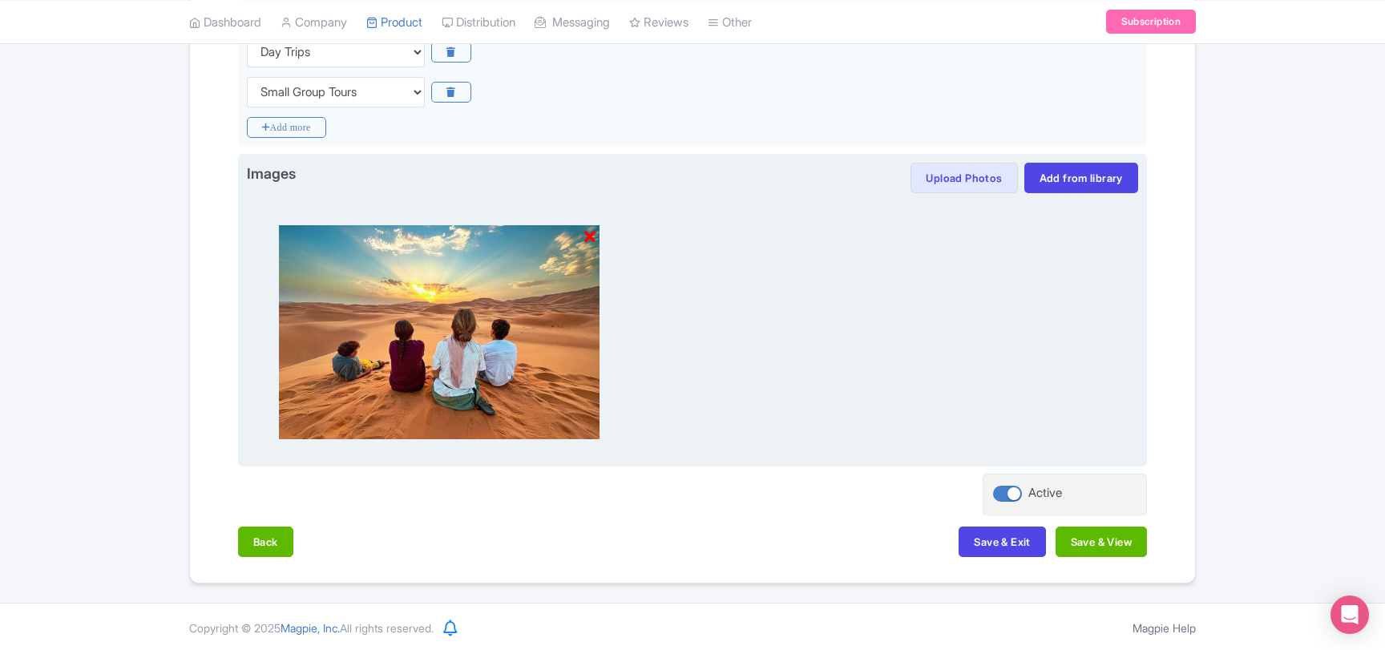
click at [589, 236] on icon at bounding box center [589, 237] width 11 height 16
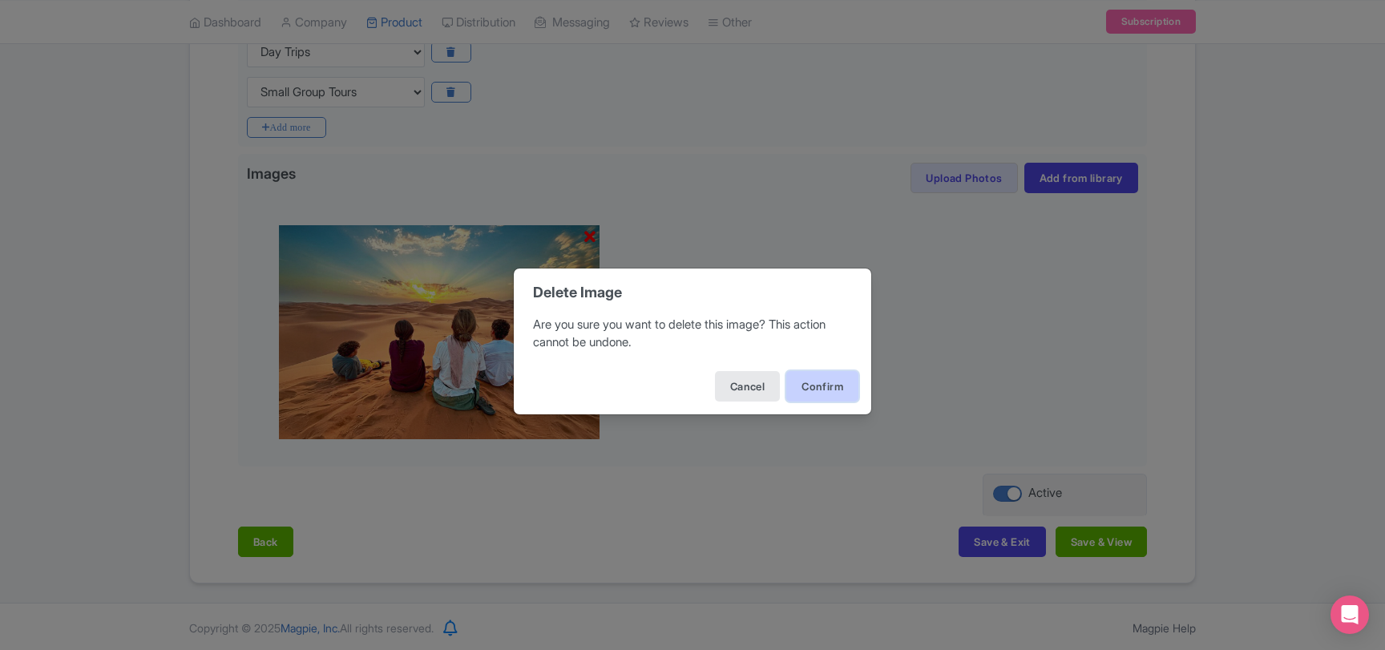
click at [837, 385] on button "Confirm" at bounding box center [822, 386] width 72 height 30
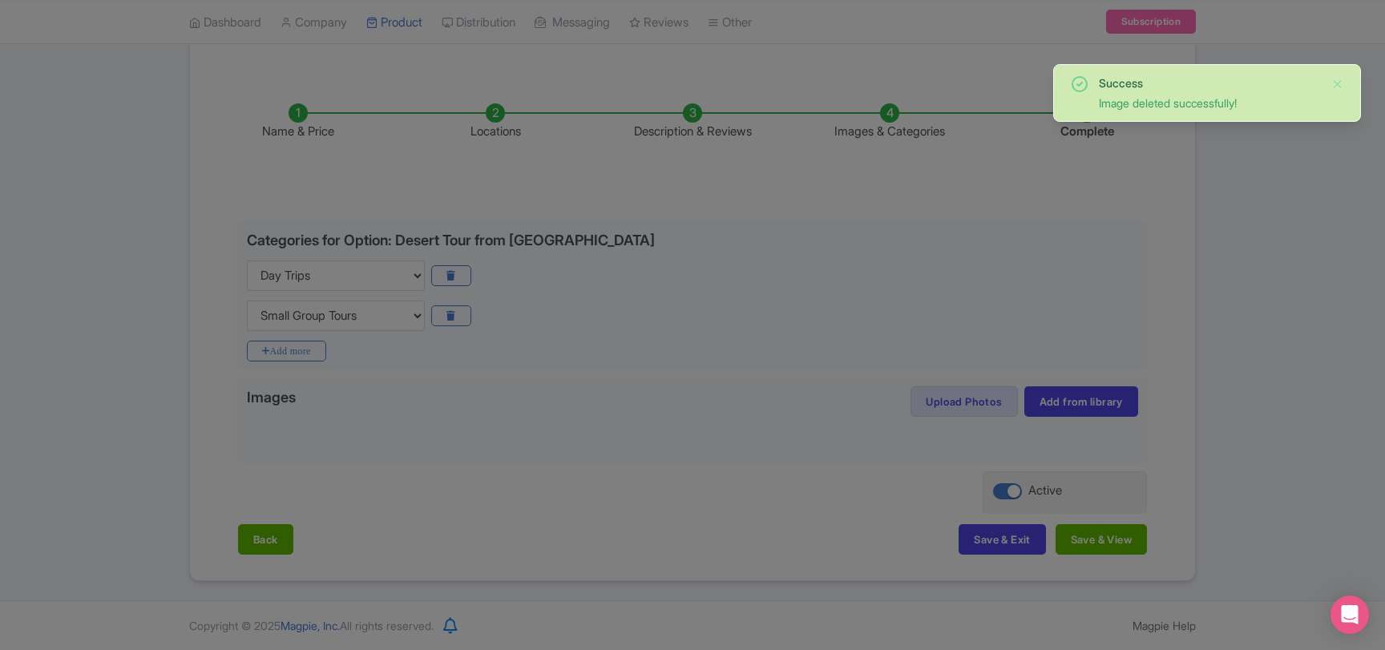
scroll to position [216, 0]
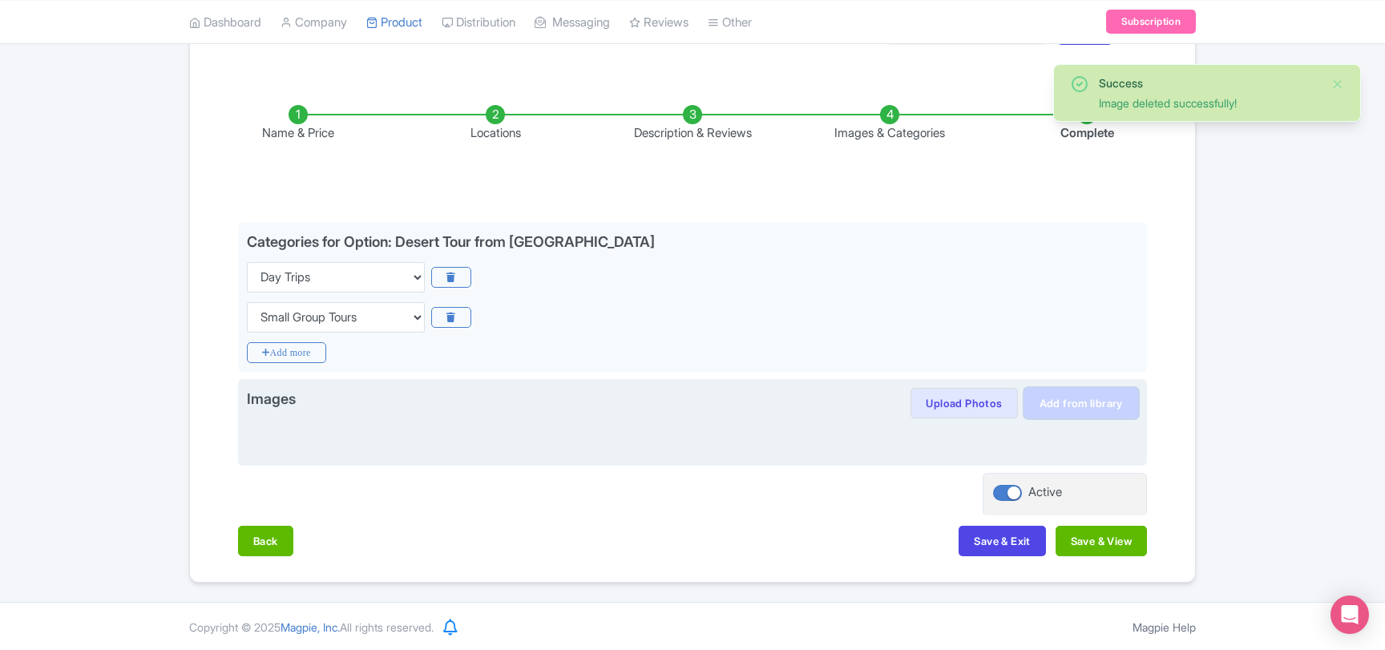
click at [1073, 404] on link "Add from library" at bounding box center [1081, 403] width 114 height 30
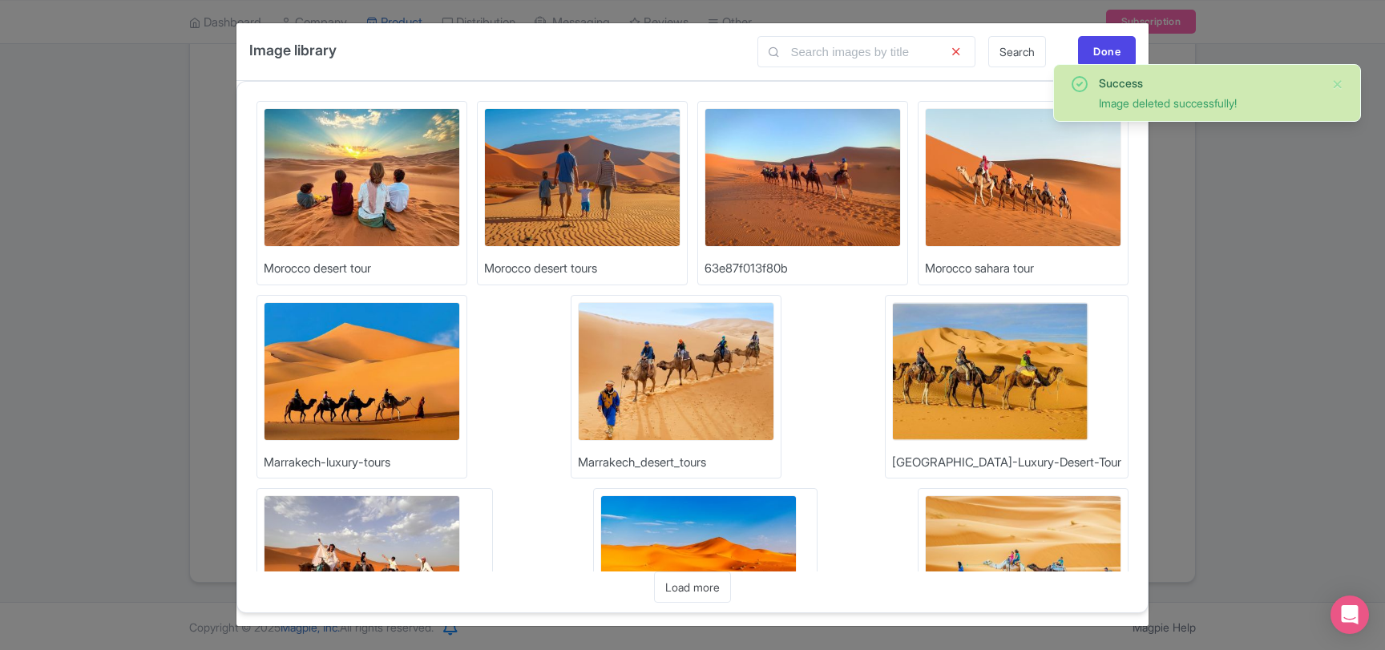
click at [399, 173] on img at bounding box center [362, 177] width 196 height 139
click at [1100, 47] on div "Done" at bounding box center [1107, 51] width 58 height 30
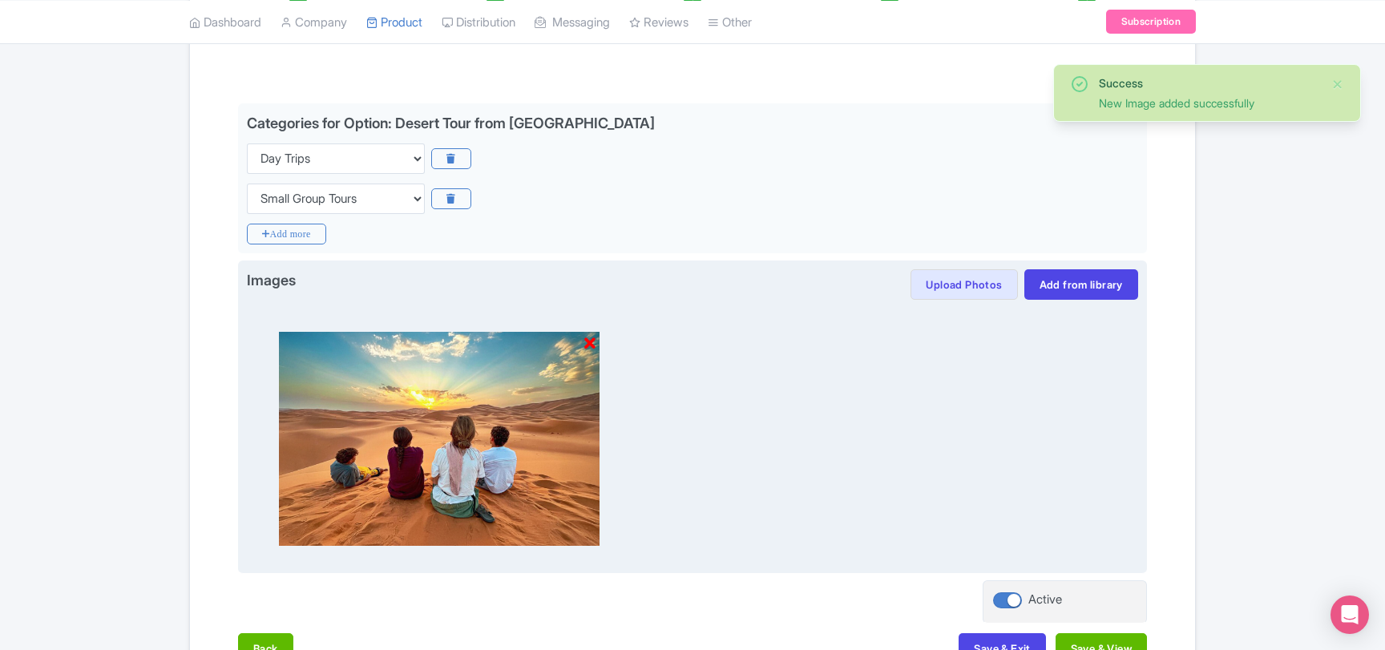
scroll to position [389, 0]
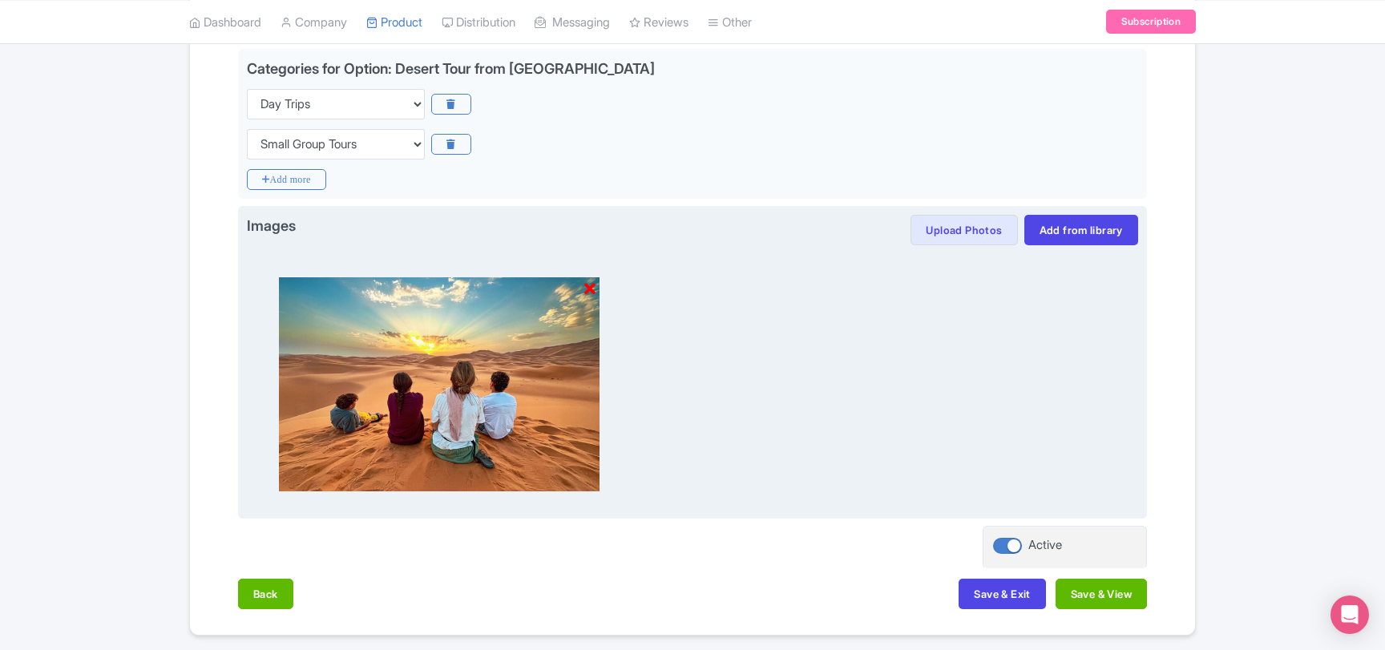
click at [588, 292] on icon at bounding box center [589, 289] width 11 height 16
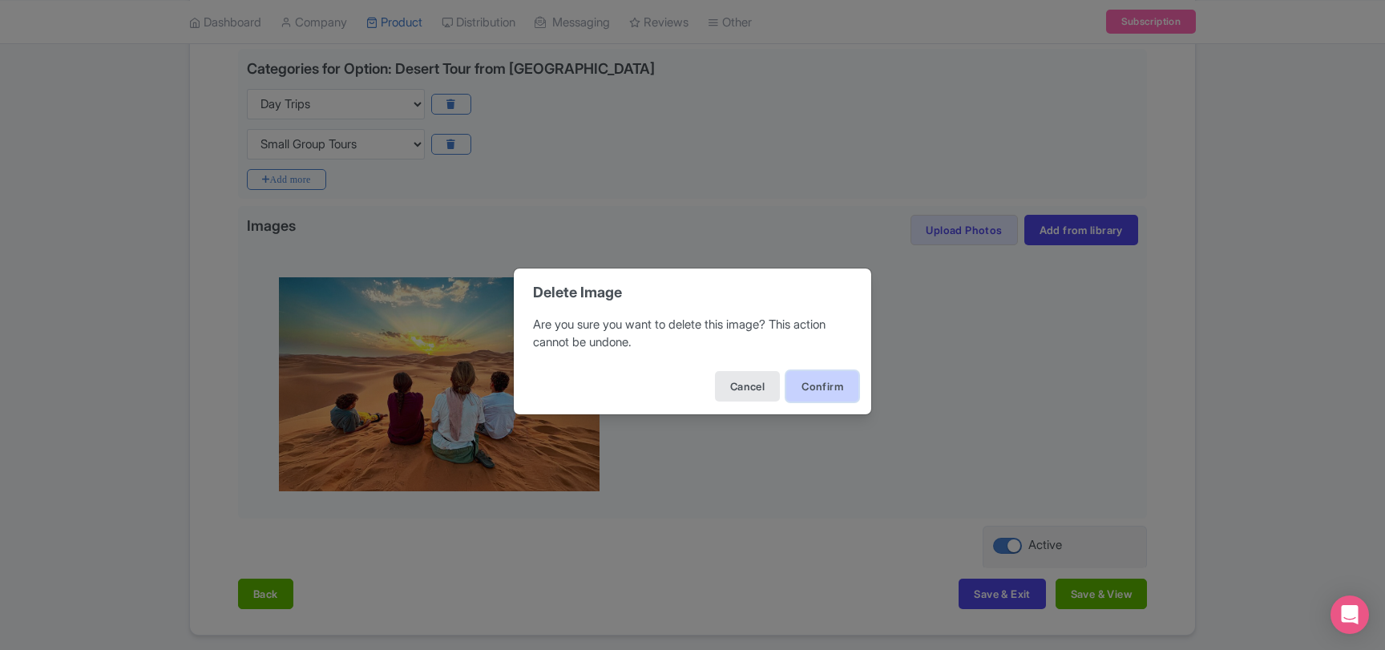
click at [809, 388] on button "Confirm" at bounding box center [822, 386] width 72 height 30
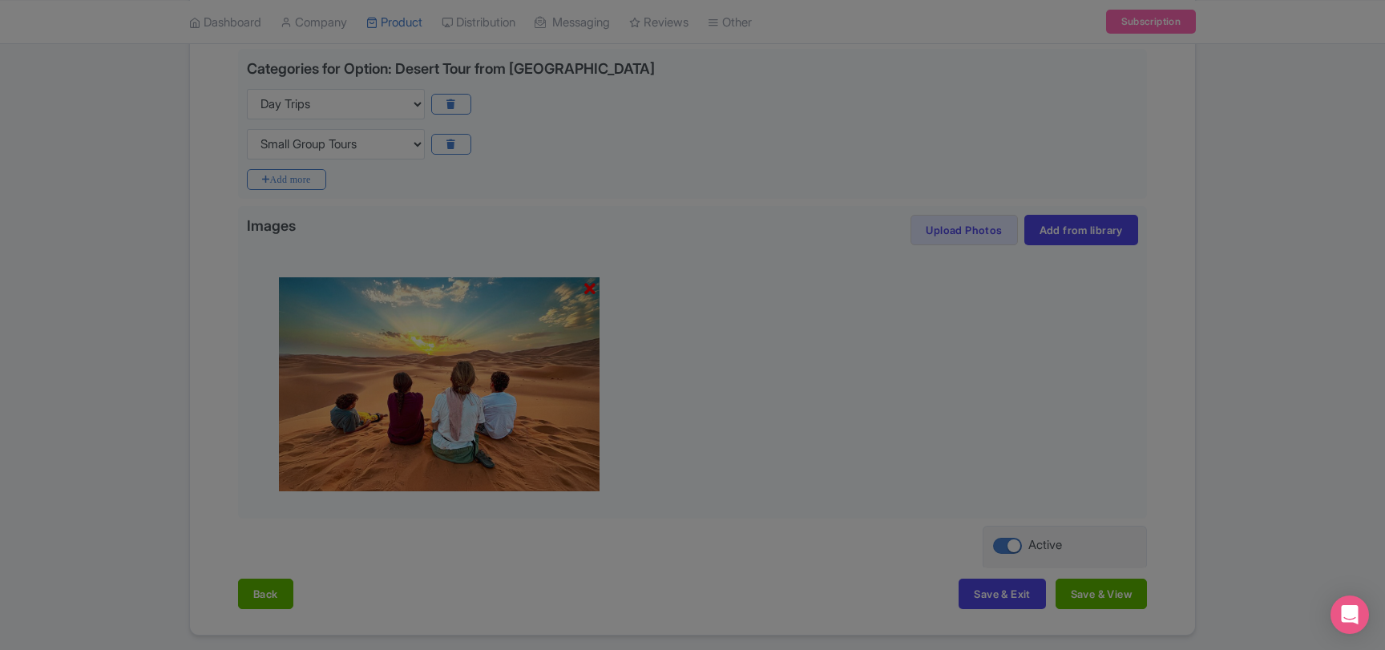
scroll to position [216, 0]
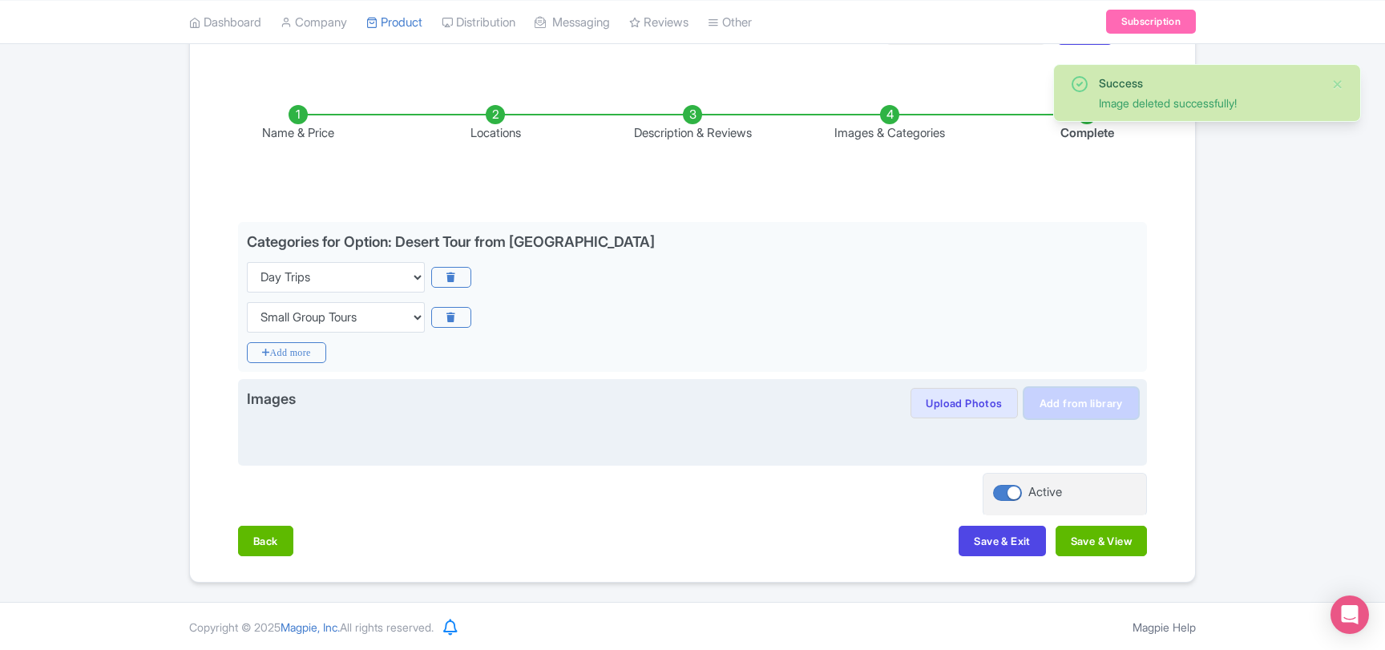
click at [1082, 405] on link "Add from library" at bounding box center [1081, 403] width 114 height 30
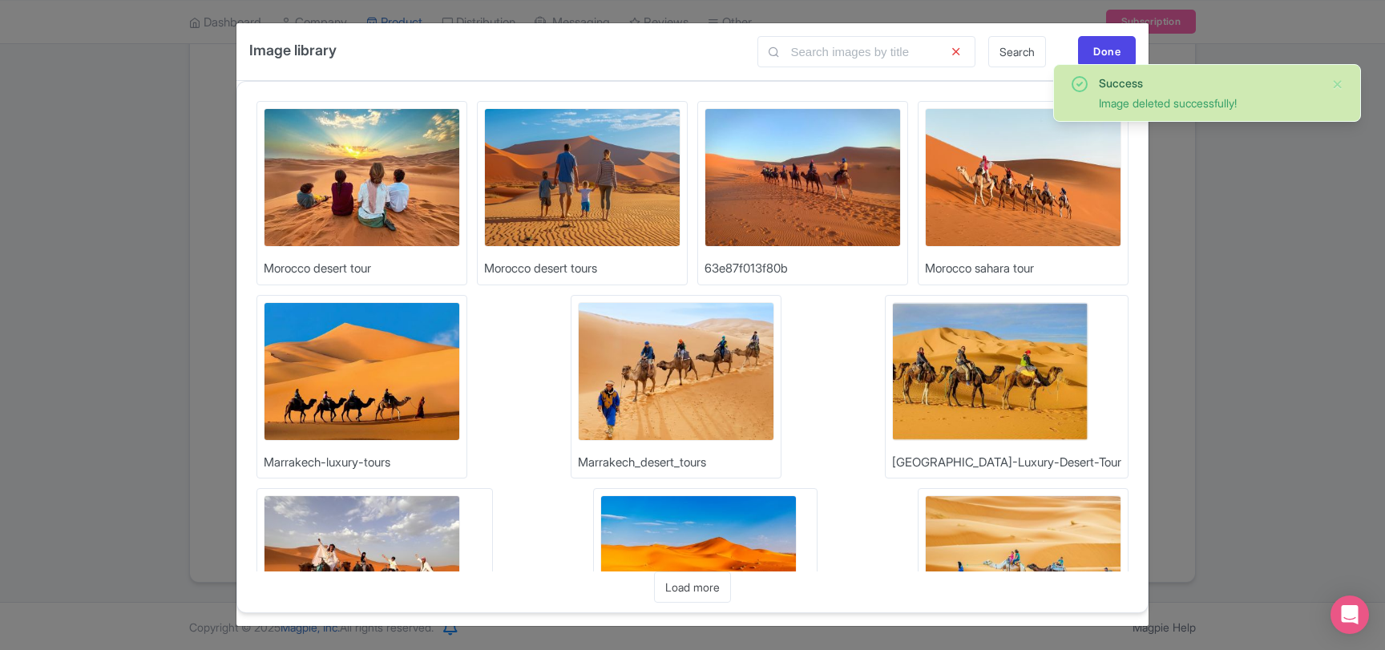
click at [371, 165] on img at bounding box center [362, 177] width 196 height 139
click at [1096, 50] on div "Done" at bounding box center [1107, 51] width 58 height 30
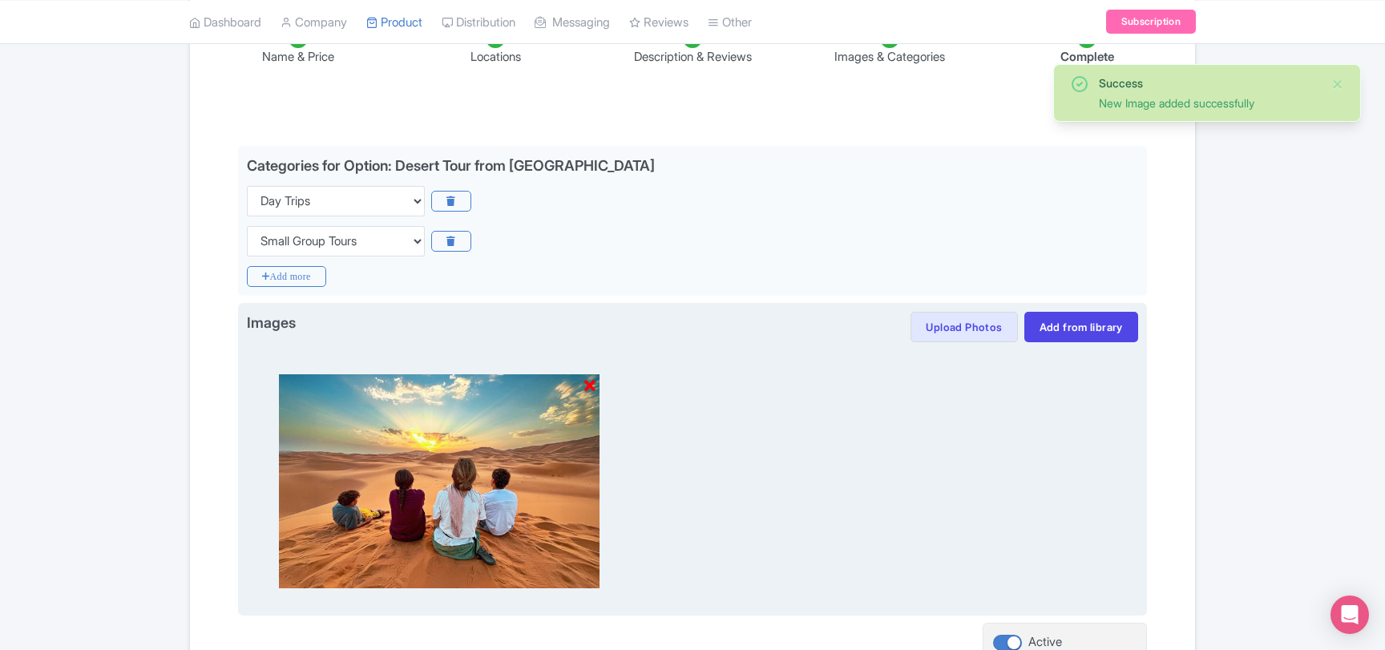
scroll to position [389, 0]
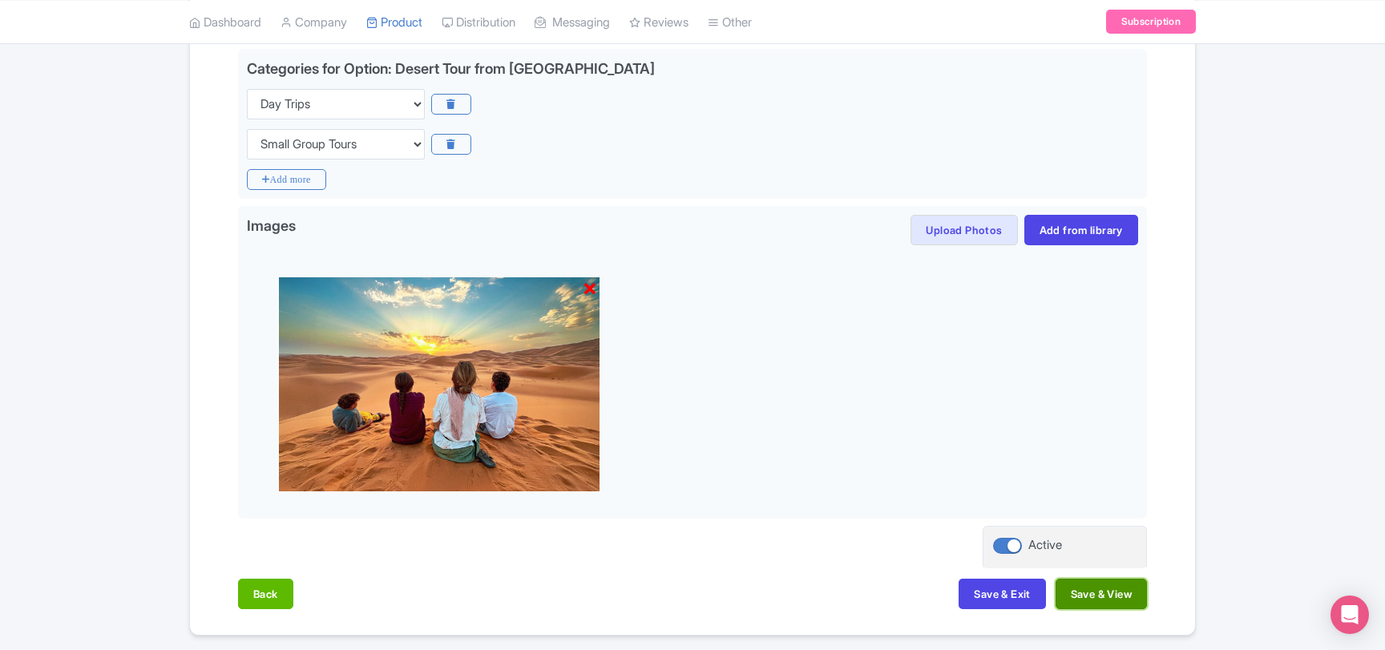
click at [1103, 597] on button "Save & View" at bounding box center [1100, 594] width 91 height 30
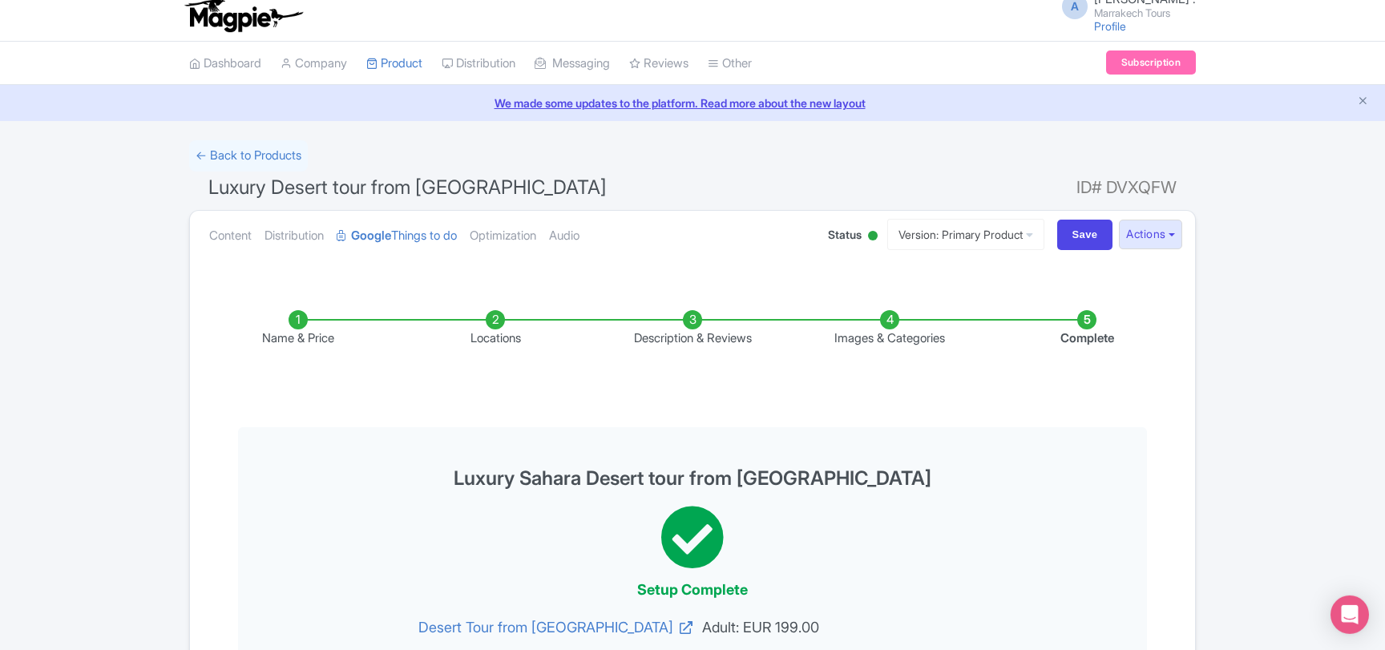
scroll to position [0, 0]
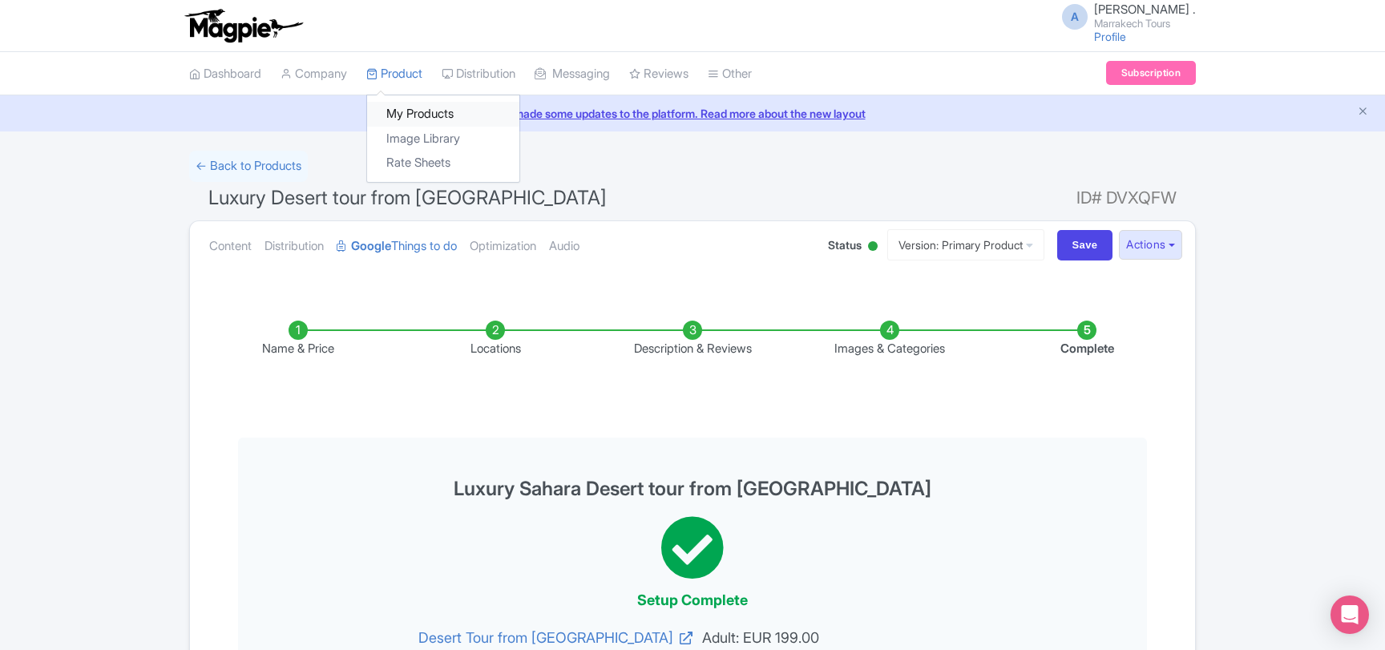
click at [404, 114] on link "My Products" at bounding box center [443, 114] width 152 height 25
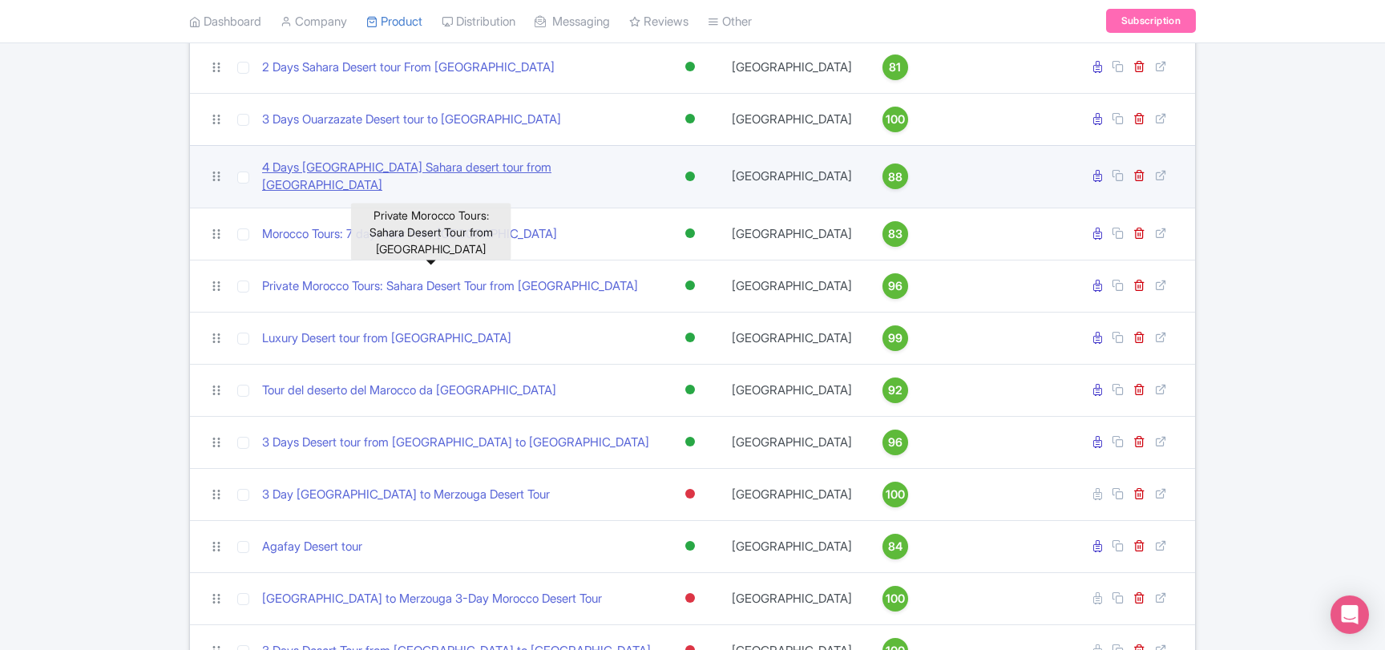
scroll to position [260, 0]
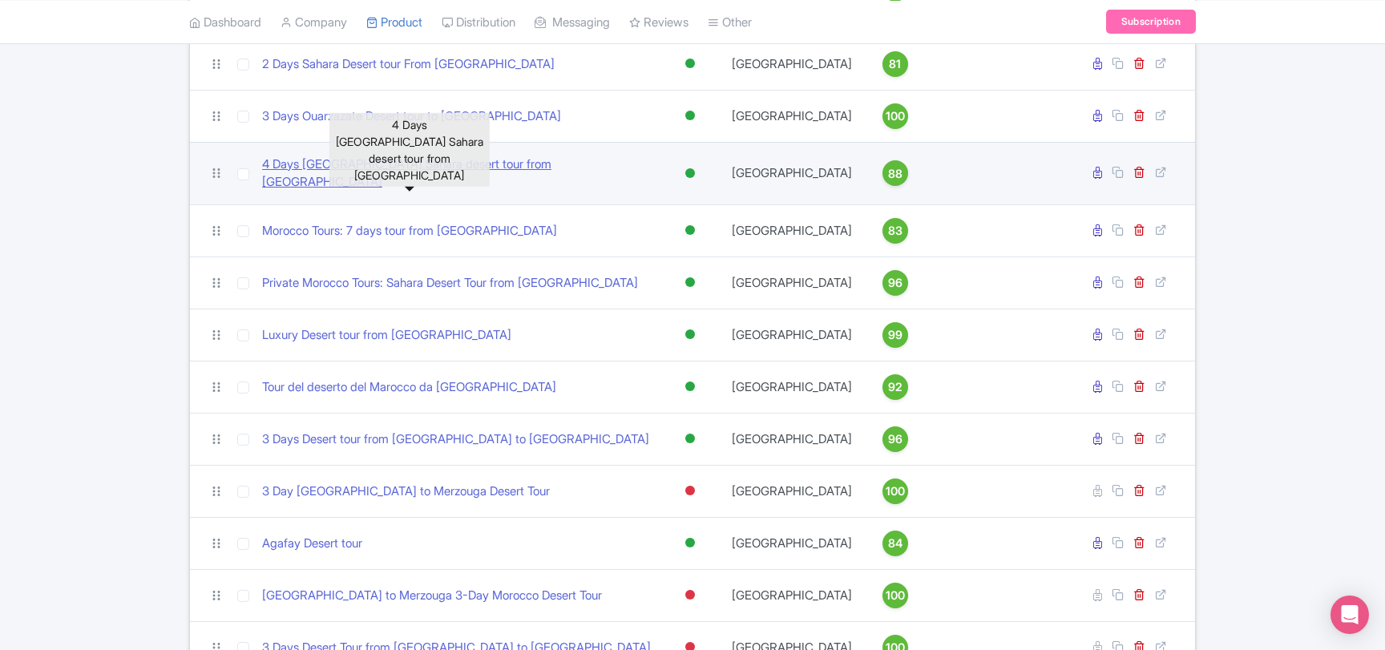
click at [366, 172] on link "4 Days [GEOGRAPHIC_DATA] Sahara desert tour from [GEOGRAPHIC_DATA]" at bounding box center [456, 173] width 389 height 36
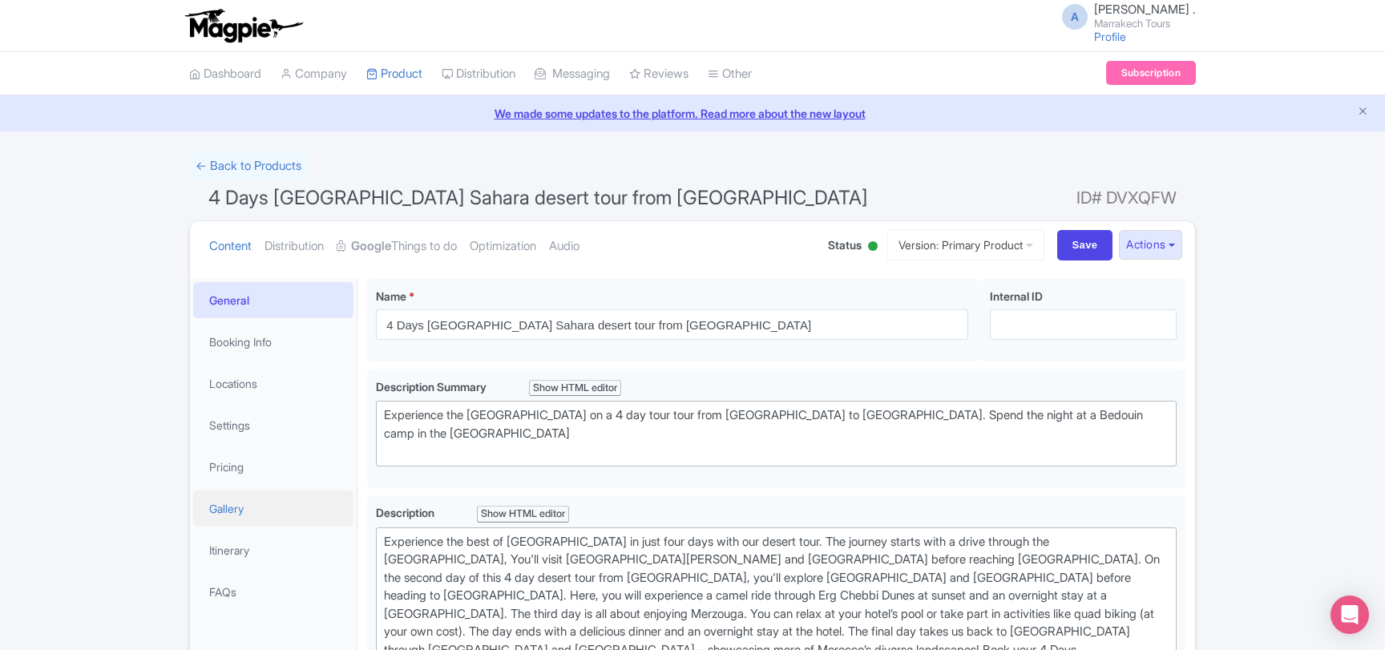
click at [224, 504] on link "Gallery" at bounding box center [273, 508] width 160 height 36
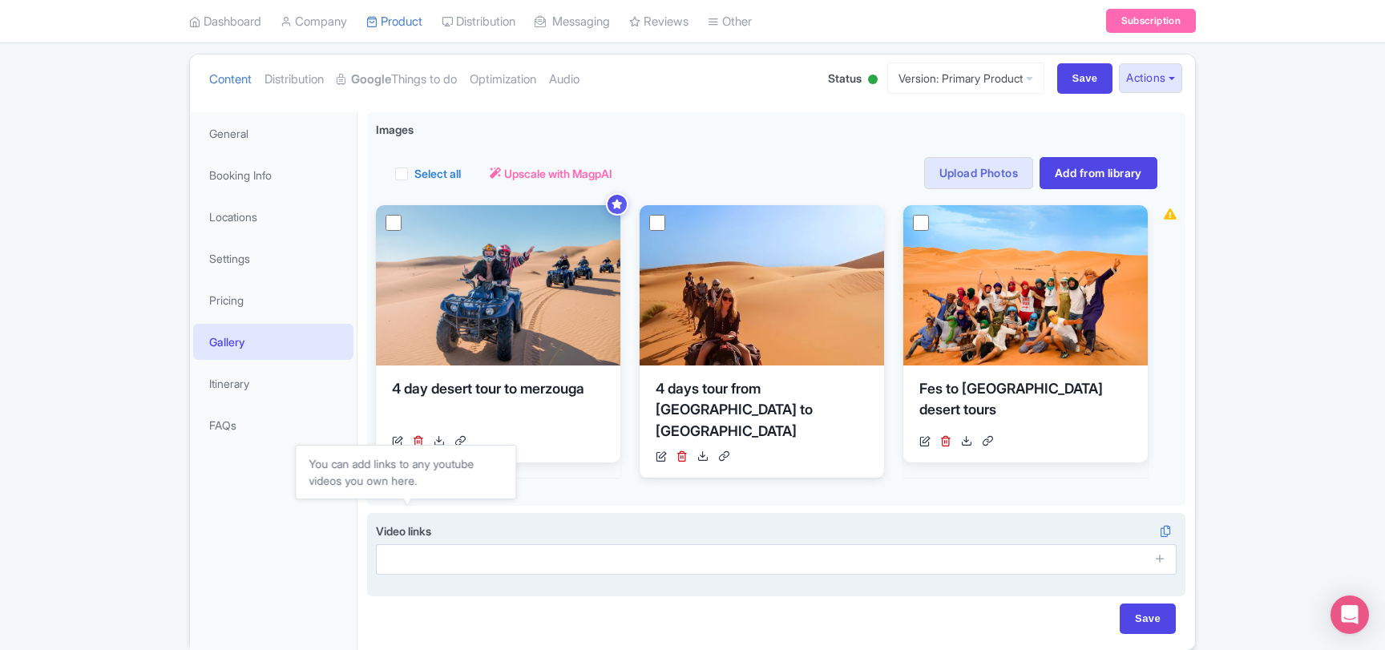
scroll to position [173, 0]
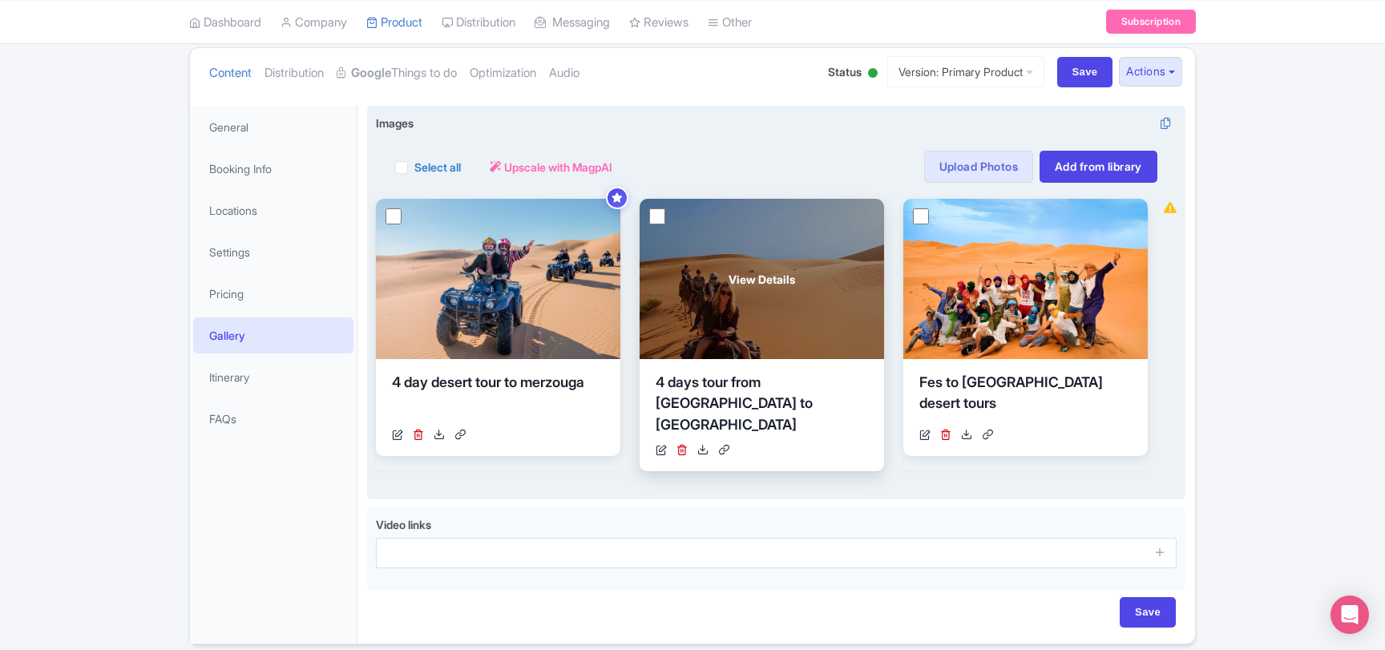
click at [740, 308] on div "View Details" at bounding box center [761, 279] width 244 height 160
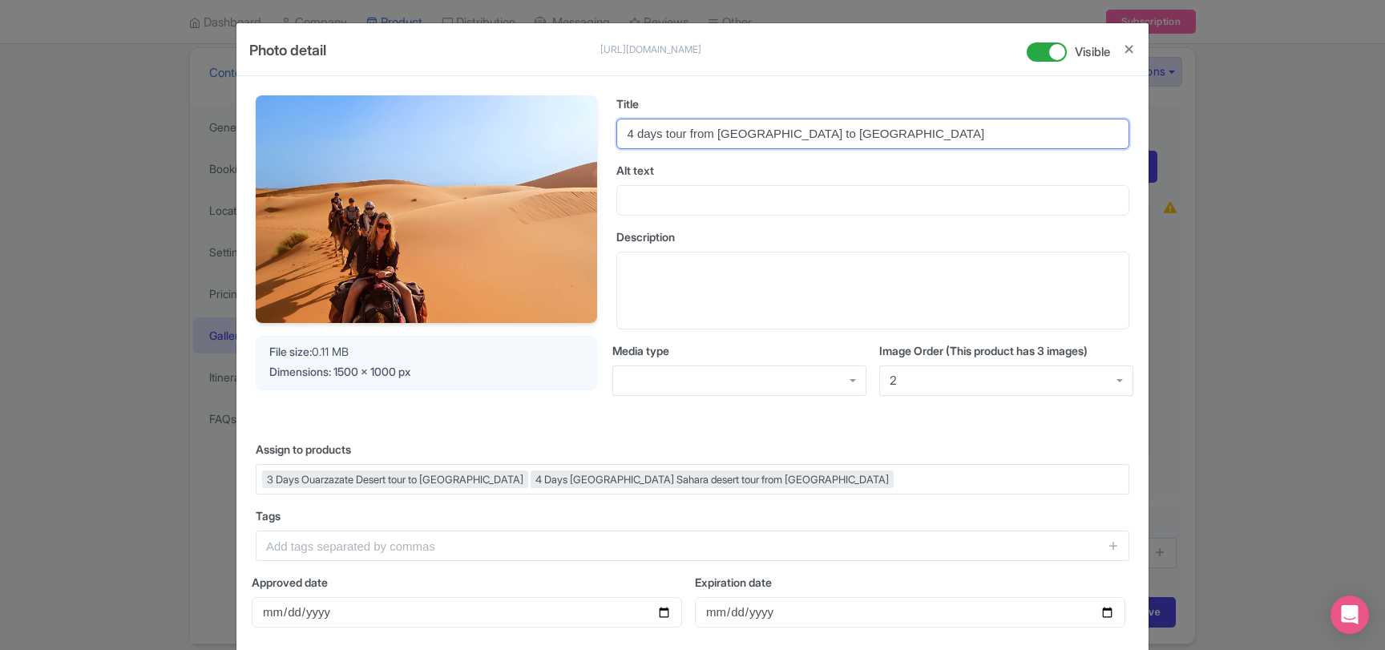
click at [697, 131] on input "4 days tour from [GEOGRAPHIC_DATA] to [GEOGRAPHIC_DATA]" at bounding box center [872, 134] width 513 height 30
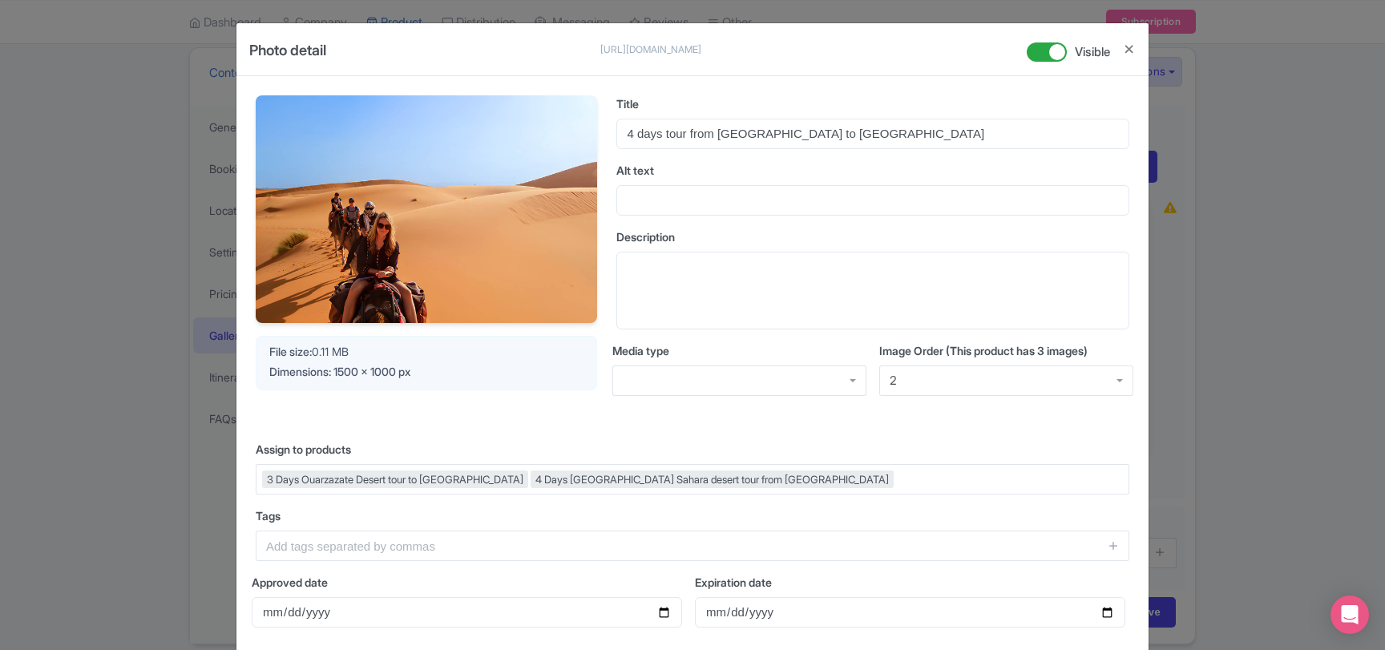
drag, startPoint x: 1262, startPoint y: 283, endPoint x: 1158, endPoint y: 329, distance: 113.7
click at [1262, 284] on div "Photo detail [URL][DOMAIN_NAME] [URL][DOMAIN_NAME] Visible Your Image is being …" at bounding box center [692, 325] width 1385 height 650
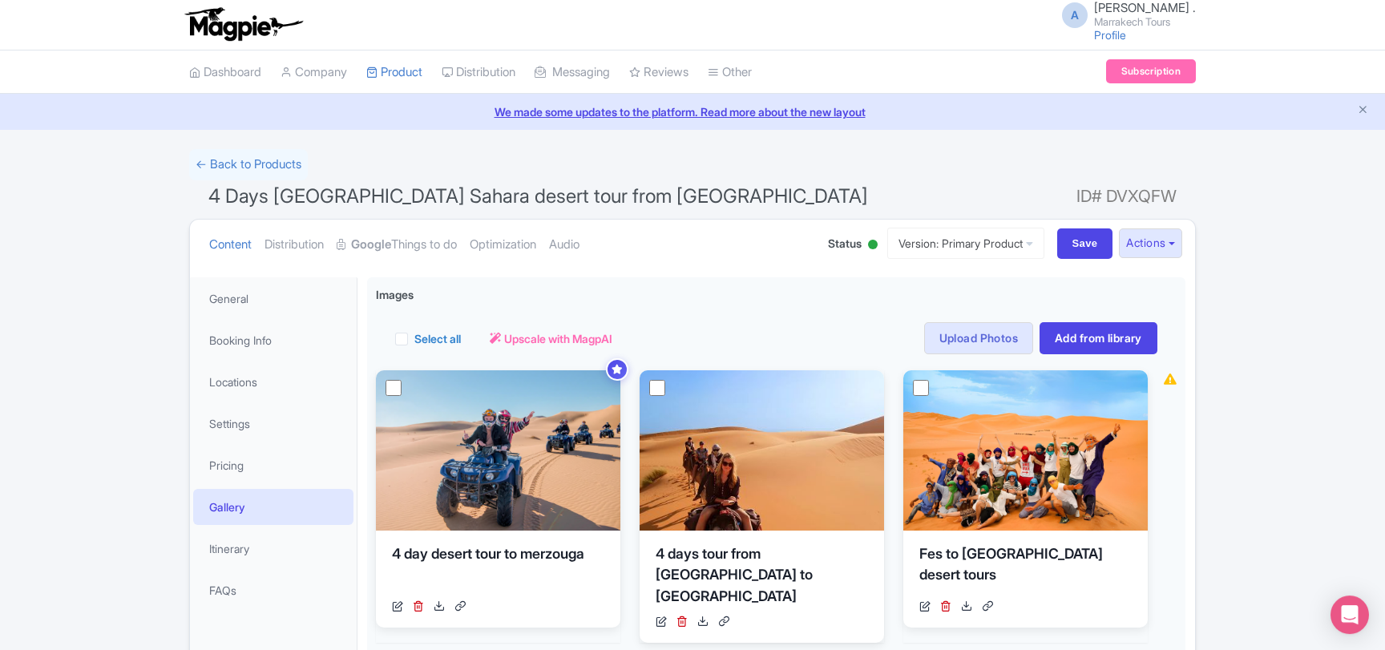
scroll to position [0, 0]
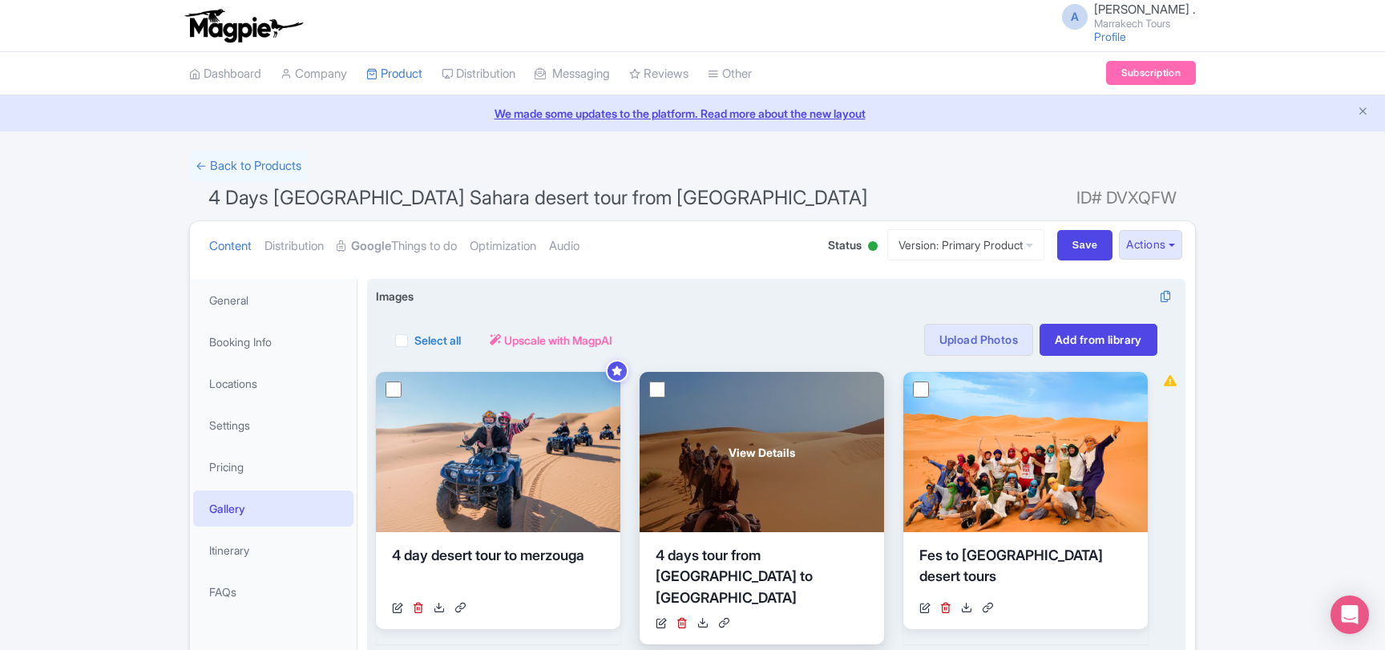
click at [721, 442] on div "View Details" at bounding box center [761, 452] width 244 height 160
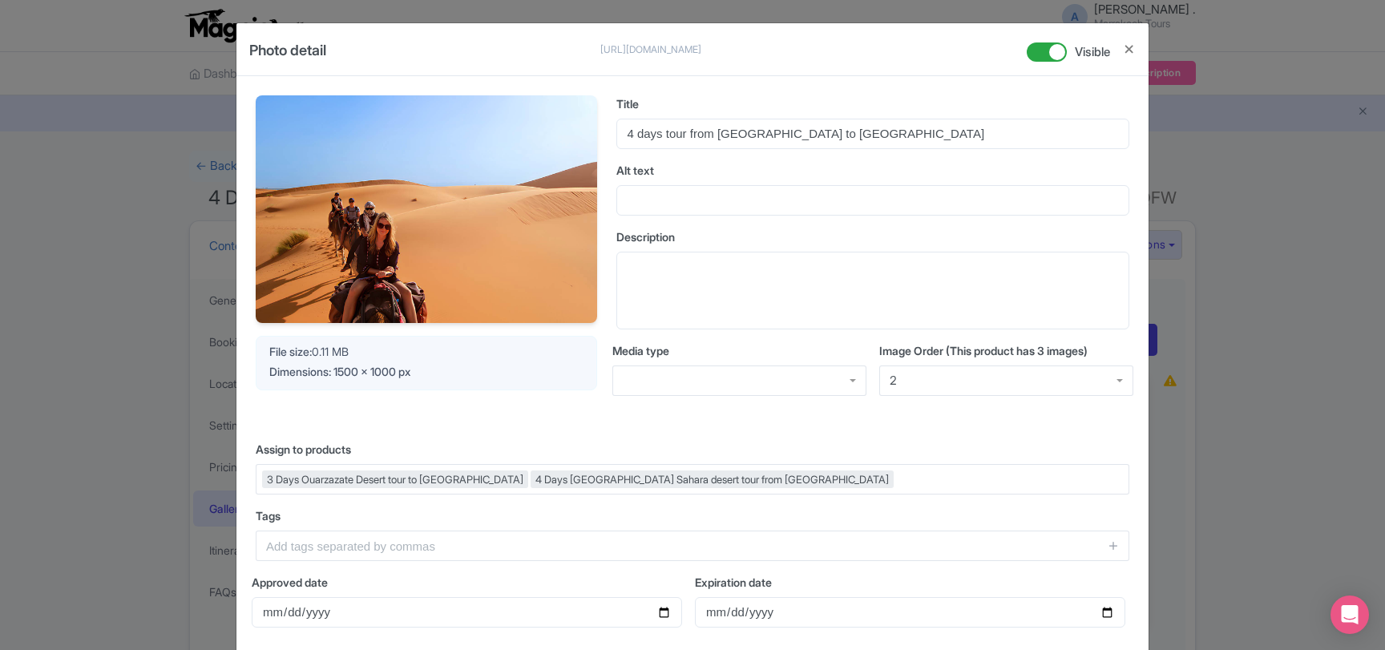
scroll to position [87, 0]
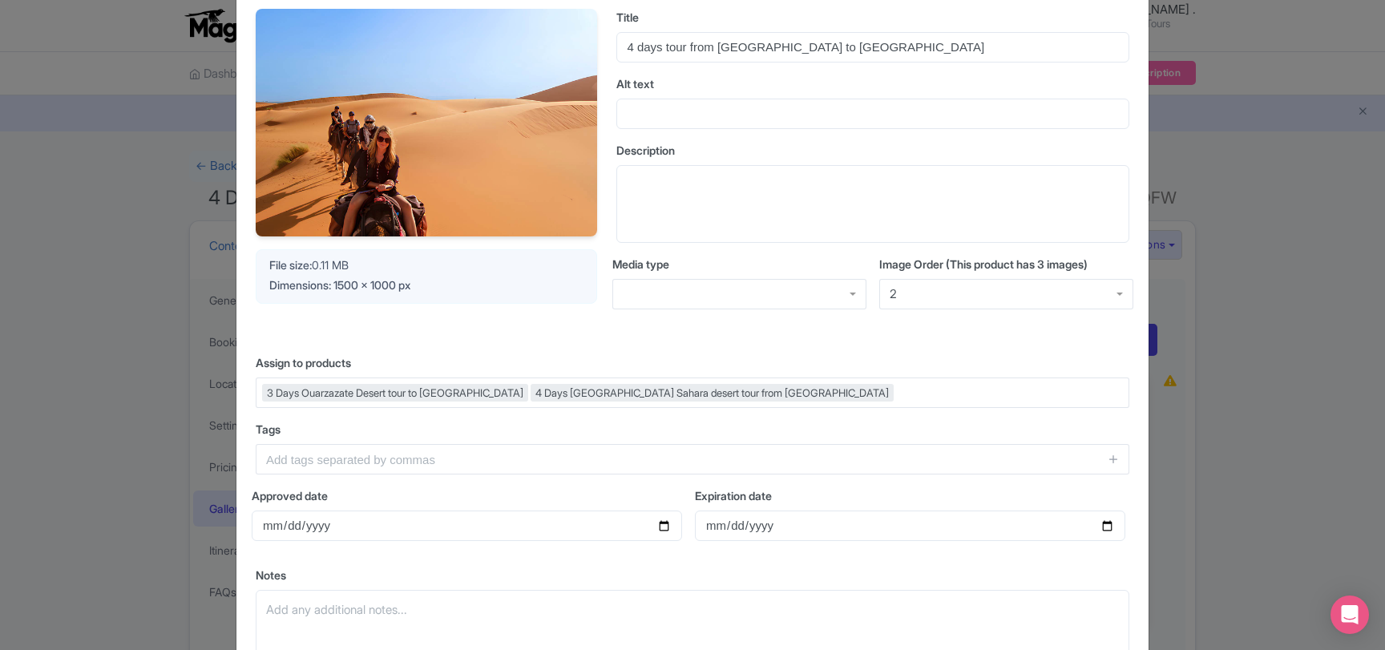
click at [917, 288] on div "2" at bounding box center [1006, 294] width 254 height 30
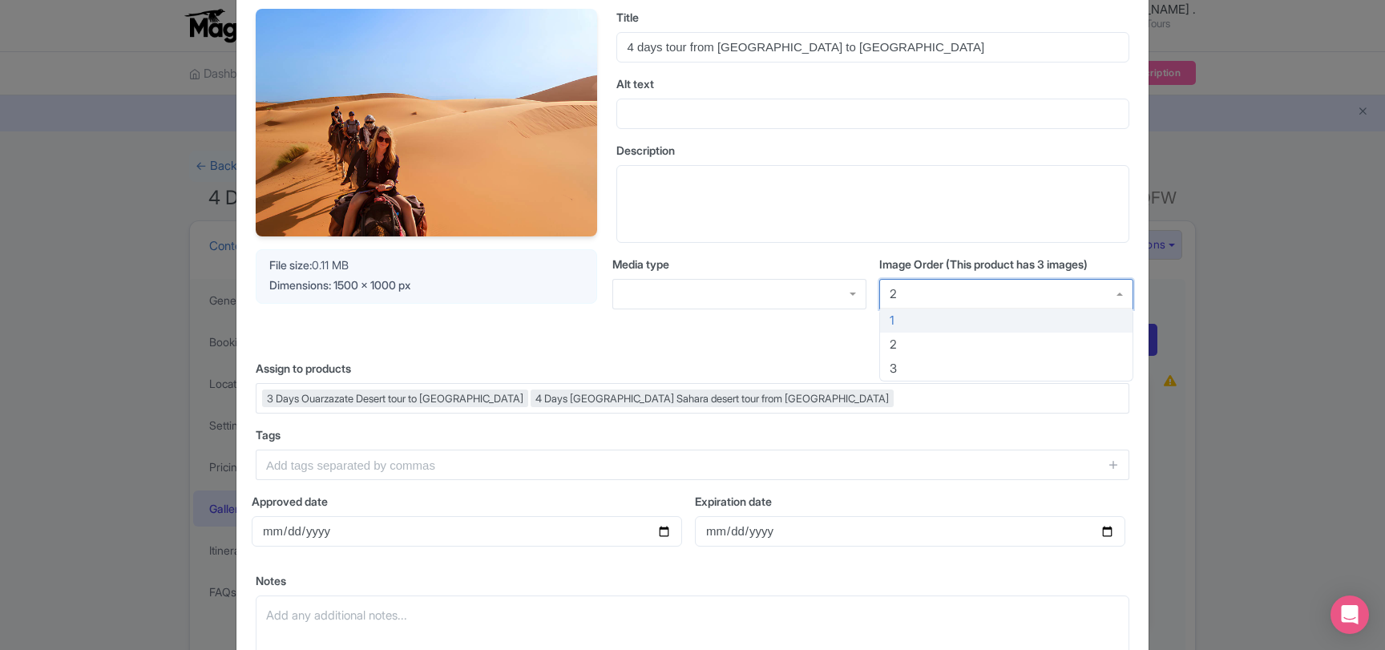
click at [913, 316] on div "Image Order (This product has 3 images) 2 2 1 2 3" at bounding box center [1006, 292] width 254 height 72
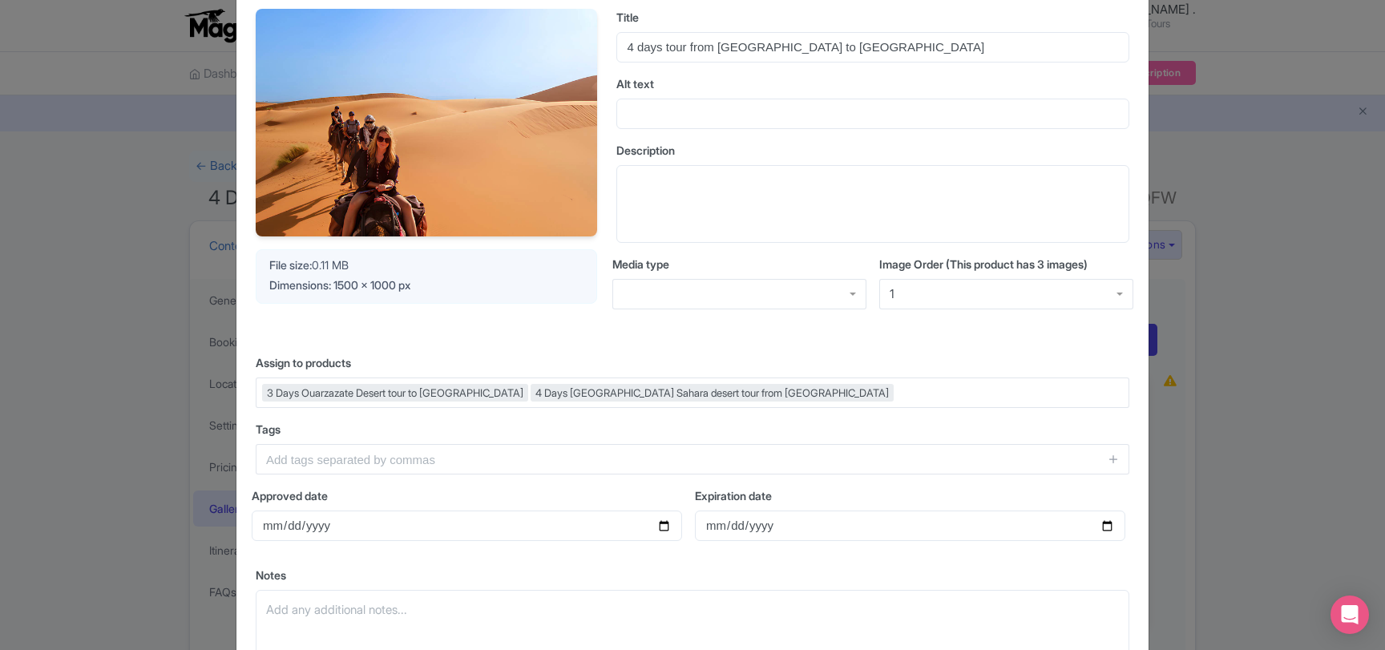
scroll to position [248, 0]
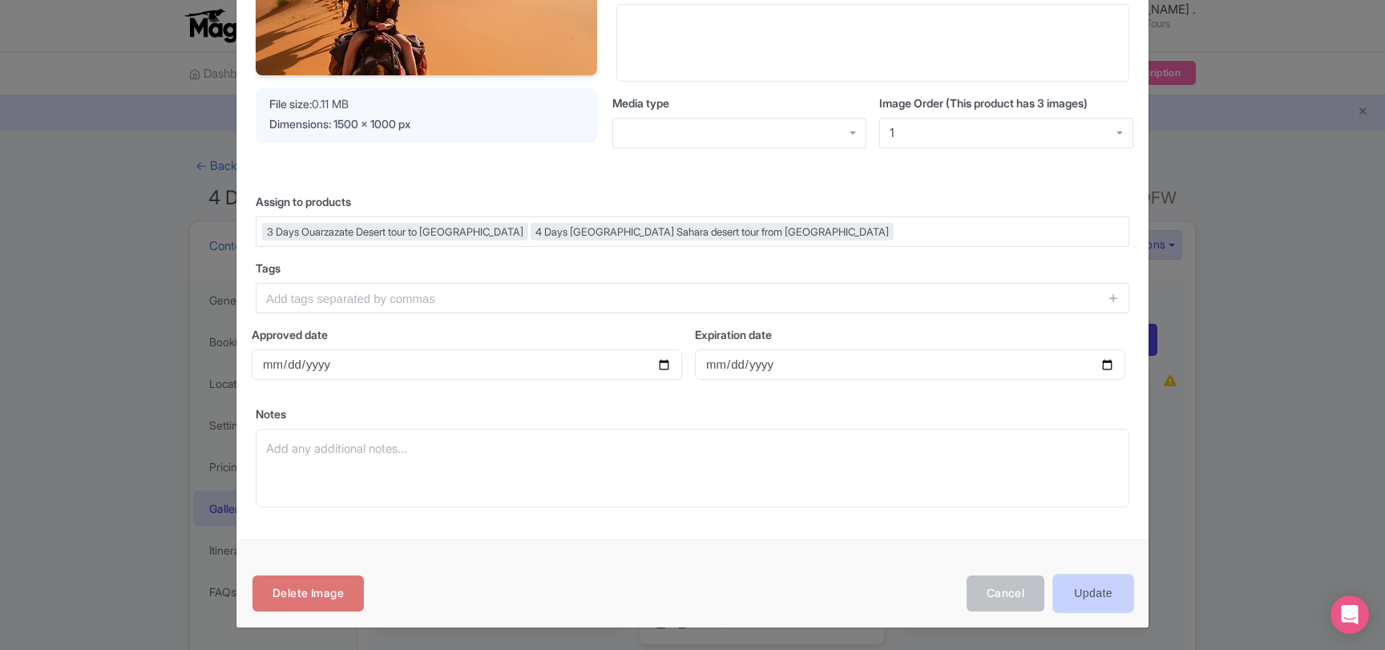
click at [1077, 587] on input "Update" at bounding box center [1093, 593] width 79 height 36
click at [108, 440] on div "Photo detail [URL][DOMAIN_NAME] [URL][DOMAIN_NAME] Visible Your Image is being …" at bounding box center [692, 325] width 1385 height 650
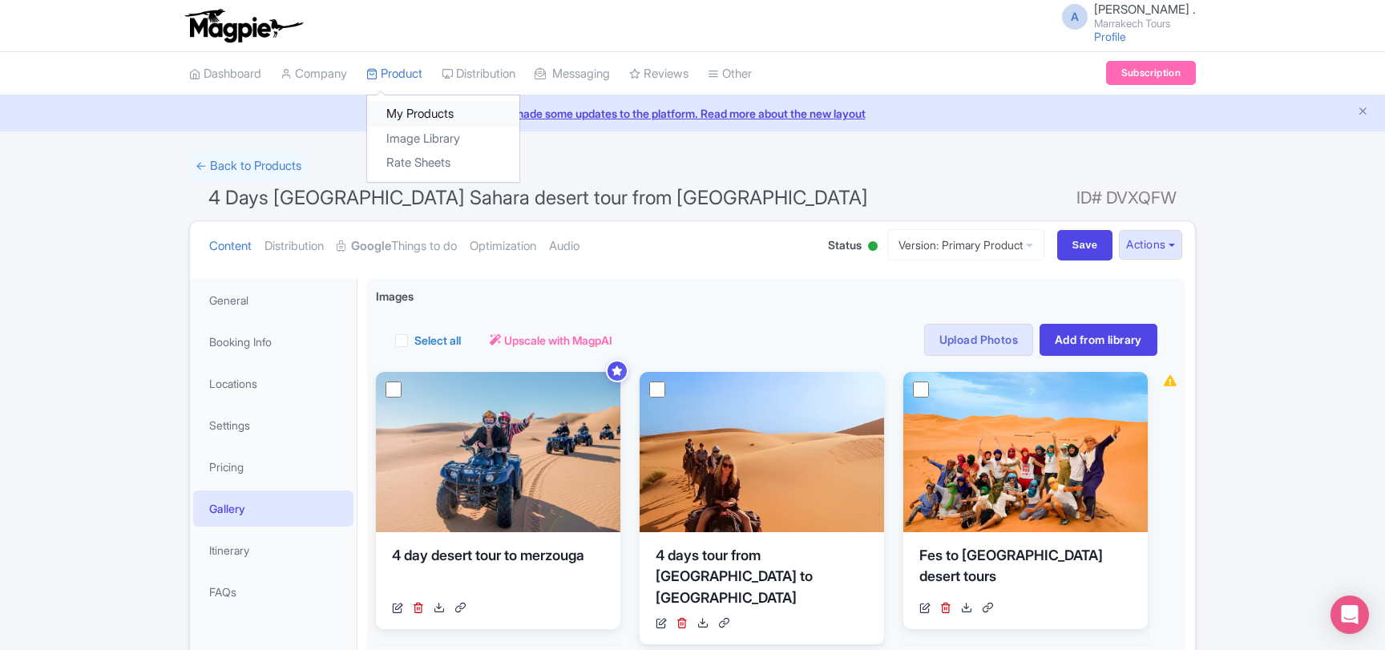
click at [413, 109] on link "My Products" at bounding box center [443, 114] width 152 height 25
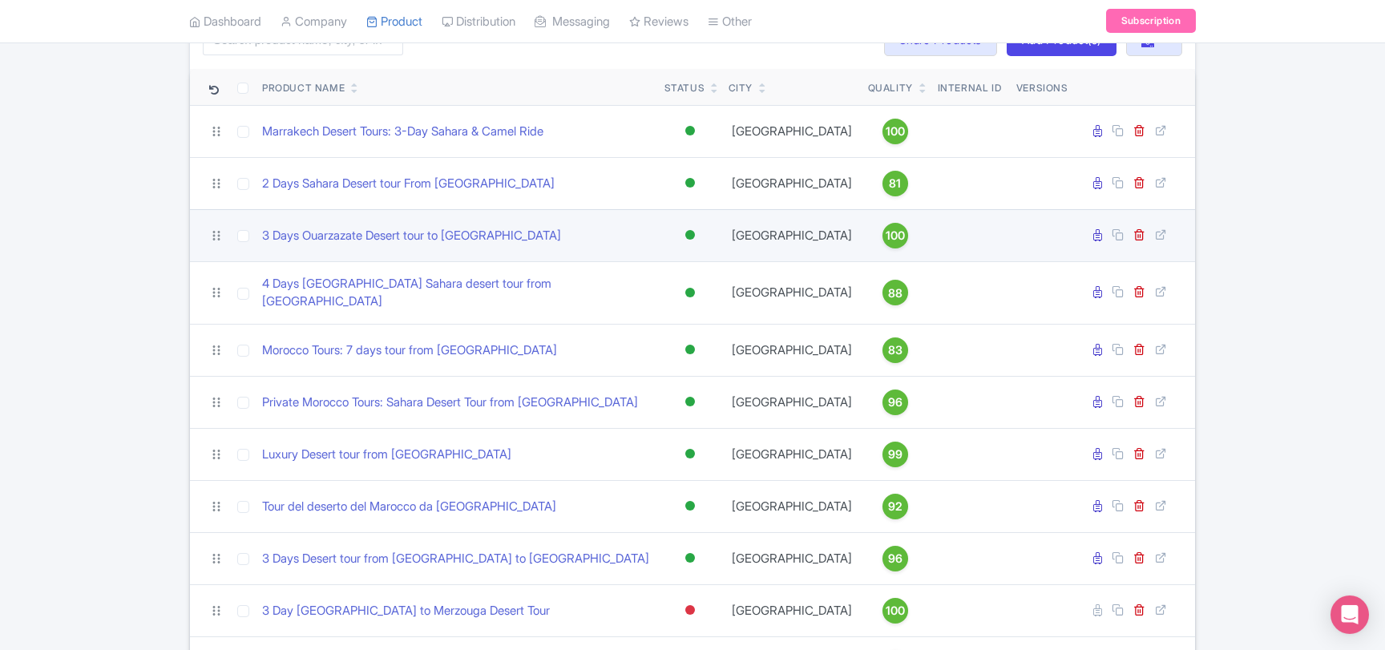
scroll to position [260, 0]
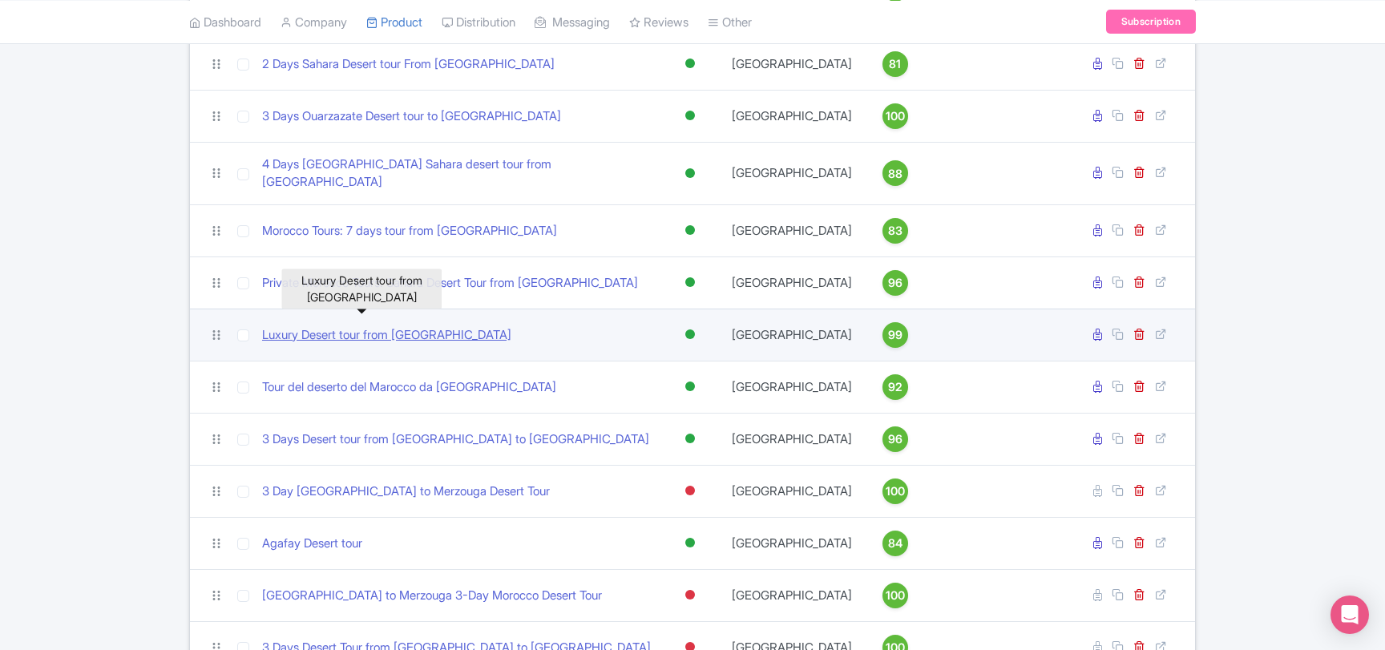
click at [370, 326] on link "Luxury Desert tour from [GEOGRAPHIC_DATA]" at bounding box center [386, 335] width 249 height 18
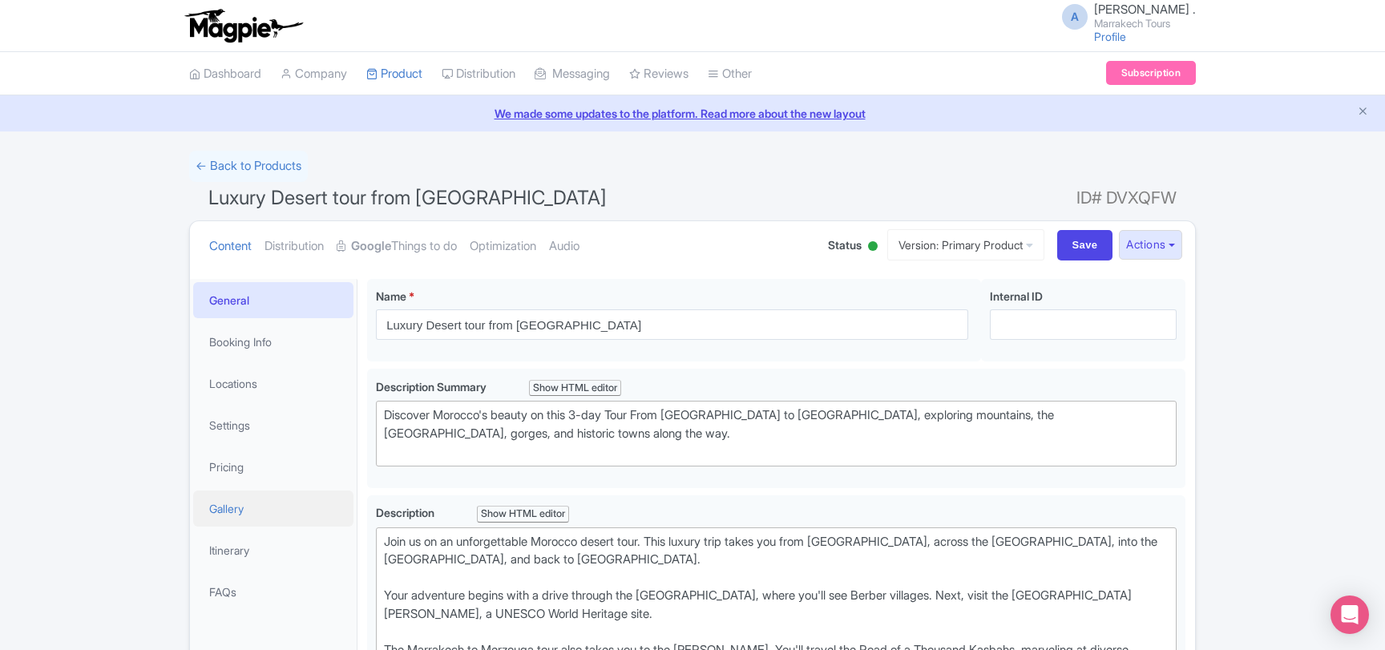
click at [249, 514] on link "Gallery" at bounding box center [273, 508] width 160 height 36
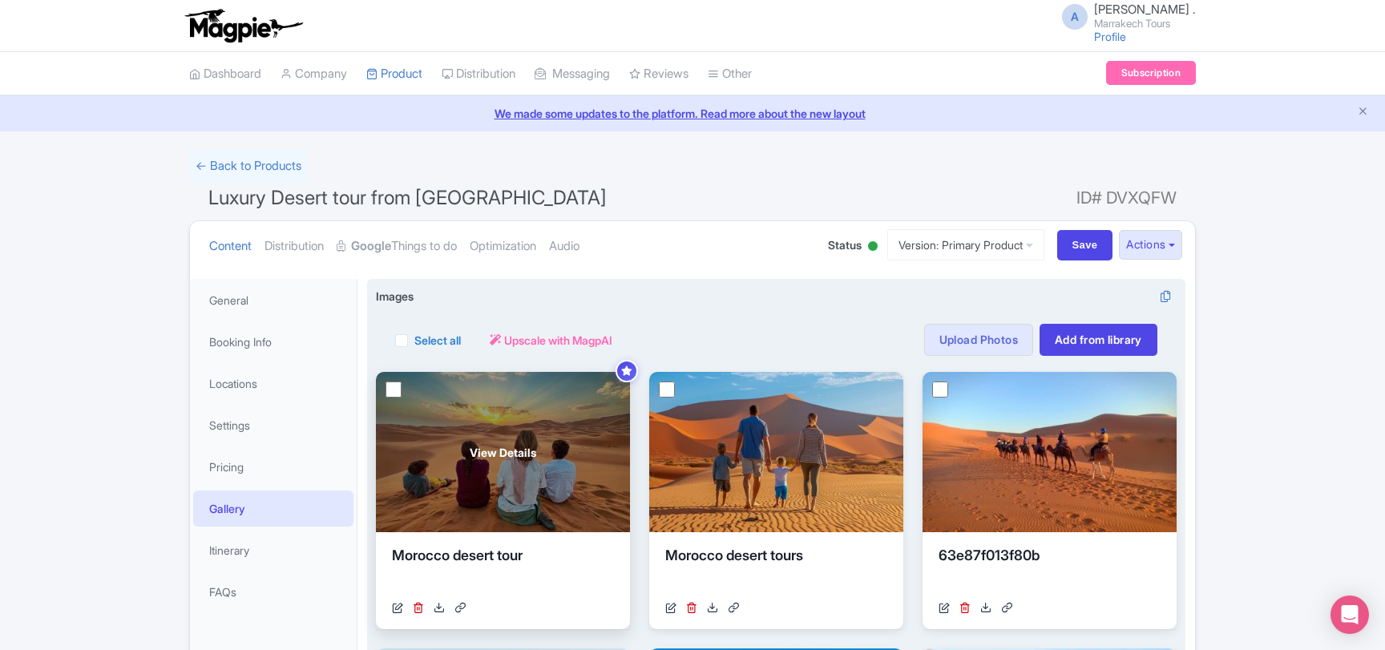
click at [507, 425] on div "View Details" at bounding box center [503, 452] width 254 height 160
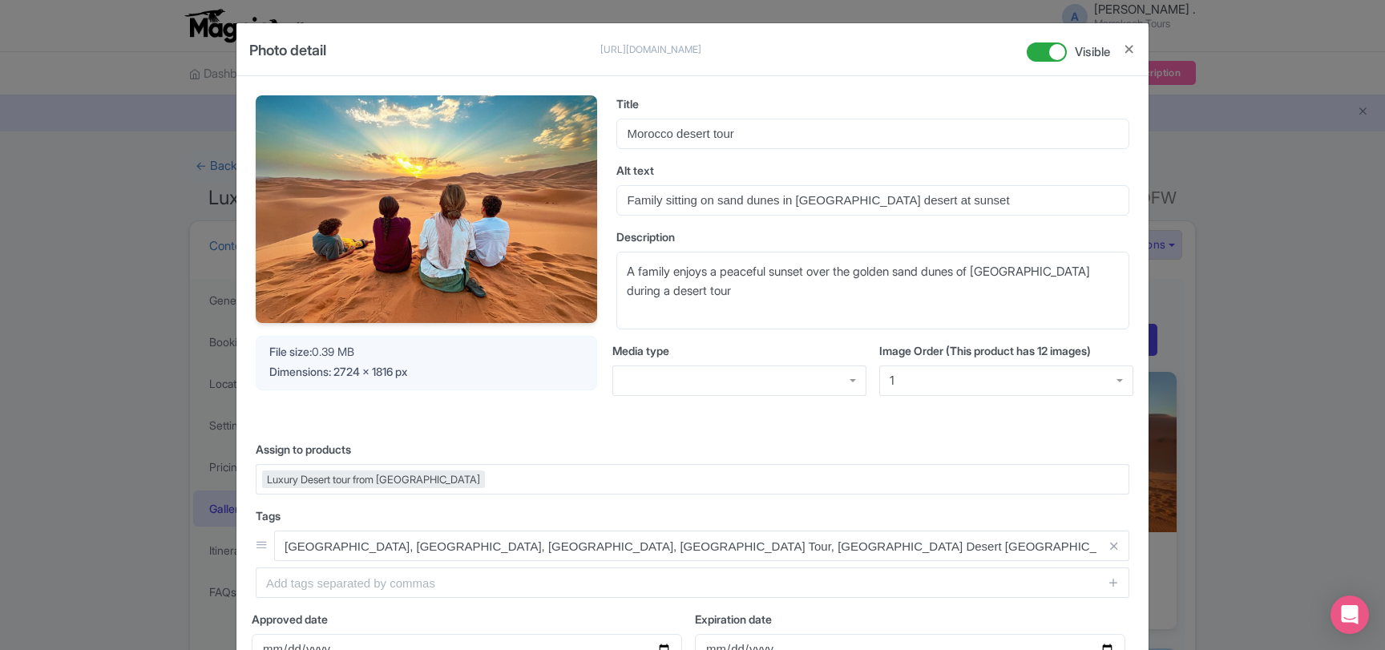
click at [1289, 389] on div "Photo detail [URL][DOMAIN_NAME] [URL][DOMAIN_NAME] Visible Your Image is being …" at bounding box center [692, 325] width 1385 height 650
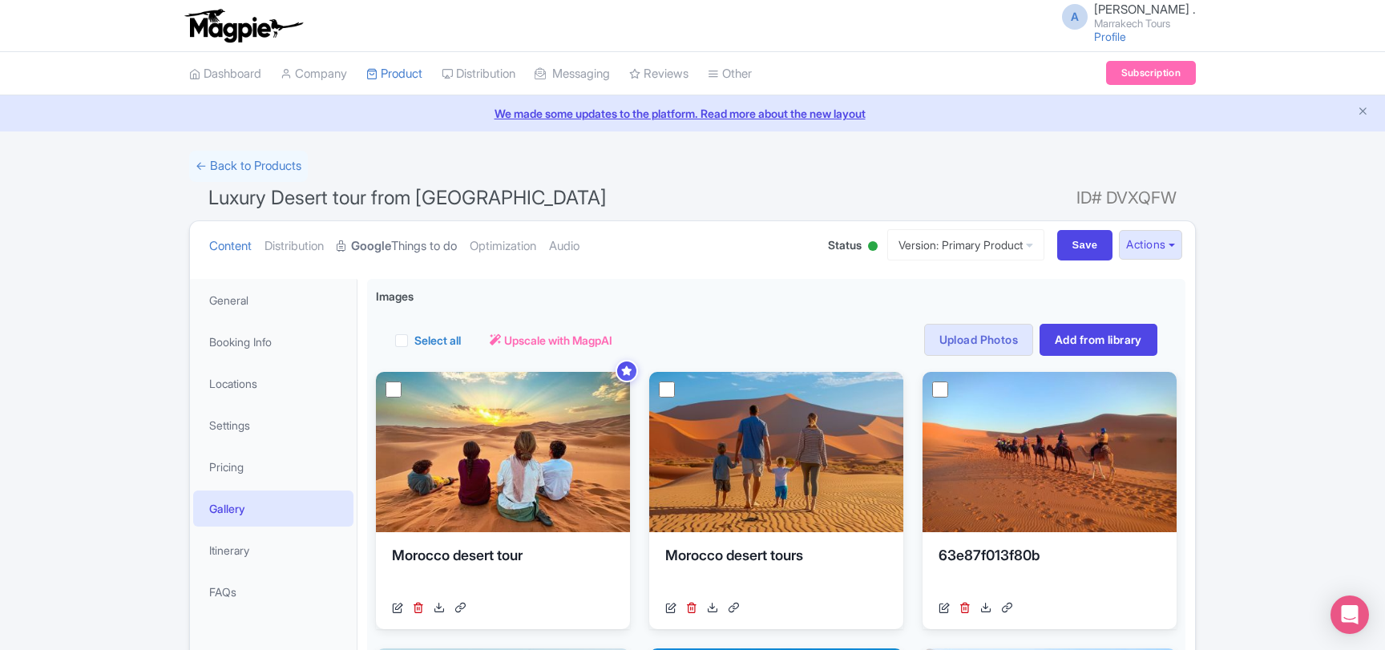
click at [413, 250] on link "Google Things to do" at bounding box center [397, 246] width 120 height 50
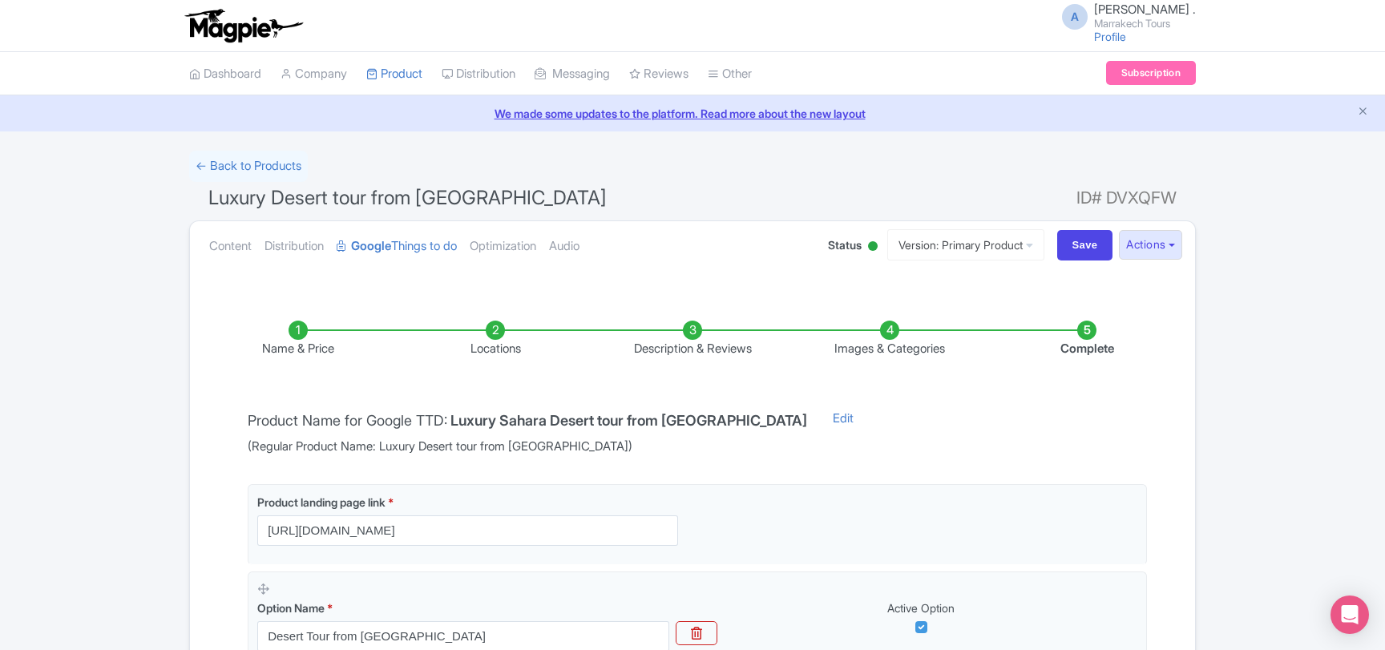
click at [887, 353] on li "Images & Categories" at bounding box center [889, 340] width 197 height 38
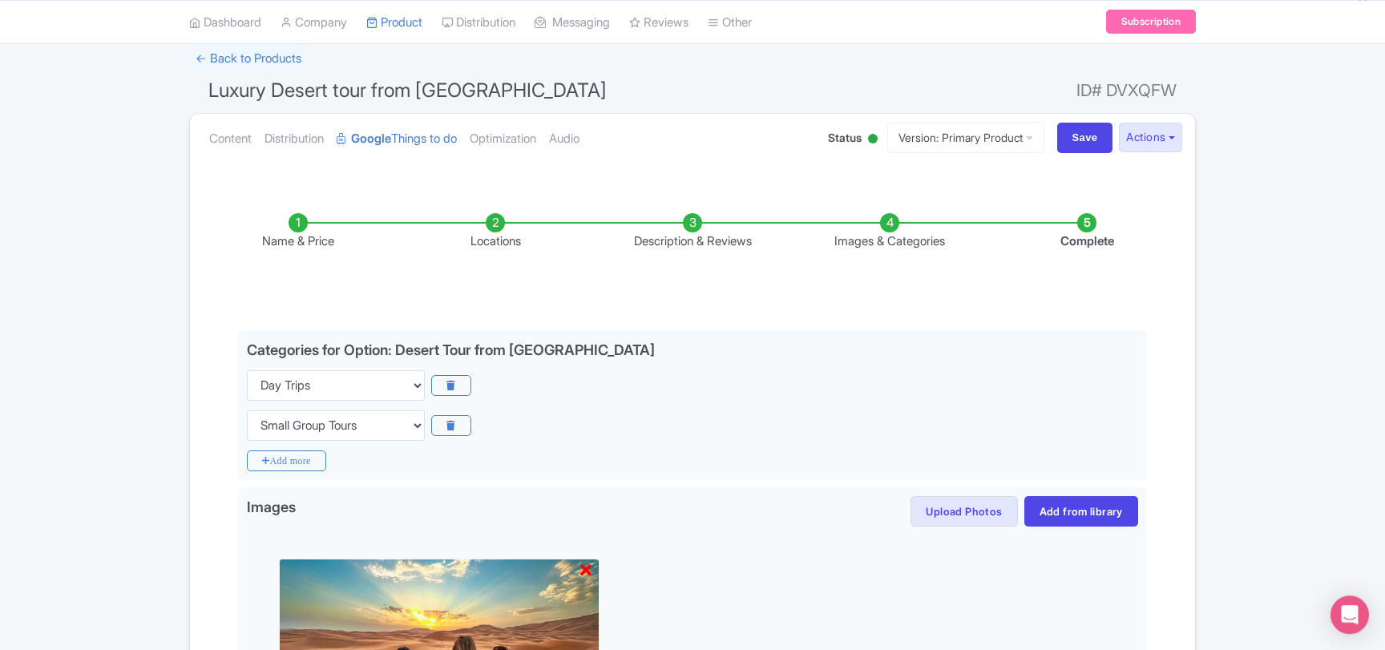
scroll to position [87, 0]
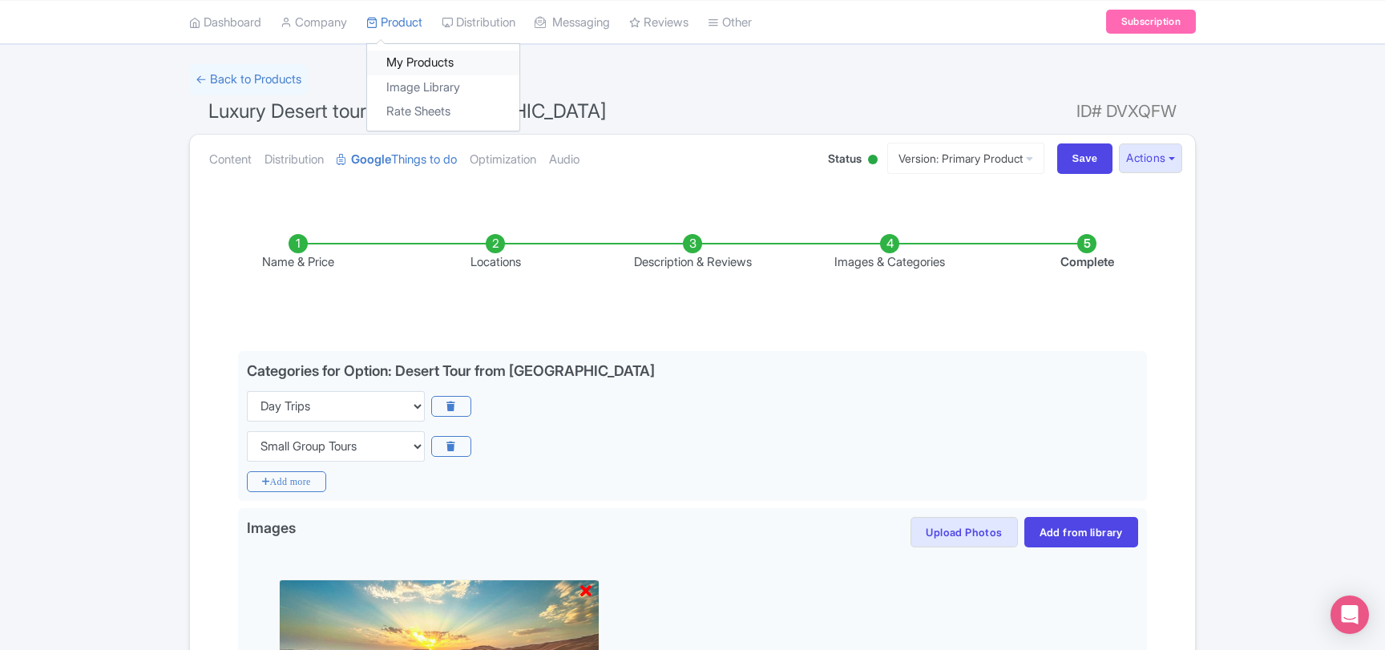
click at [422, 65] on link "My Products" at bounding box center [443, 62] width 152 height 25
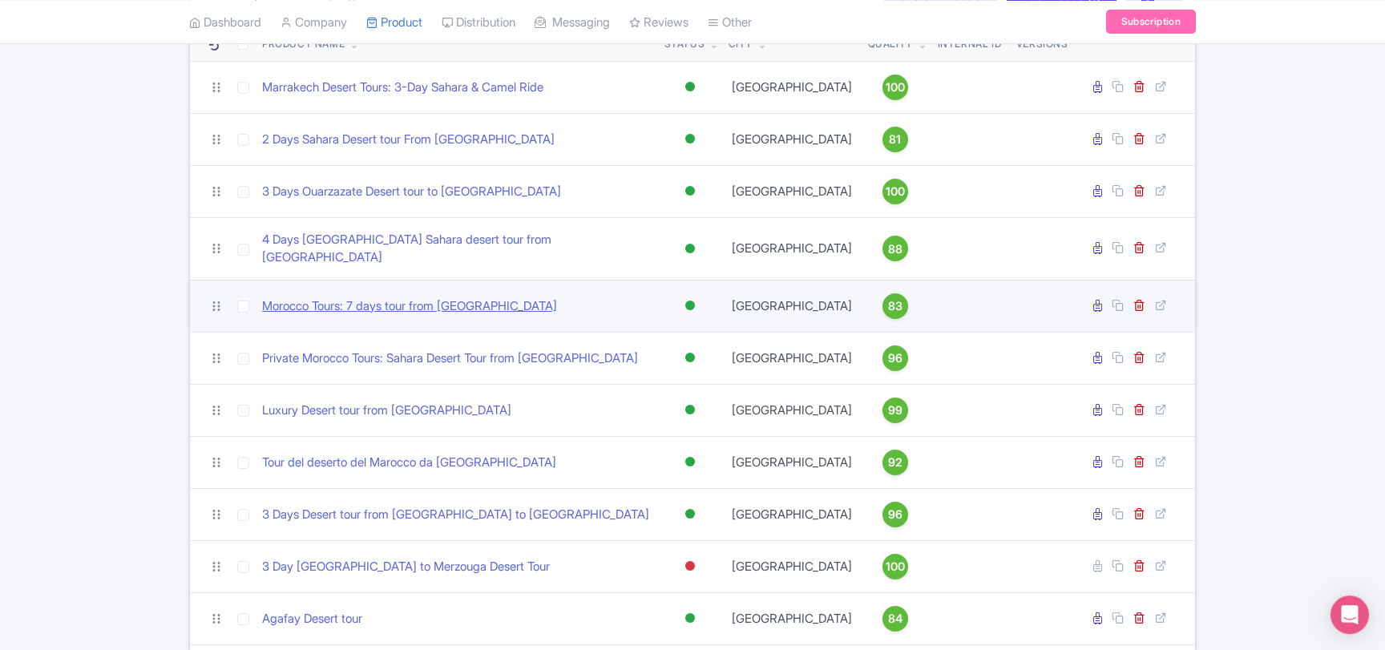
scroll to position [173, 0]
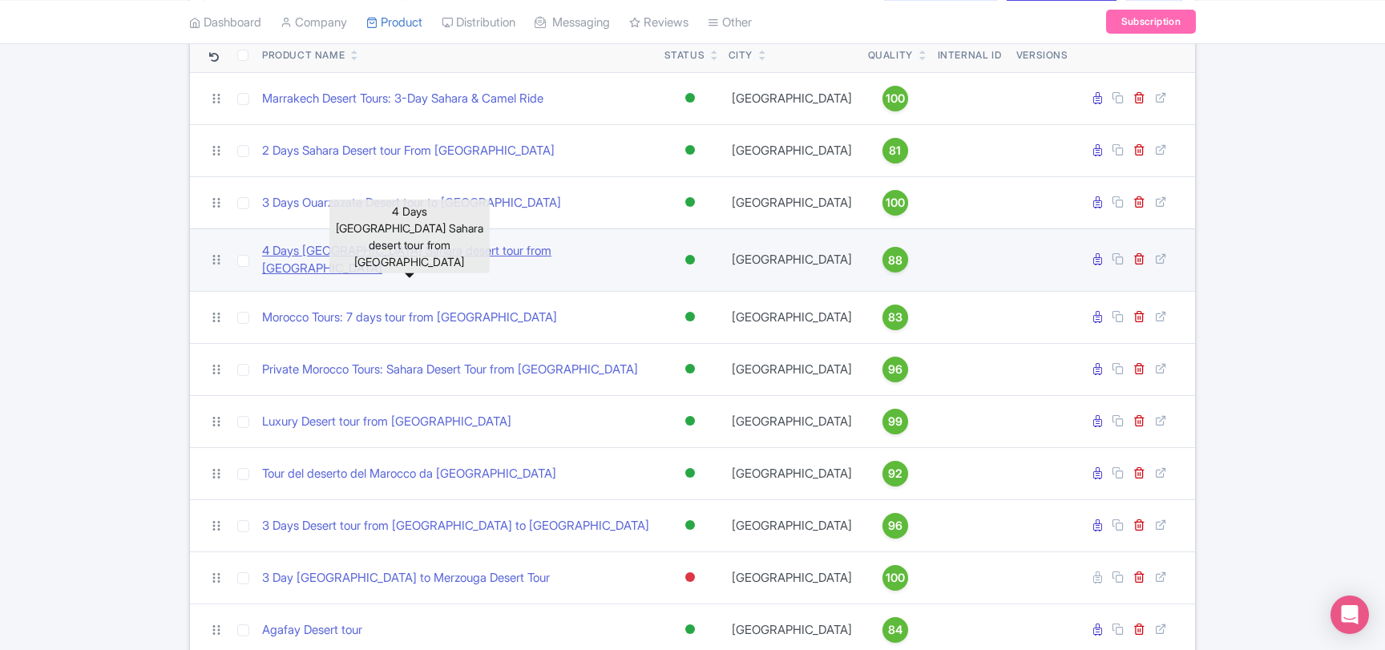
click at [323, 253] on link "4 Days [GEOGRAPHIC_DATA] Sahara desert tour from [GEOGRAPHIC_DATA]" at bounding box center [456, 260] width 389 height 36
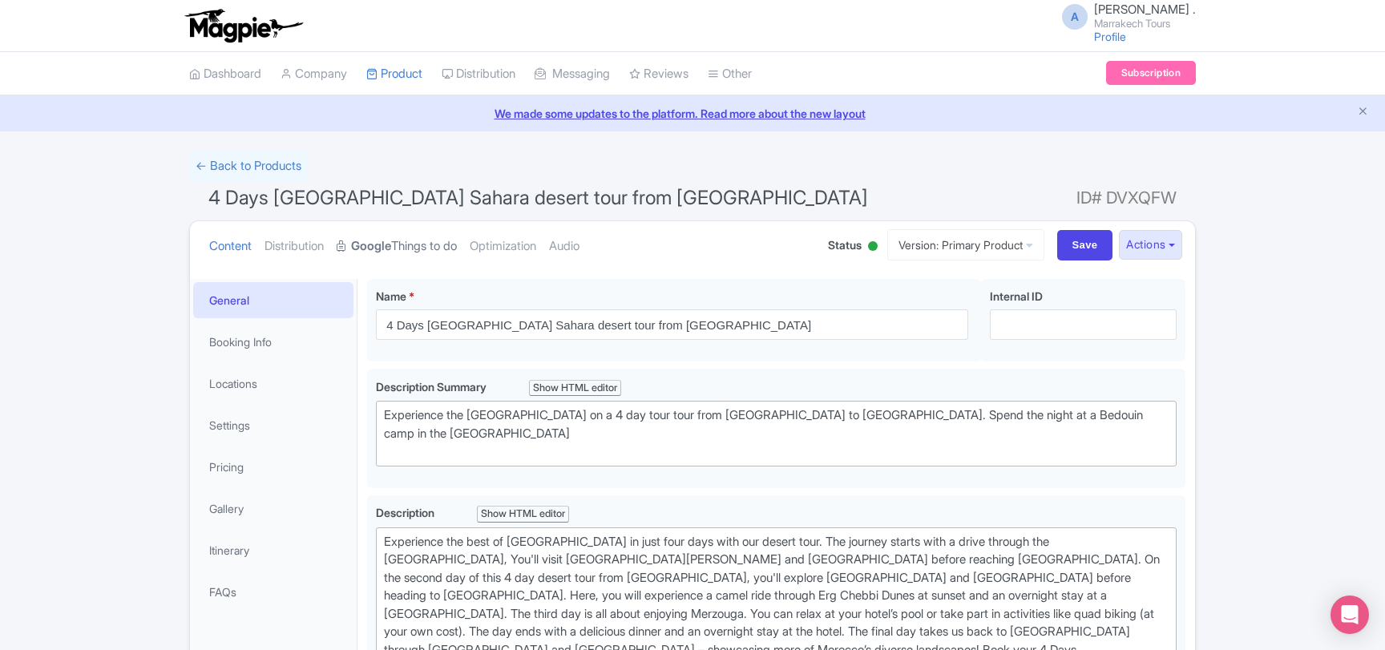
click at [435, 251] on link "Google Things to do" at bounding box center [397, 246] width 120 height 50
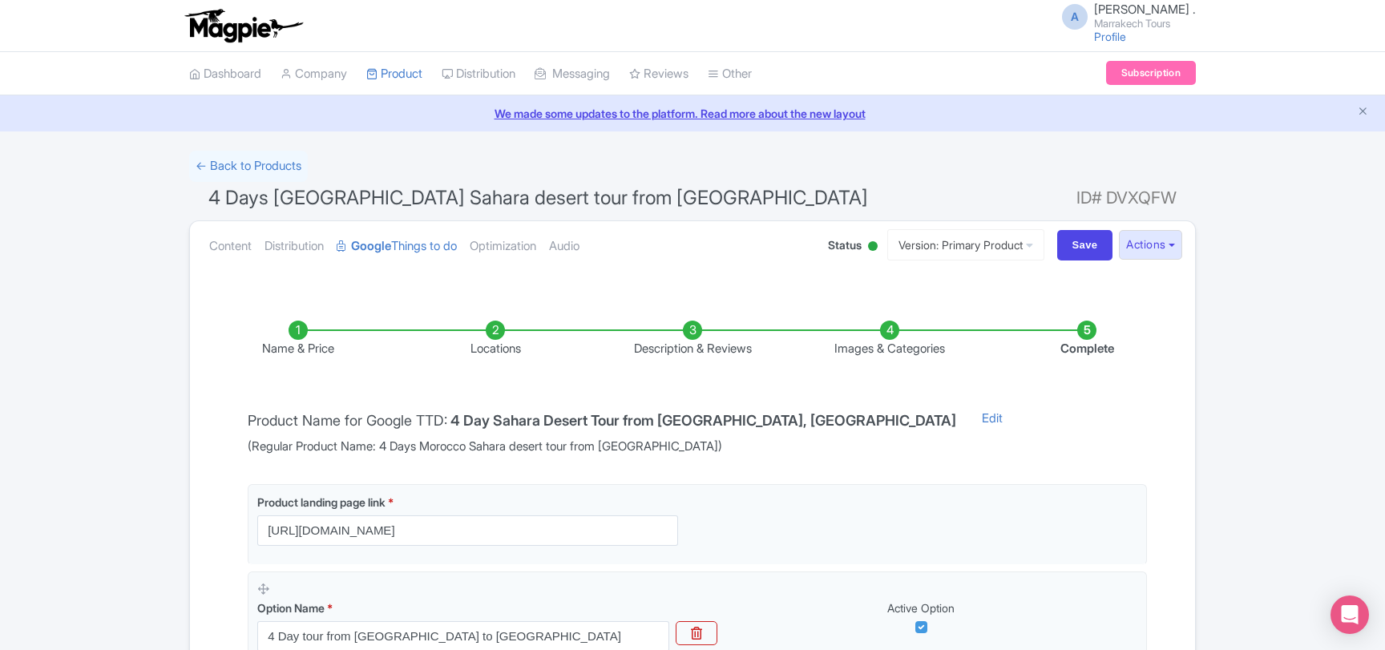
click at [876, 333] on li "Images & Categories" at bounding box center [889, 340] width 197 height 38
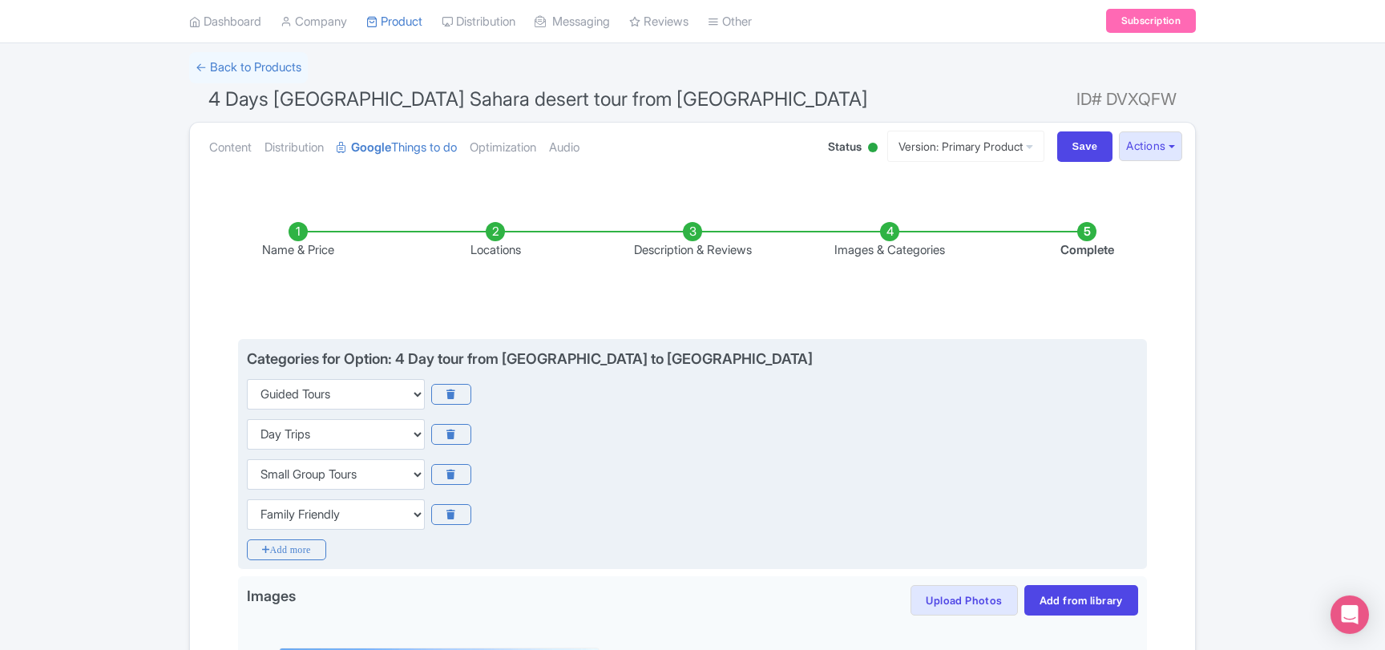
scroll to position [2, 0]
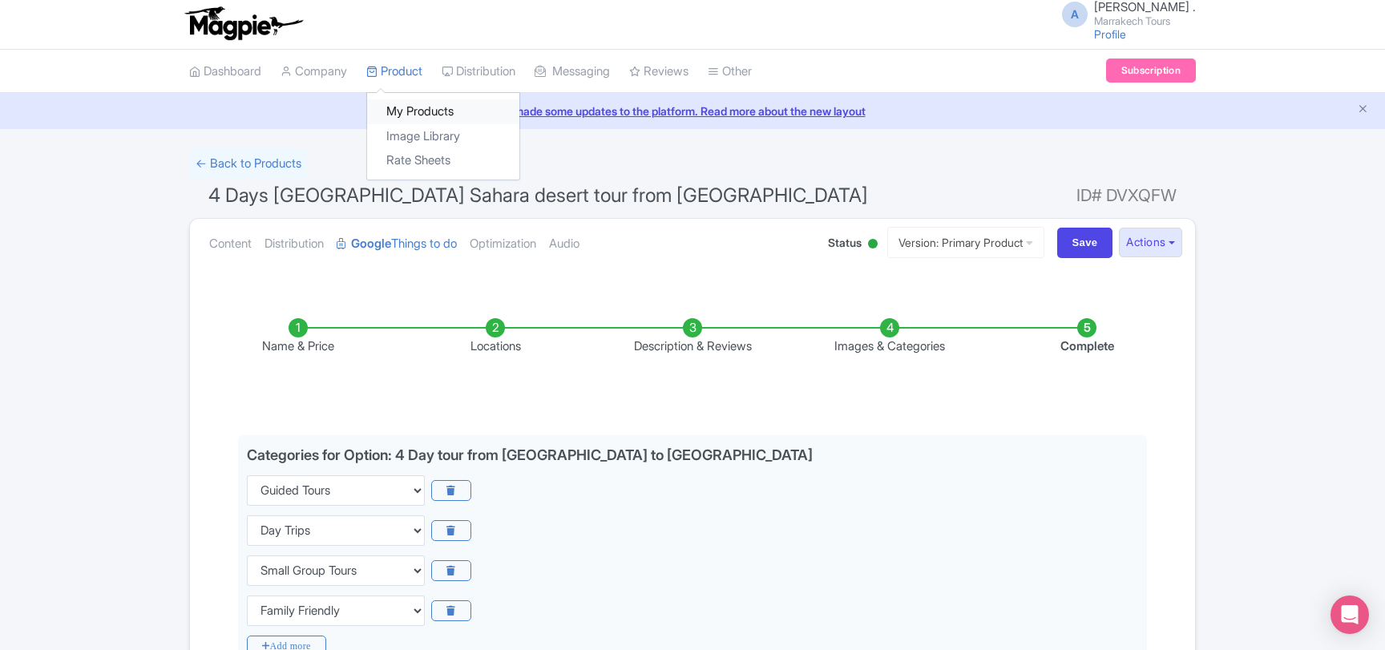
click at [422, 116] on link "My Products" at bounding box center [443, 111] width 152 height 25
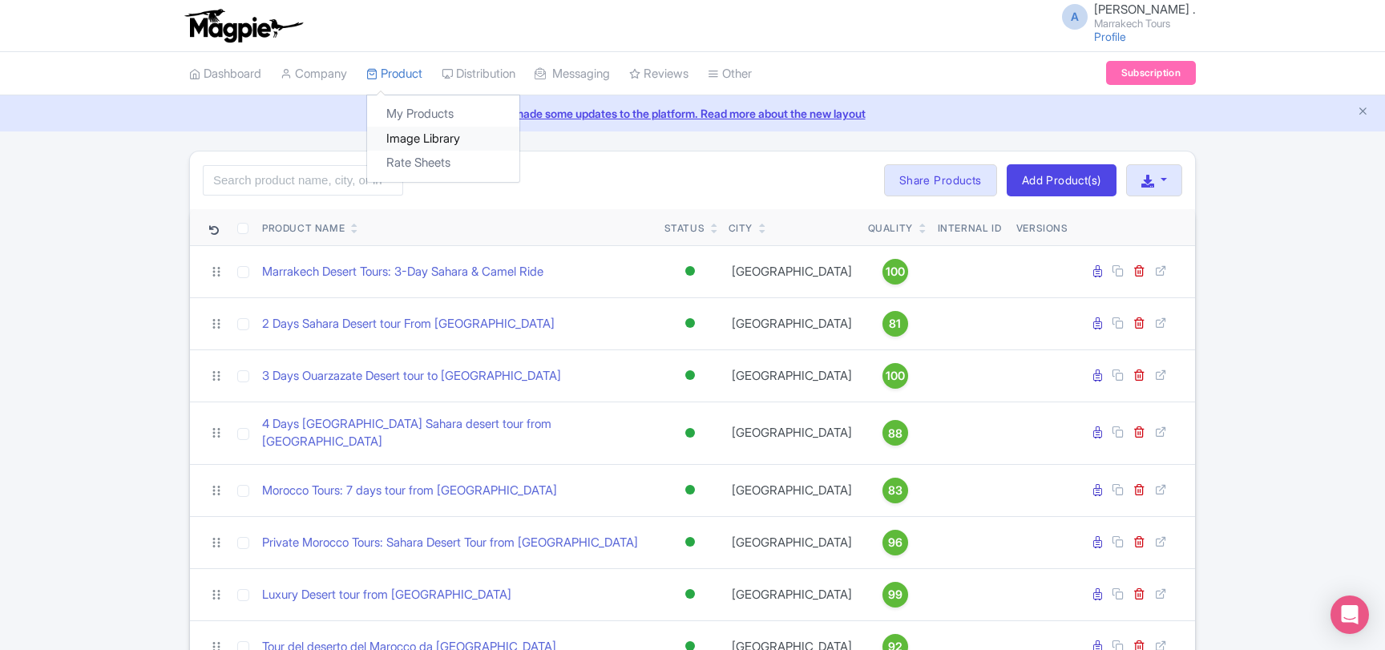
click at [429, 129] on link "Image Library" at bounding box center [443, 139] width 152 height 25
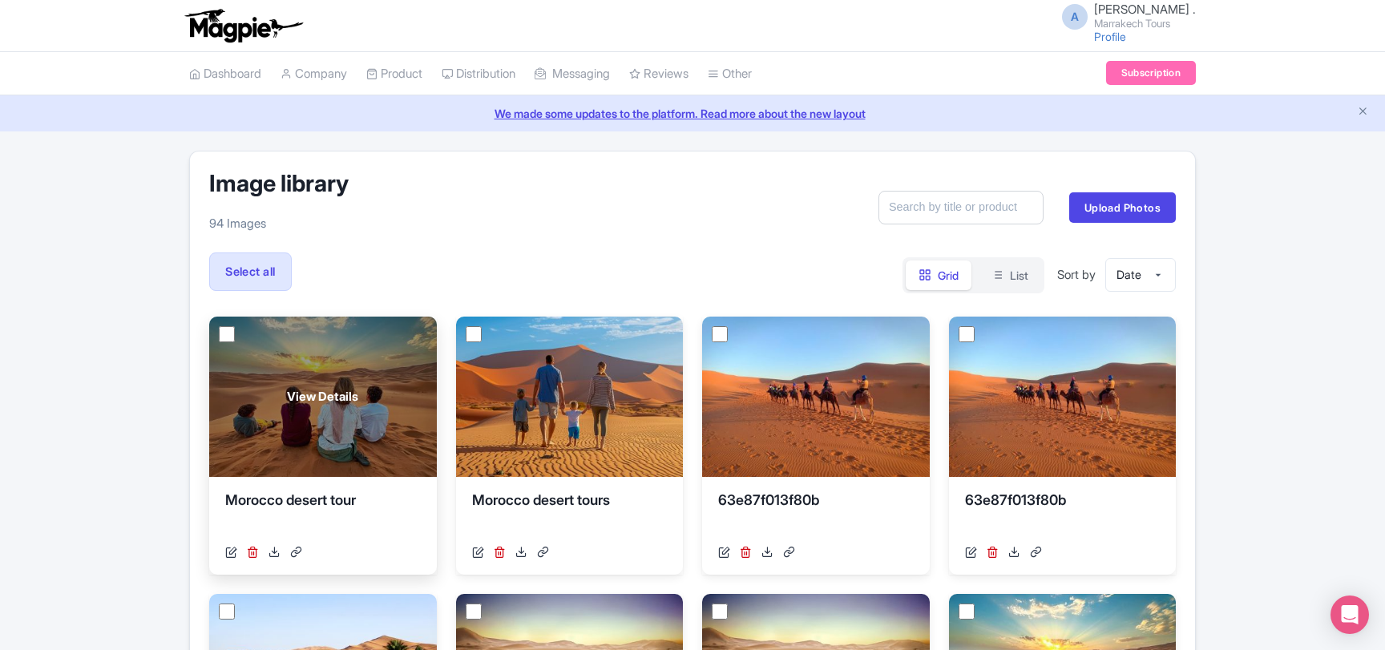
click at [349, 395] on span "View Details" at bounding box center [322, 397] width 71 height 18
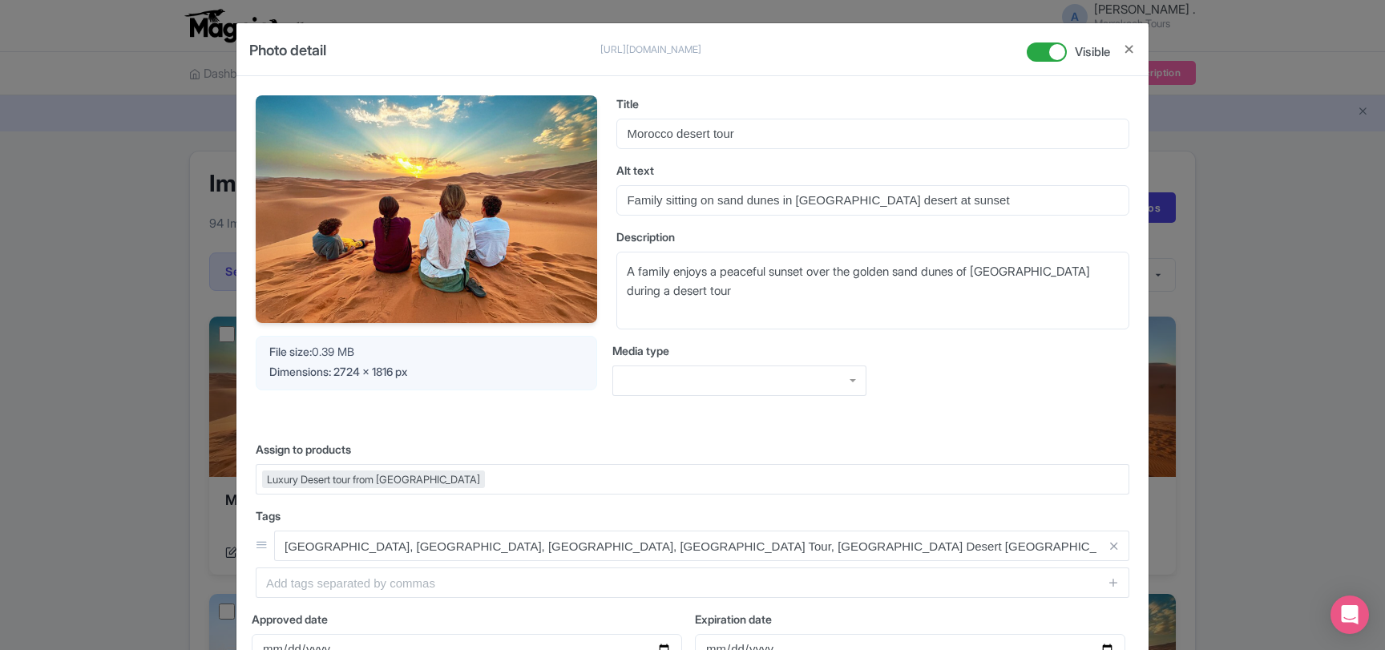
scroll to position [87, 0]
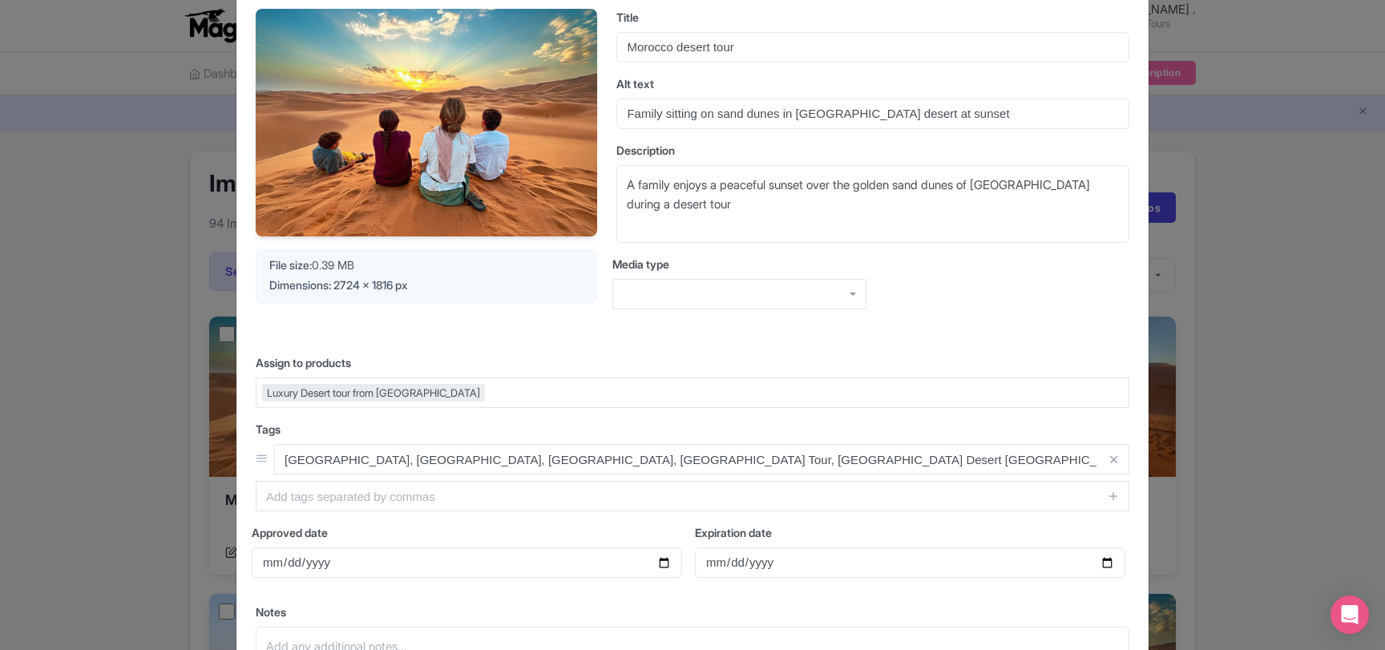
click at [405, 395] on div "Luxury Desert tour from [GEOGRAPHIC_DATA]" at bounding box center [373, 393] width 223 height 18
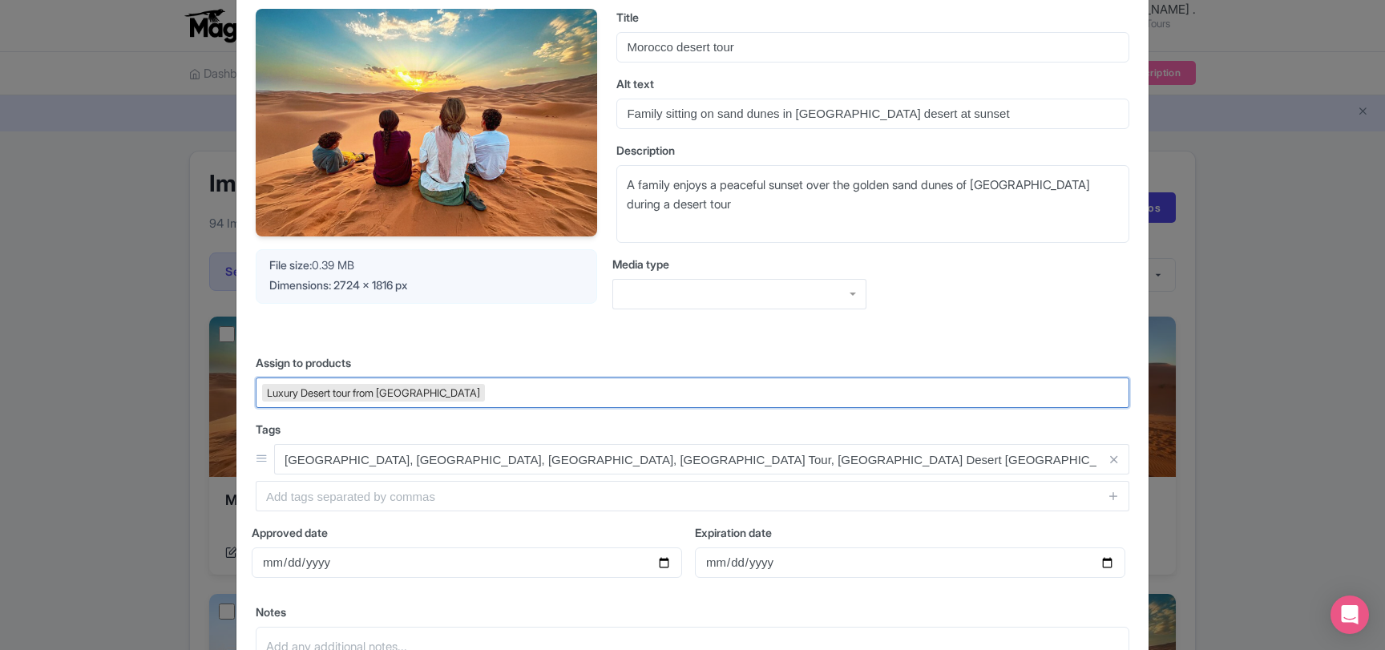
click at [405, 395] on div "Luxury Desert tour from [GEOGRAPHIC_DATA]" at bounding box center [373, 393] width 223 height 18
click at [113, 389] on div "Photo detail [URL][DOMAIN_NAME] [URL][DOMAIN_NAME] Visible Your Image is being …" at bounding box center [692, 325] width 1385 height 650
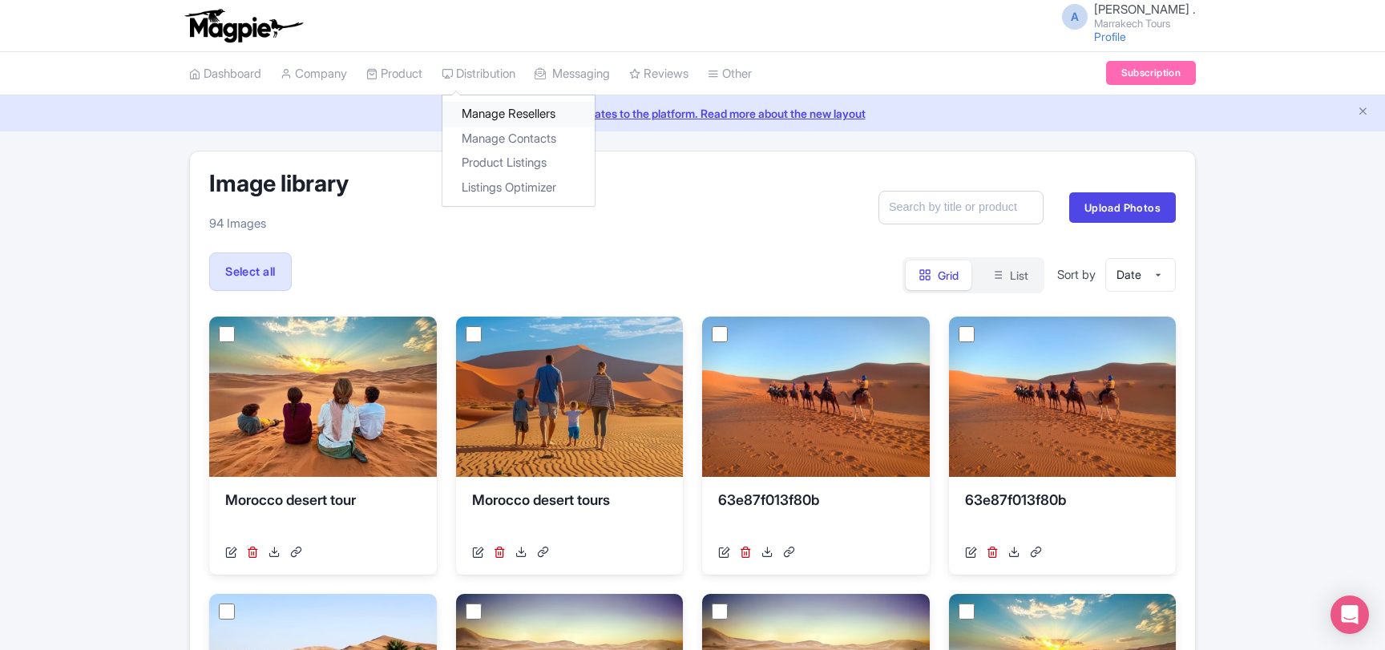
click at [491, 115] on link "Manage Resellers" at bounding box center [518, 114] width 152 height 25
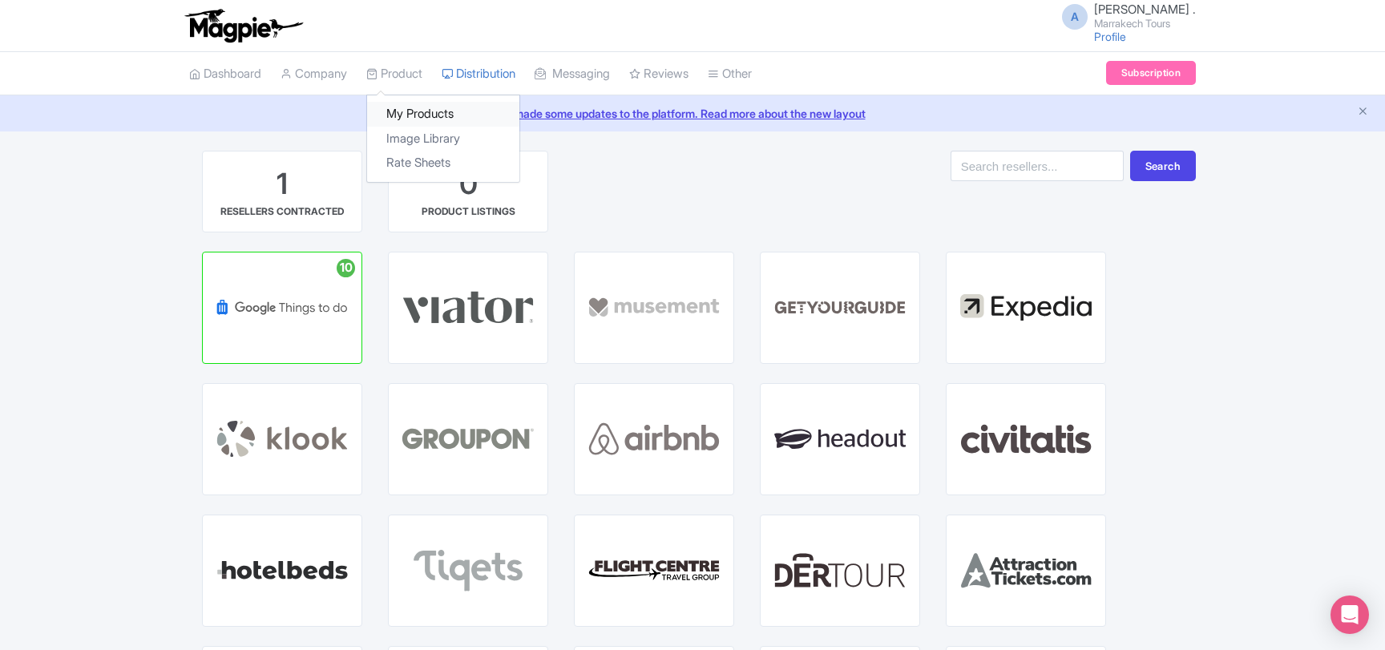
click at [412, 107] on link "My Products" at bounding box center [443, 114] width 152 height 25
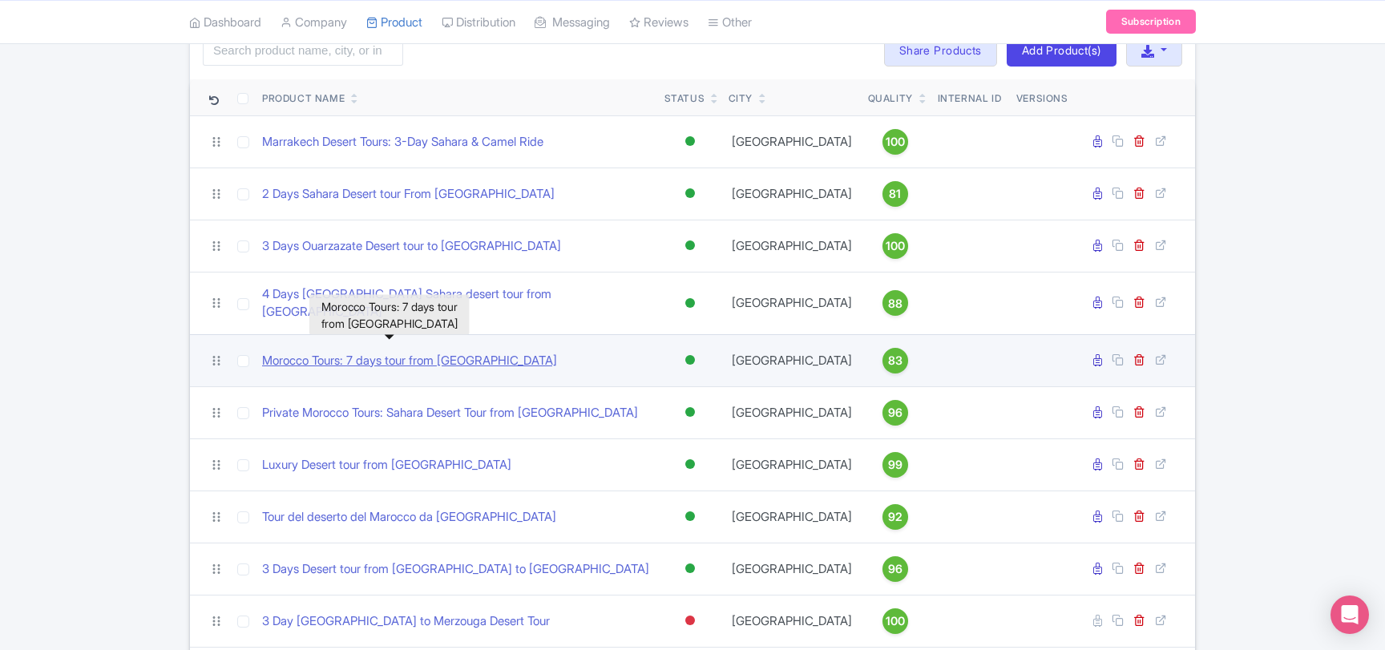
scroll to position [173, 0]
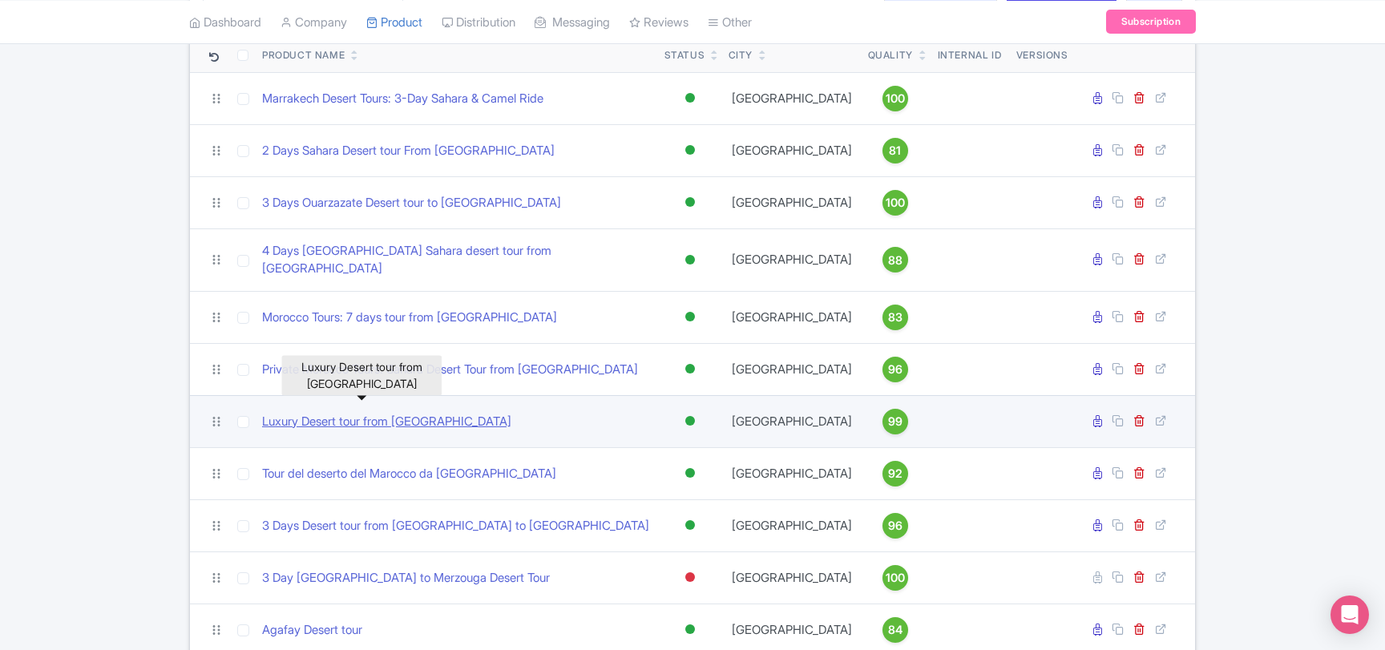
click at [389, 413] on link "Luxury Desert tour from [GEOGRAPHIC_DATA]" at bounding box center [386, 422] width 249 height 18
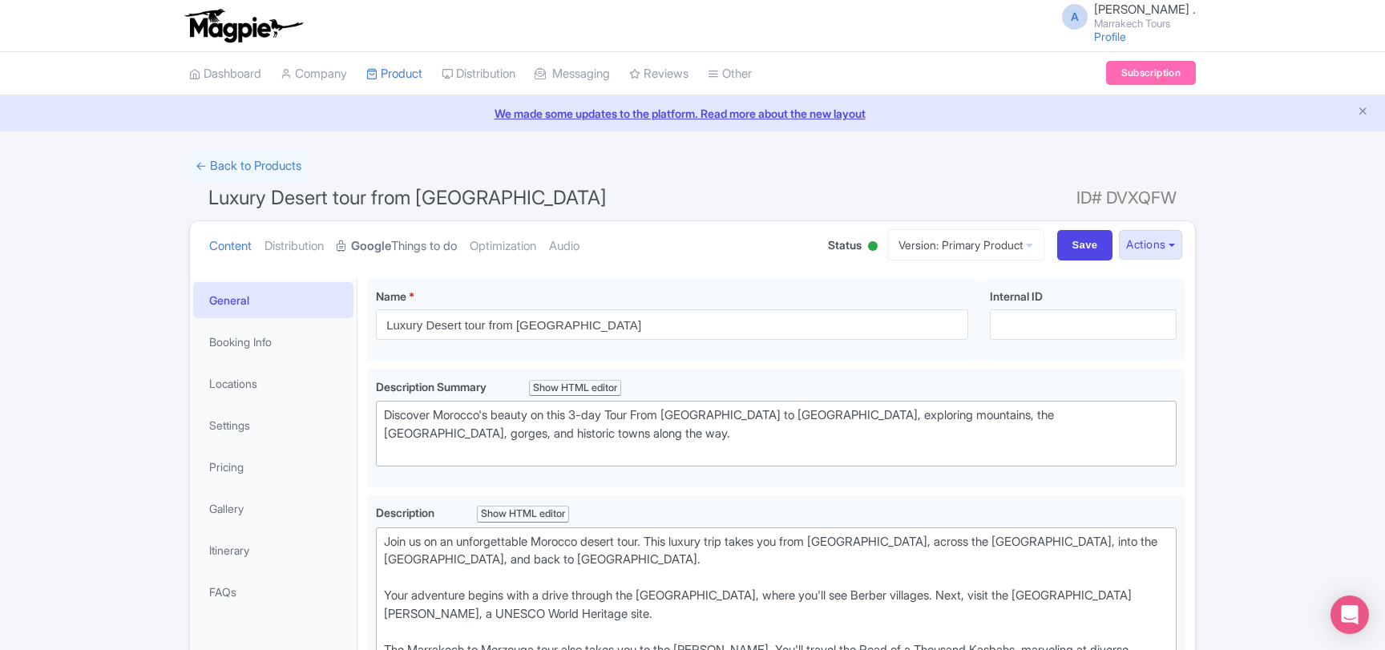
click at [440, 247] on link "Google Things to do" at bounding box center [397, 246] width 120 height 50
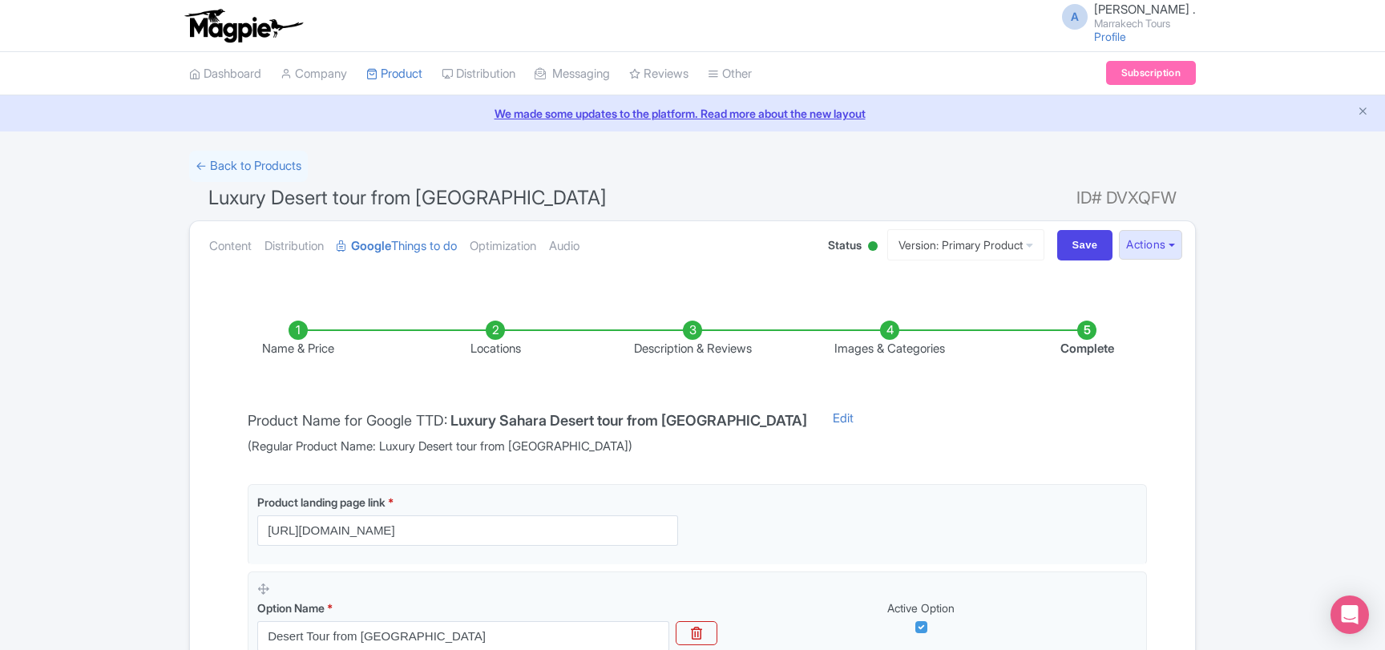
click at [858, 345] on li "Images & Categories" at bounding box center [889, 340] width 197 height 38
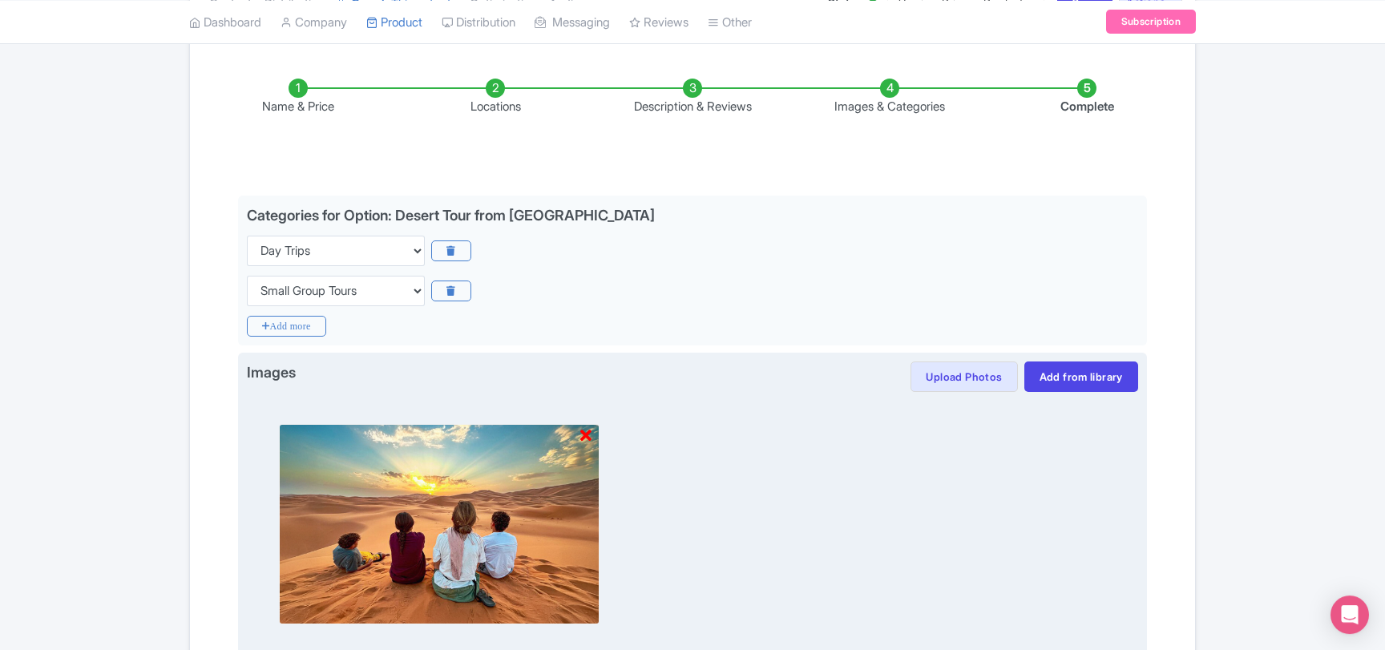
scroll to position [433, 0]
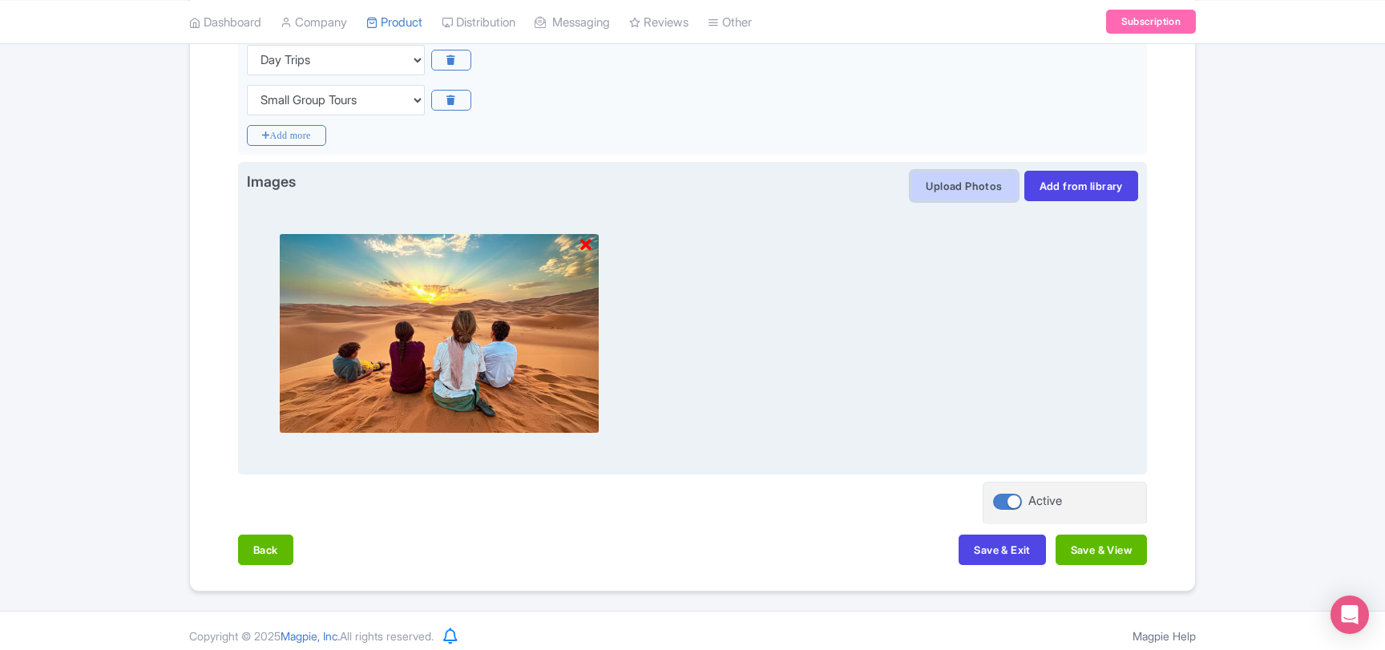
click at [949, 188] on button "Upload Photos" at bounding box center [963, 186] width 107 height 30
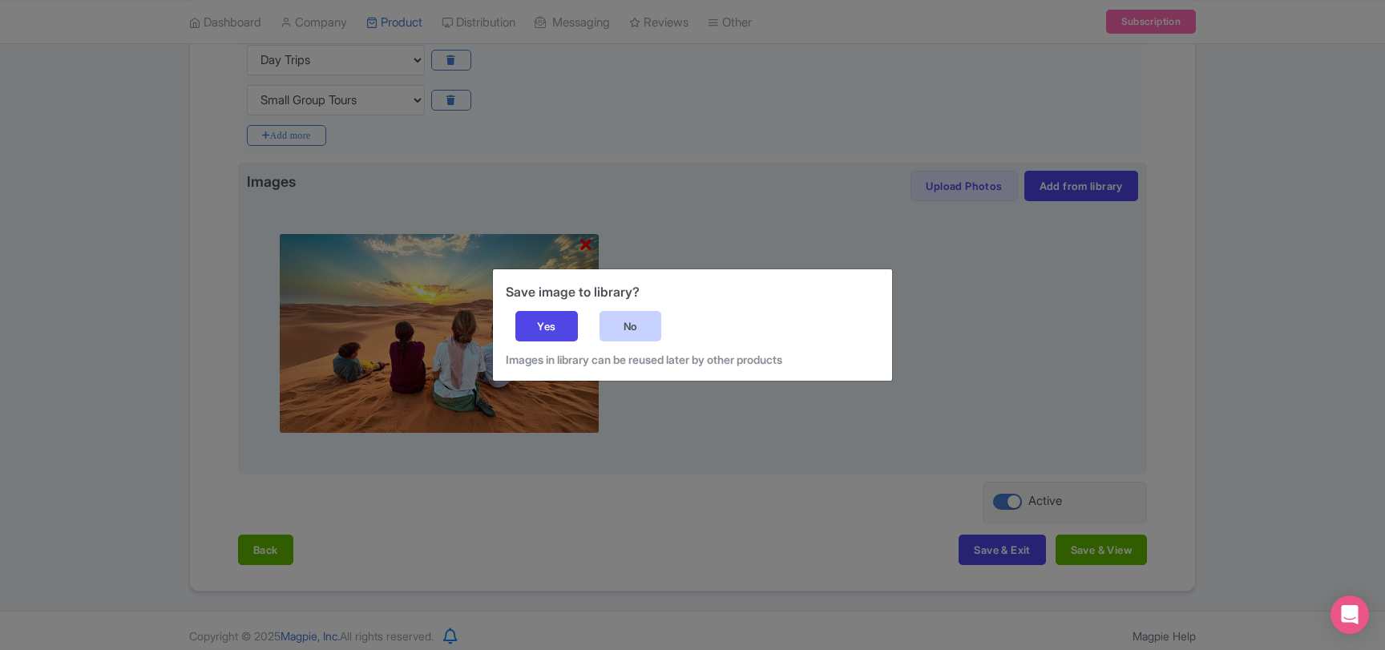
click at [625, 325] on div "No" at bounding box center [630, 326] width 63 height 30
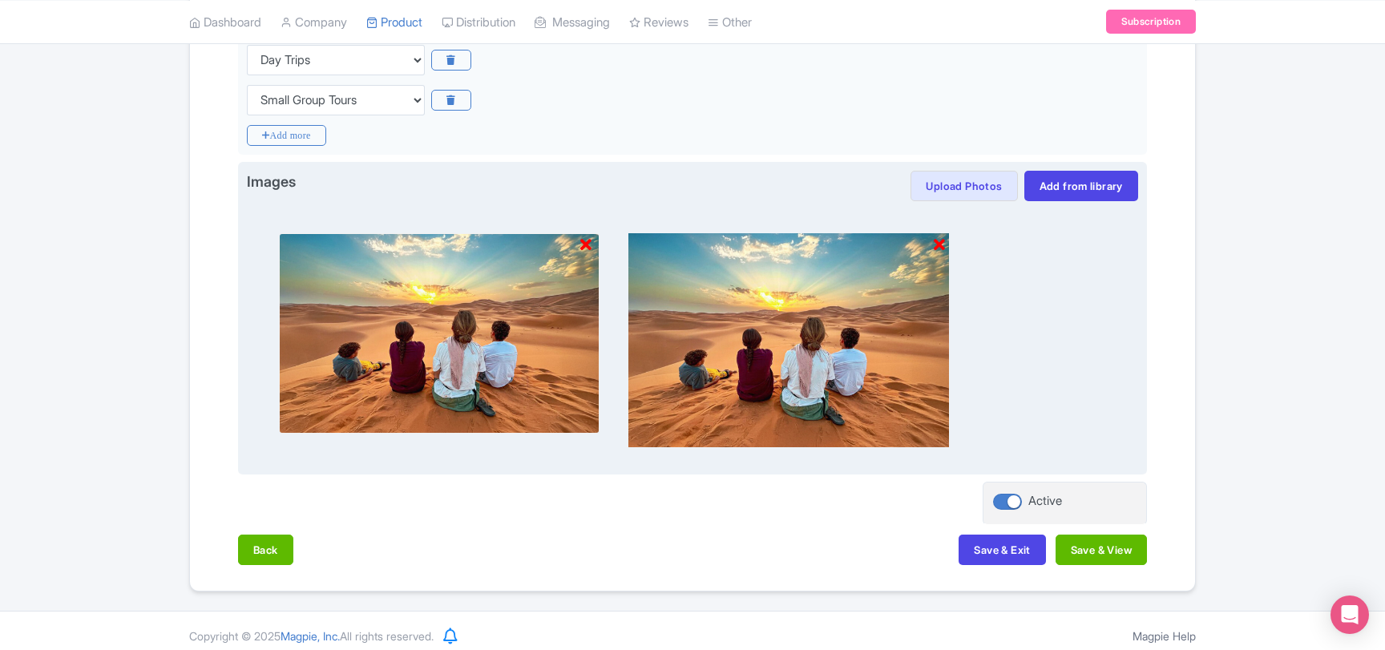
click at [588, 248] on icon at bounding box center [585, 245] width 11 height 16
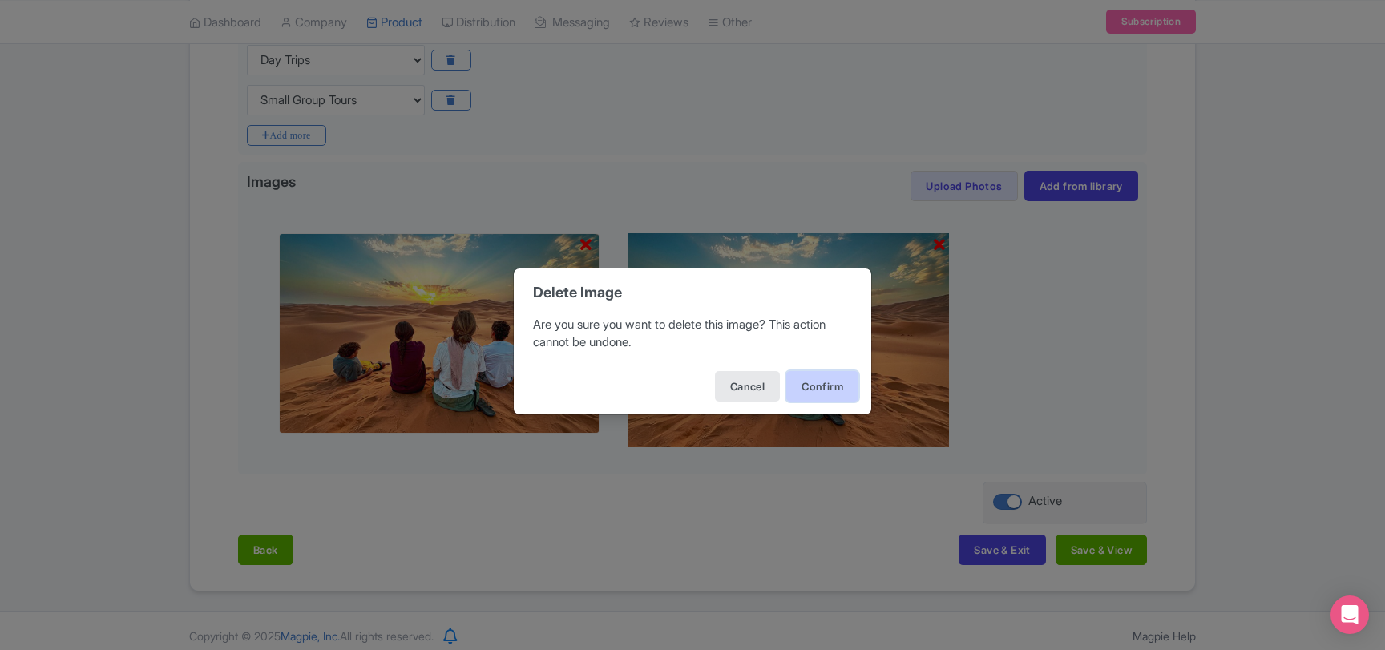
click at [809, 385] on button "Confirm" at bounding box center [822, 386] width 72 height 30
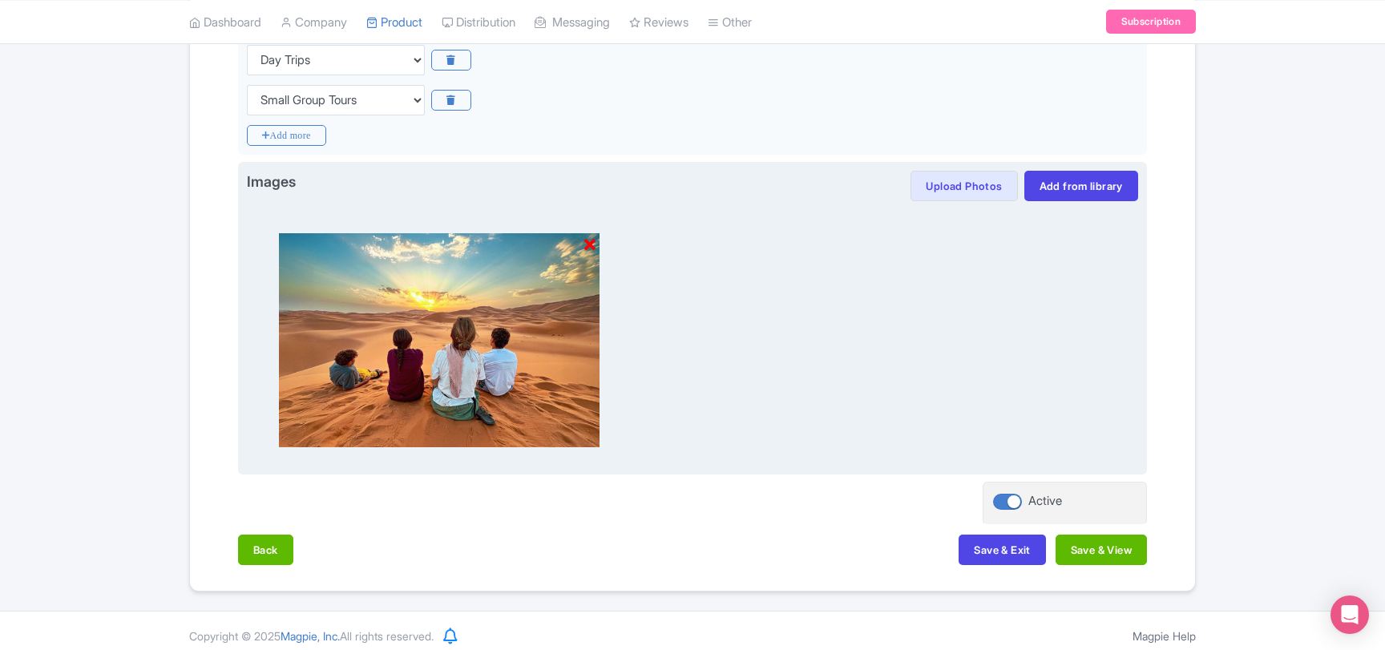
click at [591, 243] on icon at bounding box center [589, 245] width 11 height 16
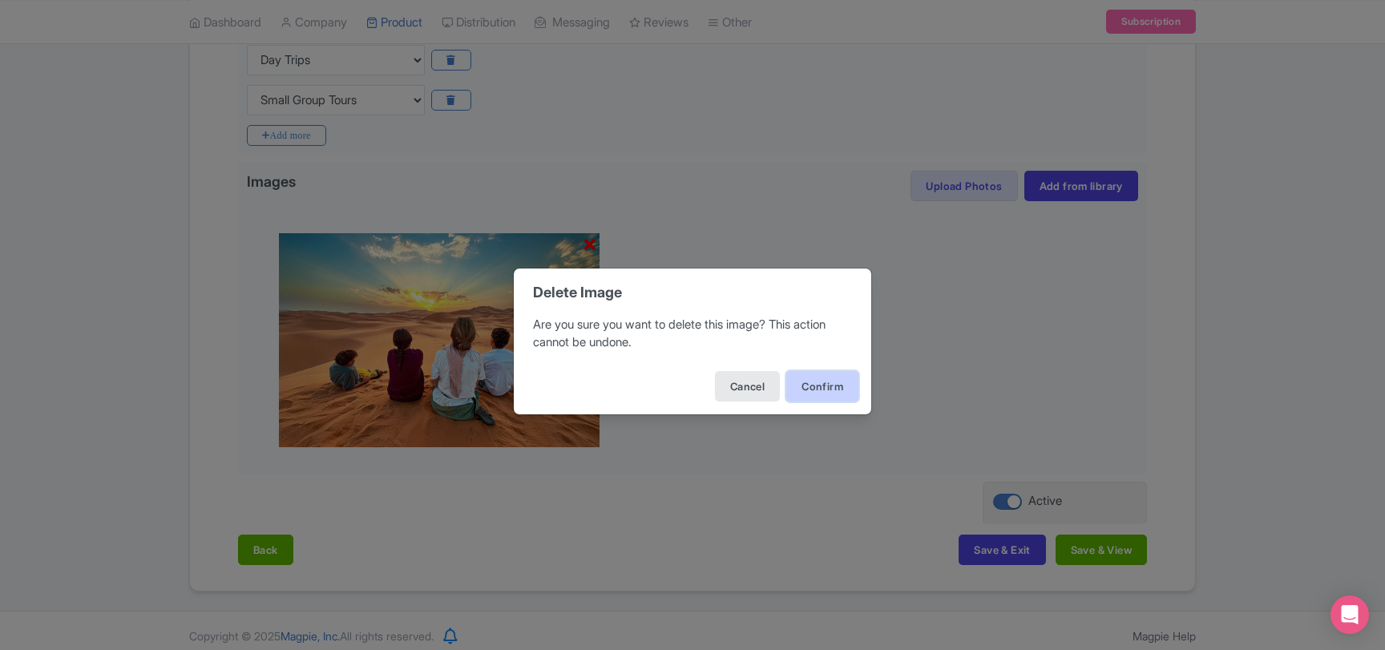
click at [815, 389] on button "Confirm" at bounding box center [822, 386] width 72 height 30
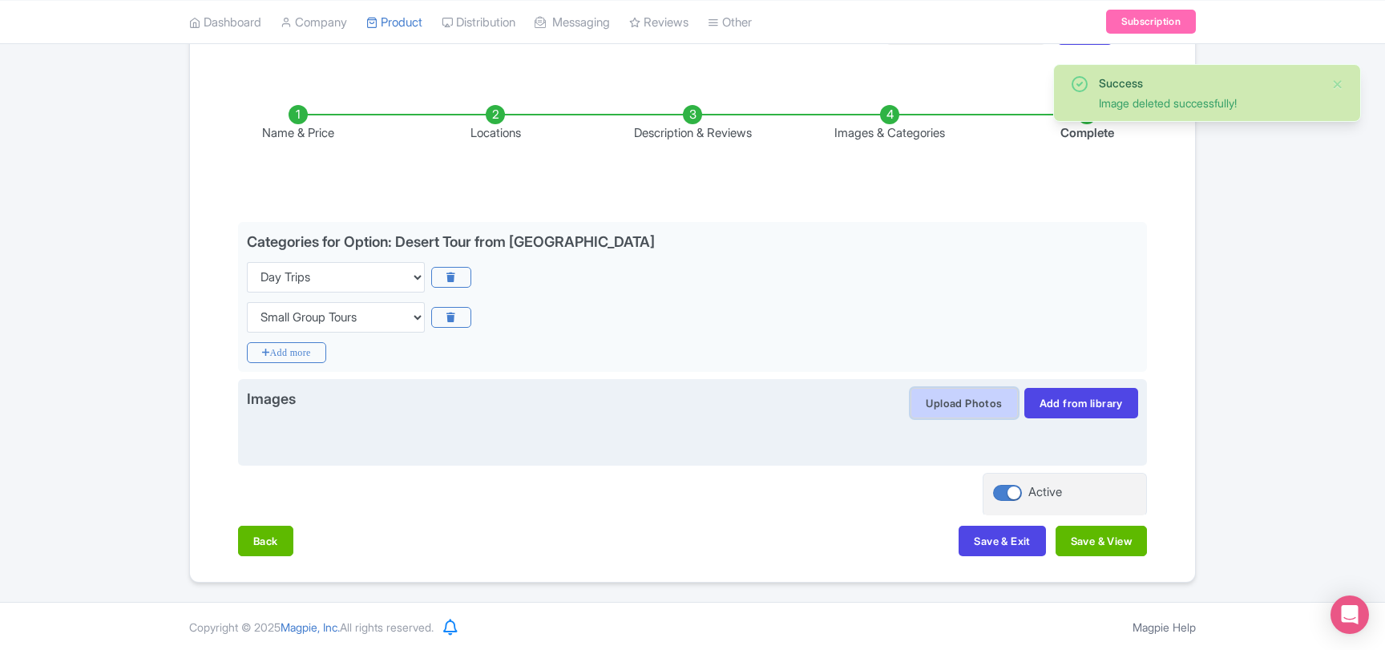
click at [952, 401] on button "Upload Photos" at bounding box center [963, 403] width 107 height 30
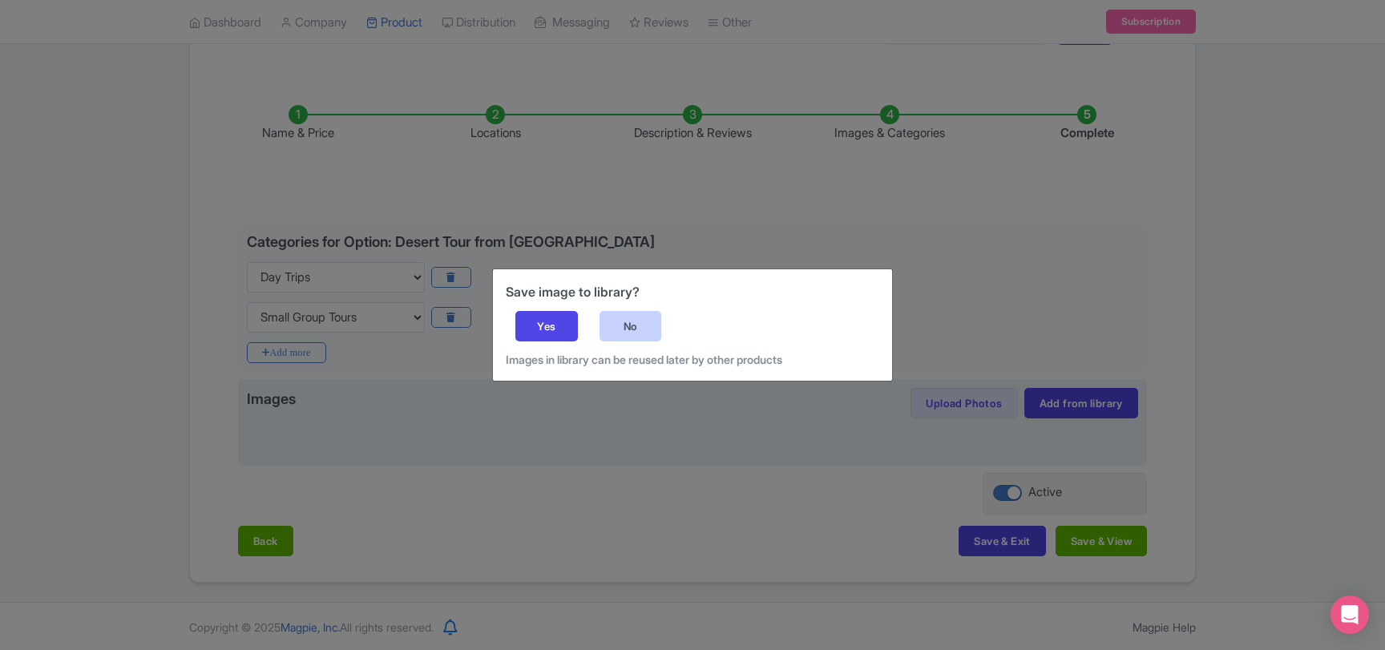
drag, startPoint x: 561, startPoint y: 330, endPoint x: 624, endPoint y: 336, distance: 63.6
click at [624, 336] on div "Save image to library? Yes No Images in library can be reused later by other pr…" at bounding box center [692, 324] width 399 height 111
click at [626, 334] on div "No" at bounding box center [630, 326] width 63 height 30
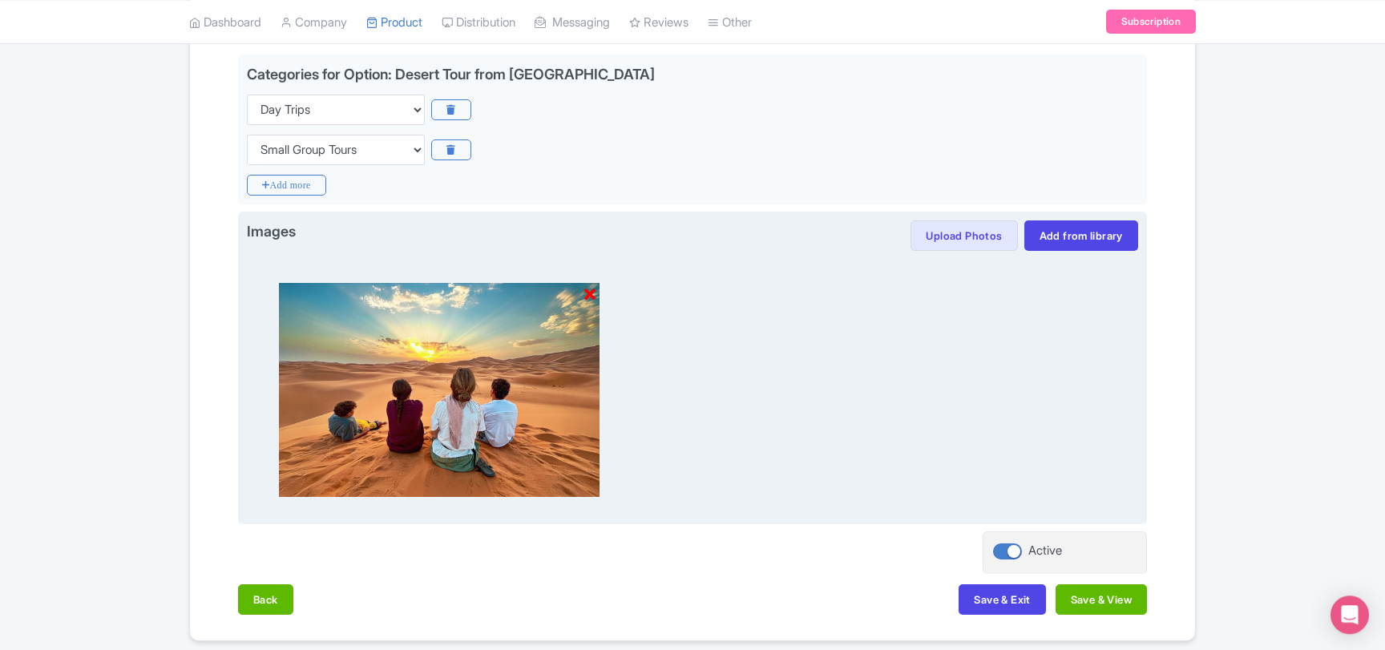
scroll to position [389, 0]
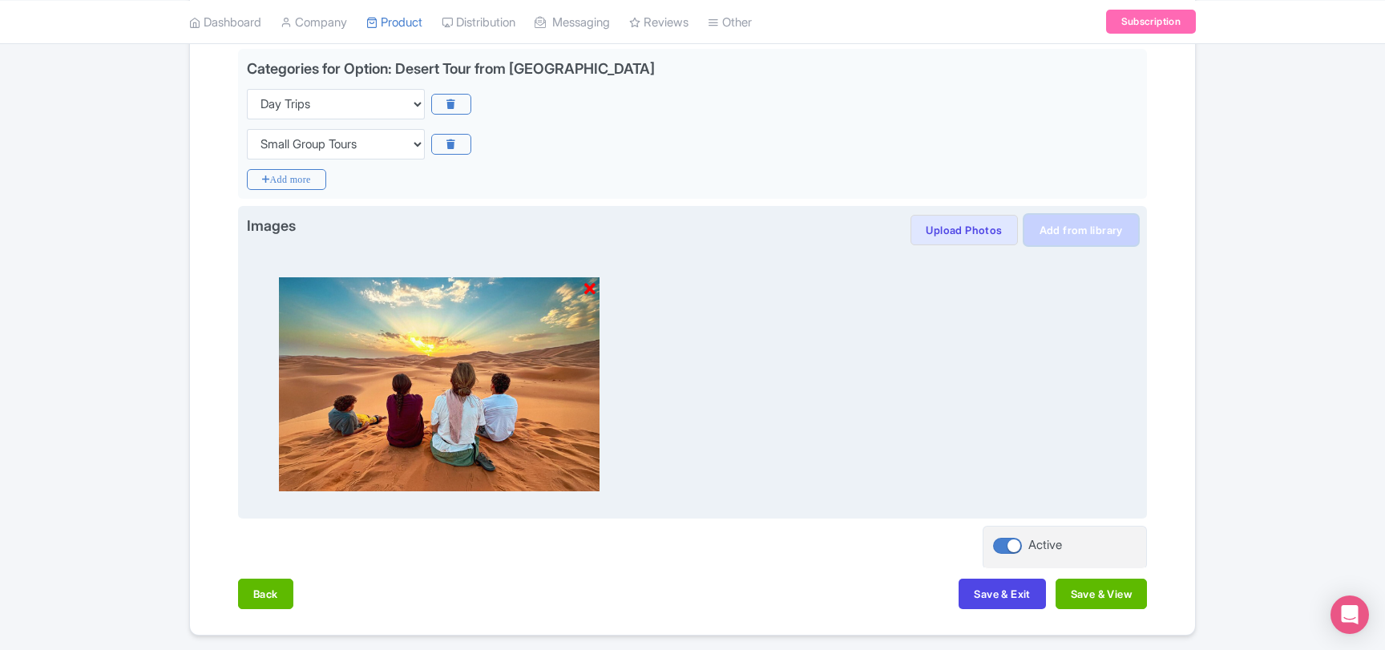
click at [1083, 235] on link "Add from library" at bounding box center [1081, 230] width 114 height 30
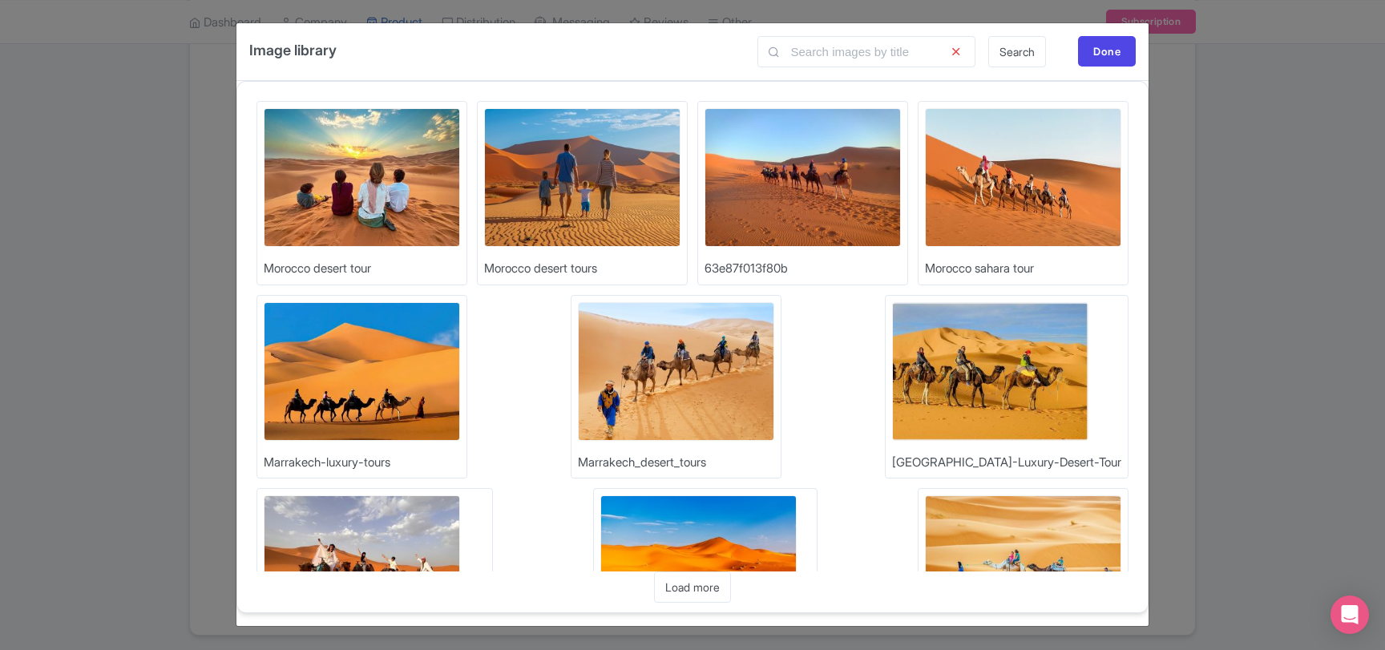
click at [414, 199] on img at bounding box center [362, 177] width 196 height 139
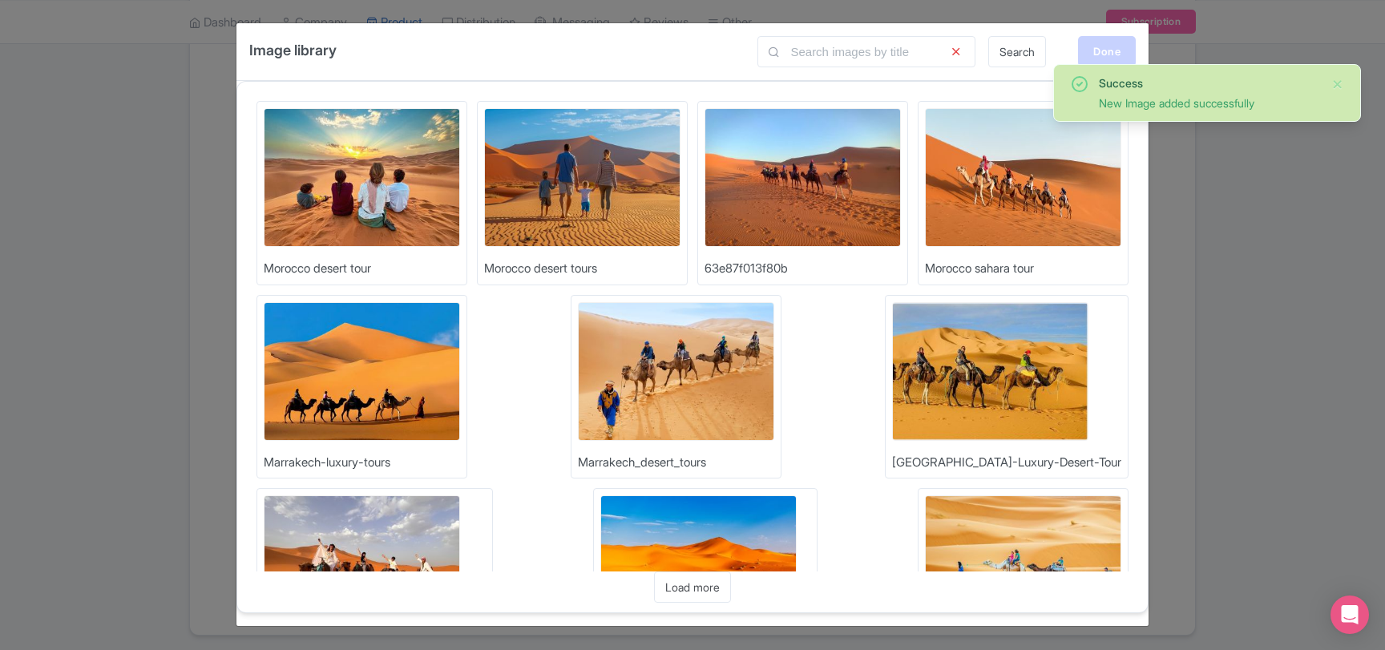
click at [1089, 55] on div "Done" at bounding box center [1107, 51] width 58 height 30
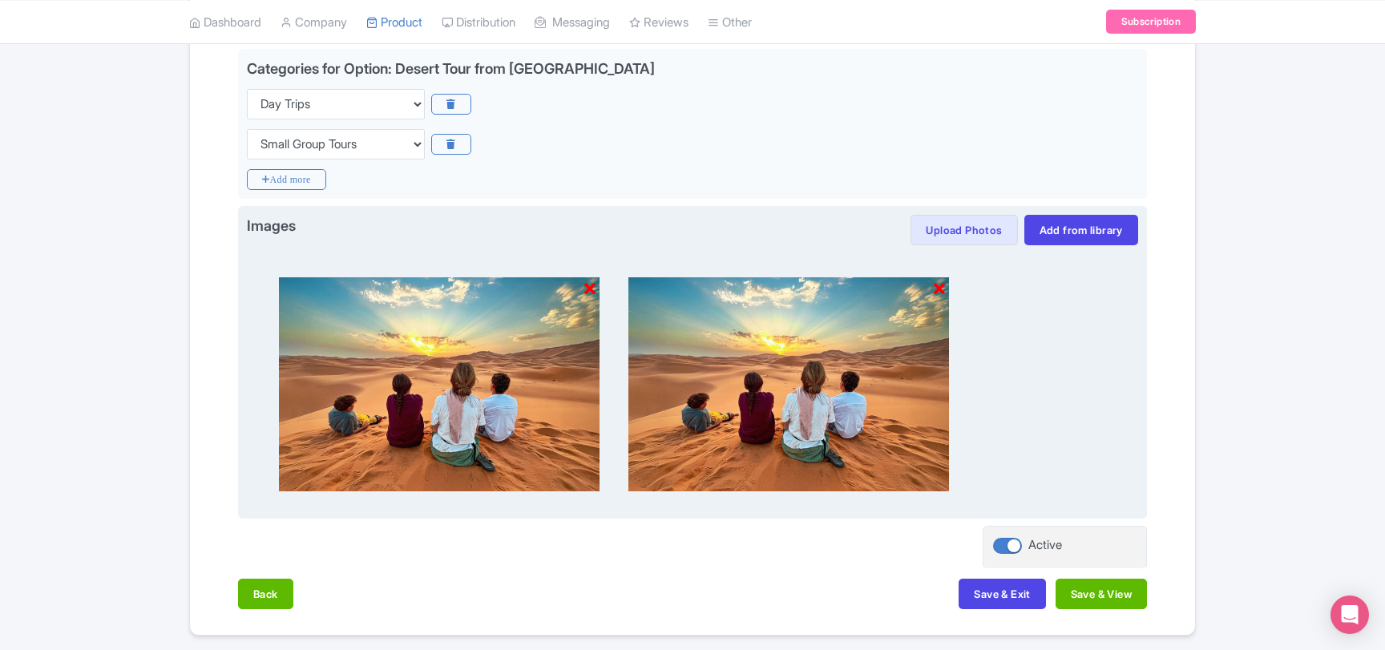
click at [941, 296] on icon at bounding box center [939, 289] width 11 height 16
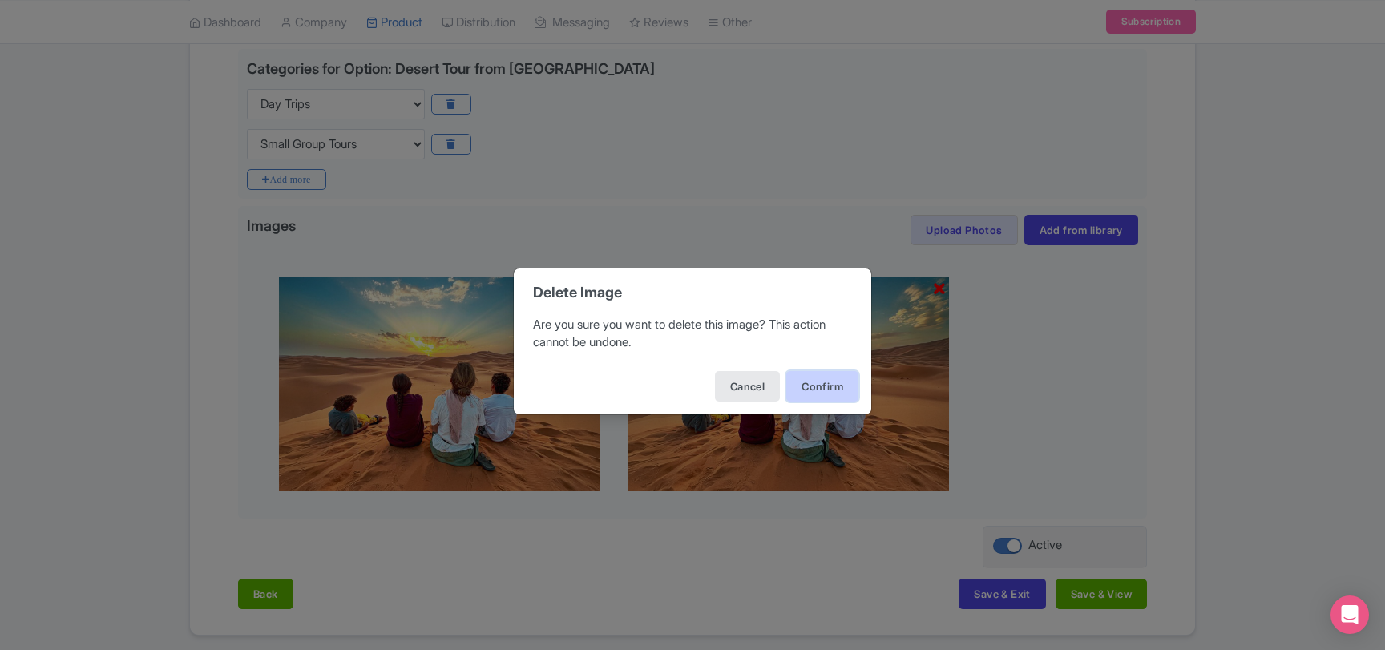
click at [808, 394] on button "Confirm" at bounding box center [822, 386] width 72 height 30
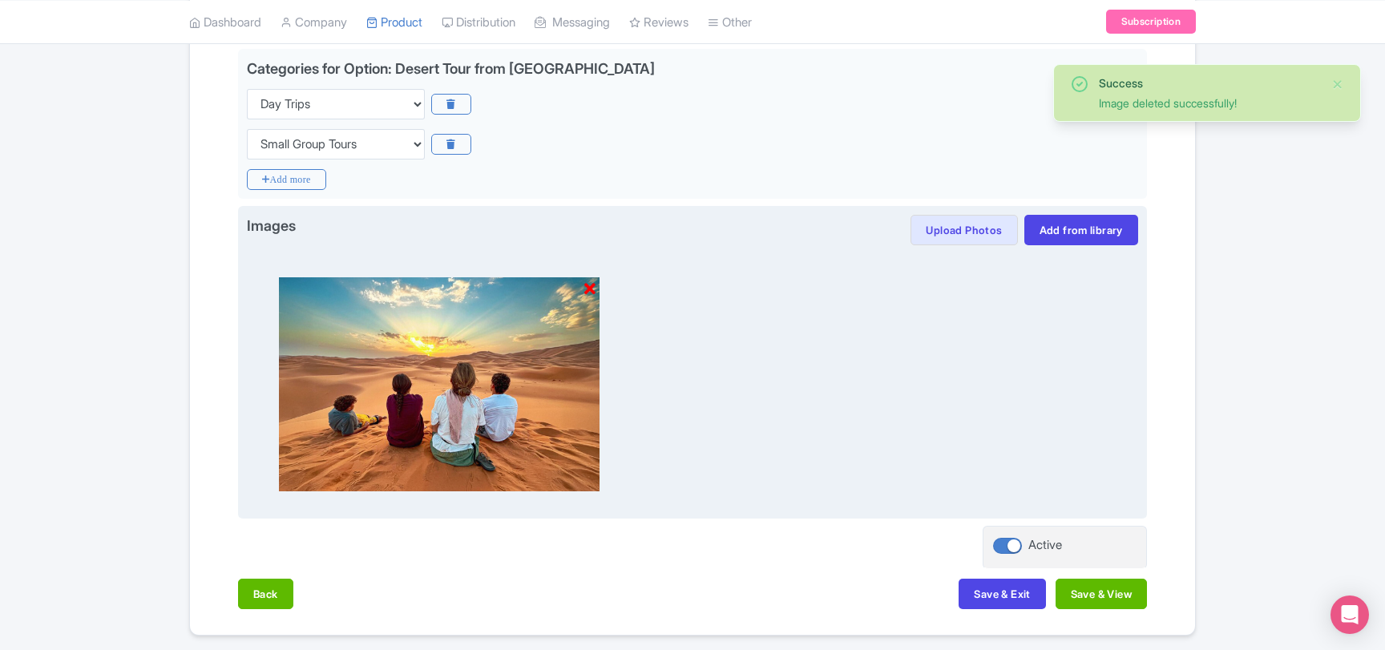
click at [594, 288] on icon at bounding box center [589, 289] width 11 height 16
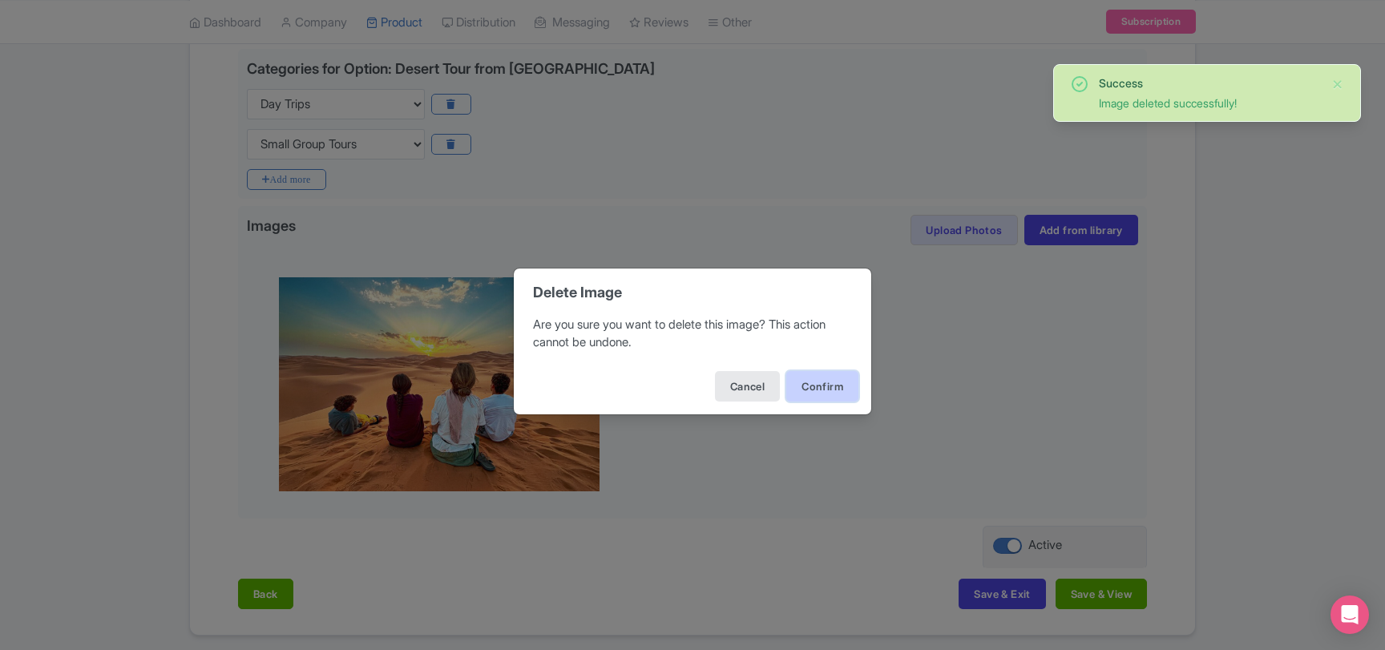
click at [818, 376] on button "Confirm" at bounding box center [822, 386] width 72 height 30
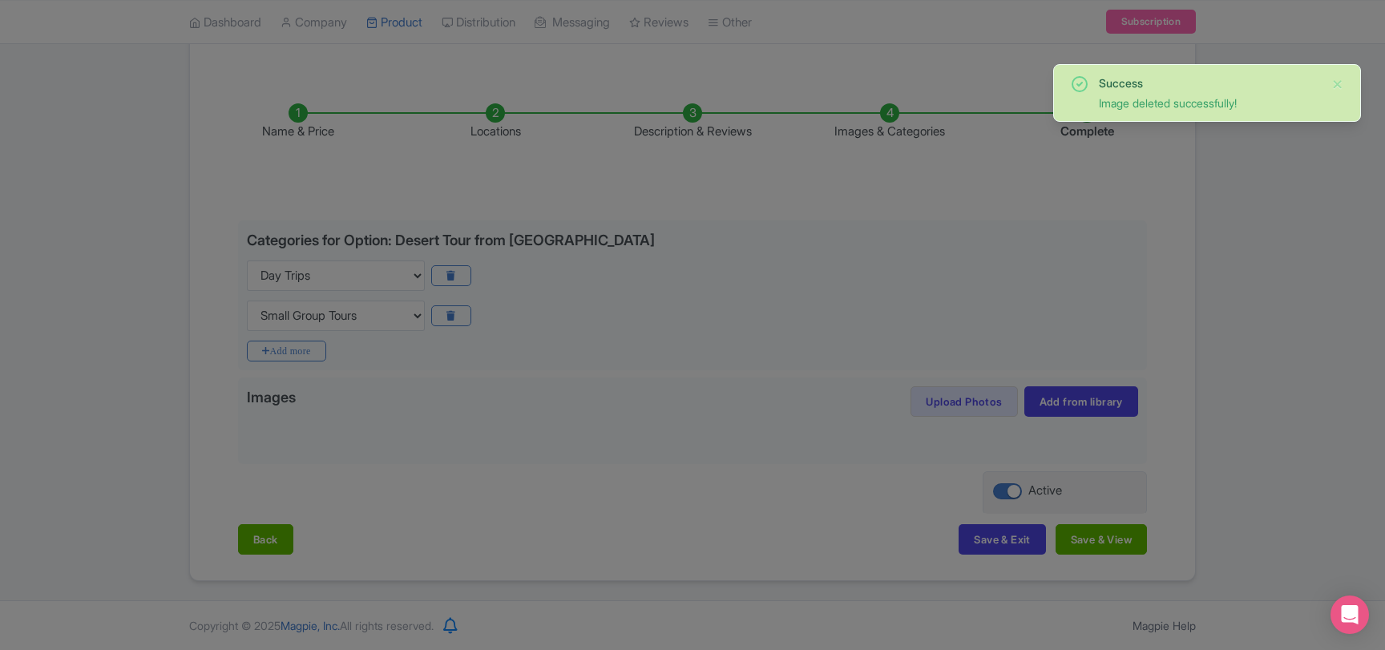
scroll to position [216, 0]
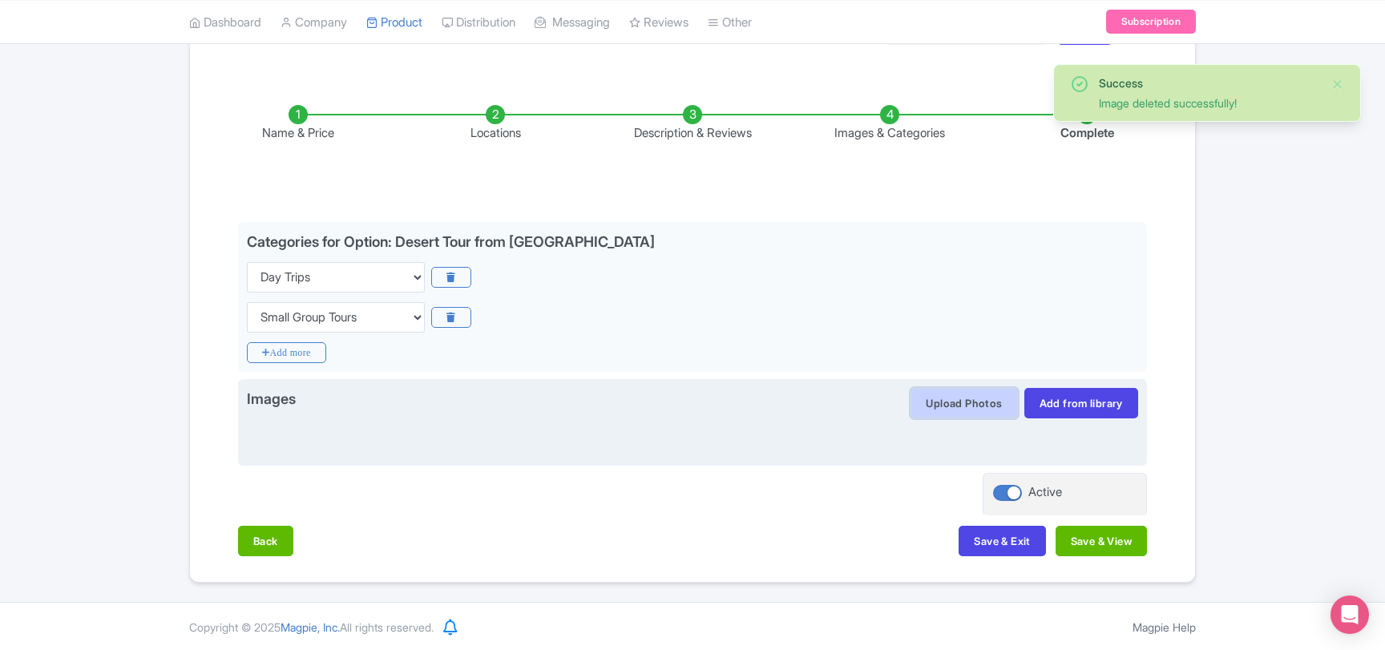
click at [928, 404] on button "Upload Photos" at bounding box center [963, 403] width 107 height 30
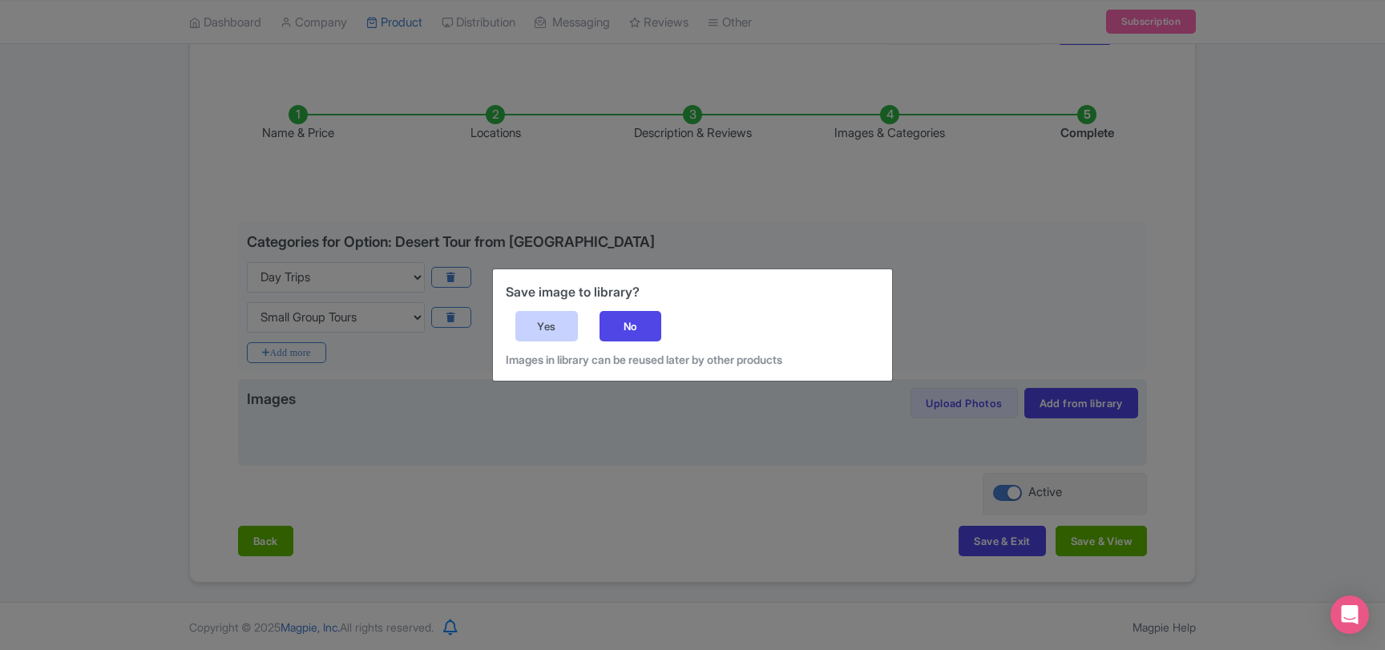
click at [557, 328] on div "Yes" at bounding box center [546, 326] width 63 height 30
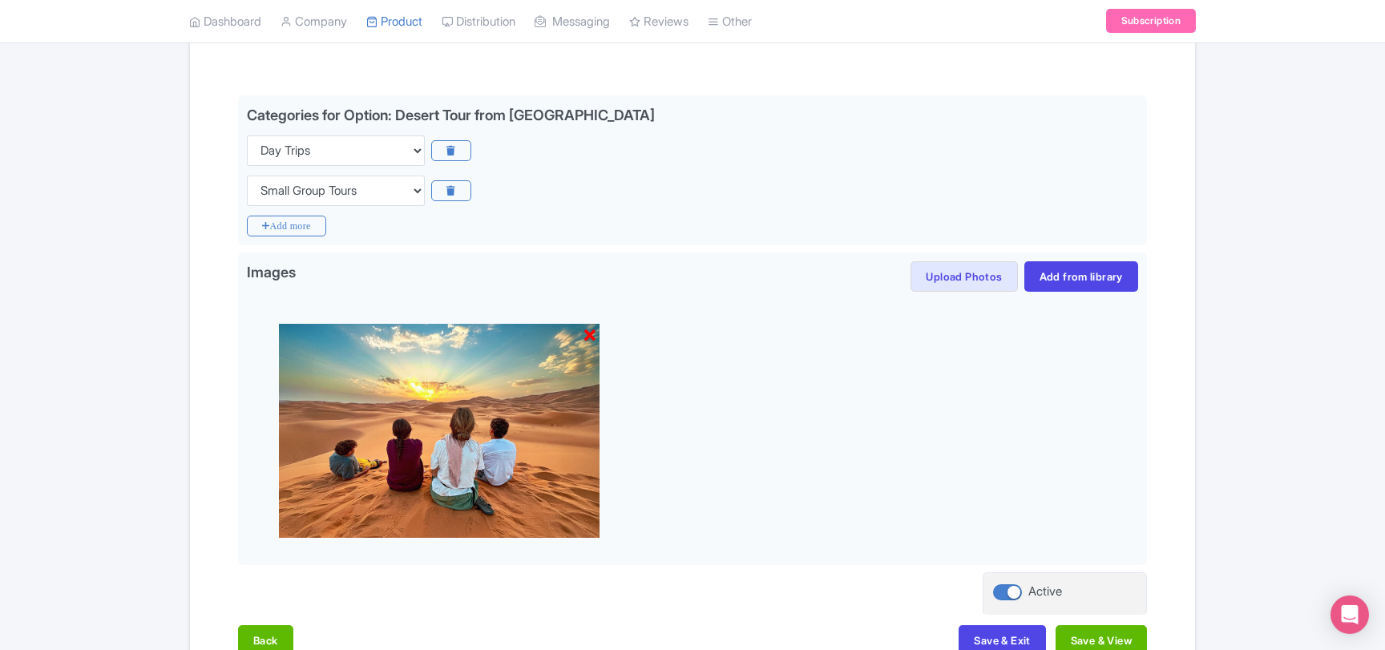
scroll to position [389, 0]
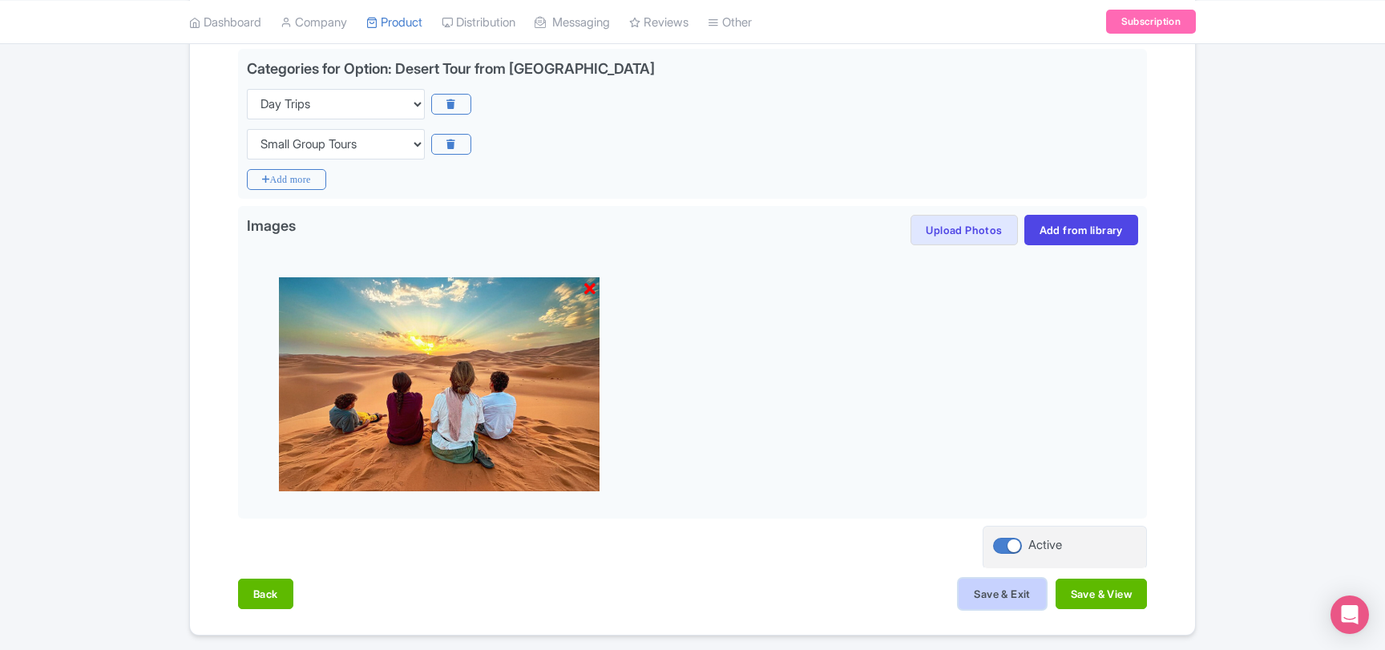
click at [1000, 594] on button "Save & Exit" at bounding box center [1001, 594] width 87 height 30
